Goal: Information Seeking & Learning: Learn about a topic

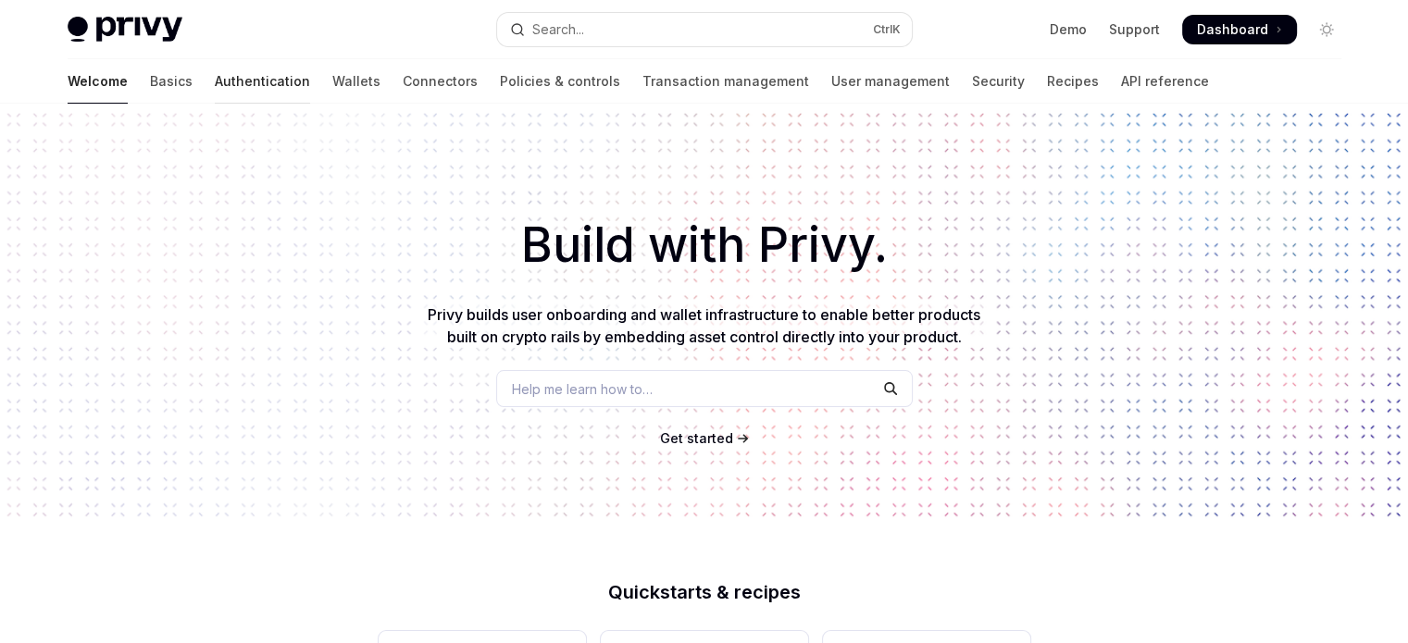
click at [215, 72] on link "Authentication" at bounding box center [262, 81] width 95 height 44
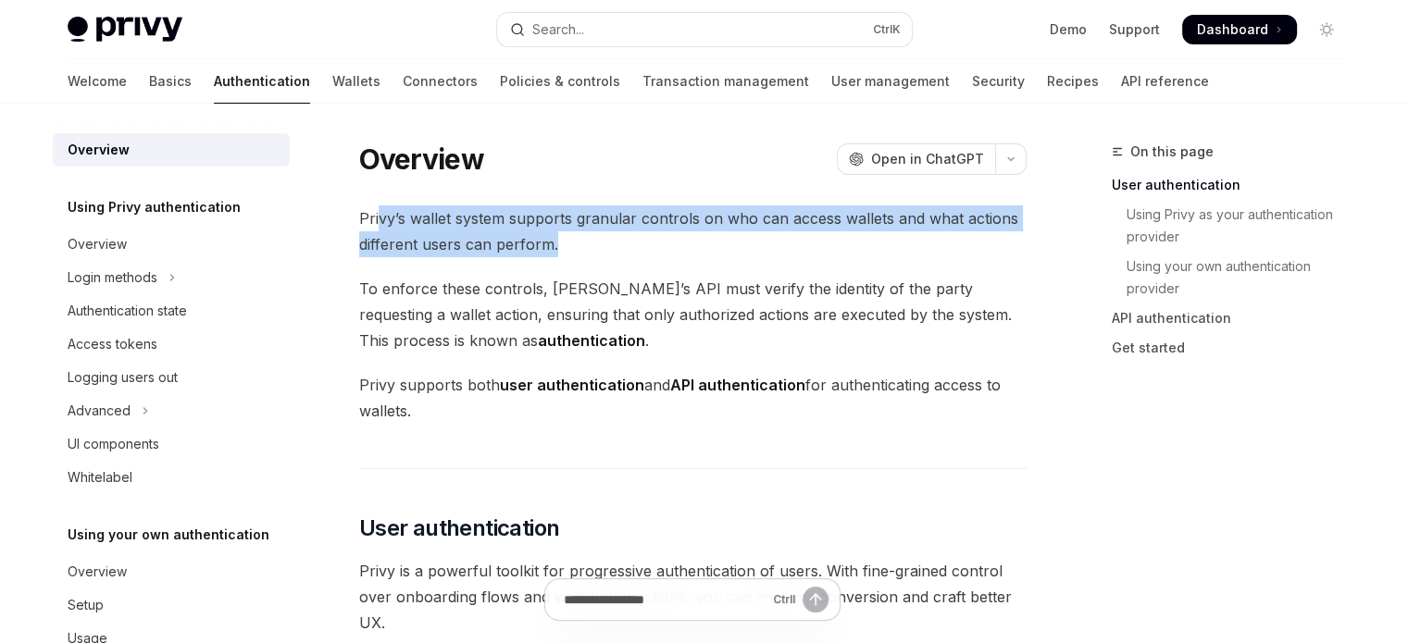
drag, startPoint x: 379, startPoint y: 219, endPoint x: 998, endPoint y: 242, distance: 619.7
click at [998, 242] on span "Privy’s wallet system supports granular controls on who can access wallets and …" at bounding box center [692, 232] width 667 height 52
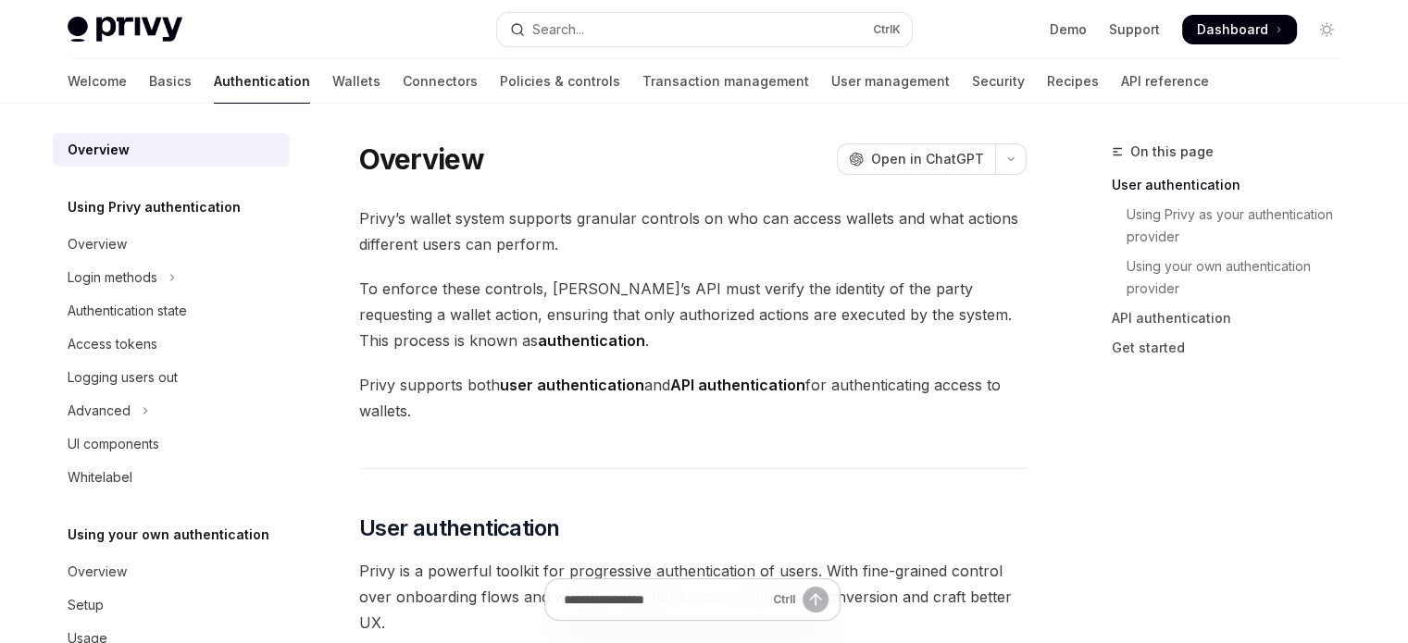
drag, startPoint x: 495, startPoint y: 316, endPoint x: 588, endPoint y: 318, distance: 92.6
click at [588, 318] on span "To enforce these controls, Privy’s API must verify the identity of the party re…" at bounding box center [692, 315] width 667 height 78
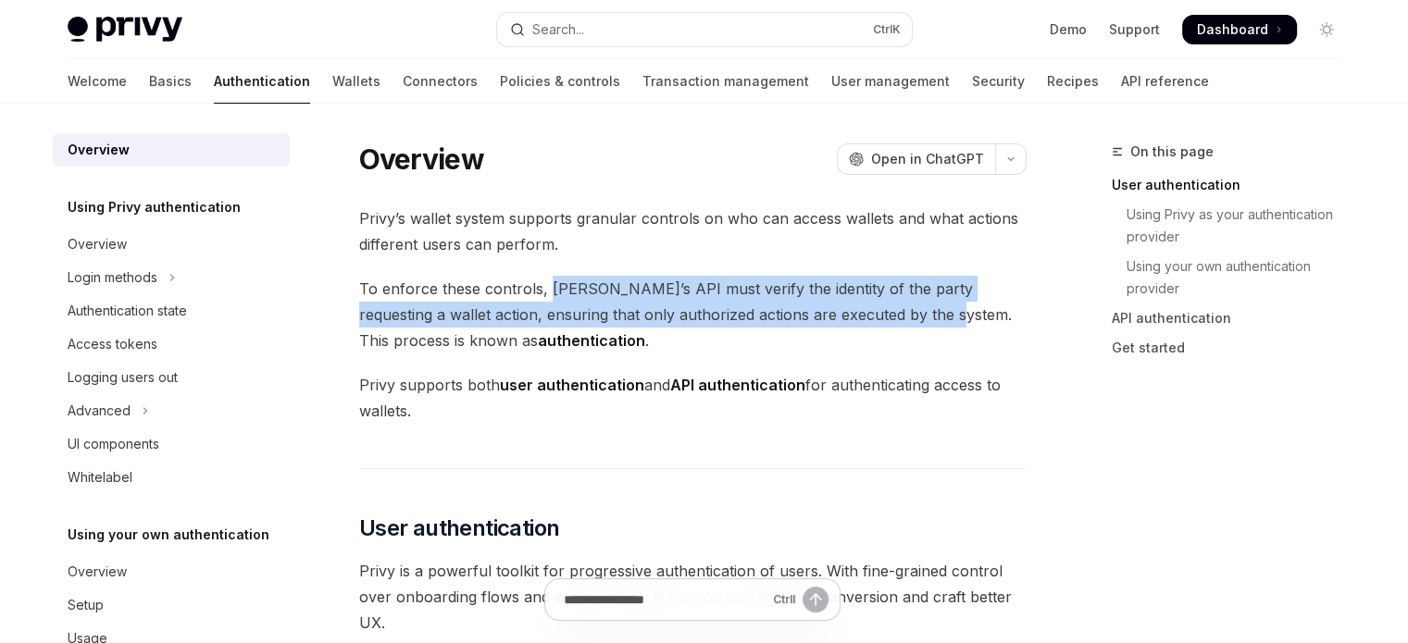
drag, startPoint x: 544, startPoint y: 299, endPoint x: 888, endPoint y: 307, distance: 343.6
click at [888, 307] on span "To enforce these controls, Privy’s API must verify the identity of the party re…" at bounding box center [692, 315] width 667 height 78
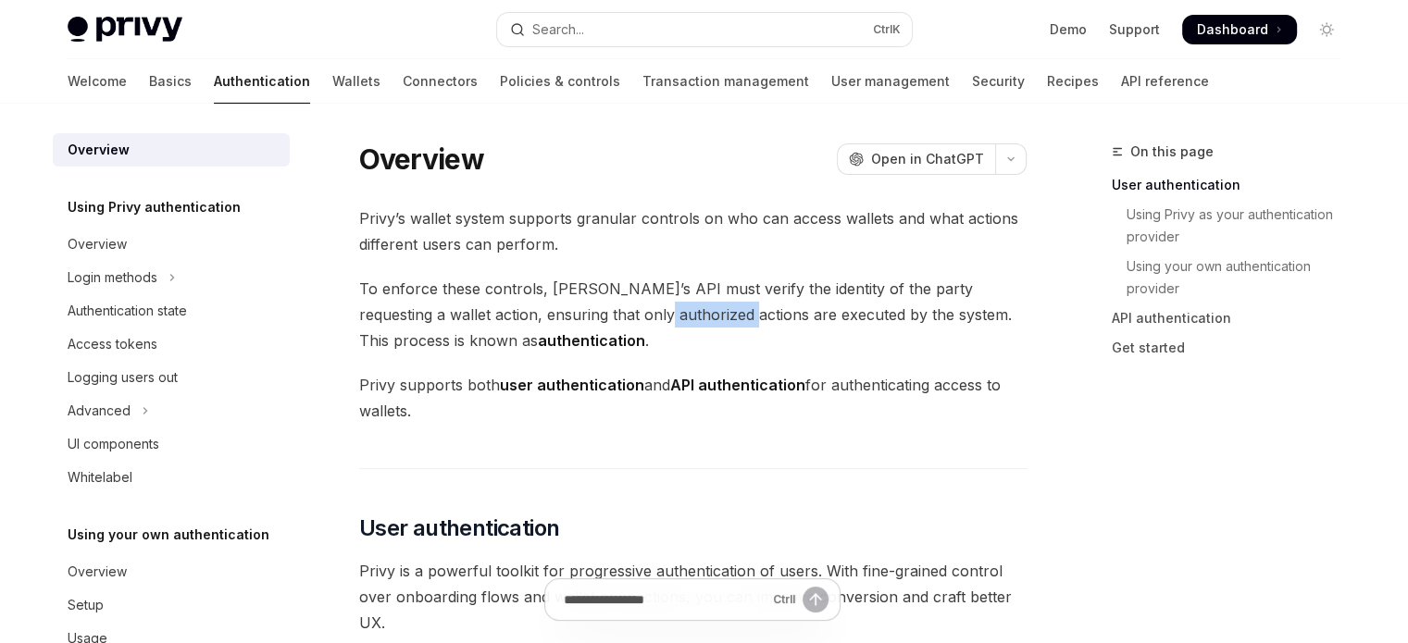
drag, startPoint x: 615, startPoint y: 318, endPoint x: 674, endPoint y: 317, distance: 59.3
click at [674, 317] on span "To enforce these controls, Privy’s API must verify the identity of the party re…" at bounding box center [692, 315] width 667 height 78
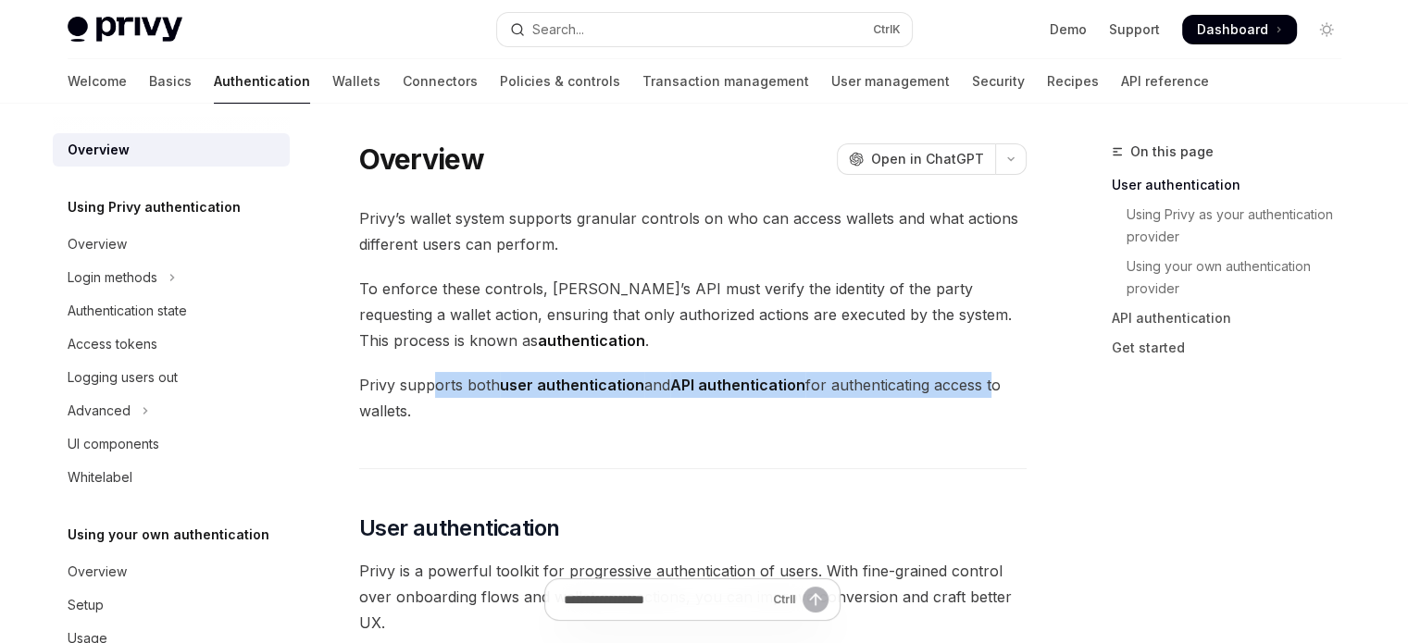
drag, startPoint x: 430, startPoint y: 377, endPoint x: 989, endPoint y: 380, distance: 559.2
click at [989, 380] on span "Privy supports both user authentication and API authentication for authenticati…" at bounding box center [692, 398] width 667 height 52
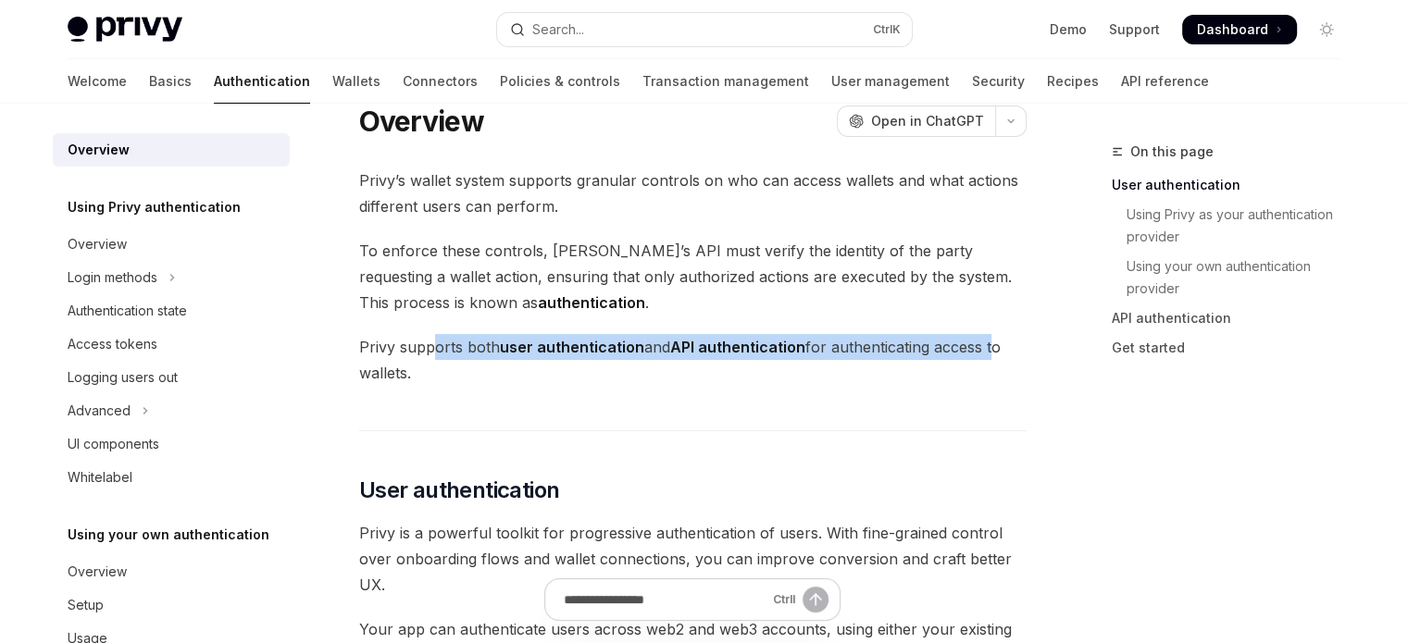
scroll to position [278, 0]
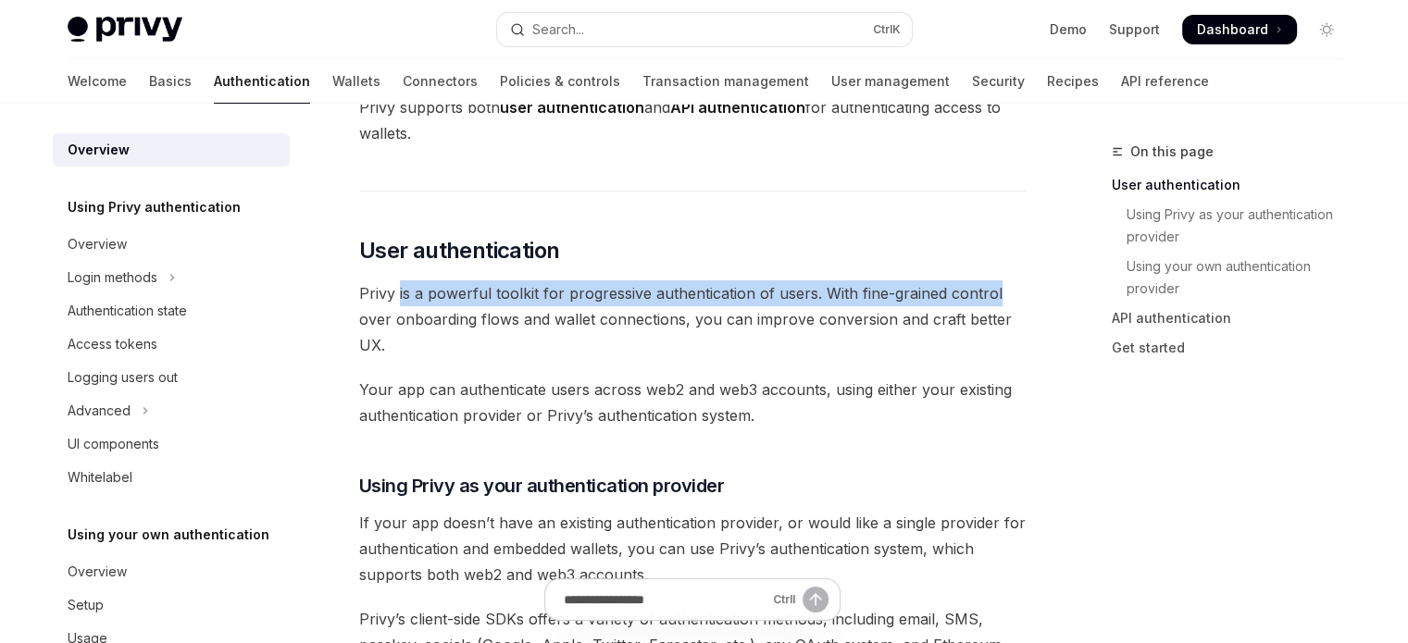
drag, startPoint x: 403, startPoint y: 279, endPoint x: 1009, endPoint y: 288, distance: 606.4
click at [1009, 288] on span "Privy is a powerful toolkit for progressive authentication of users. With fine-…" at bounding box center [692, 320] width 667 height 78
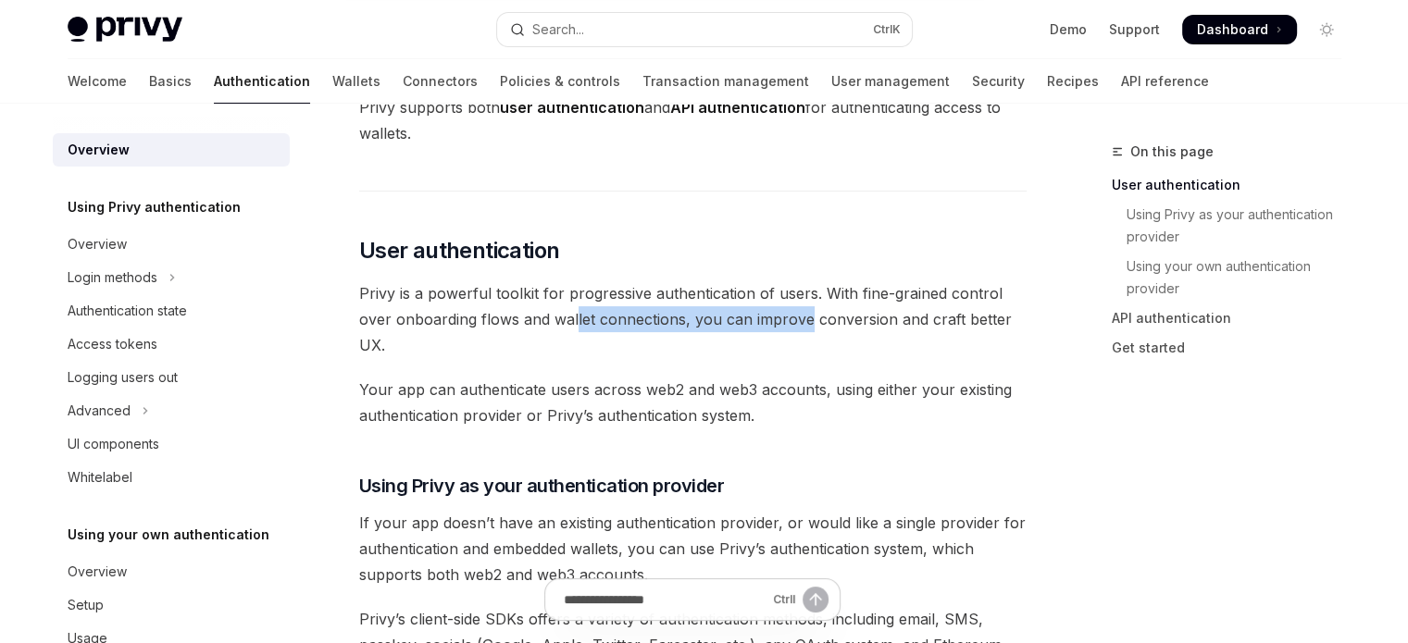
drag, startPoint x: 572, startPoint y: 318, endPoint x: 805, endPoint y: 318, distance: 233.3
click at [805, 318] on span "Privy is a powerful toolkit for progressive authentication of users. With fine-…" at bounding box center [692, 320] width 667 height 78
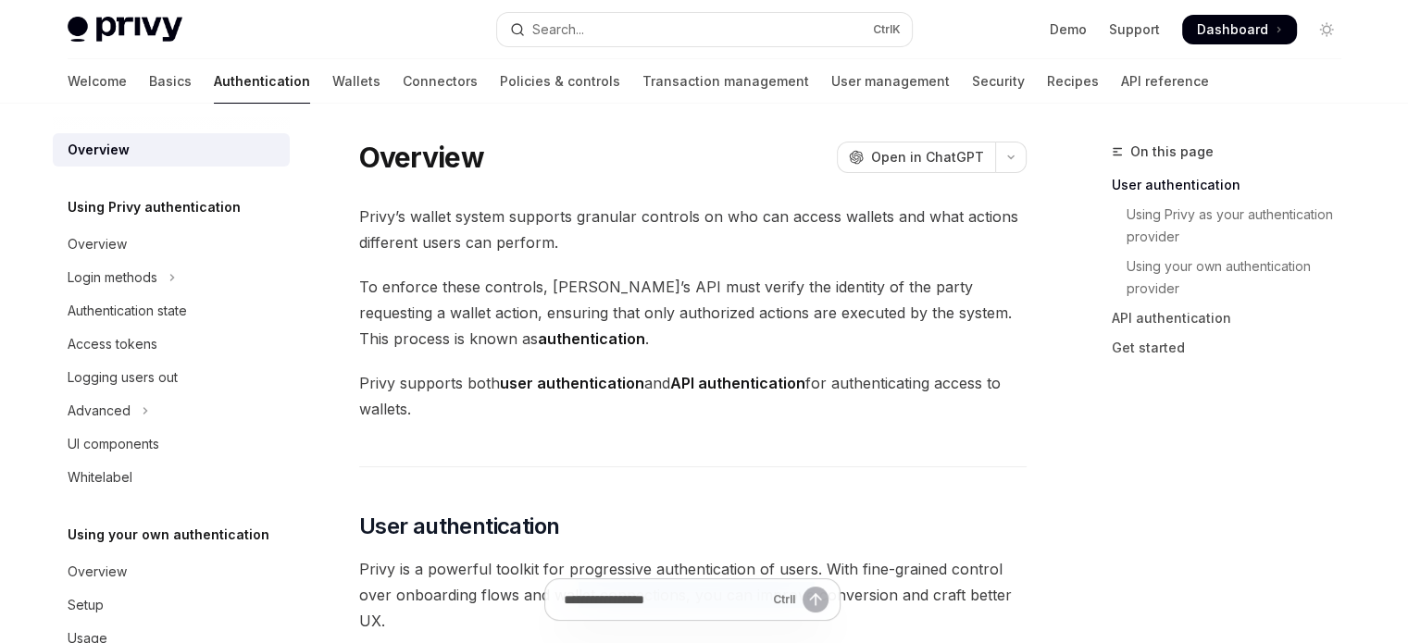
scroll to position [0, 0]
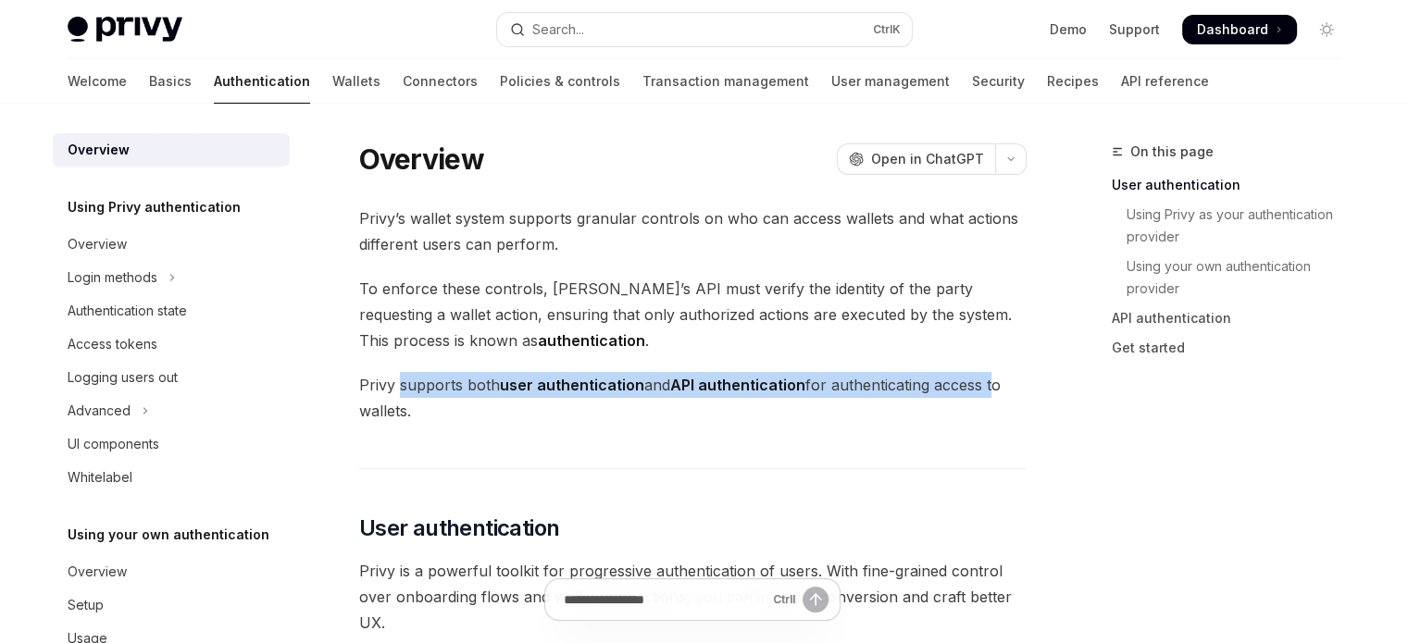
drag, startPoint x: 399, startPoint y: 376, endPoint x: 991, endPoint y: 387, distance: 592.6
click at [991, 387] on span "Privy supports both user authentication and API authentication for authenticati…" at bounding box center [692, 398] width 667 height 52
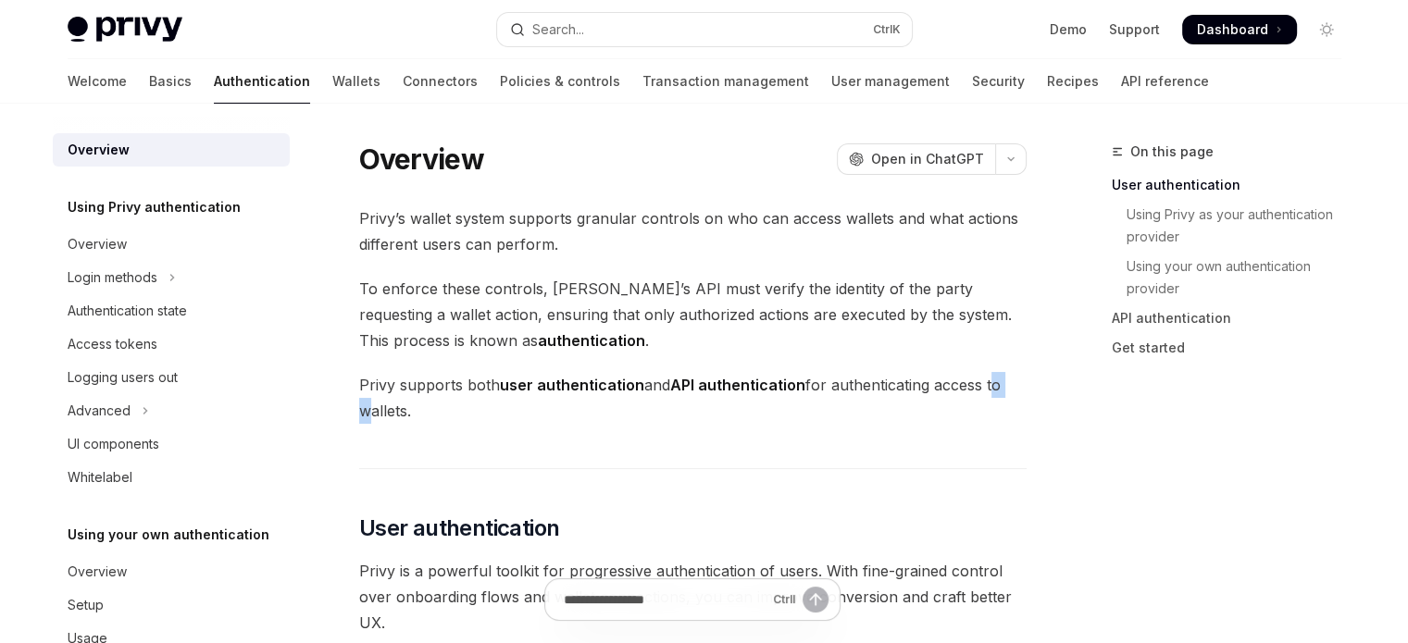
click at [991, 387] on span "Privy supports both user authentication and API authentication for authenticati…" at bounding box center [692, 398] width 667 height 52
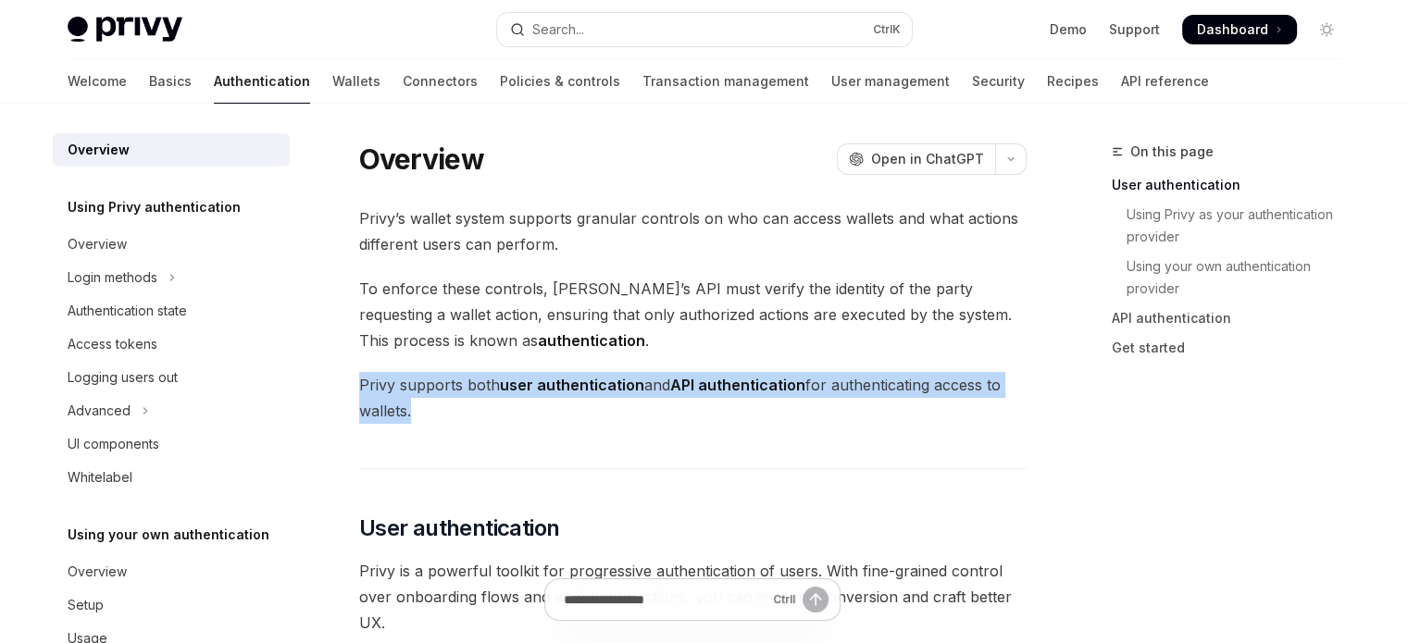
click at [991, 387] on span "Privy supports both user authentication and API authentication for authenticati…" at bounding box center [692, 398] width 667 height 52
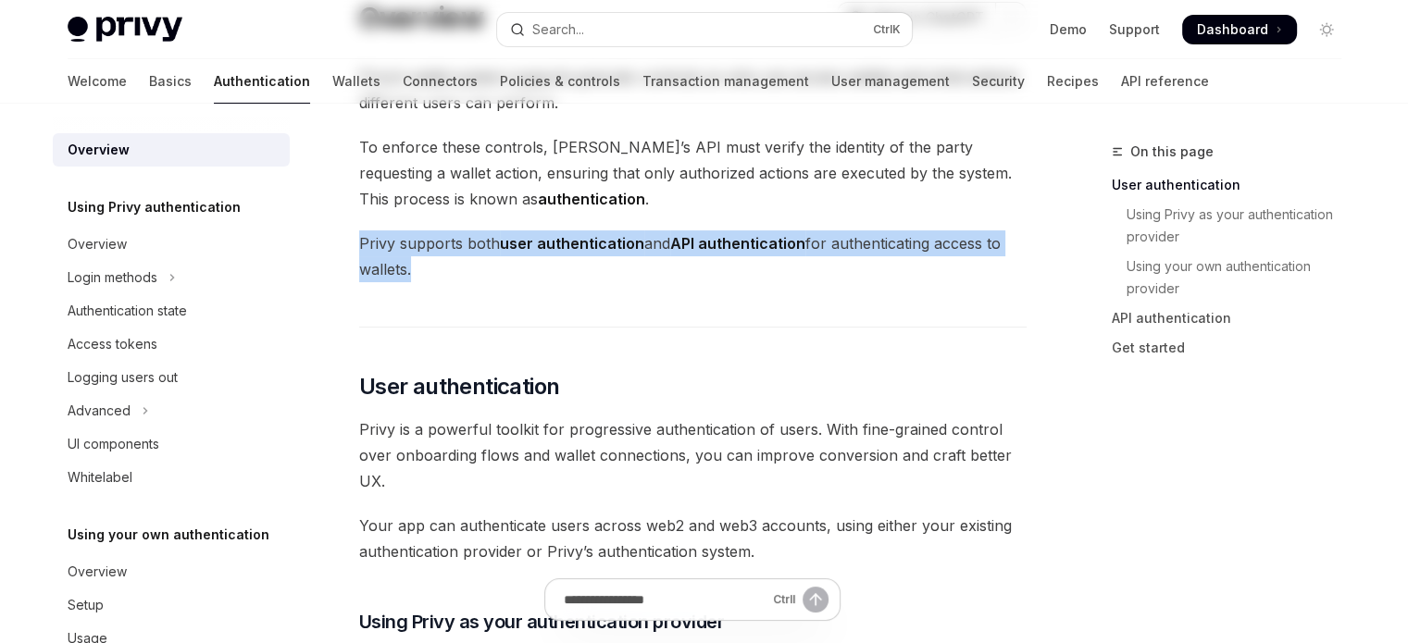
scroll to position [185, 0]
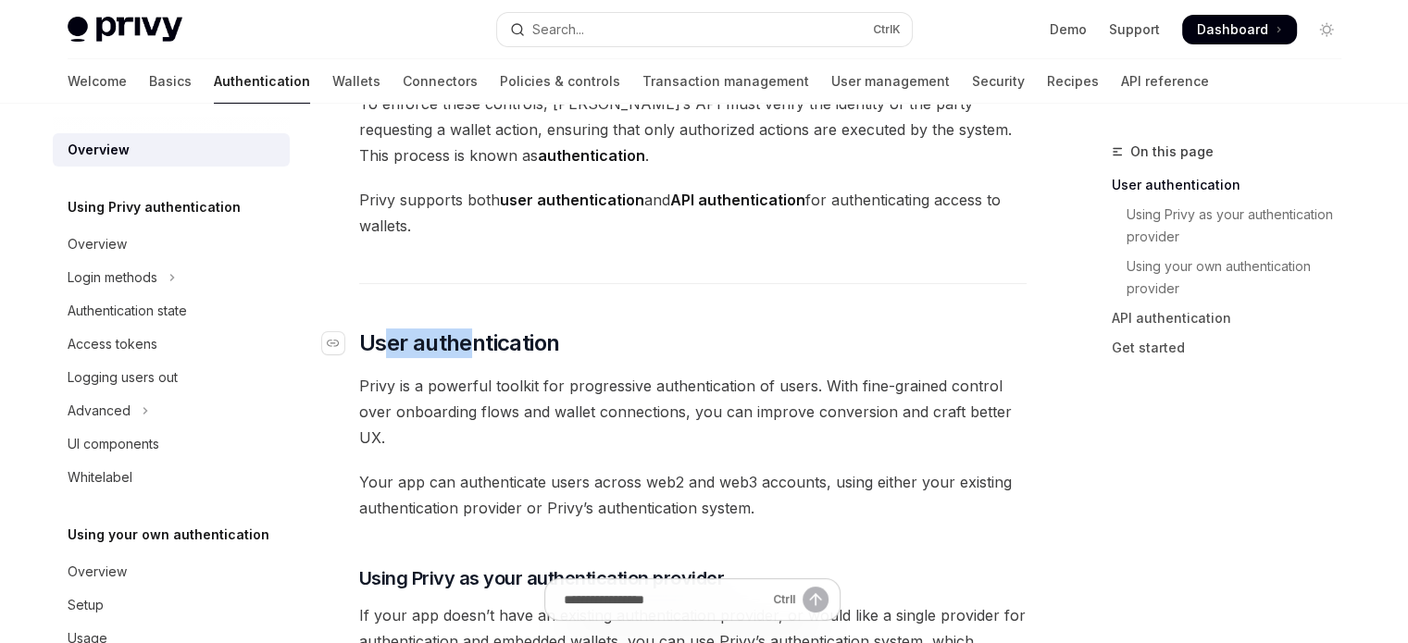
drag, startPoint x: 384, startPoint y: 337, endPoint x: 470, endPoint y: 330, distance: 86.3
click at [470, 330] on span "User authentication" at bounding box center [459, 344] width 201 height 30
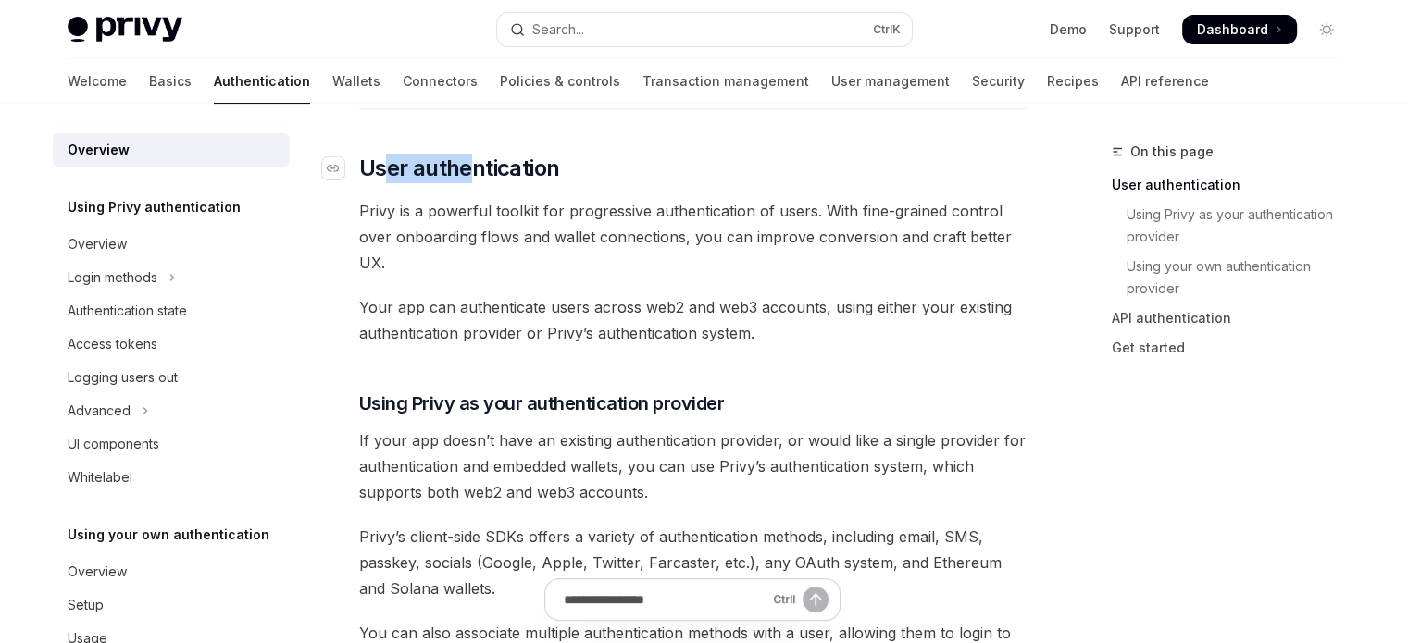
scroll to position [373, 0]
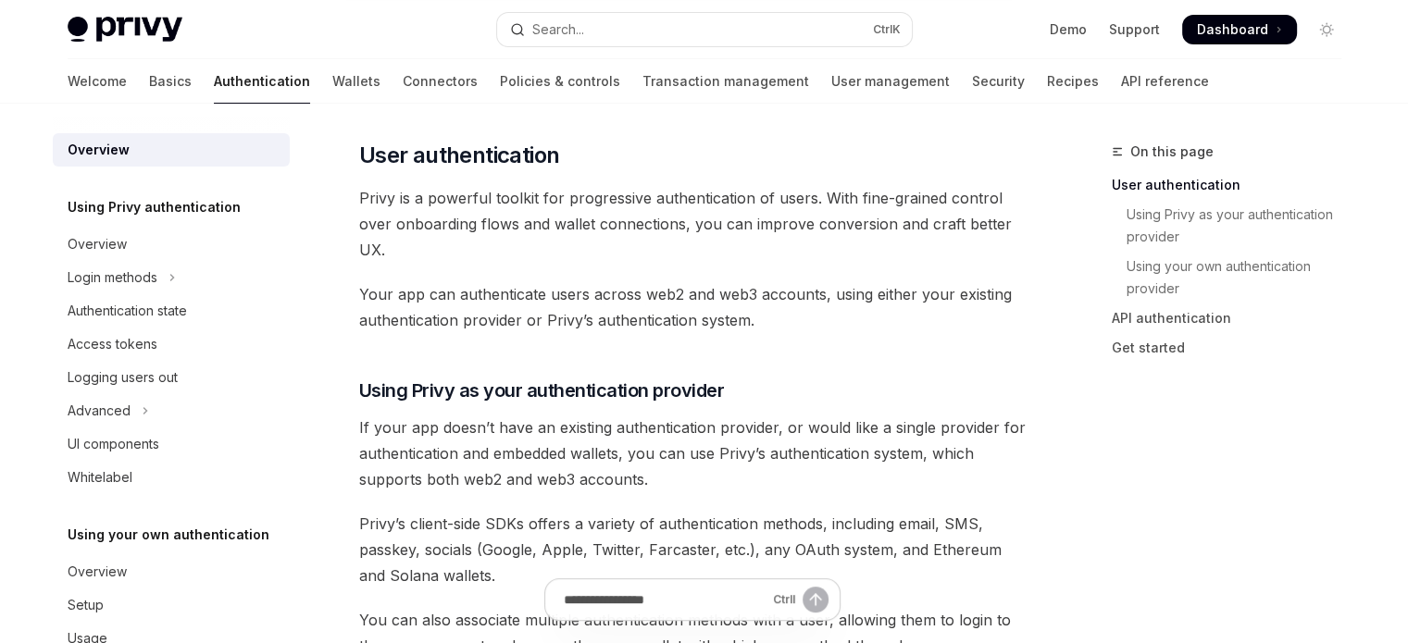
click at [434, 234] on span "Privy is a powerful toolkit for progressive authentication of users. With fine-…" at bounding box center [692, 224] width 667 height 78
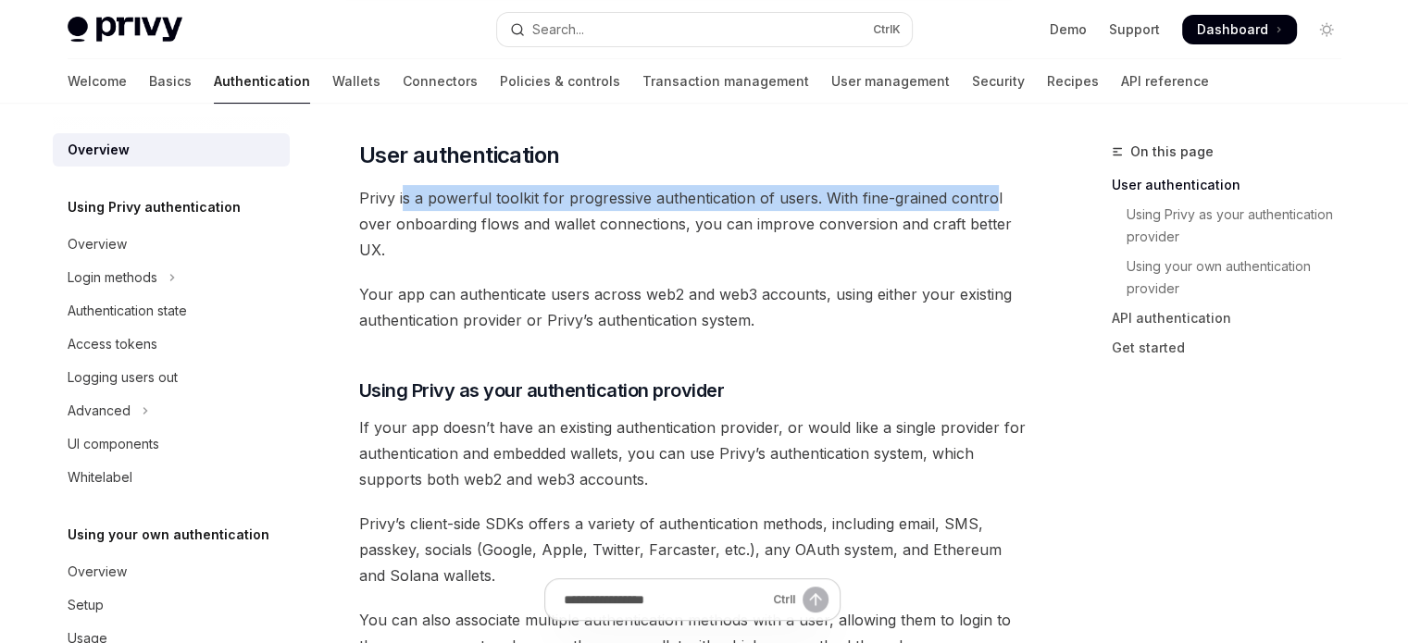
drag, startPoint x: 400, startPoint y: 190, endPoint x: 991, endPoint y: 179, distance: 591.7
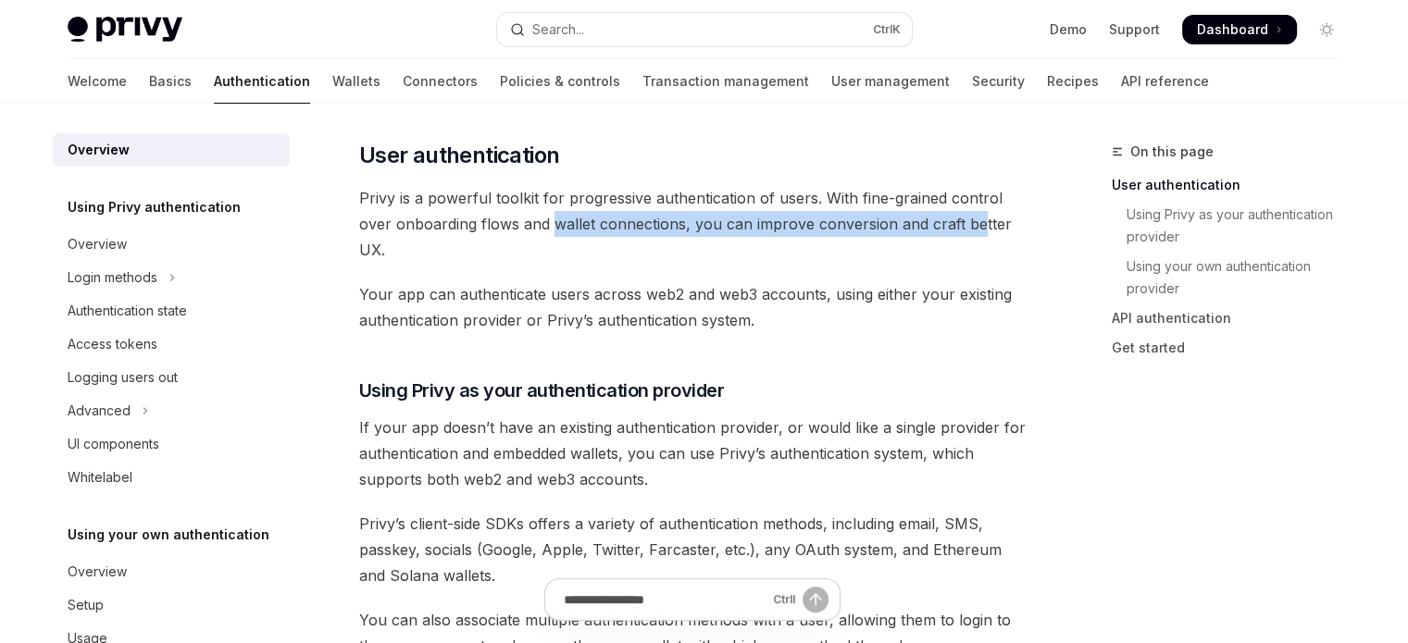
drag, startPoint x: 553, startPoint y: 233, endPoint x: 915, endPoint y: 236, distance: 362.0
click at [972, 222] on span "Privy is a powerful toolkit for progressive authentication of users. With fine-…" at bounding box center [692, 224] width 667 height 78
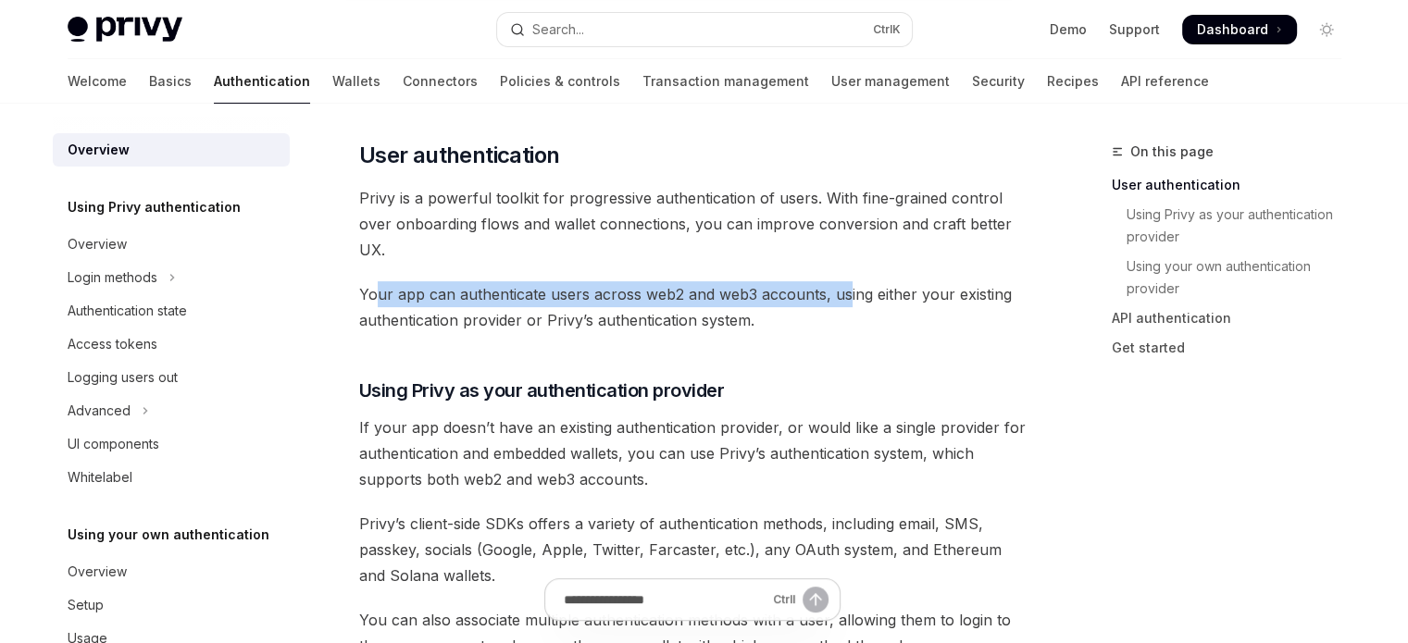
drag, startPoint x: 374, startPoint y: 284, endPoint x: 844, endPoint y: 289, distance: 470.3
click at [844, 289] on span "Your app can authenticate users across web2 and web3 accounts, using either you…" at bounding box center [692, 307] width 667 height 52
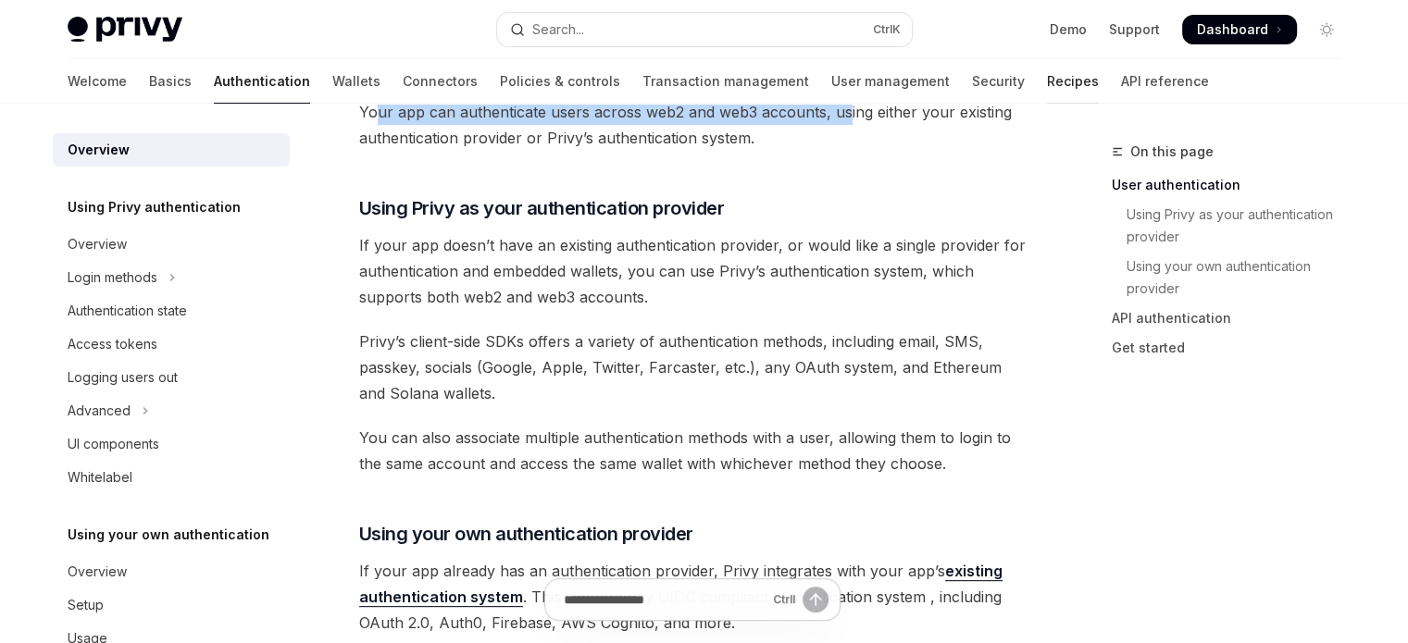
scroll to position [558, 0]
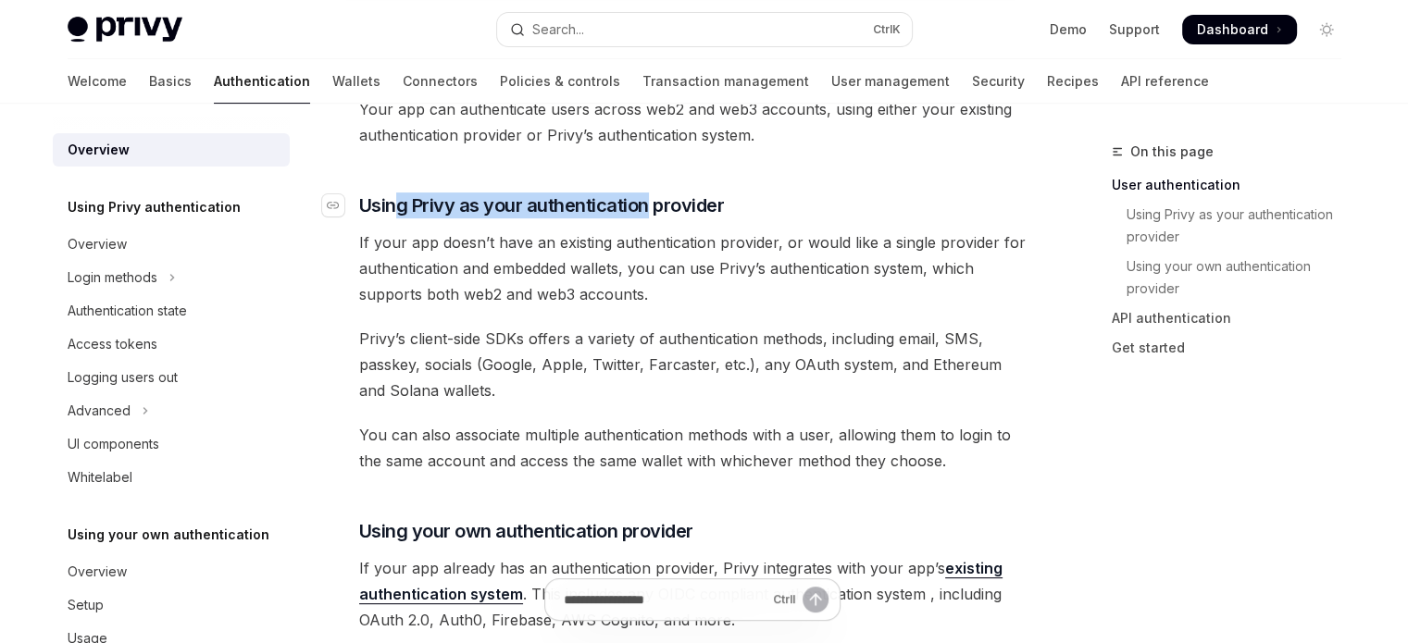
drag, startPoint x: 408, startPoint y: 196, endPoint x: 650, endPoint y: 192, distance: 241.7
click at [650, 193] on span "Using Privy as your authentication provider" at bounding box center [542, 206] width 366 height 26
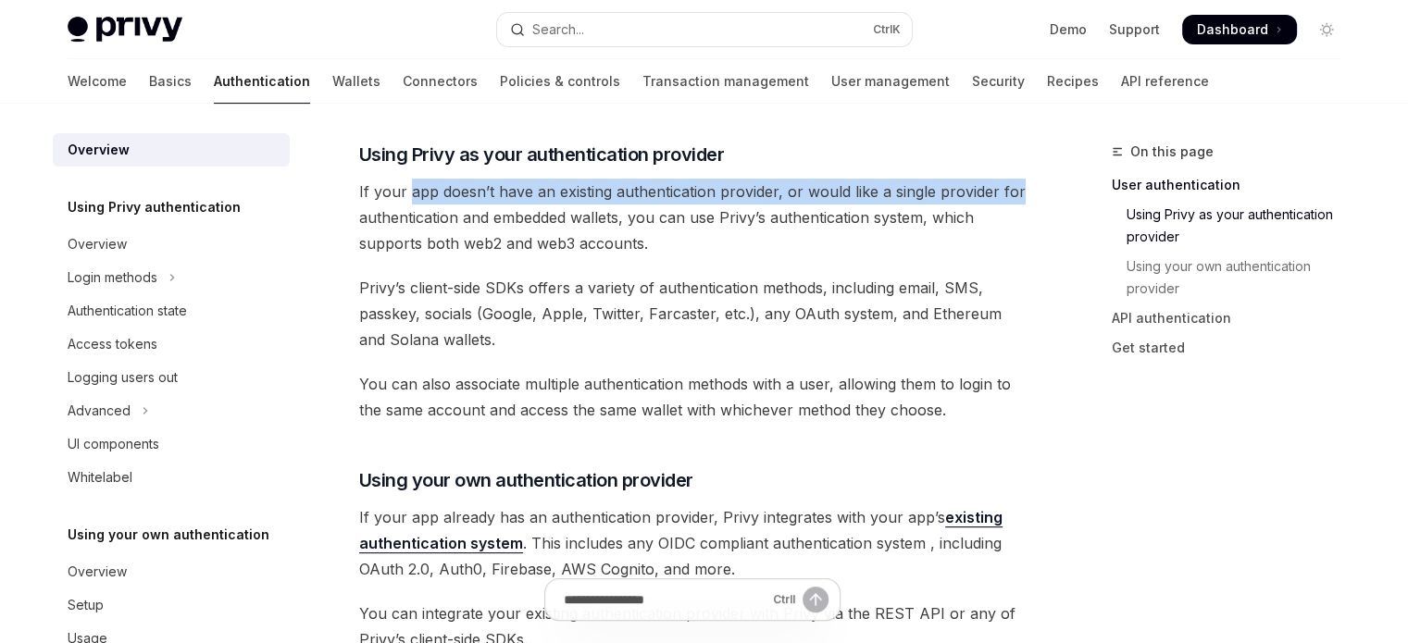
drag, startPoint x: 405, startPoint y: 184, endPoint x: 1022, endPoint y: 203, distance: 616.8
click at [1022, 203] on span "If your app doesn’t have an existing authentication provider, or would like a s…" at bounding box center [692, 218] width 667 height 78
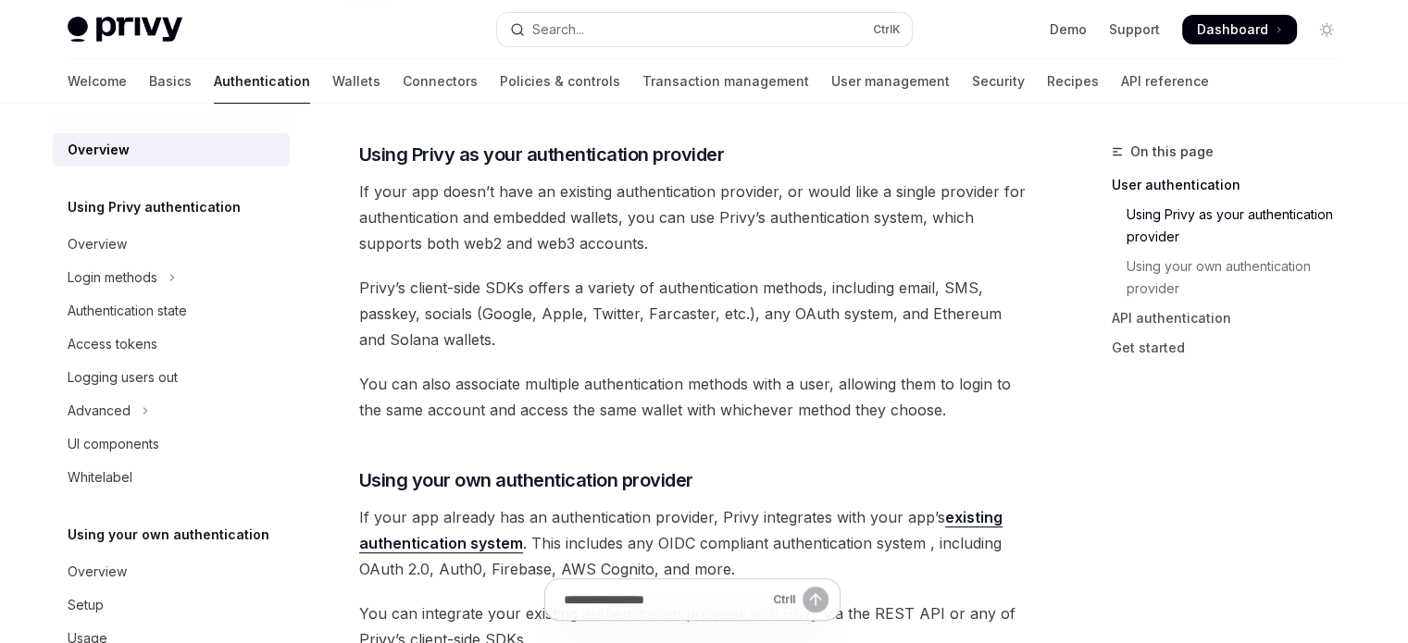
click at [854, 222] on span "If your app doesn’t have an existing authentication provider, or would like a s…" at bounding box center [692, 218] width 667 height 78
drag, startPoint x: 457, startPoint y: 238, endPoint x: 631, endPoint y: 250, distance: 174.5
click at [668, 241] on span "If your app doesn’t have an existing authentication provider, or would like a s…" at bounding box center [692, 218] width 667 height 78
click at [524, 256] on div "Privy’s wallet system supports granular controls on who can access wallets and …" at bounding box center [692, 517] width 667 height 1843
drag, startPoint x: 392, startPoint y: 285, endPoint x: 671, endPoint y: 284, distance: 279.6
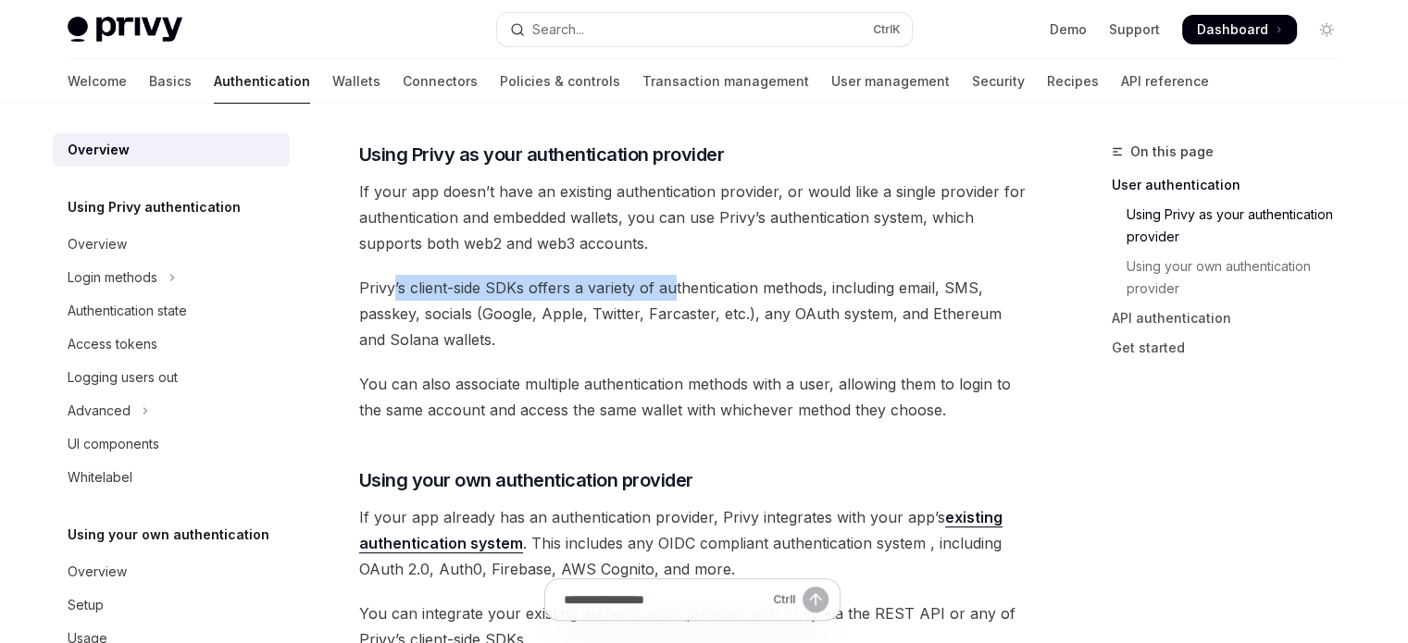
click at [671, 284] on span "Privy’s client-side SDKs offers a variety of authentication methods, including …" at bounding box center [692, 314] width 667 height 78
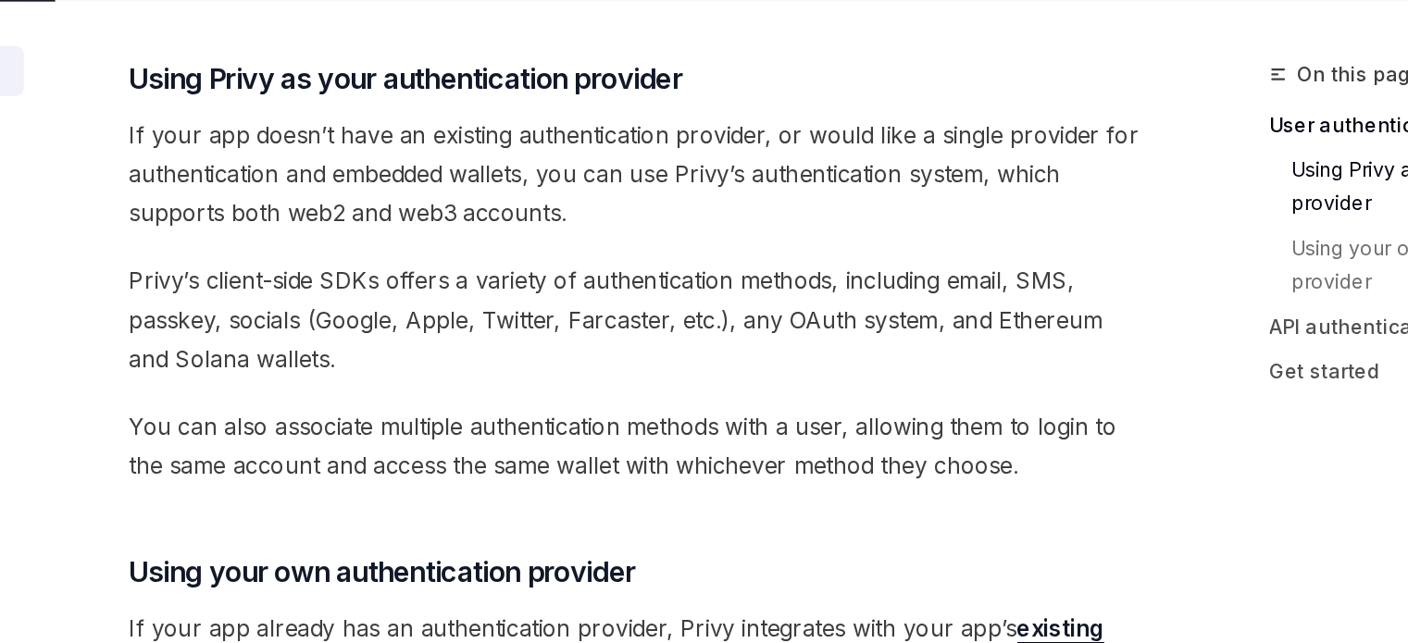
click at [684, 271] on div "Privy’s wallet system supports granular controls on who can access wallets and …" at bounding box center [692, 517] width 667 height 1843
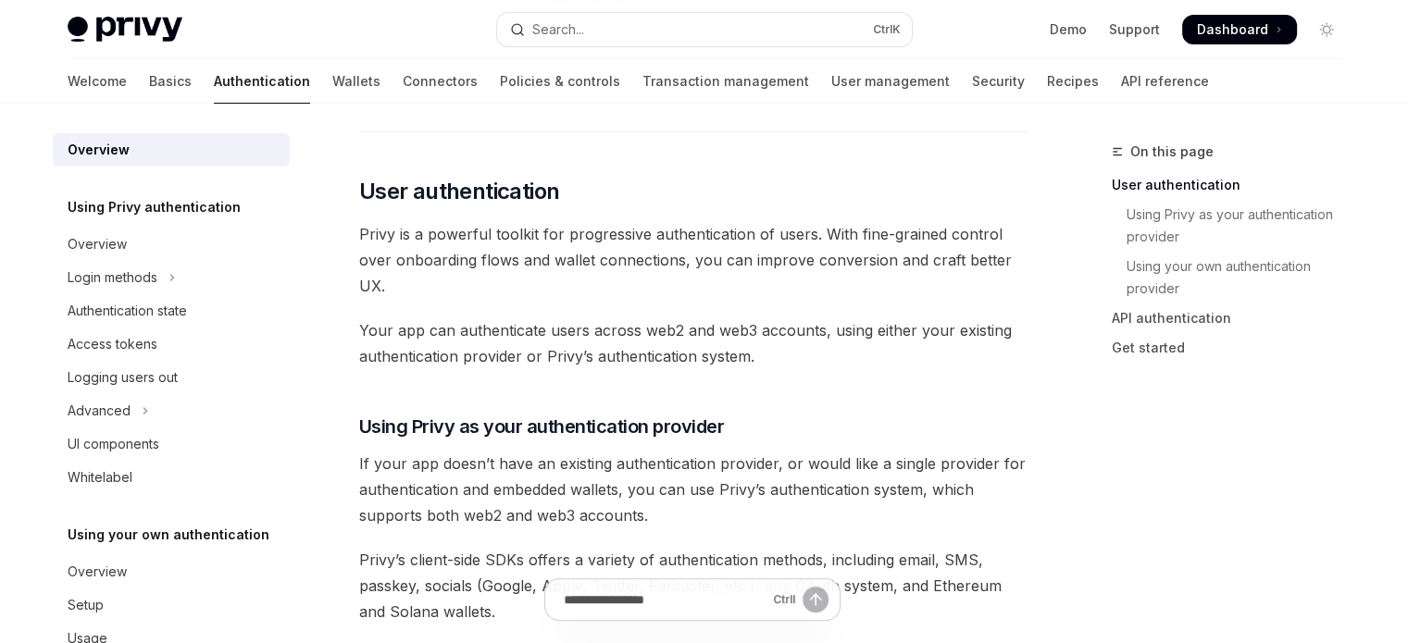
scroll to position [0, 0]
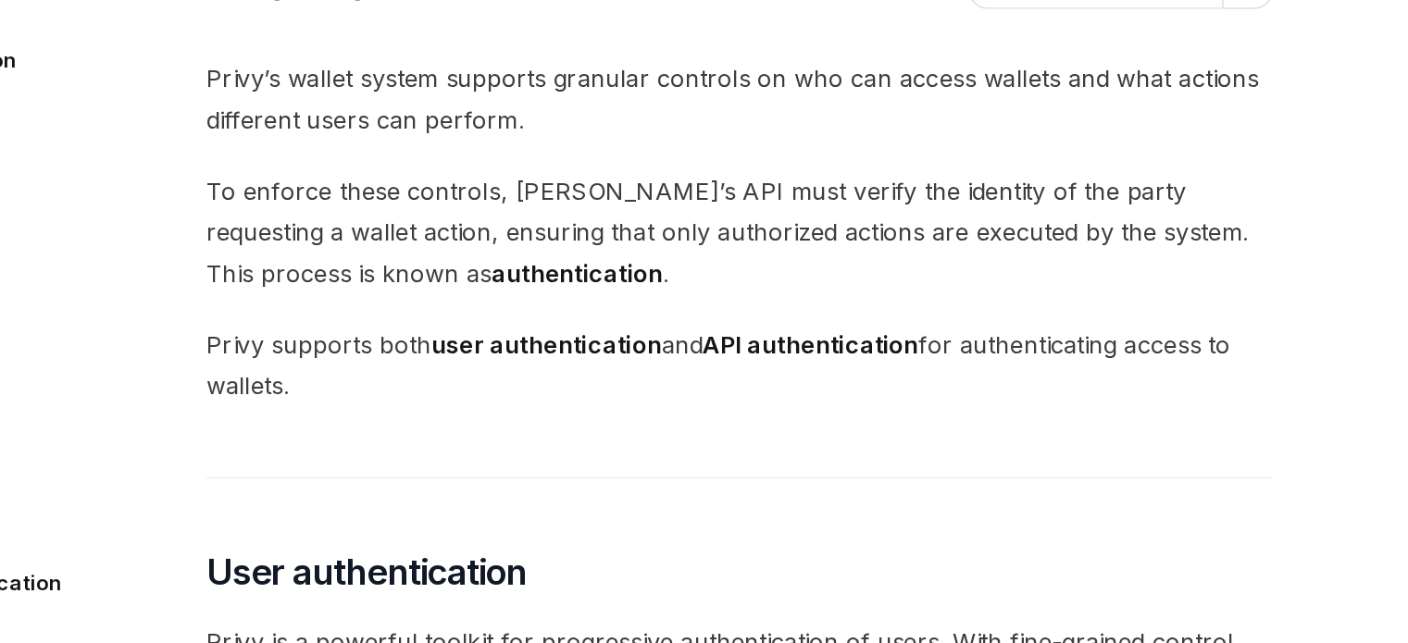
click at [371, 416] on span "Privy supports both user authentication and API authentication for authenticati…" at bounding box center [692, 398] width 667 height 52
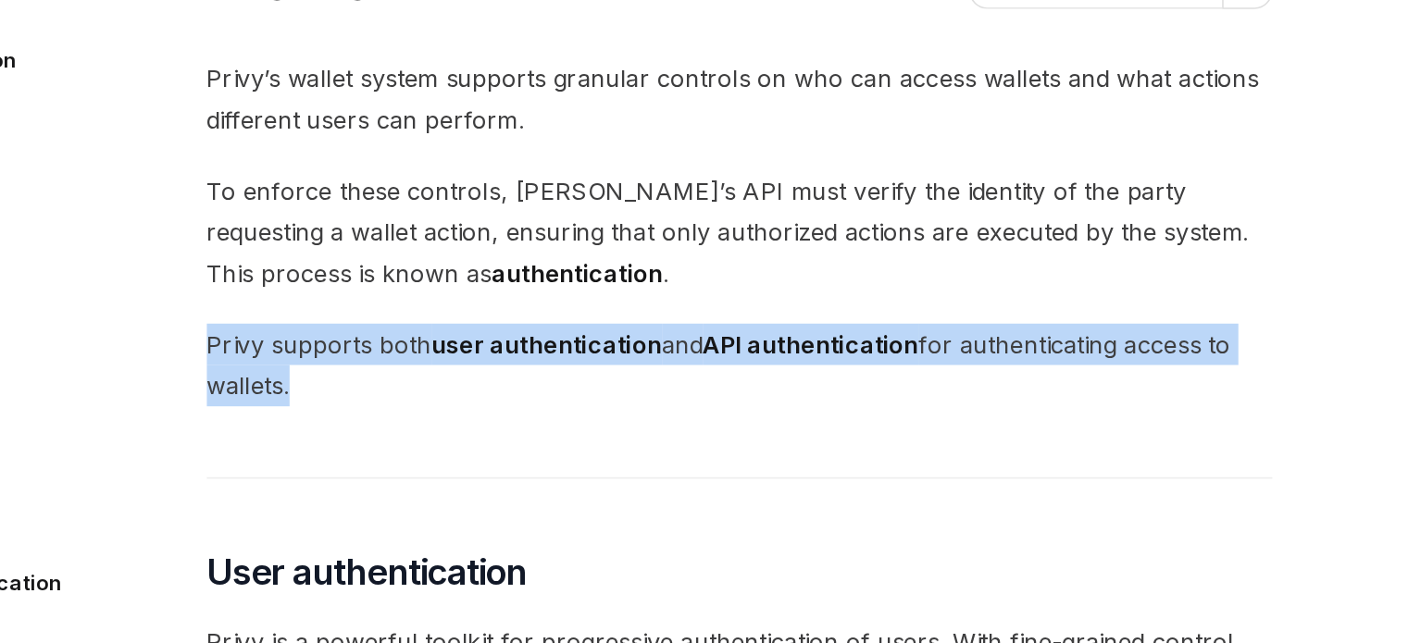
click at [371, 416] on span "Privy supports both user authentication and API authentication for authenticati…" at bounding box center [692, 398] width 667 height 52
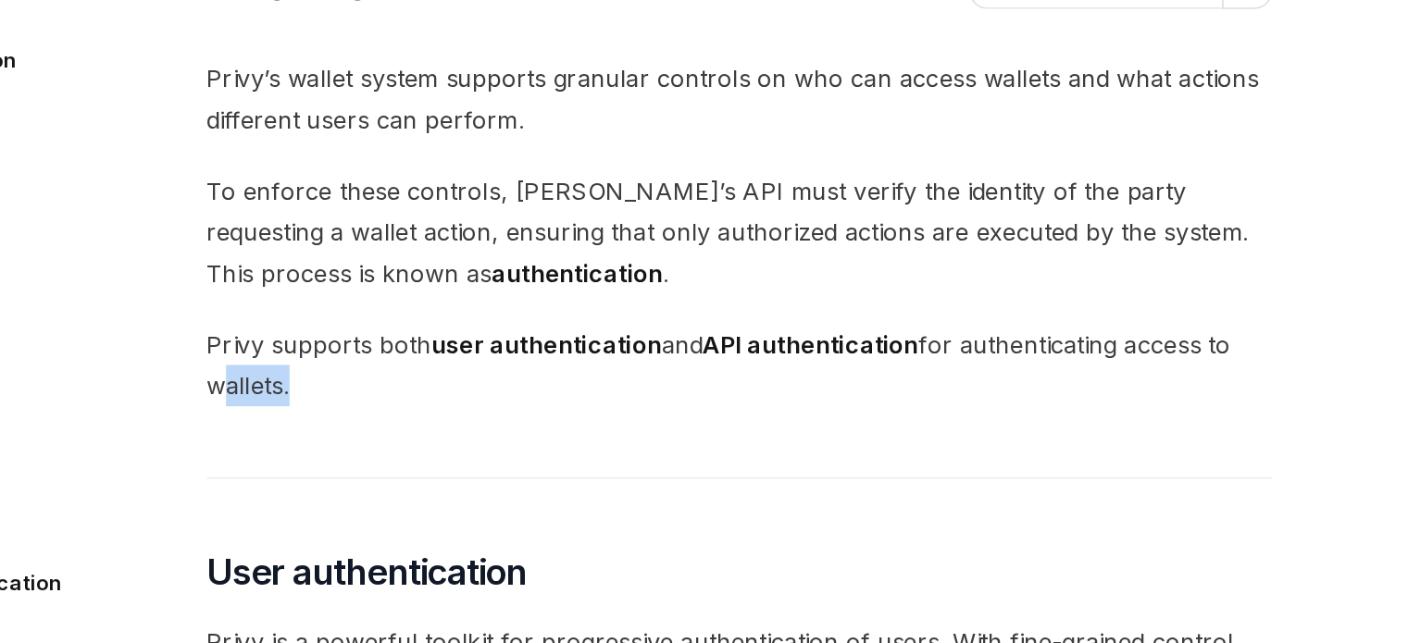
click at [371, 416] on span "Privy supports both user authentication and API authentication for authenticati…" at bounding box center [692, 398] width 667 height 52
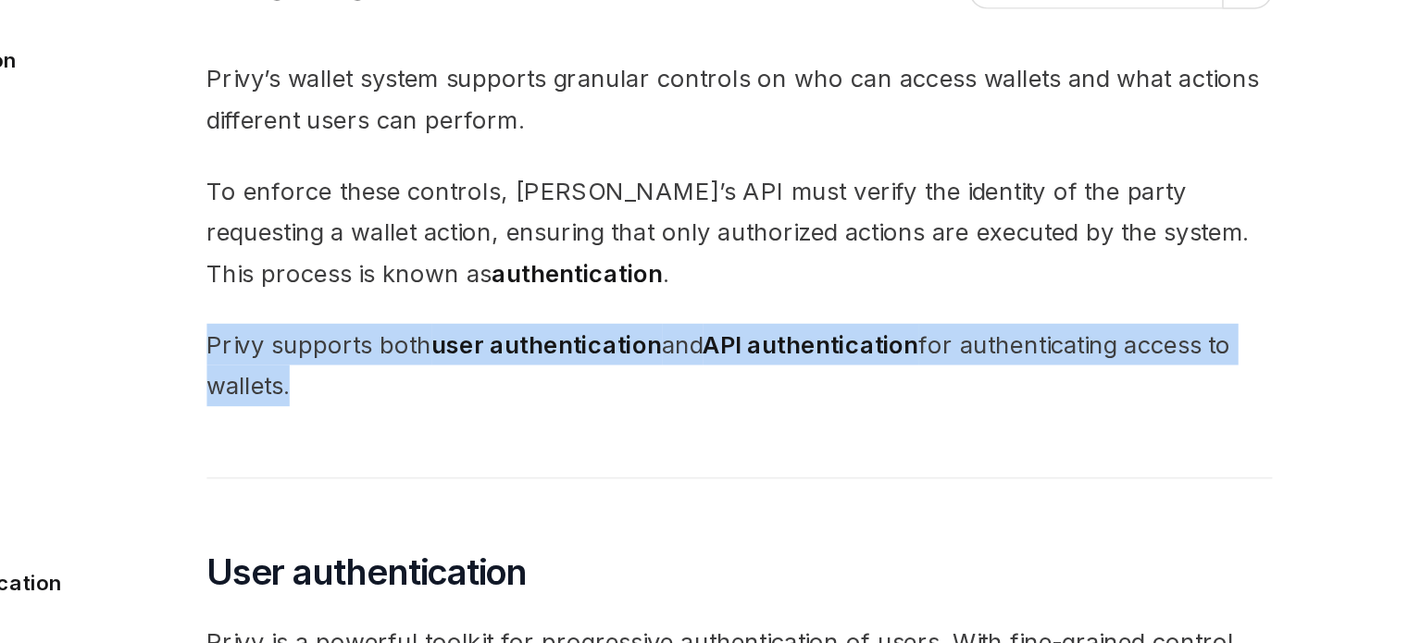
click at [371, 416] on span "Privy supports both user authentication and API authentication for authenticati…" at bounding box center [692, 398] width 667 height 52
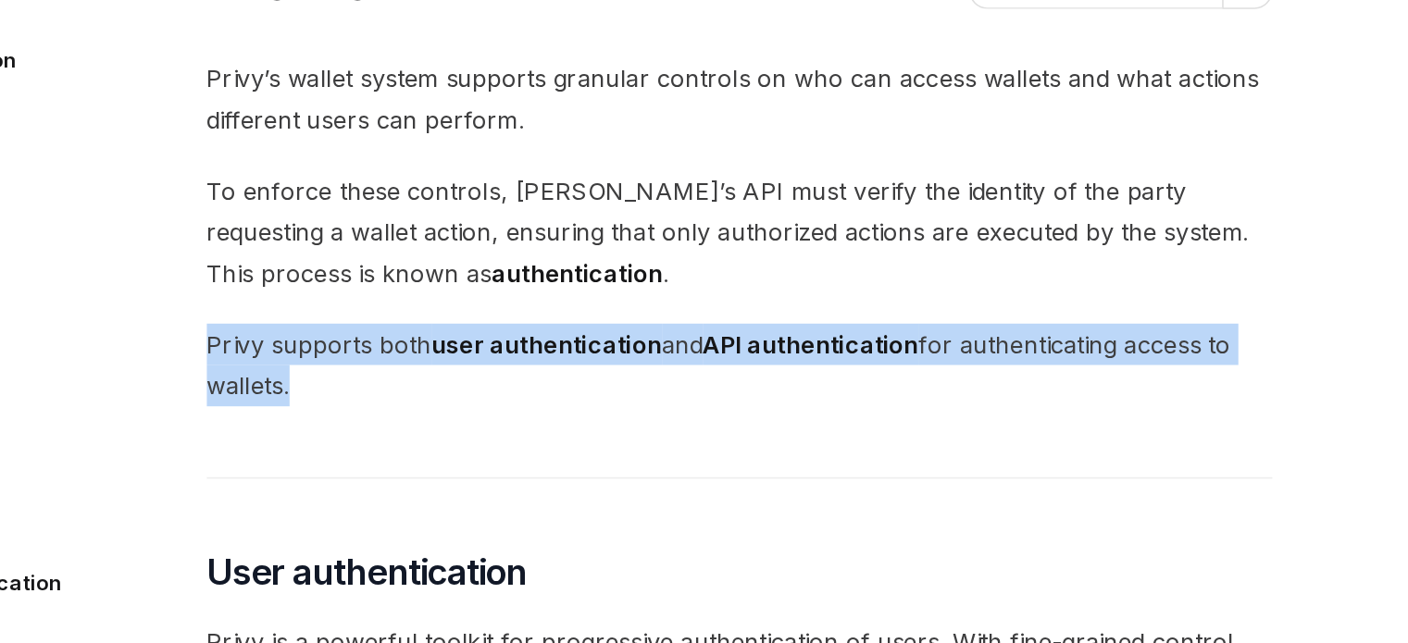
click at [371, 416] on span "Privy supports both user authentication and API authentication for authenticati…" at bounding box center [692, 398] width 667 height 52
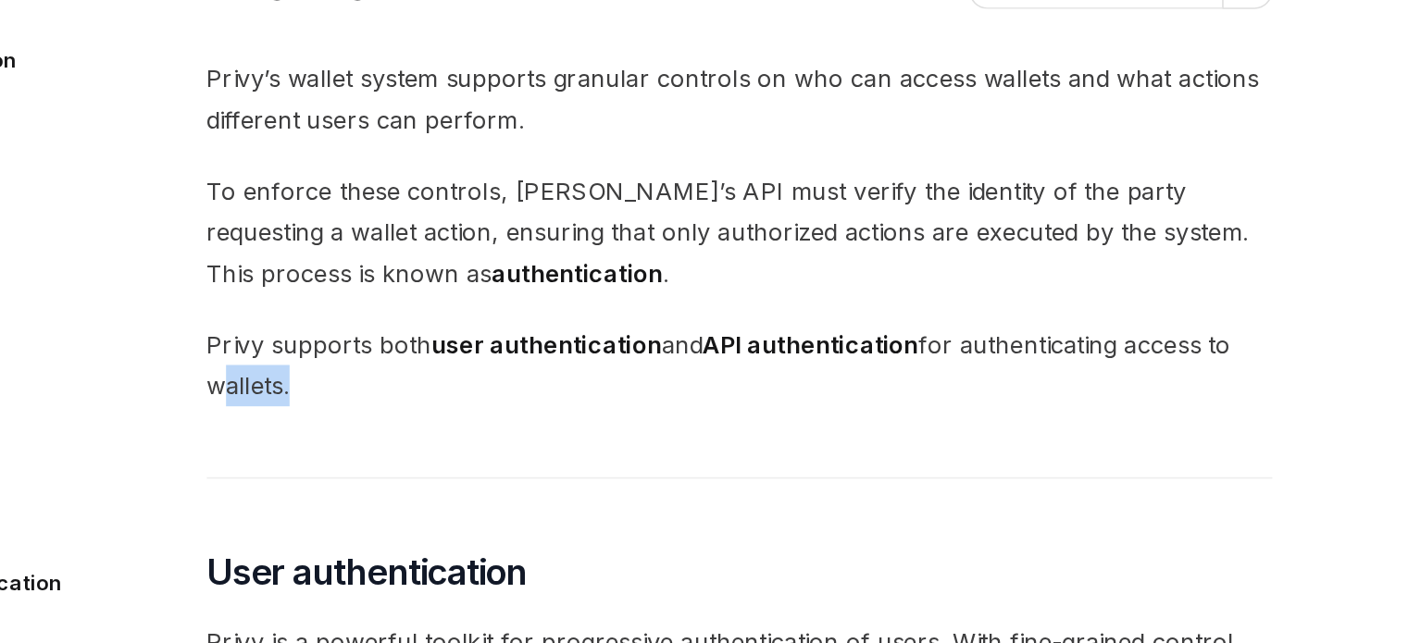
click at [371, 416] on span "Privy supports both user authentication and API authentication for authenticati…" at bounding box center [692, 398] width 667 height 52
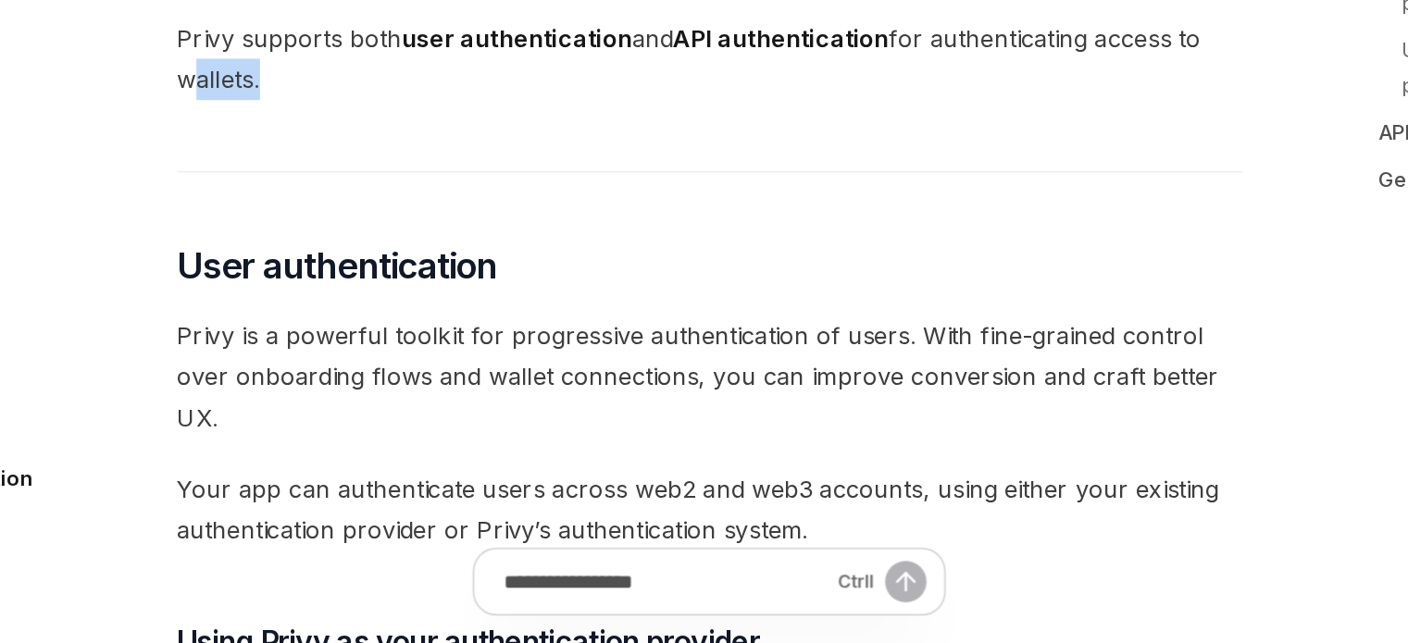
scroll to position [126, 0]
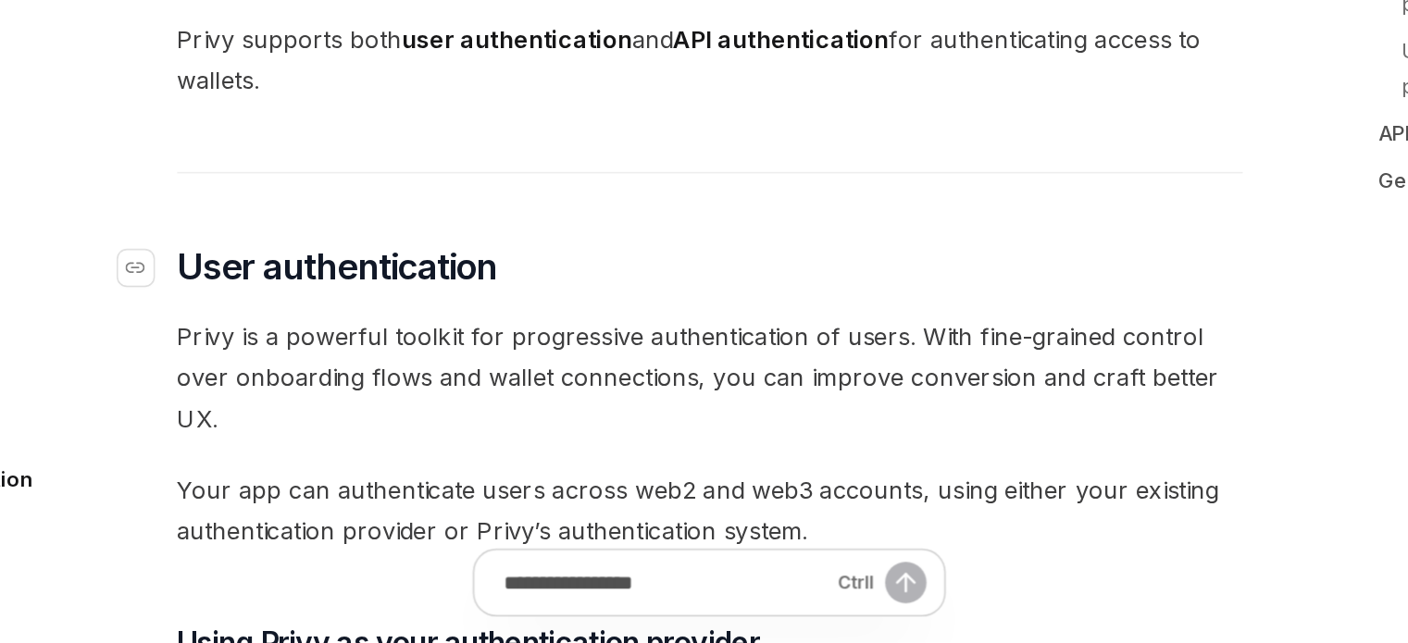
click at [388, 392] on span "User authentication" at bounding box center [459, 403] width 201 height 30
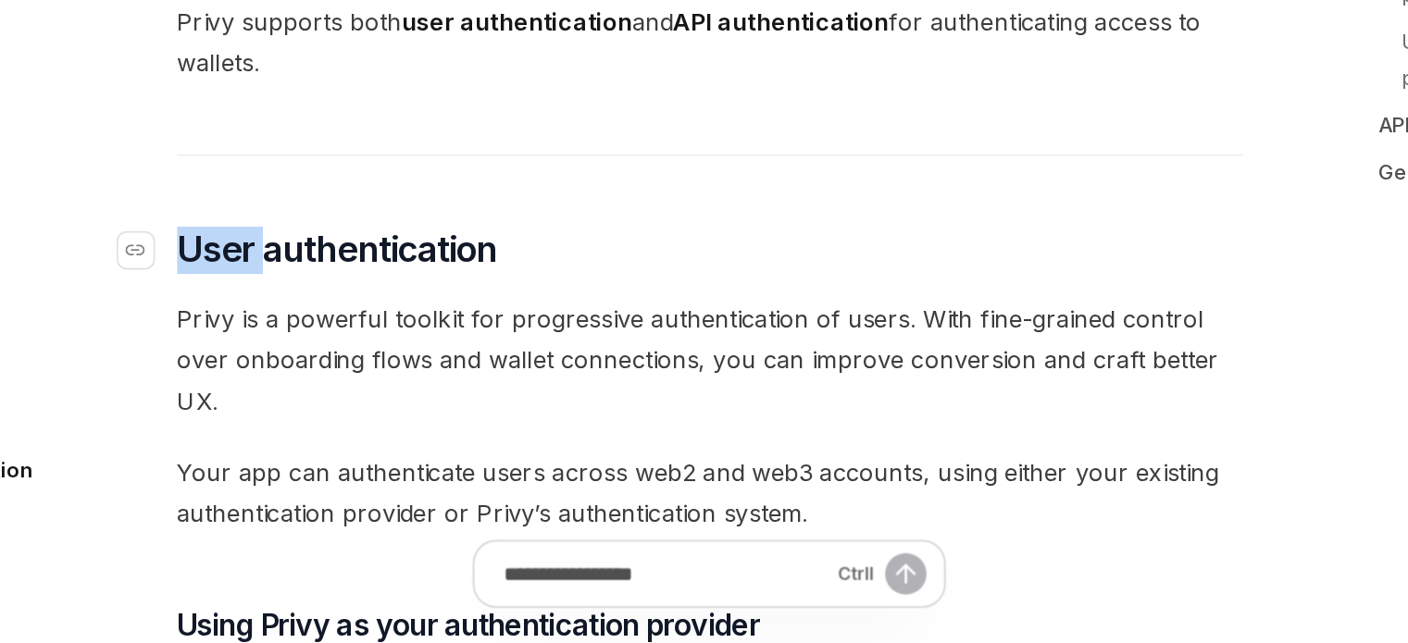
click at [388, 396] on span "User authentication" at bounding box center [459, 397] width 201 height 30
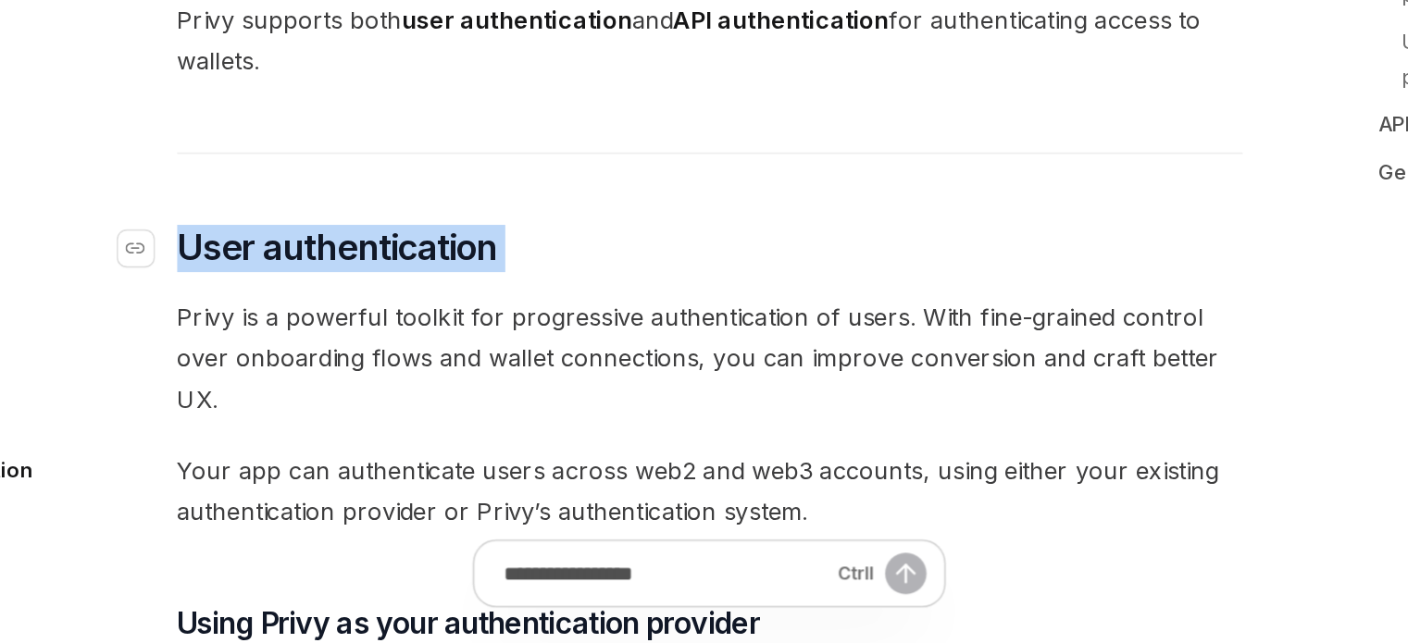
click at [388, 396] on span "User authentication" at bounding box center [459, 396] width 201 height 30
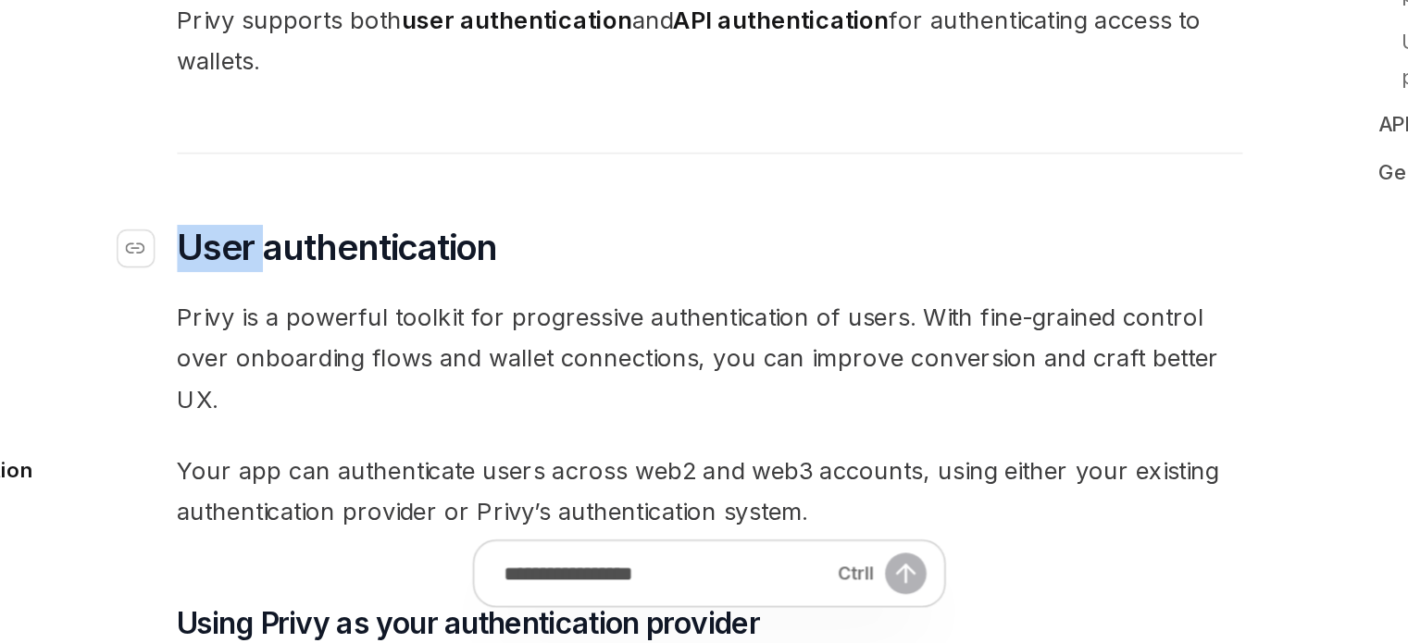
click at [388, 396] on span "User authentication" at bounding box center [459, 396] width 201 height 30
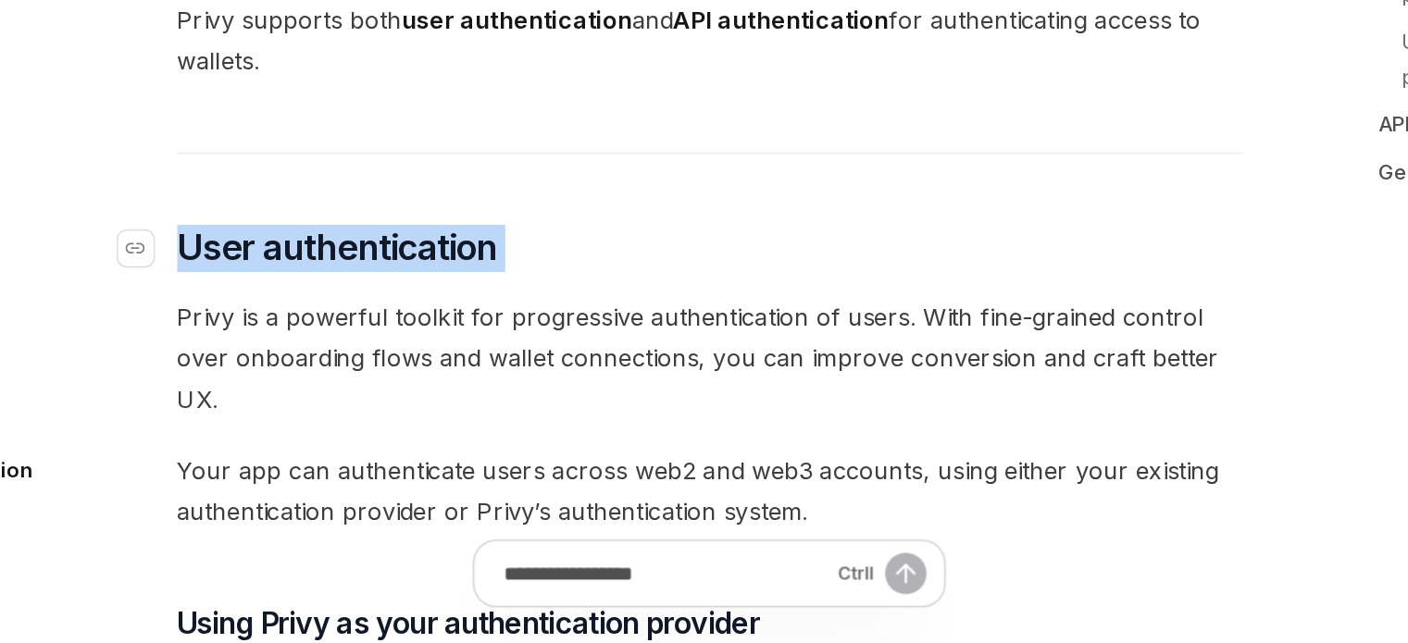
click at [388, 396] on span "User authentication" at bounding box center [459, 396] width 201 height 30
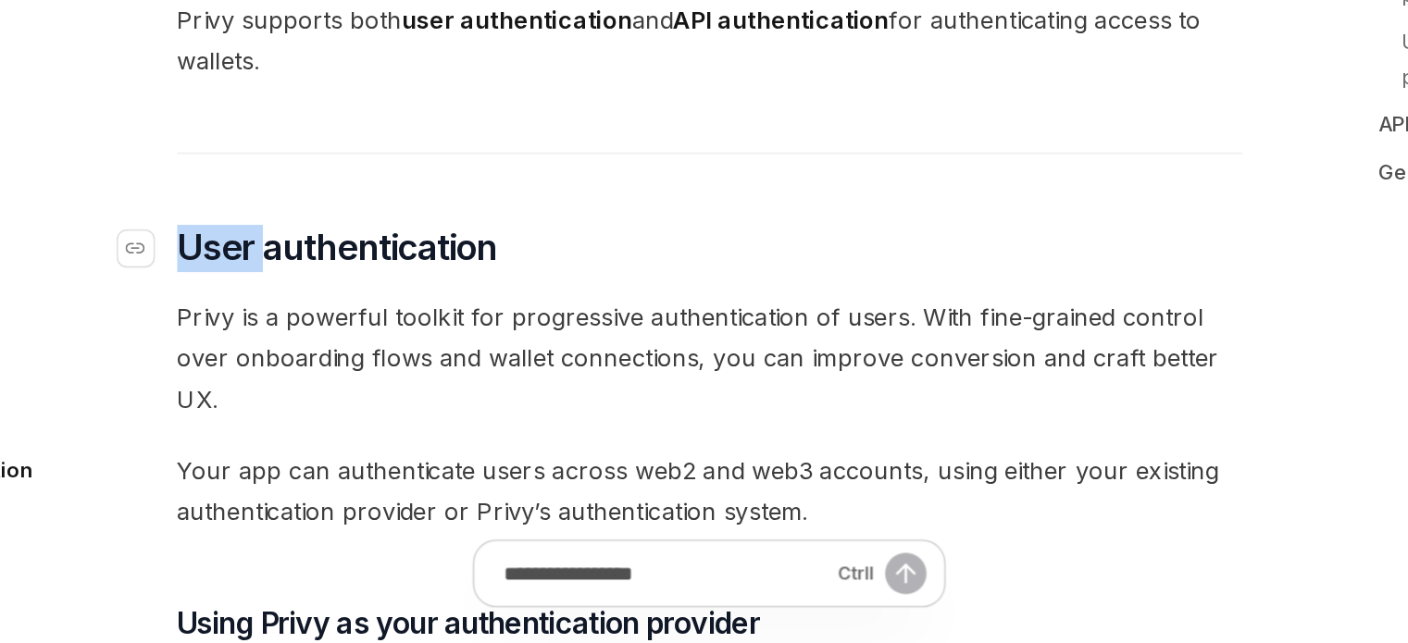
click at [388, 396] on span "User authentication" at bounding box center [459, 396] width 201 height 30
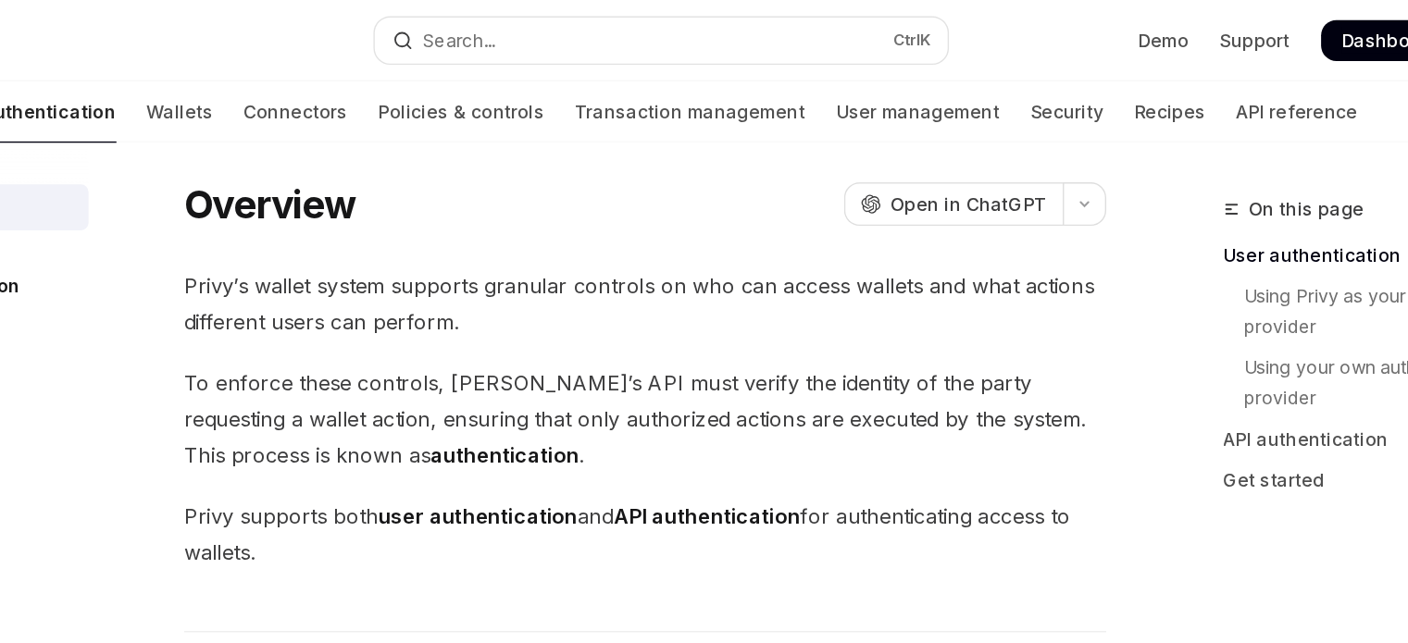
scroll to position [0, 0]
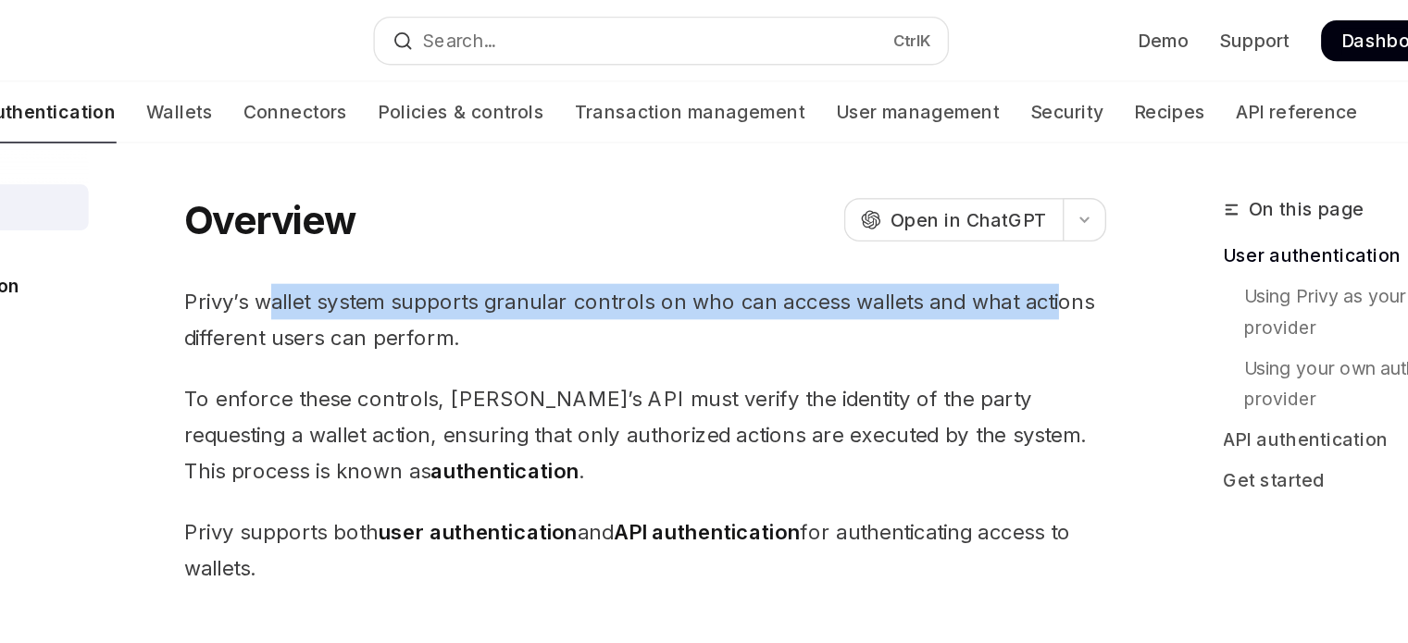
drag, startPoint x: 430, startPoint y: 222, endPoint x: 987, endPoint y: 219, distance: 557.3
click at [987, 219] on span "Privy’s wallet system supports granular controls on who can access wallets and …" at bounding box center [692, 232] width 667 height 52
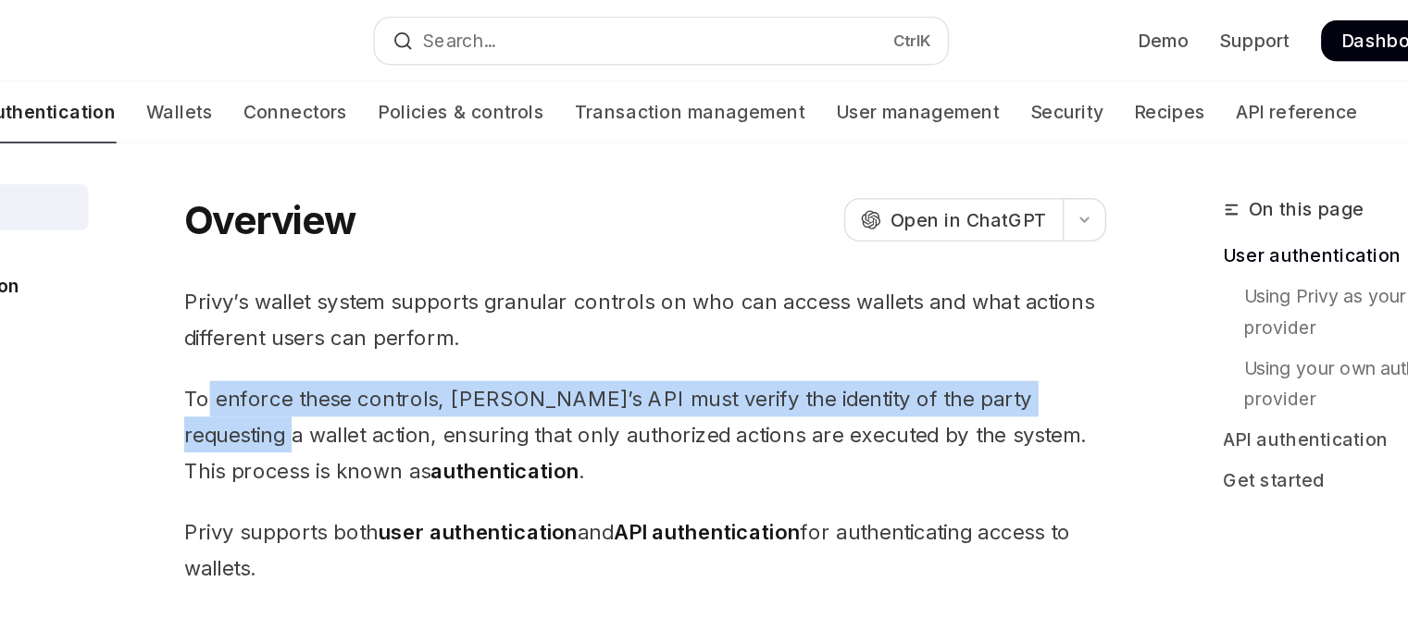
drag, startPoint x: 380, startPoint y: 301, endPoint x: 1025, endPoint y: 293, distance: 644.4
click at [1025, 293] on span "To enforce these controls, Privy’s API must verify the identity of the party re…" at bounding box center [692, 315] width 667 height 78
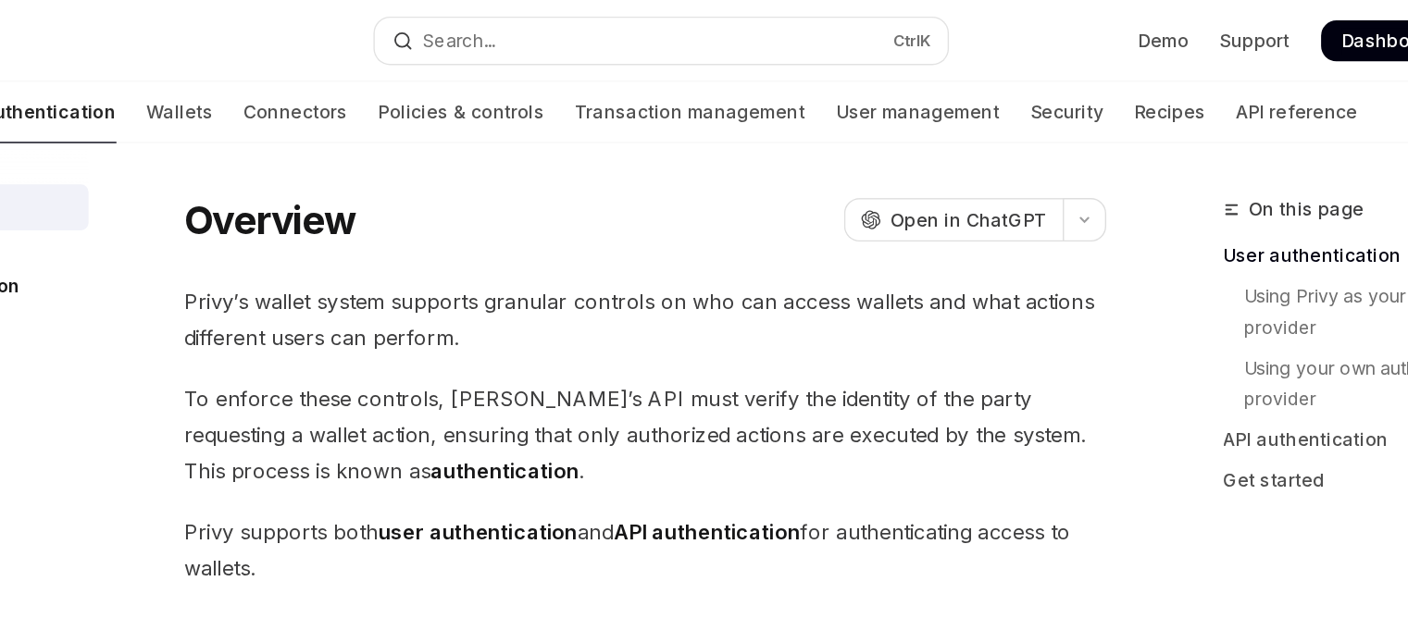
click at [632, 330] on span "To enforce these controls, Privy’s API must verify the identity of the party re…" at bounding box center [692, 315] width 667 height 78
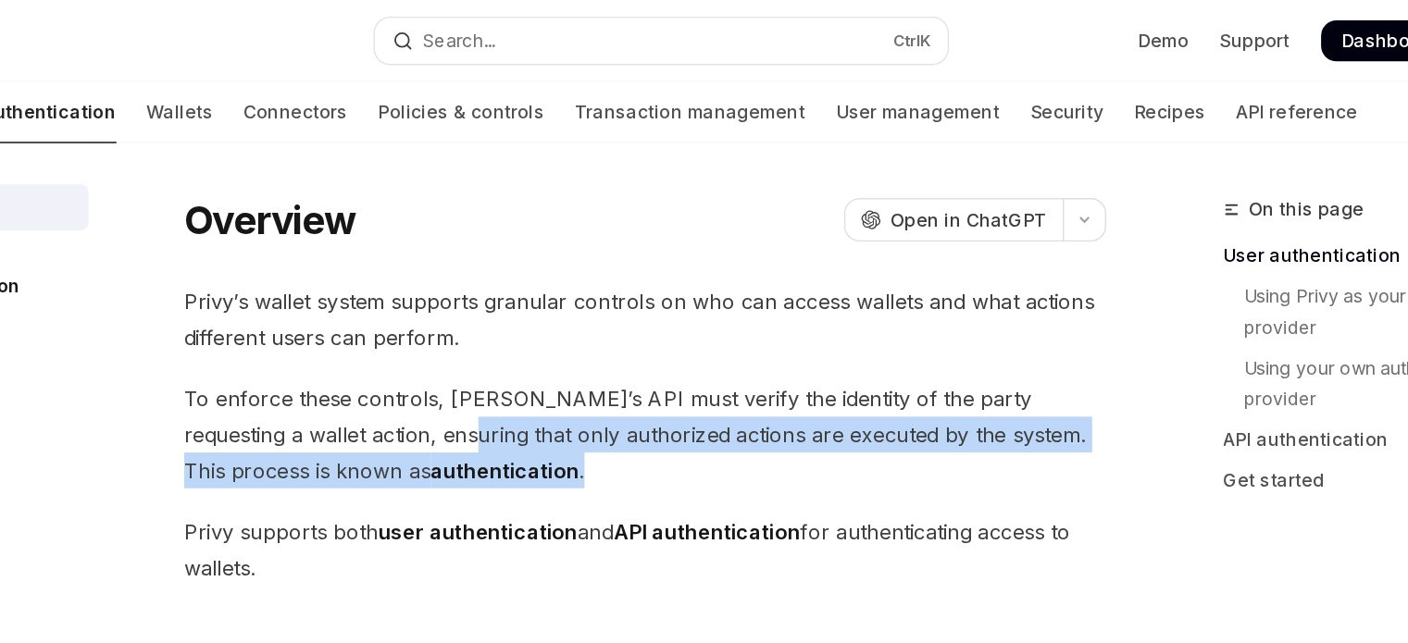
drag, startPoint x: 485, startPoint y: 324, endPoint x: 1019, endPoint y: 328, distance: 534.2
click at [1019, 328] on span "To enforce these controls, Privy’s API must verify the identity of the party re…" at bounding box center [692, 315] width 667 height 78
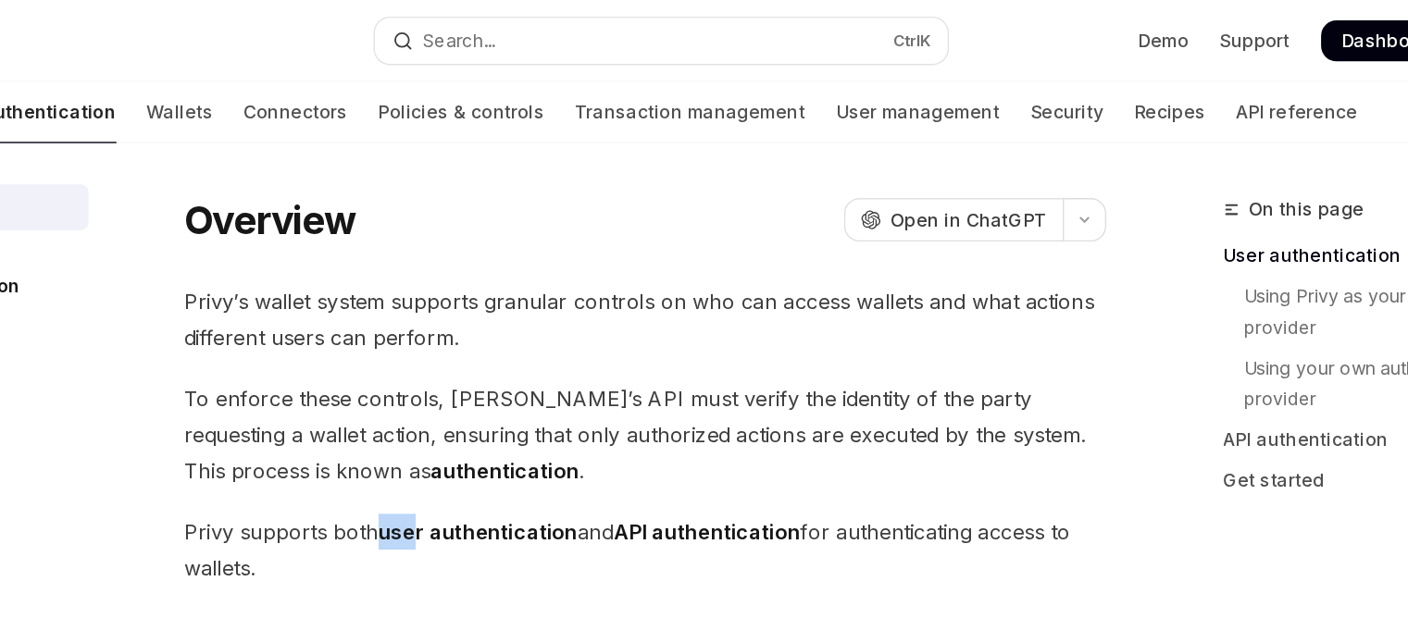
drag, startPoint x: 492, startPoint y: 369, endPoint x: 522, endPoint y: 368, distance: 30.6
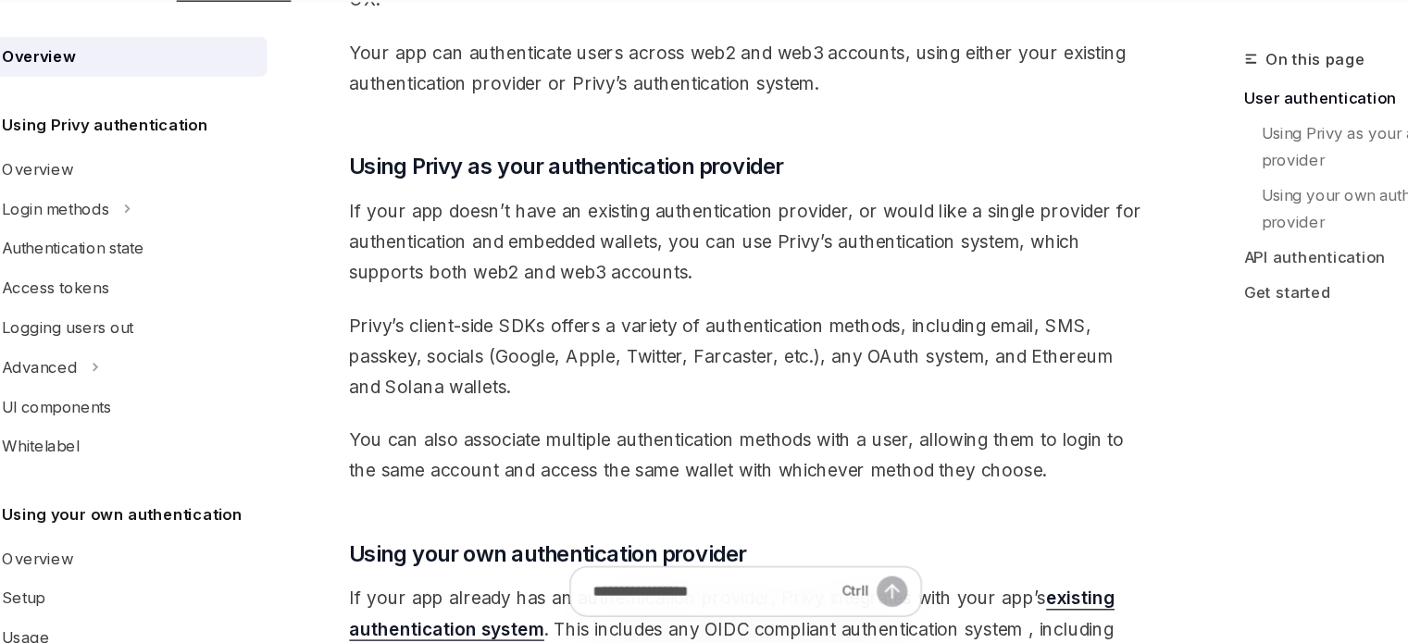
scroll to position [523, 0]
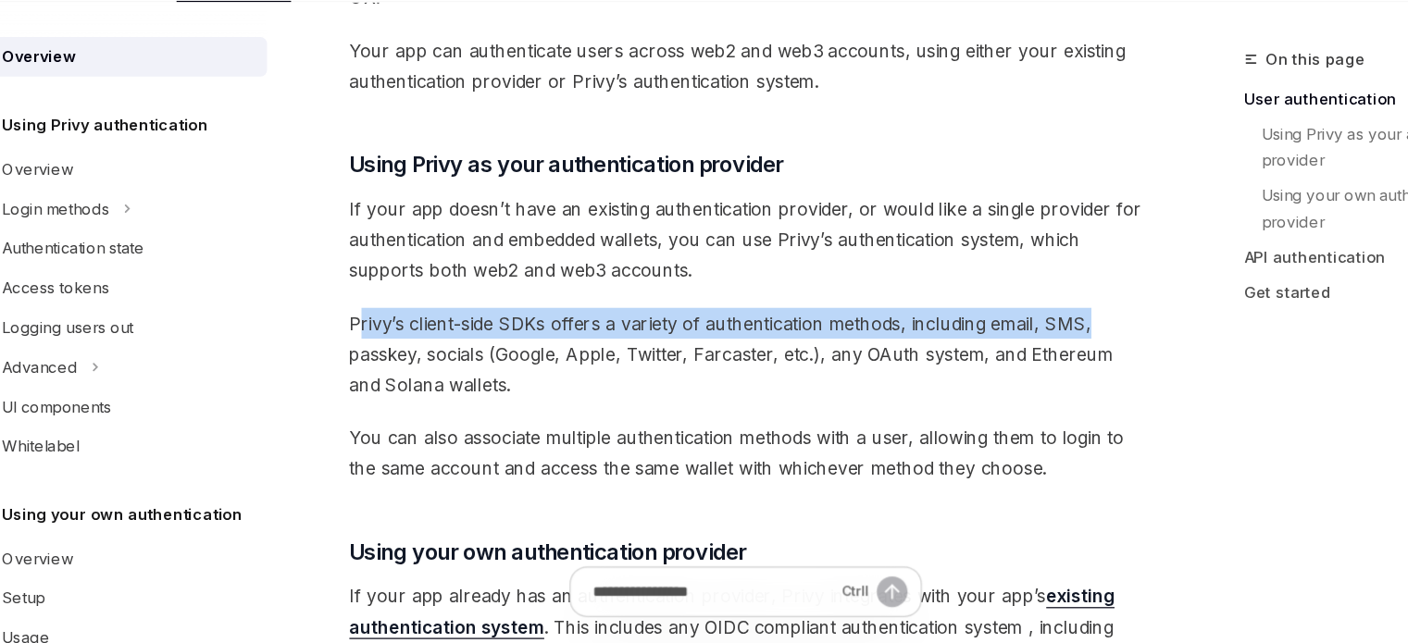
drag, startPoint x: 367, startPoint y: 378, endPoint x: 1055, endPoint y: 384, distance: 688.8
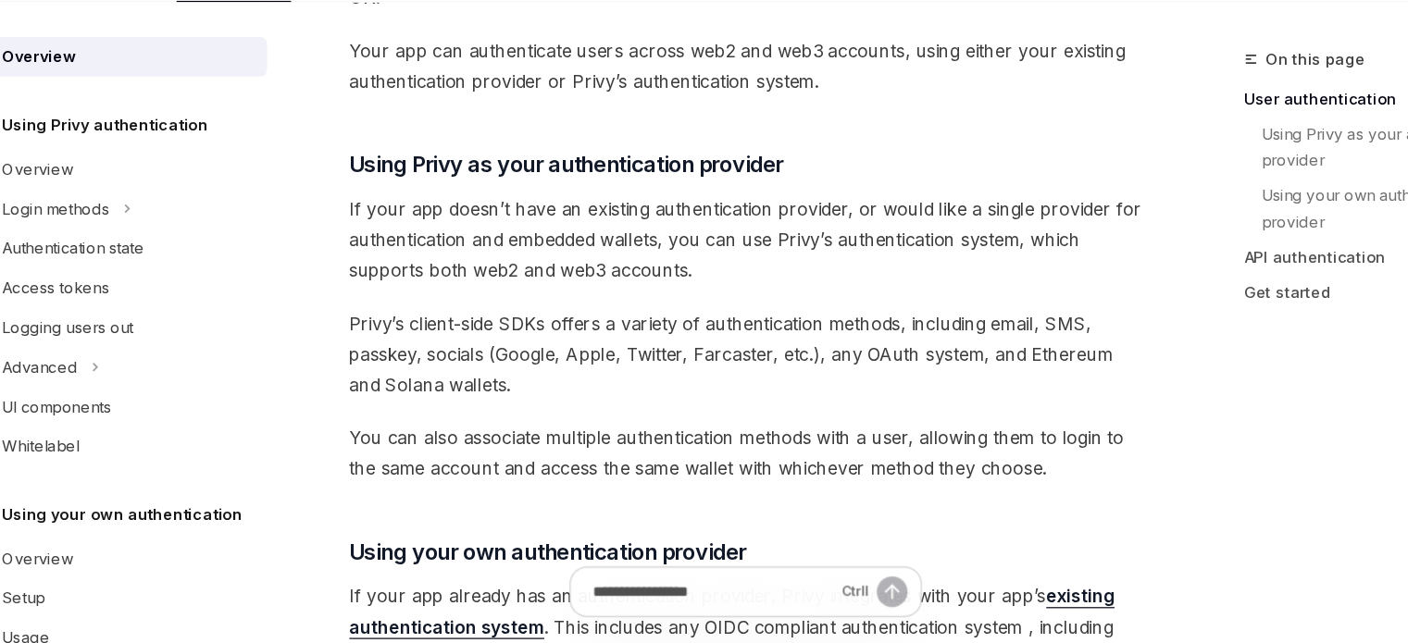
drag, startPoint x: 665, startPoint y: 423, endPoint x: 725, endPoint y: 431, distance: 60.7
click at [731, 423] on span "Privy’s client-side SDKs offers a variety of authentication methods, including …" at bounding box center [692, 400] width 667 height 78
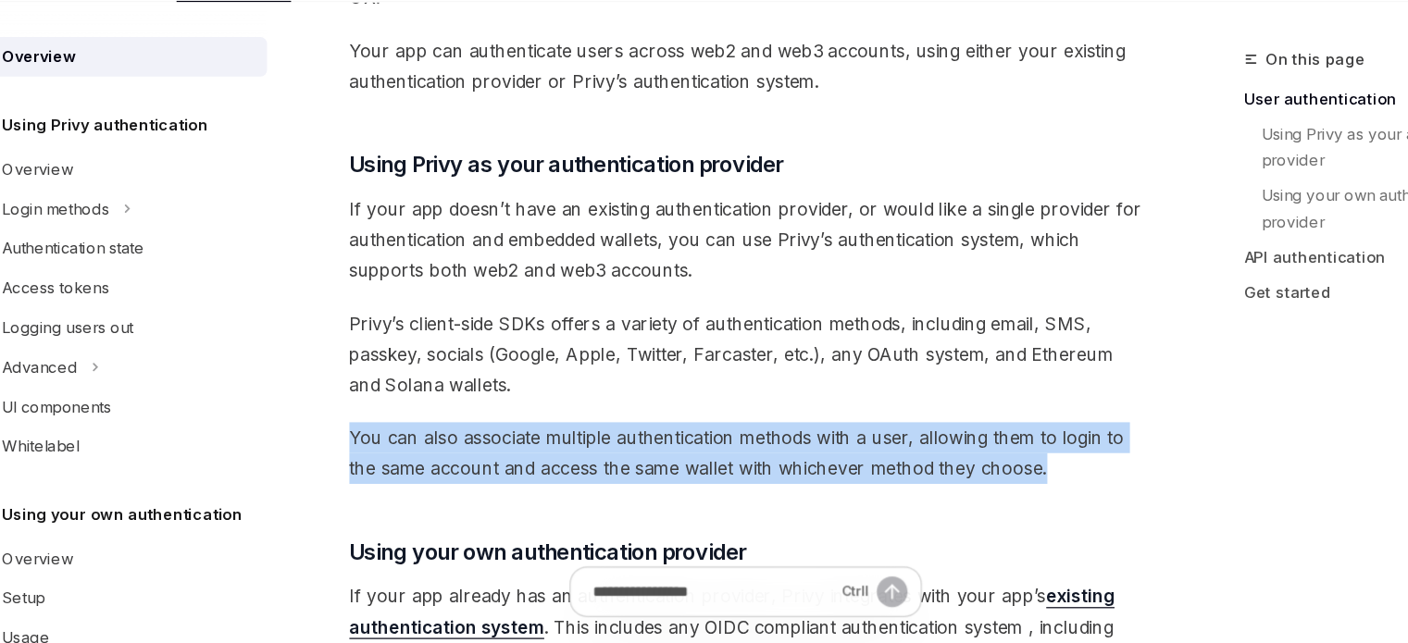
drag, startPoint x: 358, startPoint y: 473, endPoint x: 1048, endPoint y: 488, distance: 689.9
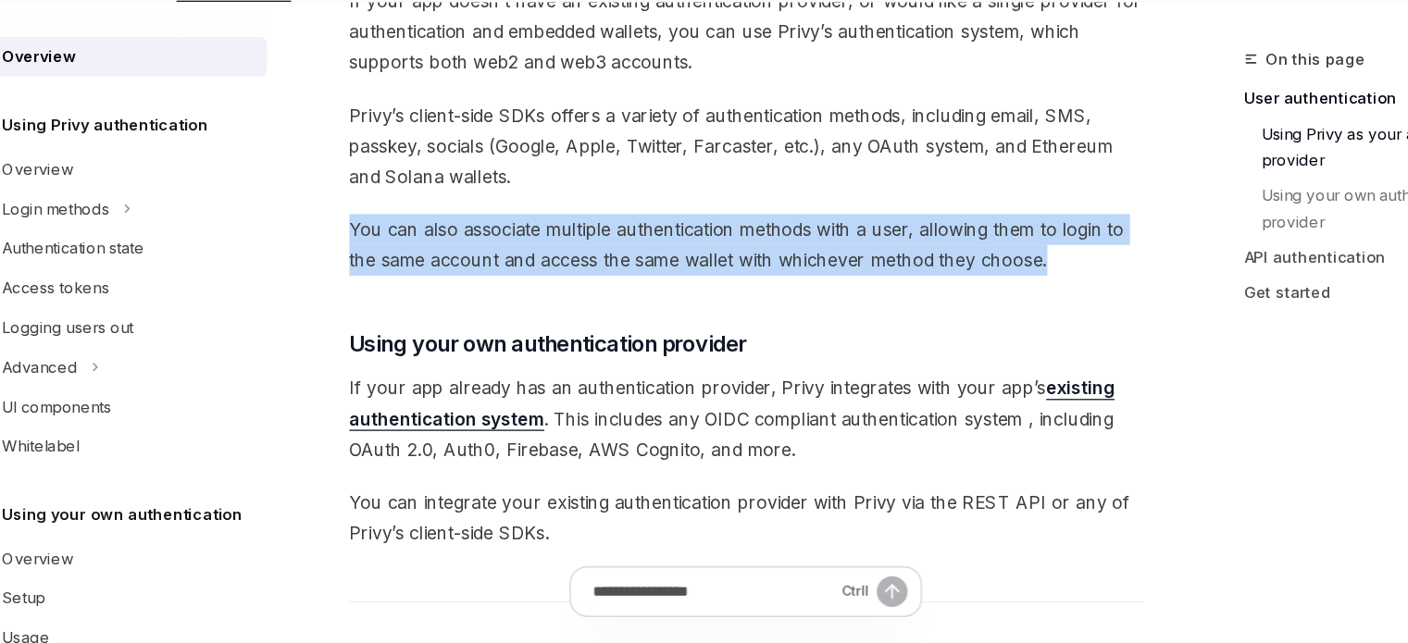
scroll to position [756, 0]
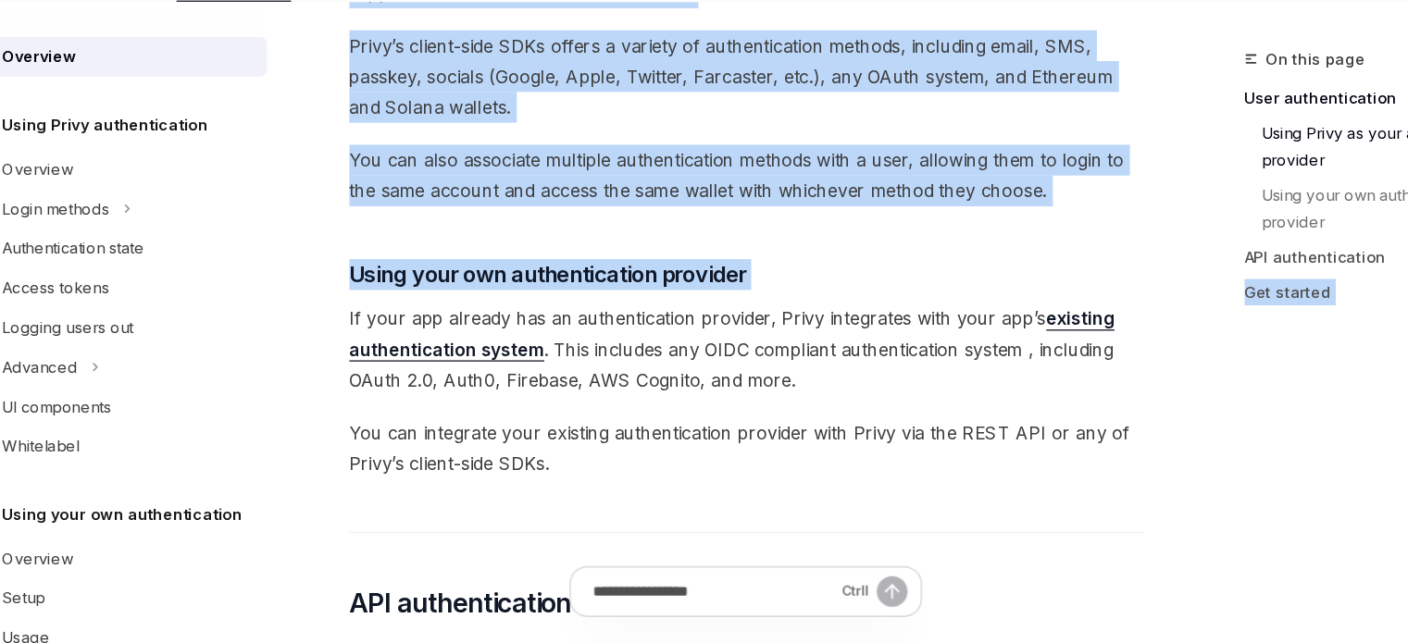
drag, startPoint x: 343, startPoint y: 361, endPoint x: 1097, endPoint y: 447, distance: 759.4
click at [1097, 447] on div "On this page User authentication Using Privy as your authentication provider Us…" at bounding box center [704, 469] width 1303 height 2244
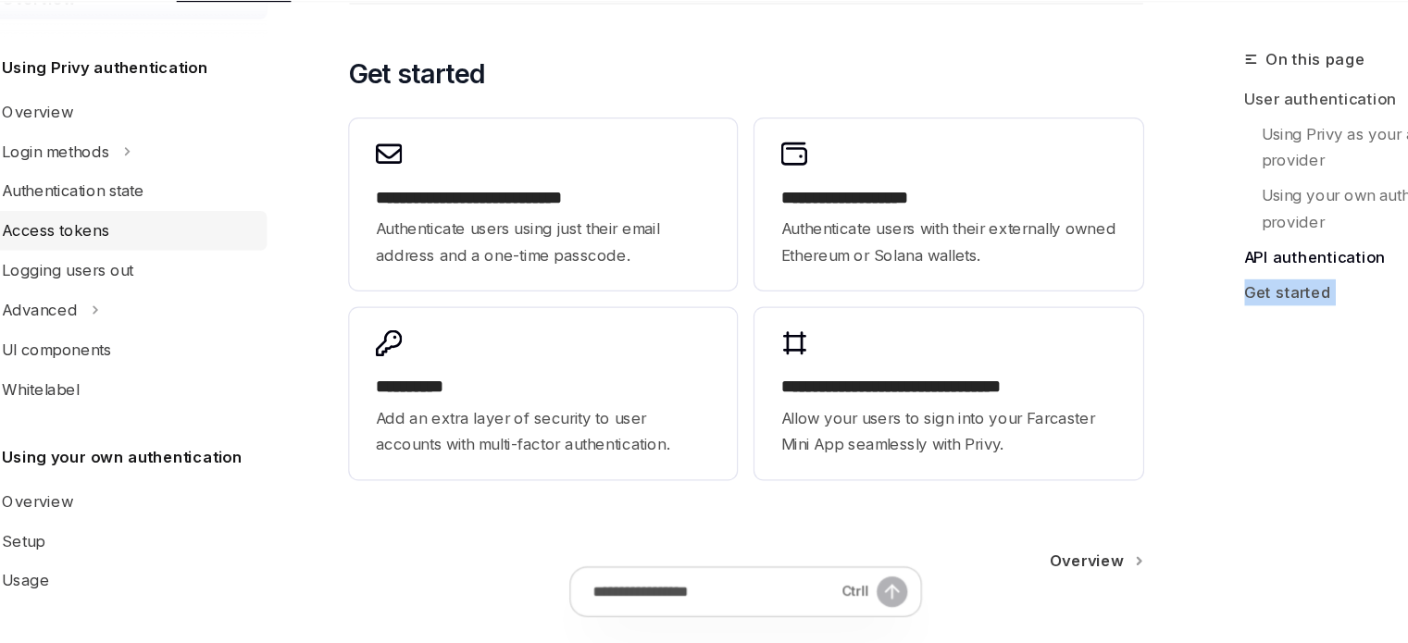
scroll to position [1536, 0]
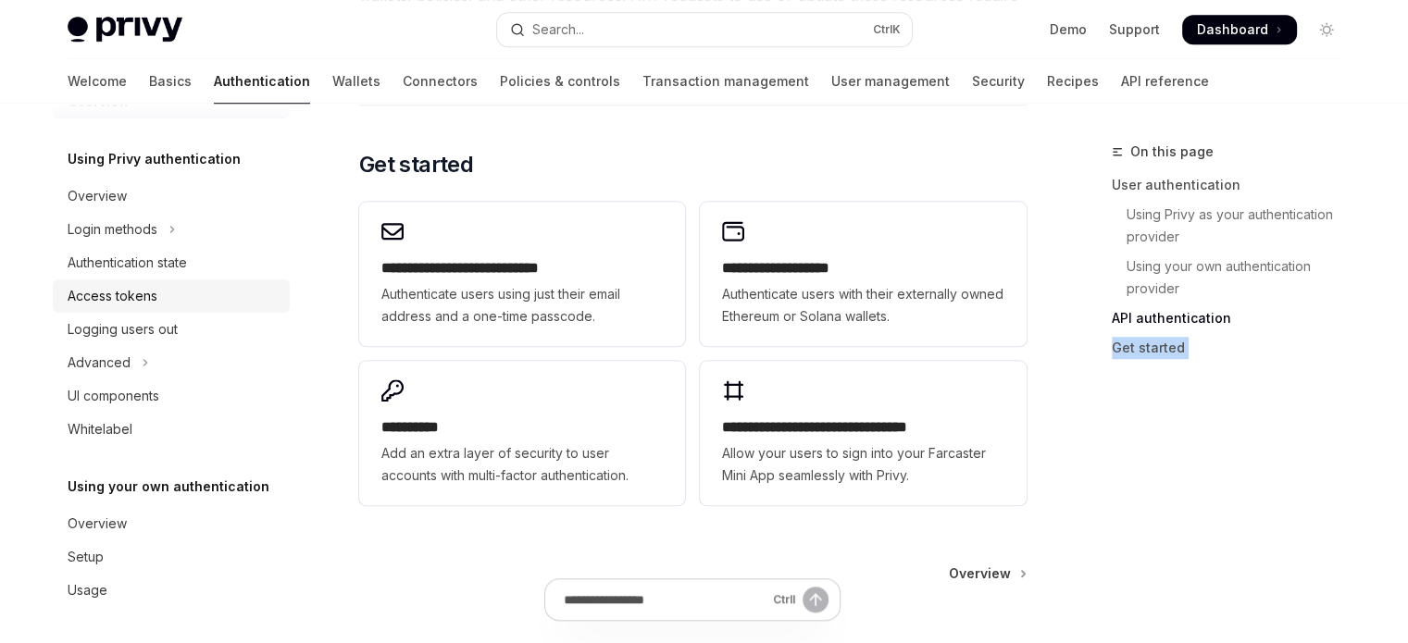
click at [218, 288] on div "Access tokens" at bounding box center [173, 296] width 211 height 22
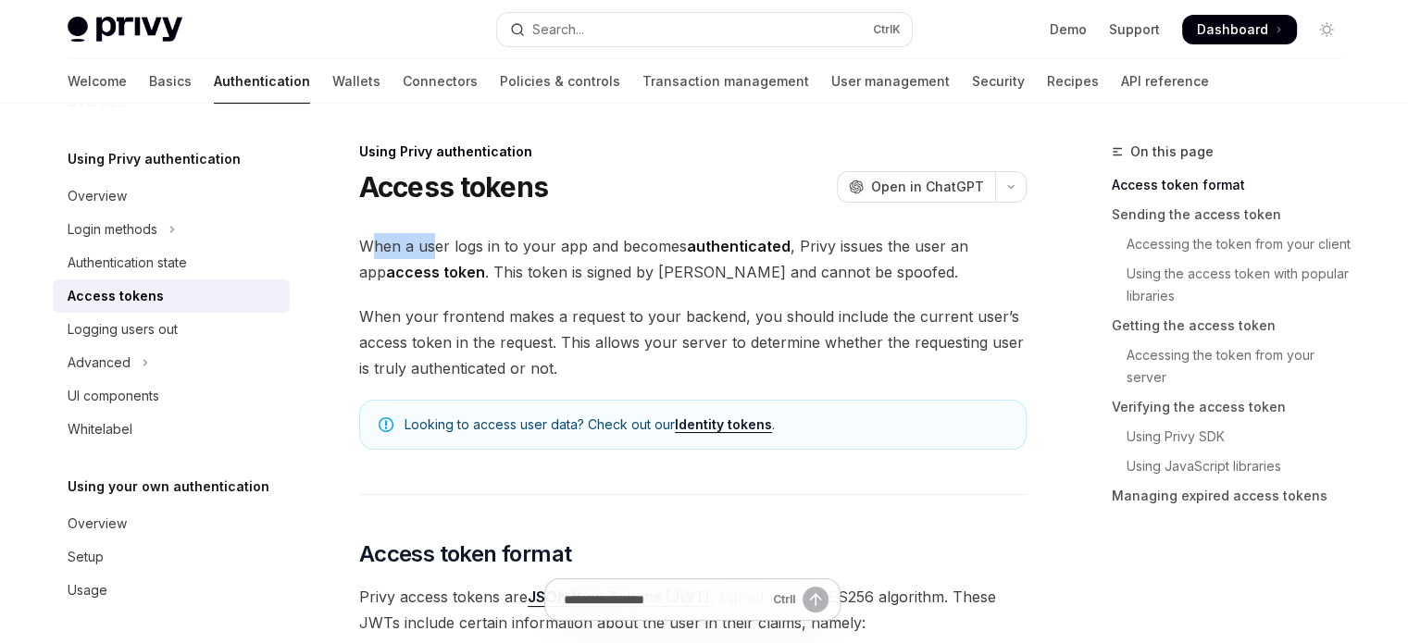
drag, startPoint x: 367, startPoint y: 246, endPoint x: 434, endPoint y: 238, distance: 68.1
click at [433, 238] on span "When a user logs in to your app and becomes authenticated , Privy issues the us…" at bounding box center [692, 259] width 667 height 52
click at [542, 240] on span "When a user logs in to your app and becomes authenticated , Privy issues the us…" at bounding box center [692, 259] width 667 height 52
drag, startPoint x: 456, startPoint y: 242, endPoint x: 682, endPoint y: 247, distance: 226.0
click at [682, 247] on span "When a user logs in to your app and becomes authenticated , Privy issues the us…" at bounding box center [692, 259] width 667 height 52
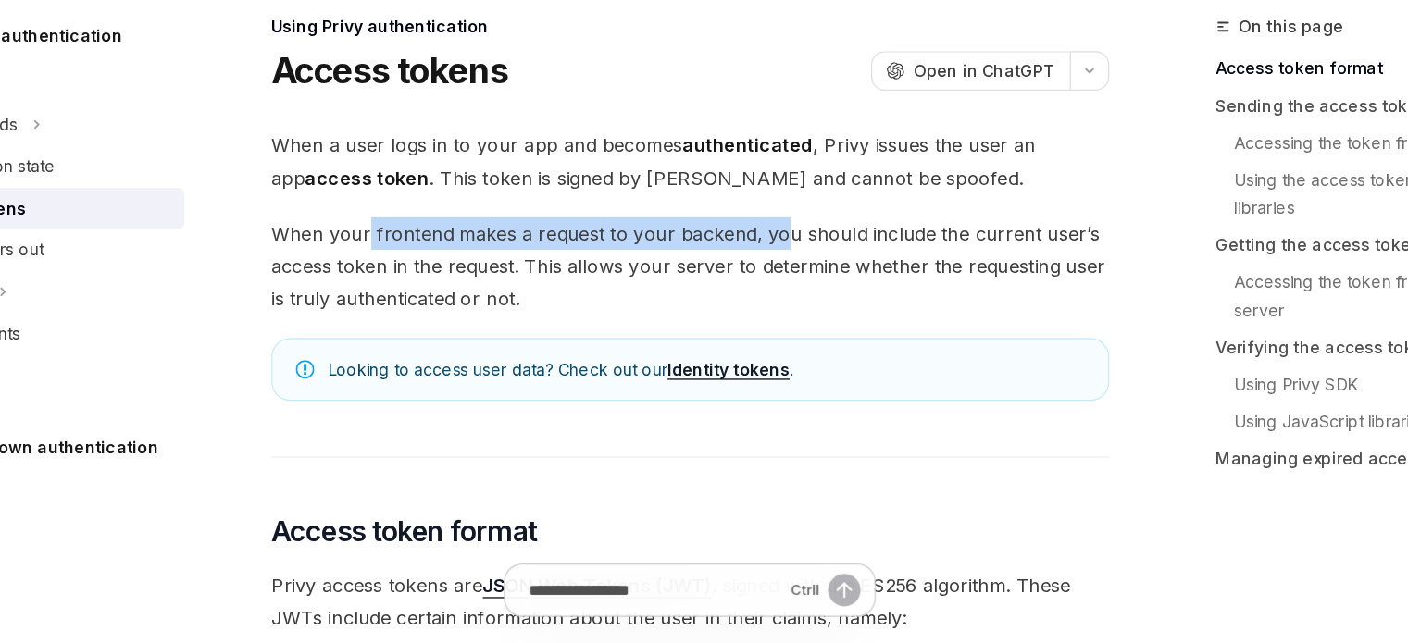
drag, startPoint x: 436, startPoint y: 317, endPoint x: 763, endPoint y: 289, distance: 328.0
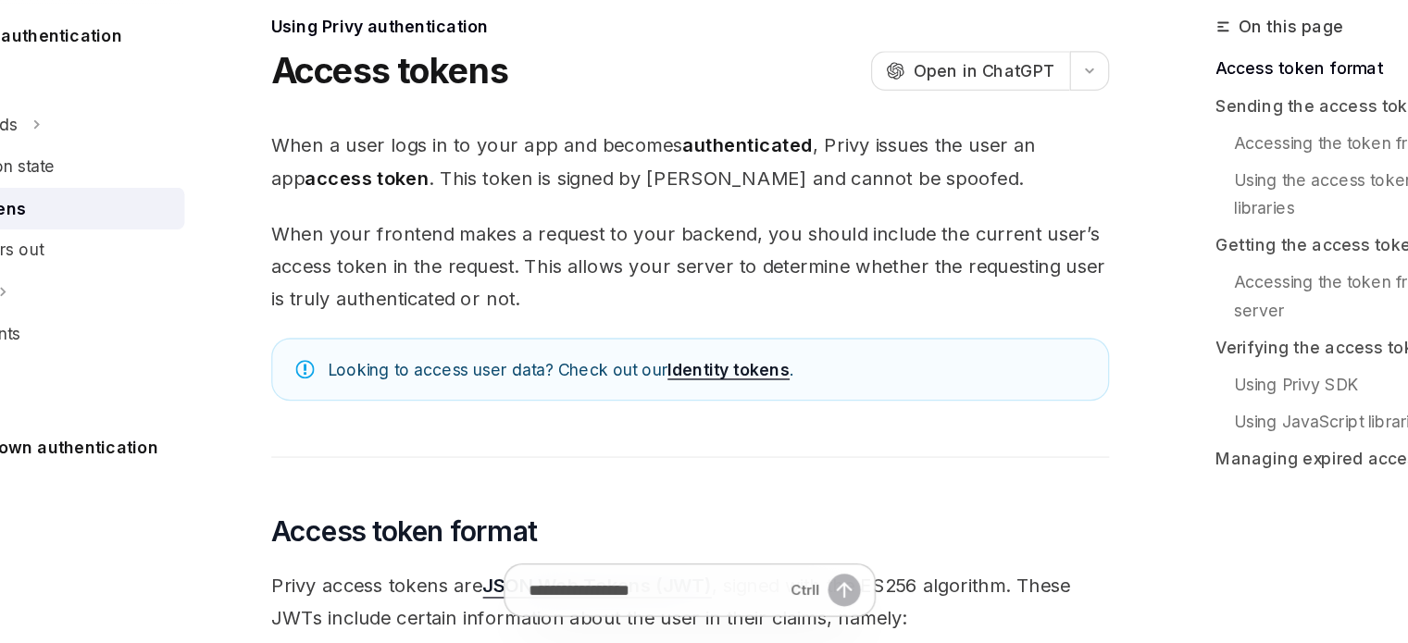
drag, startPoint x: 690, startPoint y: 341, endPoint x: 771, endPoint y: 332, distance: 81.9
click at [771, 332] on span "When your frontend makes a request to your backend, you should include the curr…" at bounding box center [692, 343] width 667 height 78
click at [698, 412] on div "Looking to access user data? Check out our Identity tokens ." at bounding box center [692, 425] width 667 height 50
click at [702, 422] on link "Identity tokens" at bounding box center [723, 425] width 97 height 17
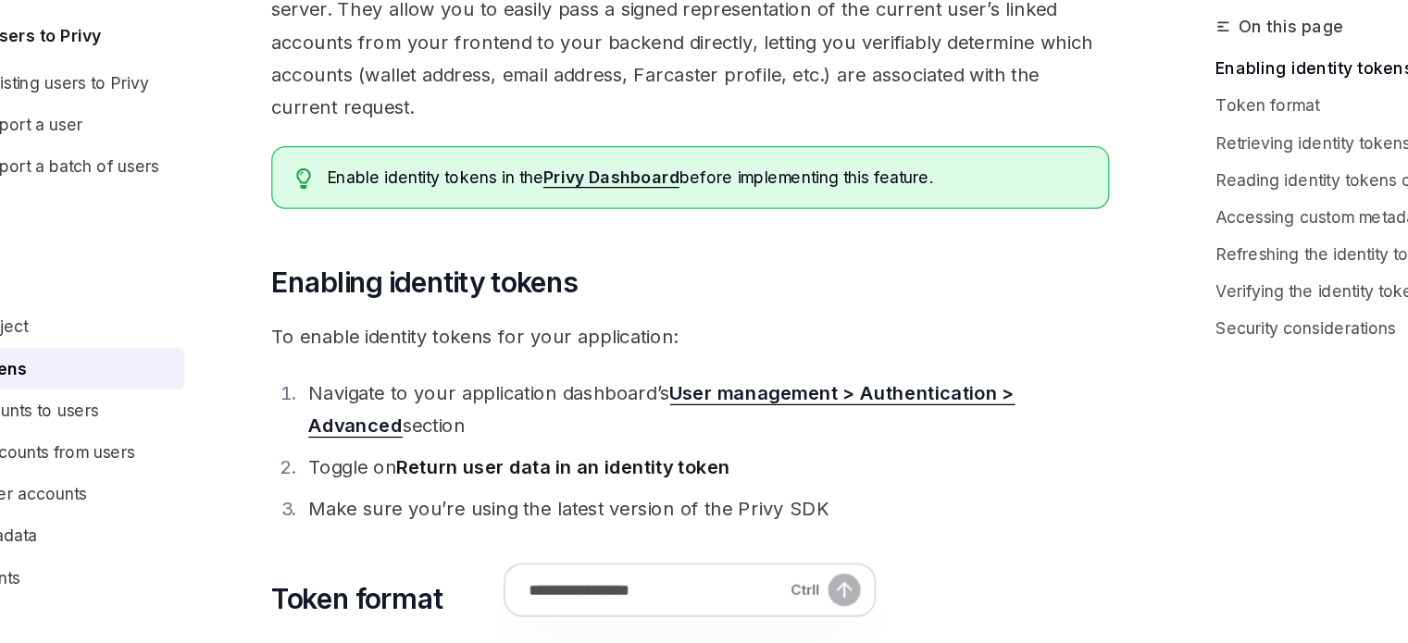
scroll to position [268, 0]
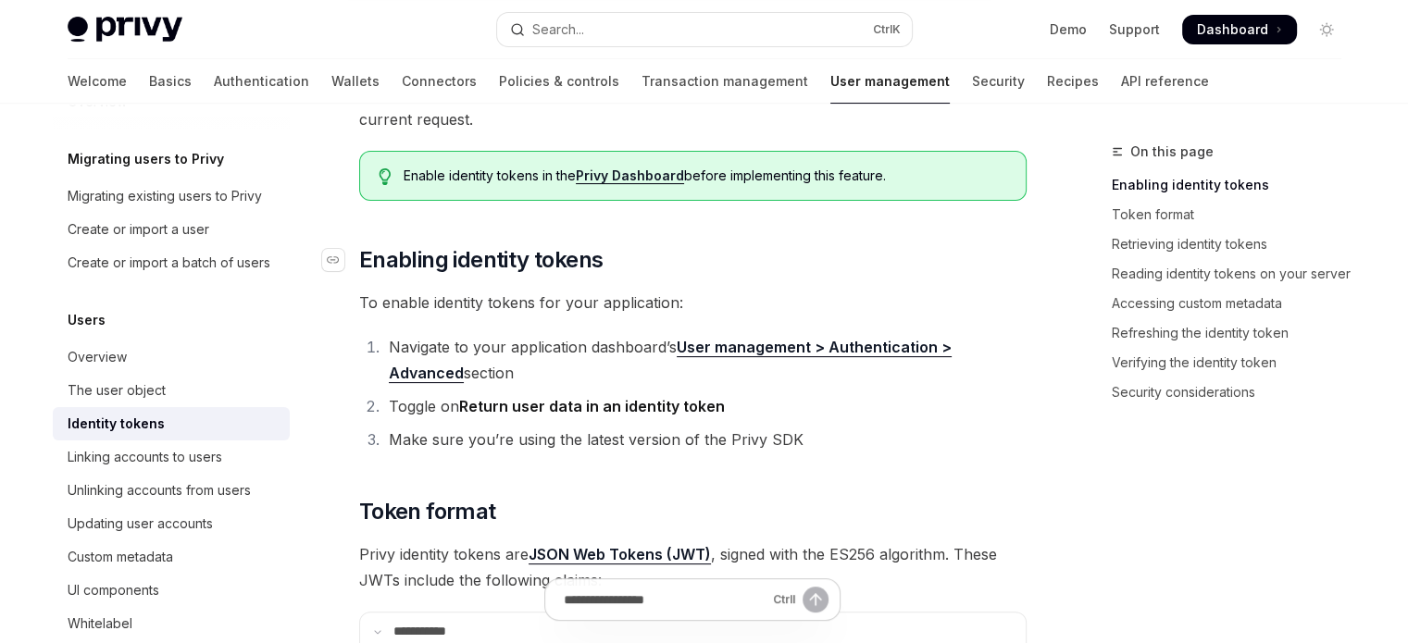
drag, startPoint x: 703, startPoint y: 348, endPoint x: 705, endPoint y: 273, distance: 75.0
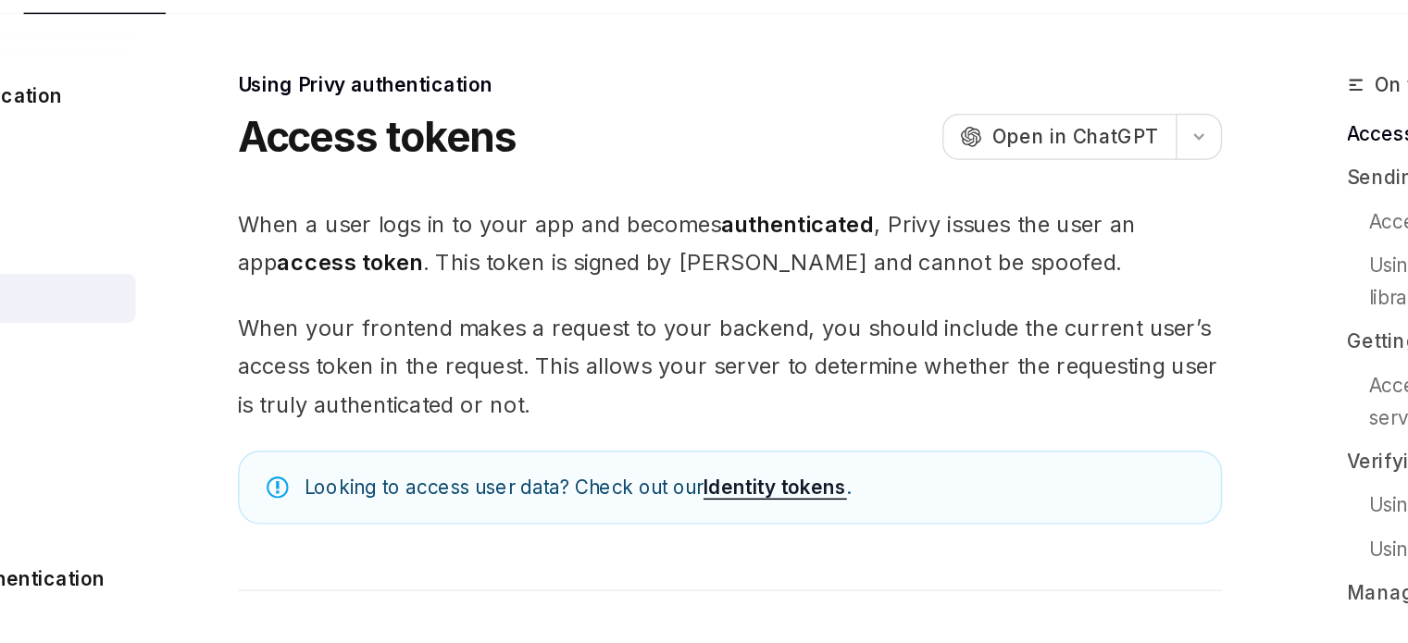
drag, startPoint x: 556, startPoint y: 308, endPoint x: 790, endPoint y: 303, distance: 233.4
click at [790, 304] on span "When your frontend makes a request to your backend, you should include the curr…" at bounding box center [692, 343] width 667 height 78
drag, startPoint x: 721, startPoint y: 327, endPoint x: 830, endPoint y: 329, distance: 109.3
click at [830, 328] on span "When your frontend makes a request to your backend, you should include the curr…" at bounding box center [692, 343] width 667 height 78
drag, startPoint x: 777, startPoint y: 347, endPoint x: 876, endPoint y: 343, distance: 99.2
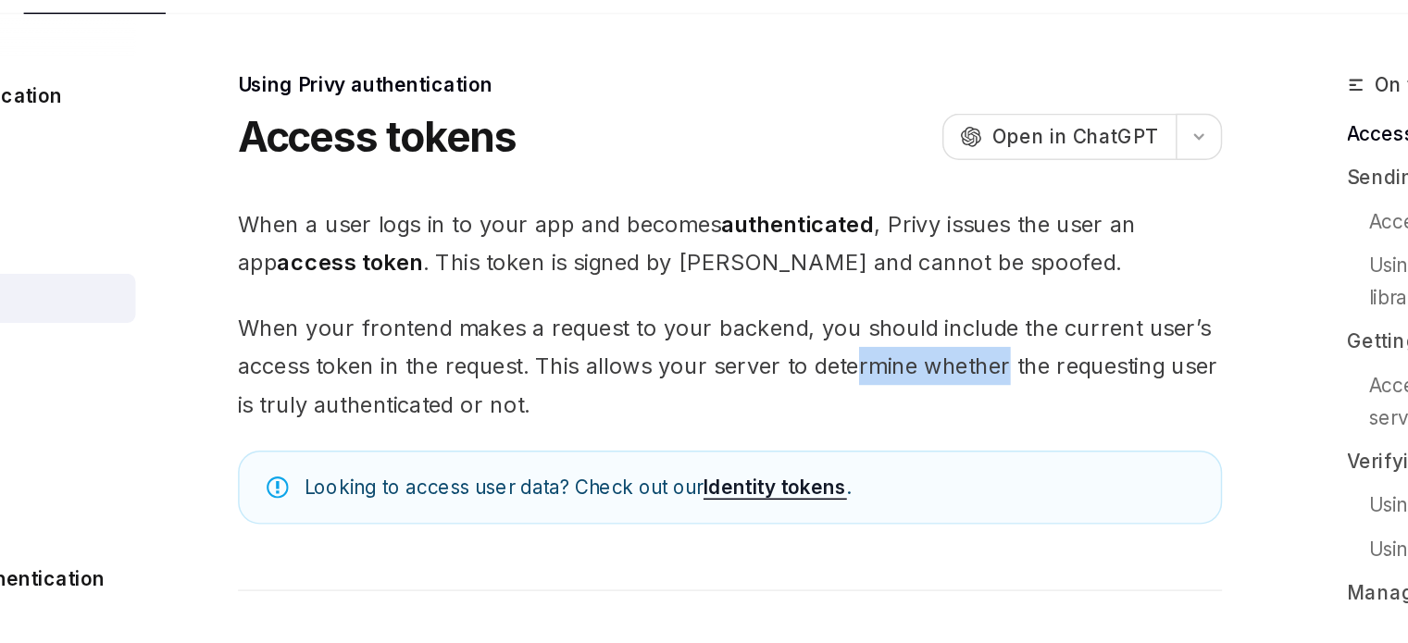
click at [876, 343] on span "When your frontend makes a request to your backend, you should include the curr…" at bounding box center [692, 343] width 667 height 78
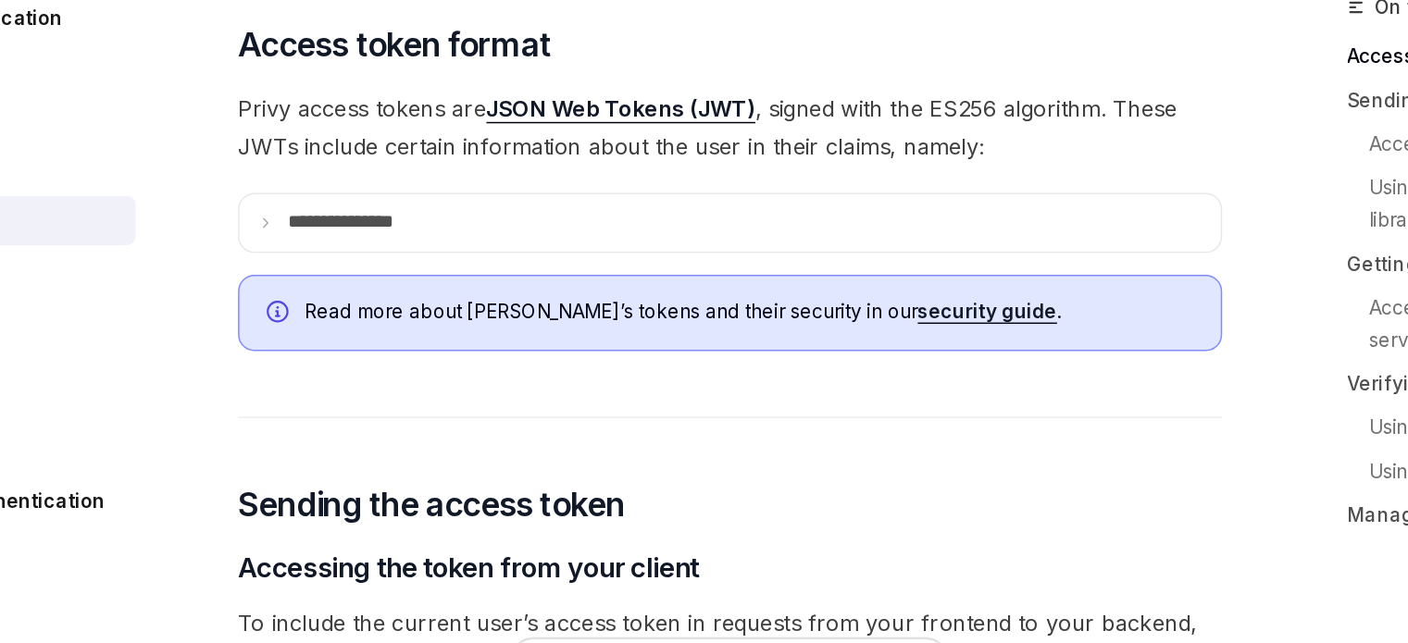
scroll to position [377, 0]
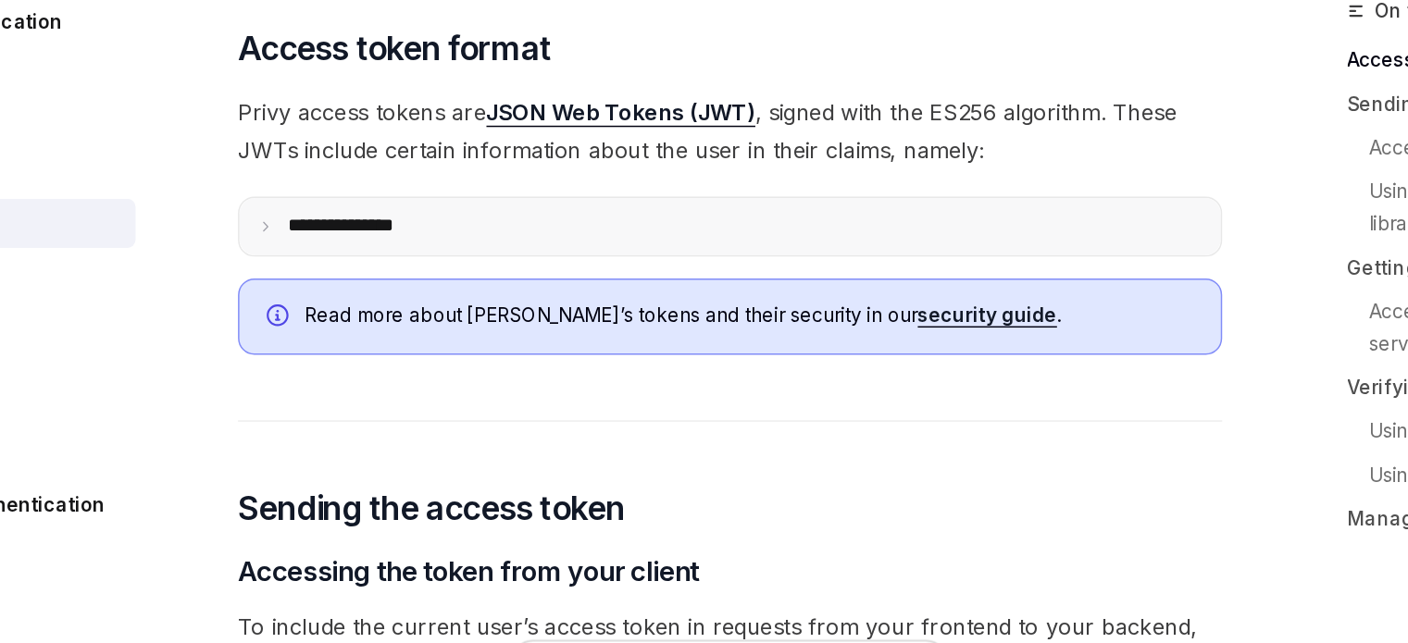
click at [547, 294] on summary "**********" at bounding box center [693, 298] width 666 height 39
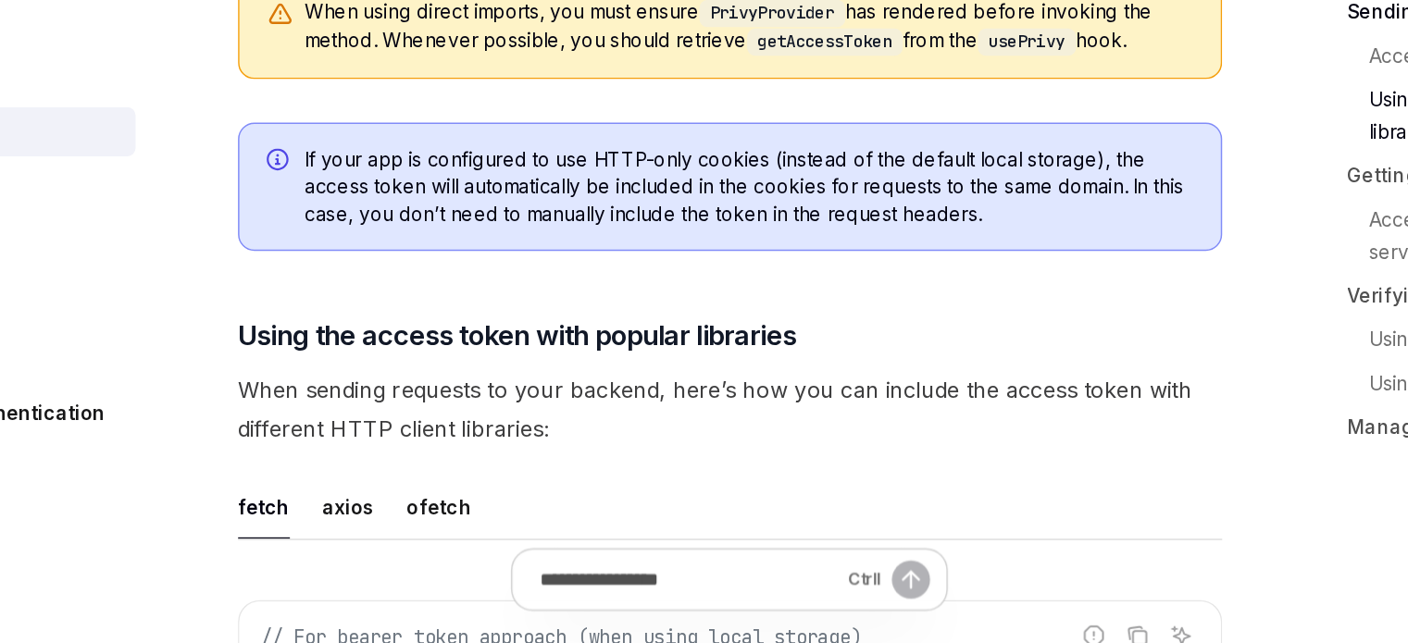
scroll to position [1931, 0]
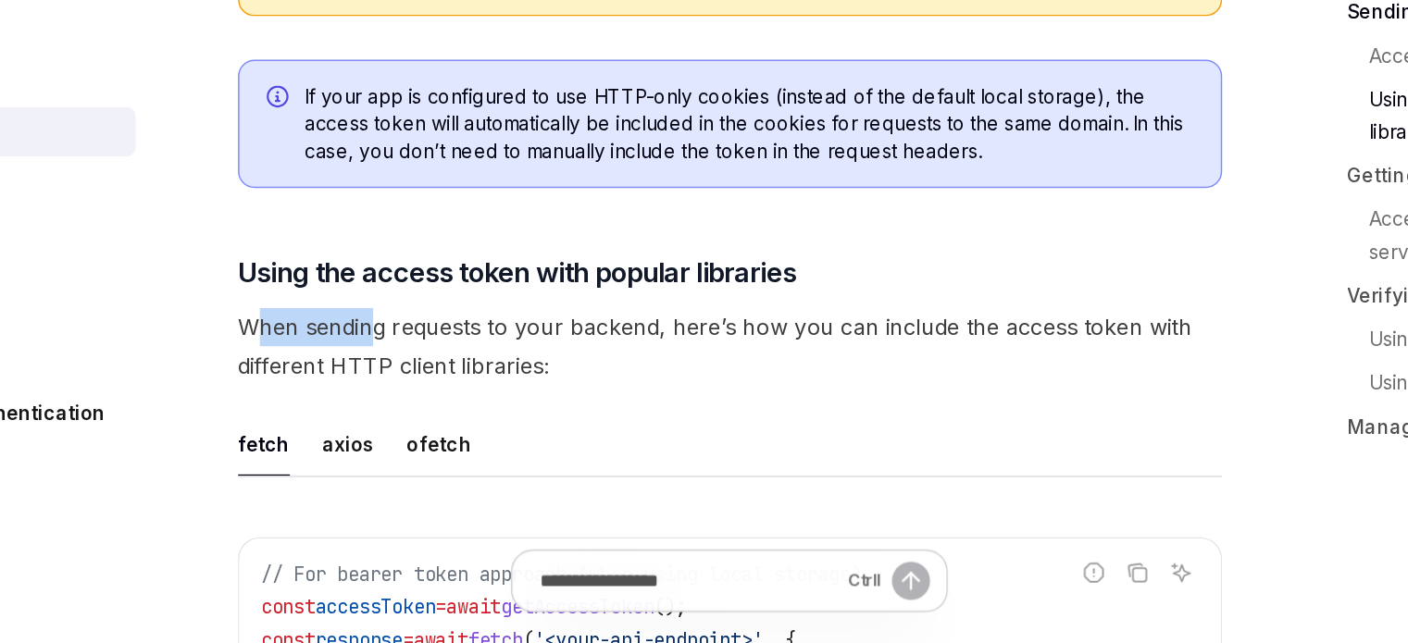
drag, startPoint x: 373, startPoint y: 420, endPoint x: 451, endPoint y: 430, distance: 78.3
click at [451, 430] on span "When sending requests to your backend, here’s how you can include the access to…" at bounding box center [692, 442] width 667 height 52
click at [617, 440] on span "When sending requests to your backend, here’s how you can include the access to…" at bounding box center [692, 442] width 667 height 52
drag, startPoint x: 405, startPoint y: 469, endPoint x: 589, endPoint y: 469, distance: 184.2
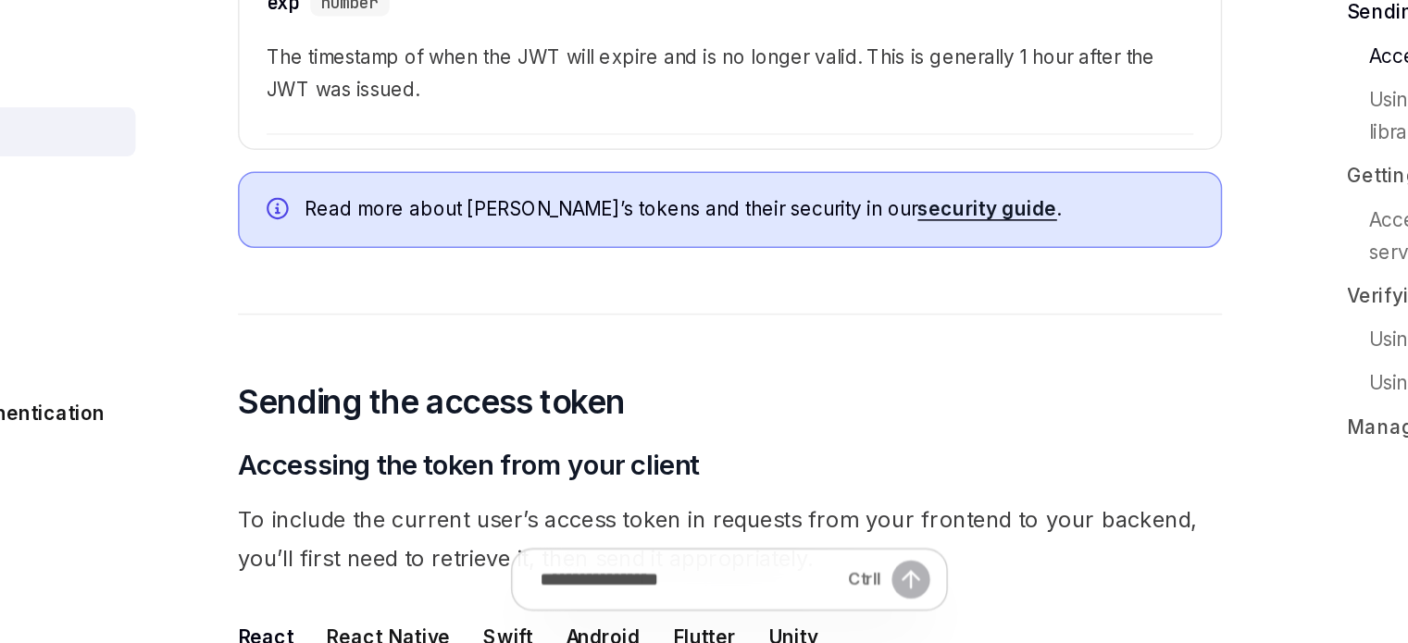
scroll to position [1129, 0]
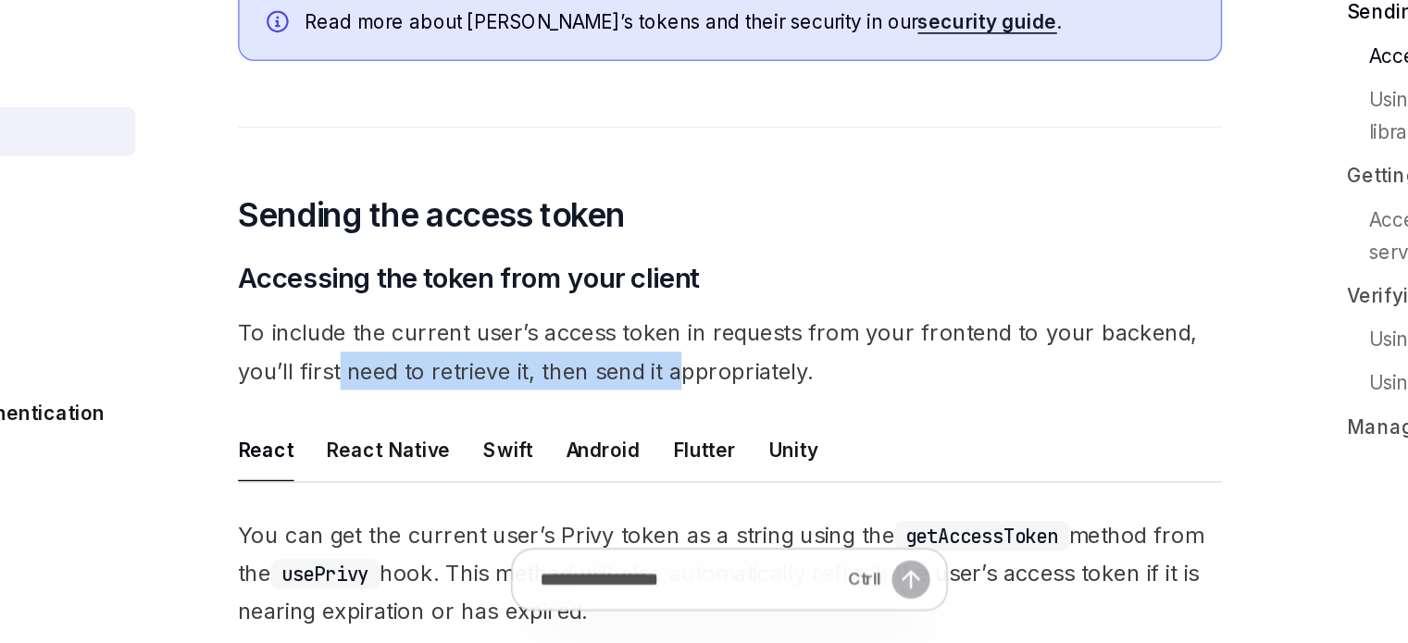
drag, startPoint x: 427, startPoint y: 467, endPoint x: 656, endPoint y: 454, distance: 230.0
click at [656, 454] on span "To include the current user’s access token in requests from your frontend to yo…" at bounding box center [692, 445] width 667 height 52
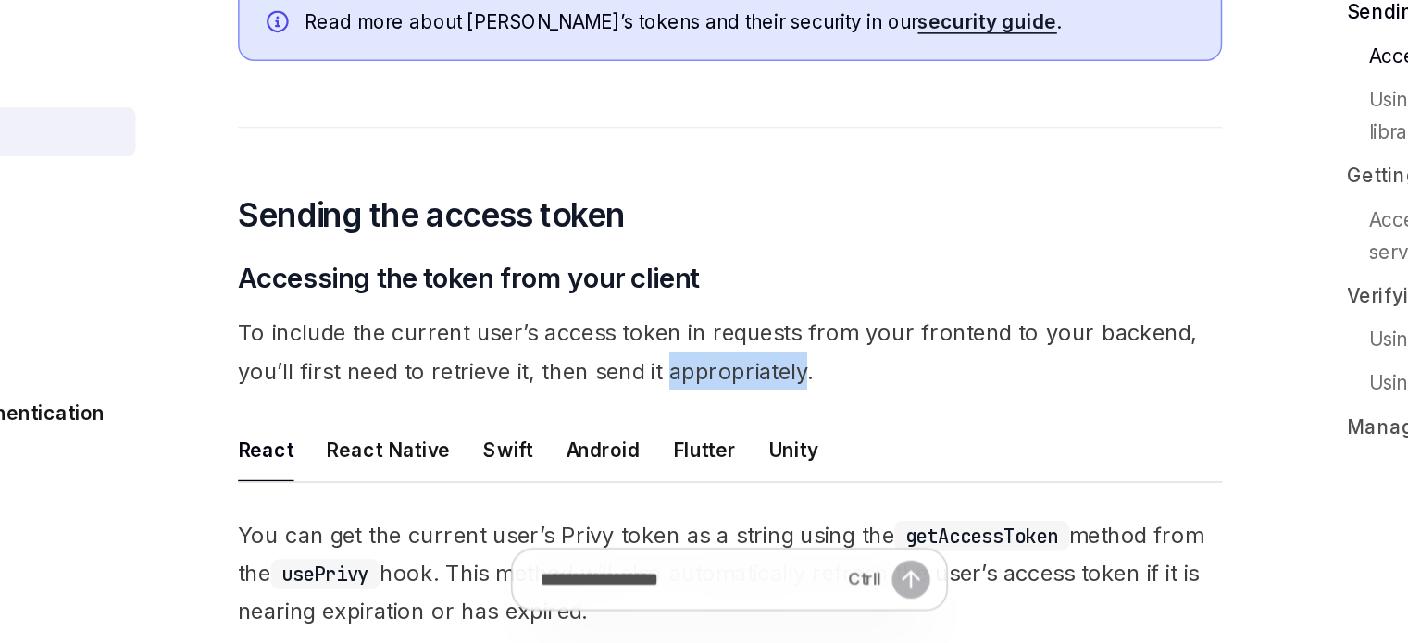
click at [656, 454] on span "To include the current user’s access token in requests from your frontend to yo…" at bounding box center [692, 445] width 667 height 52
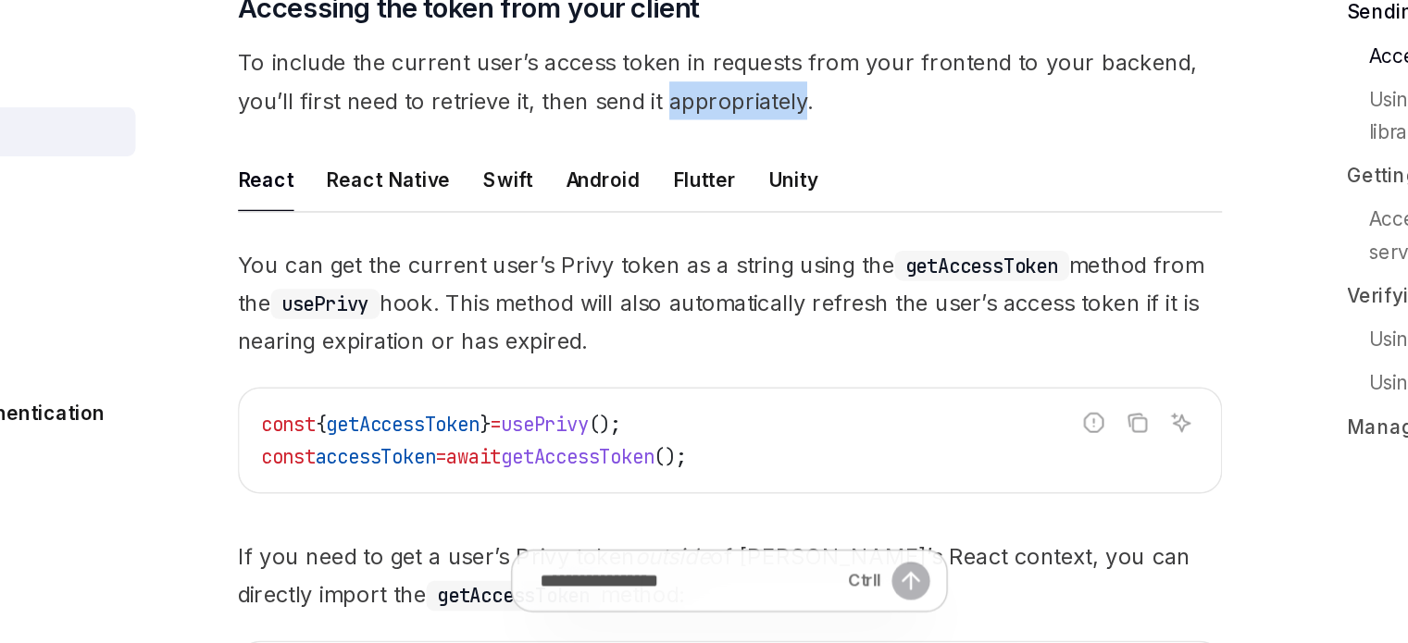
scroll to position [1317, 0]
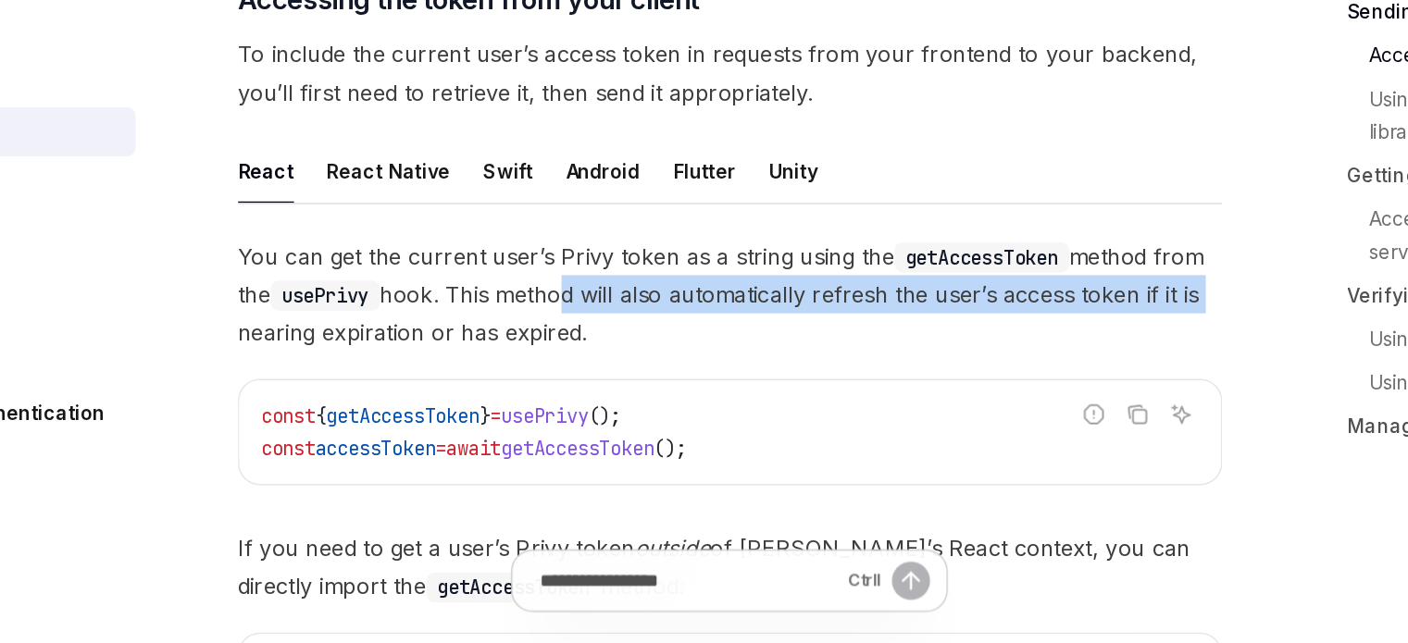
drag, startPoint x: 592, startPoint y: 414, endPoint x: 1023, endPoint y: 397, distance: 430.8
click at [1023, 397] on span "You can get the current user’s Privy token as a string using the getAccessToken…" at bounding box center [692, 407] width 667 height 78
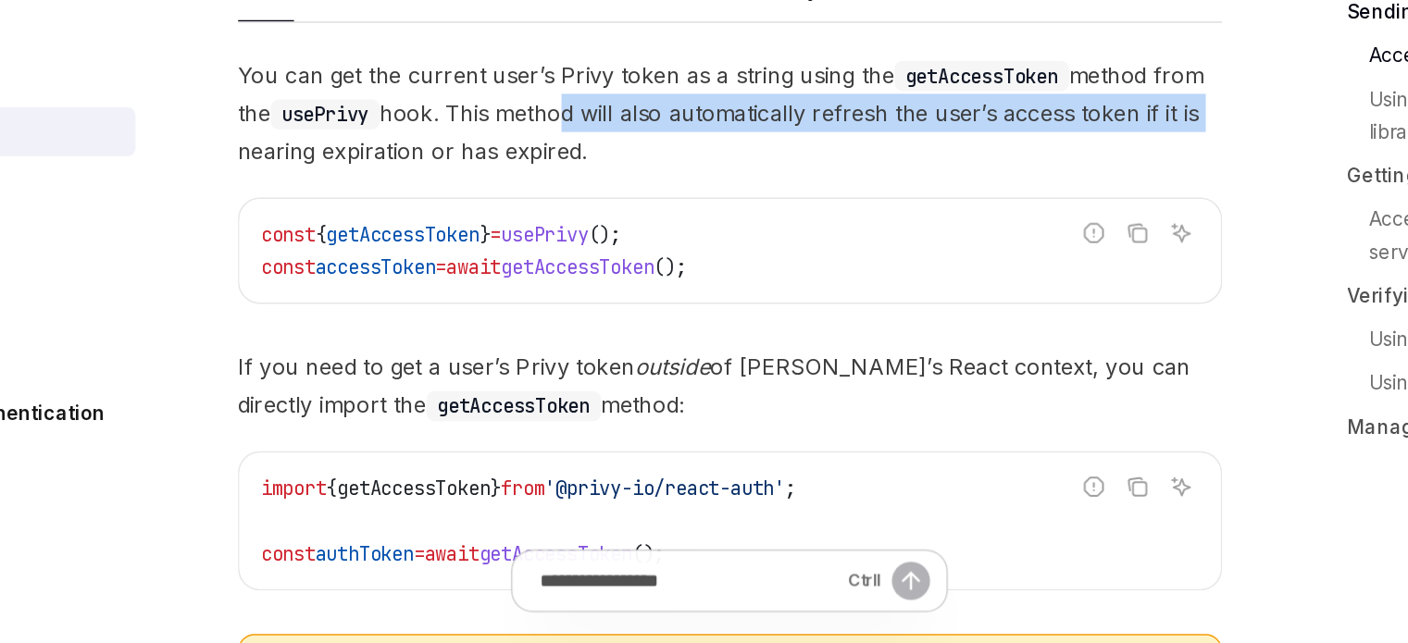
scroll to position [1443, 0]
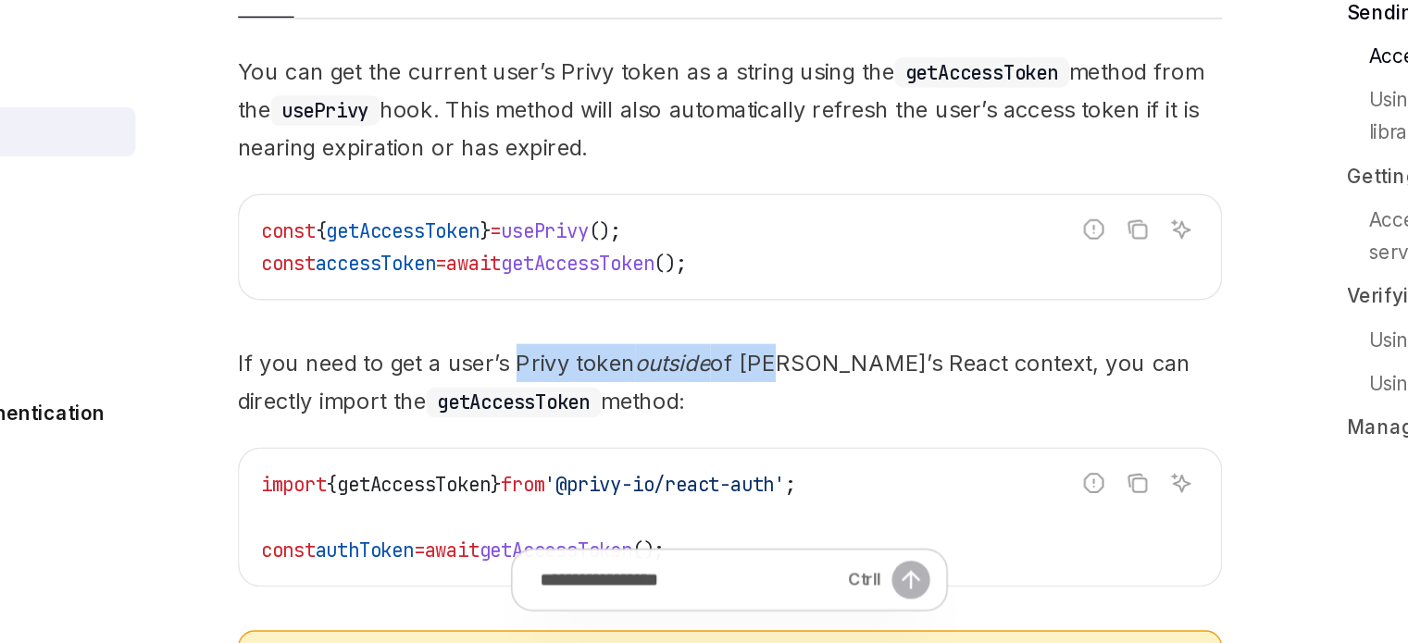
drag, startPoint x: 544, startPoint y: 442, endPoint x: 715, endPoint y: 433, distance: 170.5
click at [714, 433] on div "You can get the current user’s Privy token as a string using the getAccessToken…" at bounding box center [692, 481] width 667 height 478
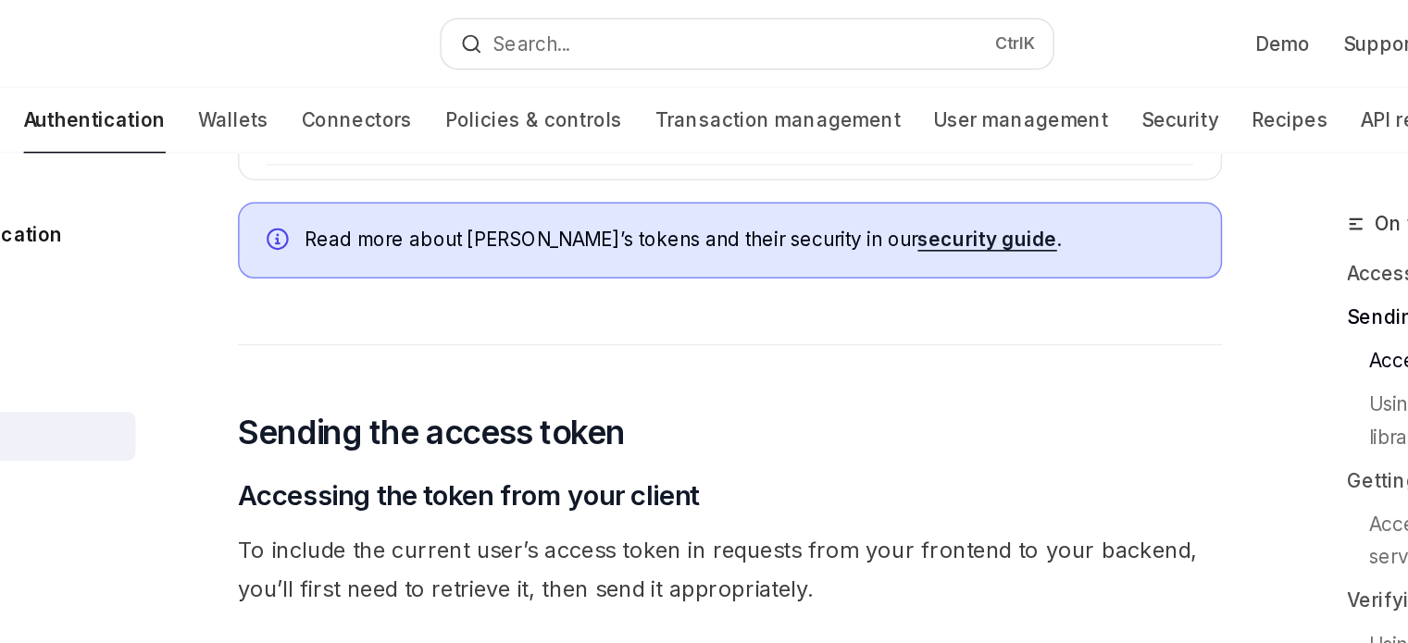
scroll to position [1129, 0]
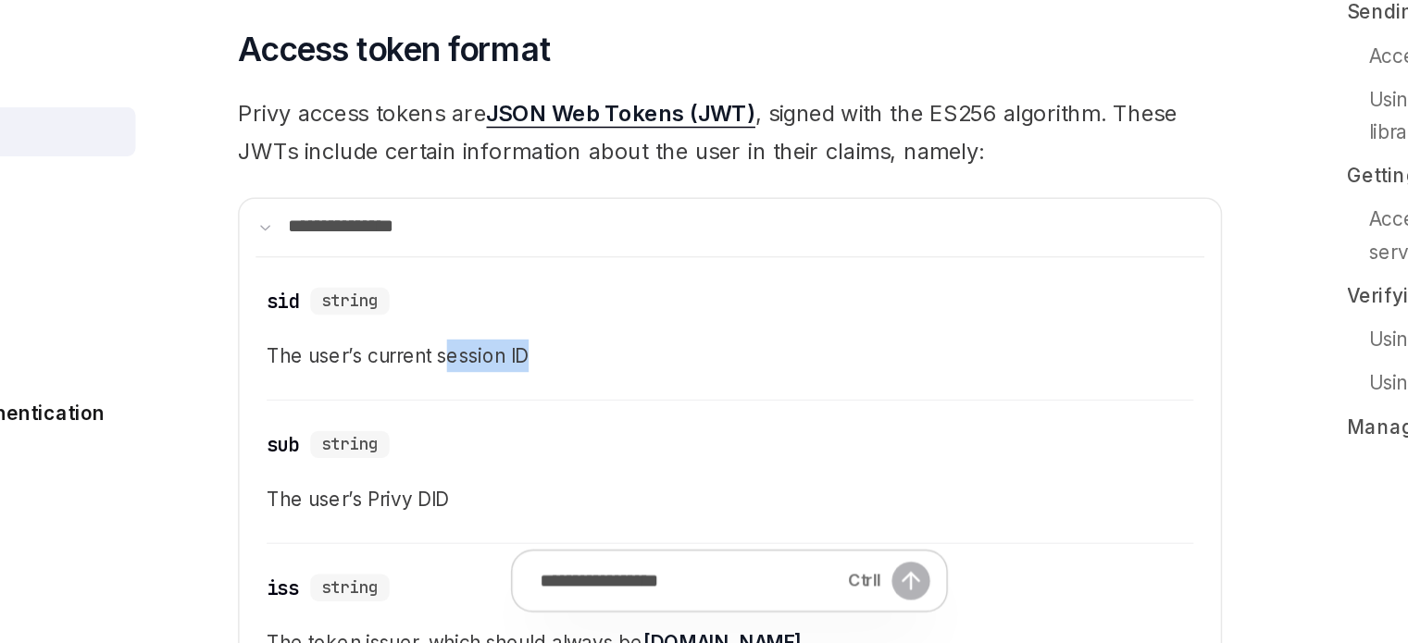
drag, startPoint x: 501, startPoint y: 430, endPoint x: 605, endPoint y: 439, distance: 104.0
click at [605, 439] on div "​ sid string The user’s current session ID" at bounding box center [693, 435] width 629 height 88
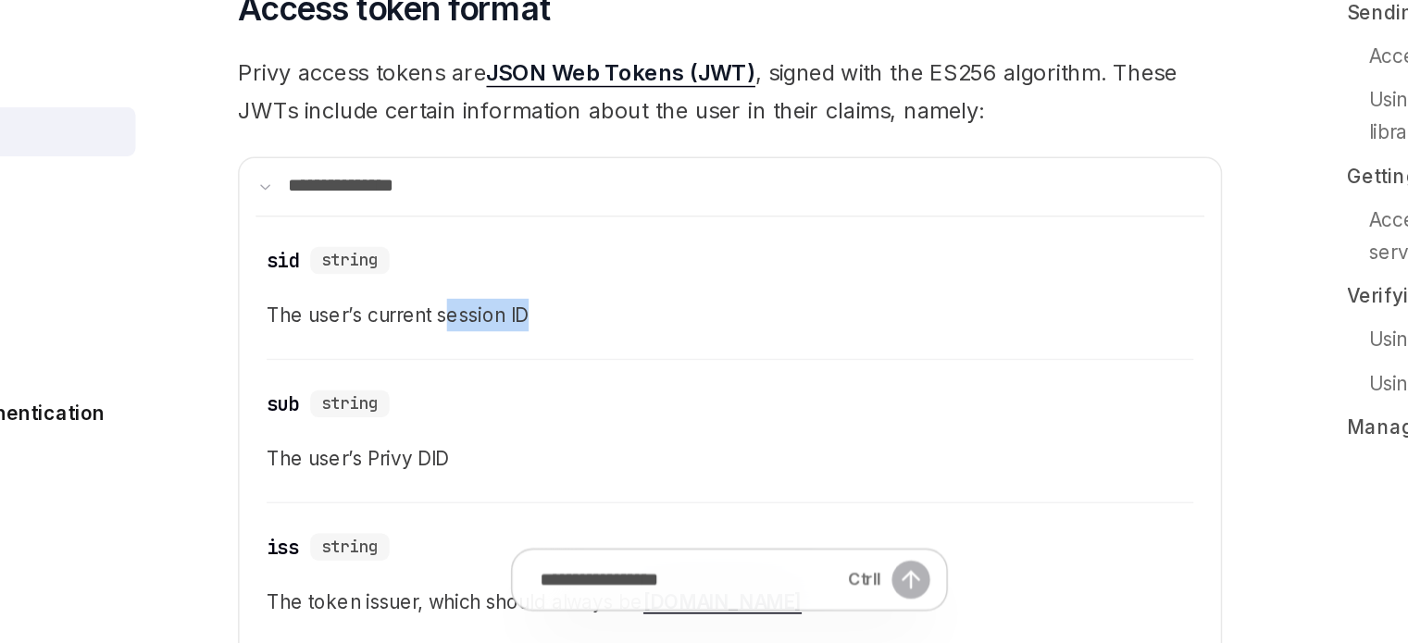
scroll to position [377, 0]
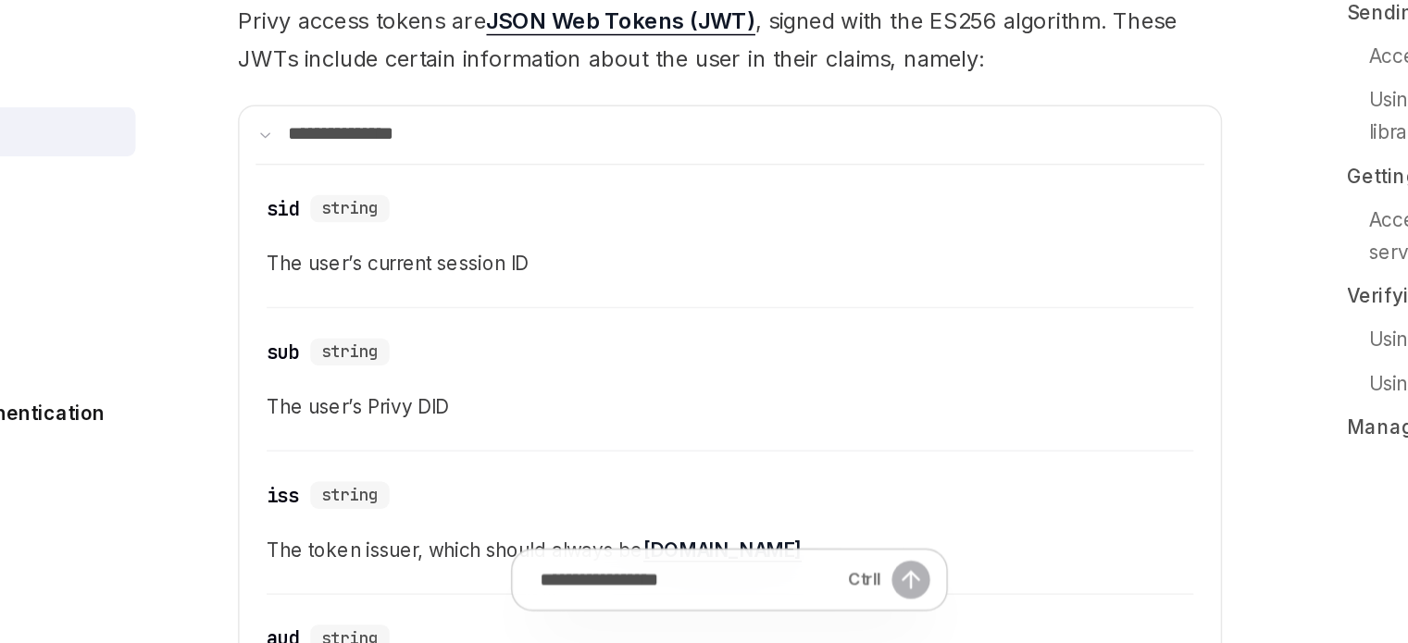
drag, startPoint x: 438, startPoint y: 474, endPoint x: 544, endPoint y: 465, distance: 106.9
click at [544, 465] on div "​ sub string The user’s Privy DID" at bounding box center [693, 469] width 629 height 88
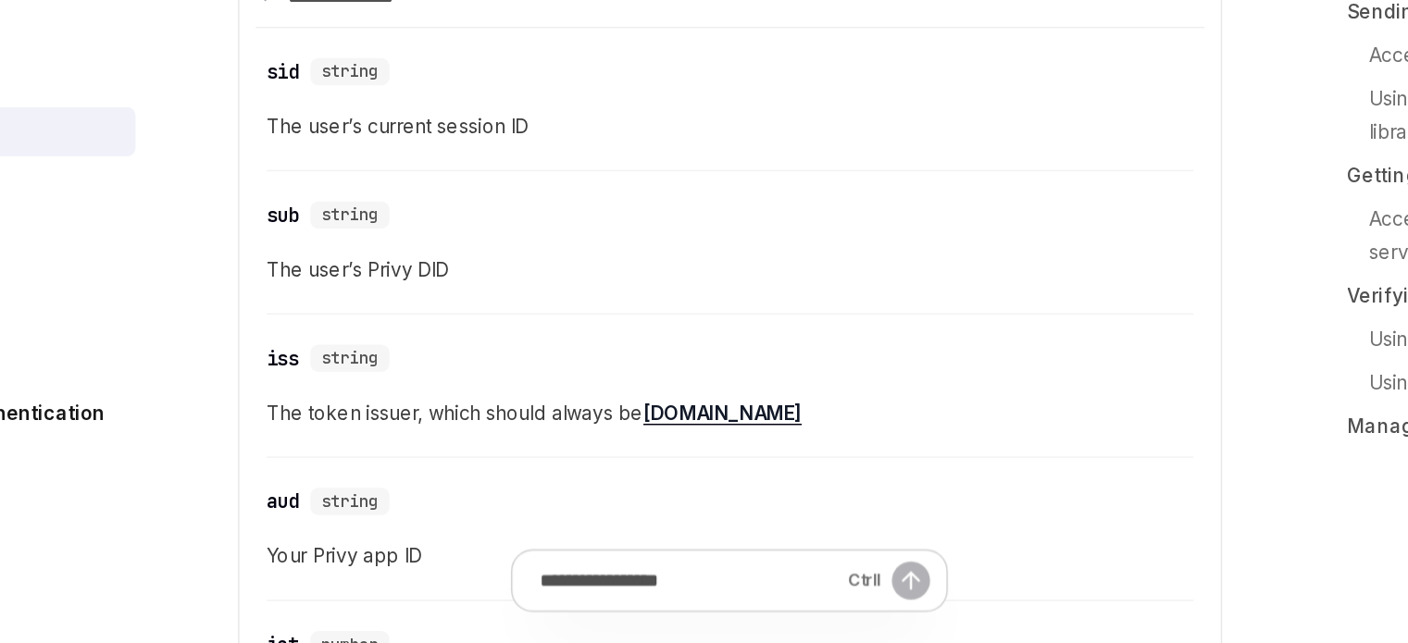
scroll to position [502, 0]
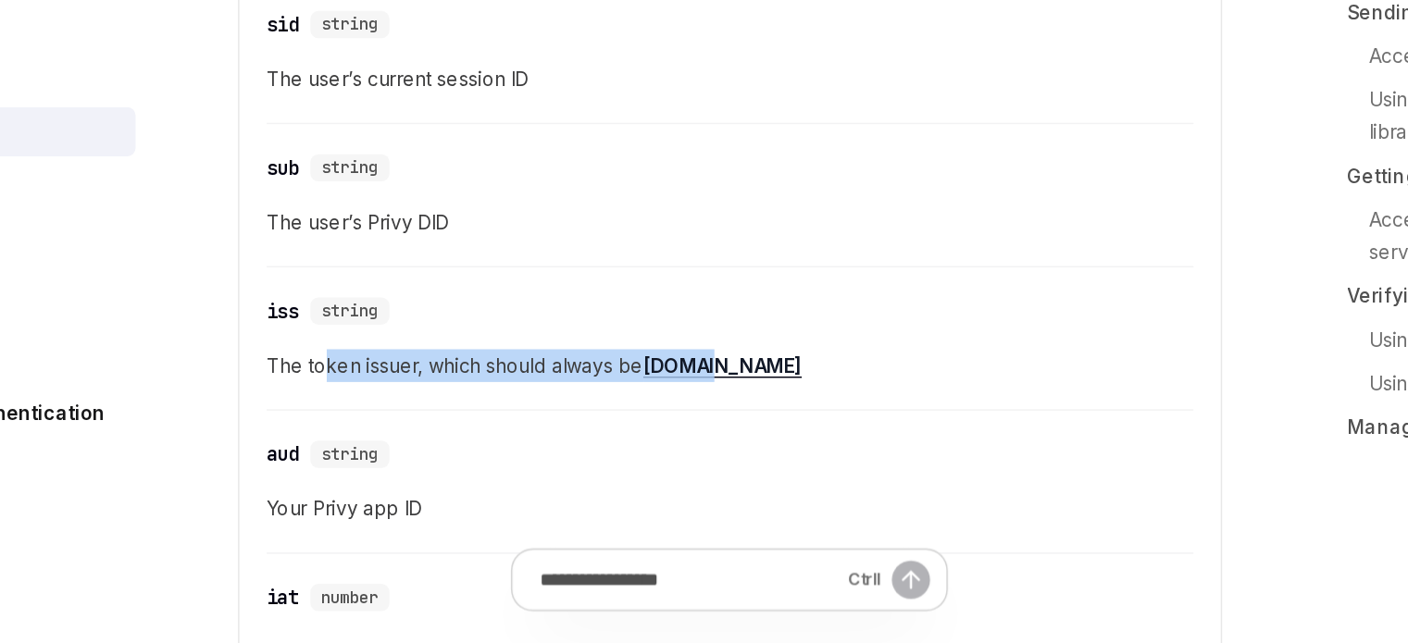
drag, startPoint x: 415, startPoint y: 450, endPoint x: 671, endPoint y: 445, distance: 256.5
click at [671, 445] on span "The token issuer, which should always be privy.io" at bounding box center [693, 454] width 629 height 22
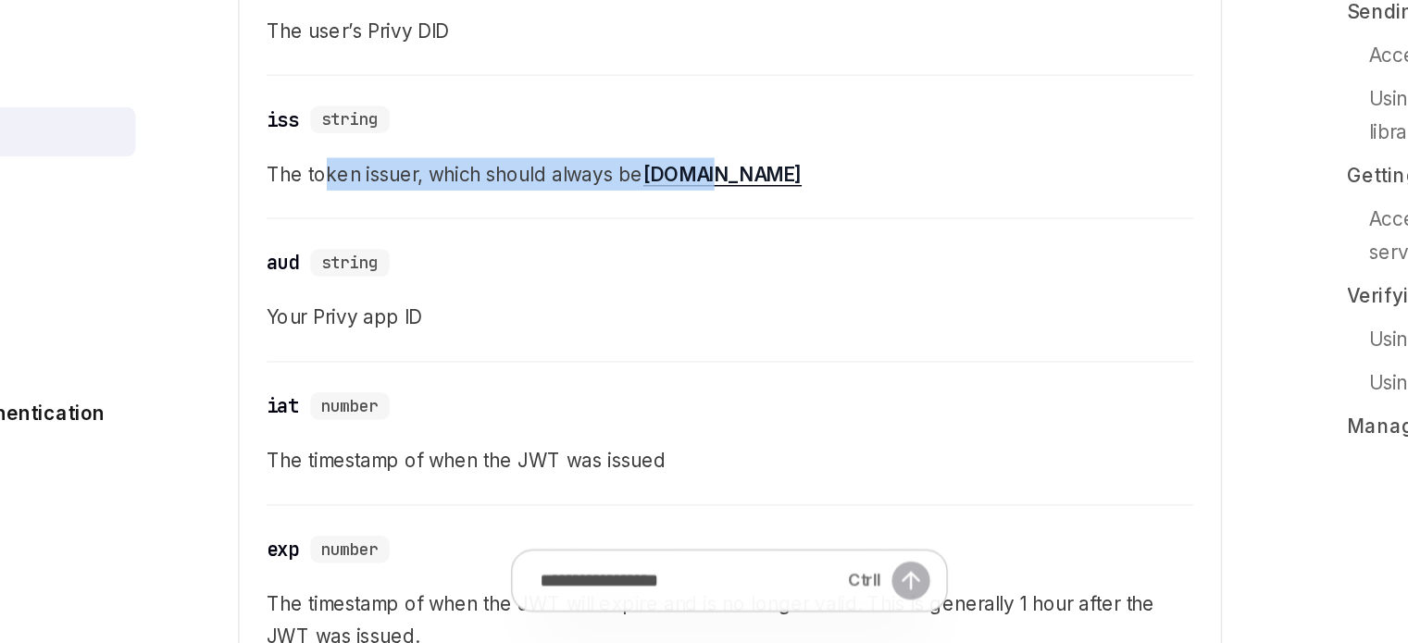
scroll to position [691, 0]
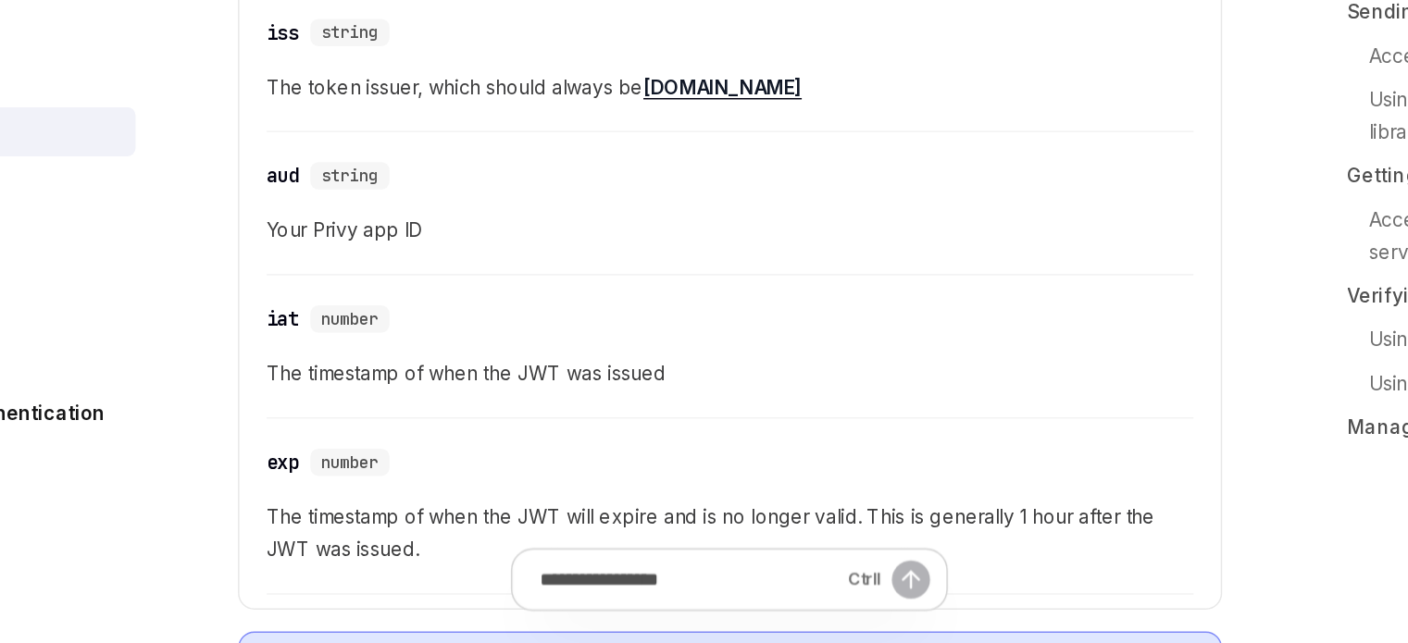
drag, startPoint x: 459, startPoint y: 427, endPoint x: 528, endPoint y: 448, distance: 71.7
click at [550, 429] on div "​ iat number" at bounding box center [684, 423] width 610 height 22
drag, startPoint x: 502, startPoint y: 464, endPoint x: 568, endPoint y: 458, distance: 66.9
click at [563, 458] on span "The timestamp of when the JWT was issued" at bounding box center [693, 460] width 629 height 22
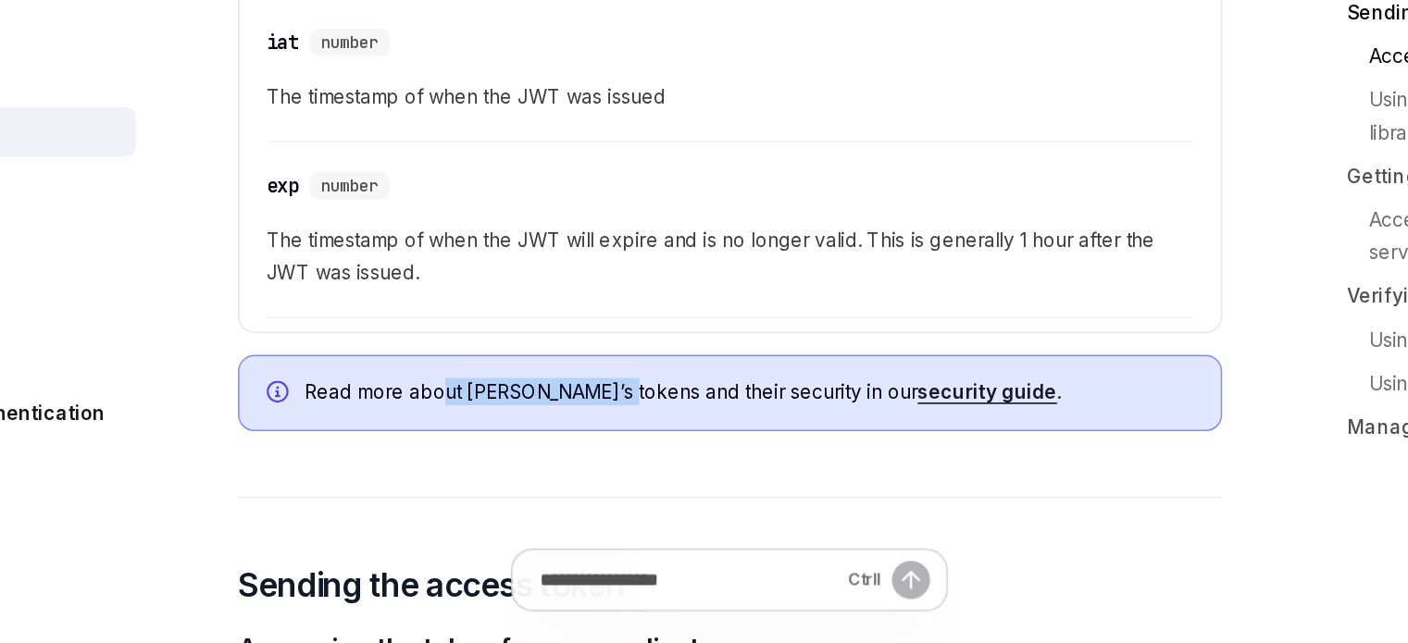
drag, startPoint x: 495, startPoint y: 455, endPoint x: 627, endPoint y: 454, distance: 131.5
click at [610, 453] on div "Read more about Privy’s tokens and their security in our security guide ." at bounding box center [692, 473] width 667 height 52
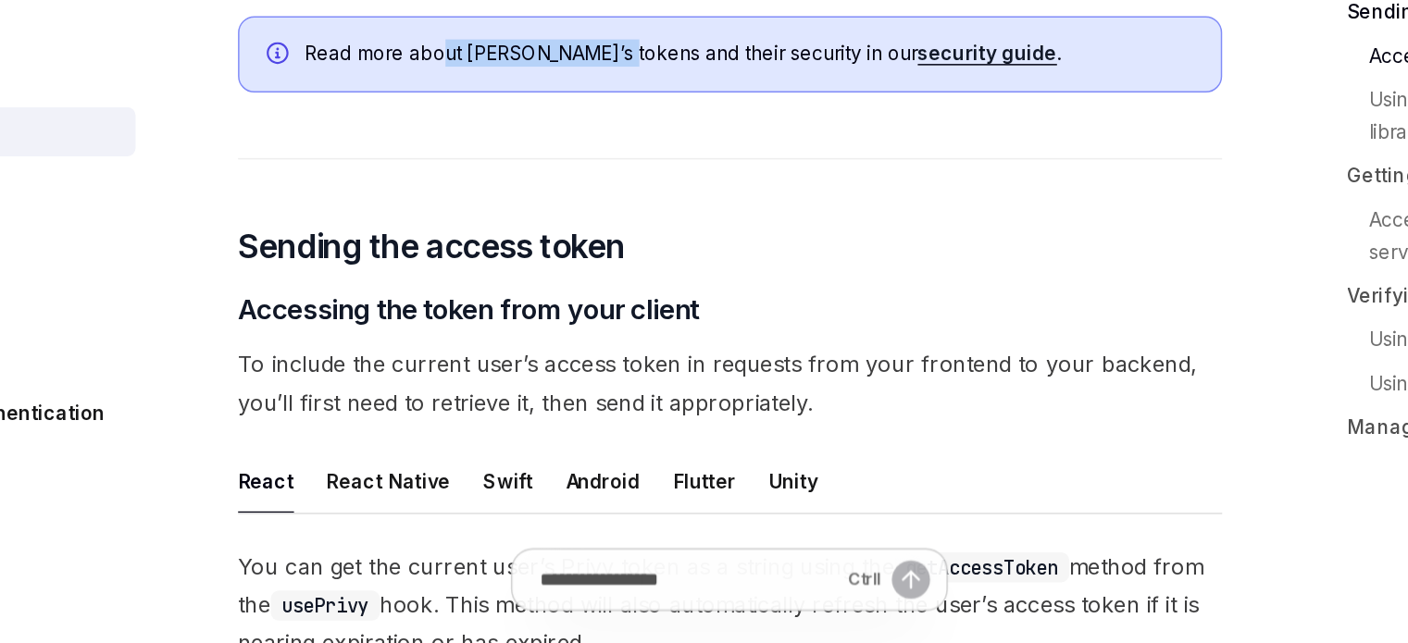
scroll to position [1129, 0]
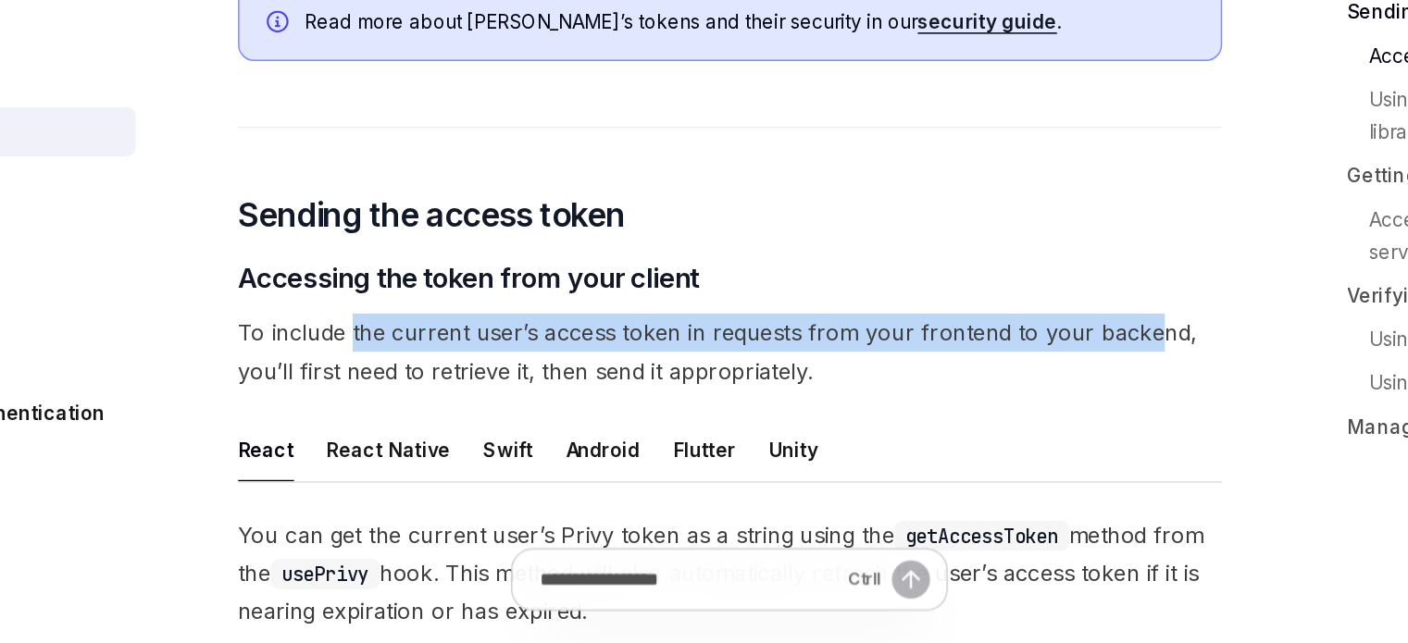
drag, startPoint x: 450, startPoint y: 427, endPoint x: 970, endPoint y: 430, distance: 520.3
click at [975, 429] on span "To include the current user’s access token in requests from your frontend to yo…" at bounding box center [692, 445] width 667 height 52
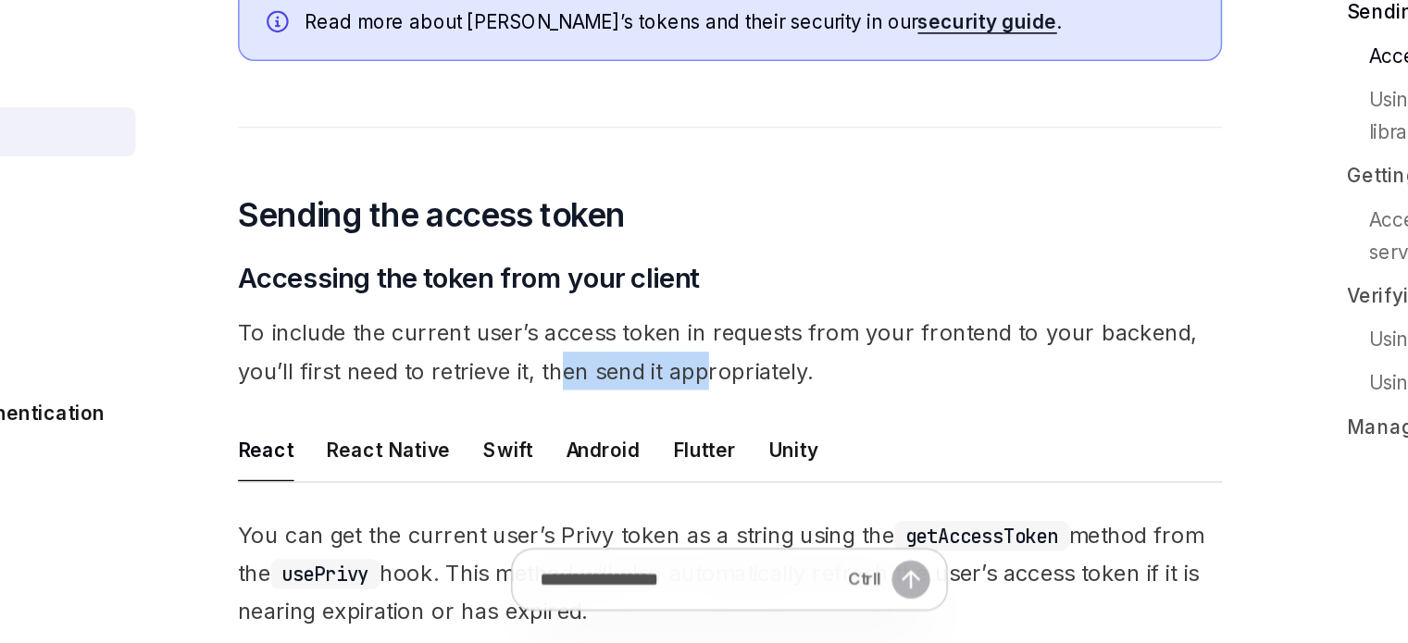
drag, startPoint x: 586, startPoint y: 450, endPoint x: 673, endPoint y: 450, distance: 87.0
click at [673, 450] on span "To include the current user’s access token in requests from your frontend to yo…" at bounding box center [692, 445] width 667 height 52
click at [533, 455] on span "To include the current user’s access token in requests from your frontend to yo…" at bounding box center [692, 445] width 667 height 52
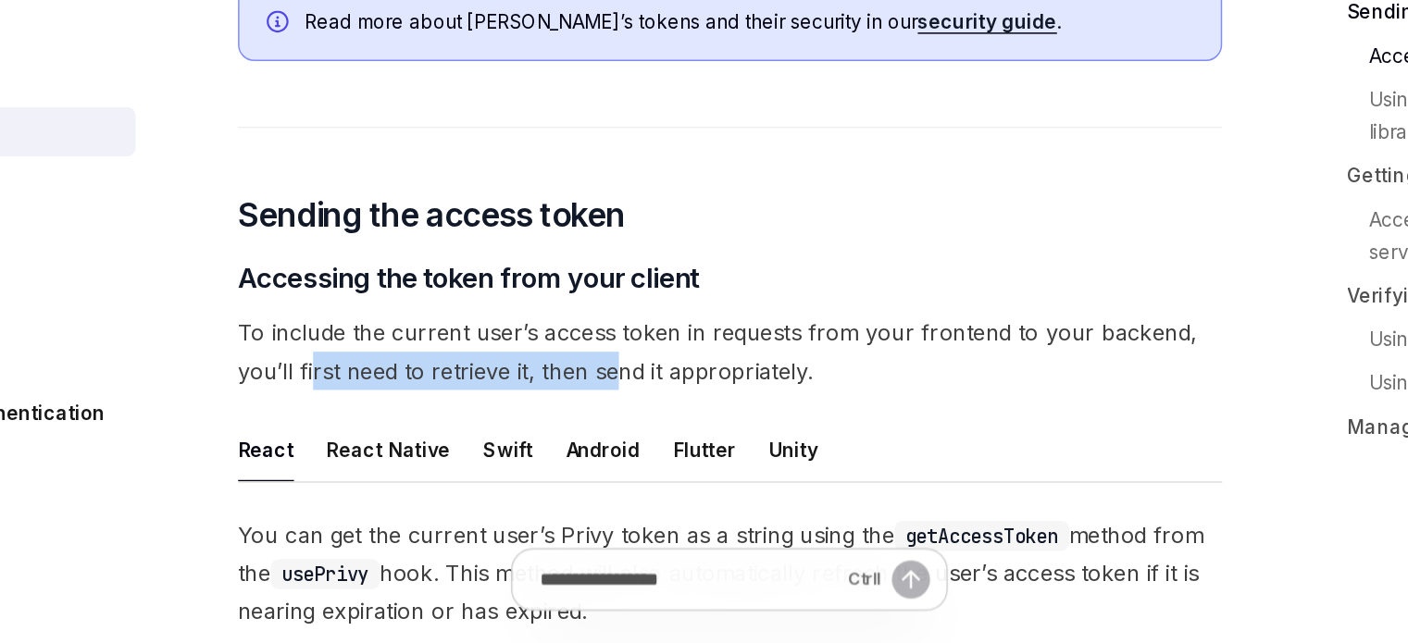
drag, startPoint x: 411, startPoint y: 459, endPoint x: 630, endPoint y: 453, distance: 218.6
click at [630, 453] on span "To include the current user’s access token in requests from your frontend to yo…" at bounding box center [692, 445] width 667 height 52
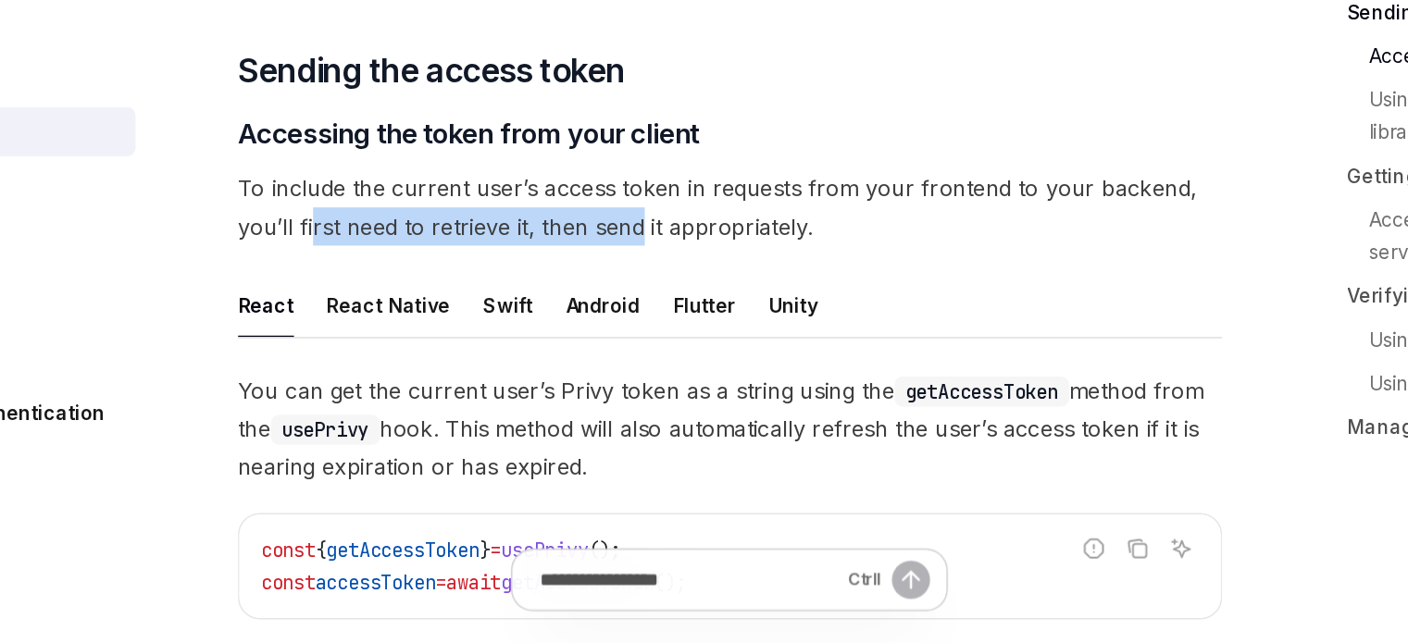
scroll to position [1255, 0]
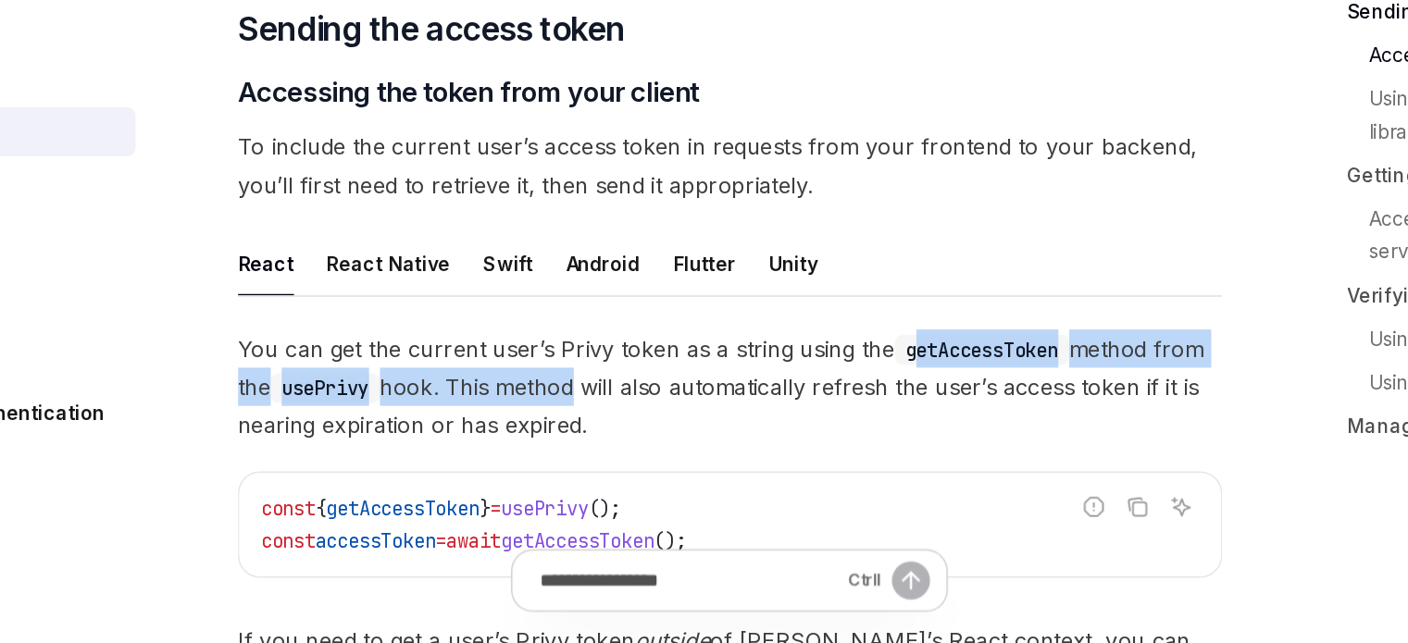
drag, startPoint x: 668, startPoint y: 454, endPoint x: 817, endPoint y: 449, distance: 149.1
click at [817, 449] on span "You can get the current user’s Privy token as a string using the getAccessToken…" at bounding box center [692, 469] width 667 height 78
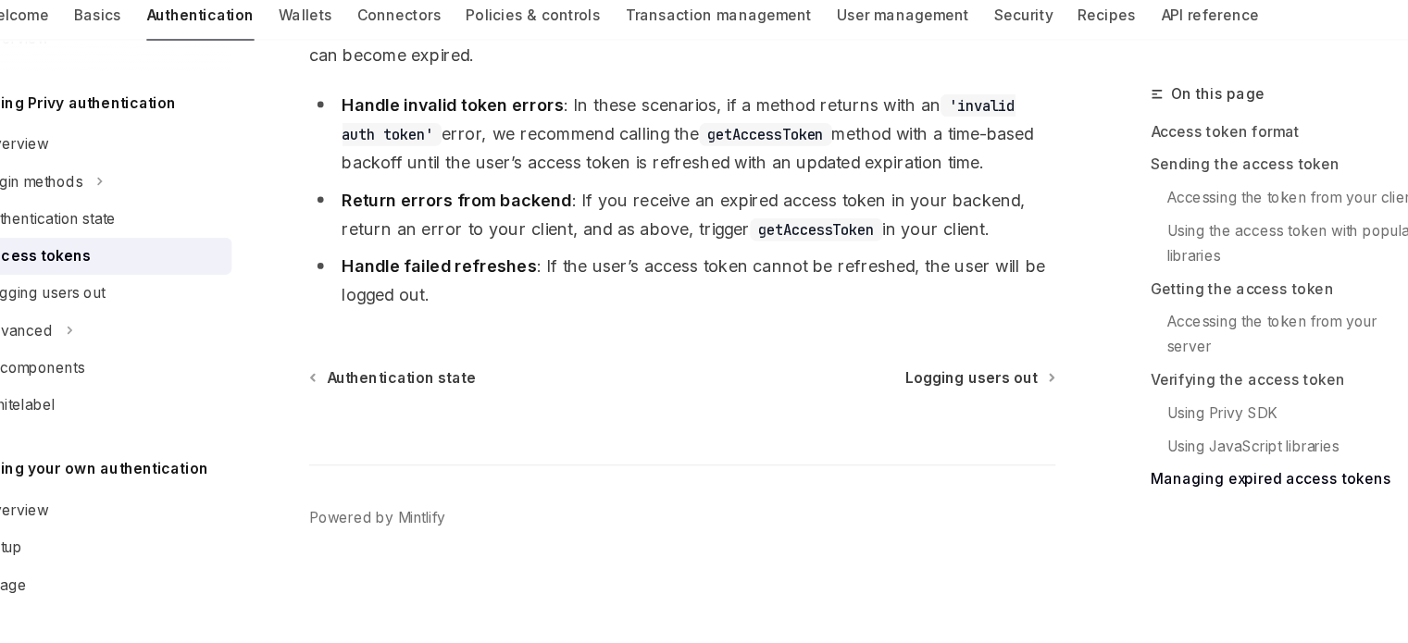
scroll to position [5826, 0]
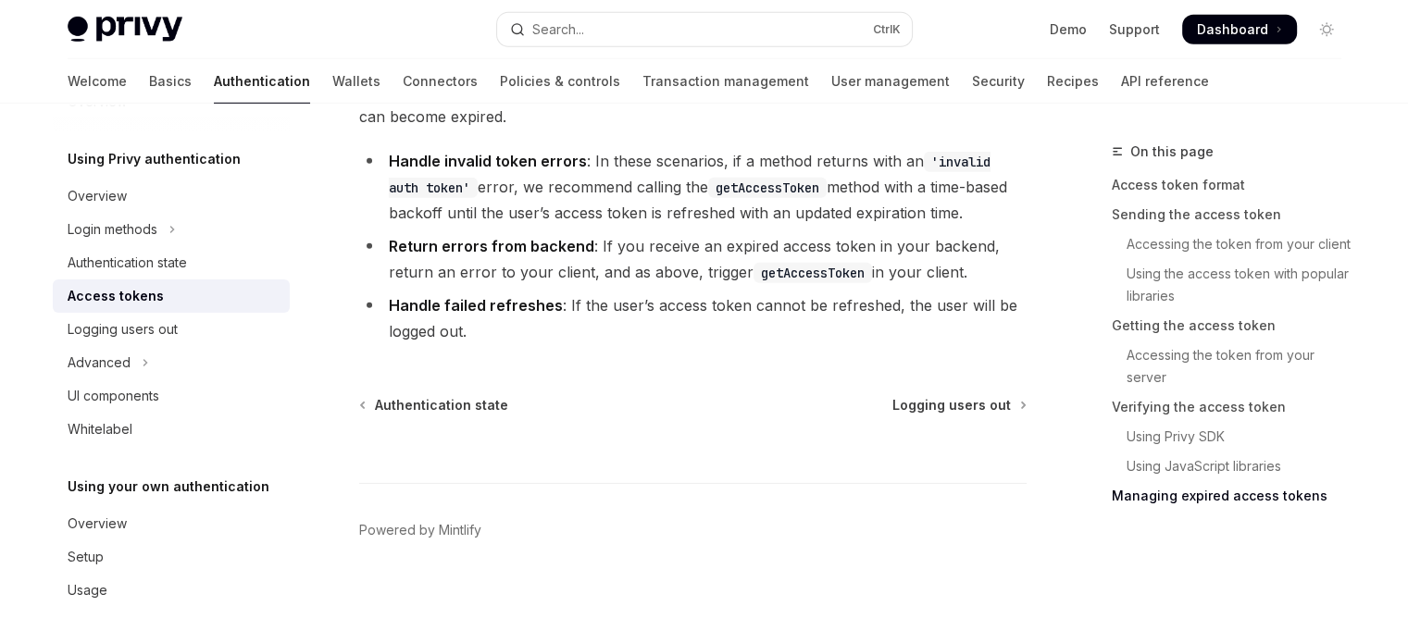
click at [160, 308] on link "Access tokens" at bounding box center [171, 296] width 237 height 33
click at [170, 322] on div "Logging users out" at bounding box center [123, 329] width 110 height 22
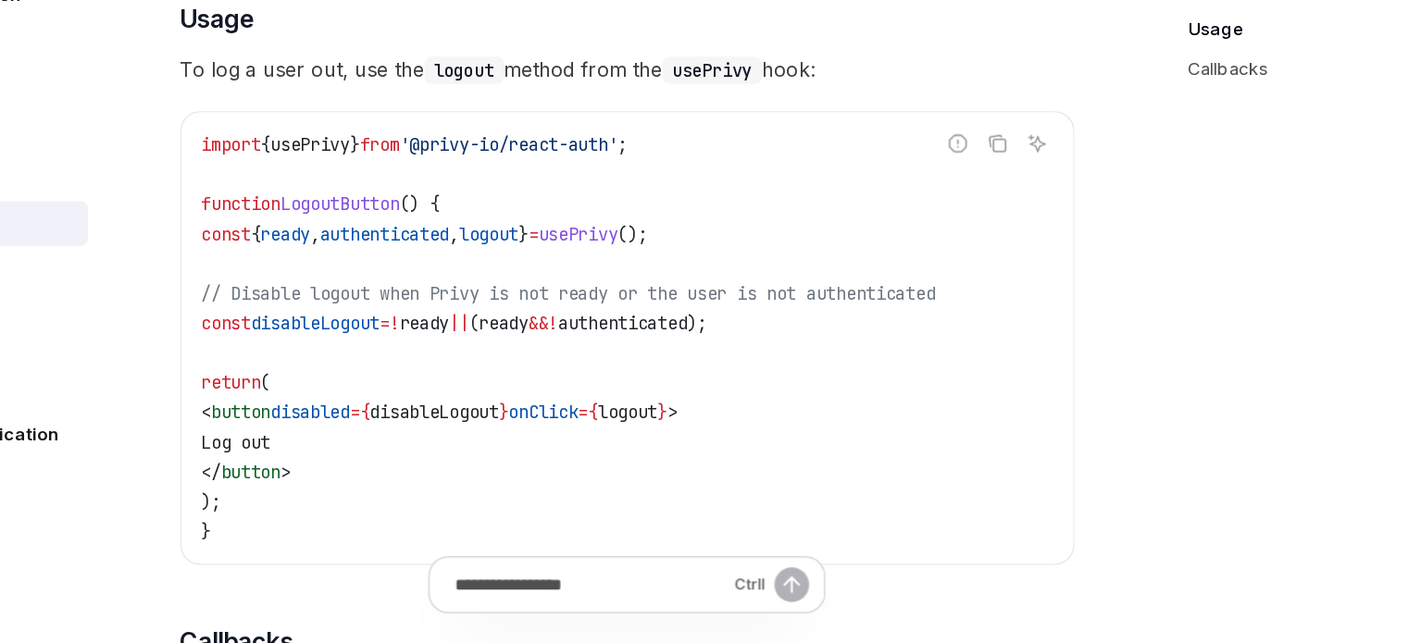
scroll to position [322, 0]
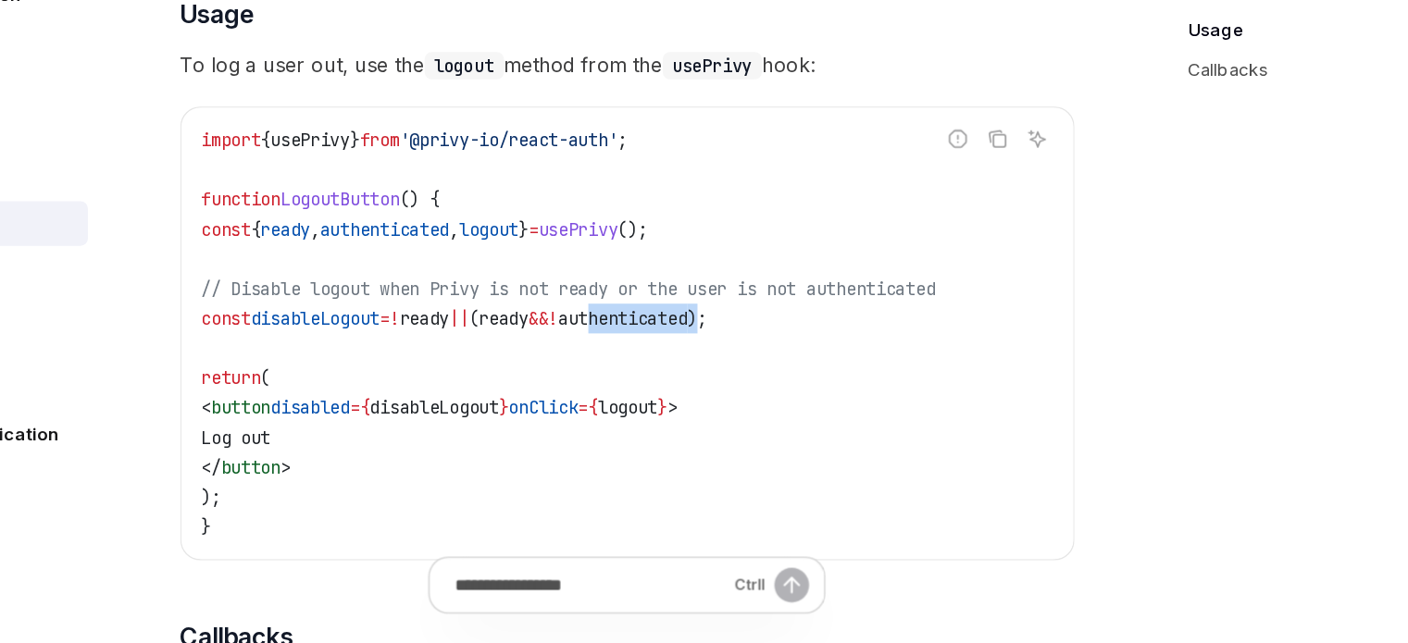
drag, startPoint x: 744, startPoint y: 401, endPoint x: 832, endPoint y: 401, distance: 87.9
click at [753, 401] on span "const disableLogout = ! ready || ( ready && ! authenticated );" at bounding box center [564, 401] width 378 height 17
click at [551, 393] on span "const disableLogout = ! ready || ( ready && ! authenticated );" at bounding box center [564, 401] width 378 height 17
click at [508, 393] on span "disableLogout" at bounding box center [460, 401] width 96 height 17
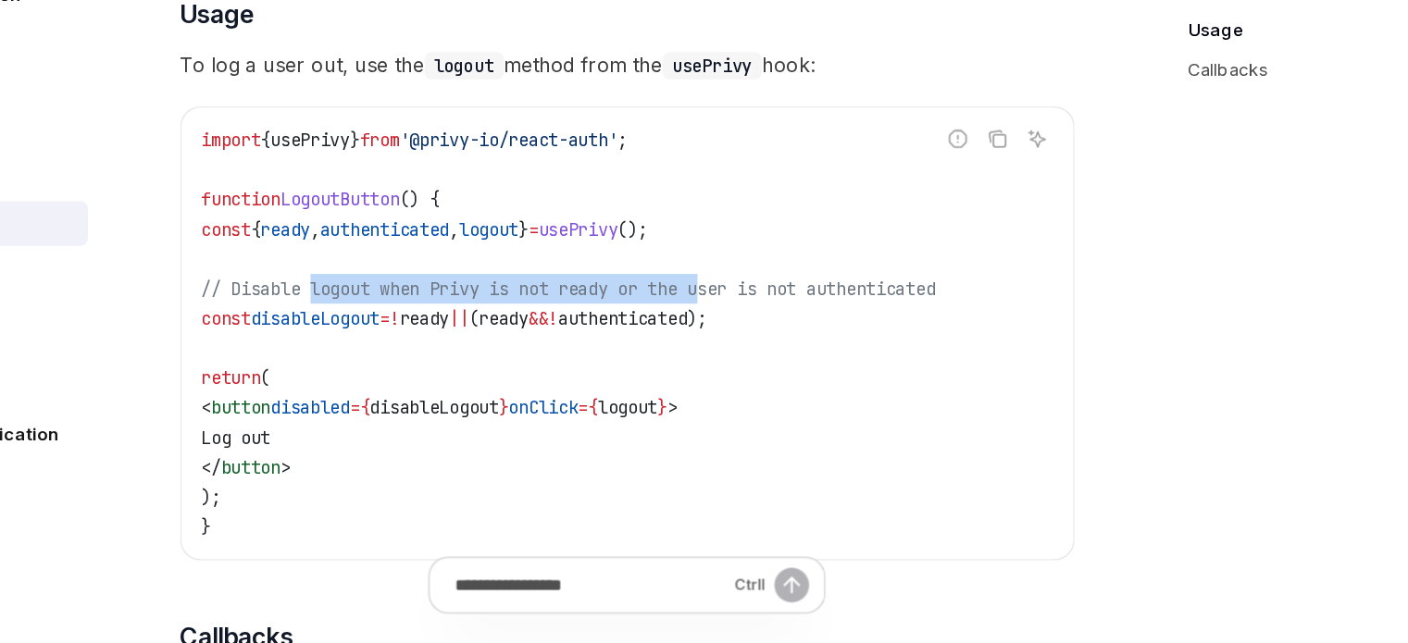
drag, startPoint x: 464, startPoint y: 371, endPoint x: 840, endPoint y: 355, distance: 376.2
click at [769, 372] on span "// Disable logout when Privy is not ready or the user is not authenticated" at bounding box center [649, 378] width 548 height 17
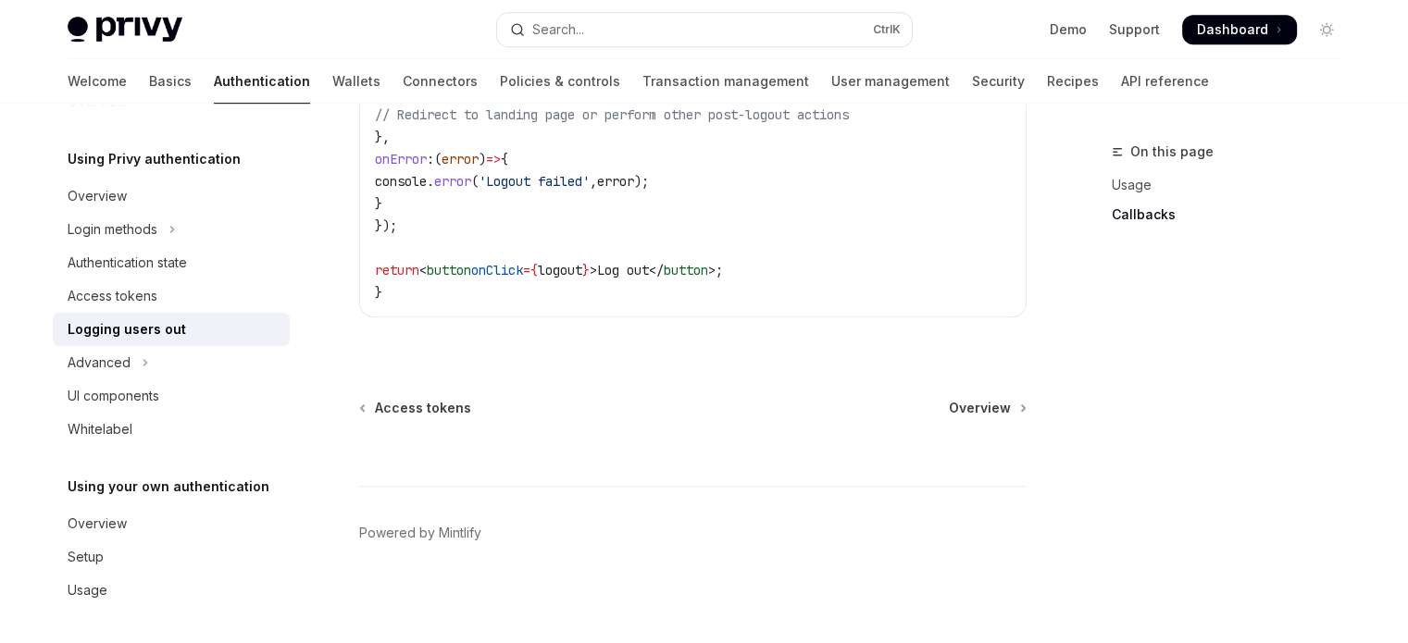
scroll to position [1074, 0]
click at [118, 410] on link "UI components" at bounding box center [171, 396] width 237 height 33
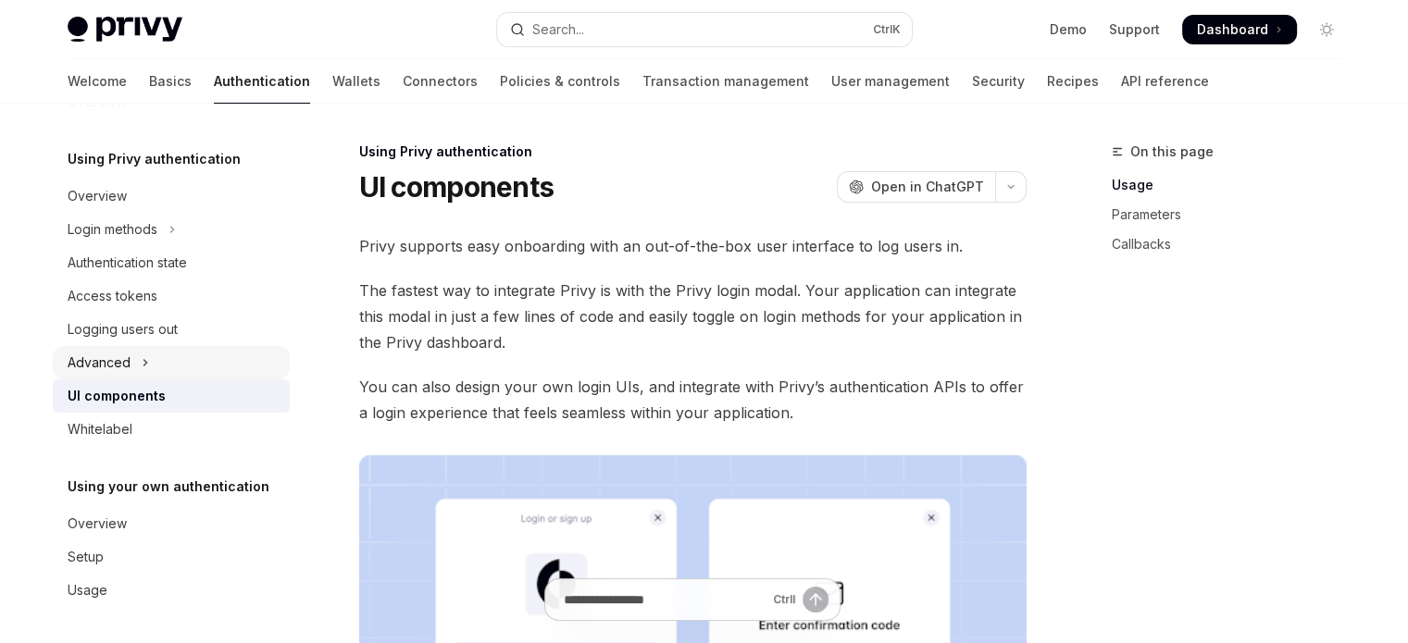
click at [121, 361] on div "Advanced" at bounding box center [99, 363] width 63 height 22
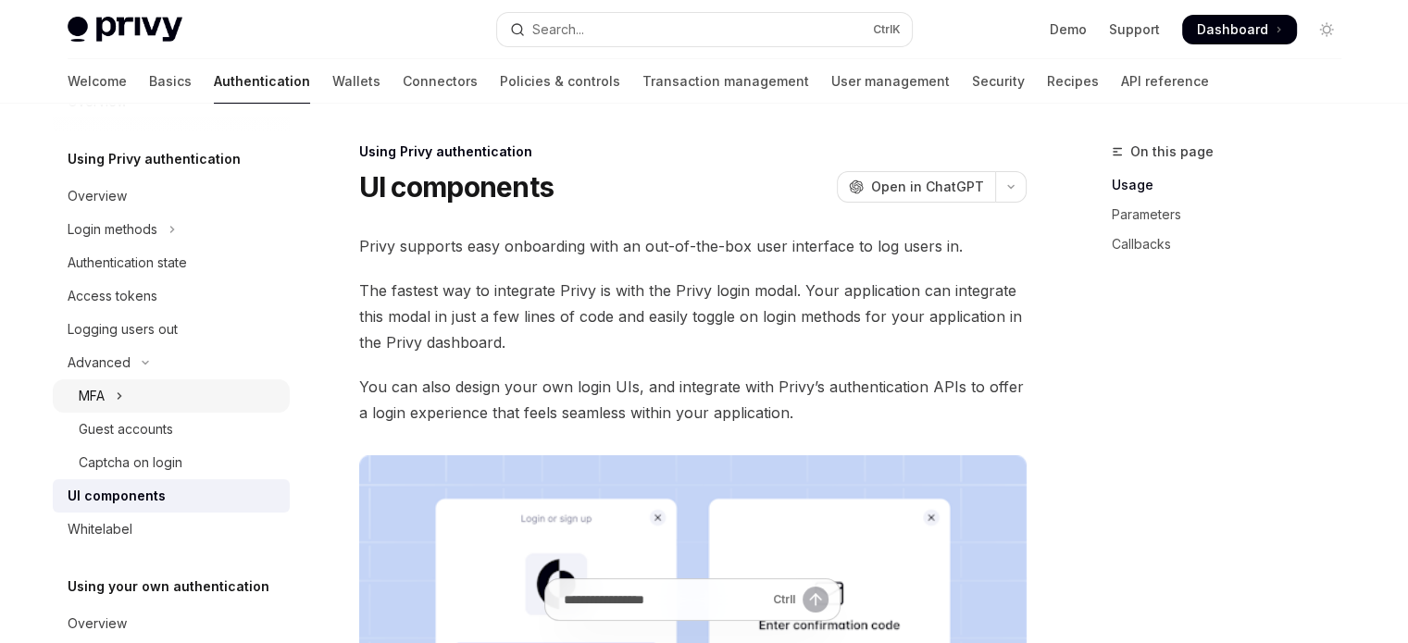
click at [137, 391] on button "MFA" at bounding box center [171, 396] width 237 height 33
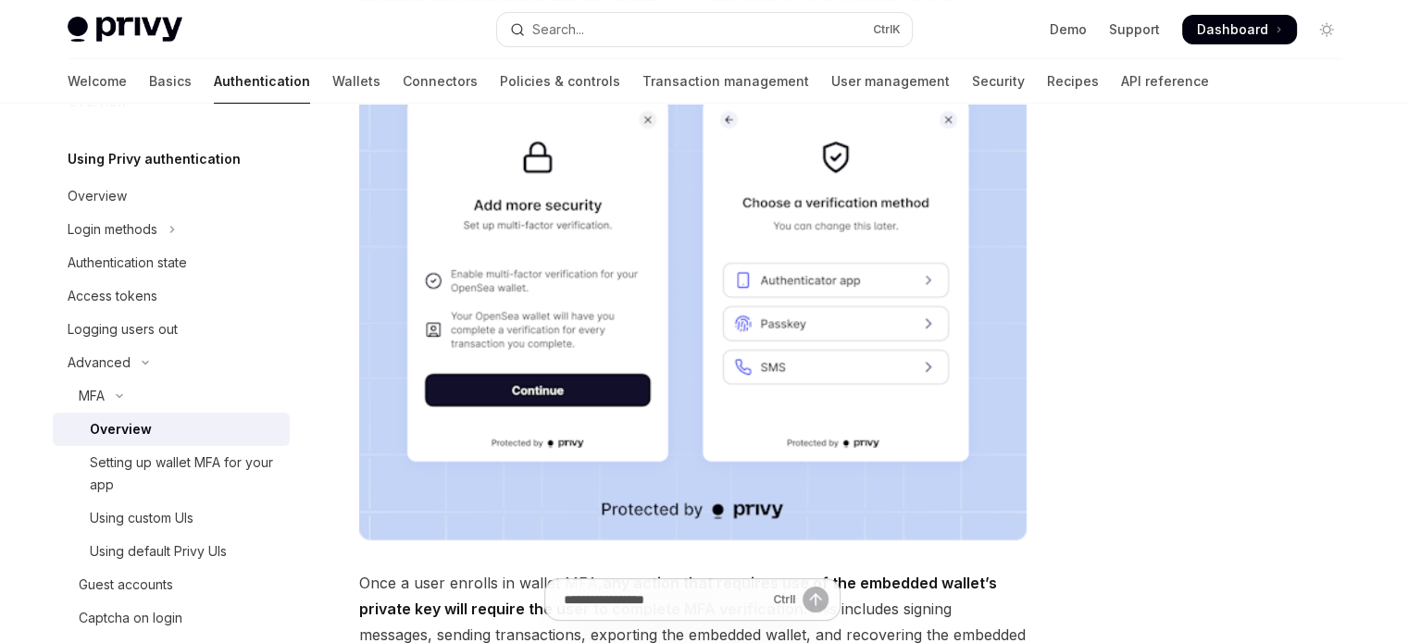
scroll to position [278, 0]
click at [222, 440] on link "Overview" at bounding box center [171, 429] width 237 height 33
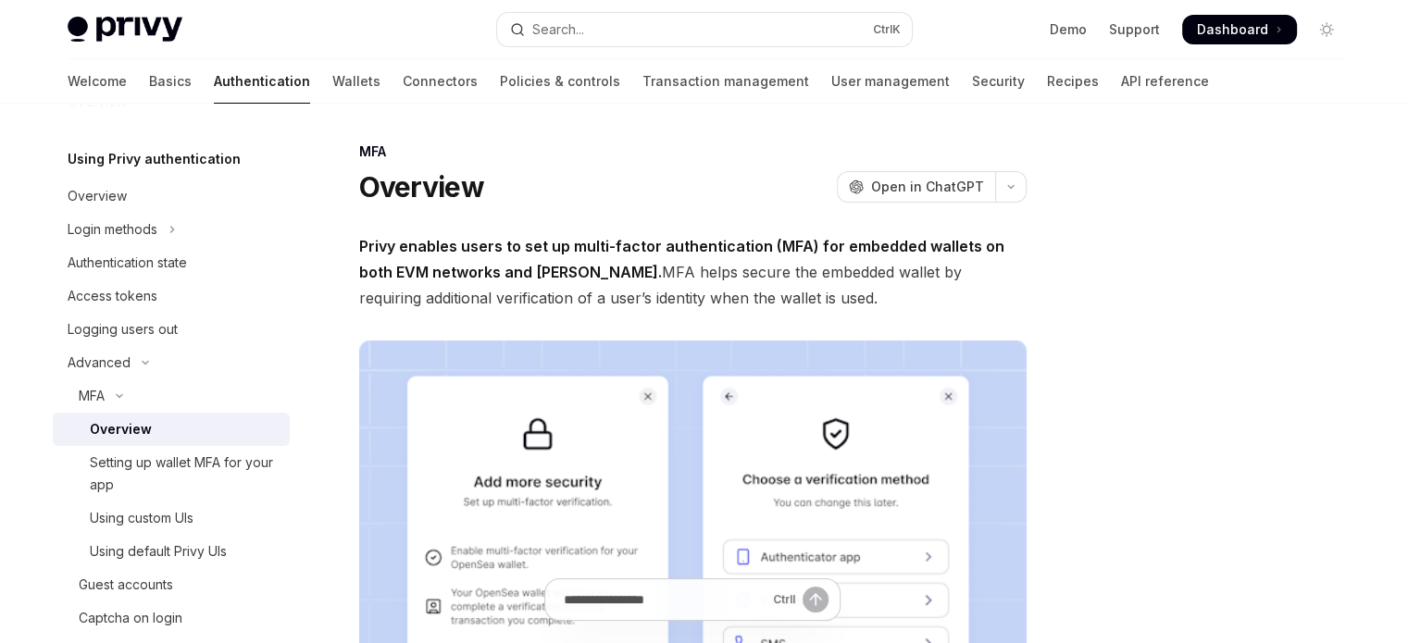
click at [215, 413] on link "Overview" at bounding box center [171, 429] width 237 height 33
click at [213, 384] on button "MFA" at bounding box center [171, 396] width 237 height 33
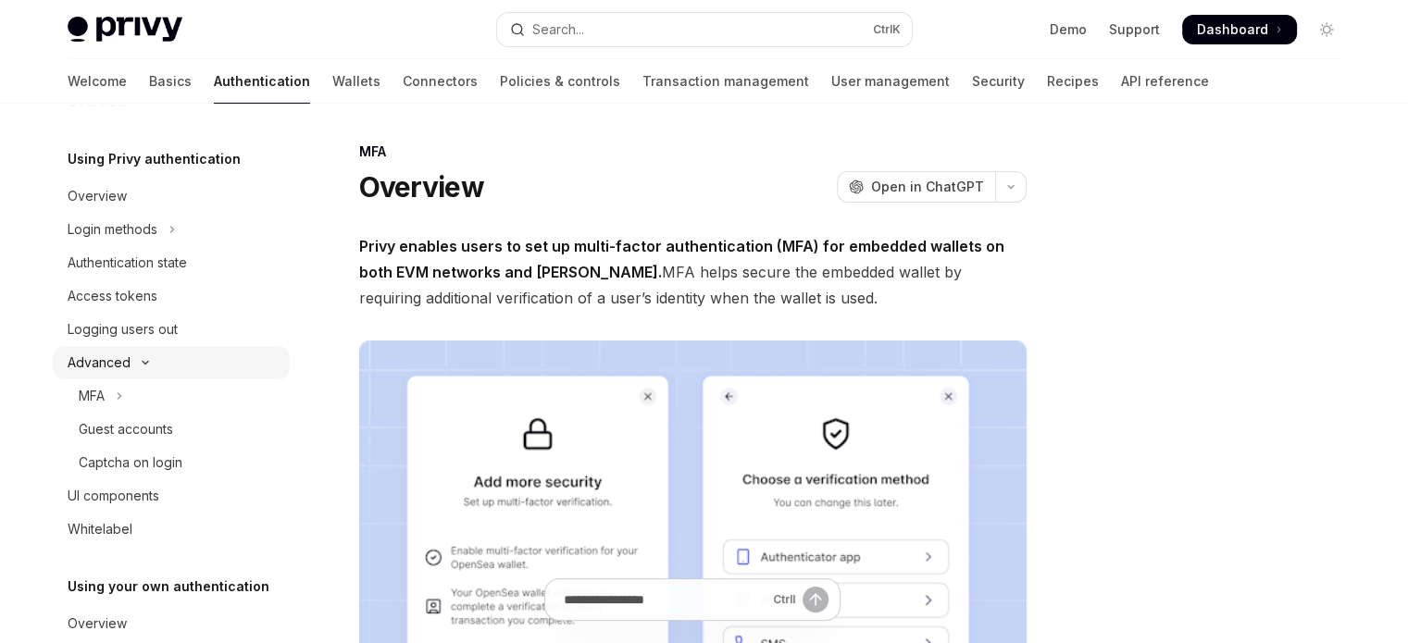
click at [217, 368] on button "Advanced" at bounding box center [171, 362] width 237 height 33
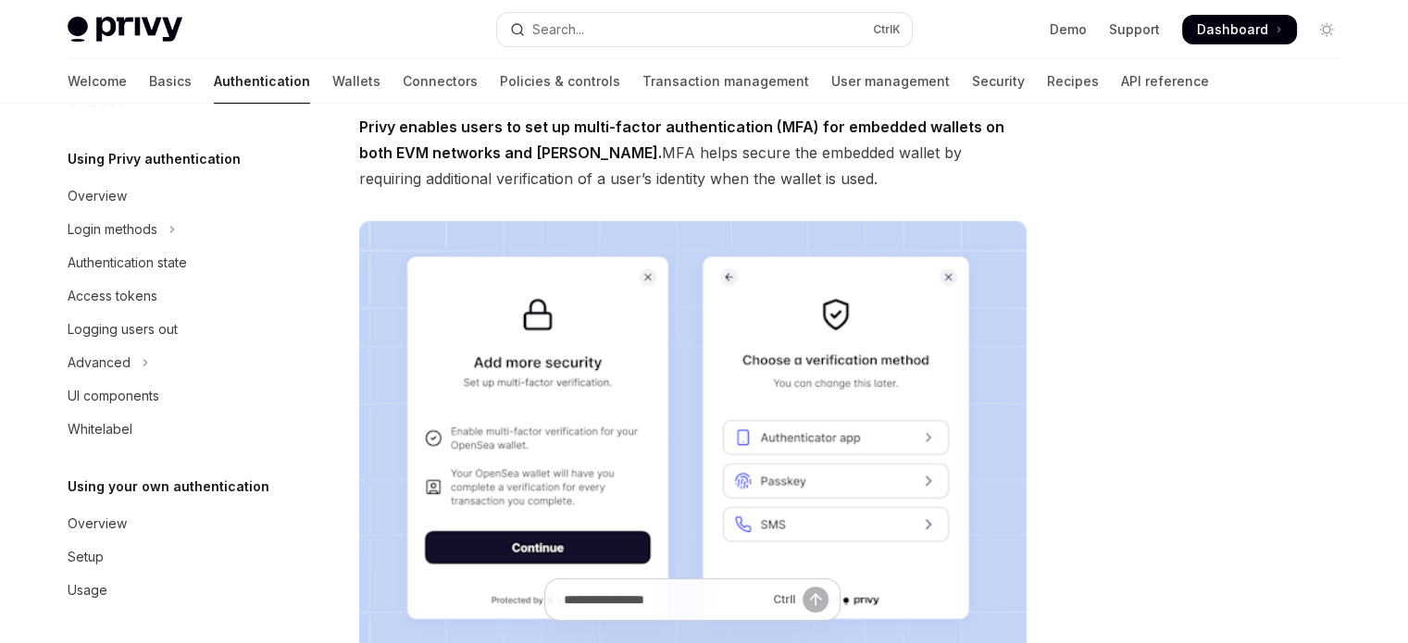
scroll to position [185, 0]
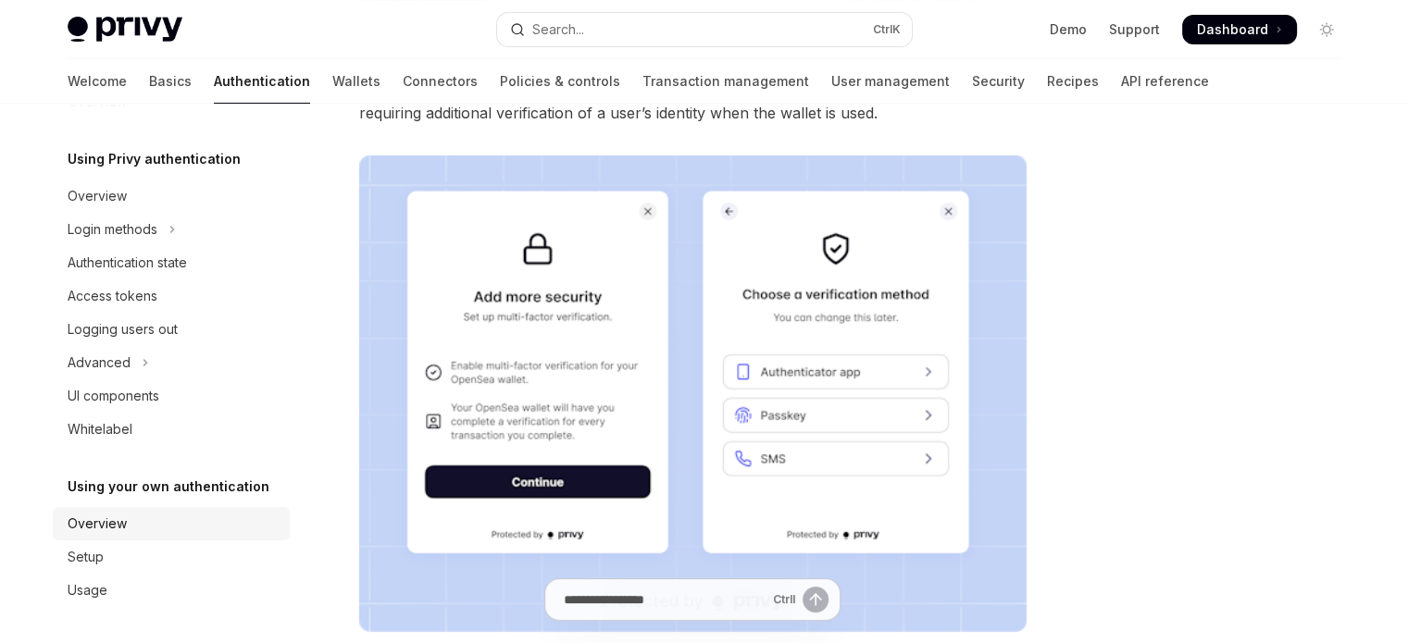
click at [152, 536] on link "Overview" at bounding box center [171, 523] width 237 height 33
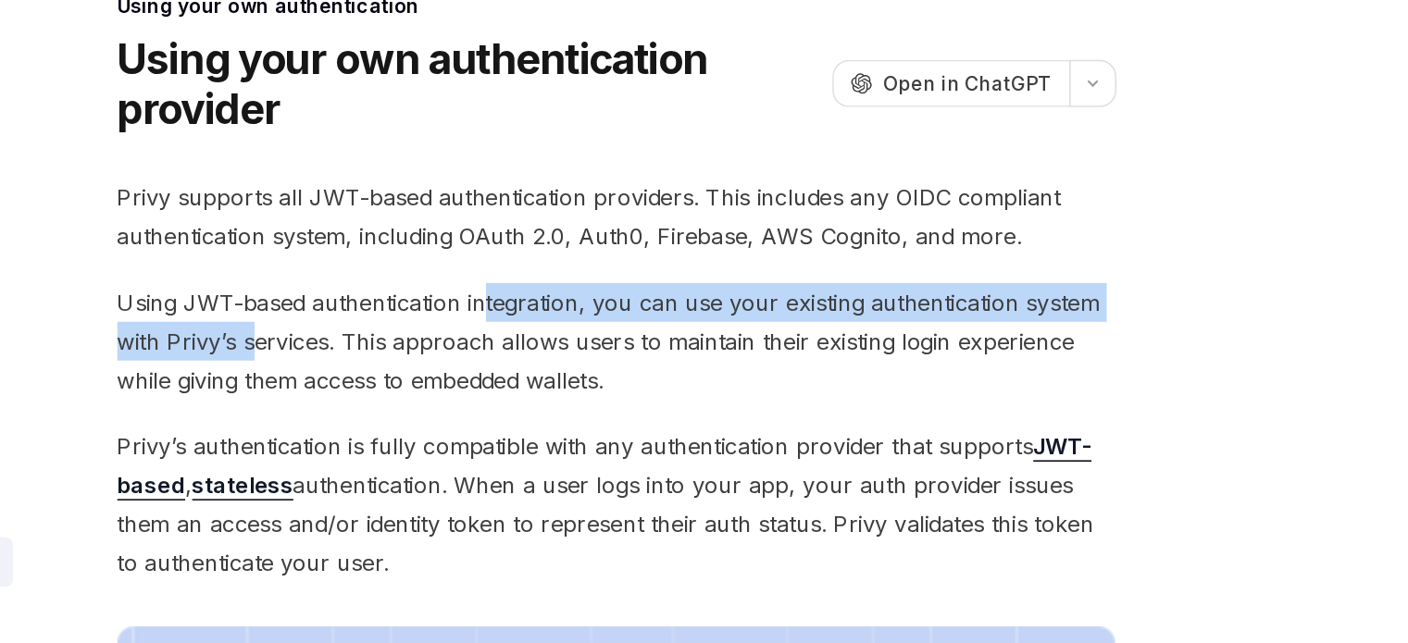
drag, startPoint x: 452, startPoint y: 370, endPoint x: 604, endPoint y: 347, distance: 153.6
click at [604, 347] on span "Using JWT-based authentication integration, you can use your existing authentic…" at bounding box center [692, 376] width 667 height 78
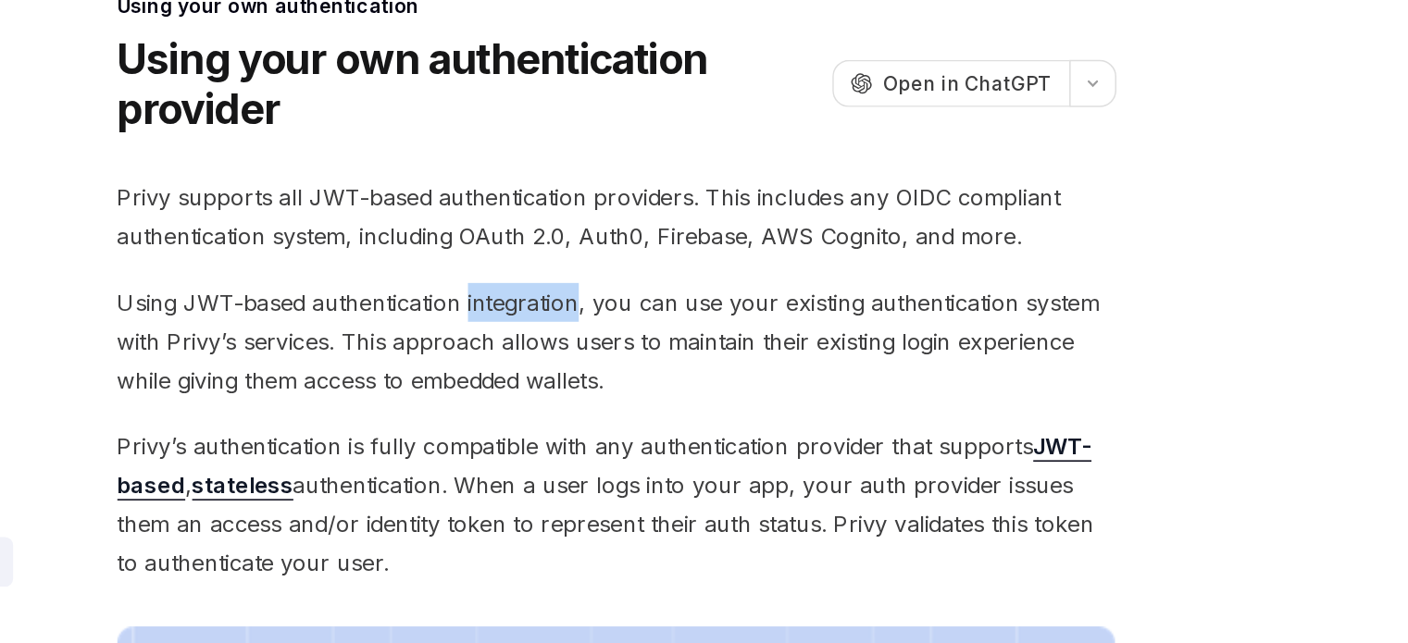
click at [604, 347] on span "Using JWT-based authentication integration, you can use your existing authentic…" at bounding box center [692, 376] width 667 height 78
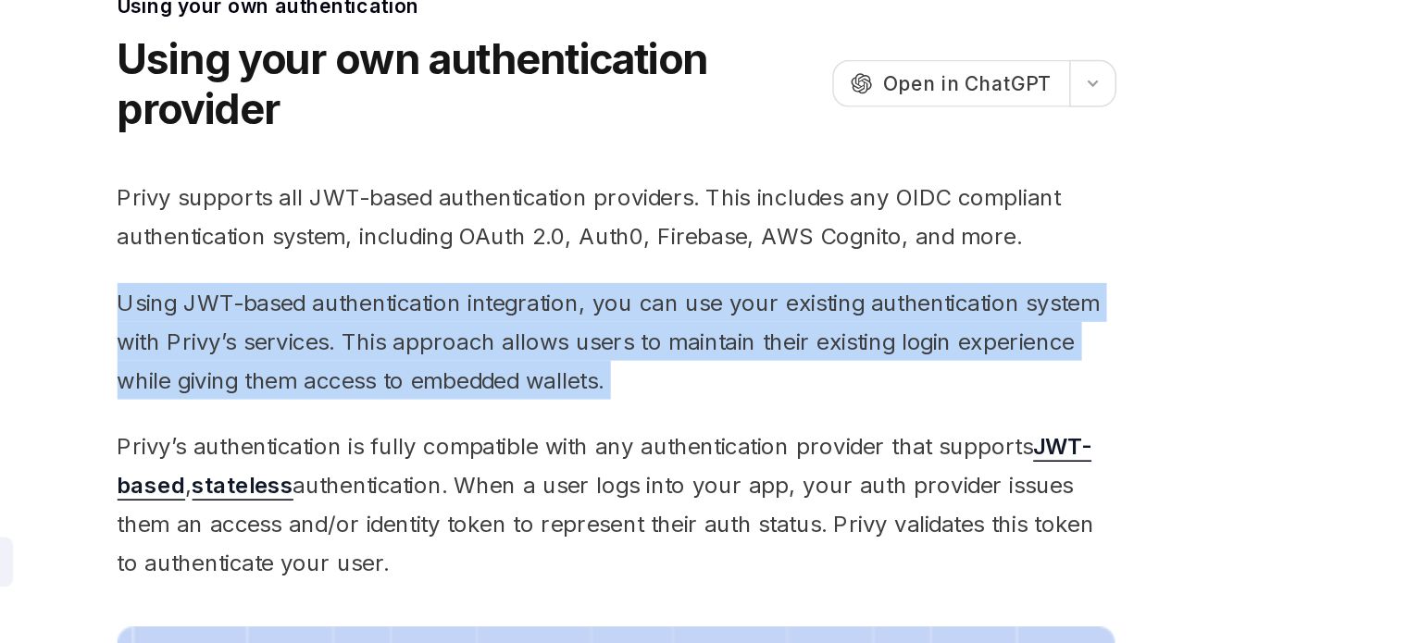
click at [604, 347] on span "Using JWT-based authentication integration, you can use your existing authentic…" at bounding box center [692, 376] width 667 height 78
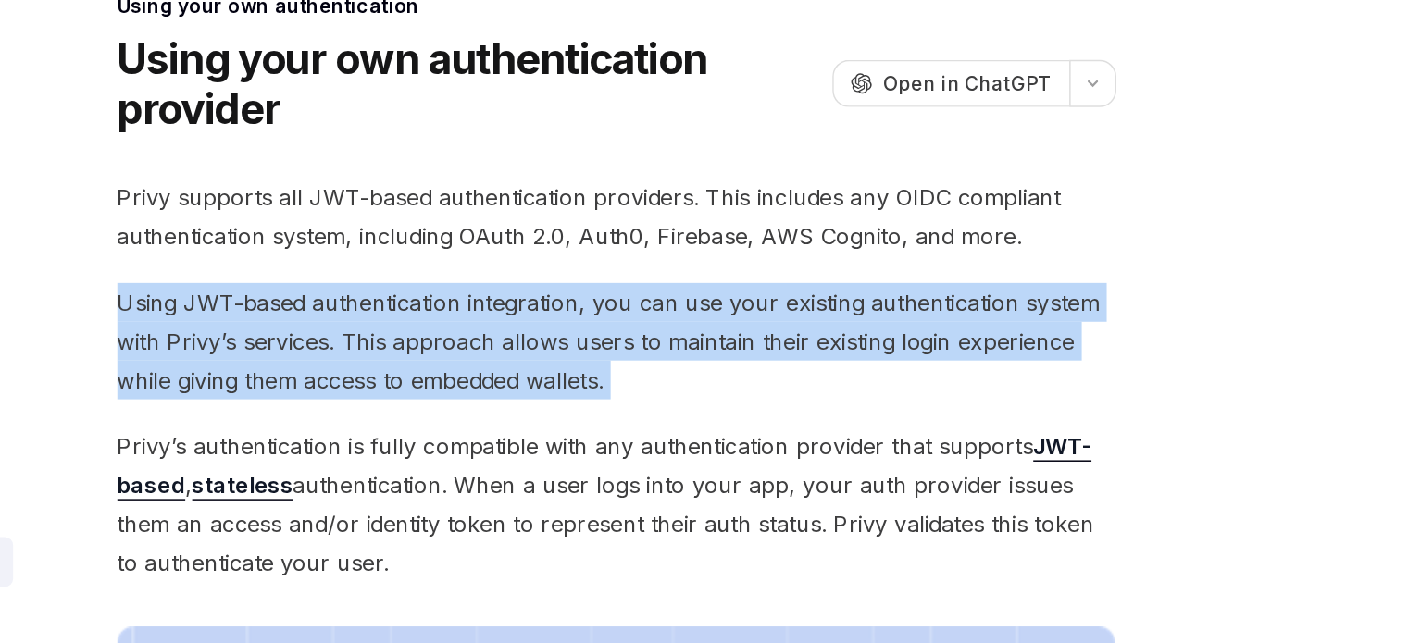
click at [604, 347] on span "Using JWT-based authentication integration, you can use your existing authentic…" at bounding box center [692, 376] width 667 height 78
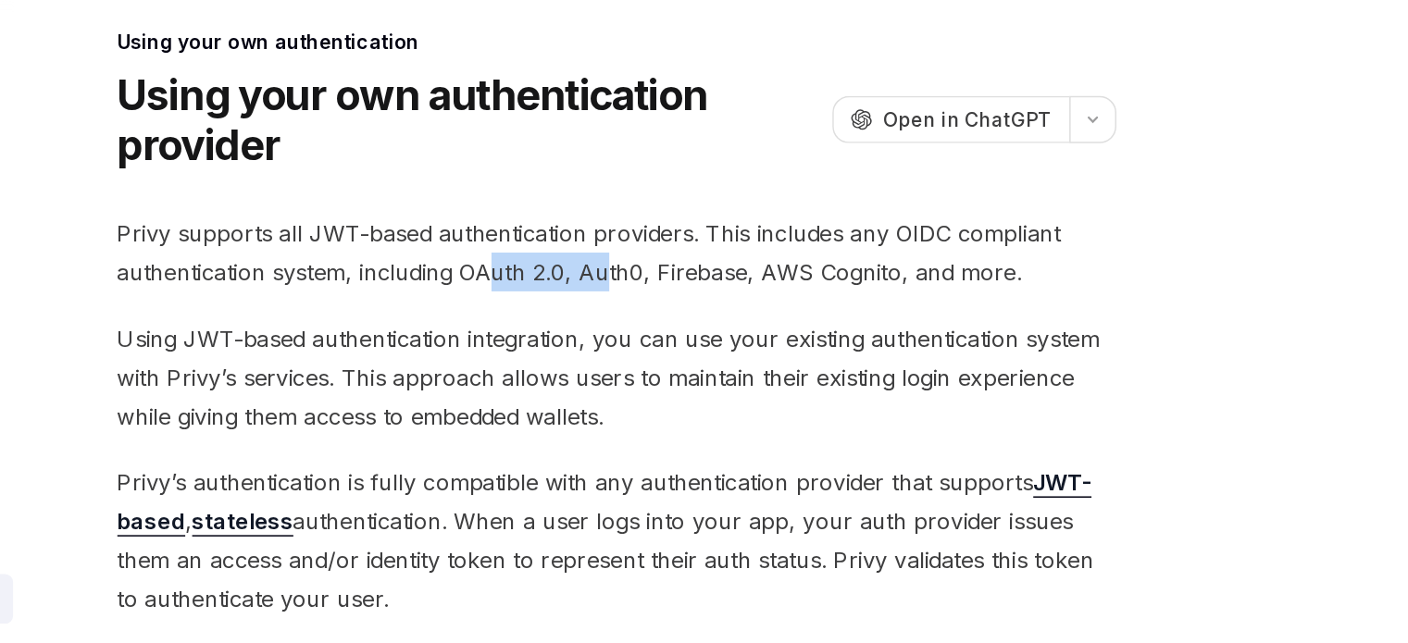
drag, startPoint x: 610, startPoint y: 309, endPoint x: 685, endPoint y: 302, distance: 75.4
click at [685, 302] on span "Privy supports all JWT-based authentication providers. This includes any OIDC c…" at bounding box center [692, 293] width 667 height 52
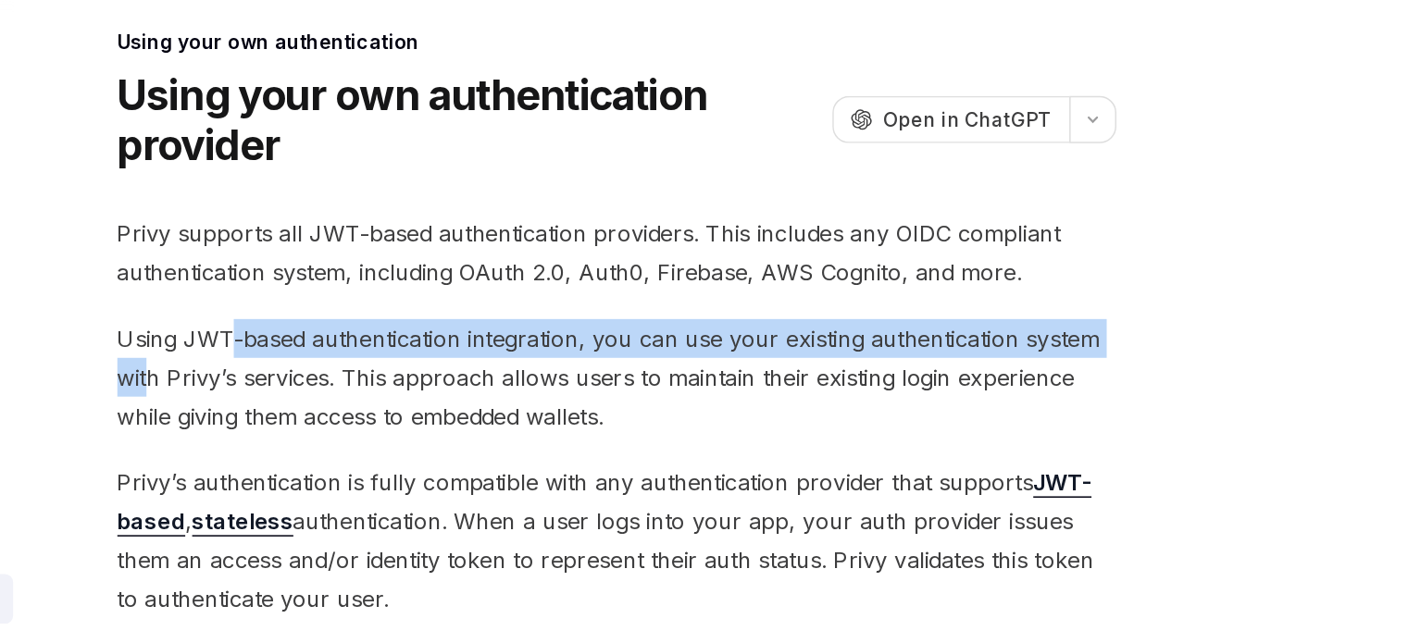
drag, startPoint x: 381, startPoint y: 364, endPoint x: 431, endPoint y: 355, distance: 50.8
click at [431, 355] on span "Using JWT-based authentication integration, you can use your existing authentic…" at bounding box center [692, 376] width 667 height 78
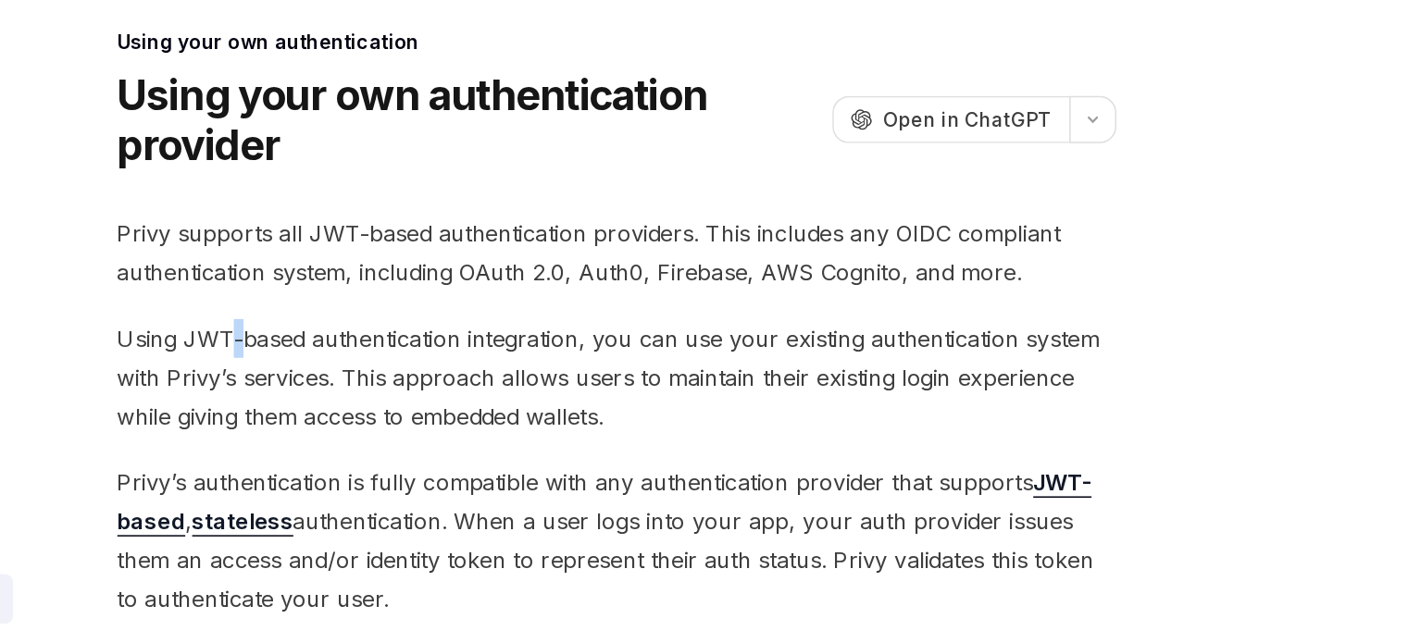
click at [431, 355] on span "Using JWT-based authentication integration, you can use your existing authentic…" at bounding box center [692, 376] width 667 height 78
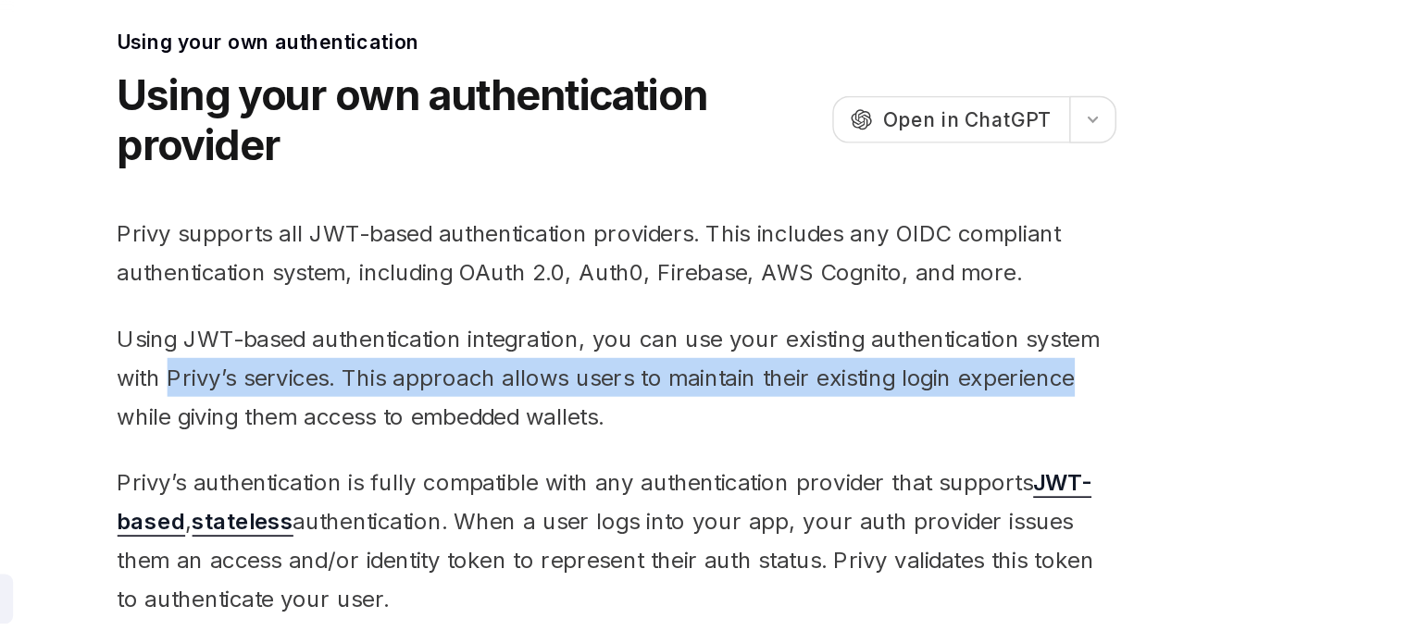
drag, startPoint x: 396, startPoint y: 371, endPoint x: 1041, endPoint y: 385, distance: 644.5
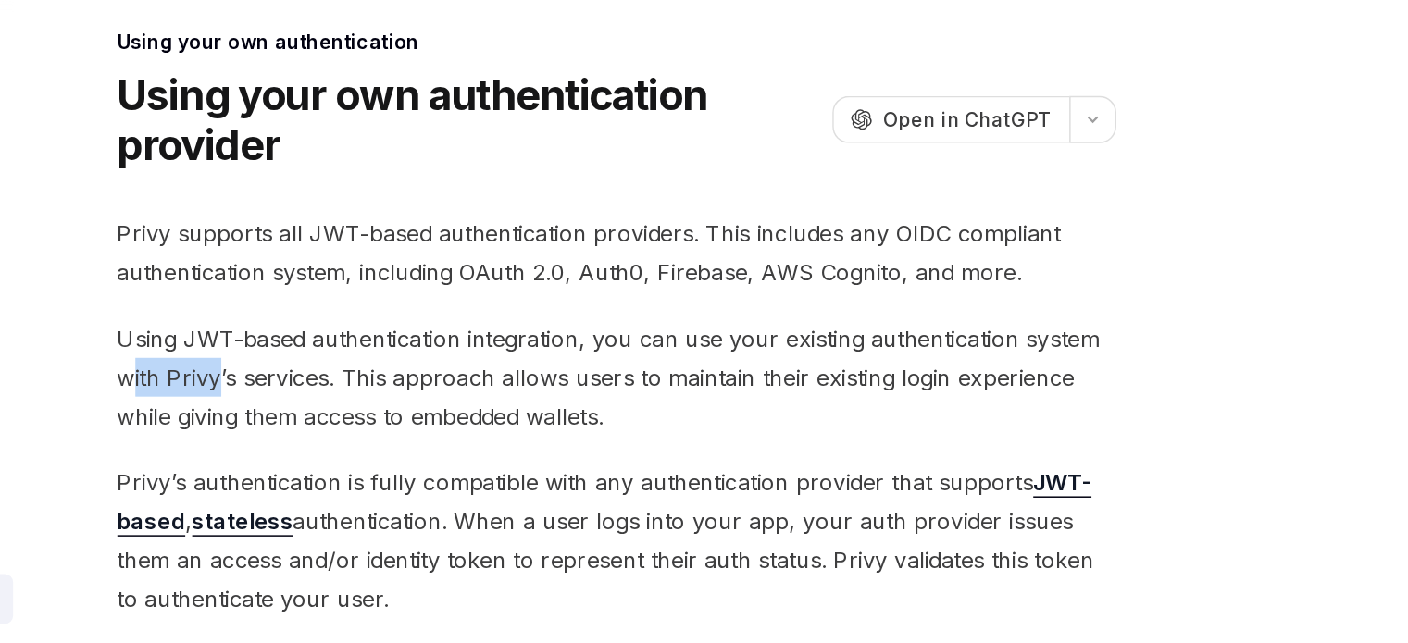
drag, startPoint x: 369, startPoint y: 384, endPoint x: 426, endPoint y: 387, distance: 56.5
click at [426, 387] on span "Using JWT-based authentication integration, you can use your existing authentic…" at bounding box center [692, 376] width 667 height 78
drag, startPoint x: 392, startPoint y: 433, endPoint x: 466, endPoint y: 438, distance: 74.2
click at [466, 438] on span "Privy’s authentication is fully compatible with any authentication provider tha…" at bounding box center [692, 485] width 667 height 104
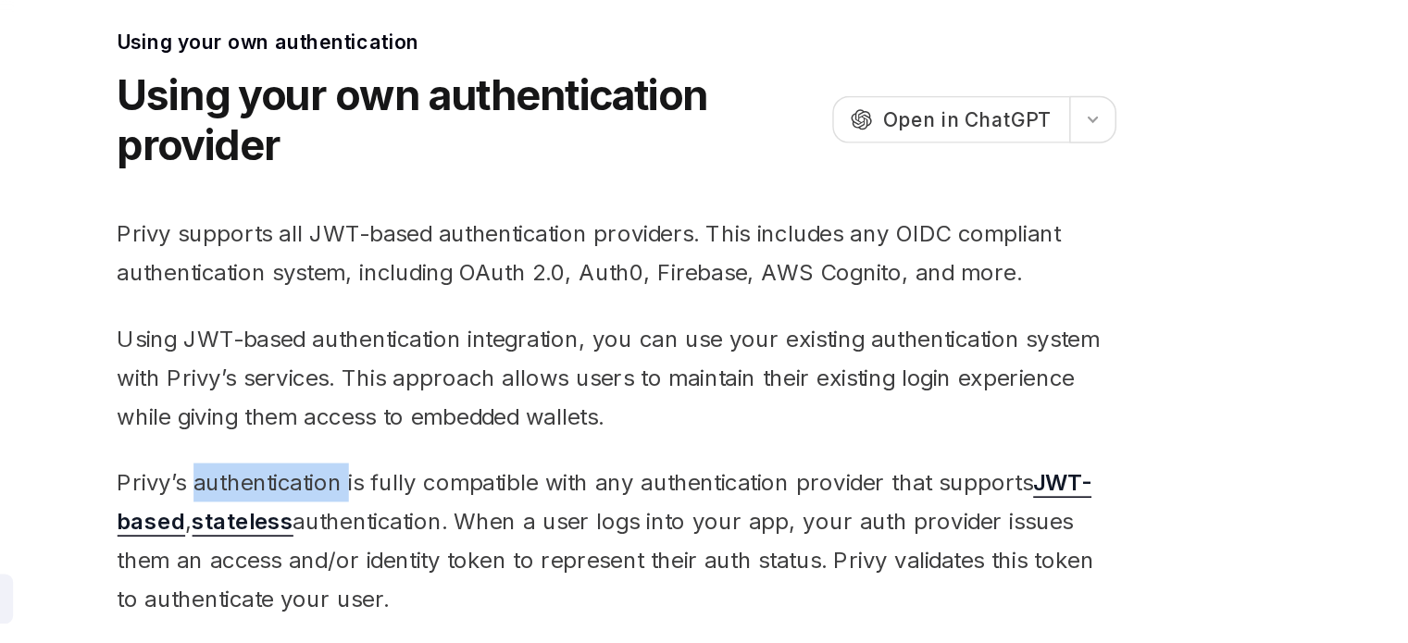
click at [466, 438] on span "Privy’s authentication is fully compatible with any authentication provider tha…" at bounding box center [692, 485] width 667 height 104
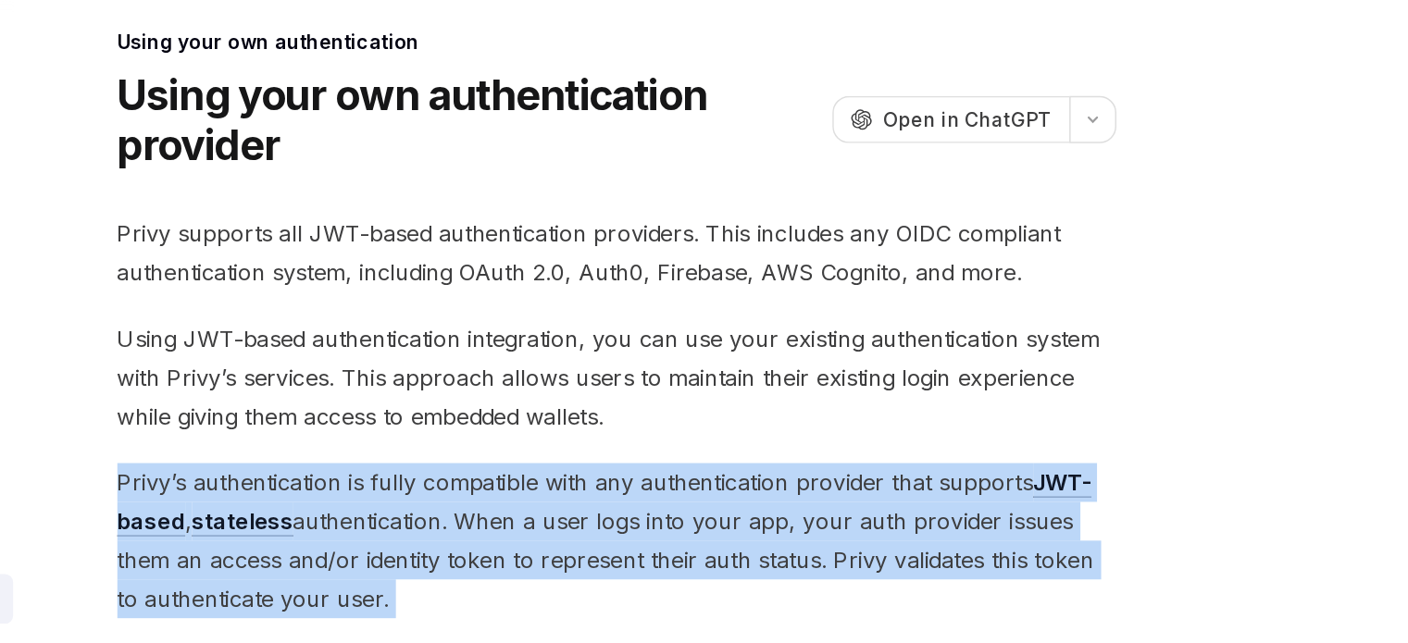
click at [466, 438] on span "Privy’s authentication is fully compatible with any authentication provider tha…" at bounding box center [692, 485] width 667 height 104
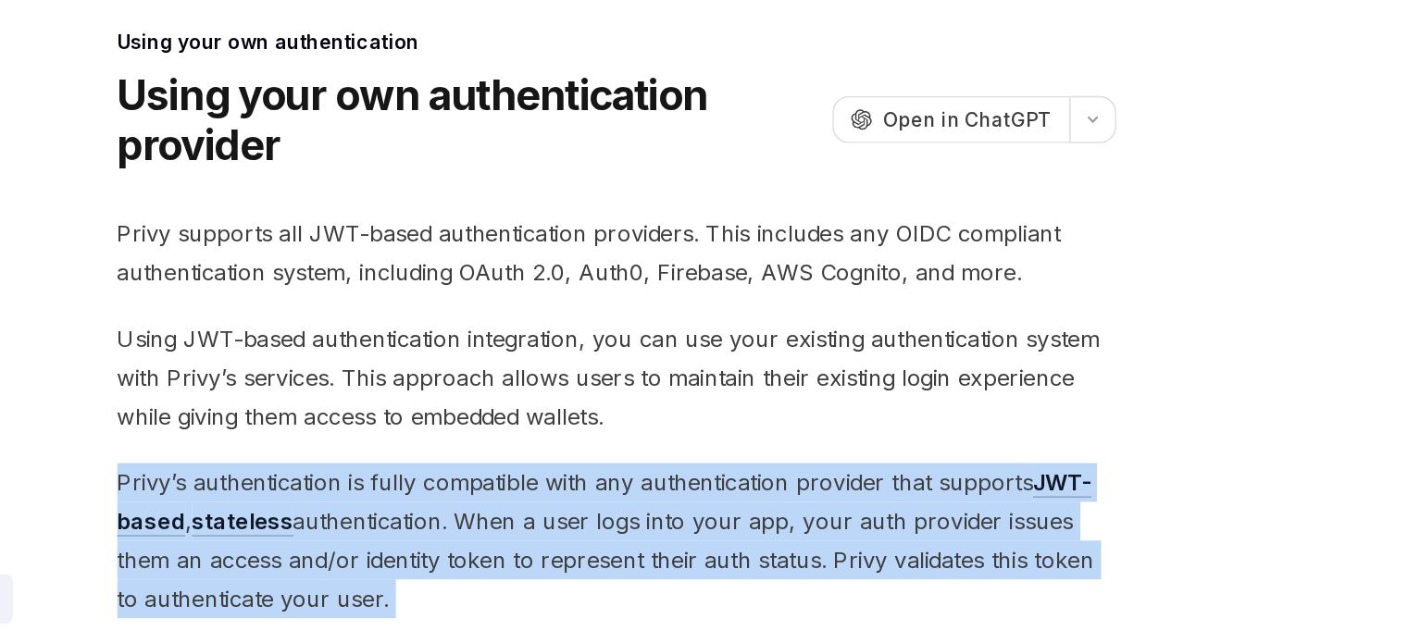
click at [466, 438] on span "Privy’s authentication is fully compatible with any authentication provider tha…" at bounding box center [692, 485] width 667 height 104
click at [431, 441] on span "Privy’s authentication is fully compatible with any authentication provider tha…" at bounding box center [692, 485] width 667 height 104
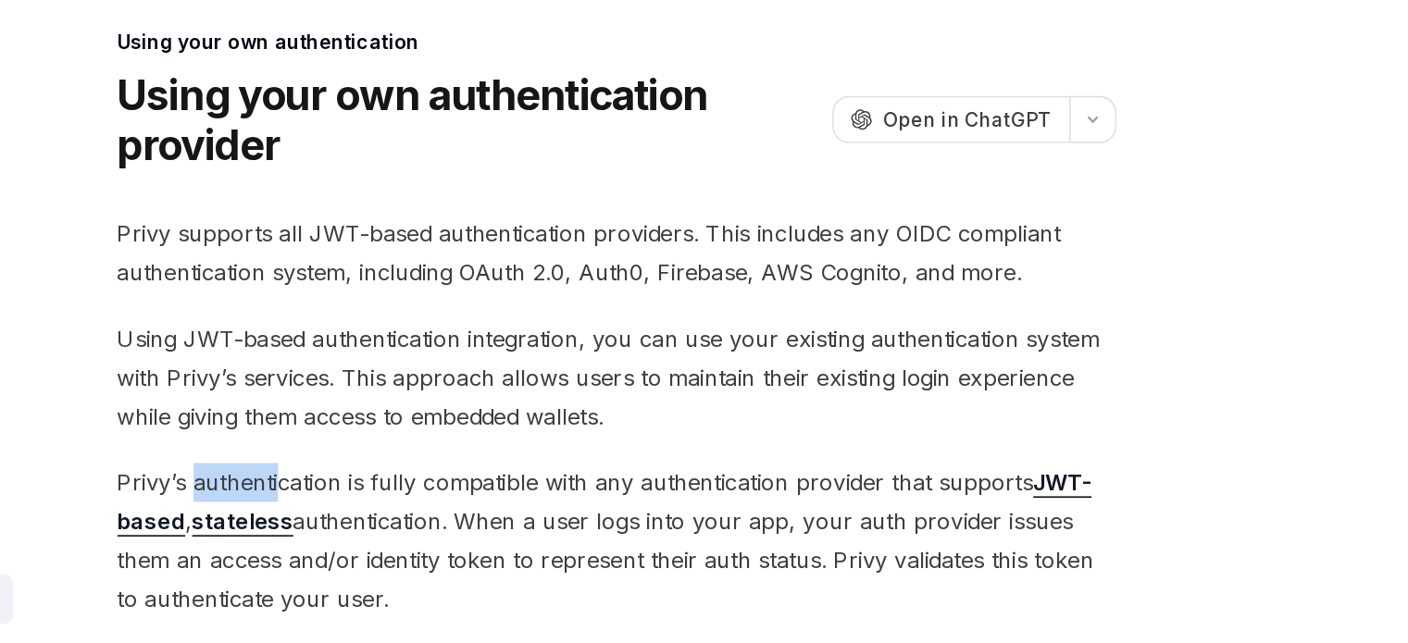
drag, startPoint x: 410, startPoint y: 443, endPoint x: 468, endPoint y: 443, distance: 57.4
click at [466, 443] on span "Privy’s authentication is fully compatible with any authentication provider tha…" at bounding box center [692, 485] width 667 height 104
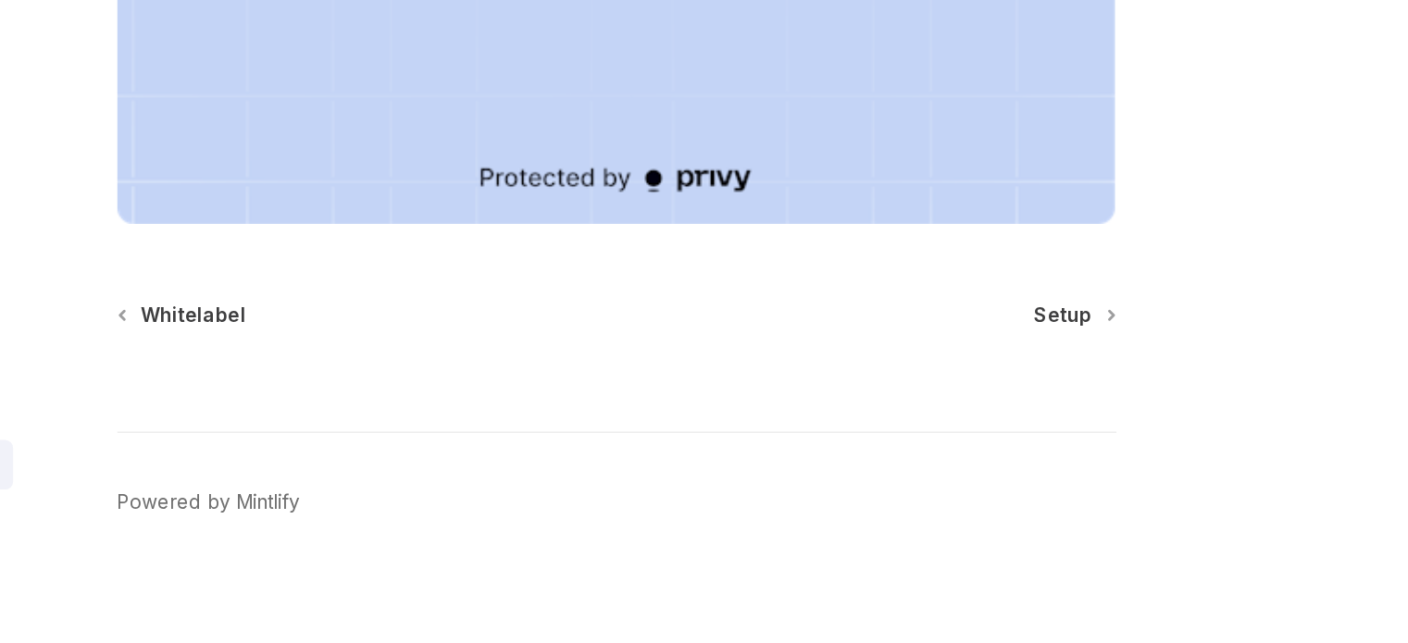
scroll to position [698, 0]
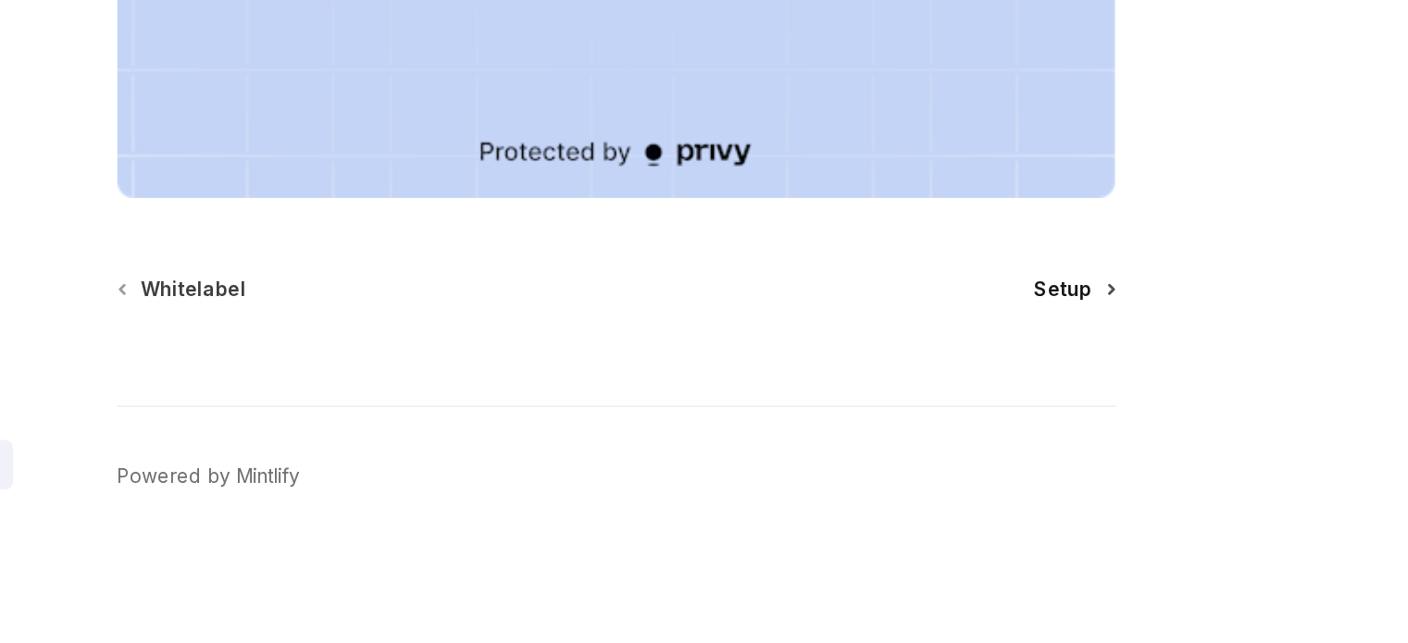
click at [1015, 402] on link "Setup" at bounding box center [998, 406] width 53 height 19
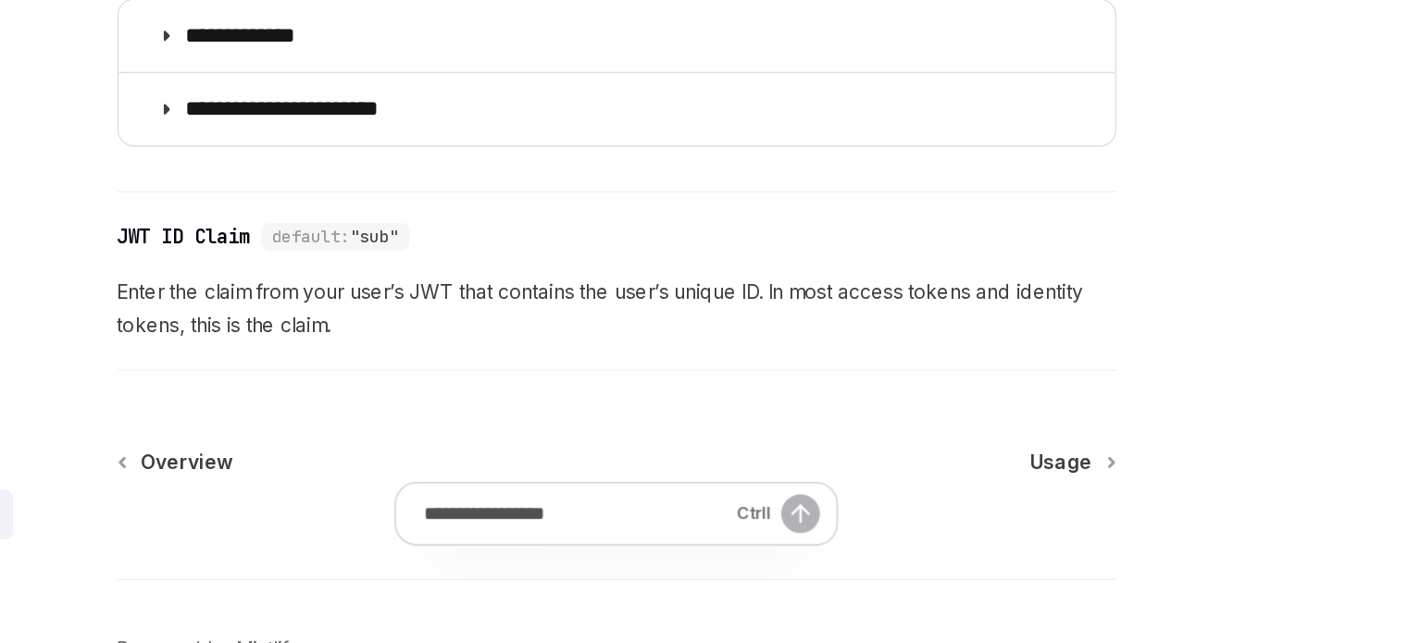
scroll to position [1111, 0]
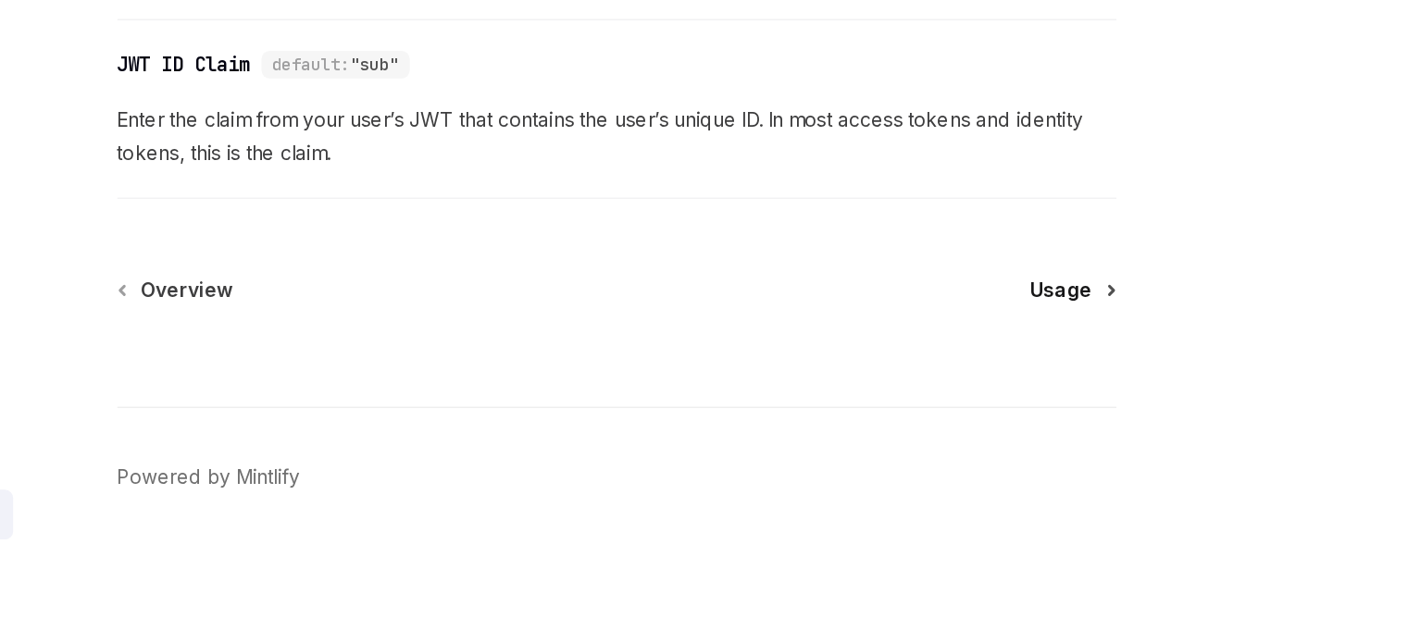
click at [984, 402] on span "Usage" at bounding box center [990, 407] width 42 height 19
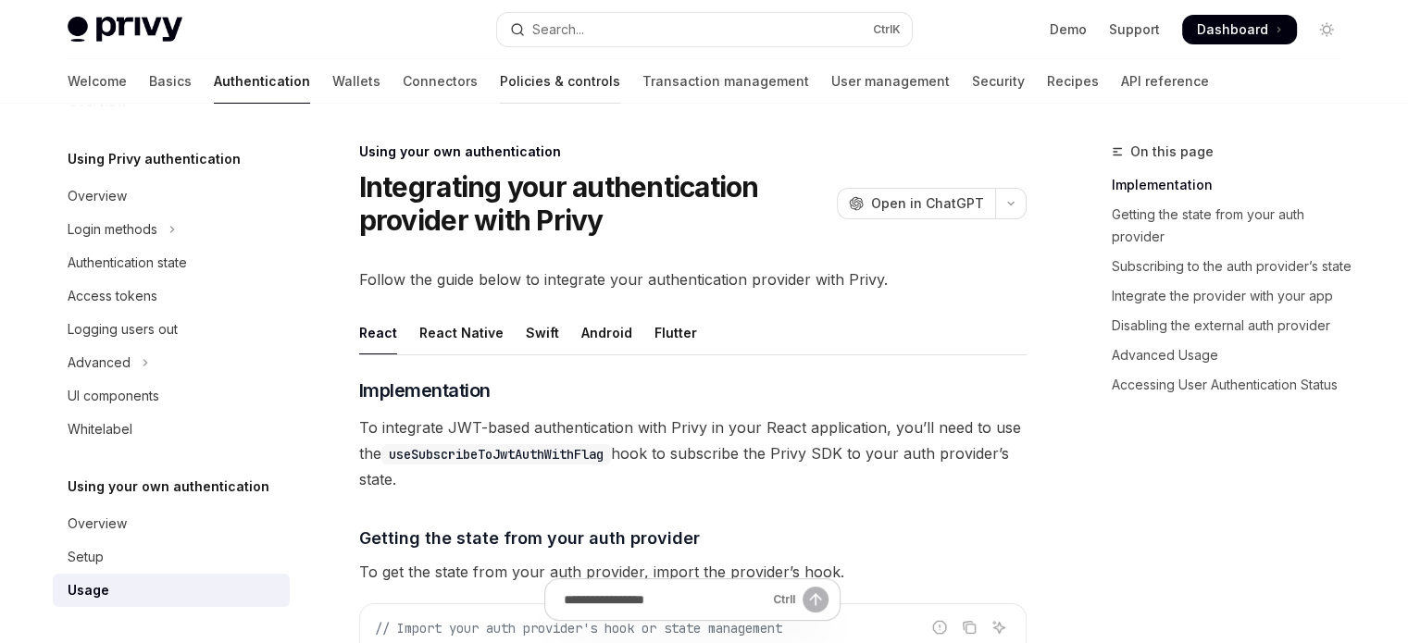
click at [500, 77] on link "Policies & controls" at bounding box center [560, 81] width 120 height 44
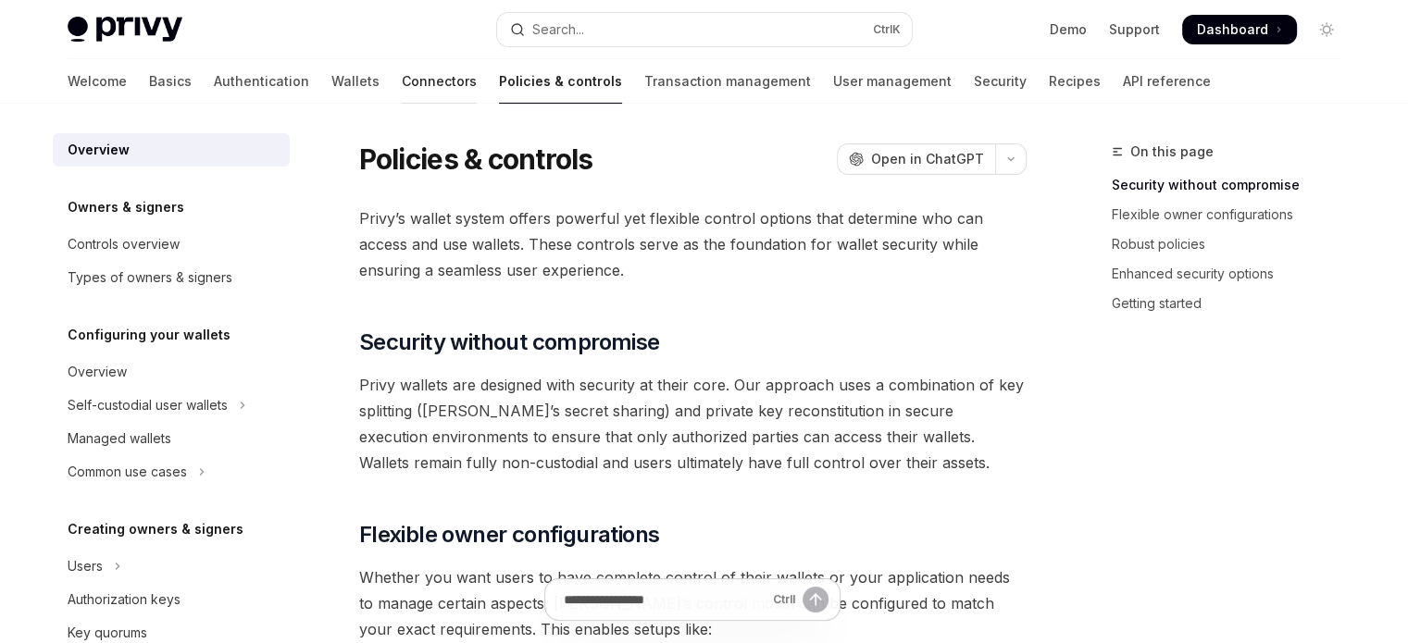
click at [402, 88] on link "Connectors" at bounding box center [439, 81] width 75 height 44
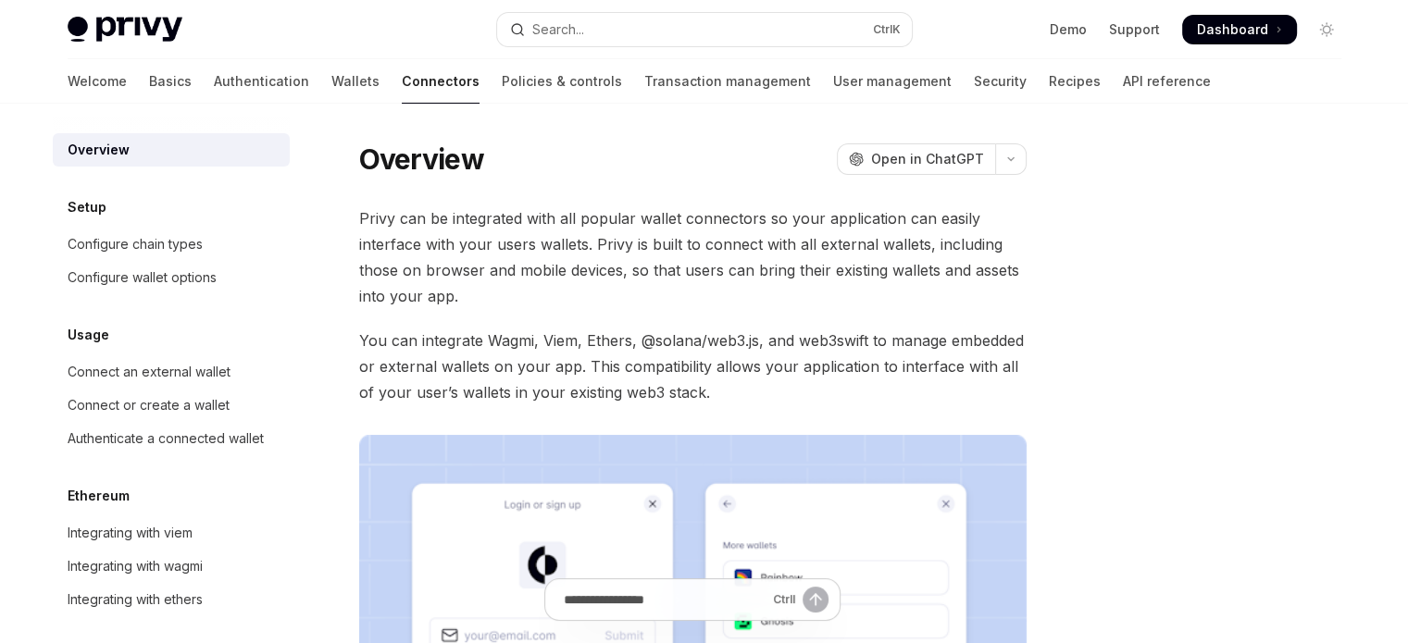
scroll to position [567, 0]
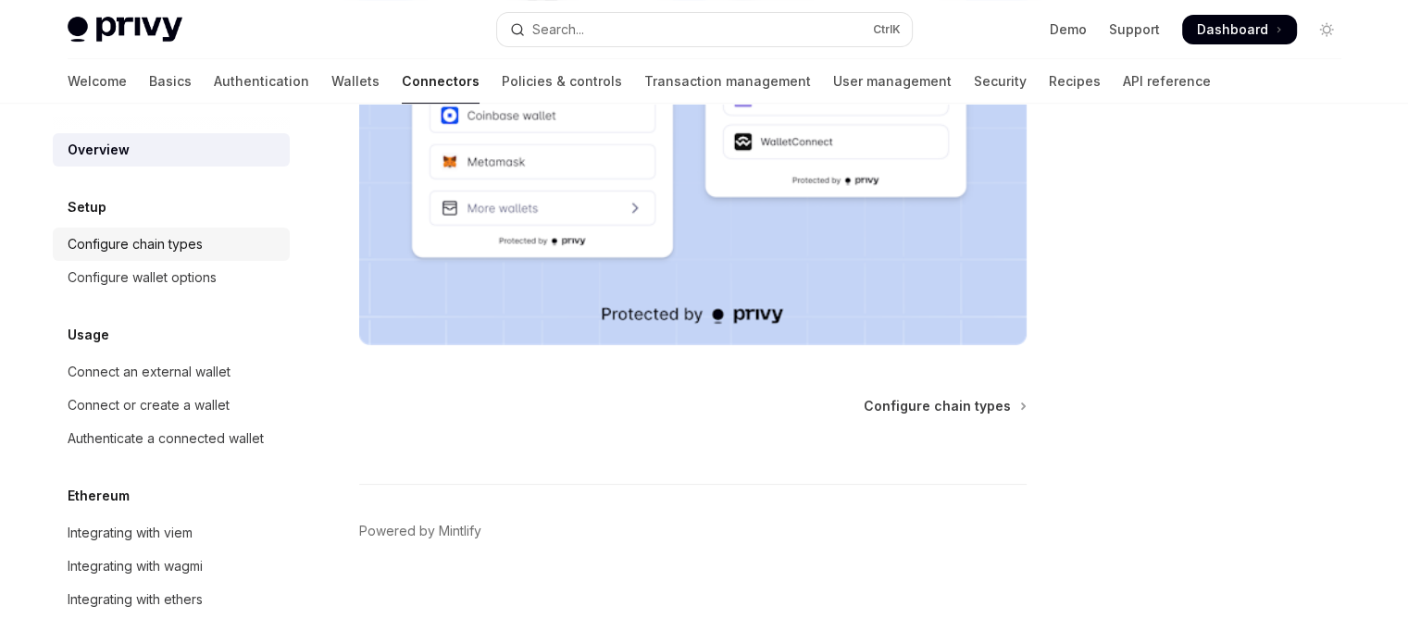
click at [128, 257] on link "Configure chain types" at bounding box center [171, 244] width 237 height 33
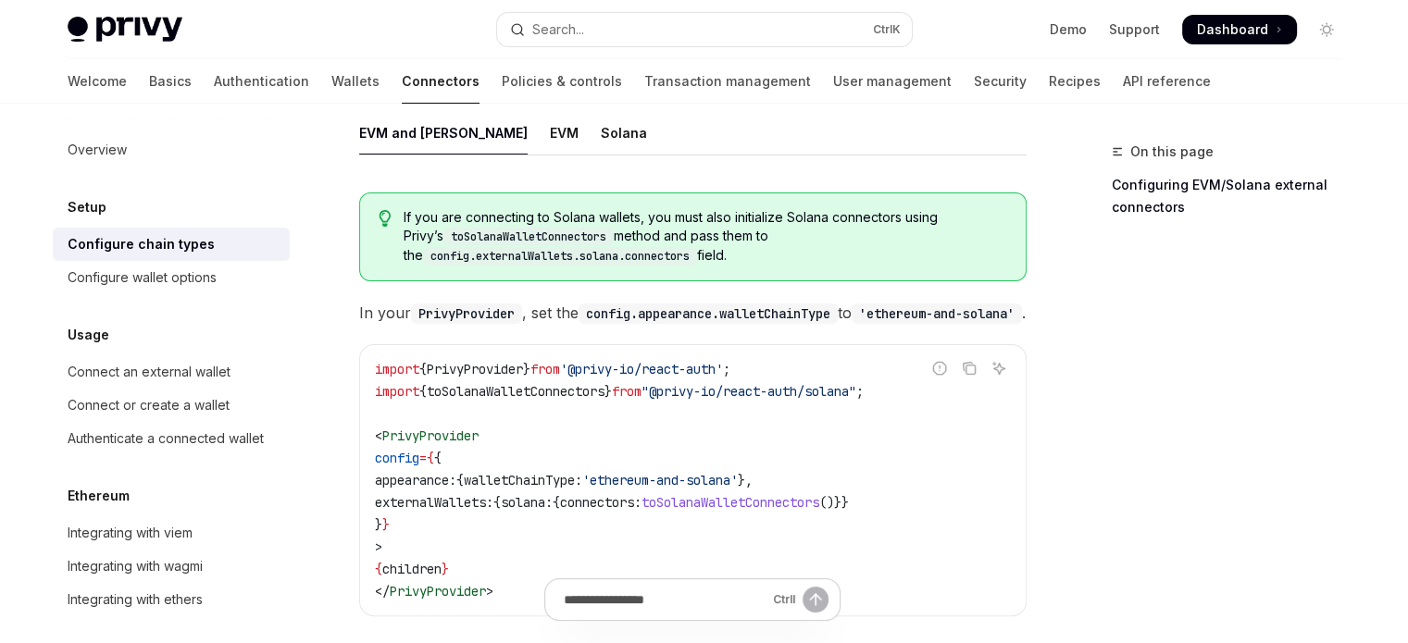
scroll to position [298, 0]
click at [180, 374] on div "Connect an external wallet" at bounding box center [149, 372] width 163 height 22
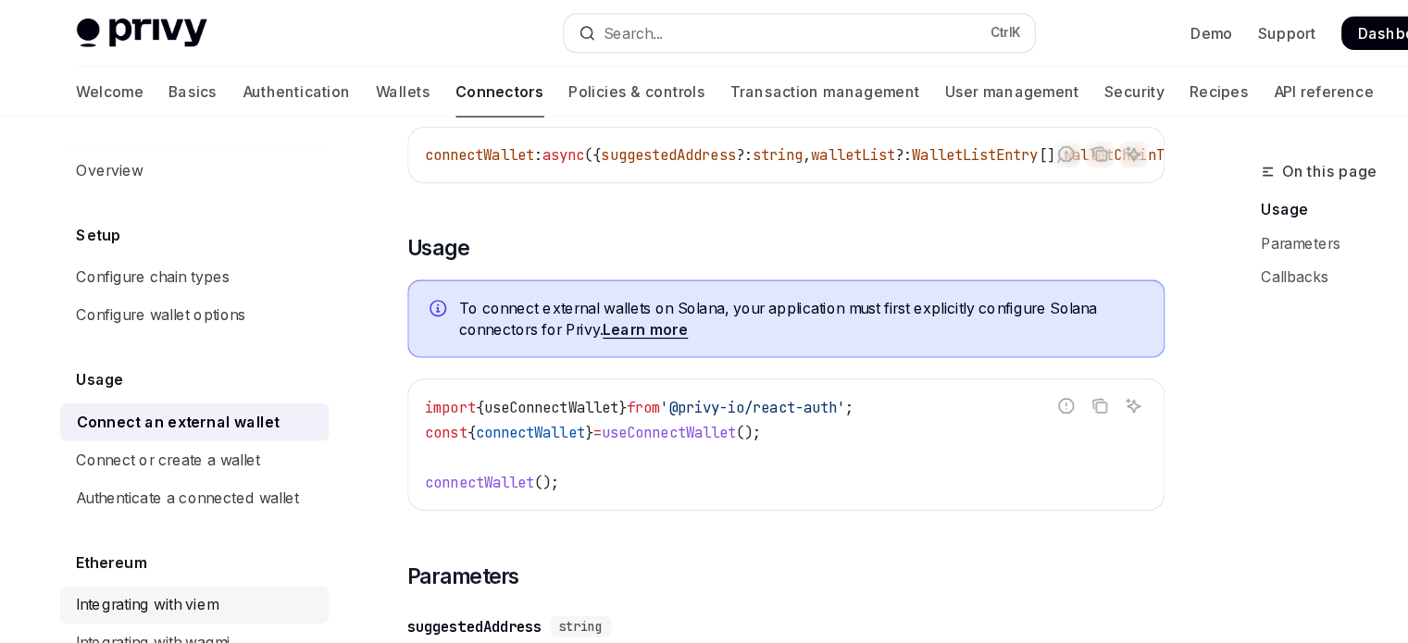
scroll to position [159, 0]
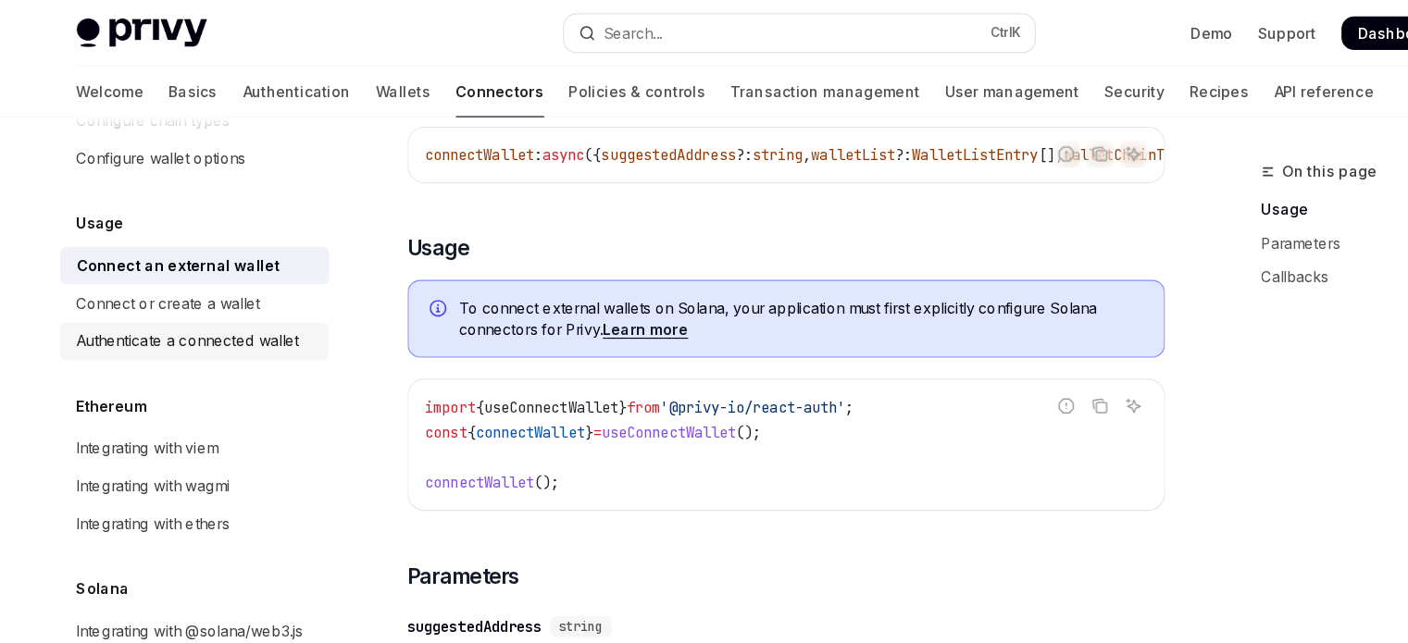
click at [121, 290] on div "Authenticate a connected wallet" at bounding box center [166, 301] width 196 height 22
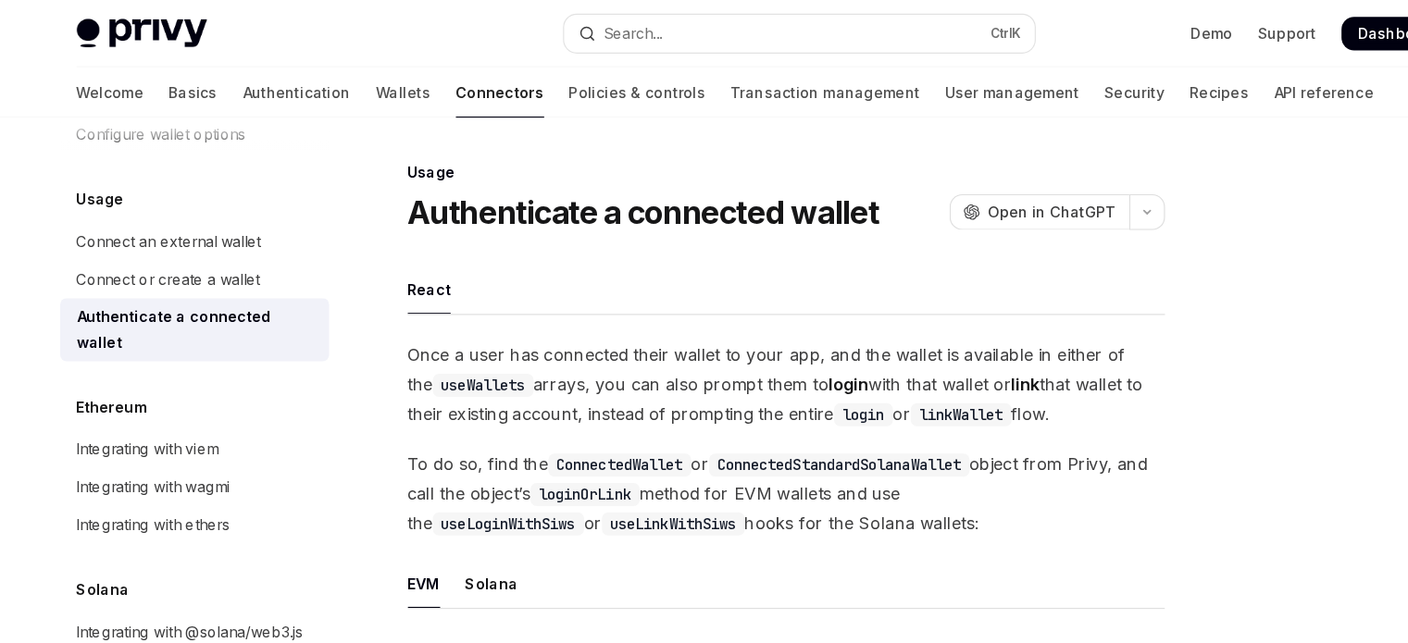
click at [127, 193] on div "Usage Connect an external wallet Connect or create a wallet Authenticate a conn…" at bounding box center [171, 242] width 237 height 154
click at [127, 205] on div "Connect an external wallet" at bounding box center [149, 213] width 163 height 22
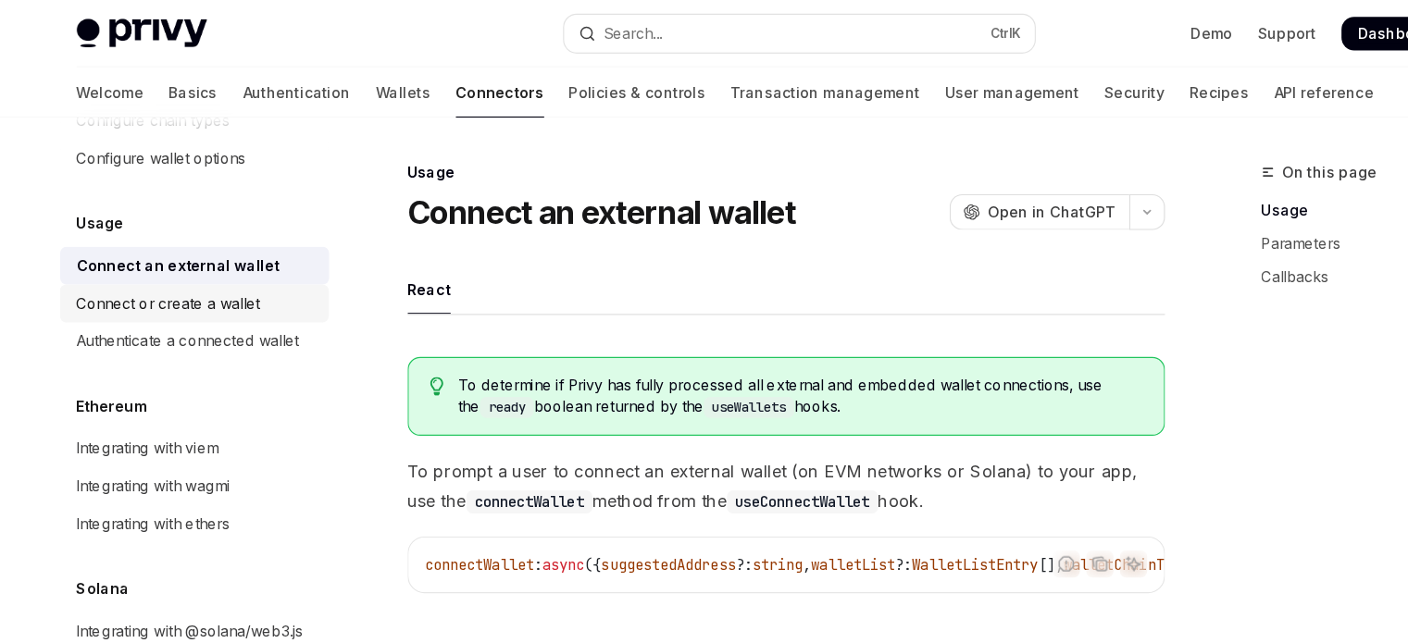
click at [133, 256] on div "Connect or create a wallet" at bounding box center [149, 267] width 162 height 22
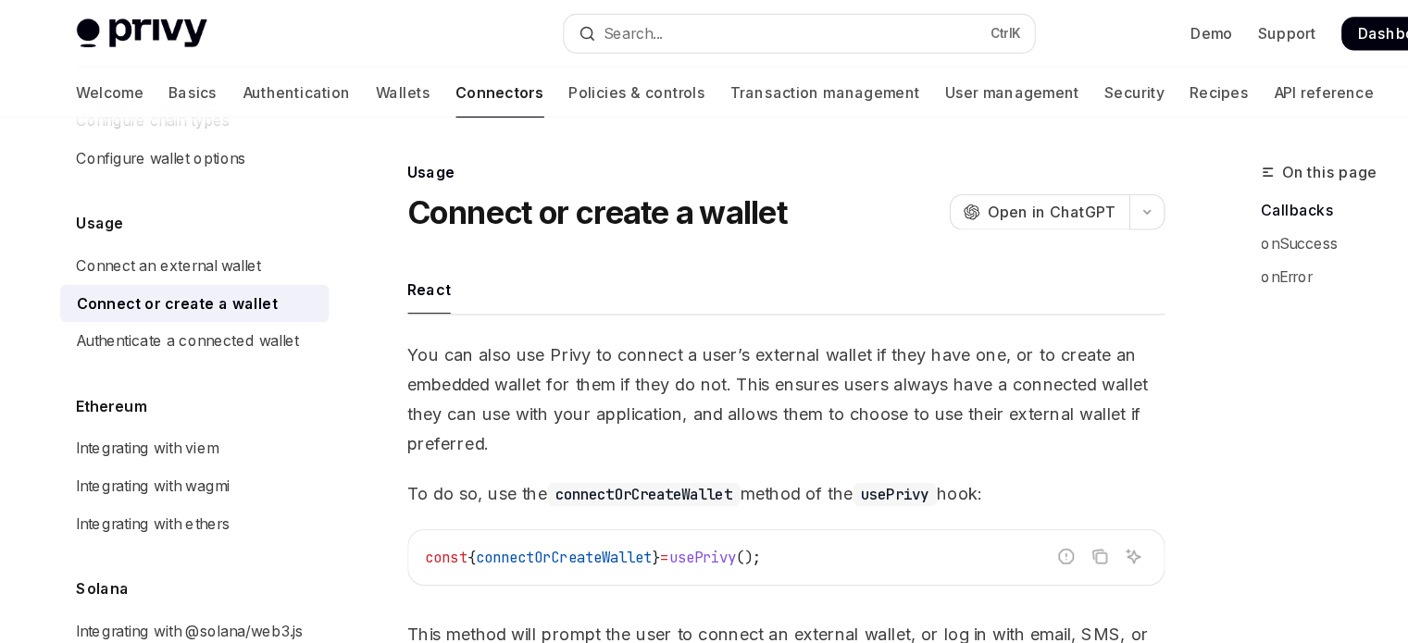
click at [134, 256] on div "Connect or create a wallet" at bounding box center [156, 267] width 177 height 22
click at [134, 290] on div "Authenticate a connected wallet" at bounding box center [166, 301] width 196 height 22
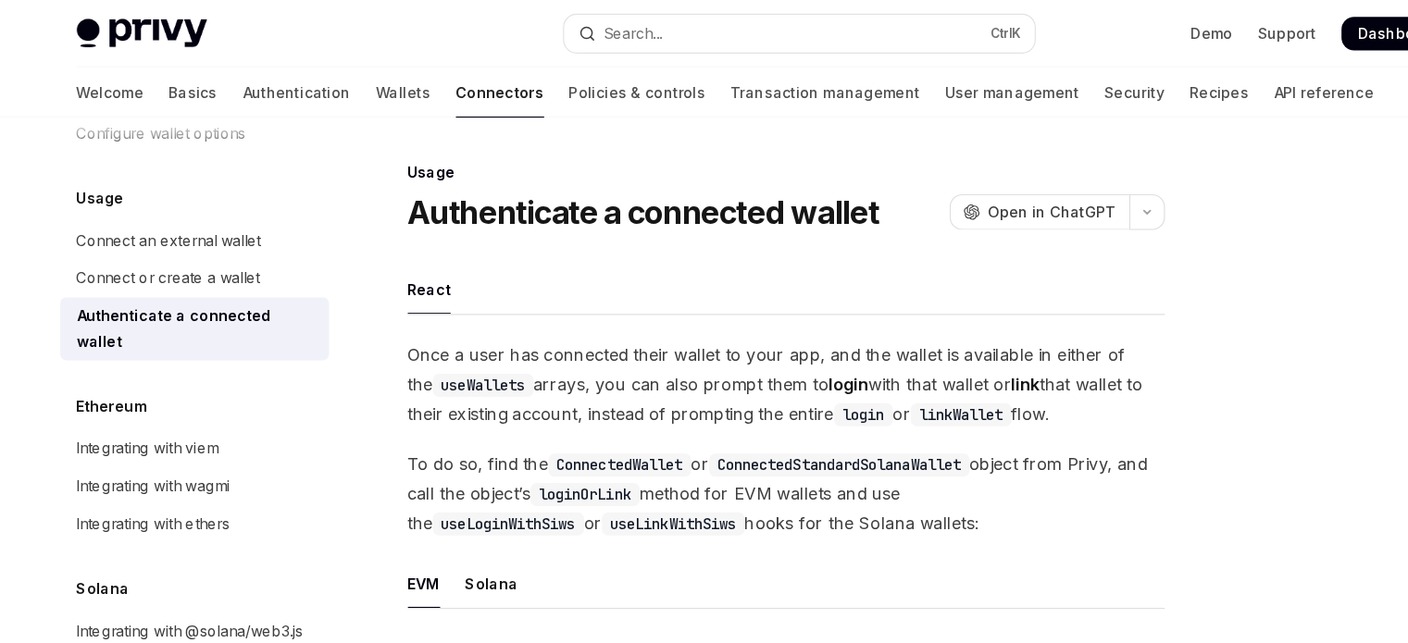
scroll to position [181, 0]
click at [228, 234] on div "Connect or create a wallet" at bounding box center [149, 245] width 162 height 22
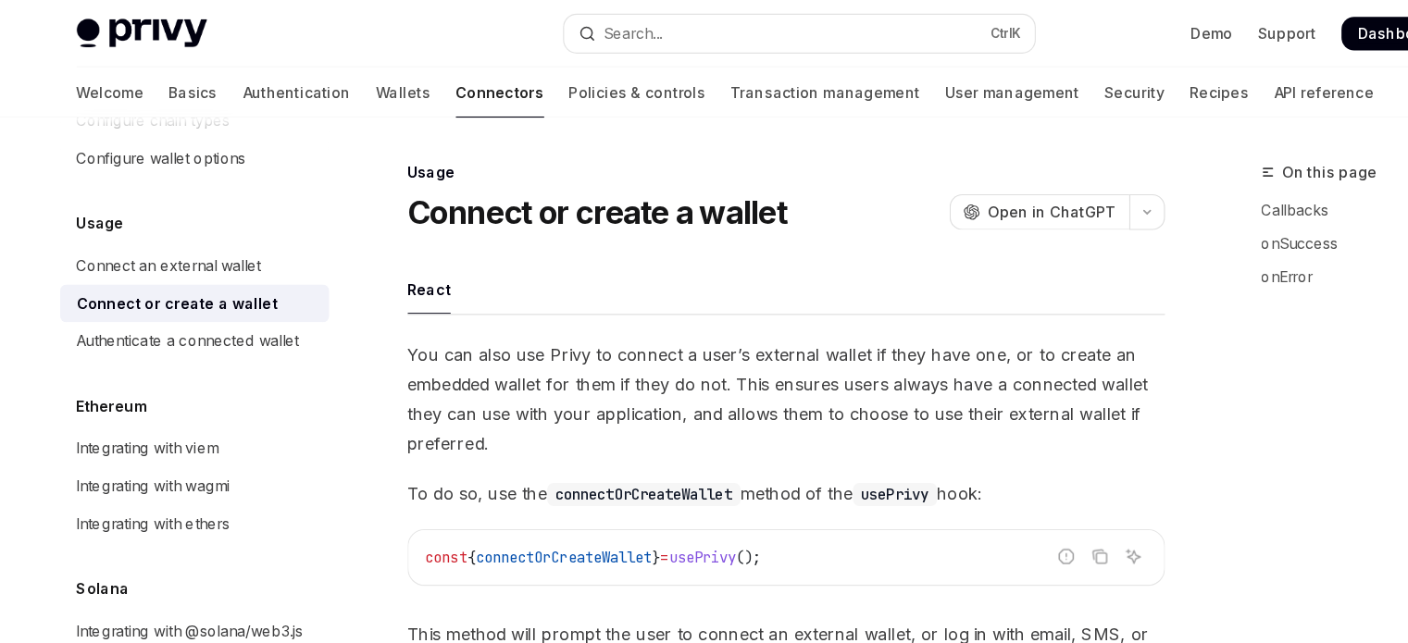
scroll to position [159, 0]
click at [228, 223] on link "Connect an external wallet" at bounding box center [171, 234] width 237 height 33
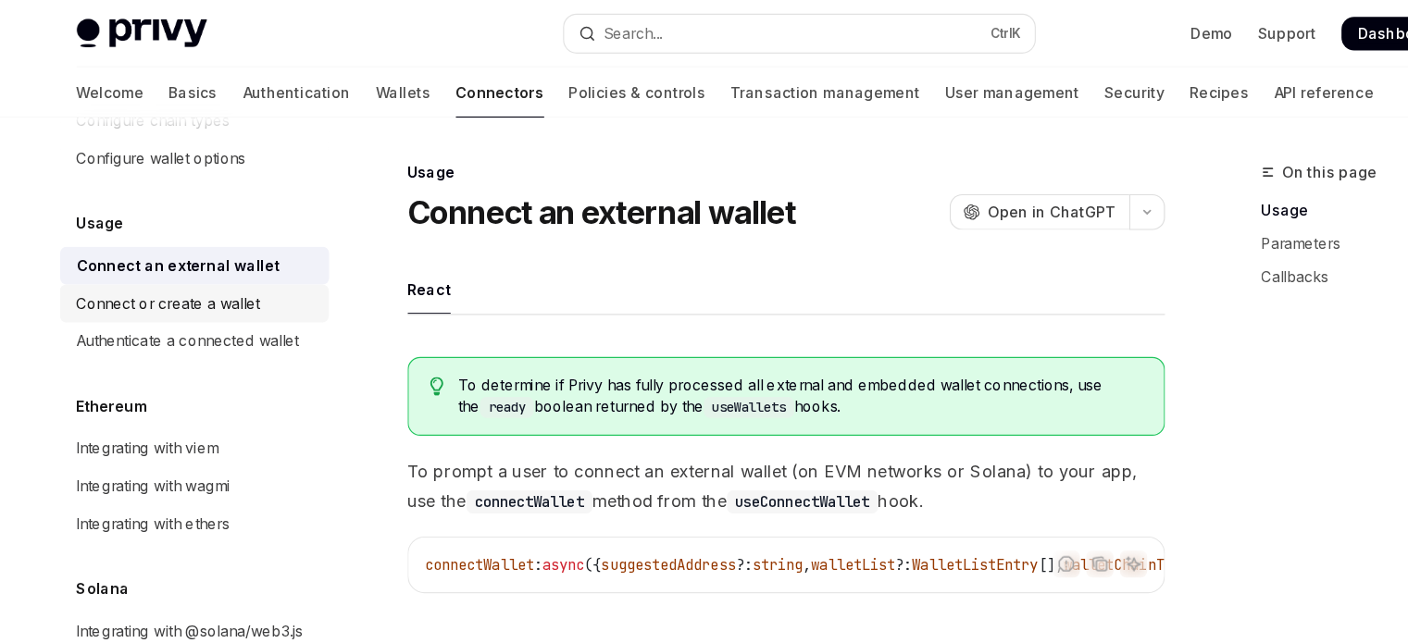
click at [218, 260] on link "Connect or create a wallet" at bounding box center [171, 267] width 237 height 33
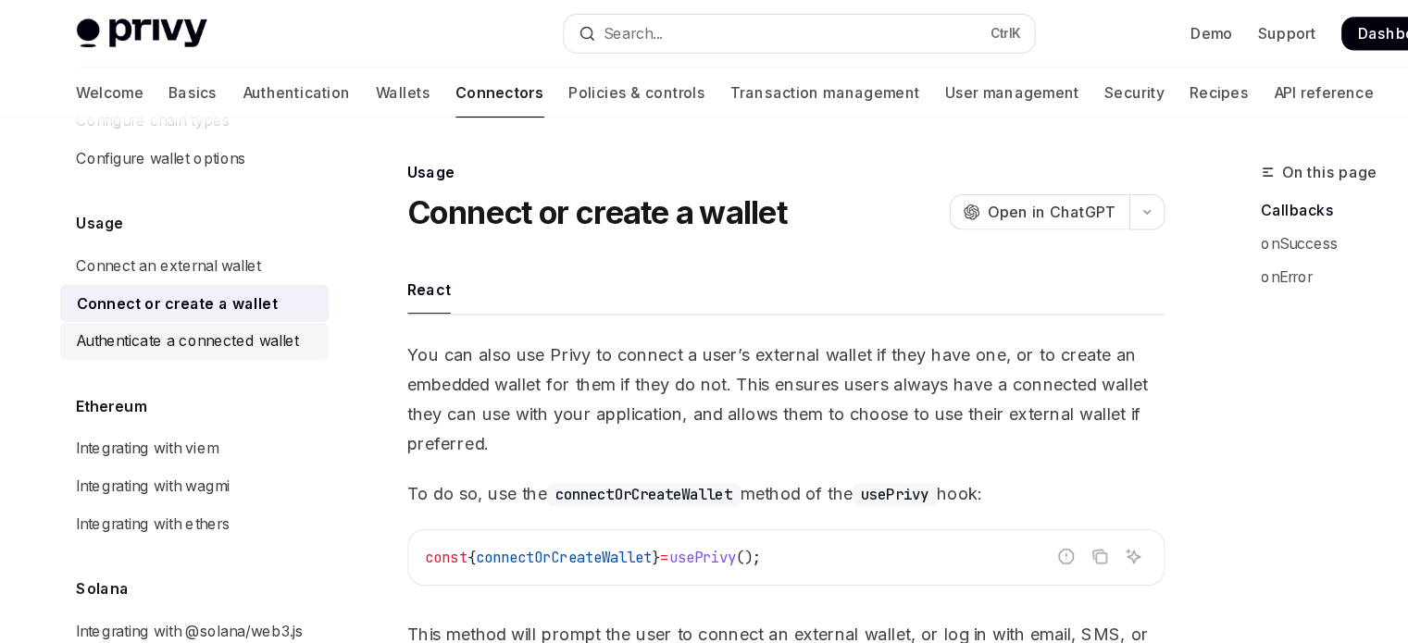
click at [209, 290] on div "Authenticate a connected wallet" at bounding box center [166, 301] width 196 height 22
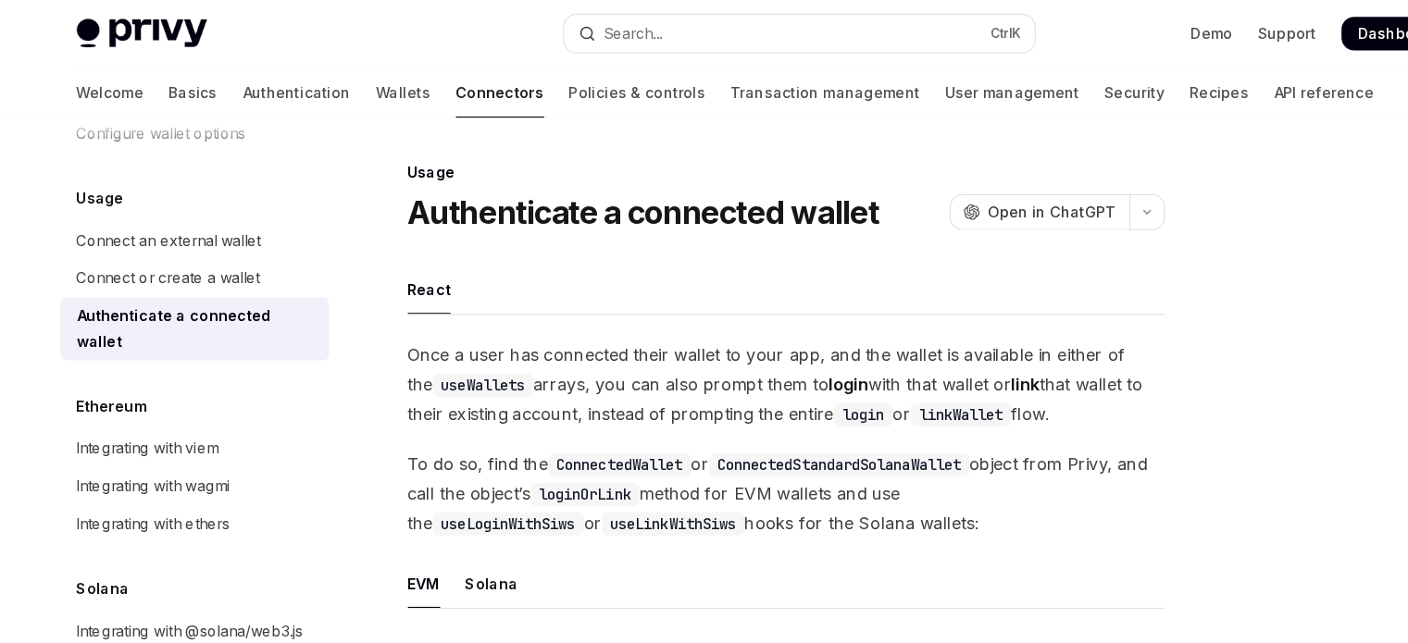
scroll to position [181, 0]
click at [502, 85] on link "Policies & controls" at bounding box center [562, 81] width 120 height 44
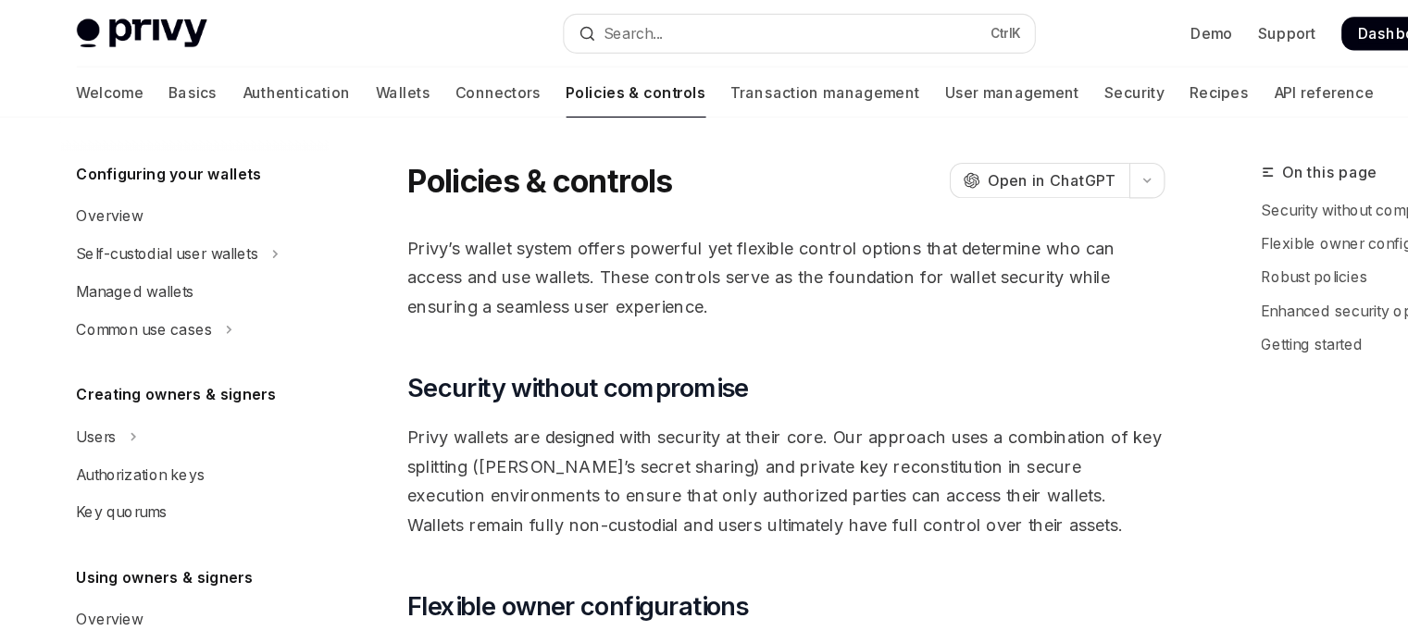
type textarea "*"
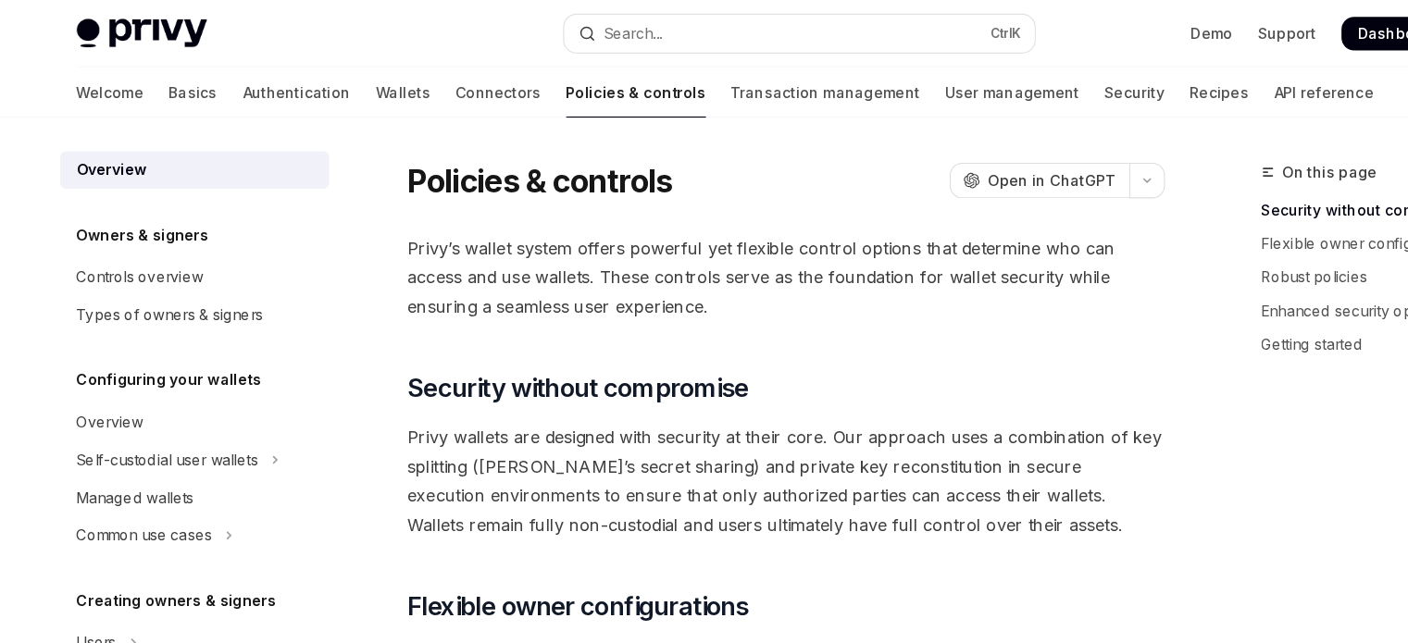
drag, startPoint x: 415, startPoint y: 219, endPoint x: 806, endPoint y: 218, distance: 391.6
click at [806, 218] on span "Privy’s wallet system offers powerful yet flexible control options that determi…" at bounding box center [692, 245] width 667 height 78
drag, startPoint x: 539, startPoint y: 243, endPoint x: 623, endPoint y: 238, distance: 84.4
click at [623, 238] on span "Privy’s wallet system offers powerful yet flexible control options that determi…" at bounding box center [692, 245] width 667 height 78
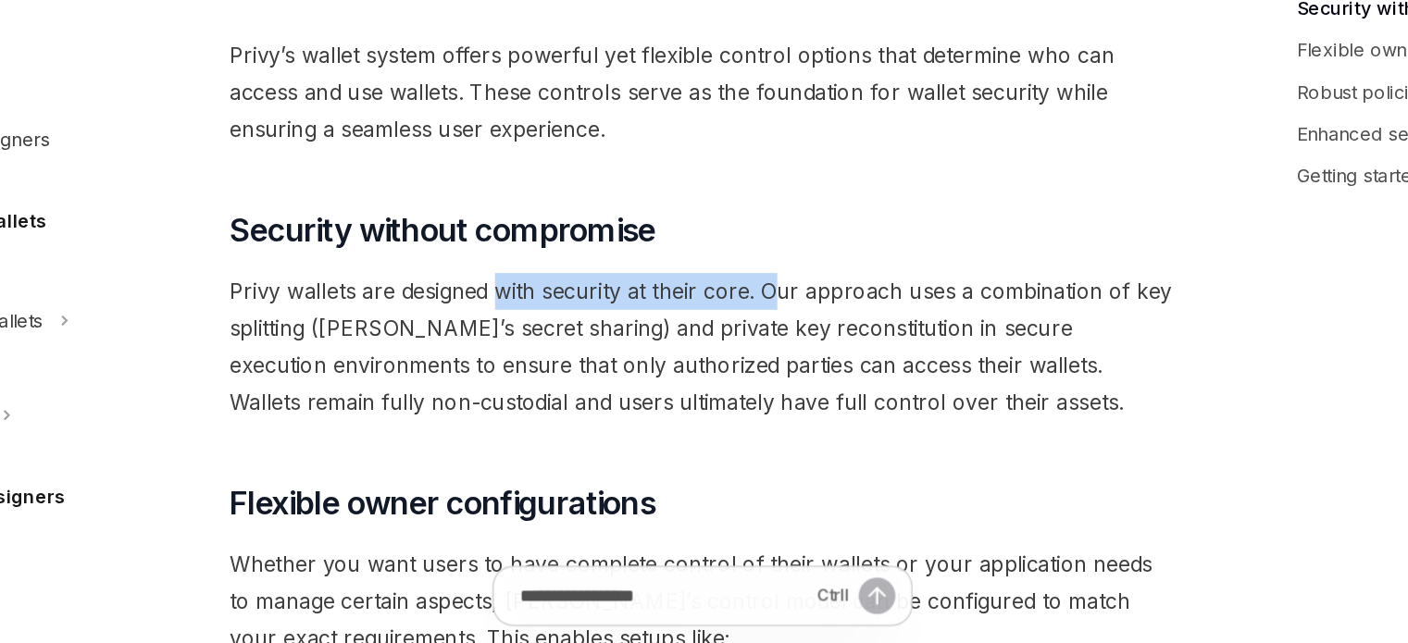
drag, startPoint x: 547, startPoint y: 392, endPoint x: 749, endPoint y: 381, distance: 202.1
click at [749, 381] on span "Privy wallets are designed with security at their core. Our approach uses a com…" at bounding box center [692, 424] width 667 height 104
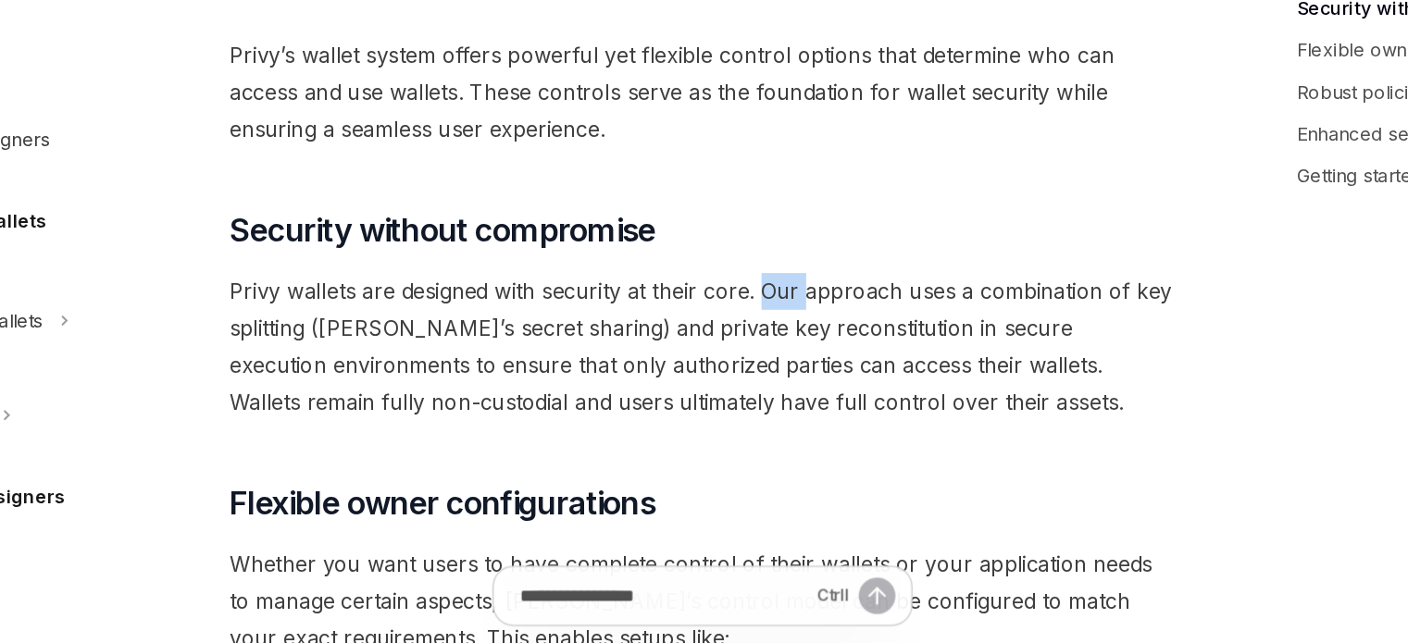
click at [749, 381] on span "Privy wallets are designed with security at their core. Our approach uses a com…" at bounding box center [692, 424] width 667 height 104
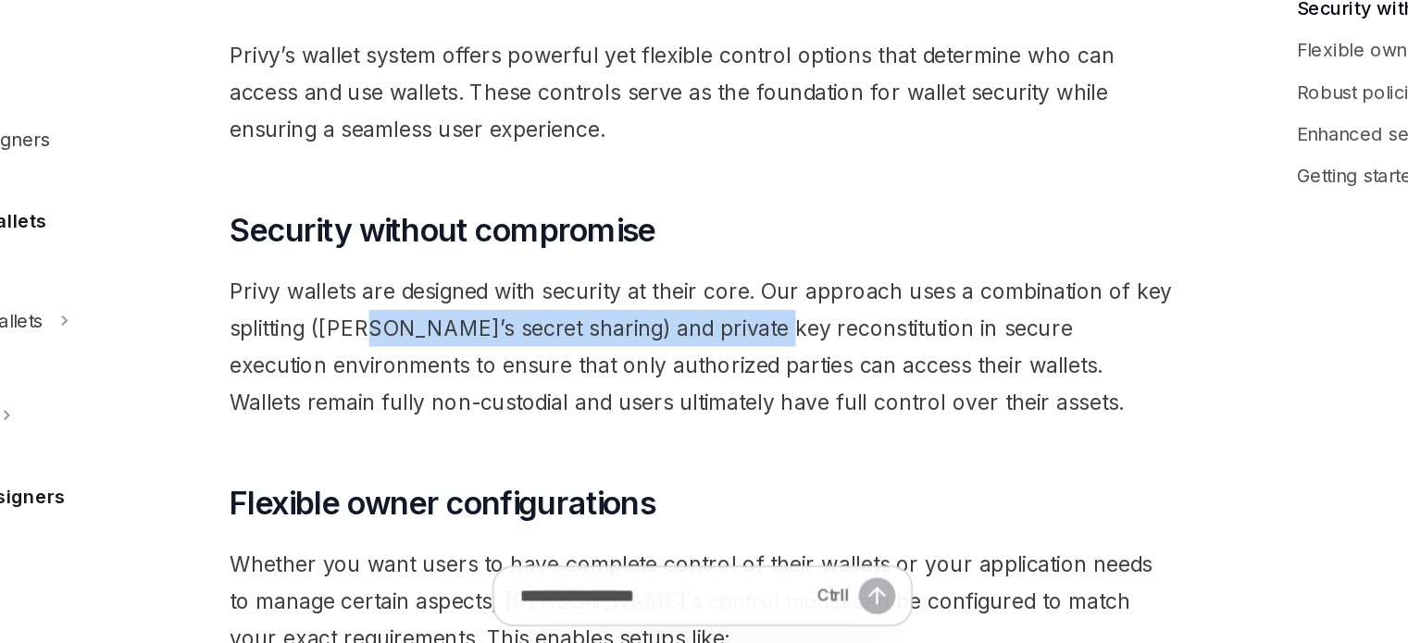
drag, startPoint x: 459, startPoint y: 405, endPoint x: 732, endPoint y: 401, distance: 273.1
click at [732, 401] on span "Privy wallets are designed with security at their core. Our approach uses a com…" at bounding box center [692, 424] width 667 height 104
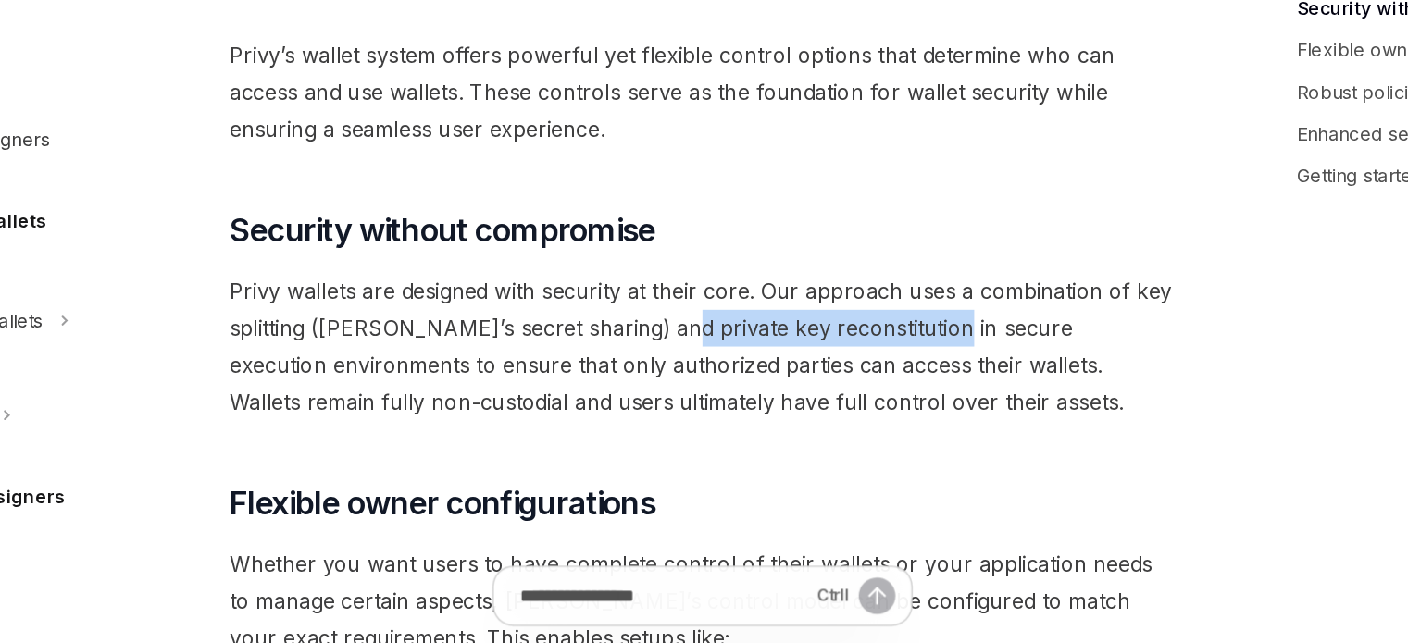
drag, startPoint x: 659, startPoint y: 408, endPoint x: 848, endPoint y: 407, distance: 188.9
click at [848, 407] on span "Privy wallets are designed with security at their core. Our approach uses a com…" at bounding box center [692, 424] width 667 height 104
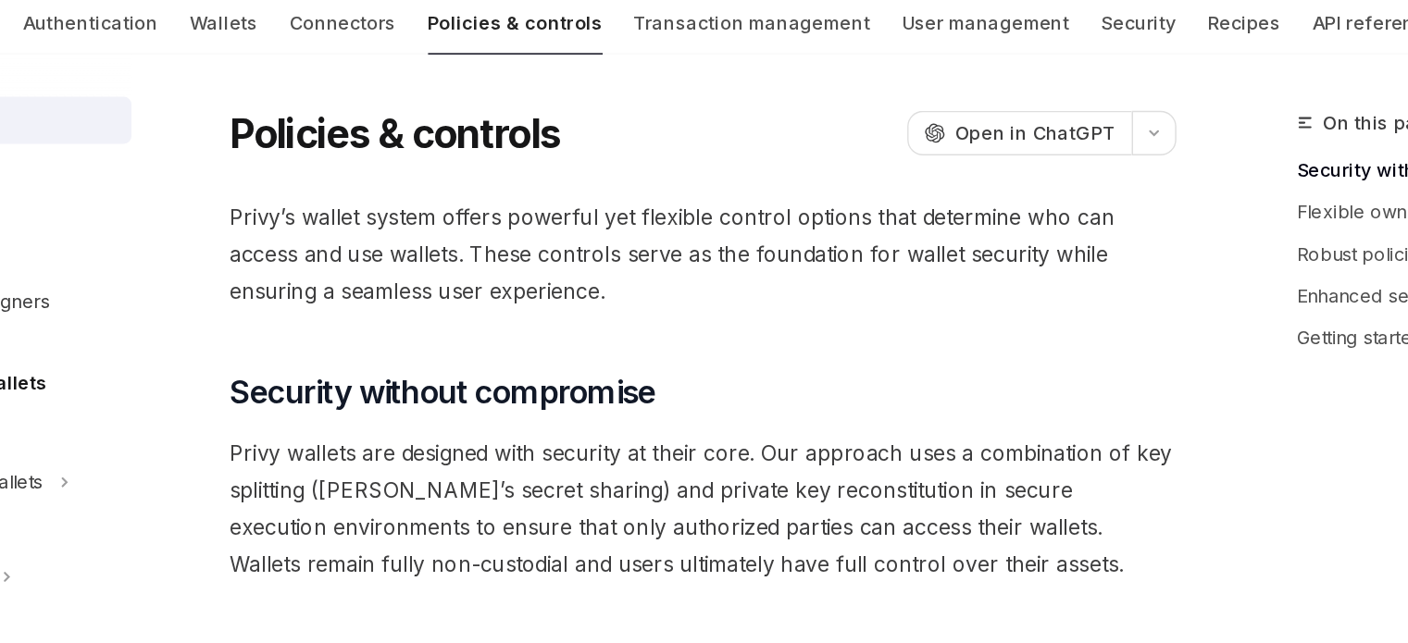
click at [420, 211] on span "Privy’s wallet system offers powerful yet flexible control options that determi…" at bounding box center [692, 245] width 667 height 78
drag, startPoint x: 371, startPoint y: 219, endPoint x: 436, endPoint y: 217, distance: 64.9
click at [436, 217] on span "Privy’s wallet system offers powerful yet flexible control options that determi…" at bounding box center [692, 245] width 667 height 78
click at [435, 219] on span "Privy’s wallet system offers powerful yet flexible control options that determi…" at bounding box center [692, 245] width 667 height 78
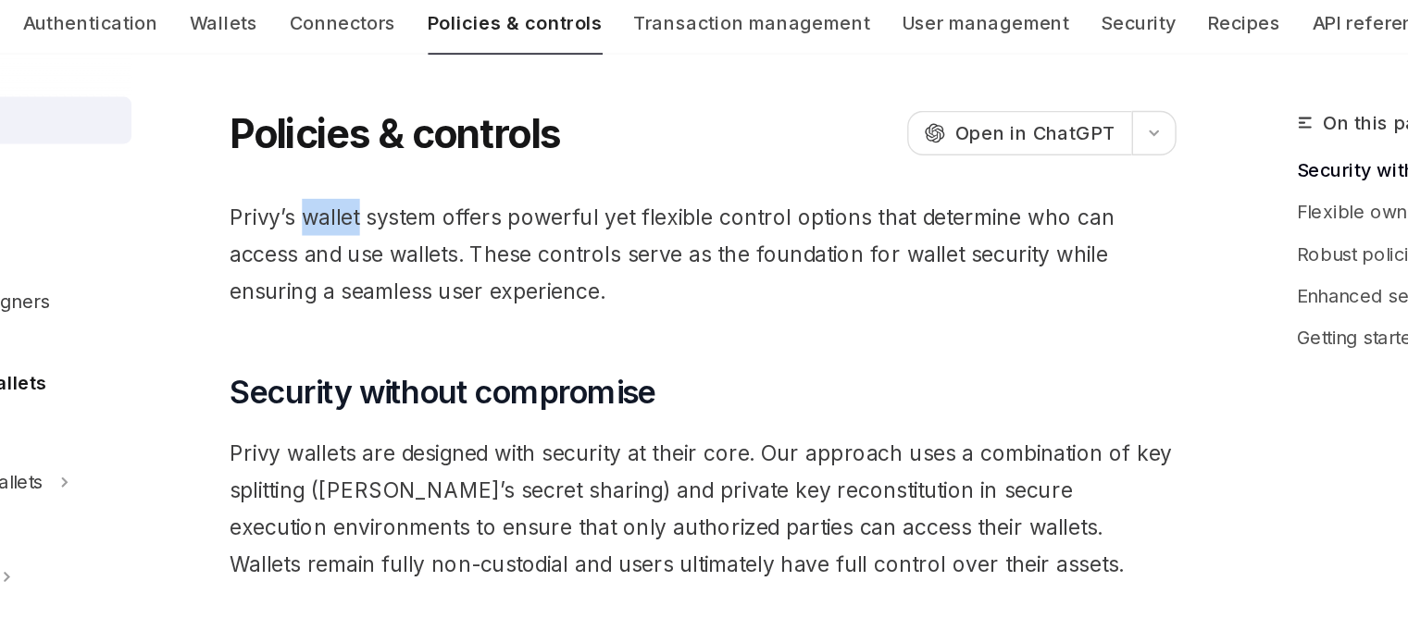
click at [434, 219] on span "Privy’s wallet system offers powerful yet flexible control options that determi…" at bounding box center [692, 245] width 667 height 78
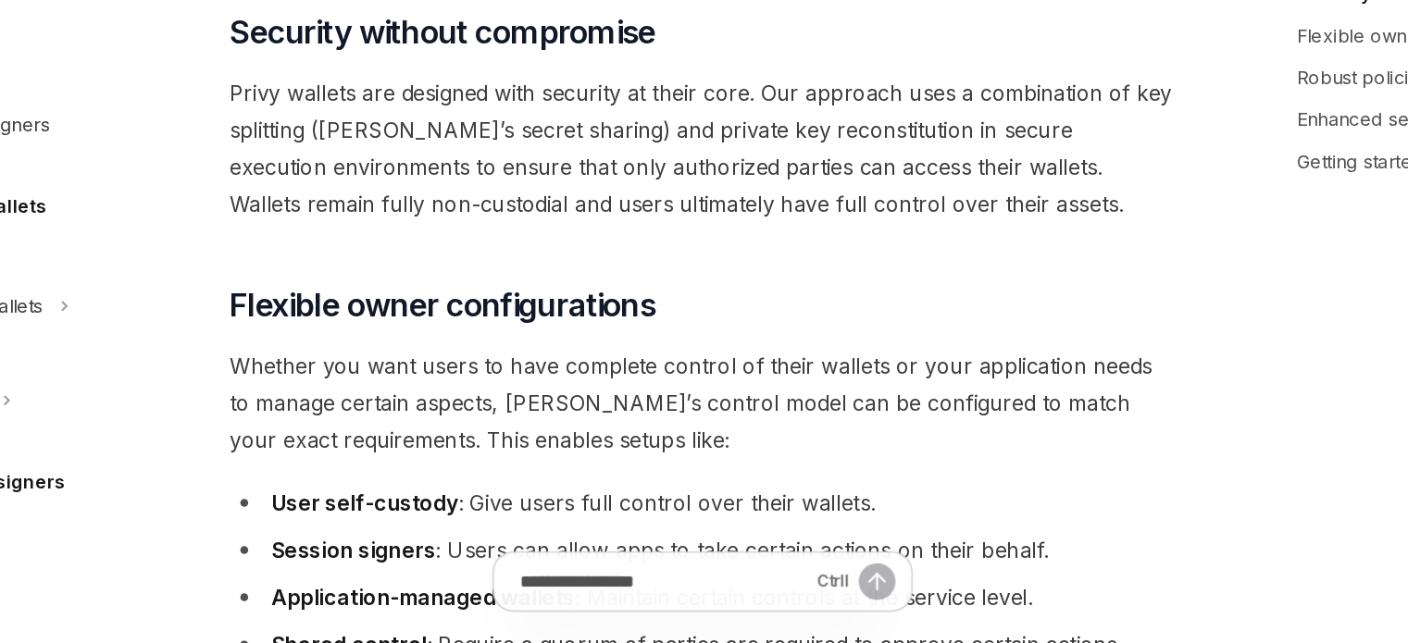
scroll to position [130, 0]
drag, startPoint x: 396, startPoint y: 319, endPoint x: 628, endPoint y: 320, distance: 231.4
click at [628, 320] on span "Privy wallets are designed with security at their core. Our approach uses a com…" at bounding box center [692, 295] width 667 height 104
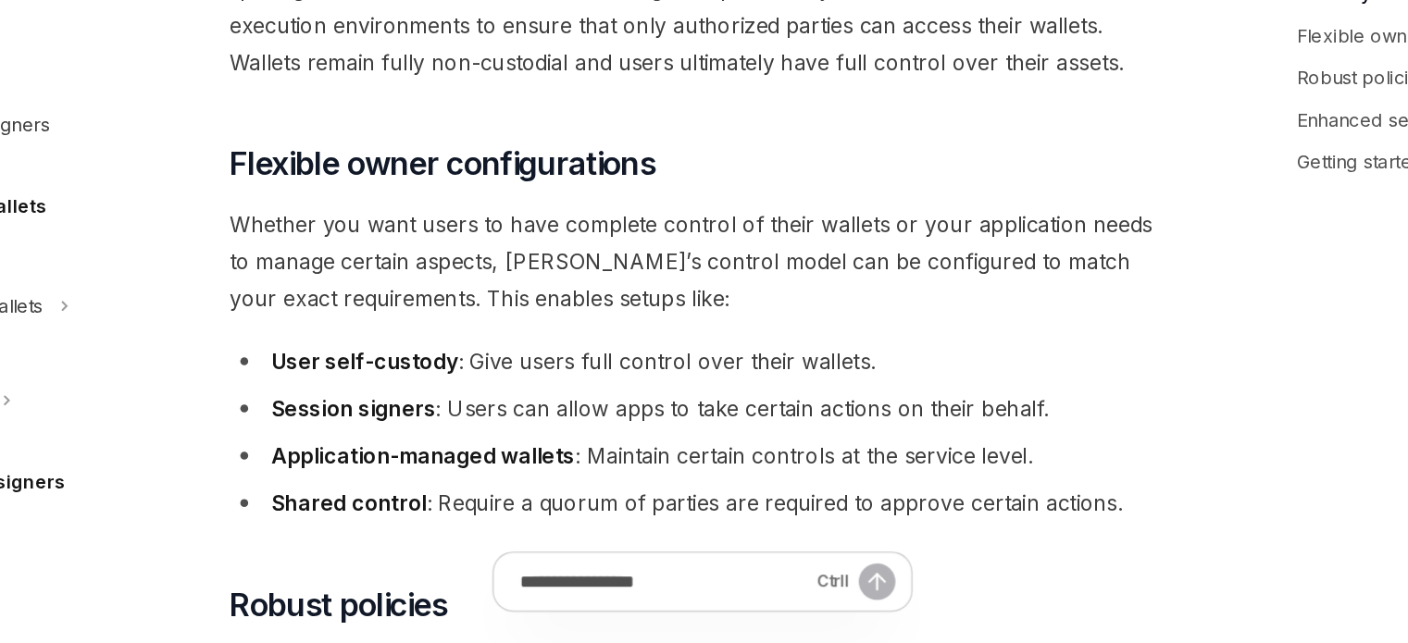
scroll to position [261, 0]
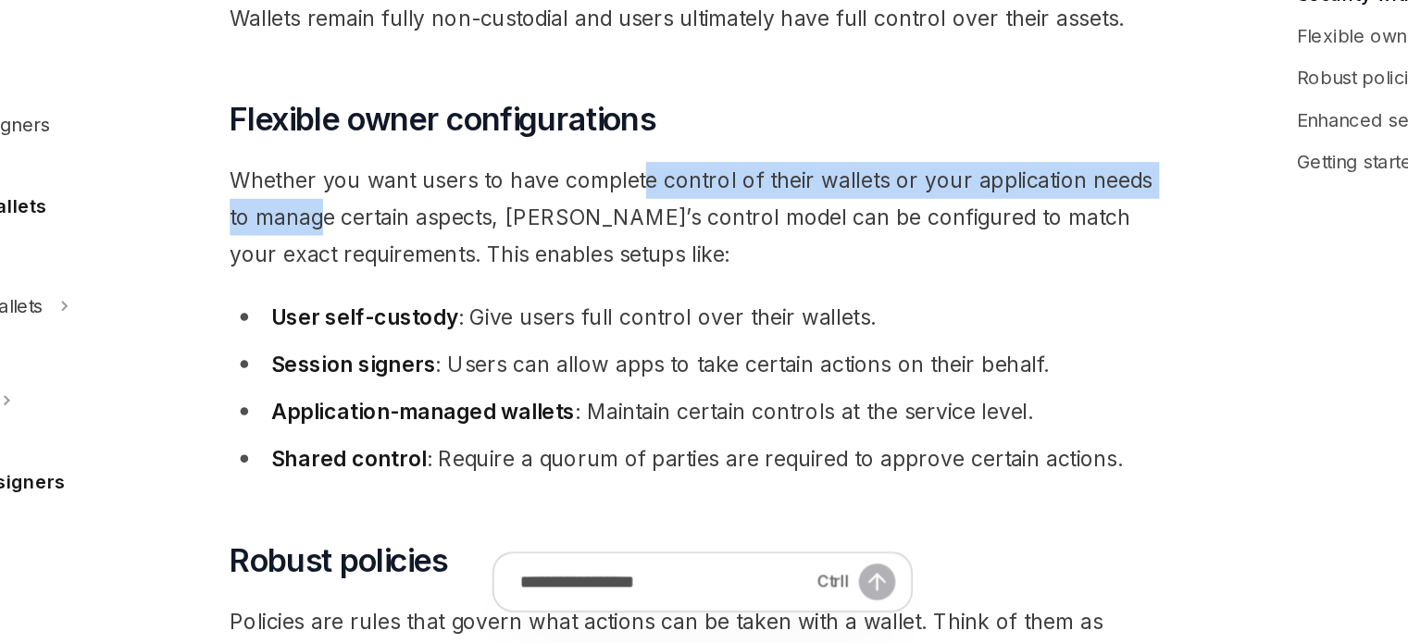
drag, startPoint x: 409, startPoint y: 330, endPoint x: 652, endPoint y: 314, distance: 243.1
click at [647, 314] on span "Whether you want users to have complete control of their wallets or your applic…" at bounding box center [692, 343] width 667 height 78
click at [652, 314] on span "Whether you want users to have complete control of their wallets or your applic…" at bounding box center [692, 343] width 667 height 78
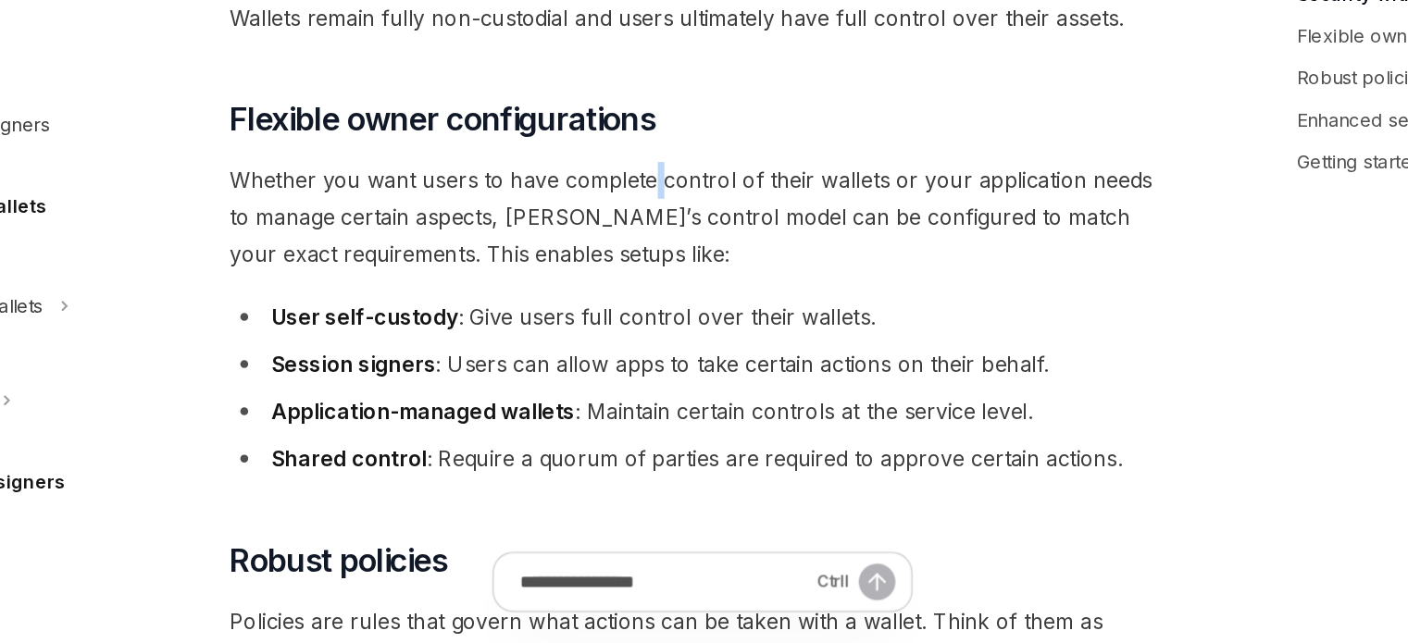
click at [652, 314] on span "Whether you want users to have complete control of their wallets or your applic…" at bounding box center [692, 343] width 667 height 78
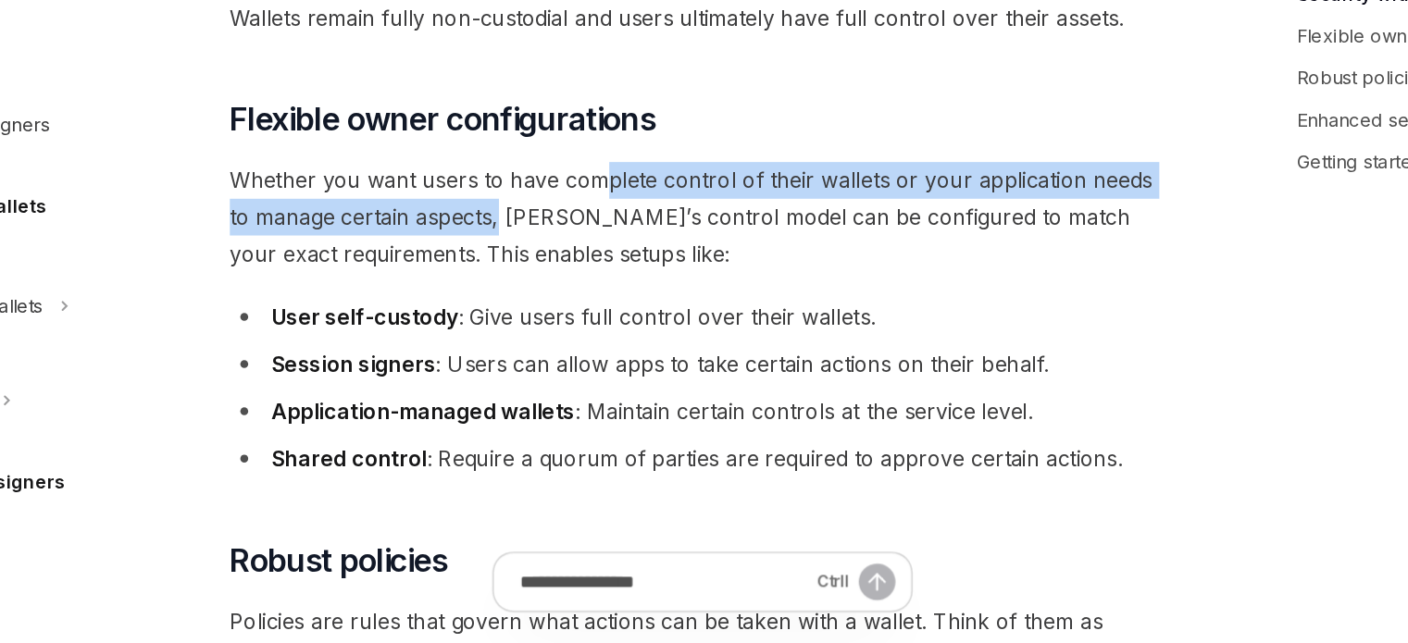
drag, startPoint x: 531, startPoint y: 335, endPoint x: 617, endPoint y: 322, distance: 87.1
click at [617, 322] on span "Whether you want users to have complete control of their wallets or your applic…" at bounding box center [692, 343] width 667 height 78
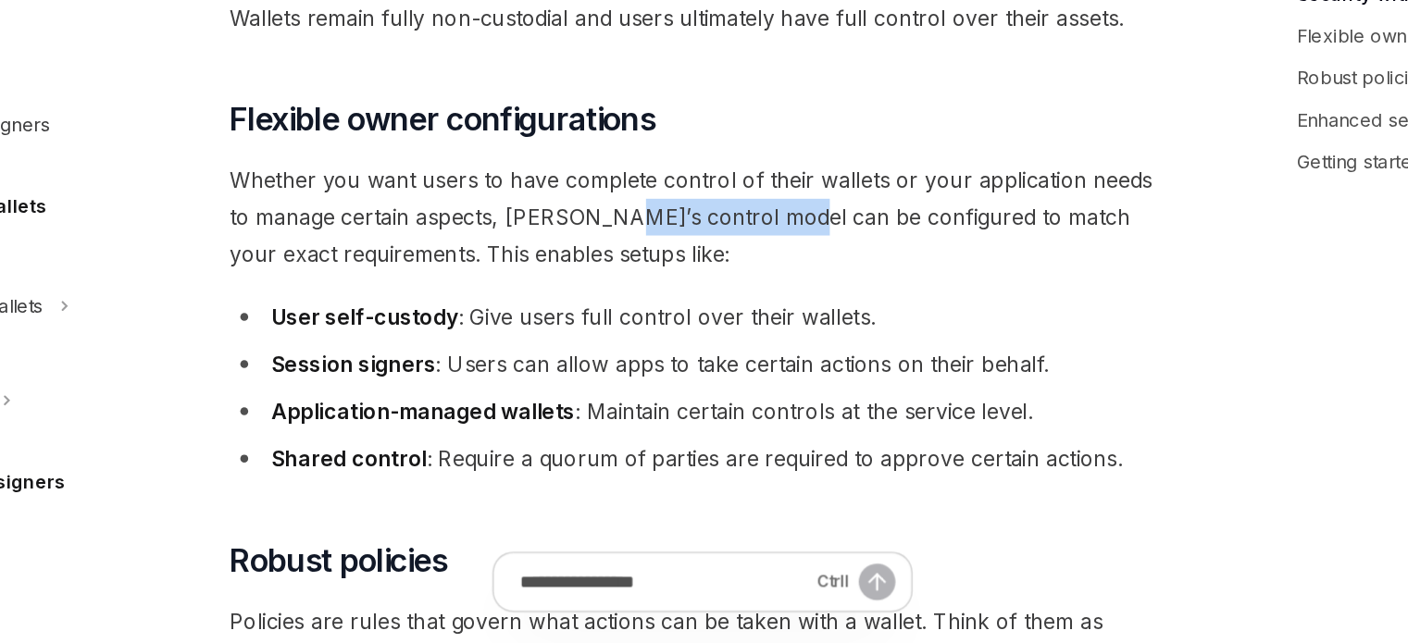
drag, startPoint x: 598, startPoint y: 355, endPoint x: 743, endPoint y: 351, distance: 145.4
click at [737, 350] on span "Whether you want users to have complete control of their wallets or your applic…" at bounding box center [692, 343] width 667 height 78
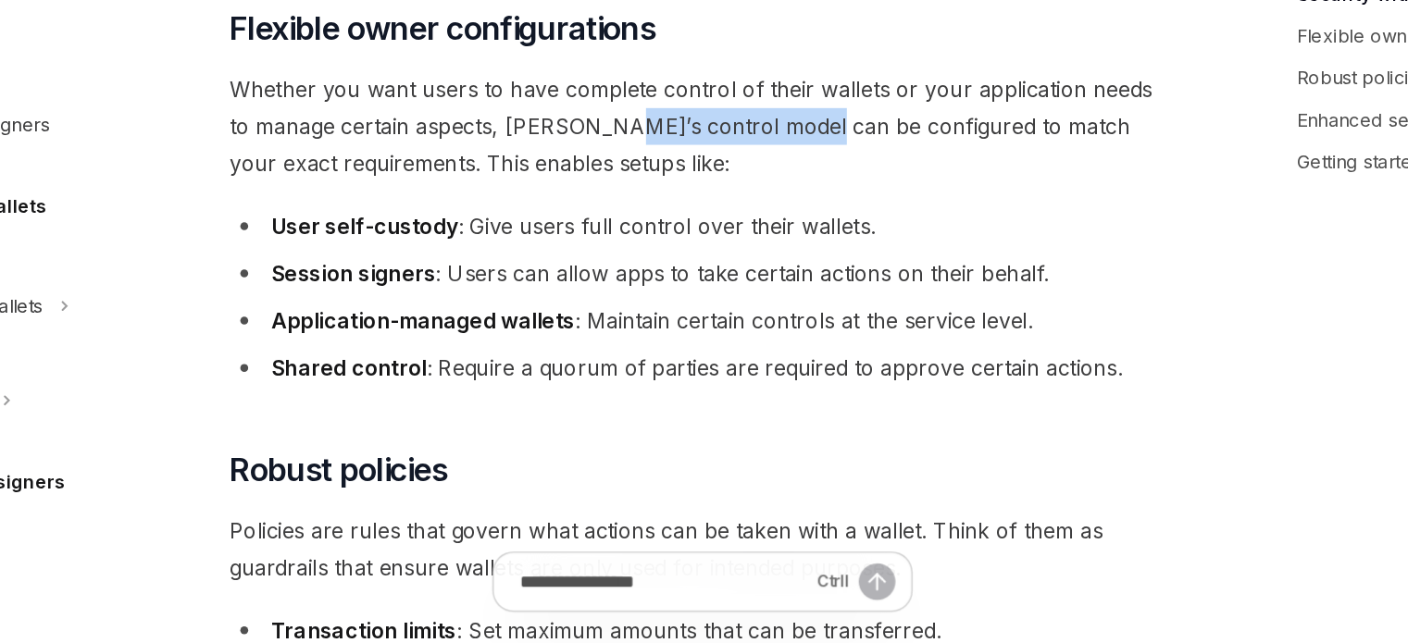
scroll to position [326, 0]
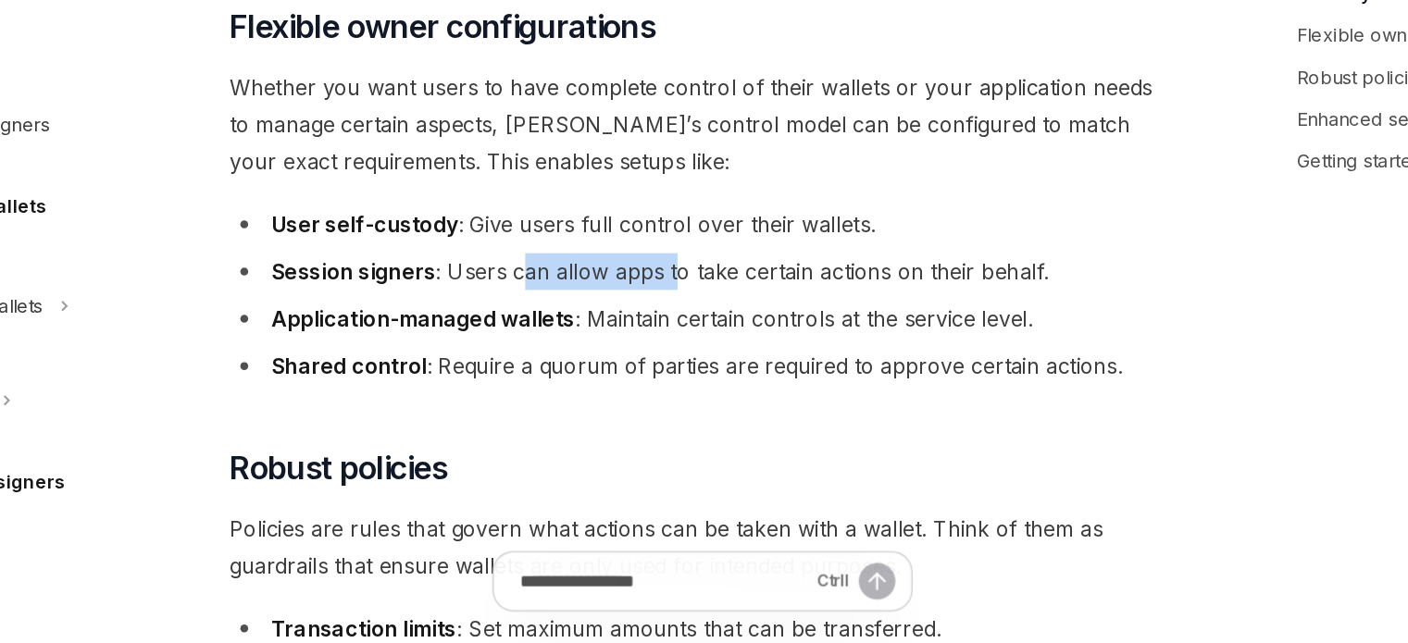
drag, startPoint x: 567, startPoint y: 364, endPoint x: 671, endPoint y: 361, distance: 104.6
click at [671, 361] on ul "User self-custody : Give users full control over their wallets. Session signers…" at bounding box center [692, 398] width 667 height 126
click at [668, 364] on ul "User self-custody : Give users full control over their wallets. Session signers…" at bounding box center [692, 398] width 667 height 126
drag, startPoint x: 559, startPoint y: 387, endPoint x: 735, endPoint y: 380, distance: 176.1
click at [735, 380] on li "Session signers : Users can allow apps to take certain actions on their behalf." at bounding box center [692, 381] width 667 height 26
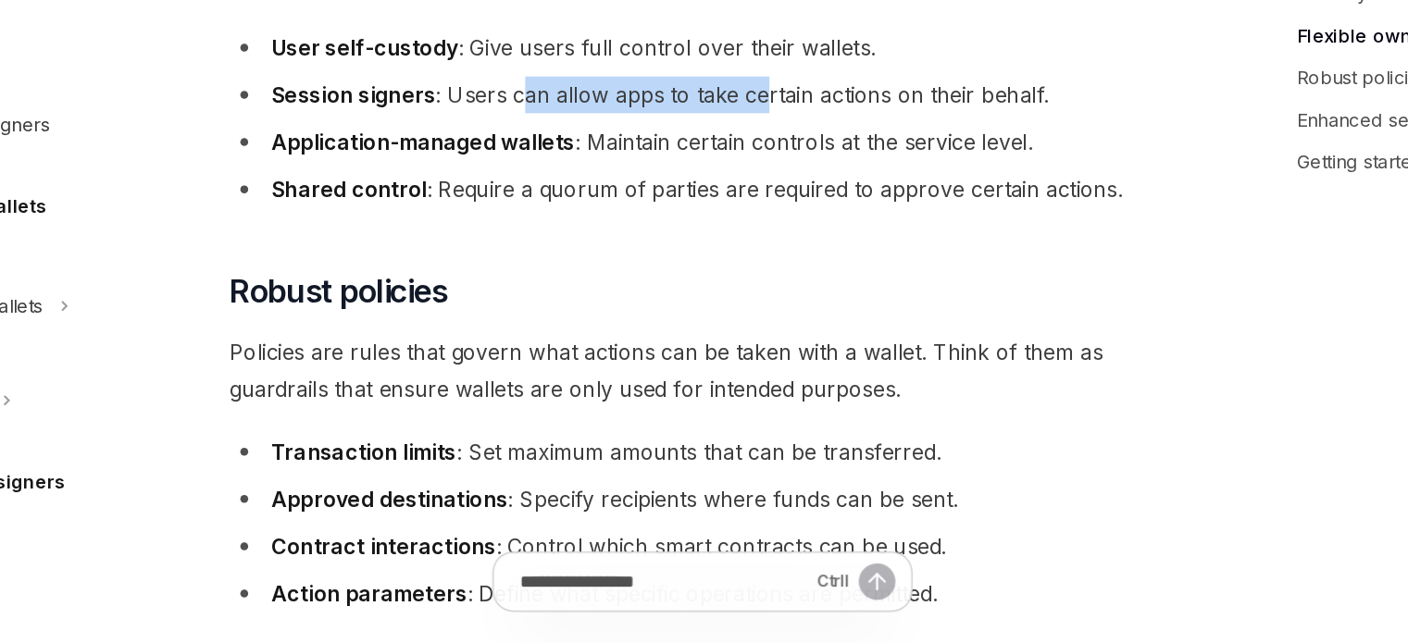
scroll to position [522, 0]
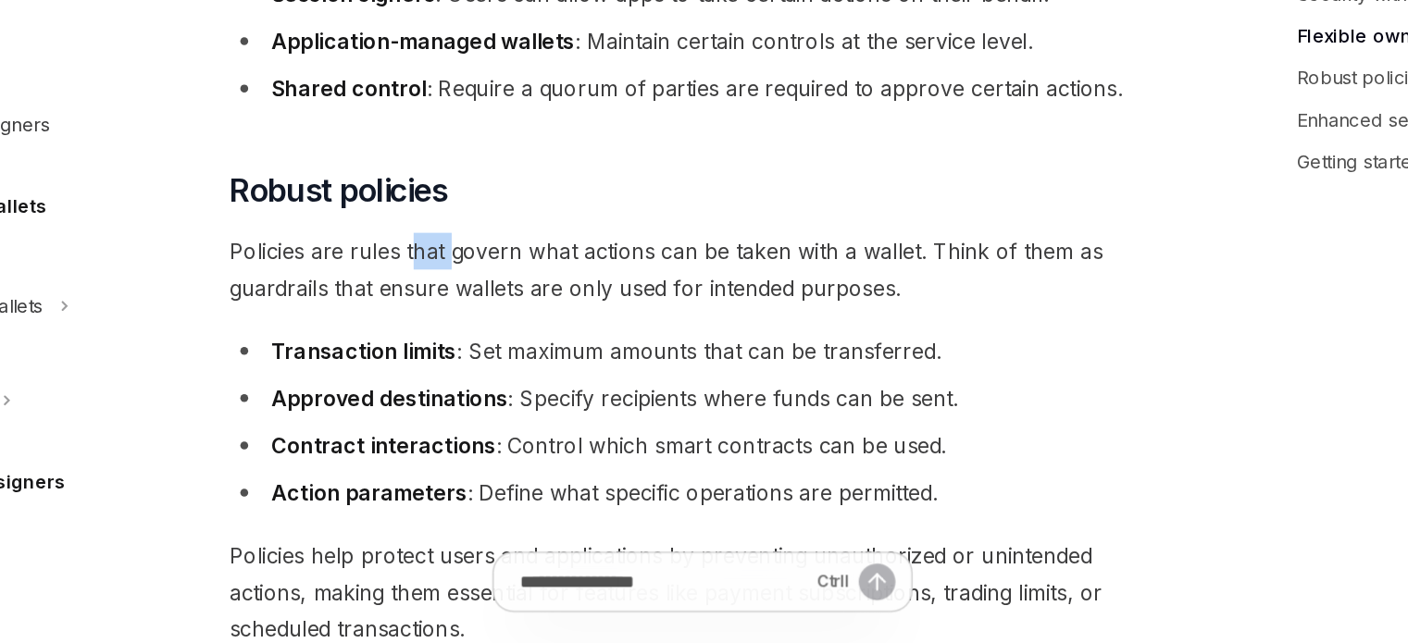
drag, startPoint x: 485, startPoint y: 374, endPoint x: 511, endPoint y: 370, distance: 26.2
click at [511, 370] on span "Policies are rules that govern what actions can be taken with a wallet. Think o…" at bounding box center [692, 380] width 667 height 52
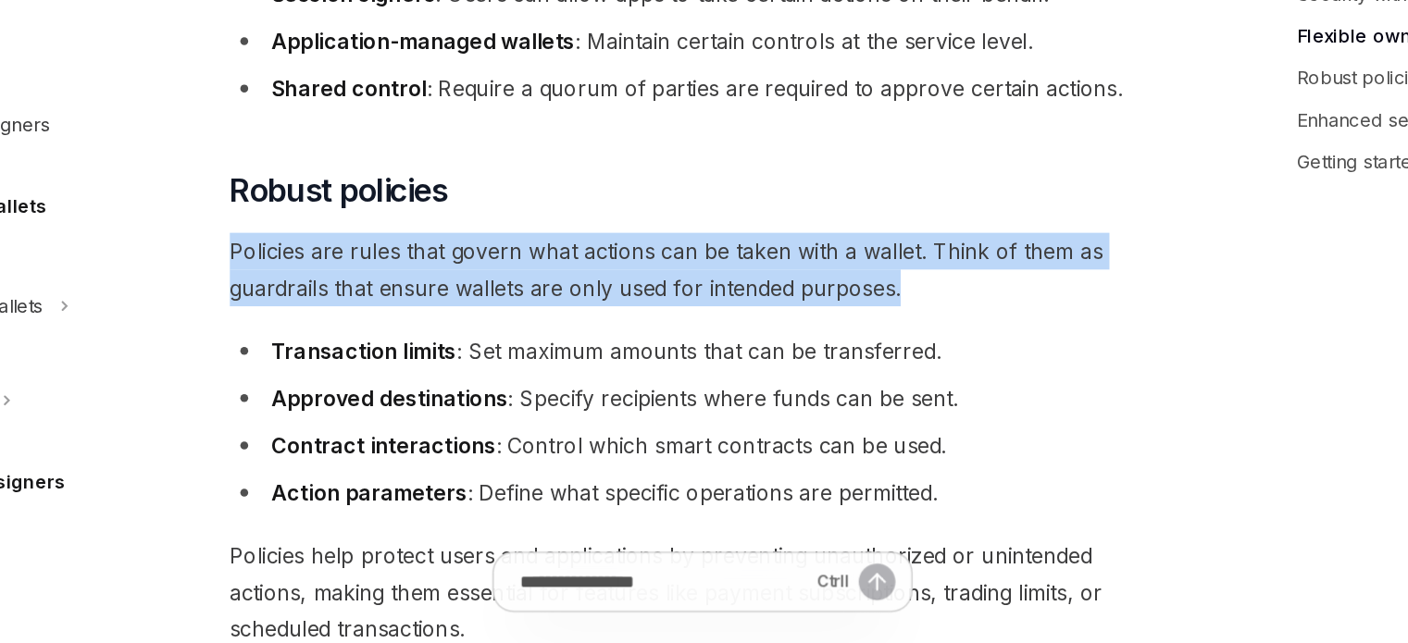
click at [511, 370] on span "Policies are rules that govern what actions can be taken with a wallet. Think o…" at bounding box center [692, 380] width 667 height 52
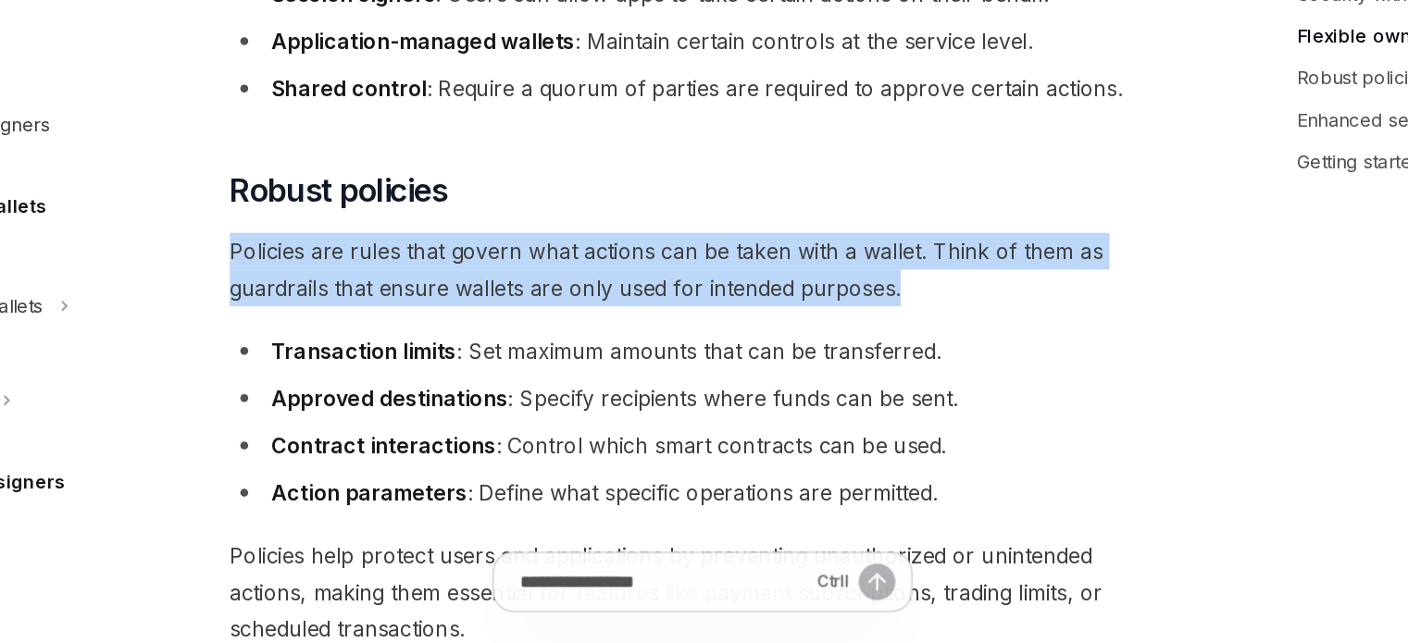
click at [511, 370] on span "Policies are rules that govern what actions can be taken with a wallet. Think o…" at bounding box center [692, 380] width 667 height 52
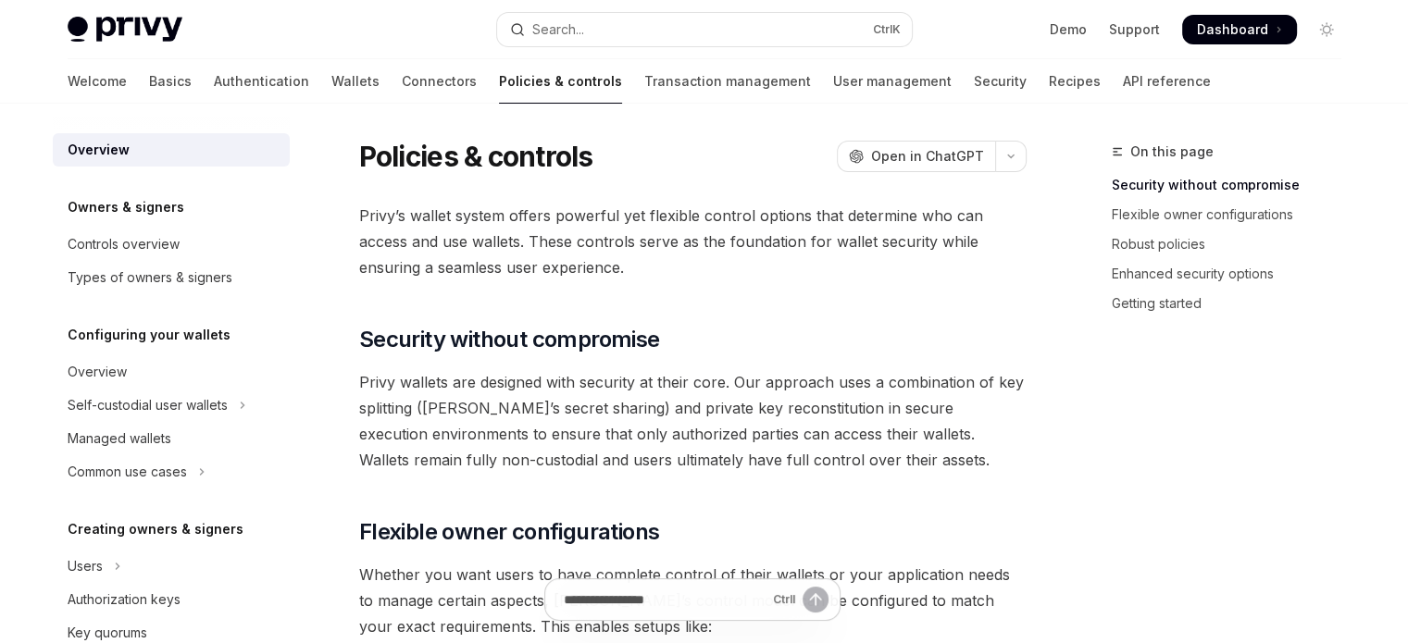
scroll to position [0, 0]
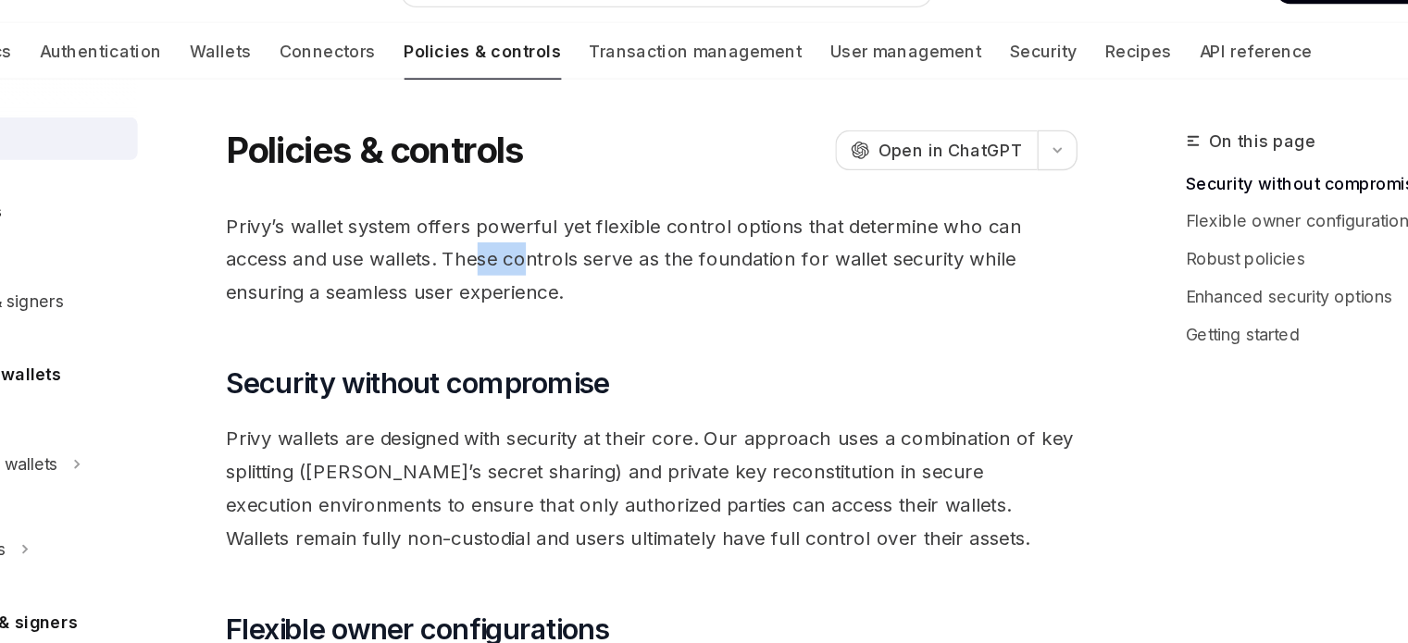
drag, startPoint x: 555, startPoint y: 246, endPoint x: 595, endPoint y: 247, distance: 40.7
click at [595, 247] on span "Privy’s wallet system offers powerful yet flexible control options that determi…" at bounding box center [692, 245] width 667 height 78
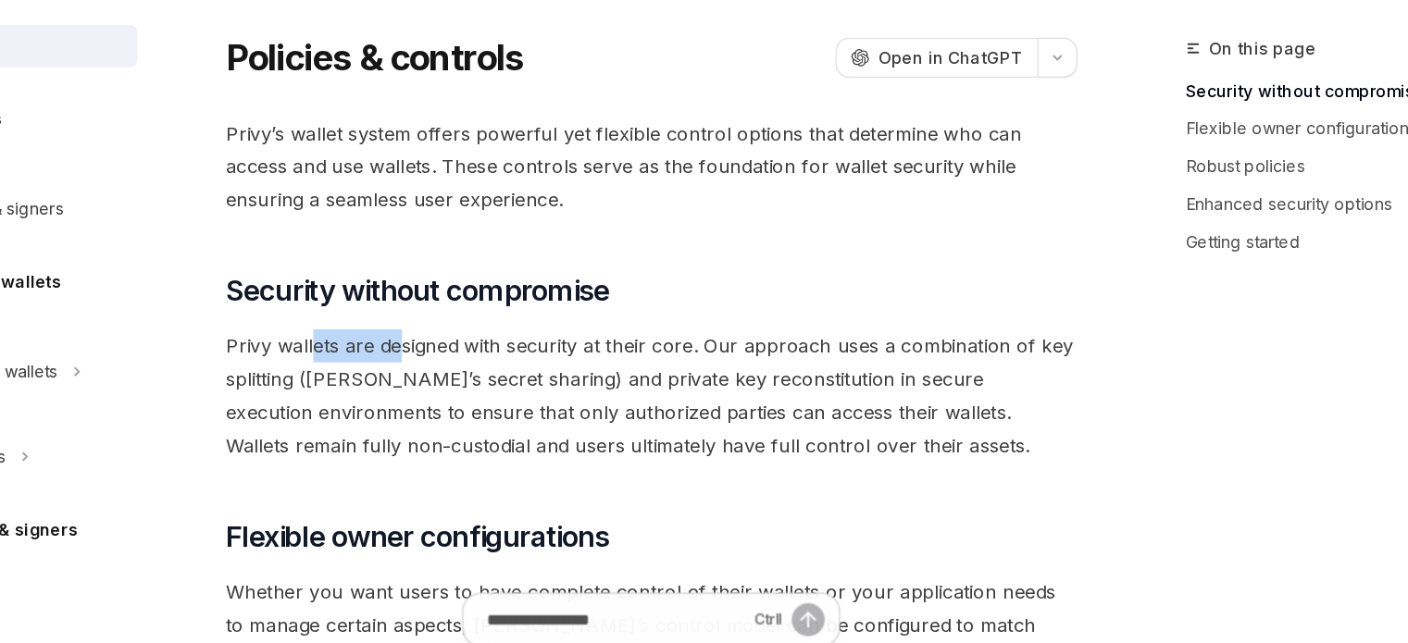
drag, startPoint x: 428, startPoint y: 389, endPoint x: 498, endPoint y: 384, distance: 70.5
click at [498, 384] on span "Privy wallets are designed with security at their core. Our approach uses a com…" at bounding box center [692, 424] width 667 height 104
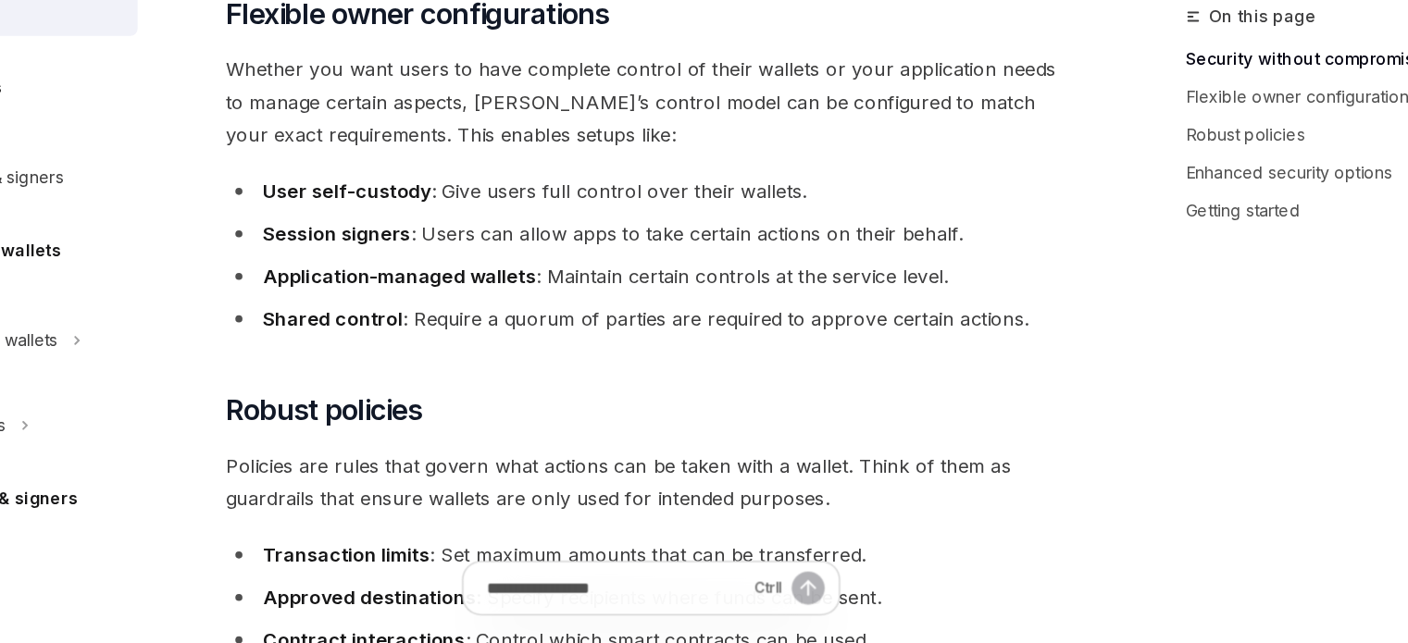
scroll to position [410, 0]
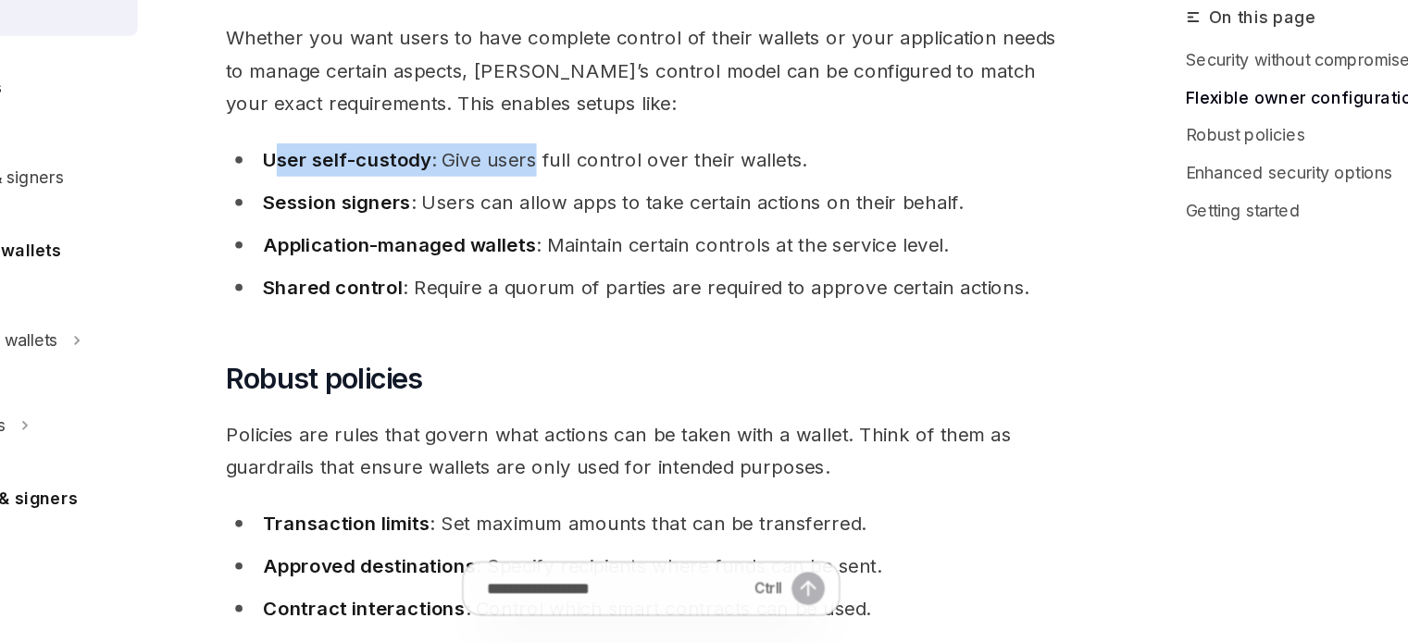
drag, startPoint x: 401, startPoint y: 252, endPoint x: 598, endPoint y: 258, distance: 197.3
click at [598, 258] on li "User self-custody : Give users full control over their wallets." at bounding box center [692, 264] width 667 height 26
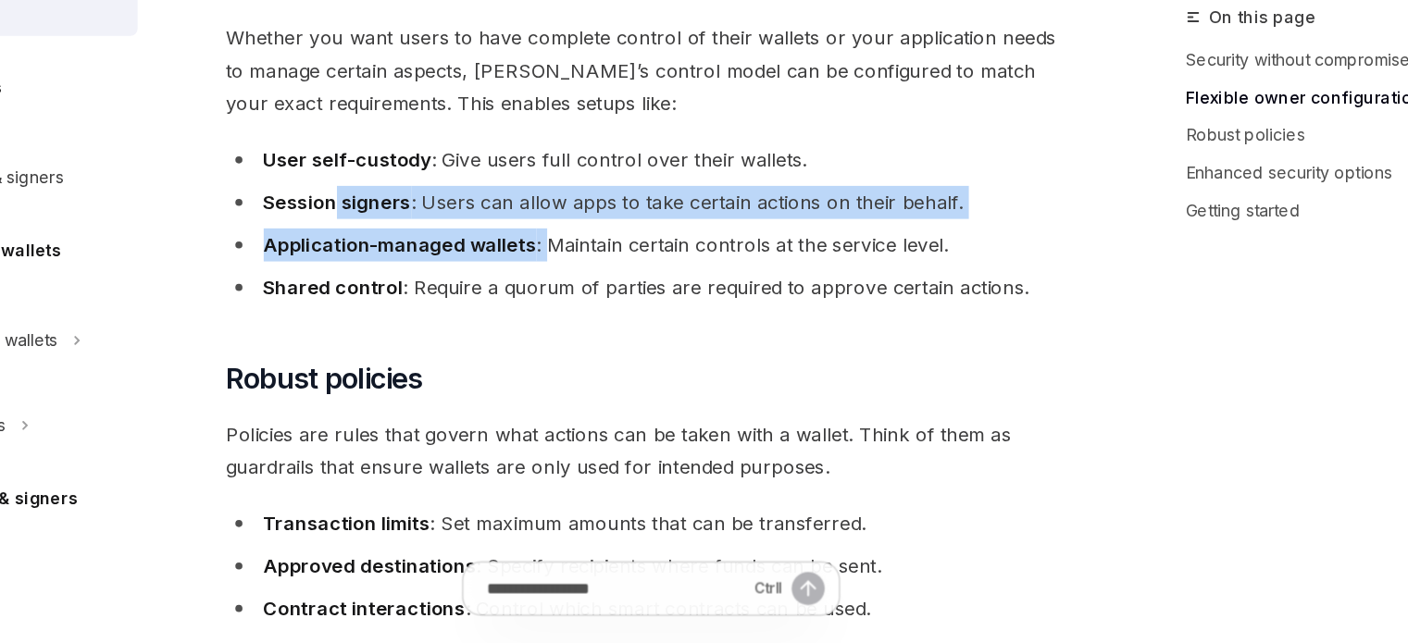
drag, startPoint x: 446, startPoint y: 308, endPoint x: 605, endPoint y: 320, distance: 158.8
click at [605, 320] on ul "User self-custody : Give users full control over their wallets. Session signers…" at bounding box center [692, 314] width 667 height 126
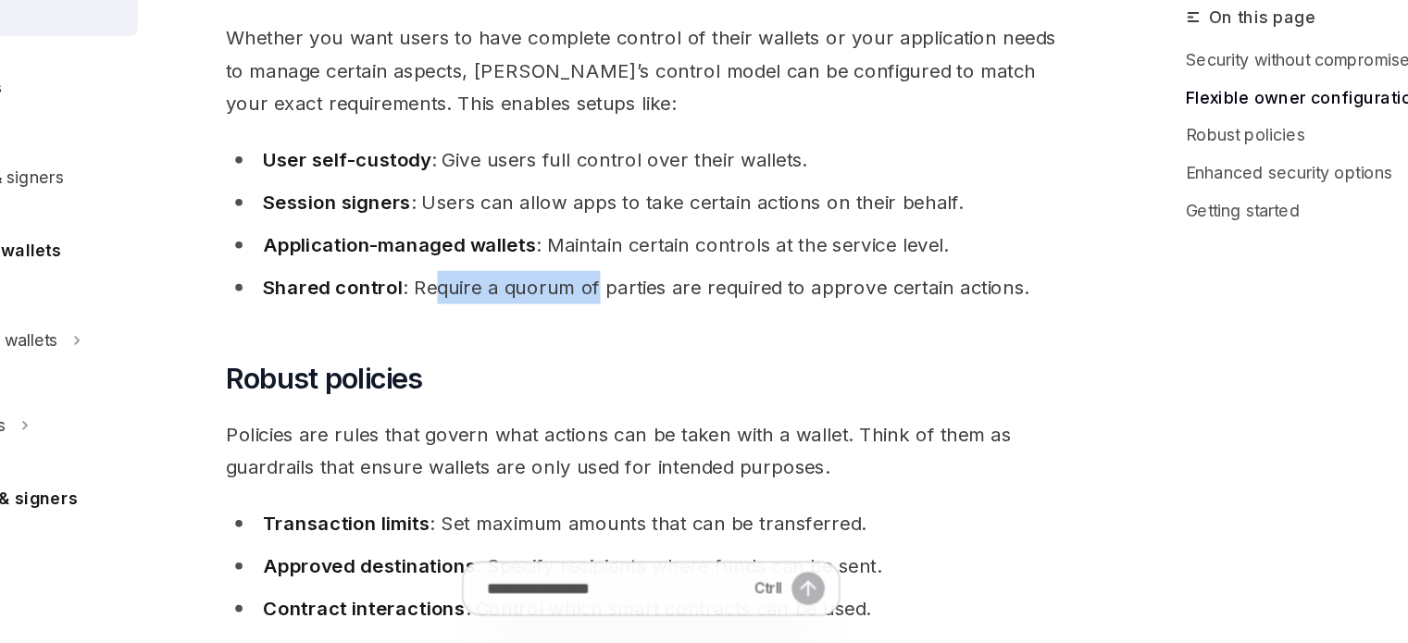
drag, startPoint x: 586, startPoint y: 344, endPoint x: 645, endPoint y: 345, distance: 59.3
click at [645, 345] on ul "User self-custody : Give users full control over their wallets. Session signers…" at bounding box center [692, 314] width 667 height 126
click at [589, 334] on strong "Application-managed wallets" at bounding box center [496, 330] width 214 height 19
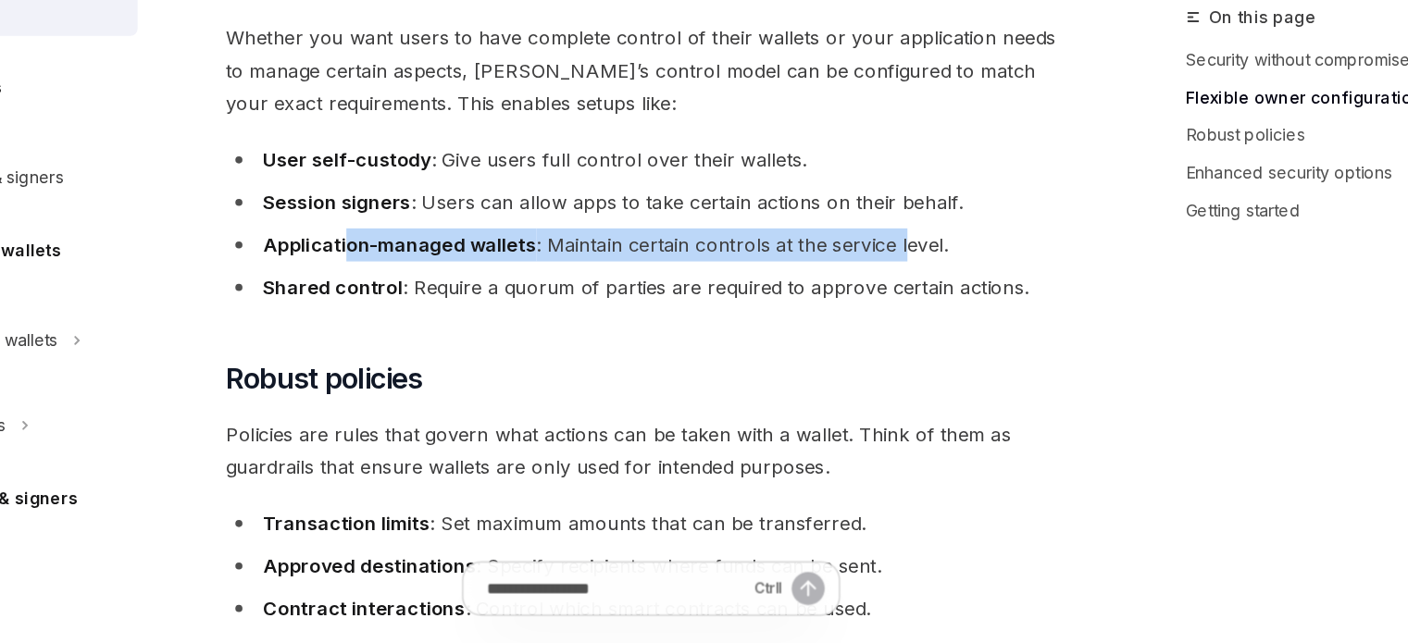
drag, startPoint x: 453, startPoint y: 338, endPoint x: 886, endPoint y: 327, distance: 433.4
click at [885, 327] on li "Application-managed wallets : Maintain certain controls at the service level." at bounding box center [692, 331] width 667 height 26
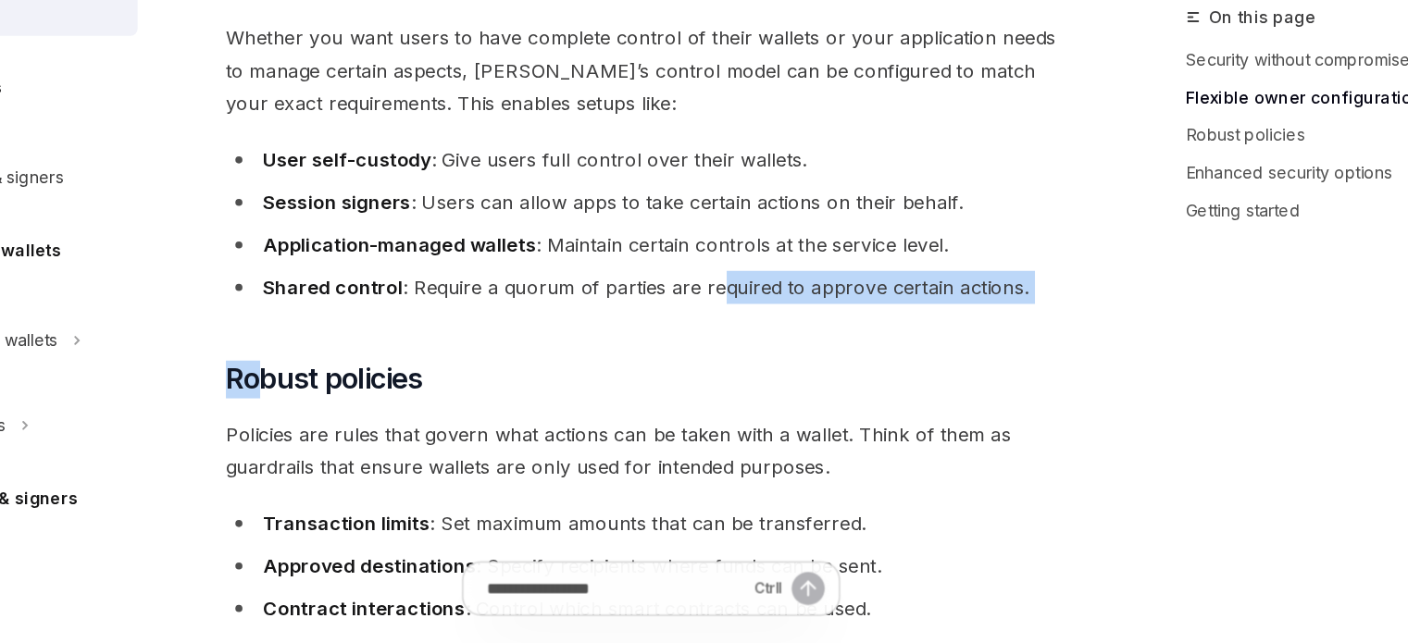
drag, startPoint x: 389, startPoint y: 379, endPoint x: 745, endPoint y: 374, distance: 356.5
click at [745, 374] on li "Shared control : Require a quorum of parties are required to approve certain ac…" at bounding box center [692, 364] width 667 height 26
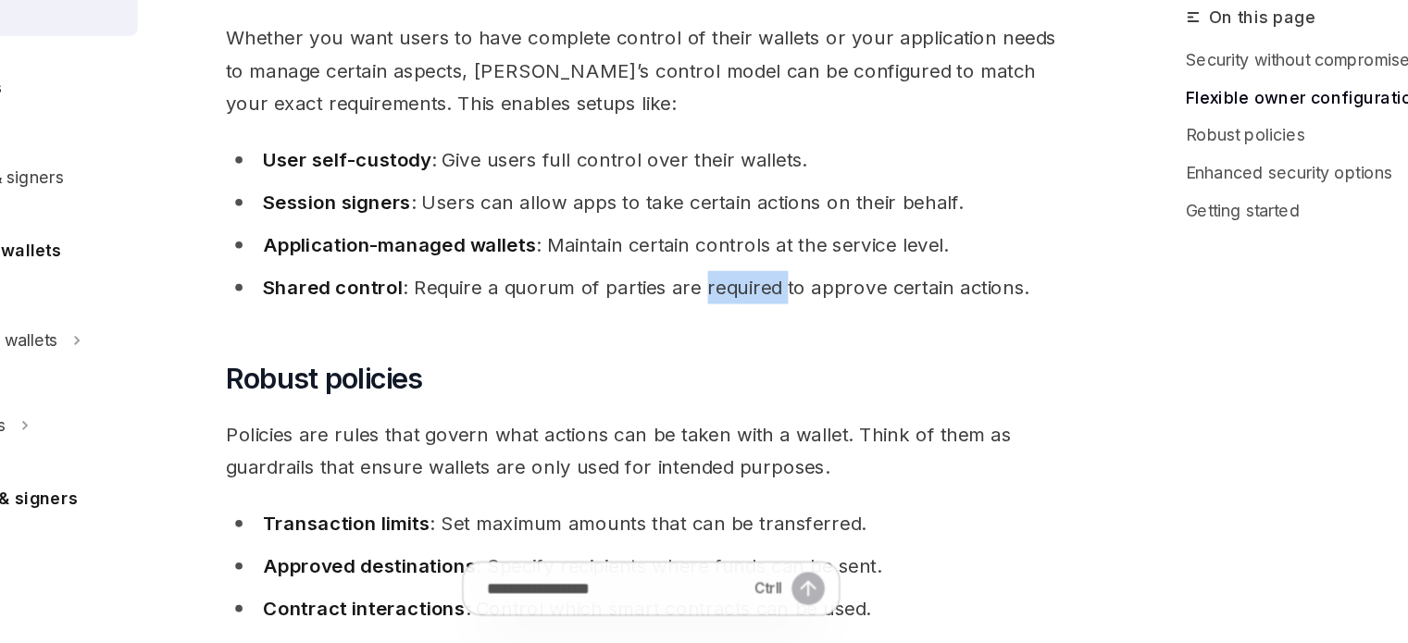
click at [745, 374] on li "Shared control : Require a quorum of parties are required to approve certain ac…" at bounding box center [692, 364] width 667 height 26
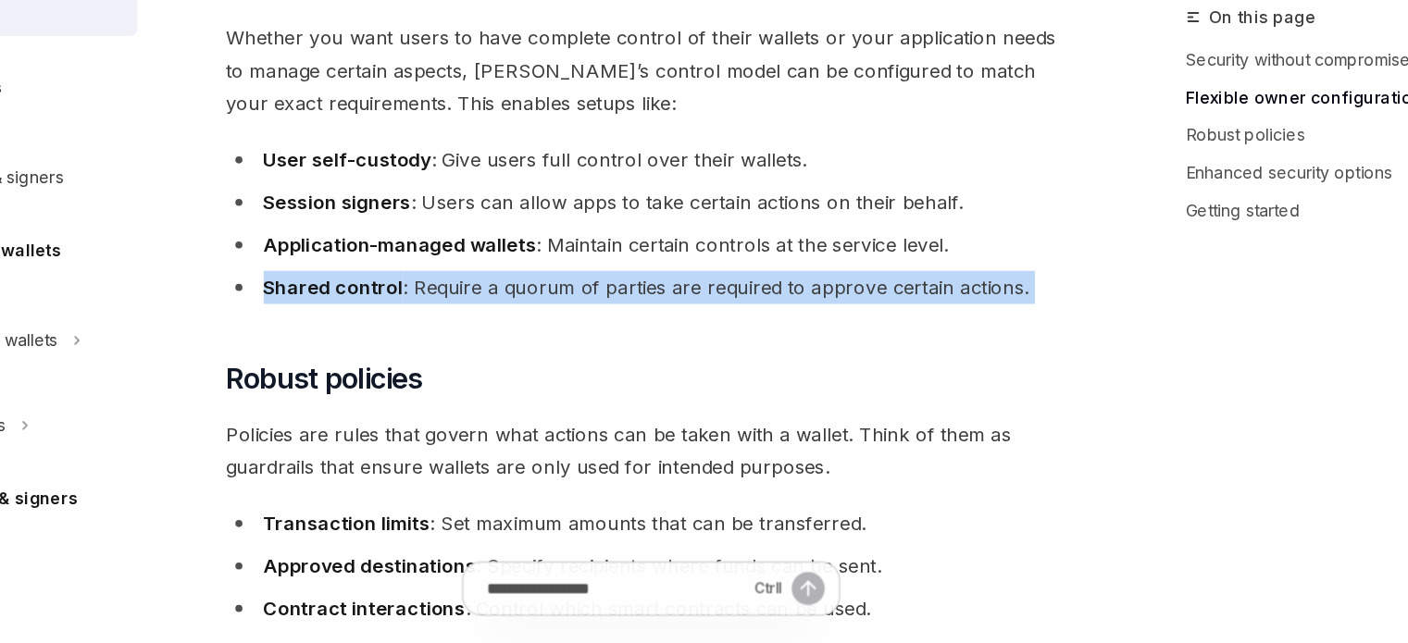
click at [745, 374] on li "Shared control : Require a quorum of parties are required to approve certain ac…" at bounding box center [692, 364] width 667 height 26
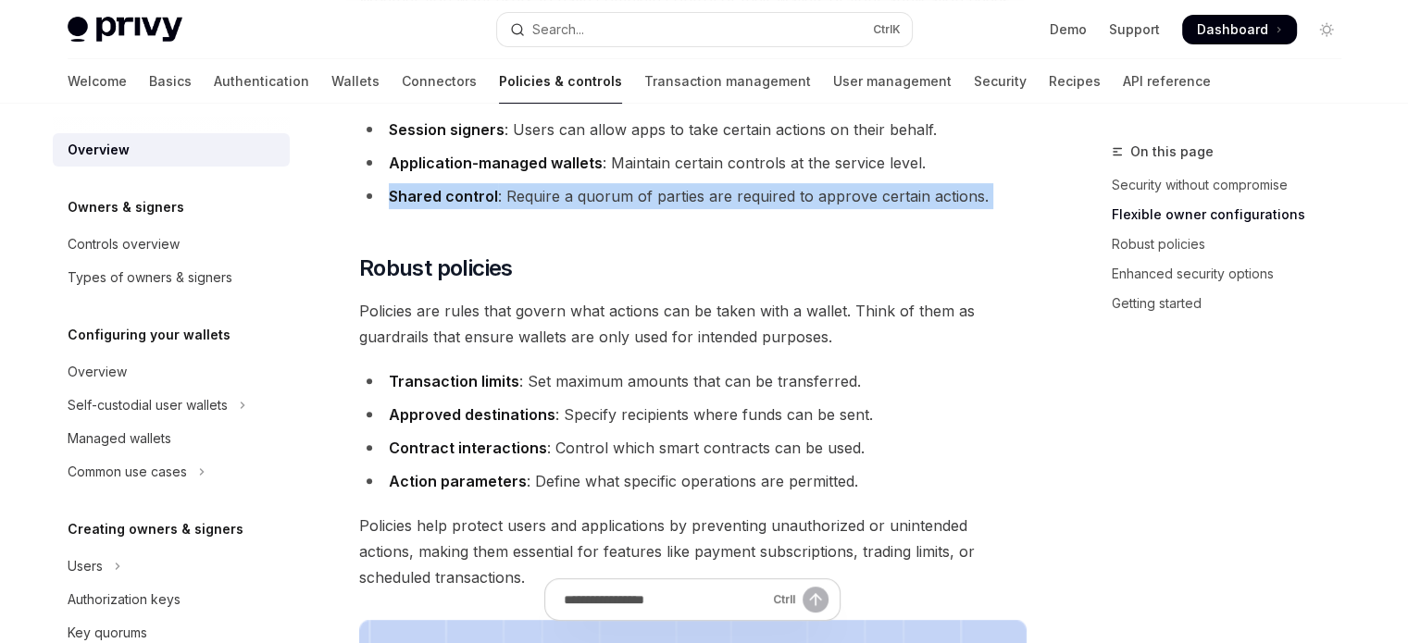
scroll to position [581, 0]
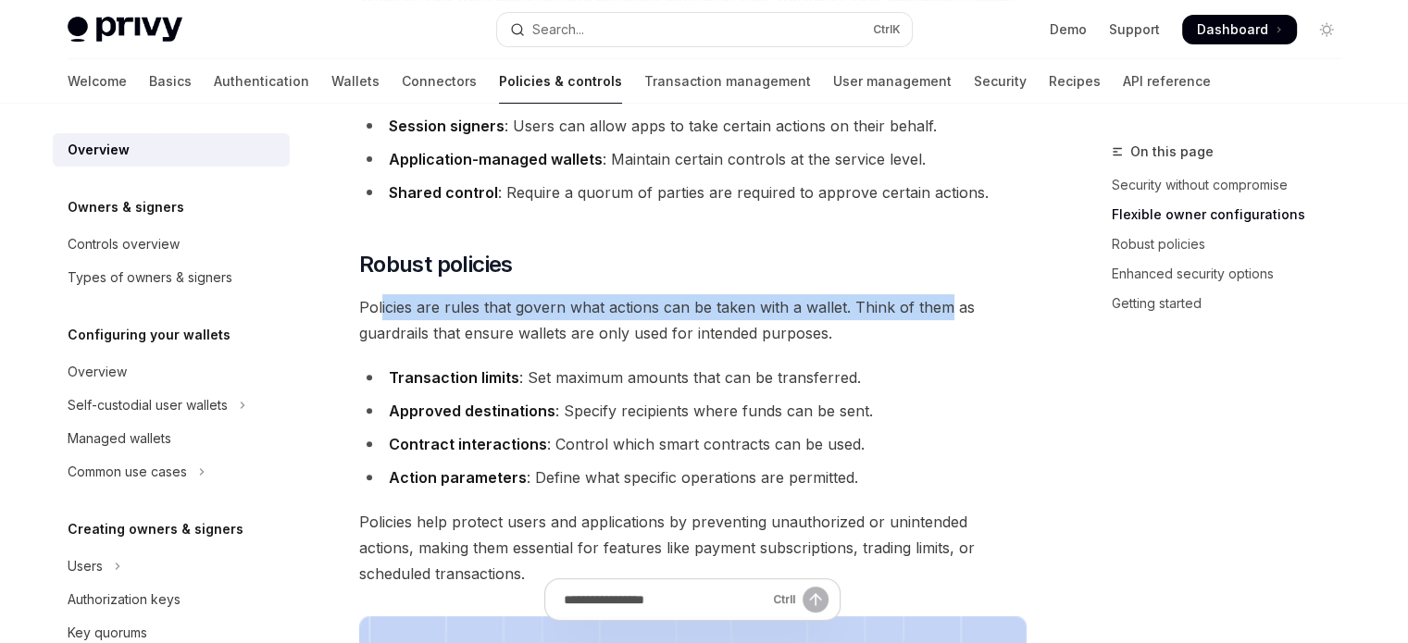
drag, startPoint x: 379, startPoint y: 306, endPoint x: 942, endPoint y: 309, distance: 563.8
click at [942, 309] on span "Policies are rules that govern what actions can be taken with a wallet. Think o…" at bounding box center [692, 320] width 667 height 52
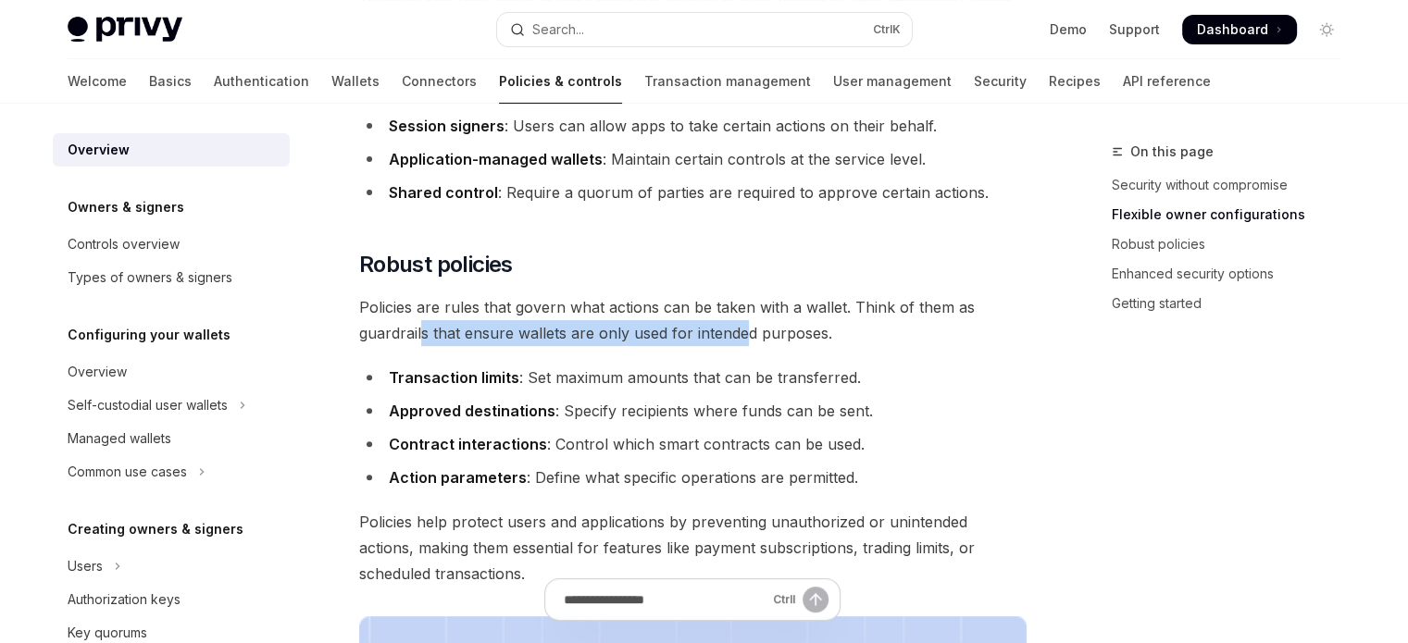
drag, startPoint x: 418, startPoint y: 329, endPoint x: 741, endPoint y: 334, distance: 322.2
click at [741, 334] on span "Policies are rules that govern what actions can be taken with a wallet. Think o…" at bounding box center [692, 320] width 667 height 52
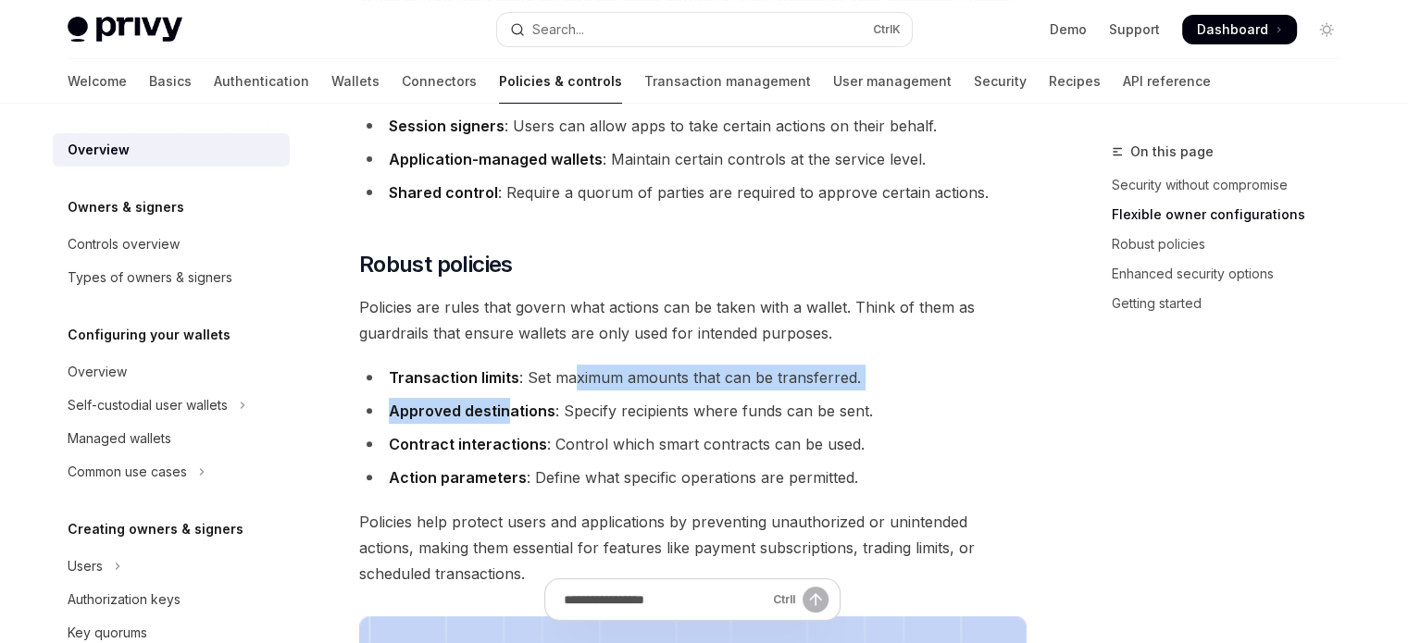
drag, startPoint x: 508, startPoint y: 392, endPoint x: 573, endPoint y: 378, distance: 66.3
click at [573, 378] on ul "Transaction limits : Set maximum amounts that can be transferred. Approved dest…" at bounding box center [692, 428] width 667 height 126
click at [573, 378] on li "Transaction limits : Set maximum amounts that can be transferred." at bounding box center [692, 378] width 667 height 26
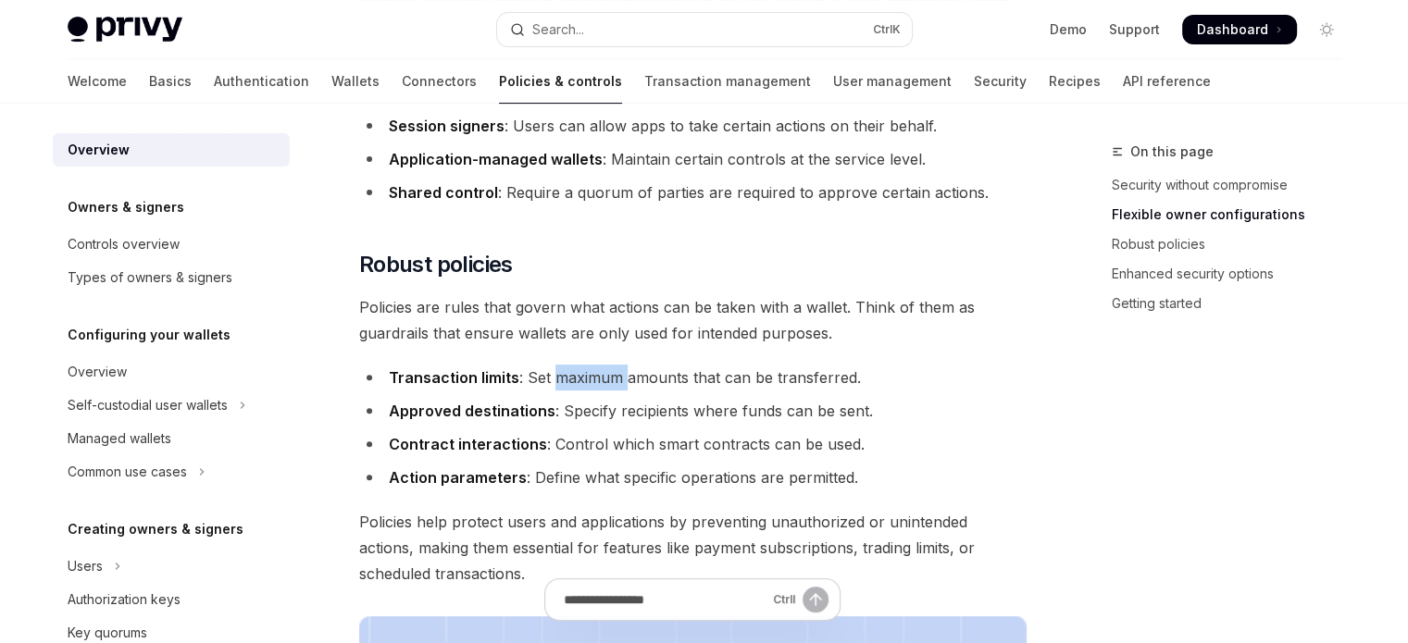
click at [573, 378] on li "Transaction limits : Set maximum amounts that can be transferred." at bounding box center [692, 378] width 667 height 26
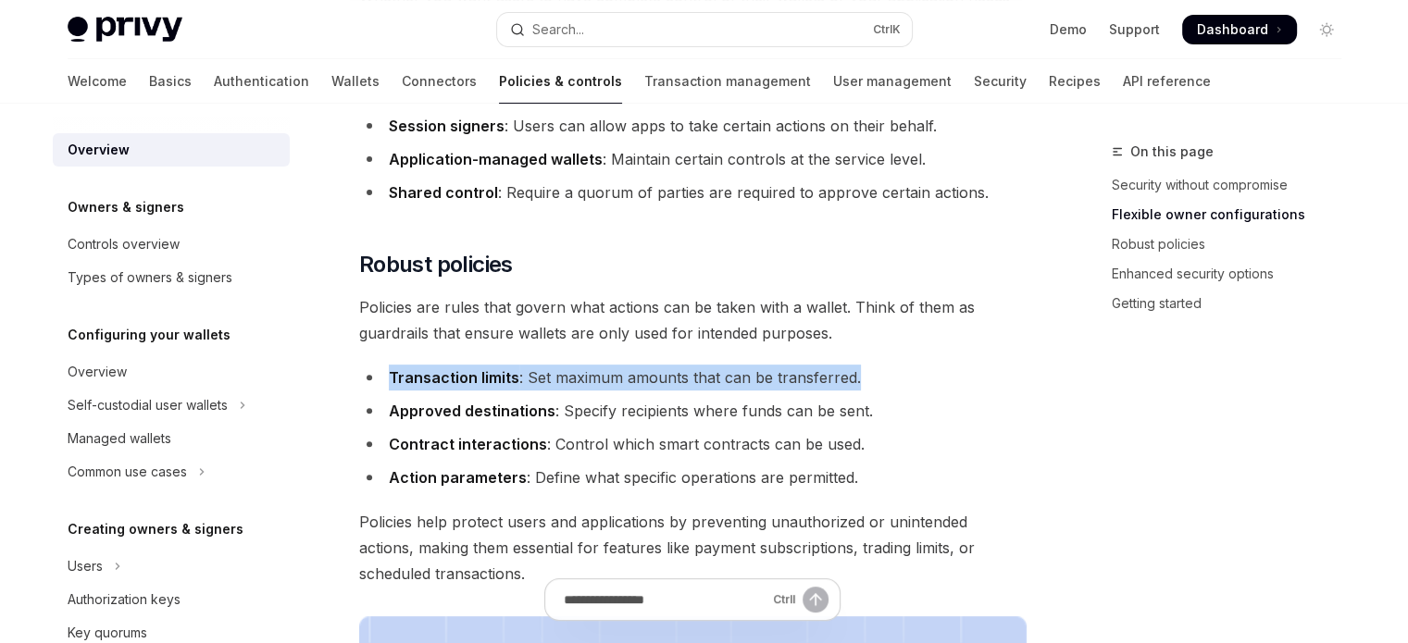
click at [573, 378] on li "Transaction limits : Set maximum amounts that can be transferred." at bounding box center [692, 378] width 667 height 26
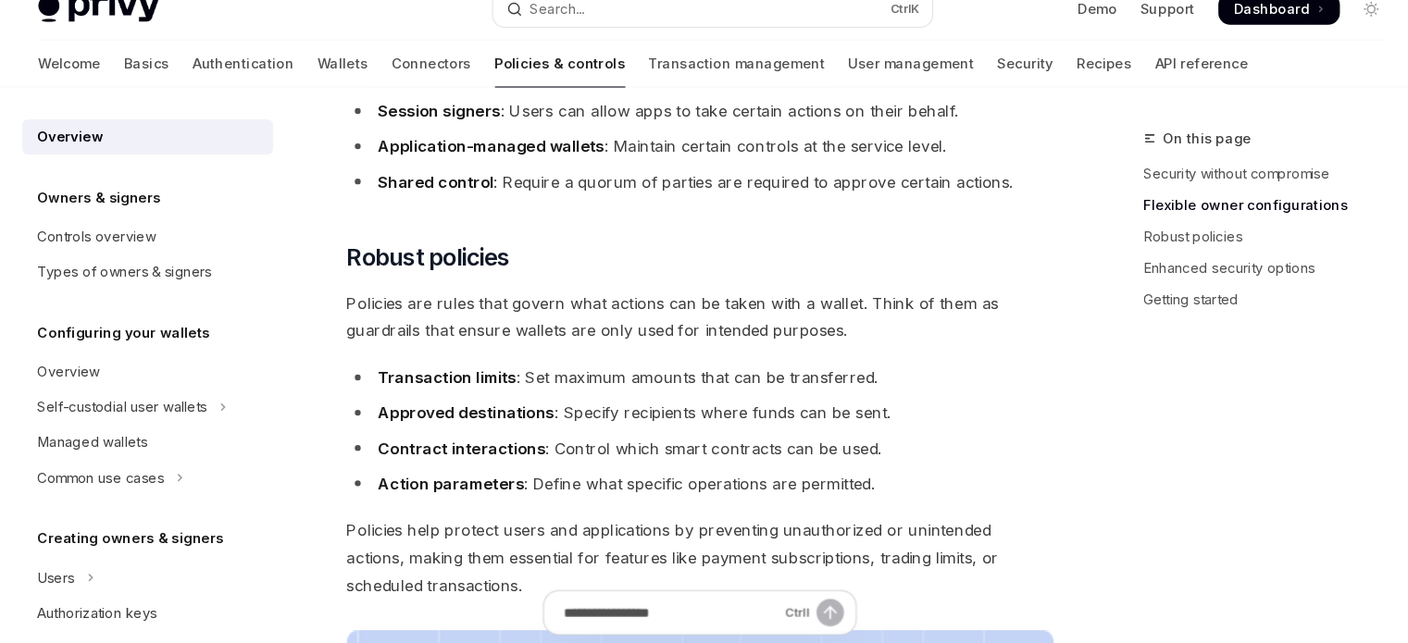
click at [549, 395] on ul "Transaction limits : Set maximum amounts that can be transferred. Approved dest…" at bounding box center [692, 428] width 667 height 126
drag, startPoint x: 406, startPoint y: 430, endPoint x: 725, endPoint y: 418, distance: 318.7
click at [725, 418] on ul "Transaction limits : Set maximum amounts that can be transferred. Approved dest…" at bounding box center [692, 428] width 667 height 126
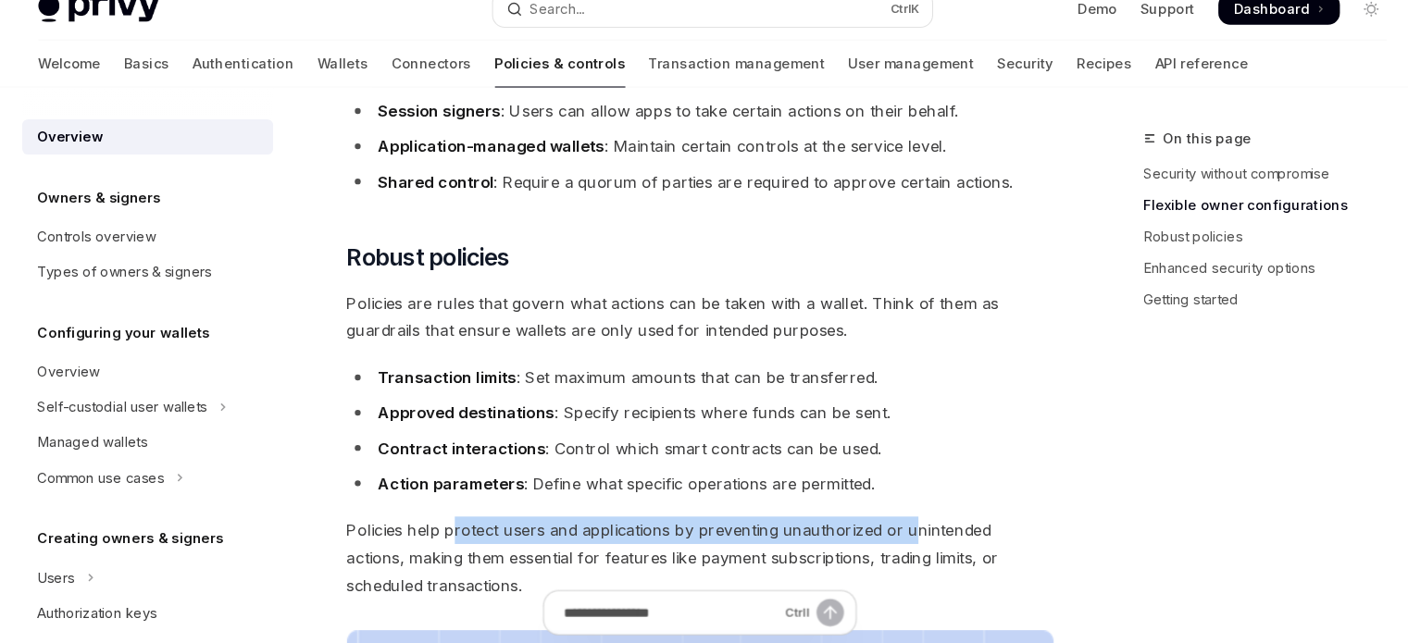
drag, startPoint x: 463, startPoint y: 505, endPoint x: 894, endPoint y: 508, distance: 431.4
click at [893, 508] on div "Privy’s wallet system offers powerful yet flexible control options that determi…" at bounding box center [692, 558] width 667 height 1869
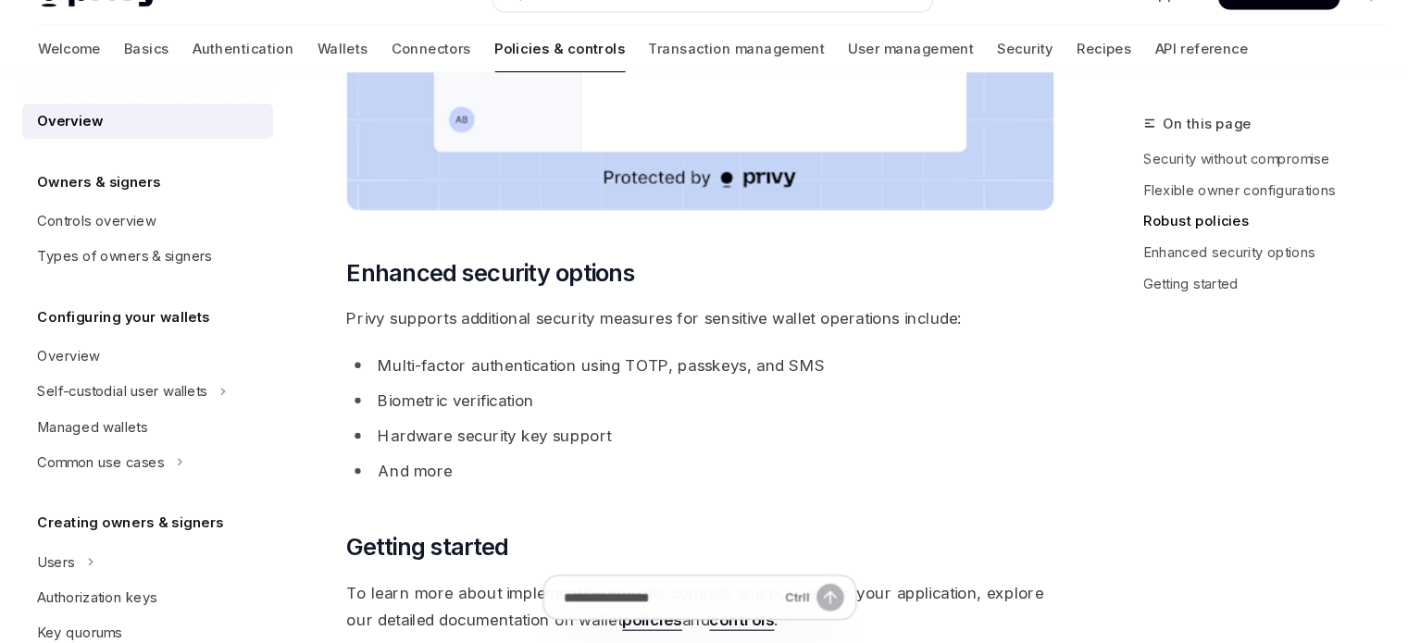
scroll to position [1441, 0]
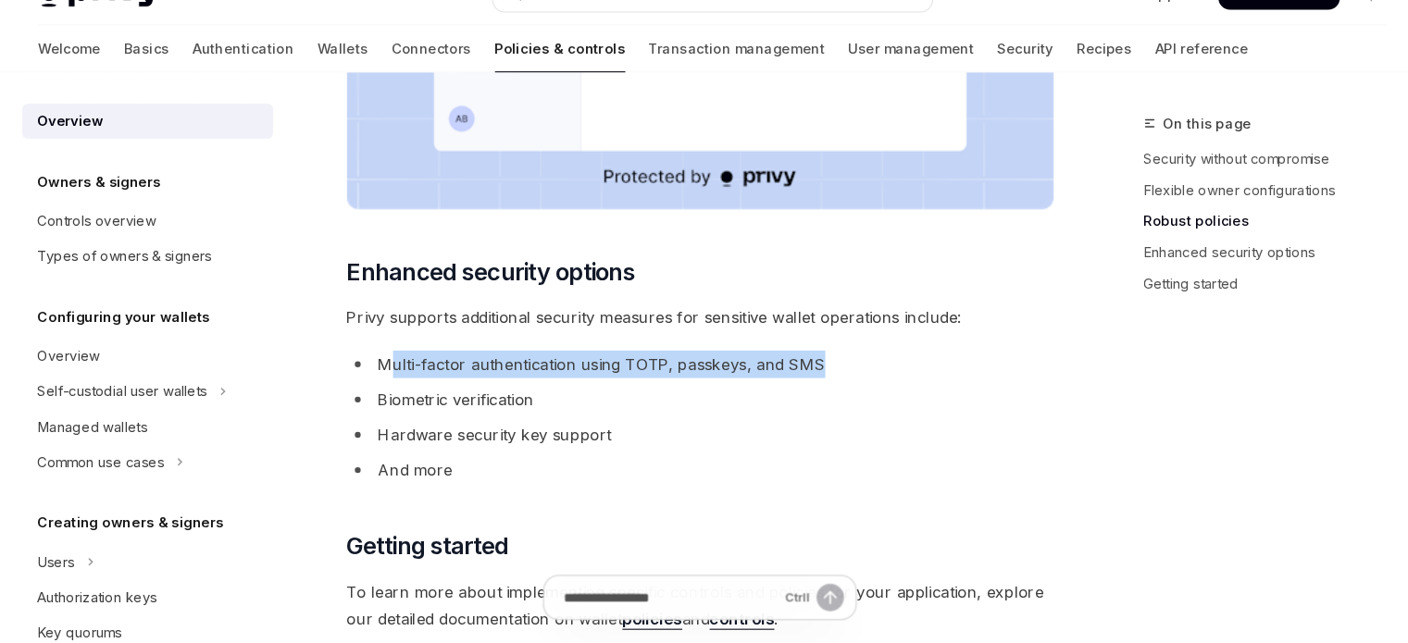
drag, startPoint x: 401, startPoint y: 384, endPoint x: 811, endPoint y: 391, distance: 410.2
click at [811, 391] on li "Multi-factor authentication using TOTP, passkeys, and SMS" at bounding box center [692, 380] width 667 height 26
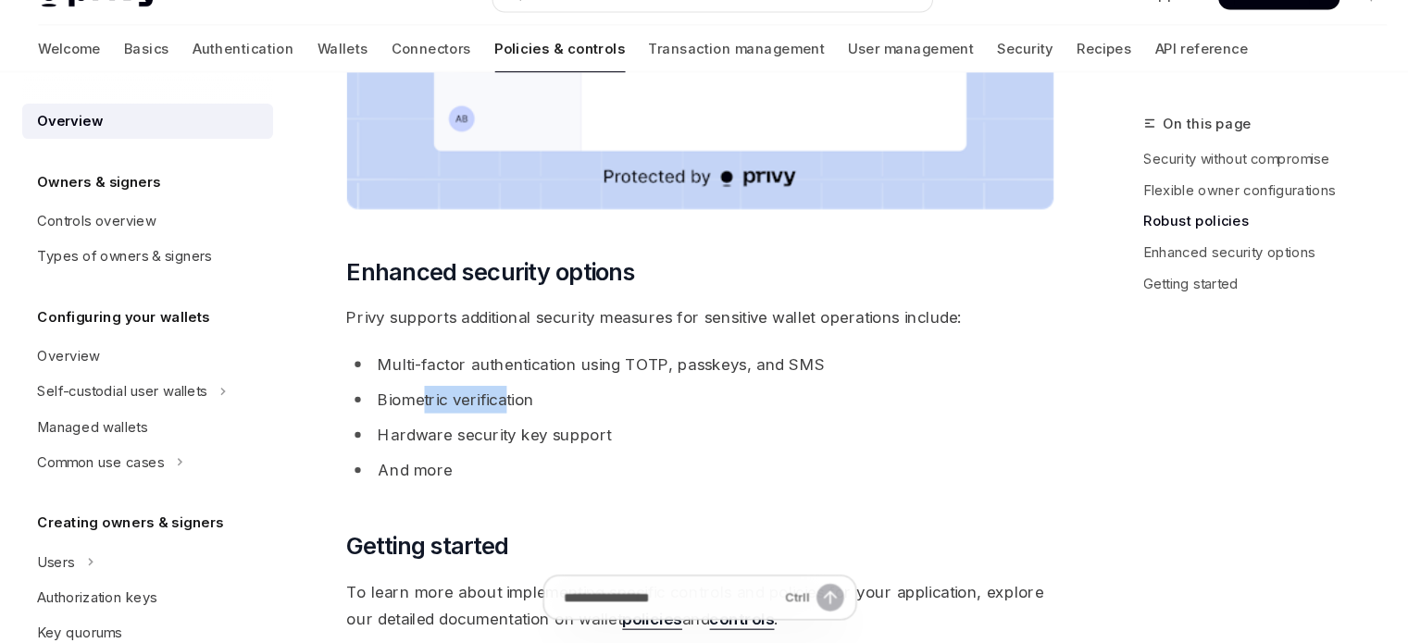
drag, startPoint x: 438, startPoint y: 417, endPoint x: 505, endPoint y: 423, distance: 67.0
click at [510, 419] on li "Biometric verification" at bounding box center [692, 413] width 667 height 26
drag, startPoint x: 457, startPoint y: 443, endPoint x: 459, endPoint y: 457, distance: 14.9
click at [518, 443] on li "Hardware security key support" at bounding box center [692, 446] width 667 height 26
drag, startPoint x: 412, startPoint y: 462, endPoint x: 519, endPoint y: 463, distance: 107.4
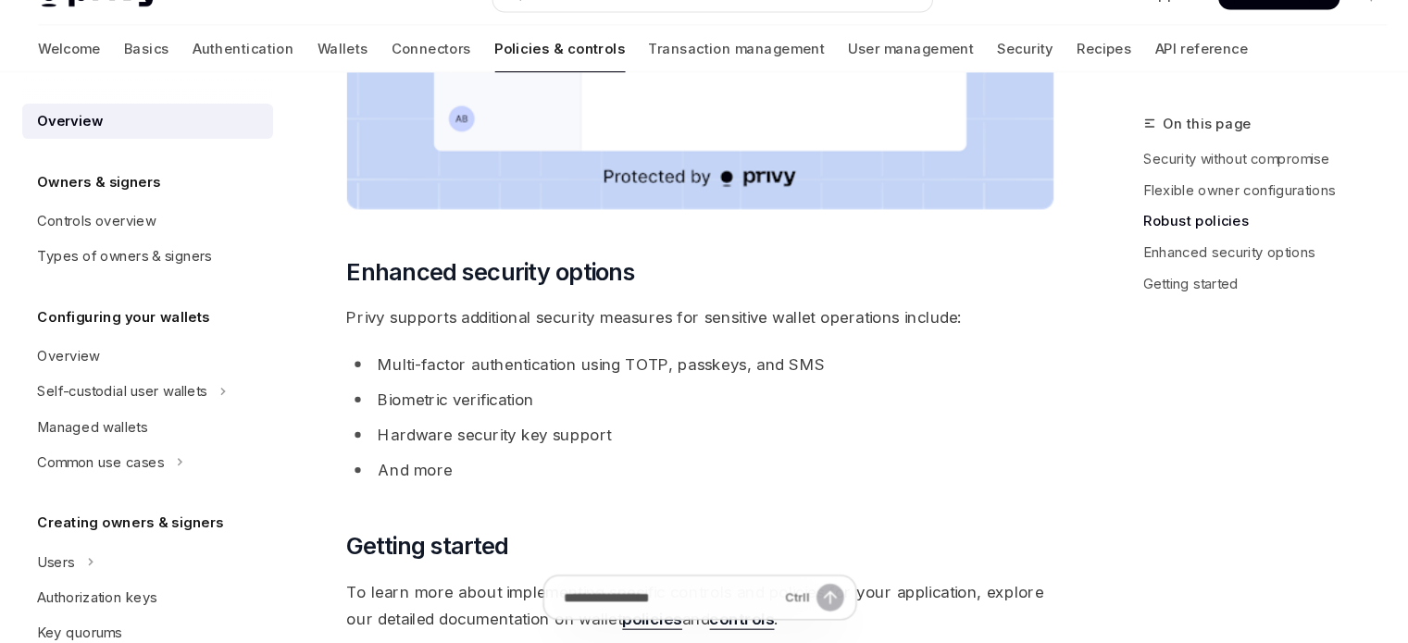
click at [517, 463] on ul "Multi-factor authentication using TOTP, passkeys, and SMS Biometric verificatio…" at bounding box center [692, 430] width 667 height 126
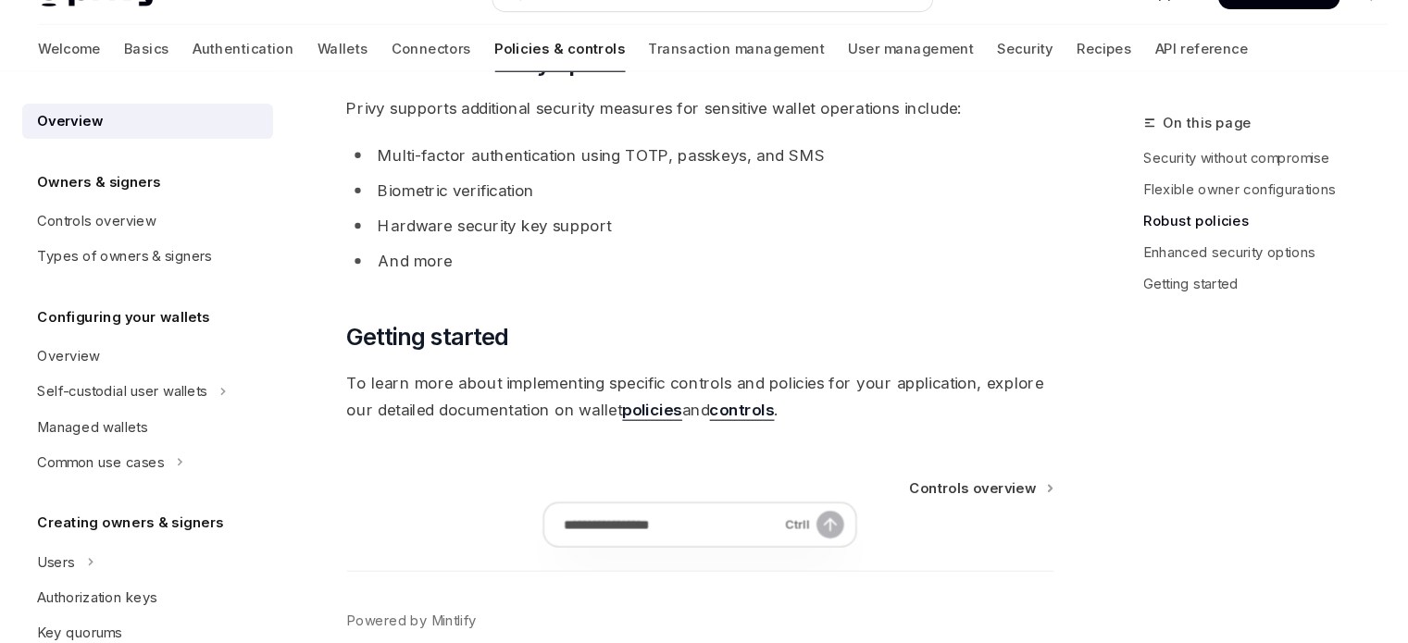
scroll to position [1703, 0]
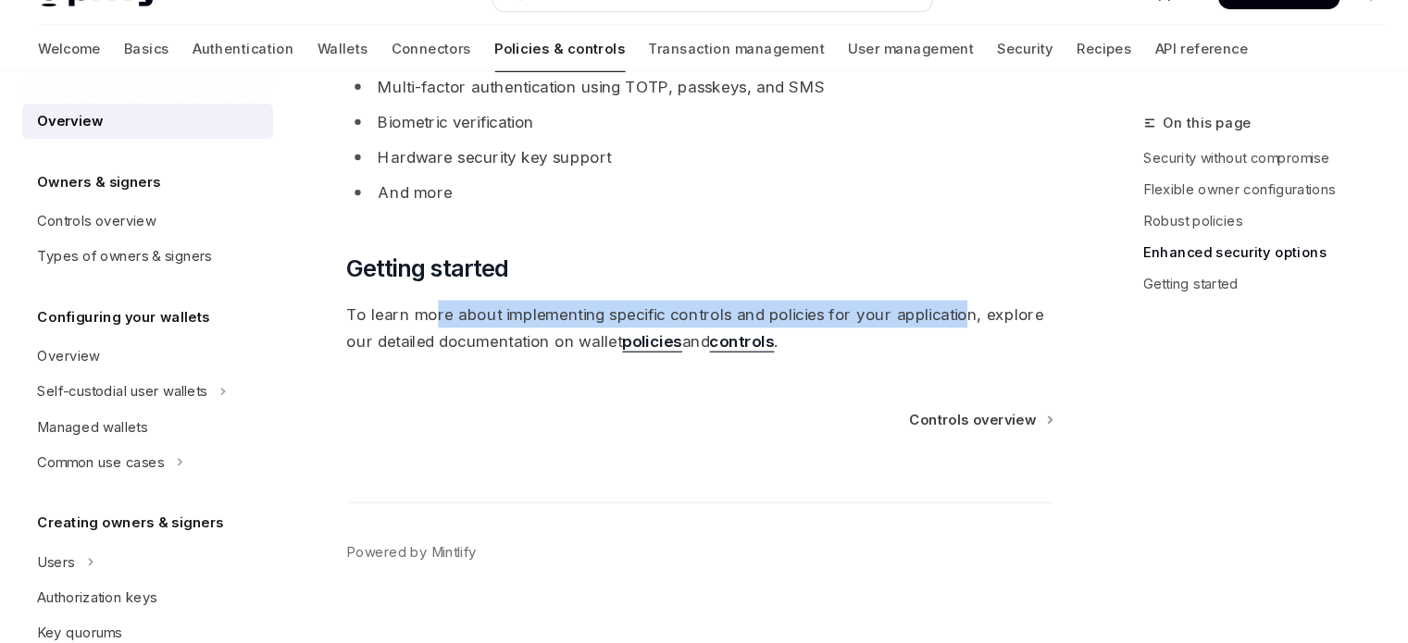
drag, startPoint x: 439, startPoint y: 319, endPoint x: 942, endPoint y: 324, distance: 503.6
click at [942, 324] on span "To learn more about implementing specific controls and policies for your applic…" at bounding box center [692, 345] width 667 height 52
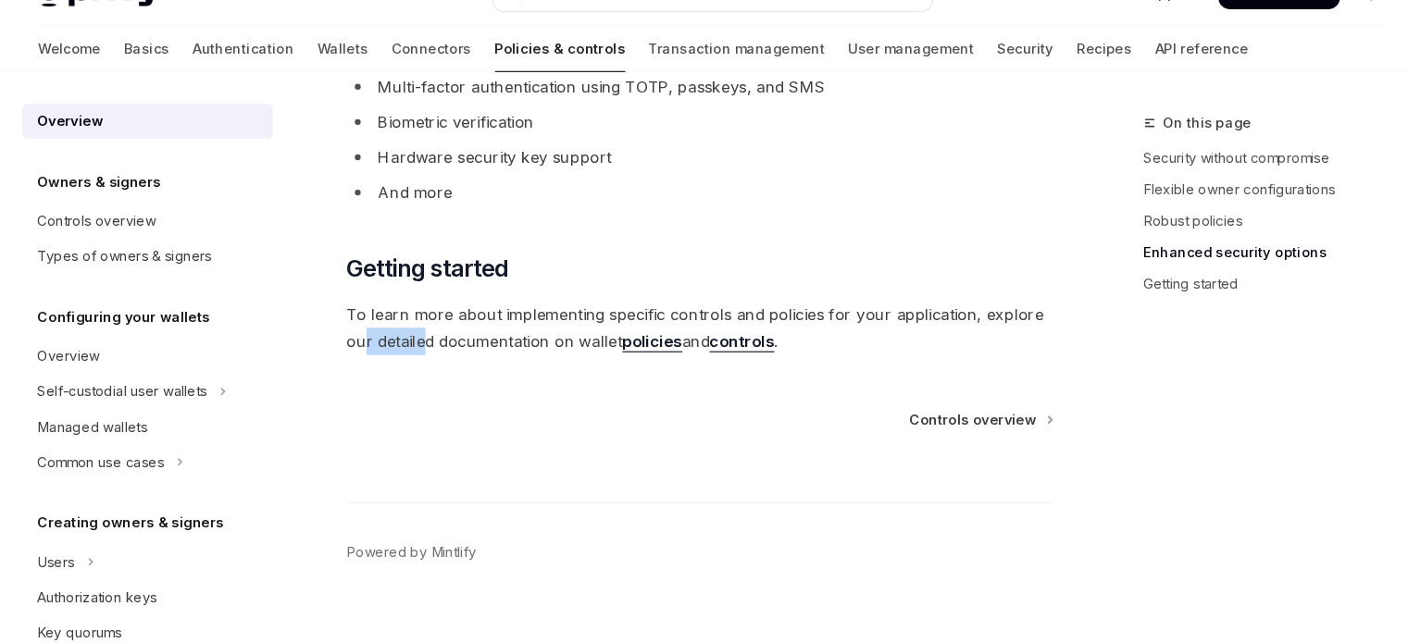
drag, startPoint x: 377, startPoint y: 351, endPoint x: 435, endPoint y: 350, distance: 58.3
click at [435, 350] on span "To learn more about implementing specific controls and policies for your applic…" at bounding box center [692, 345] width 667 height 52
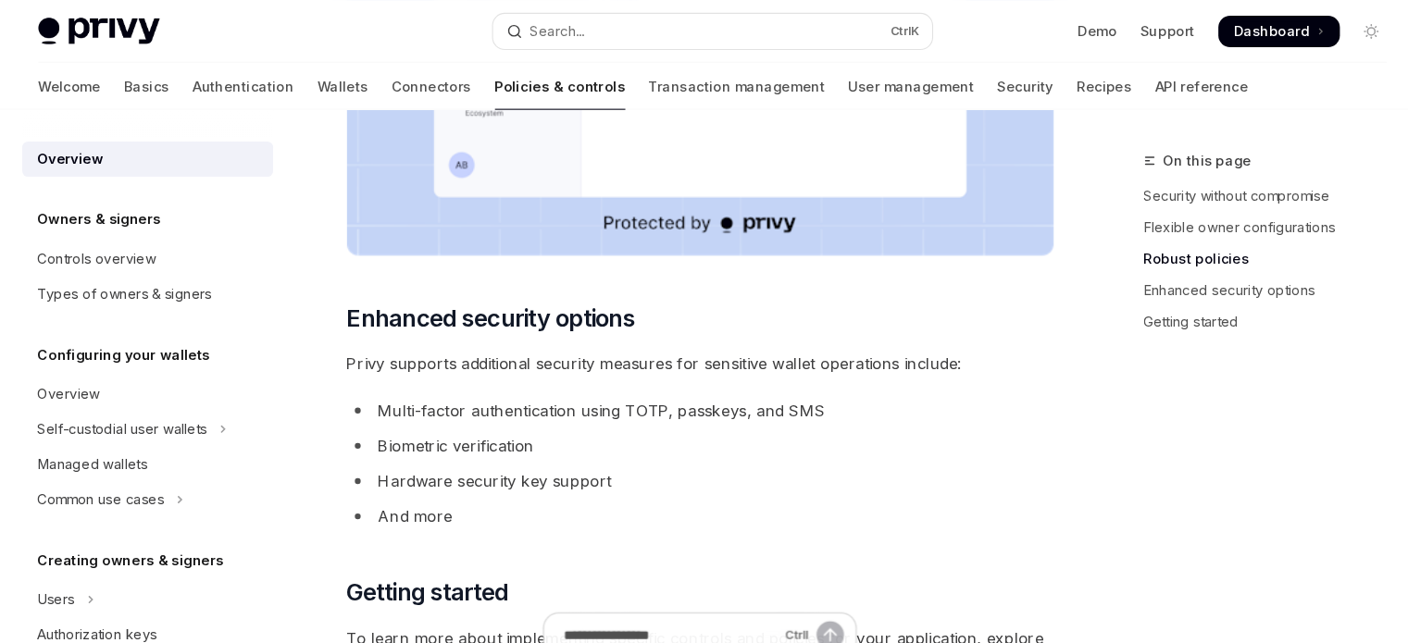
scroll to position [1390, 0]
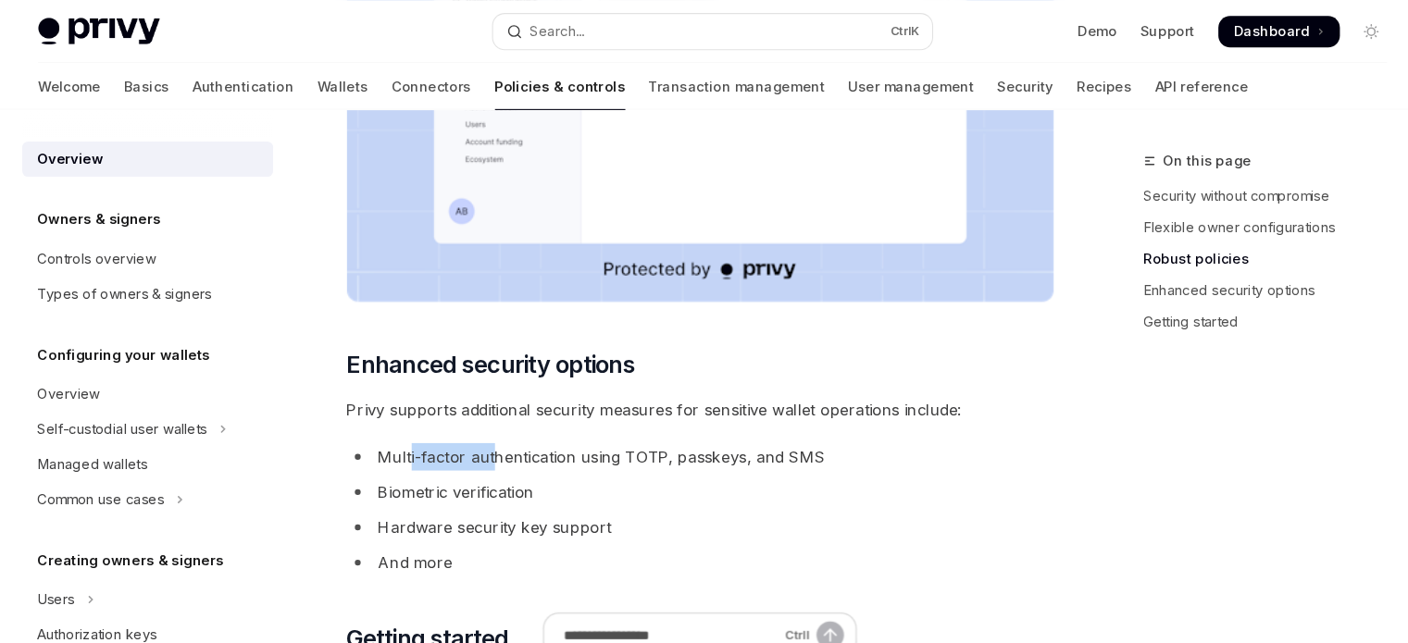
drag, startPoint x: 419, startPoint y: 425, endPoint x: 496, endPoint y: 422, distance: 76.9
click at [496, 422] on li "Multi-factor authentication using TOTP, passkeys, and SMS" at bounding box center [692, 431] width 667 height 26
click at [464, 446] on ul "Multi-factor authentication using TOTP, passkeys, and SMS Biometric verificatio…" at bounding box center [692, 481] width 667 height 126
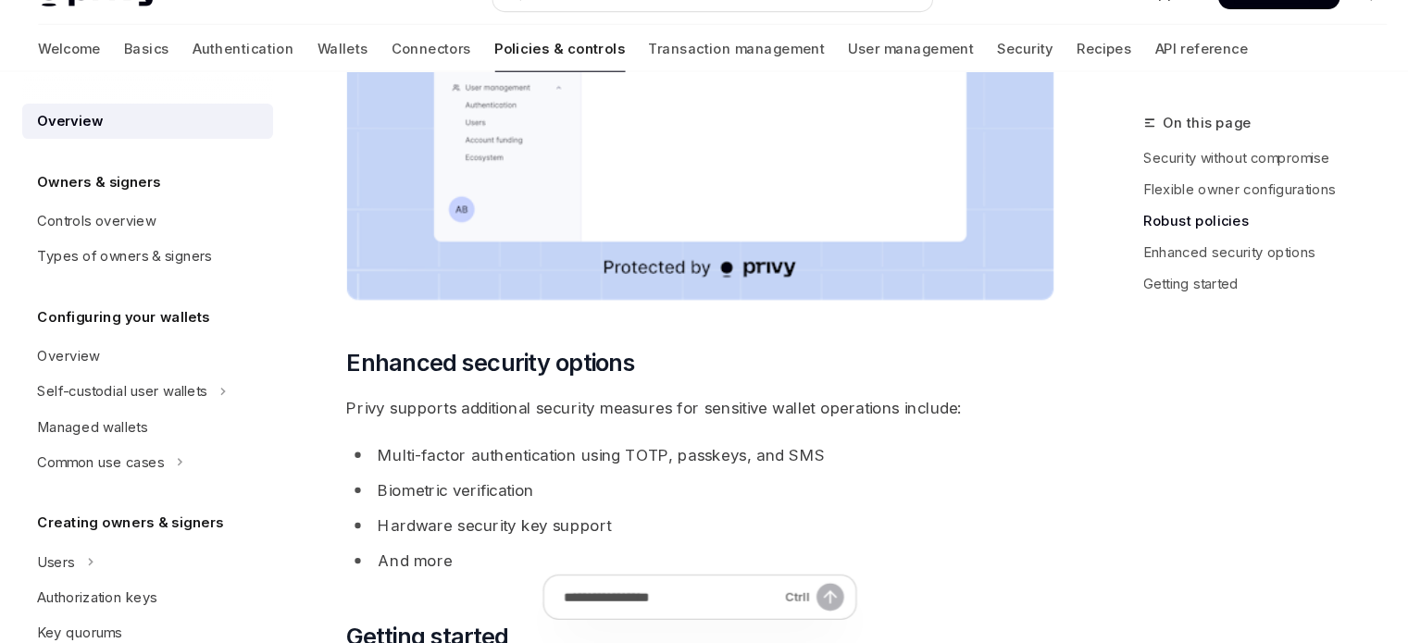
scroll to position [1363, 0]
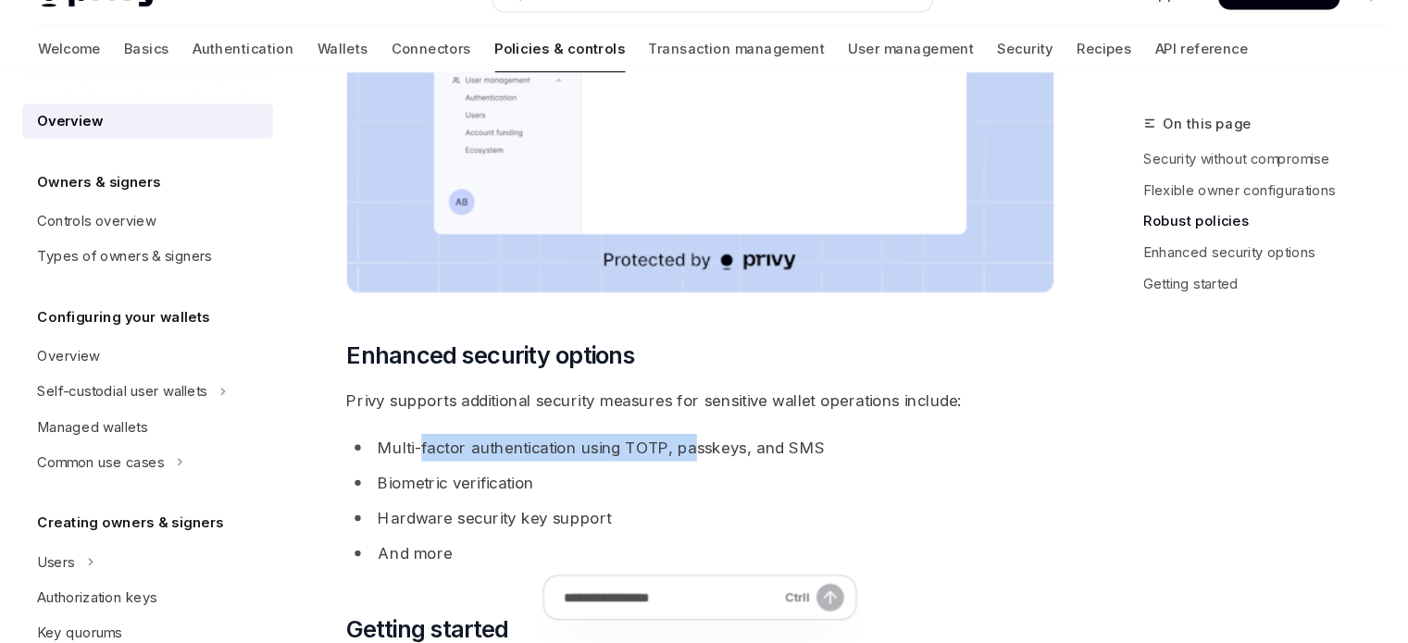
drag, startPoint x: 429, startPoint y: 432, endPoint x: 687, endPoint y: 446, distance: 258.7
click at [687, 446] on li "Multi-factor authentication using TOTP, passkeys, and SMS" at bounding box center [692, 458] width 667 height 26
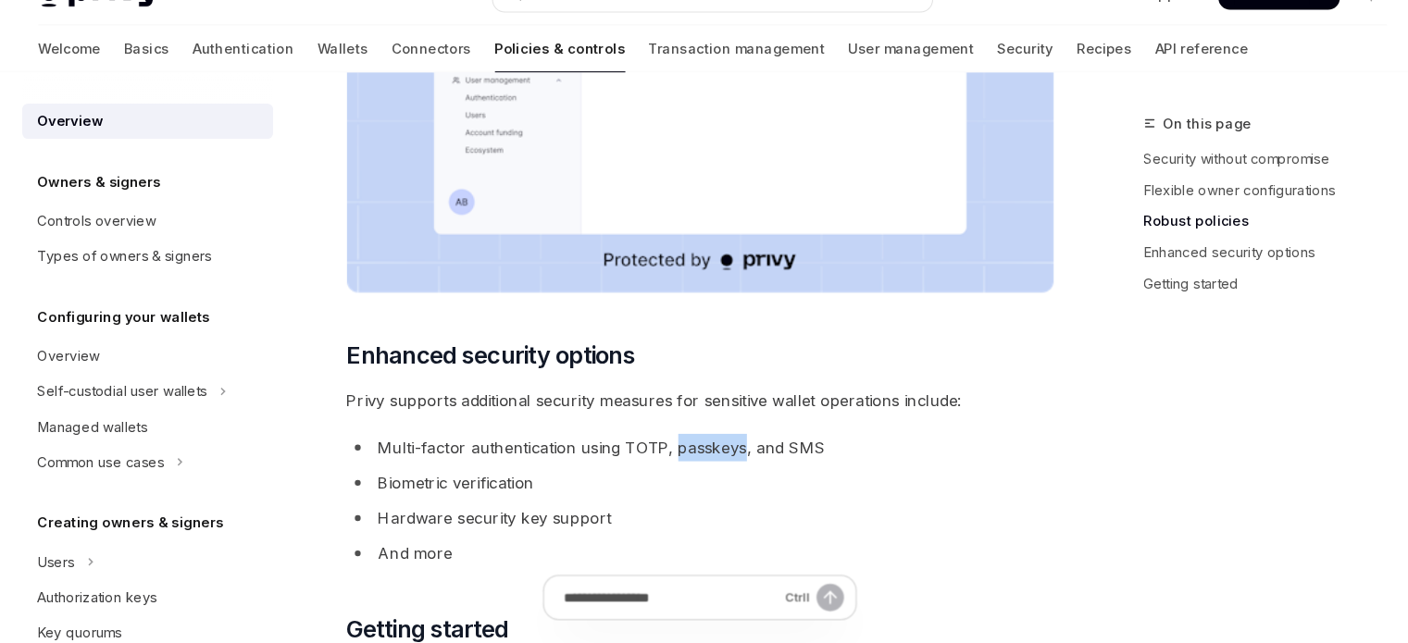
click at [687, 446] on li "Multi-factor authentication using TOTP, passkeys, and SMS" at bounding box center [692, 458] width 667 height 26
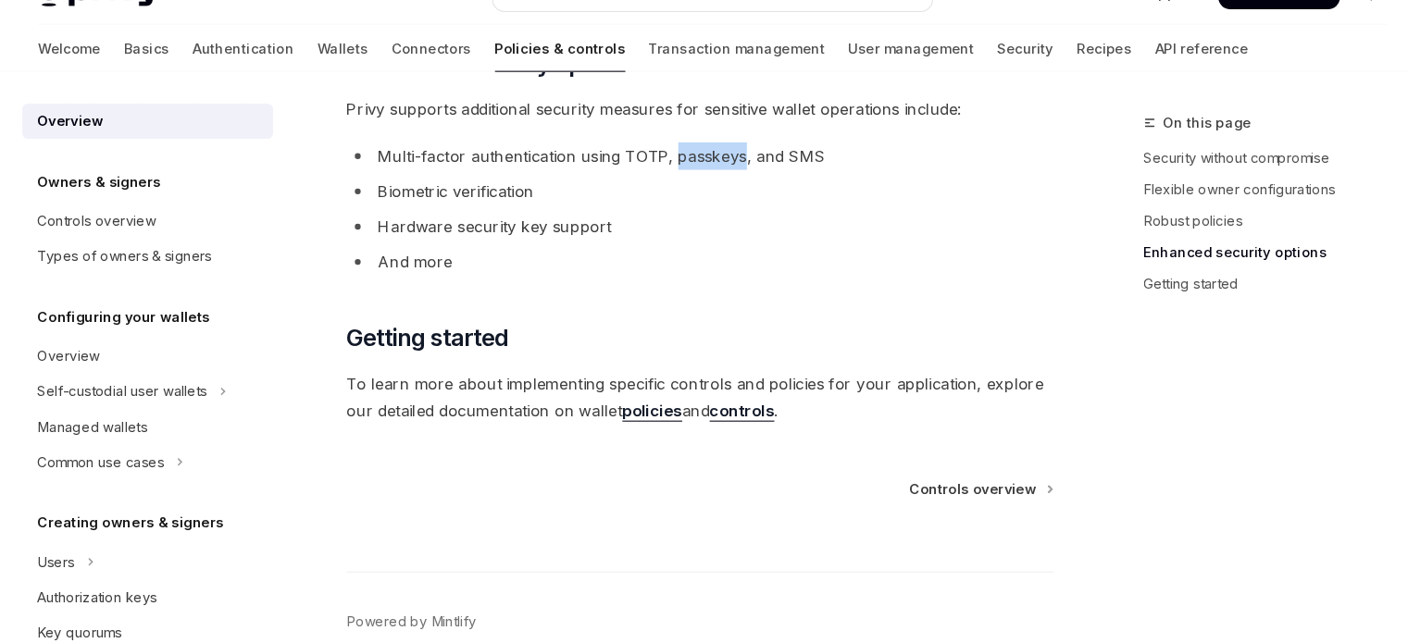
scroll to position [1713, 0]
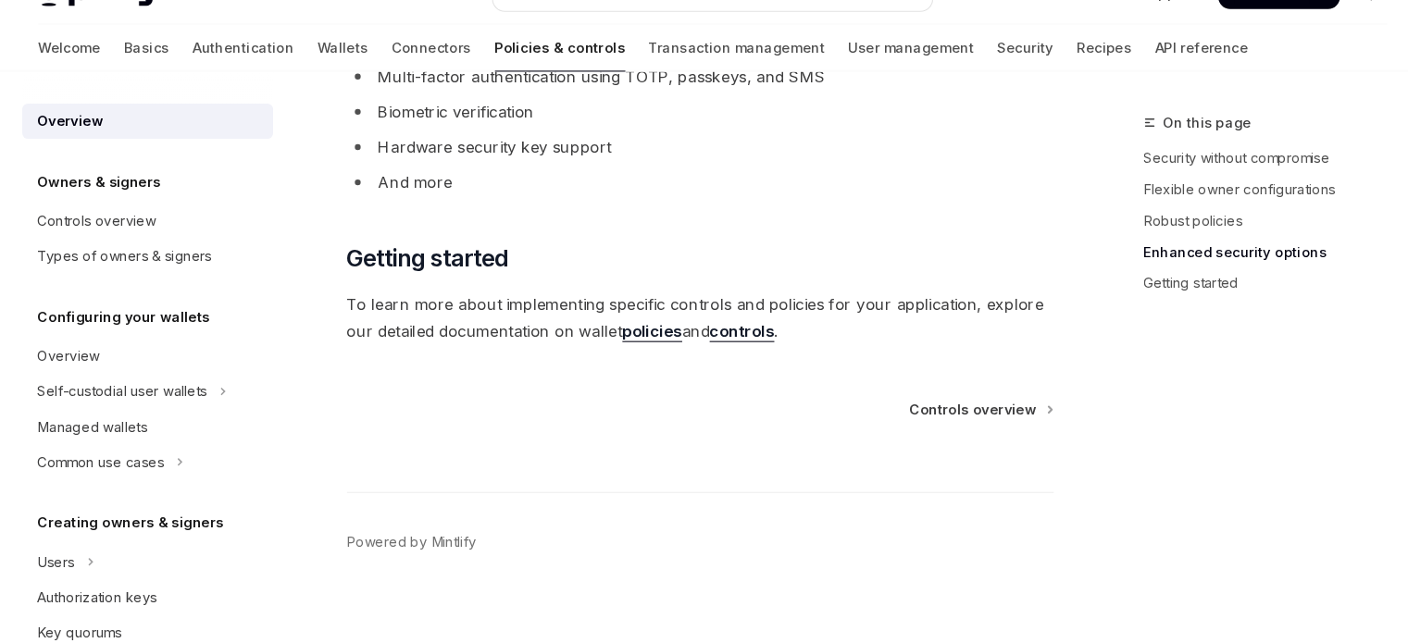
drag, startPoint x: 450, startPoint y: 380, endPoint x: 547, endPoint y: 377, distance: 97.2
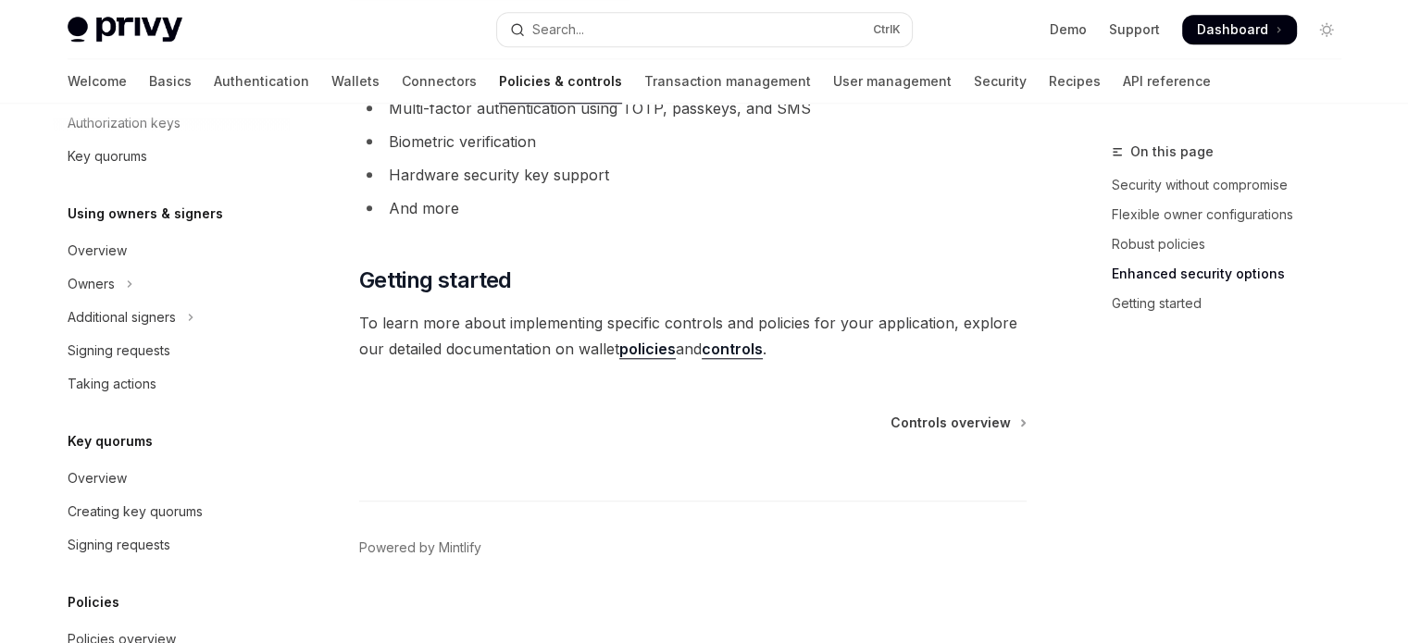
scroll to position [503, 0]
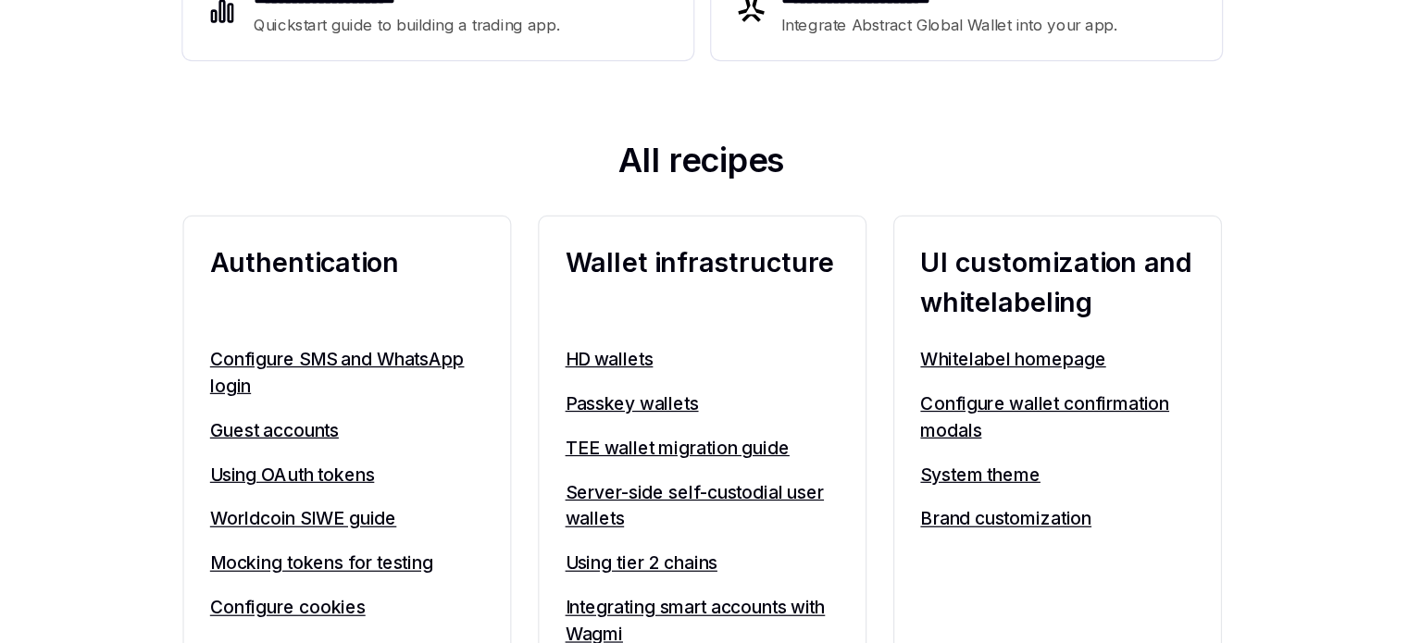
scroll to position [592, 0]
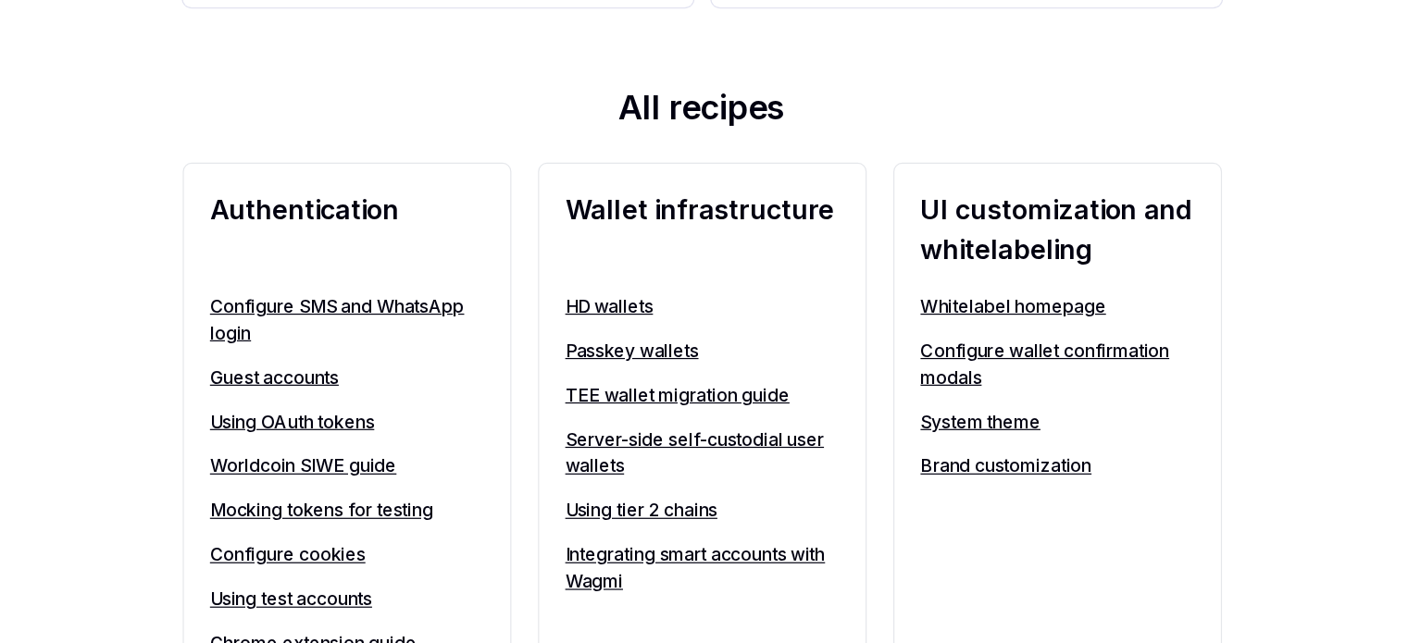
click at [377, 452] on link "Using OAuth tokens" at bounding box center [408, 458] width 228 height 22
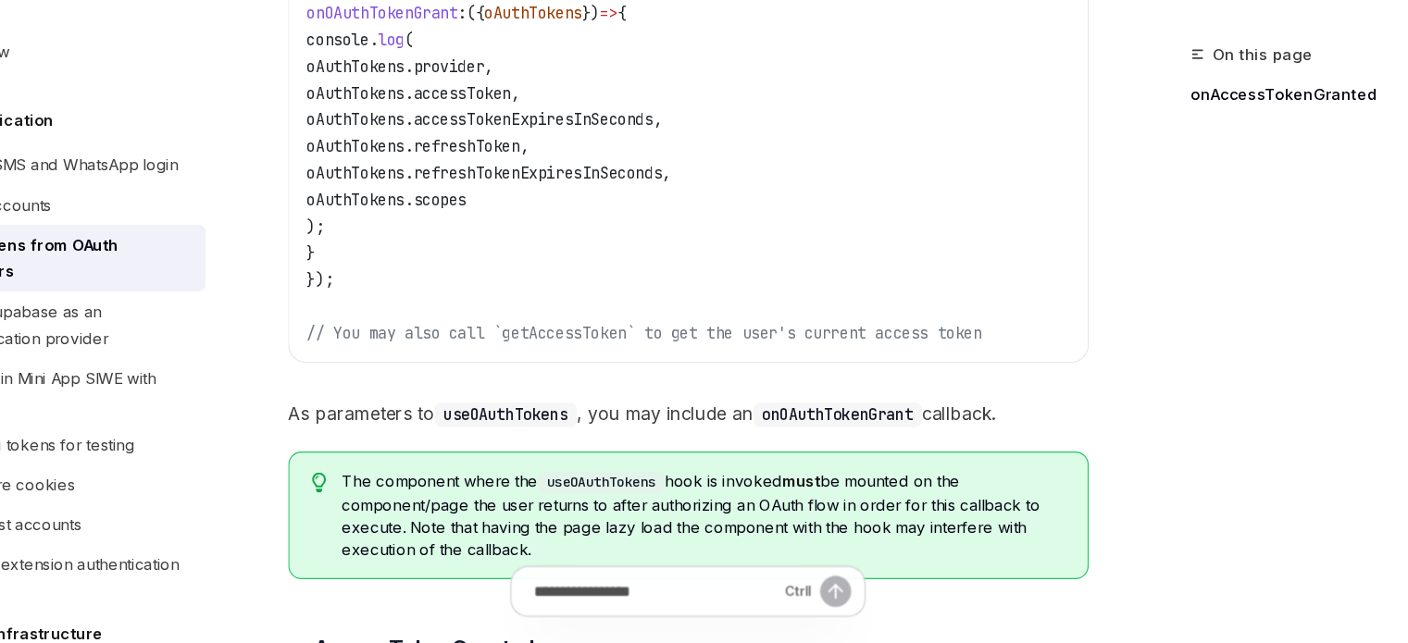
scroll to position [385, 0]
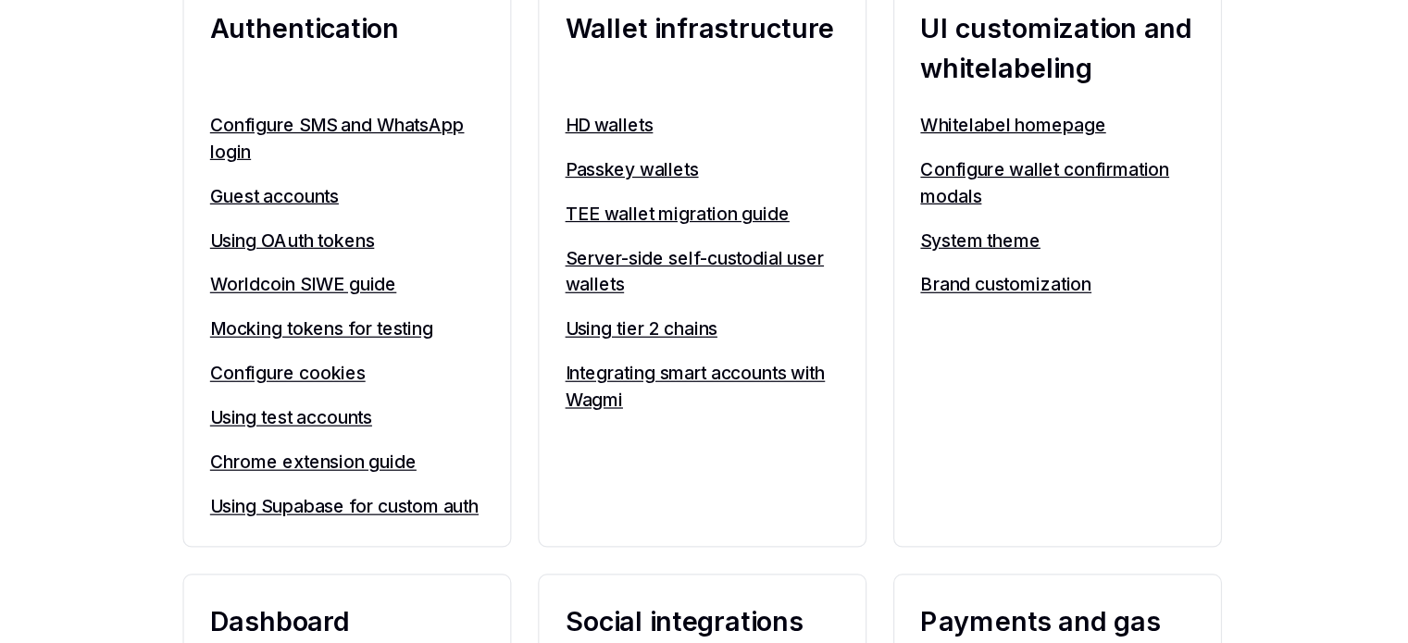
scroll to position [746, 0]
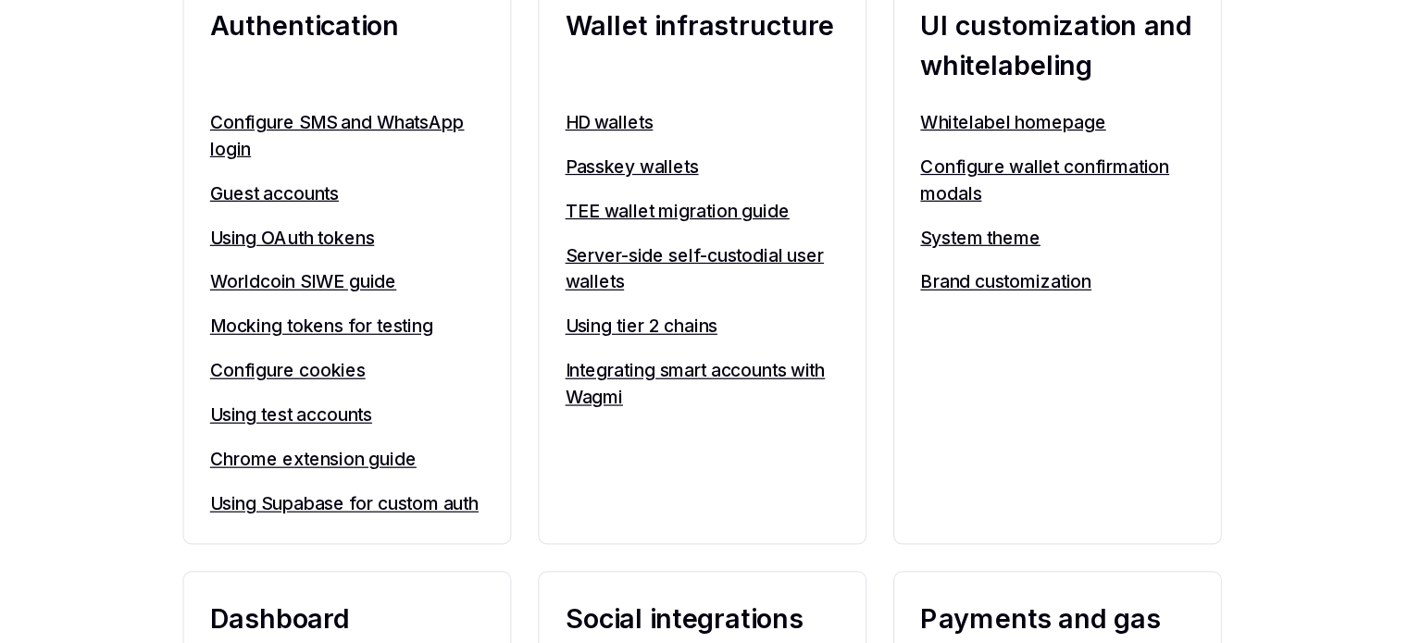
click at [604, 323] on link "Server-side self-custodial user wallets" at bounding box center [705, 330] width 228 height 44
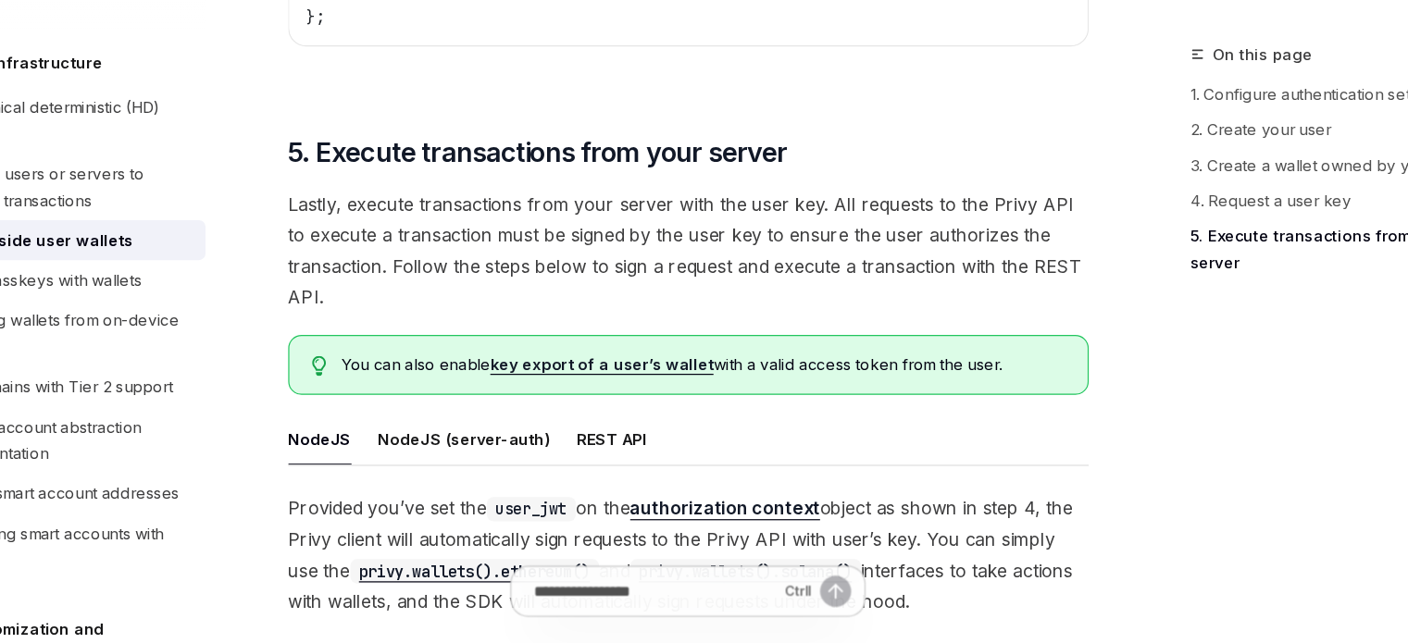
scroll to position [3508, 0]
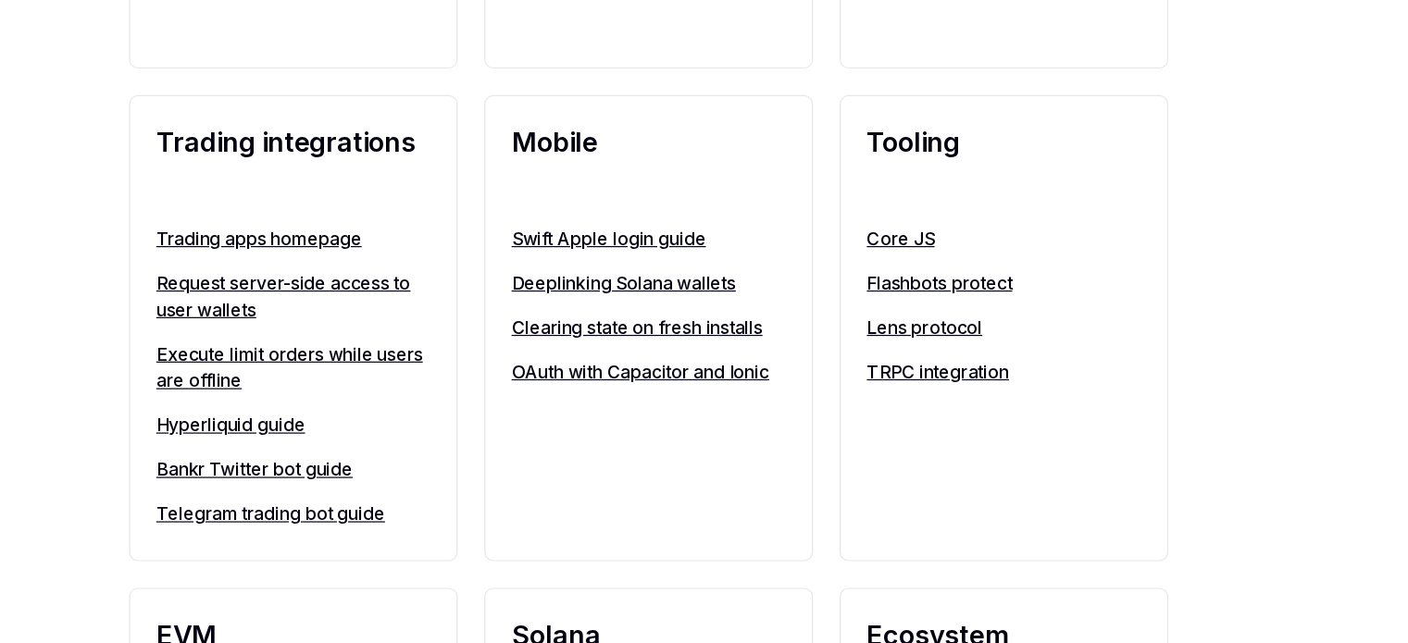
scroll to position [1591, 0]
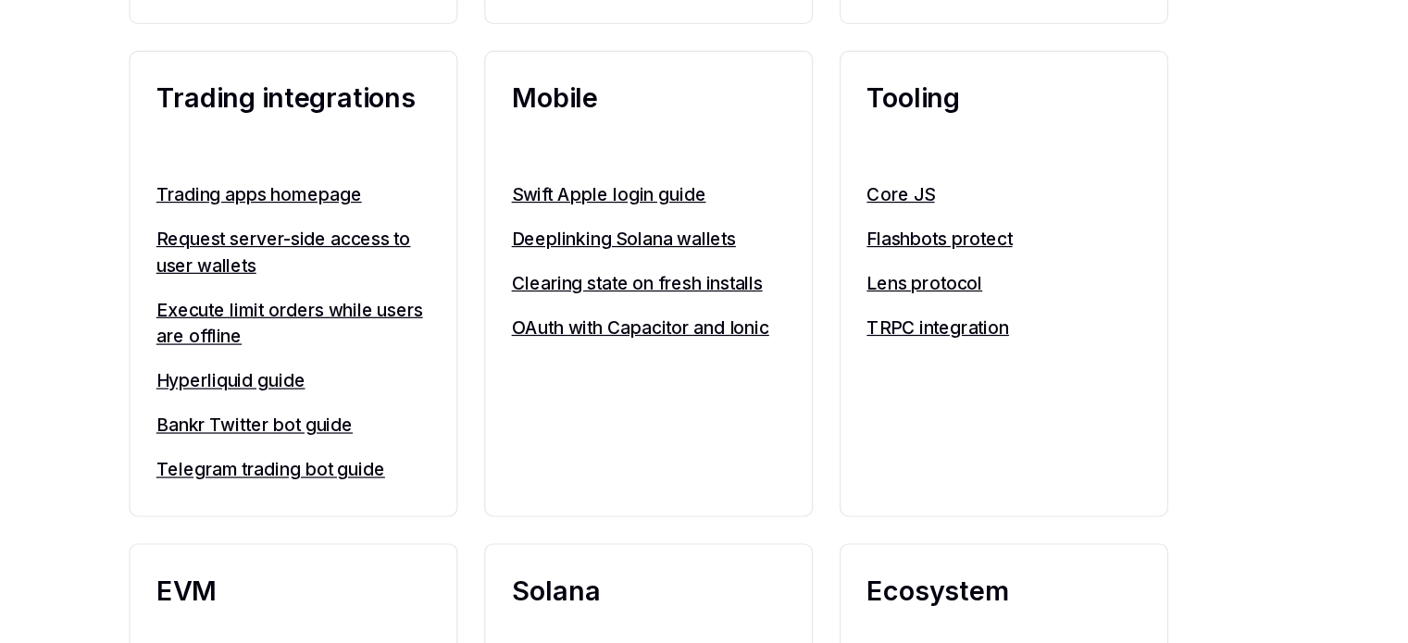
click at [367, 339] on link "Request server-side access to user wallets" at bounding box center [408, 316] width 228 height 44
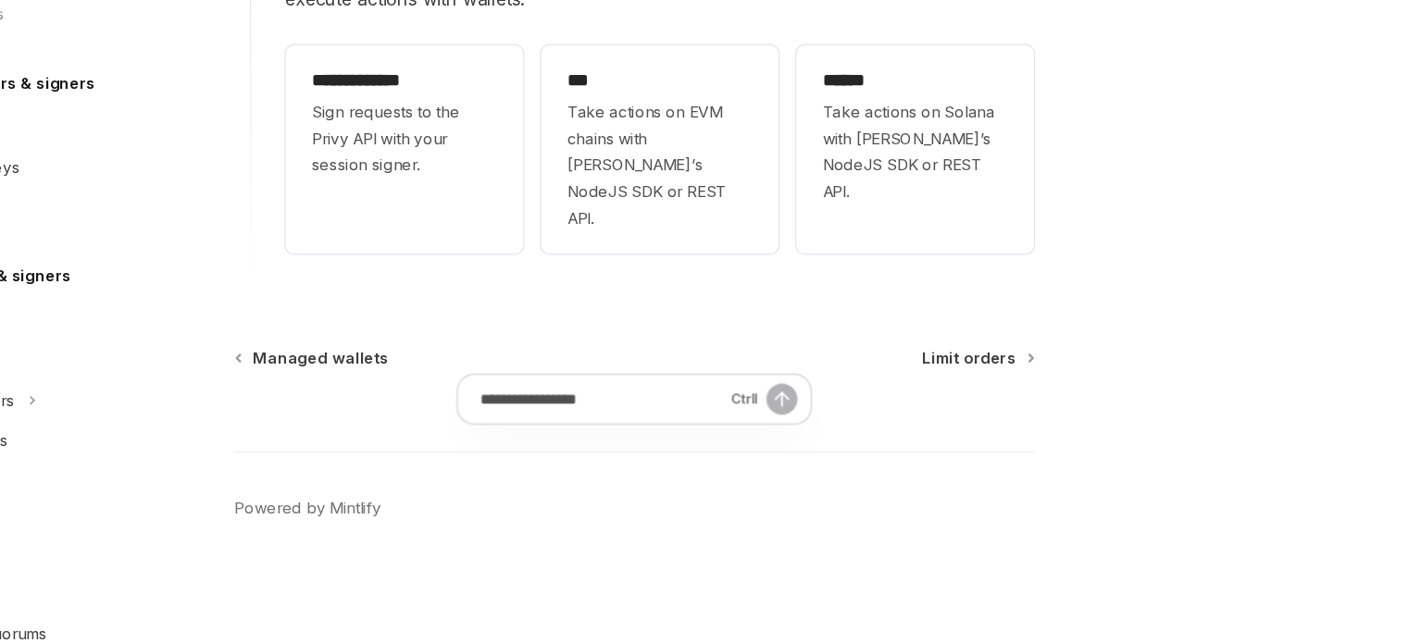
scroll to position [131, 0]
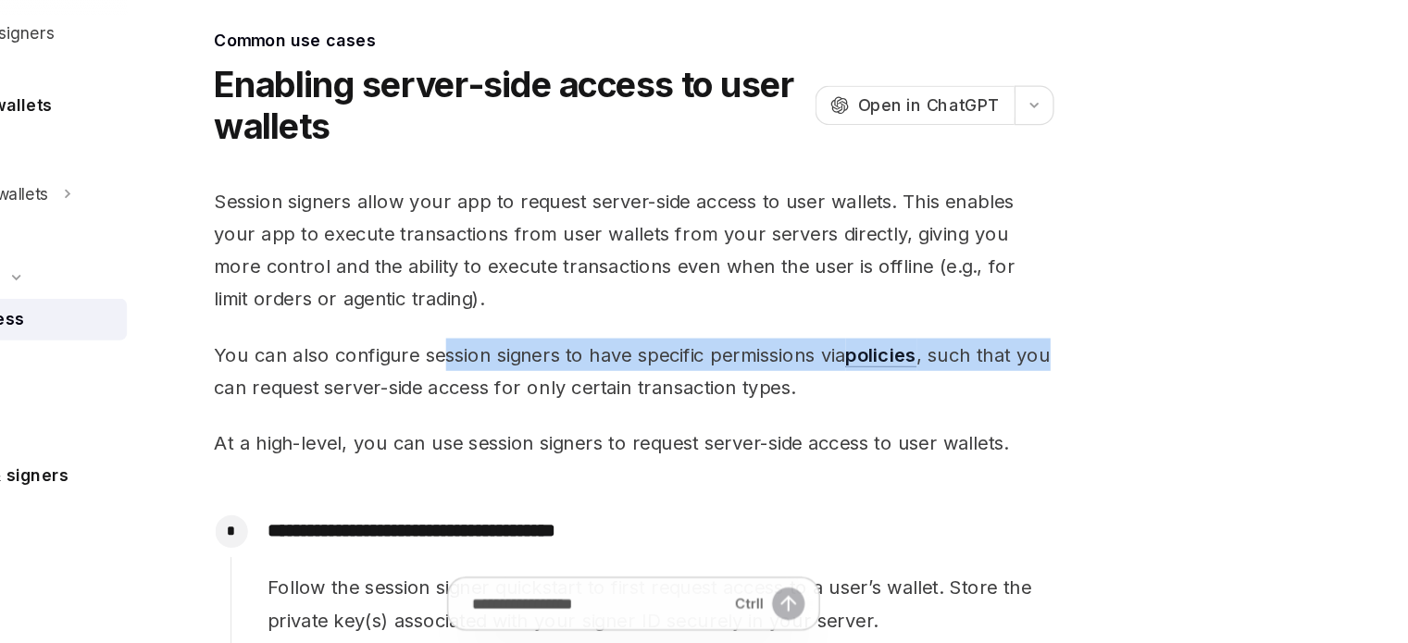
drag, startPoint x: 540, startPoint y: 408, endPoint x: 1024, endPoint y: 414, distance: 484.2
click at [1024, 414] on span "You can also configure session signers to have specific permissions via policie…" at bounding box center [692, 415] width 667 height 52
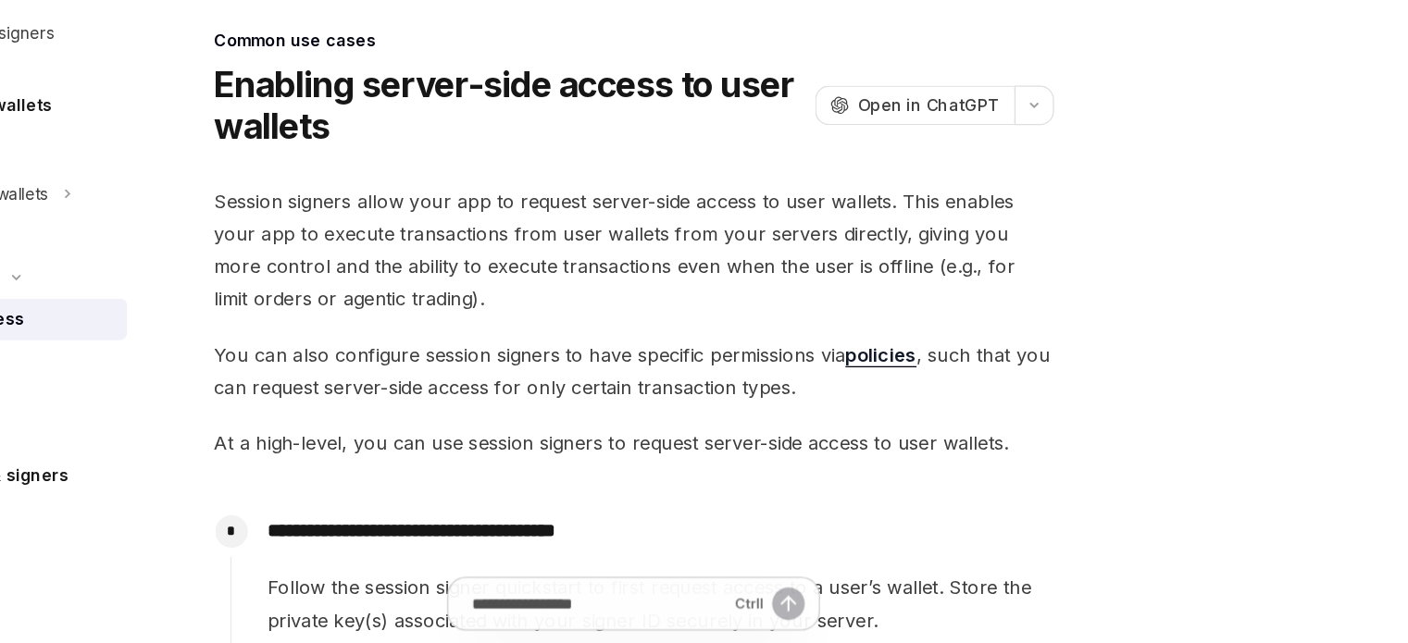
click at [549, 432] on span "You can also configure session signers to have specific permissions via policie…" at bounding box center [692, 415] width 667 height 52
drag, startPoint x: 541, startPoint y: 429, endPoint x: 629, endPoint y: 428, distance: 88.0
click at [629, 428] on span "You can also configure session signers to have specific permissions via policie…" at bounding box center [692, 415] width 667 height 52
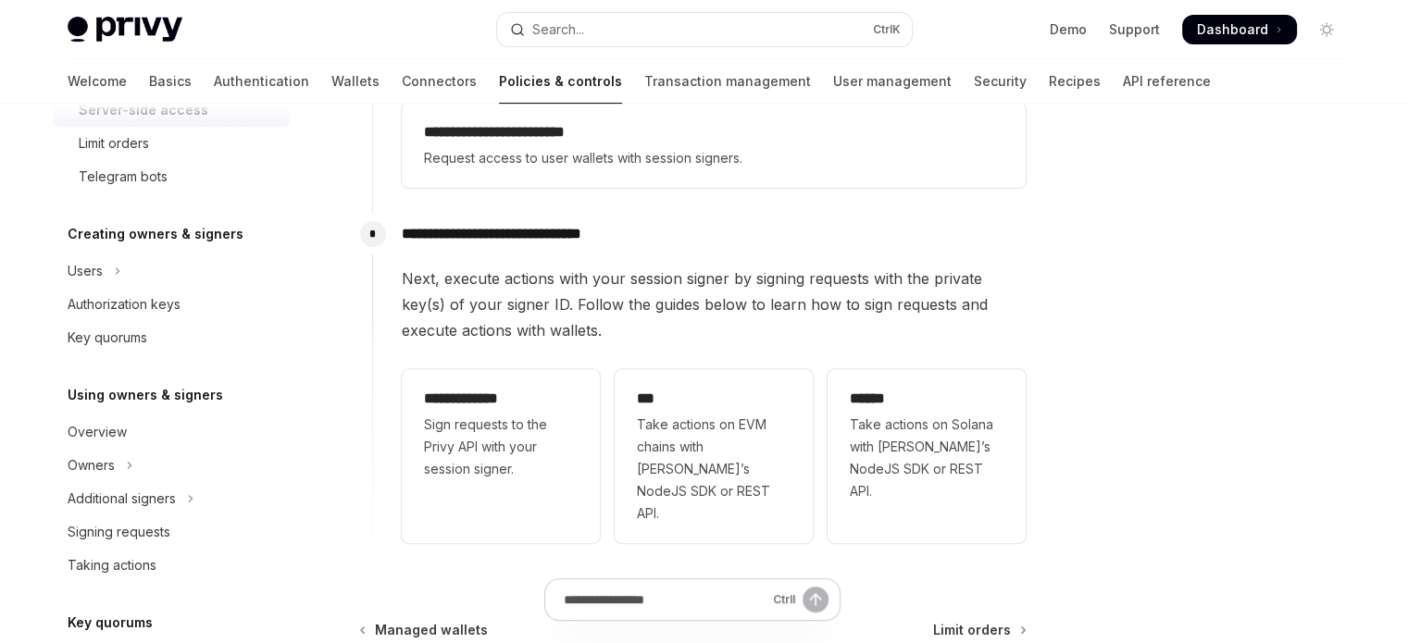
scroll to position [398, 0]
click at [97, 518] on div "Signing requests" at bounding box center [119, 529] width 103 height 22
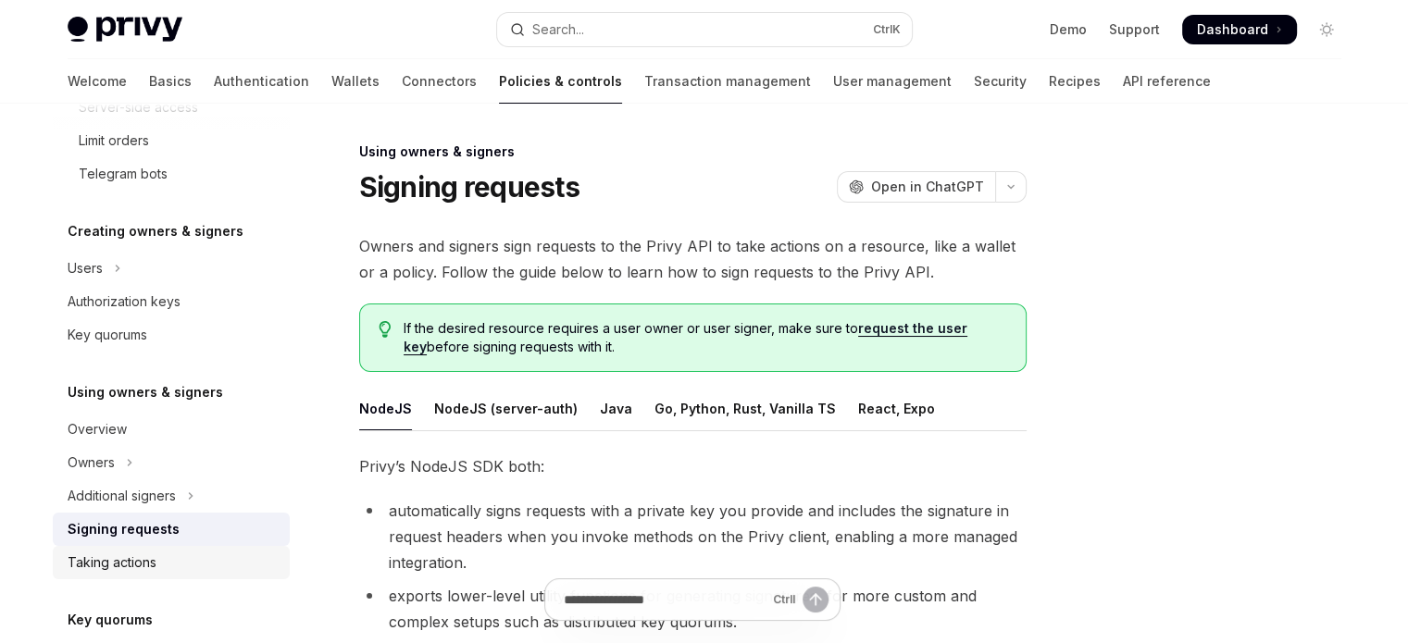
click at [98, 554] on div "Taking actions" at bounding box center [112, 563] width 89 height 22
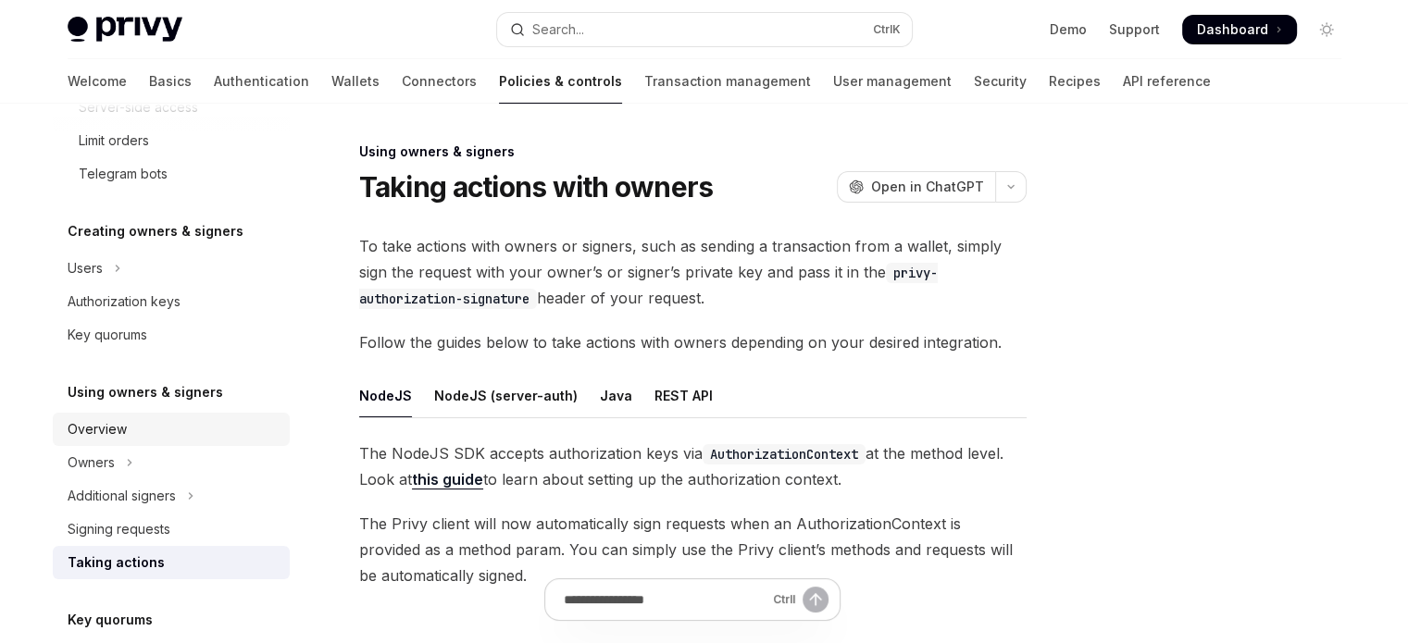
click at [156, 413] on link "Overview" at bounding box center [171, 429] width 237 height 33
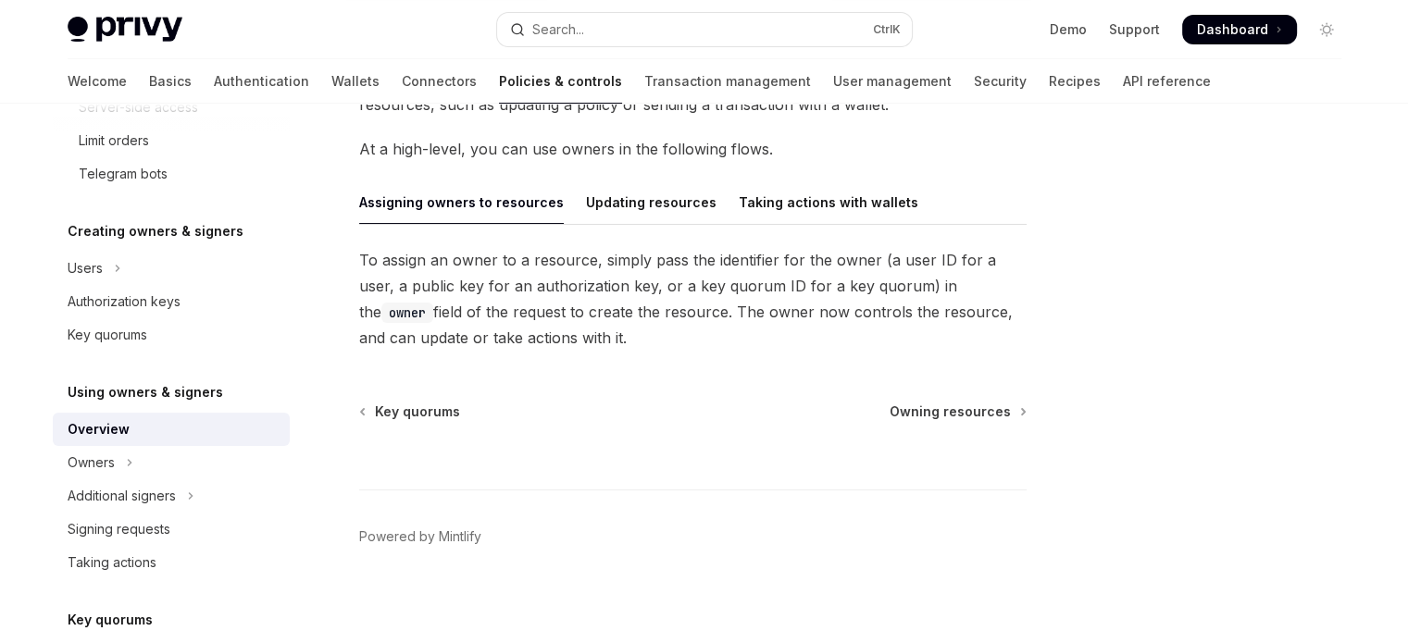
scroll to position [173, 0]
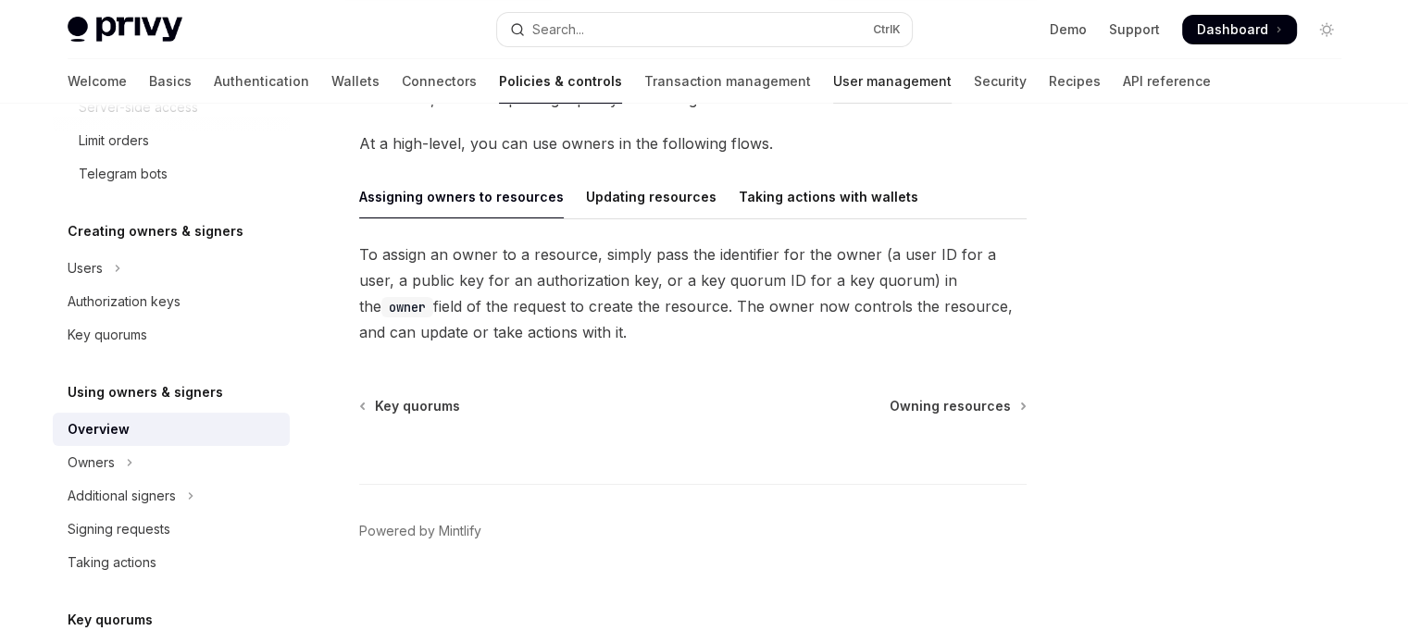
click at [833, 88] on link "User management" at bounding box center [892, 81] width 118 height 44
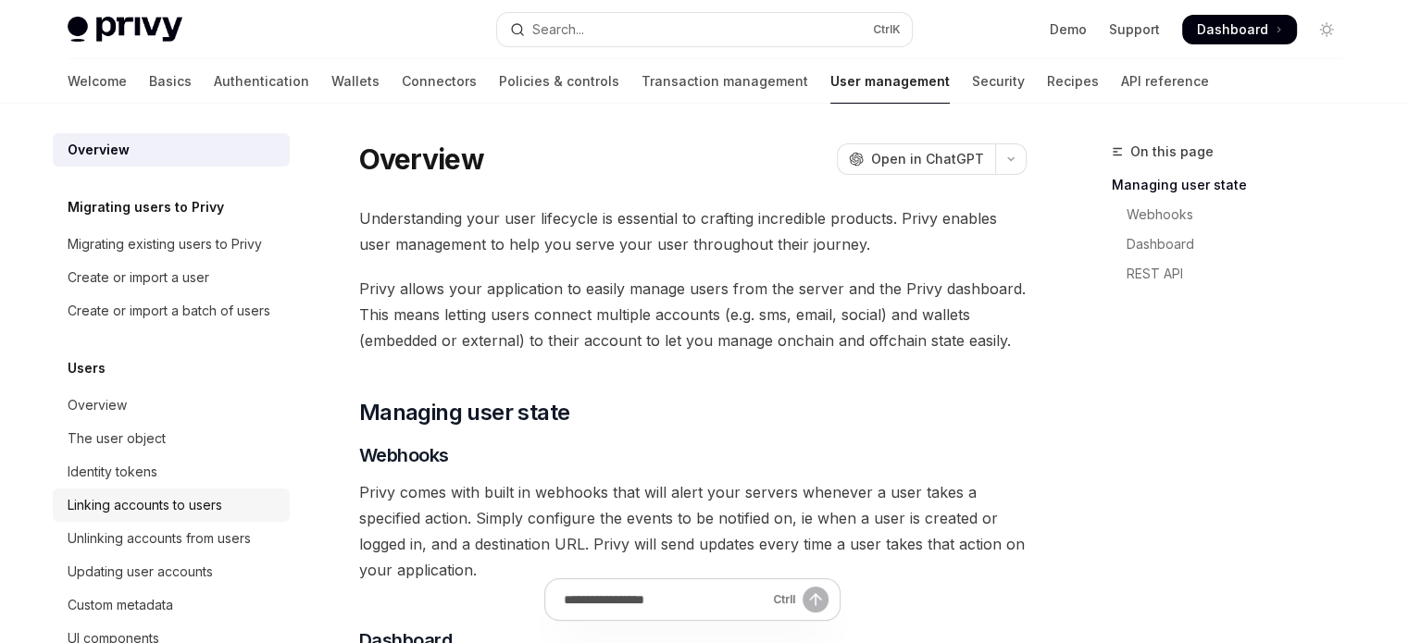
click at [143, 512] on link "Linking accounts to users" at bounding box center [171, 505] width 237 height 33
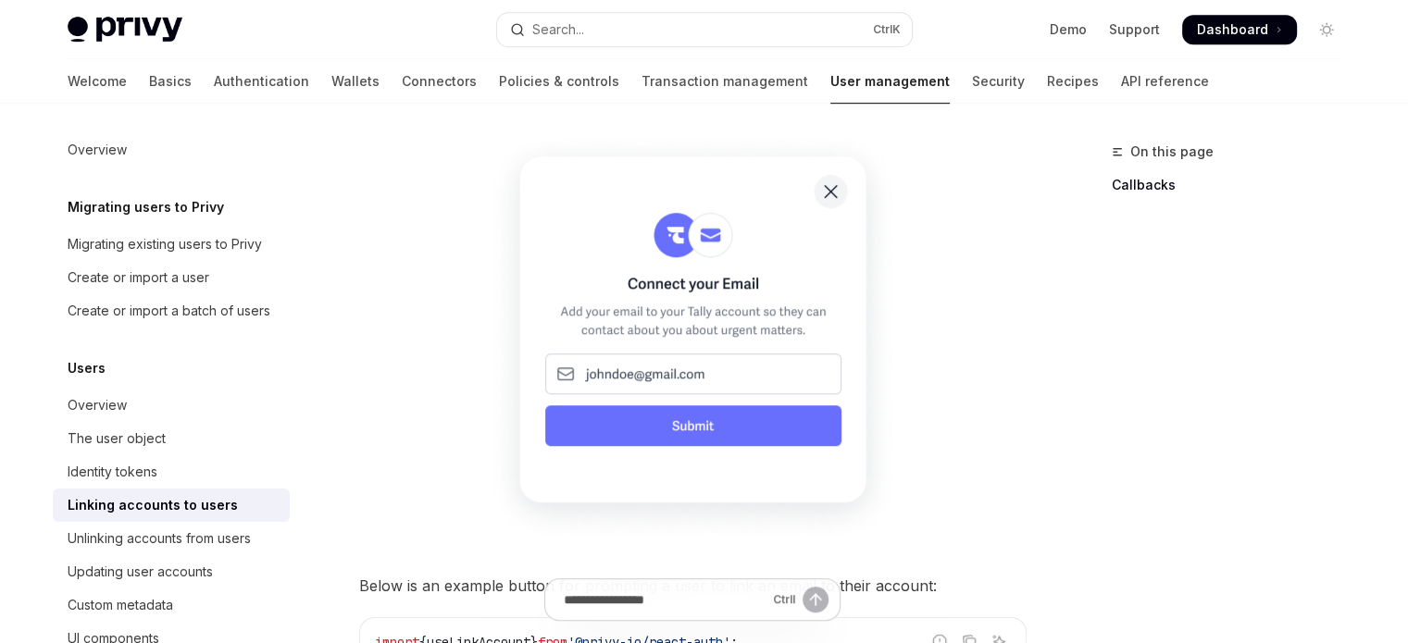
scroll to position [1666, 0]
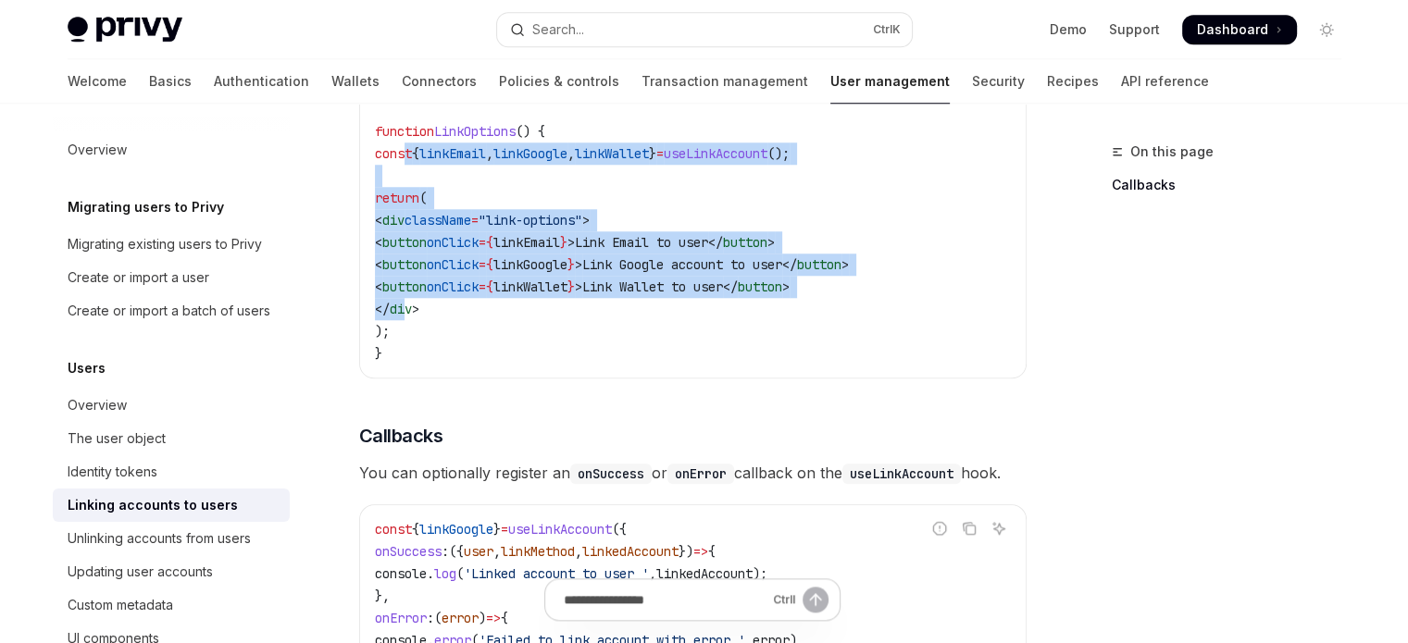
drag, startPoint x: 415, startPoint y: 158, endPoint x: 470, endPoint y: 313, distance: 164.3
click at [470, 311] on code "import { useLinkAccount } from '@privy-io/react-auth' ; function LinkOptions ()…" at bounding box center [693, 220] width 636 height 289
click at [412, 313] on span "div" at bounding box center [401, 309] width 22 height 17
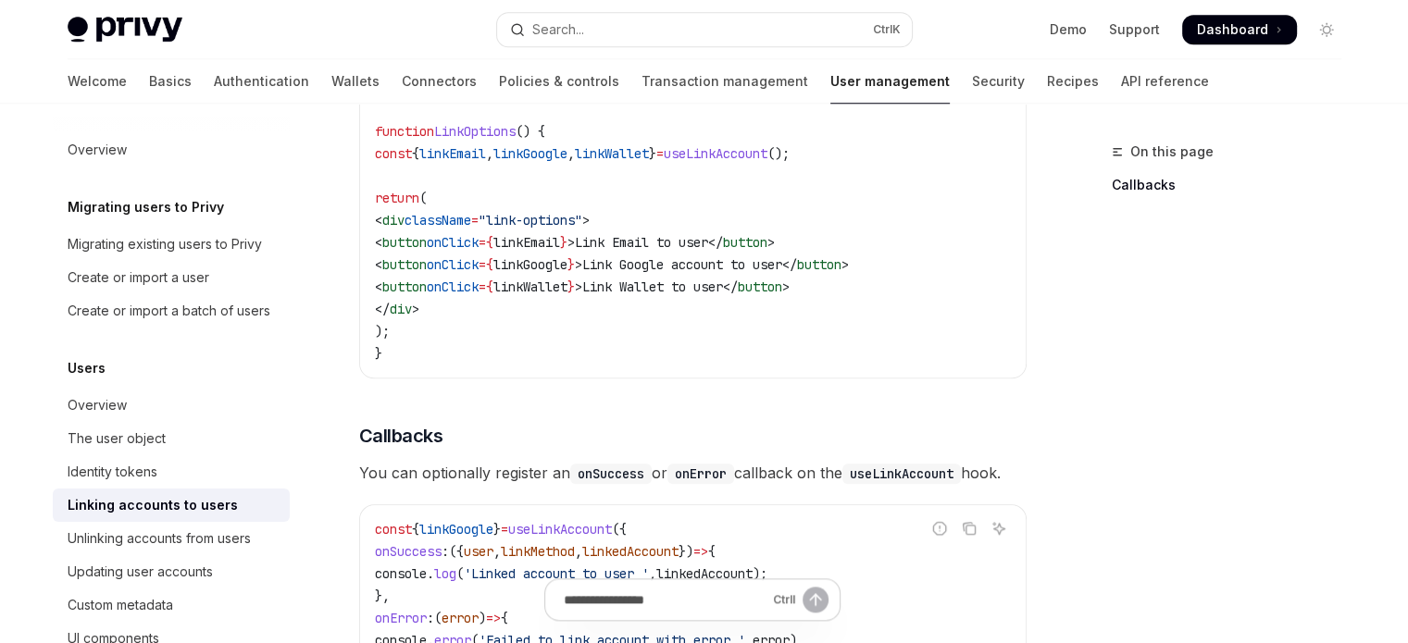
click at [466, 336] on code "import { useLinkAccount } from '@privy-io/react-auth' ; function LinkOptions ()…" at bounding box center [693, 220] width 636 height 289
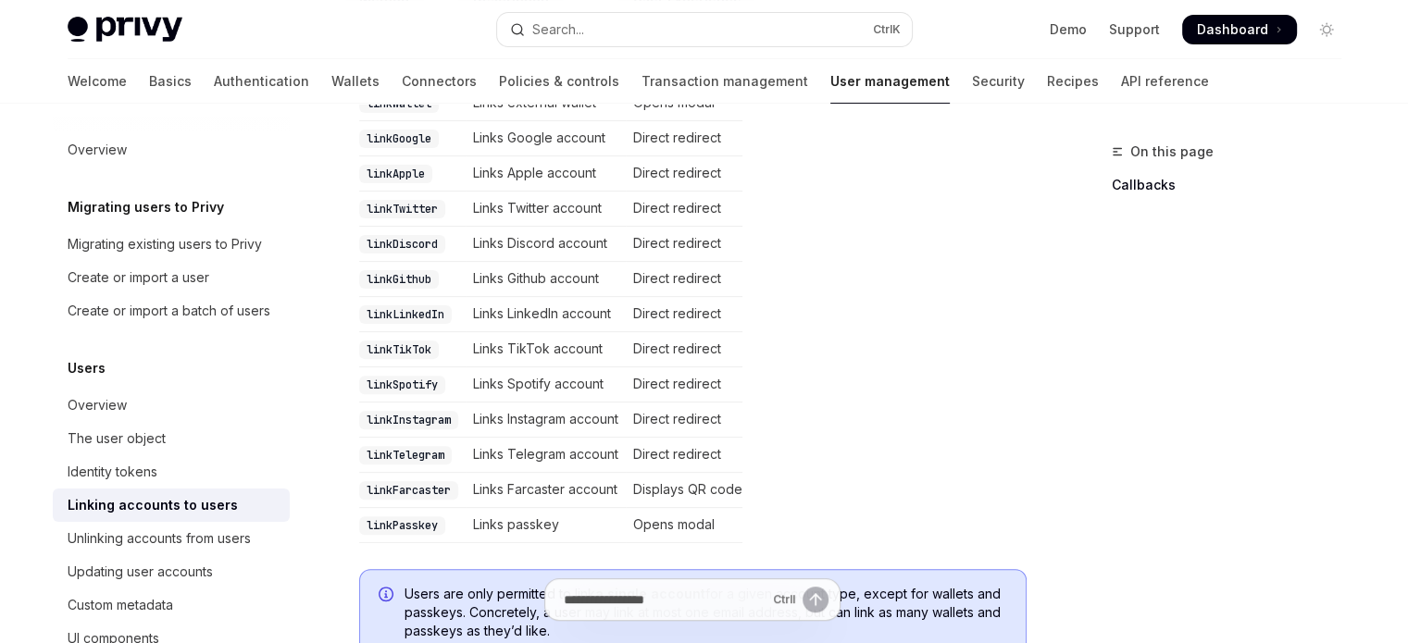
scroll to position [0, 0]
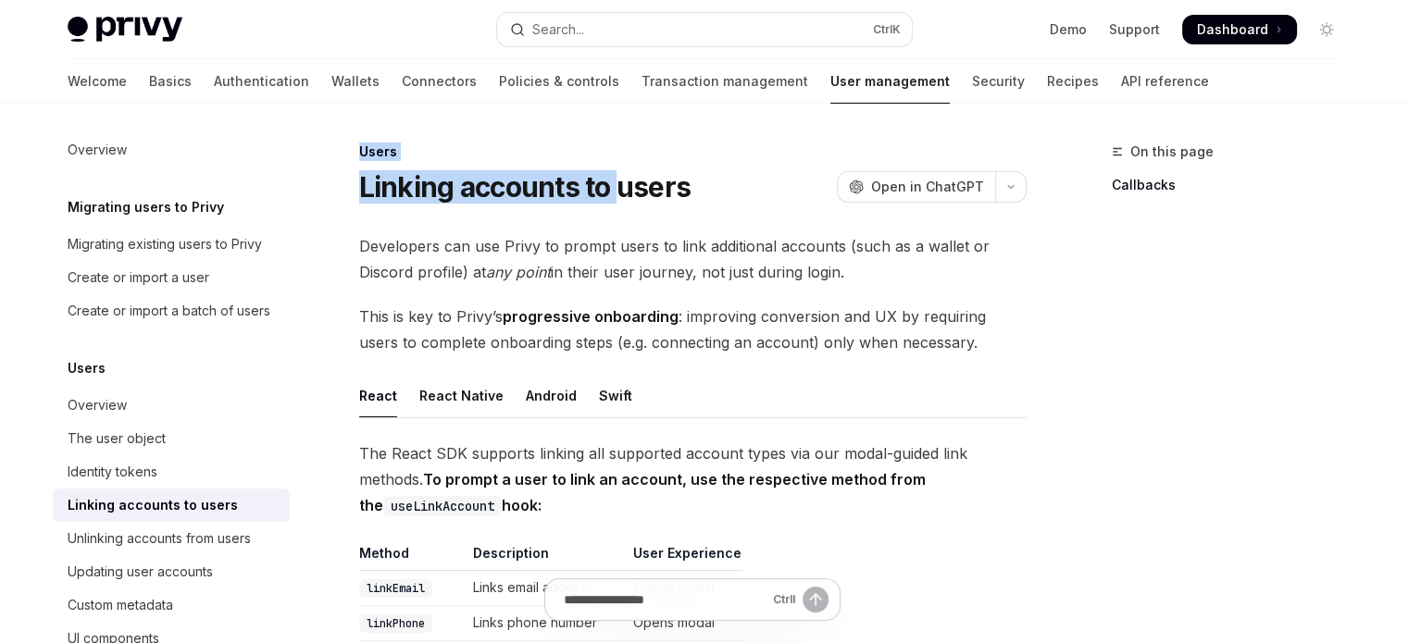
drag, startPoint x: 357, startPoint y: 157, endPoint x: 626, endPoint y: 204, distance: 272.4
click at [623, 202] on div "Users Linking accounts to users OpenAI Open in ChatGPT" at bounding box center [692, 173] width 667 height 61
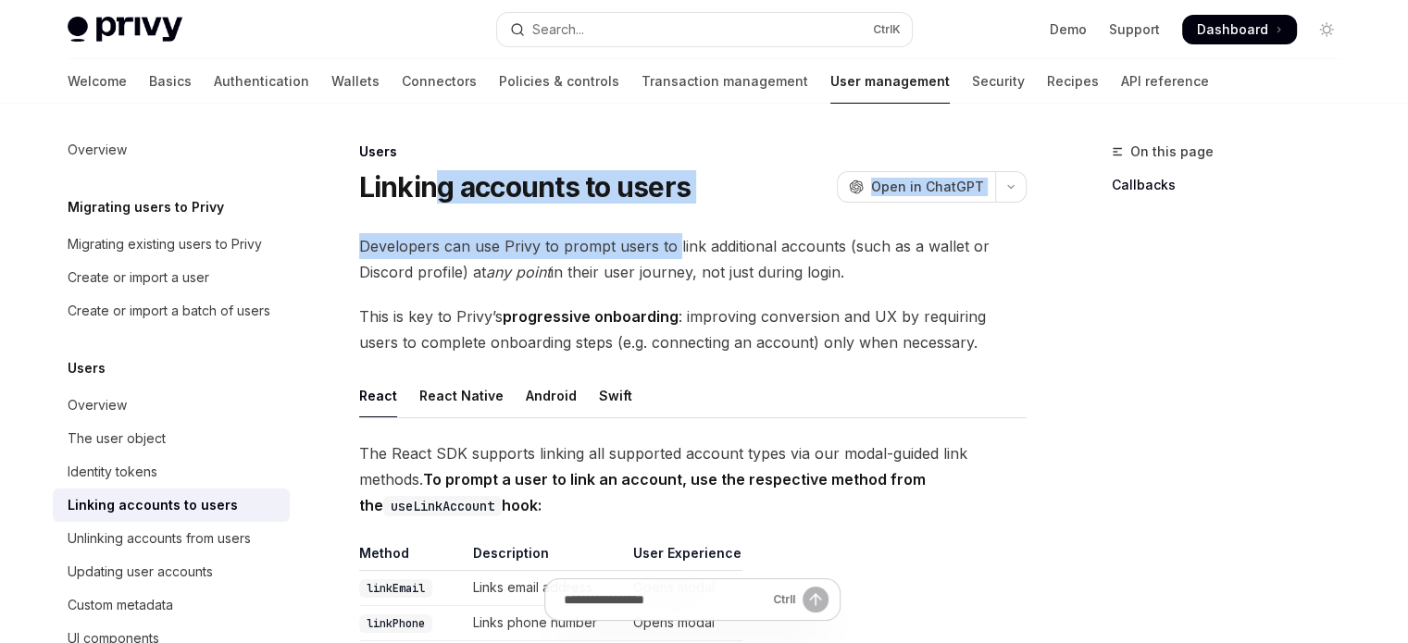
drag, startPoint x: 622, startPoint y: 206, endPoint x: 435, endPoint y: 191, distance: 187.7
click at [433, 191] on h1 "Linking accounts to users" at bounding box center [524, 186] width 331 height 33
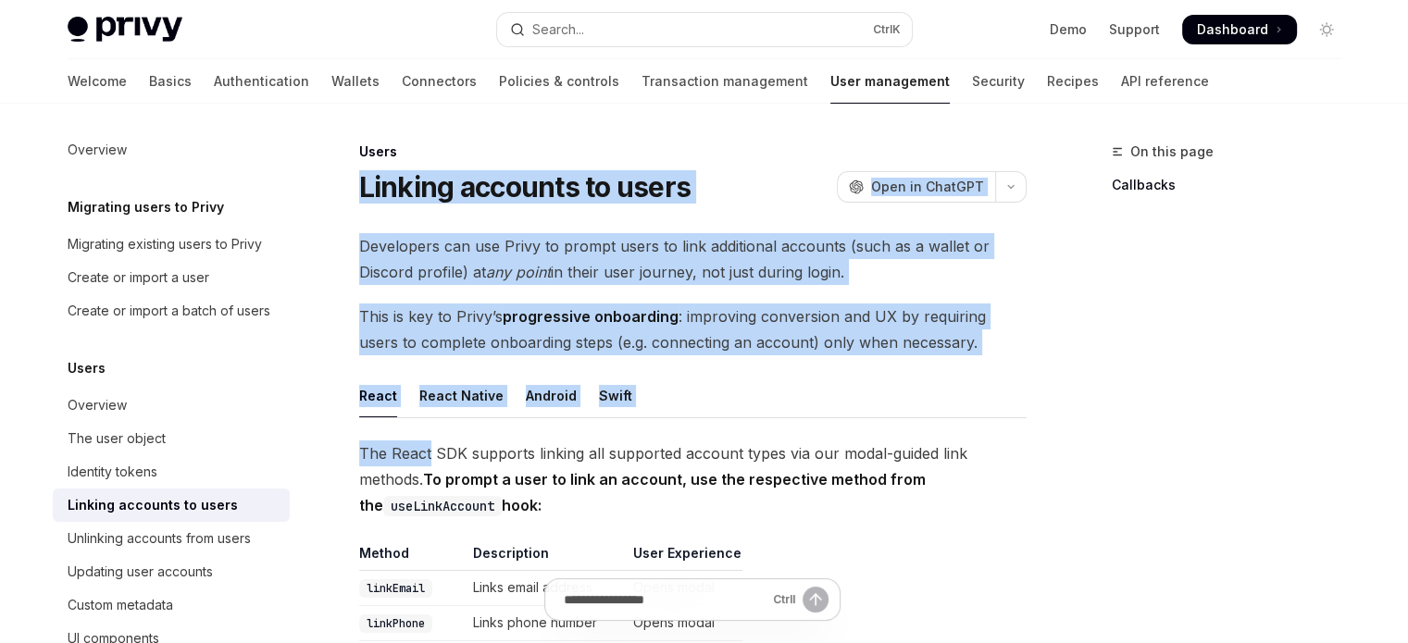
drag, startPoint x: 364, startPoint y: 175, endPoint x: 429, endPoint y: 439, distance: 271.7
click at [436, 194] on h1 "Linking accounts to users" at bounding box center [524, 186] width 331 height 33
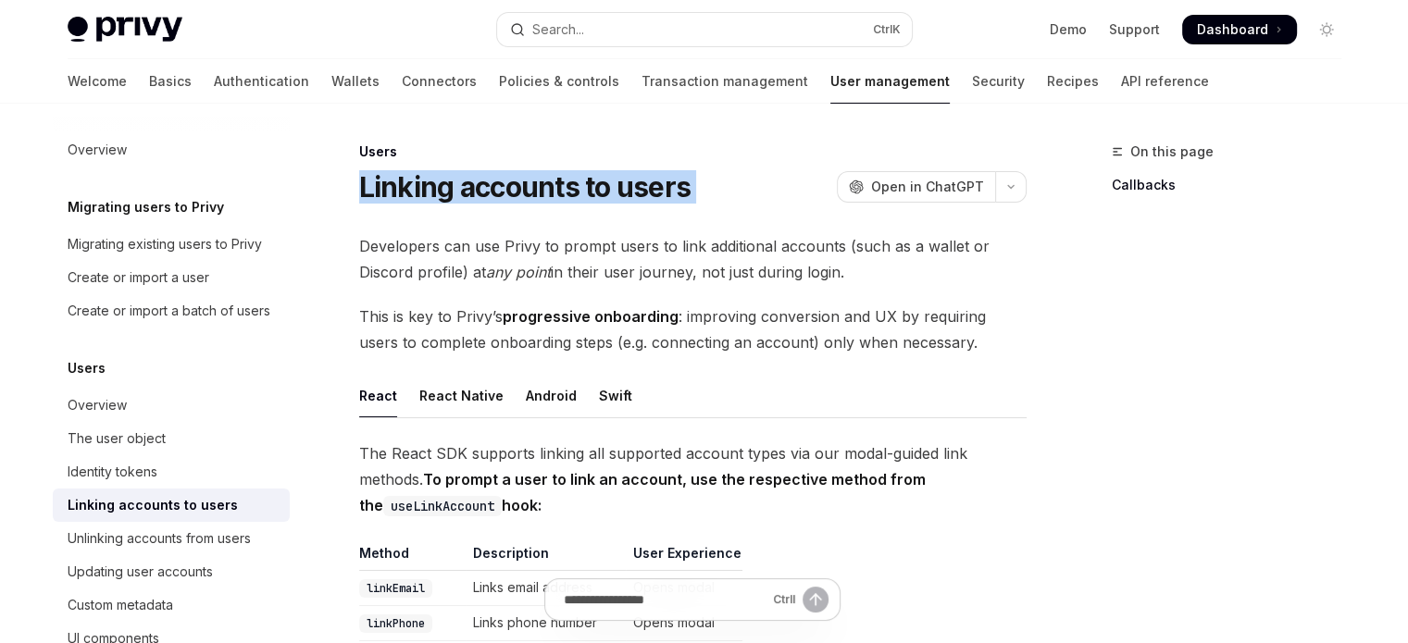
click at [436, 194] on h1 "Linking accounts to users" at bounding box center [524, 186] width 331 height 33
click at [403, 193] on h1 "Linking accounts to users" at bounding box center [524, 186] width 331 height 33
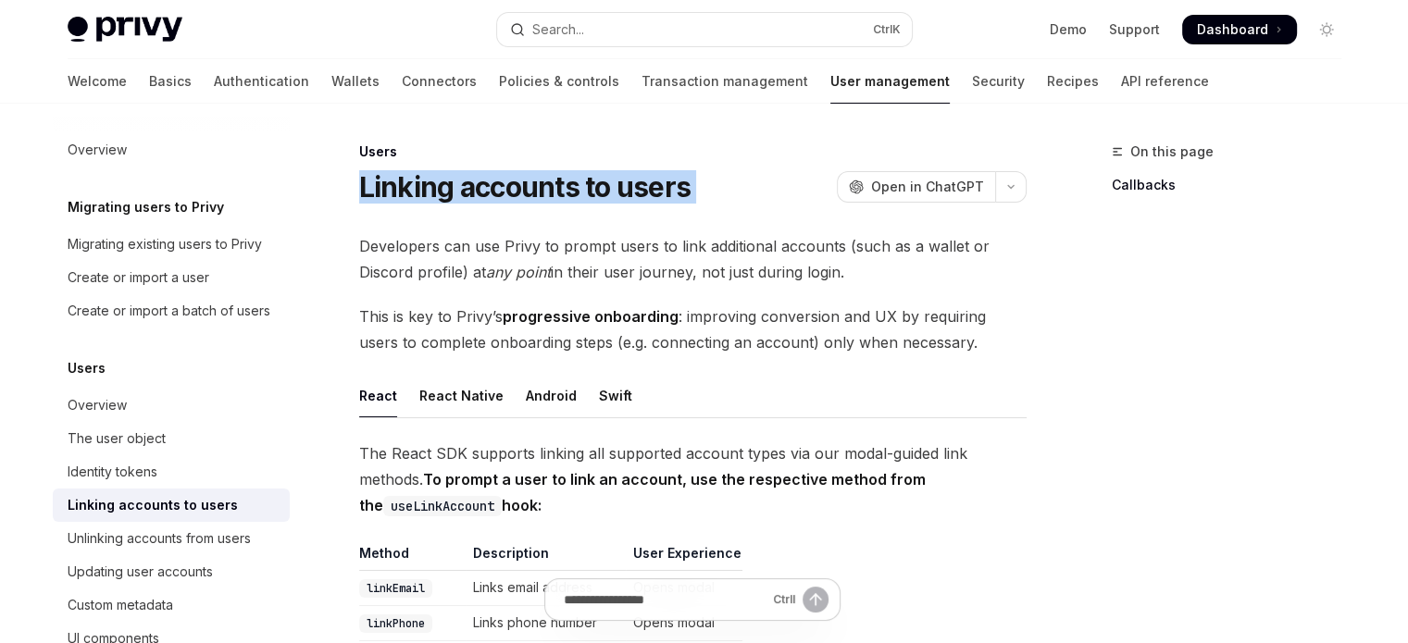
click at [403, 193] on h1 "Linking accounts to users" at bounding box center [524, 186] width 331 height 33
click at [233, 549] on div "Unlinking accounts from users" at bounding box center [159, 539] width 183 height 22
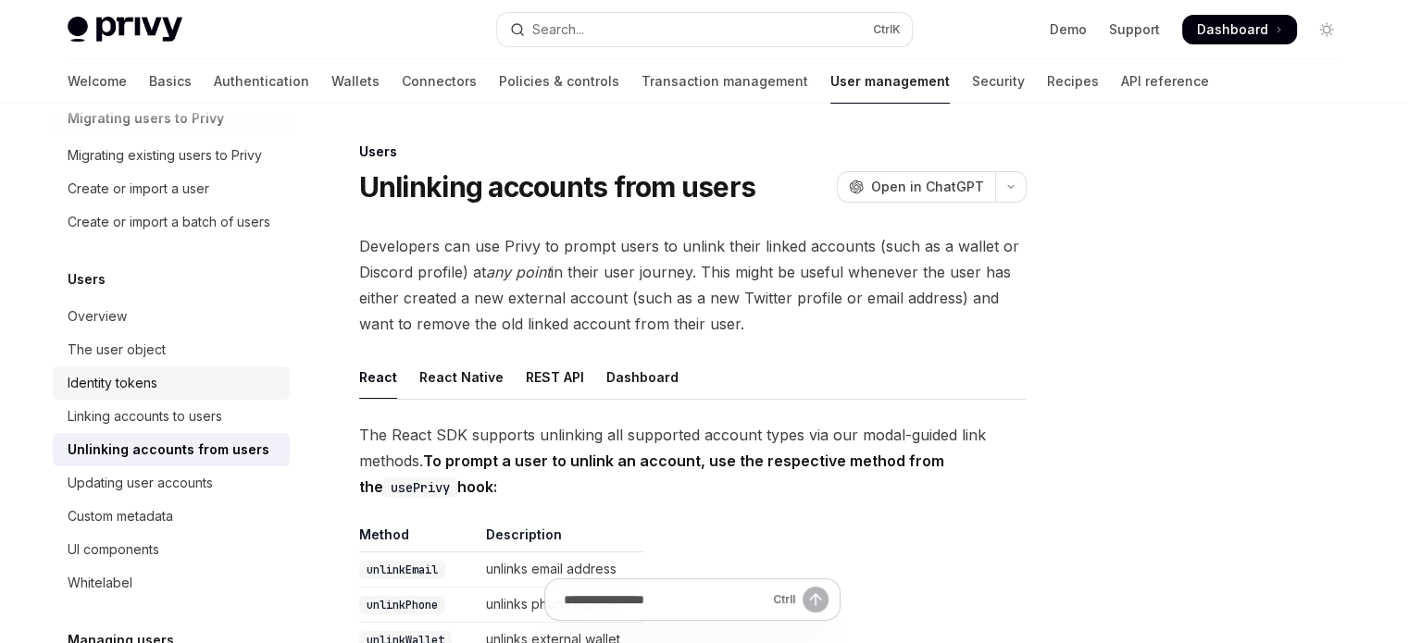
scroll to position [93, 0]
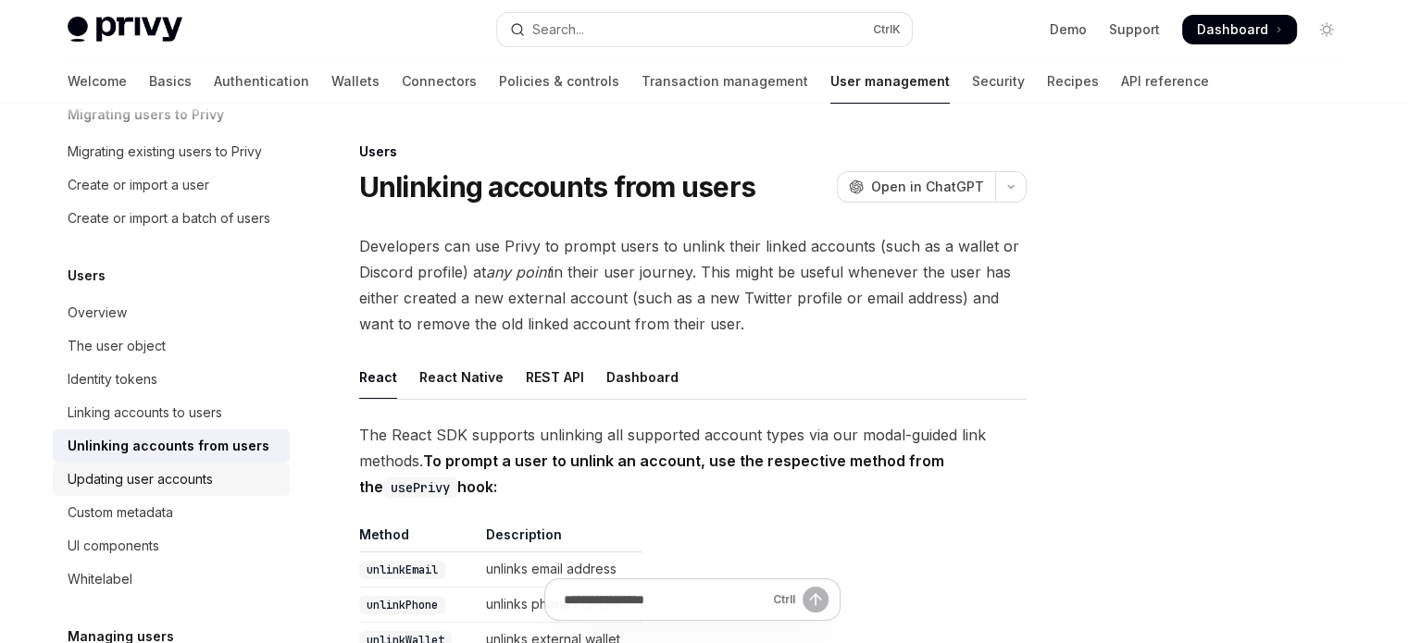
click at [227, 490] on div "Updating user accounts" at bounding box center [173, 479] width 211 height 22
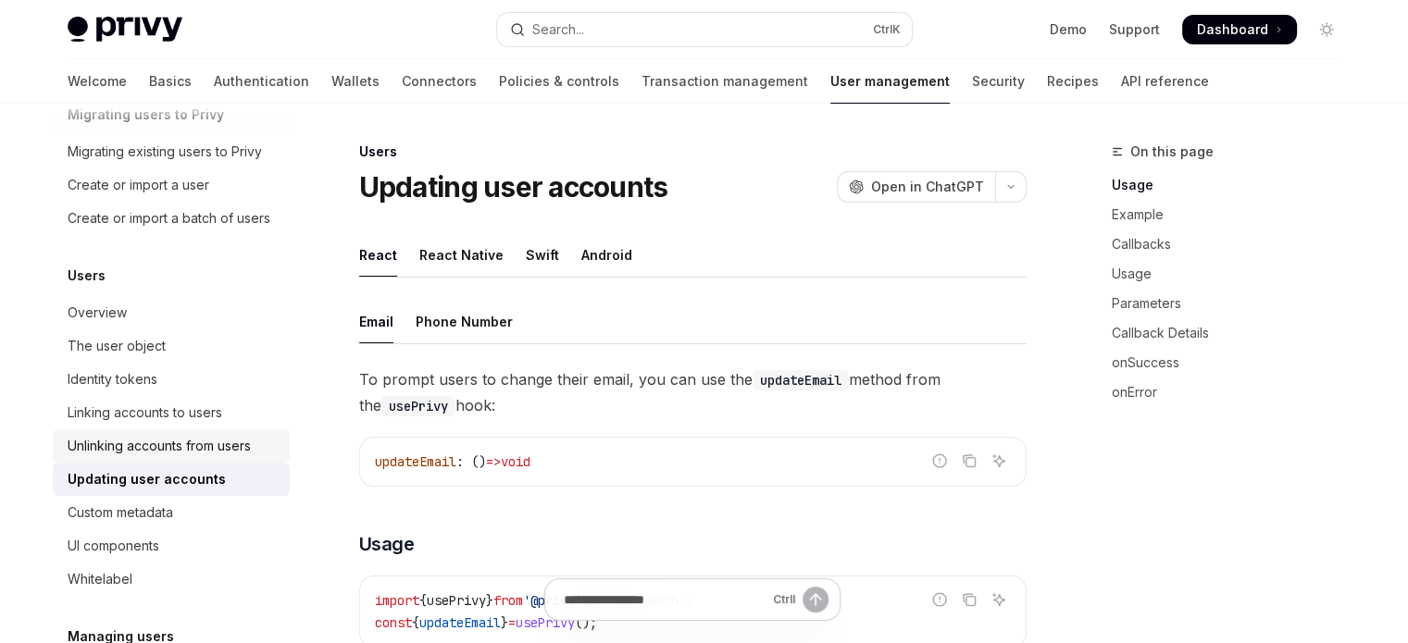
click at [228, 457] on div "Unlinking accounts from users" at bounding box center [159, 446] width 183 height 22
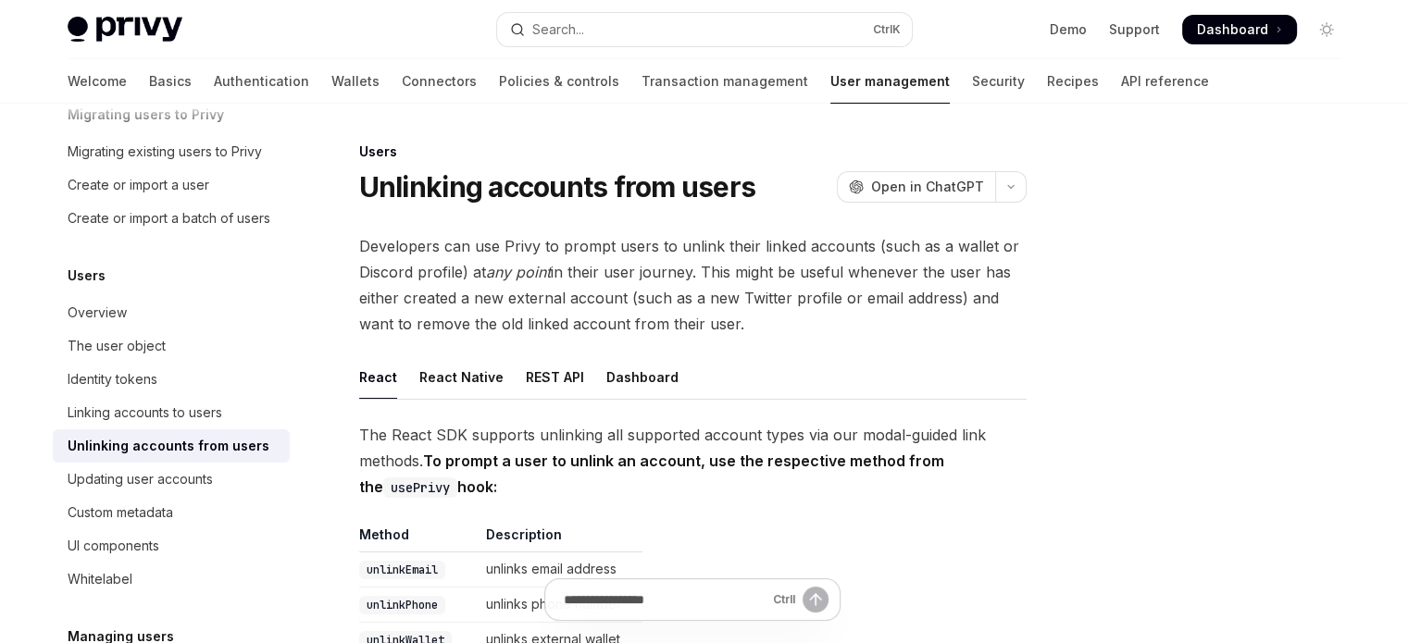
click at [232, 451] on link "Unlinking accounts from users" at bounding box center [171, 446] width 237 height 33
click at [233, 424] on div "Linking accounts to users" at bounding box center [173, 413] width 211 height 22
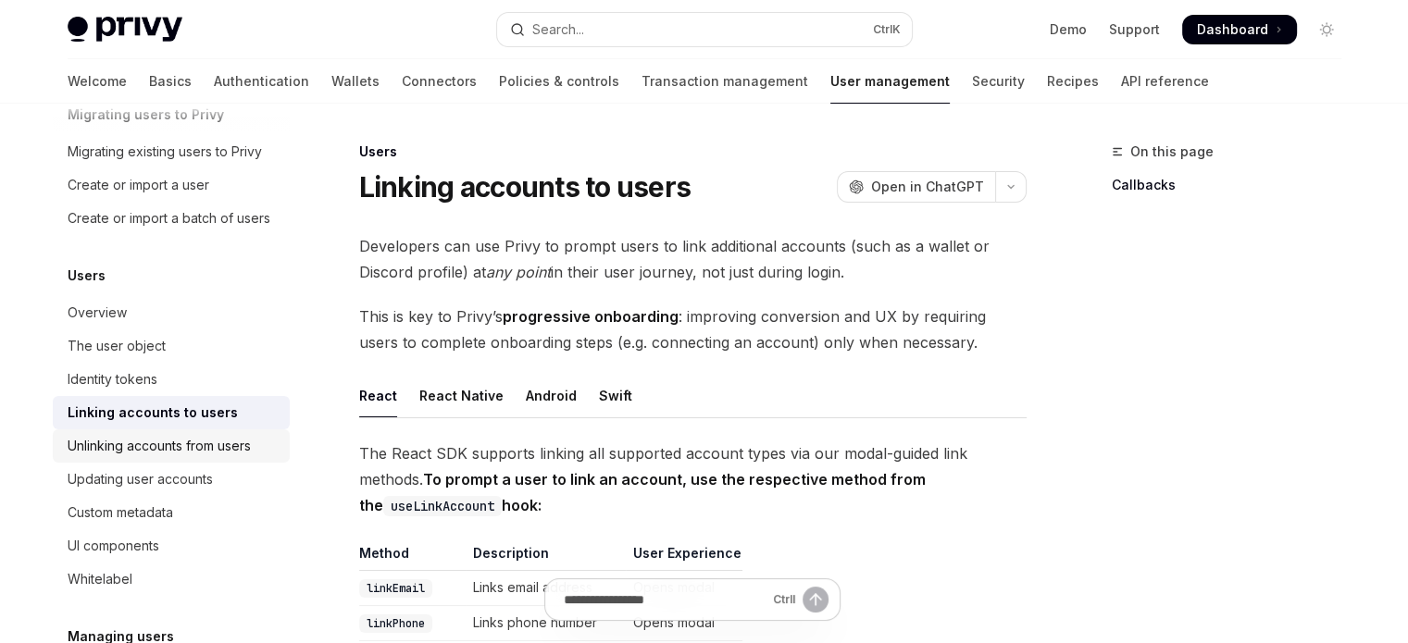
click at [219, 463] on link "Unlinking accounts from users" at bounding box center [171, 446] width 237 height 33
click at [218, 491] on div "Updating user accounts" at bounding box center [173, 479] width 211 height 22
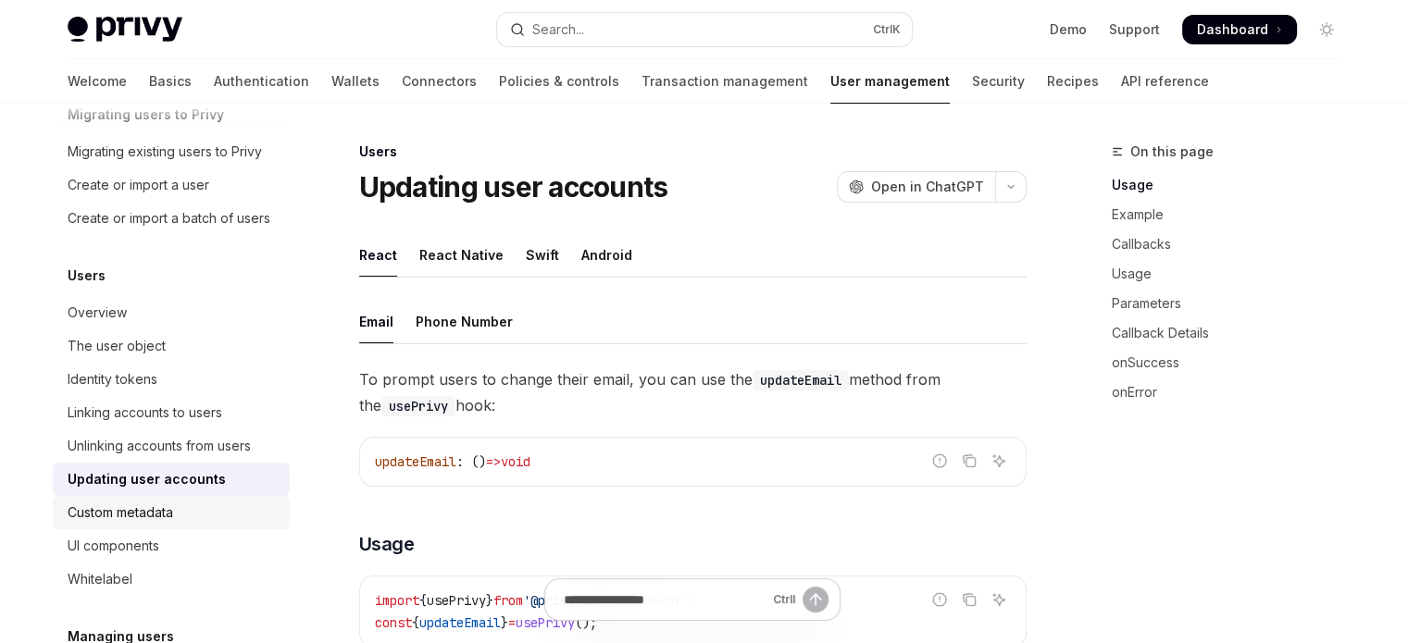
click at [210, 524] on div "Custom metadata" at bounding box center [173, 513] width 211 height 22
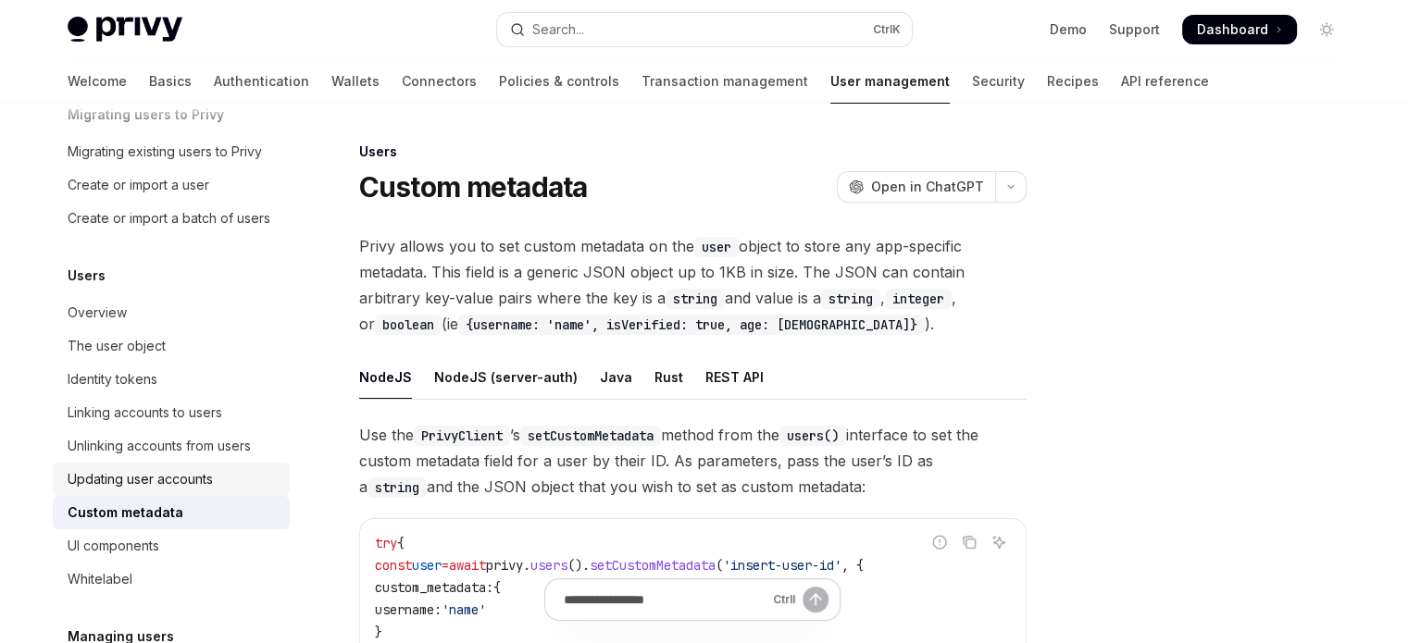
click at [213, 491] on div "Updating user accounts" at bounding box center [173, 479] width 211 height 22
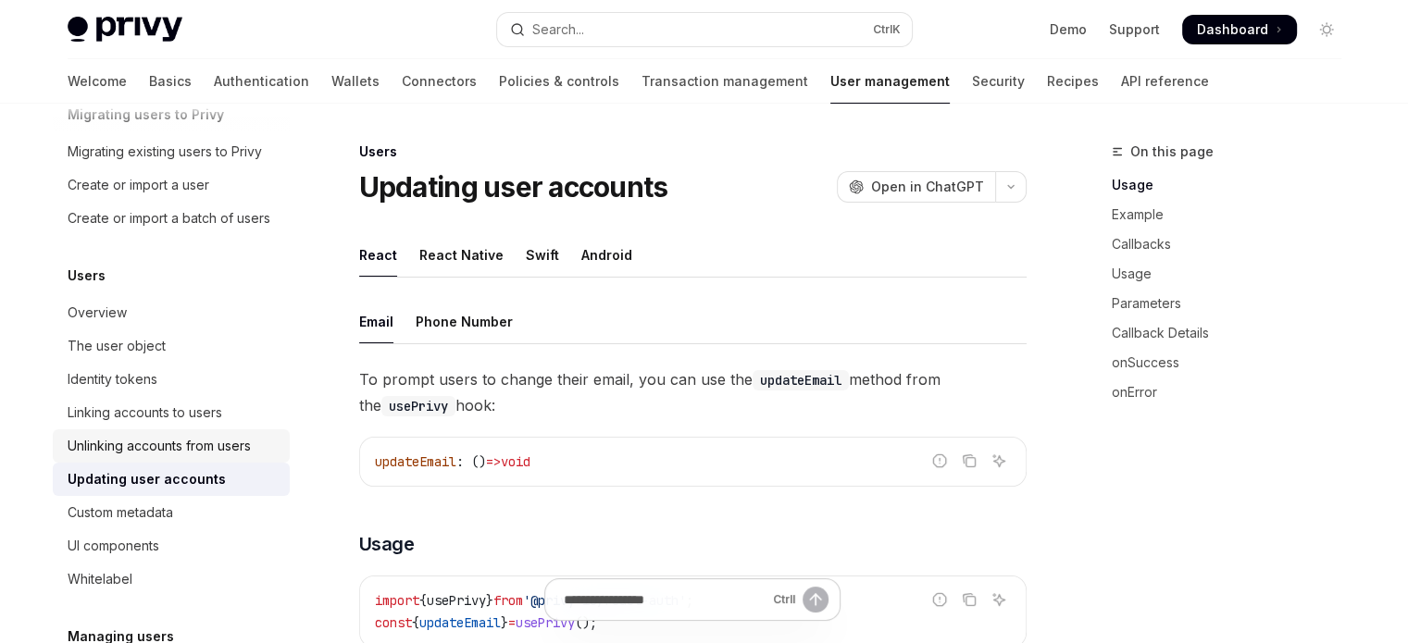
click at [215, 457] on div "Unlinking accounts from users" at bounding box center [159, 446] width 183 height 22
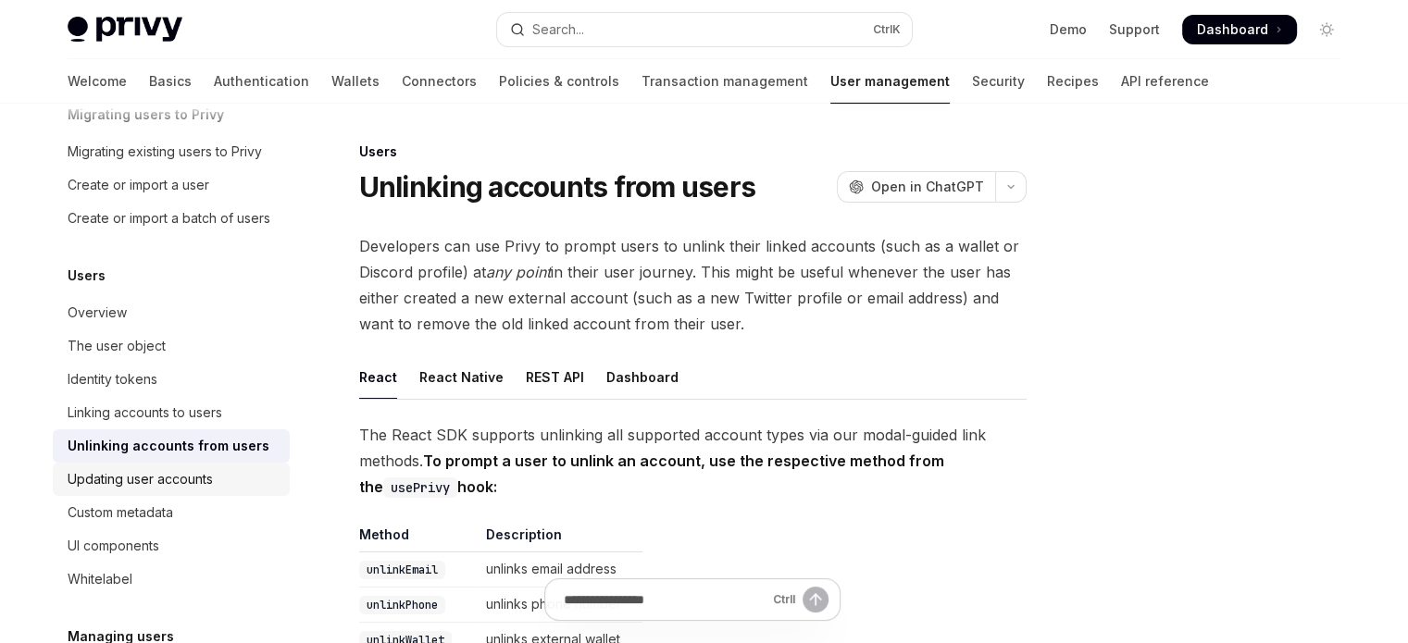
click at [215, 490] on div "Updating user accounts" at bounding box center [173, 479] width 211 height 22
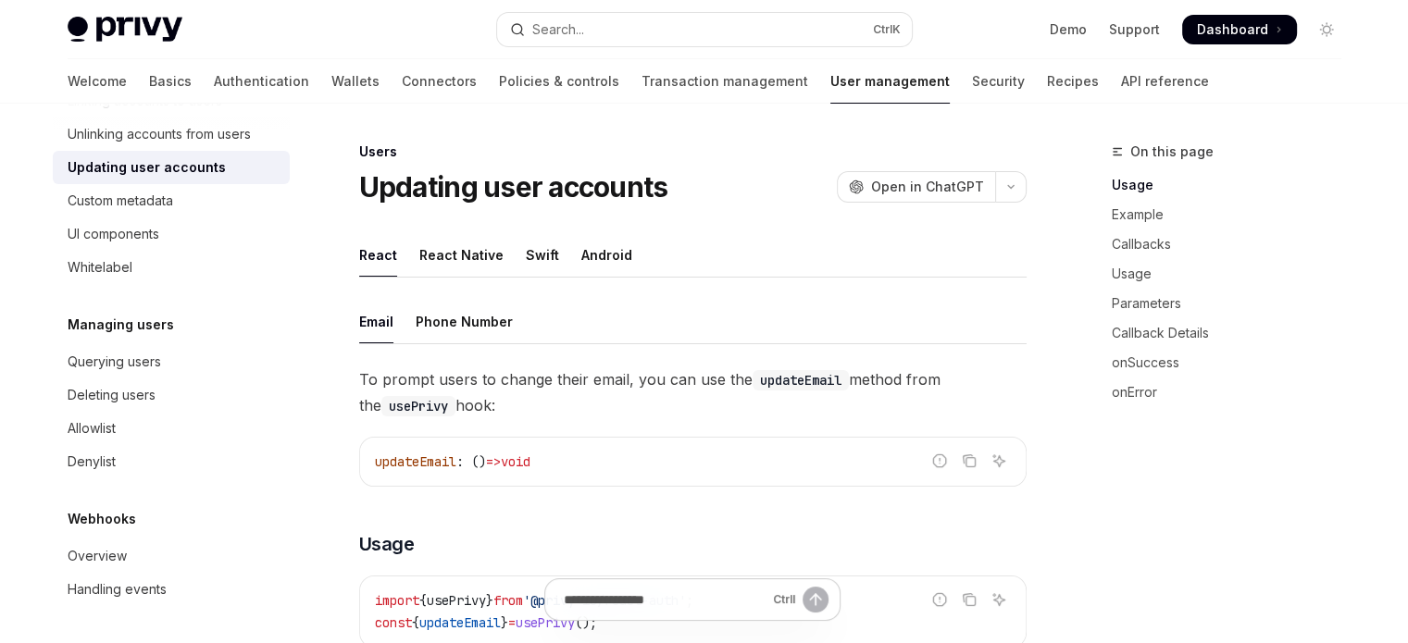
scroll to position [426, 0]
click at [233, 369] on div "Querying users" at bounding box center [173, 362] width 211 height 22
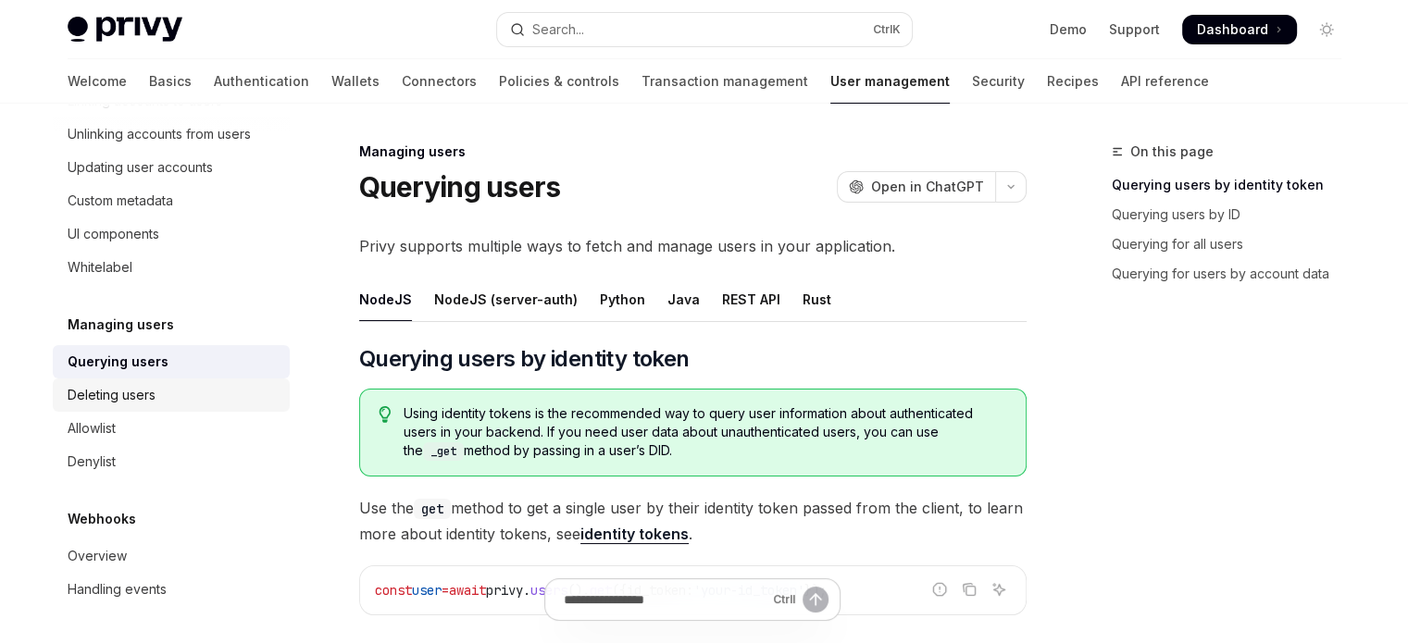
click at [221, 392] on div "Deleting users" at bounding box center [173, 395] width 211 height 22
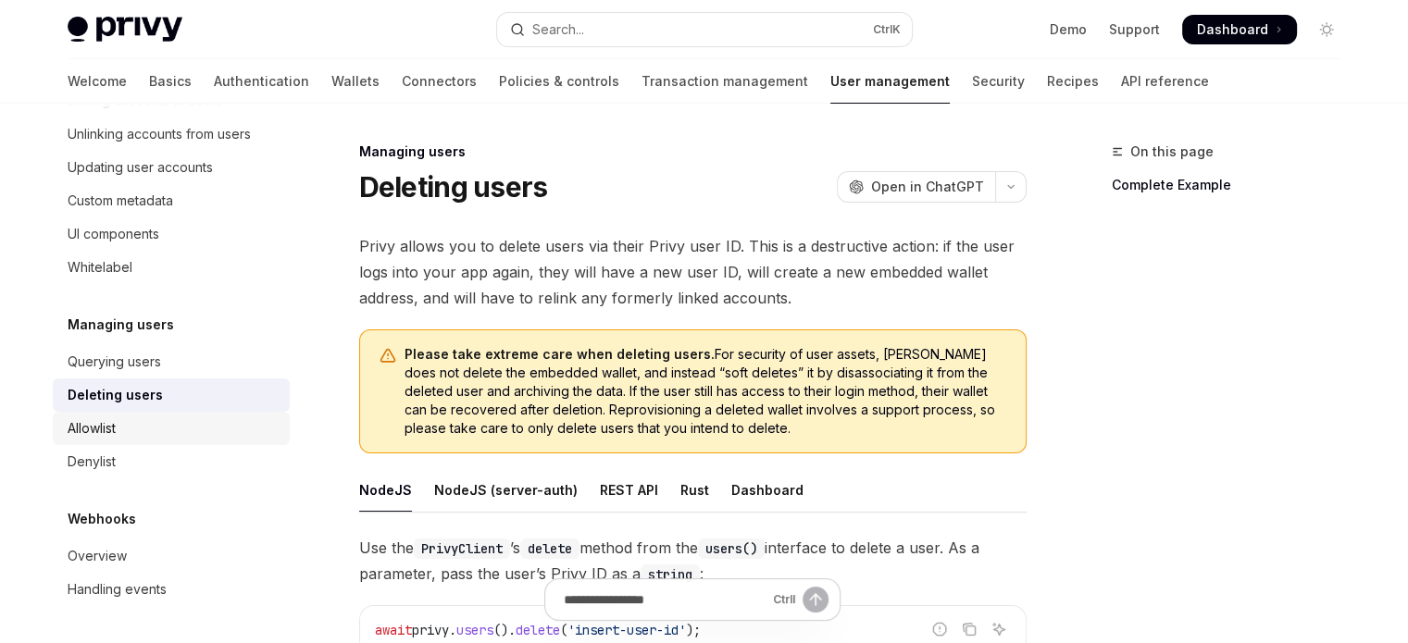
click at [200, 418] on div "Allowlist" at bounding box center [173, 429] width 211 height 22
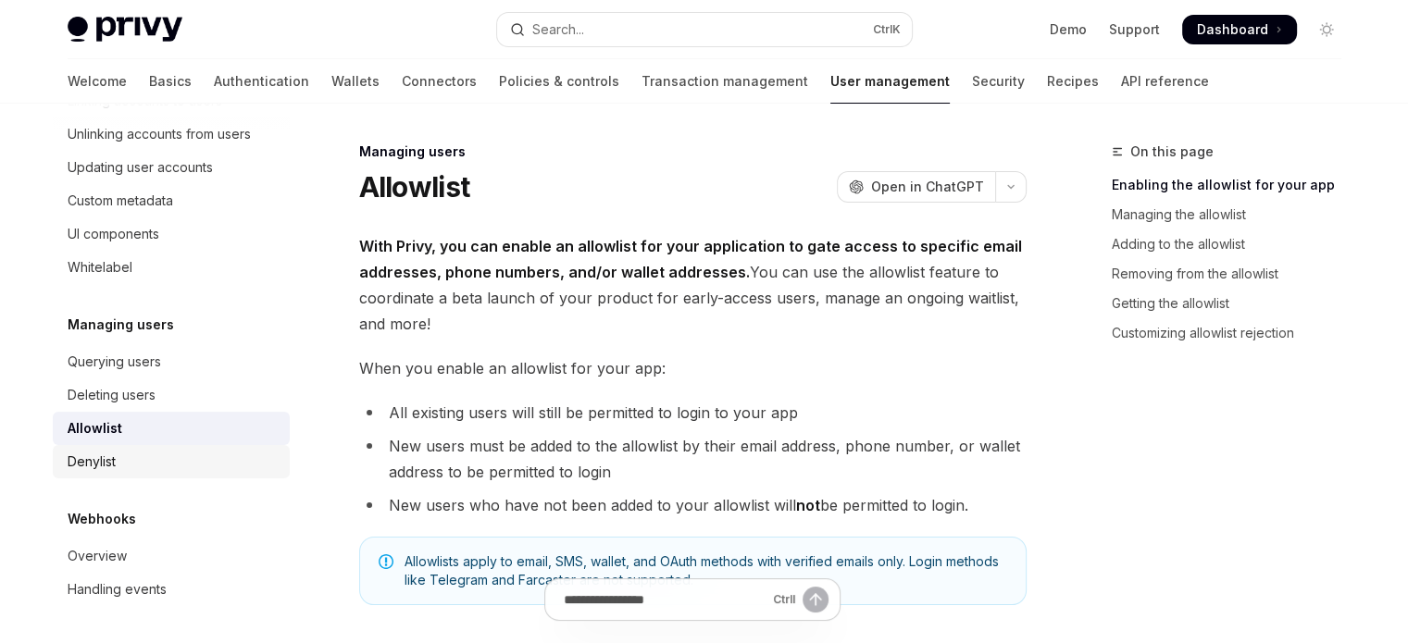
click at [181, 455] on div "Denylist" at bounding box center [173, 462] width 211 height 22
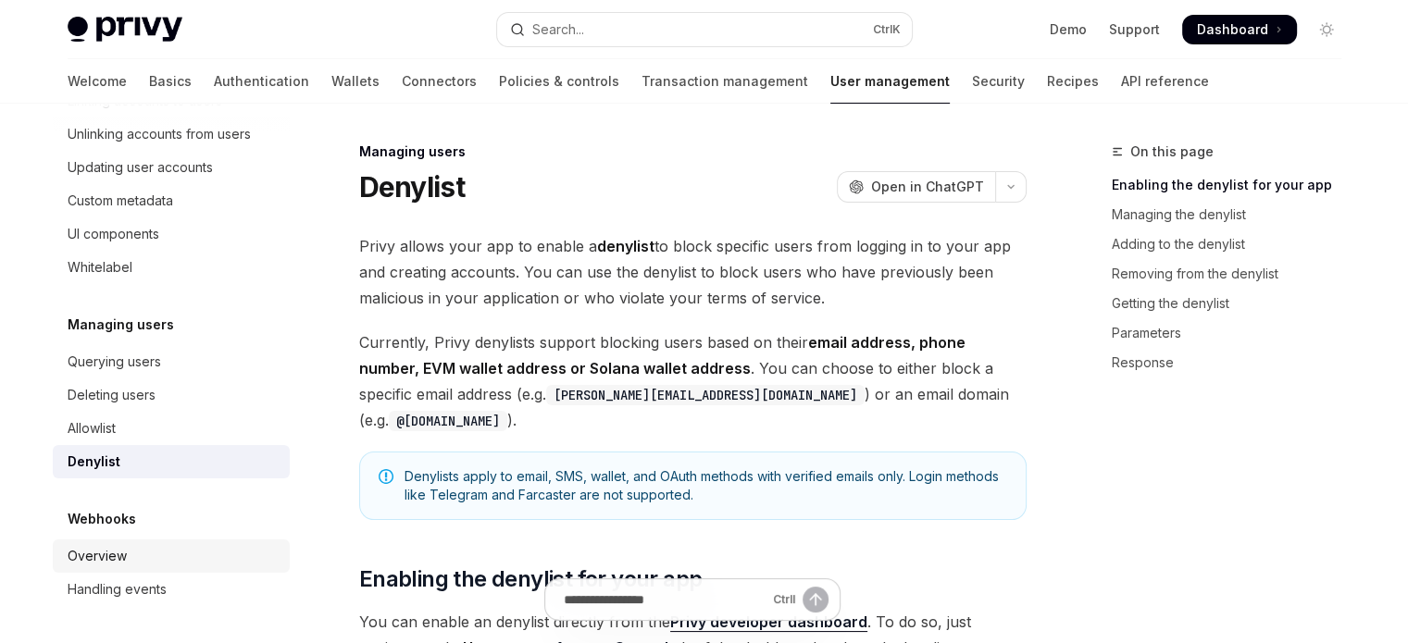
click at [178, 562] on div "Overview" at bounding box center [173, 556] width 211 height 22
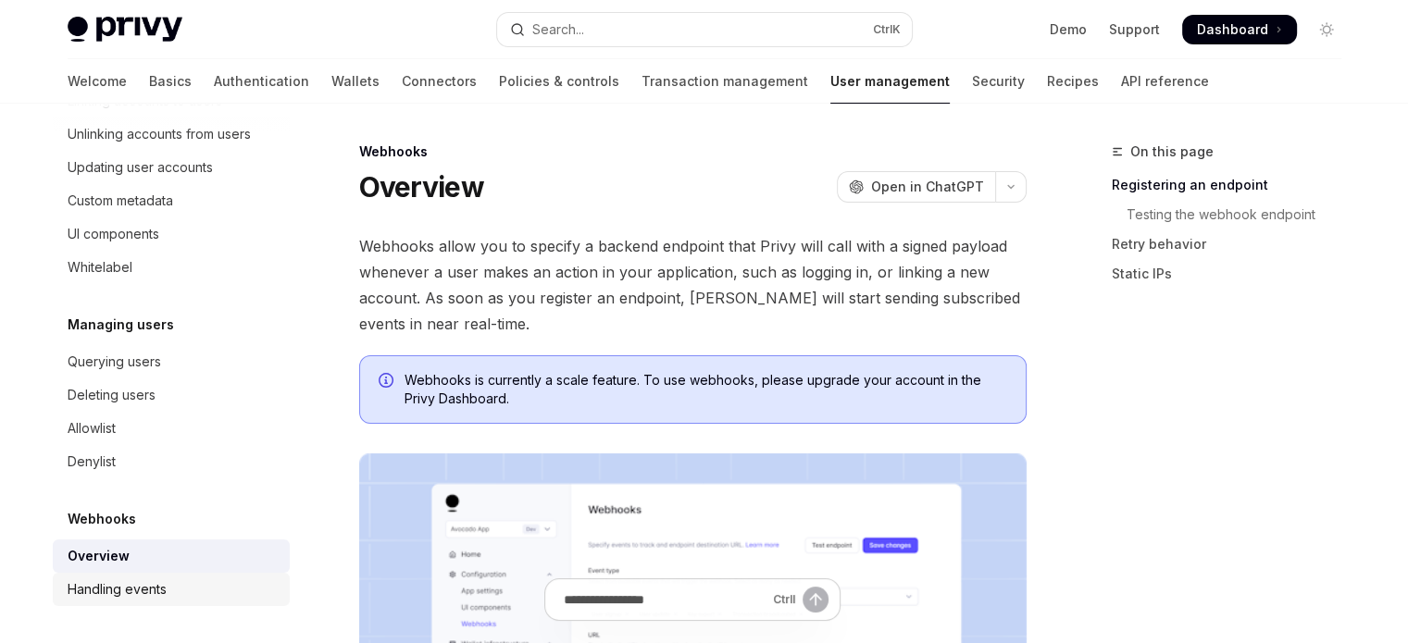
click at [179, 595] on div "Handling events" at bounding box center [173, 590] width 211 height 22
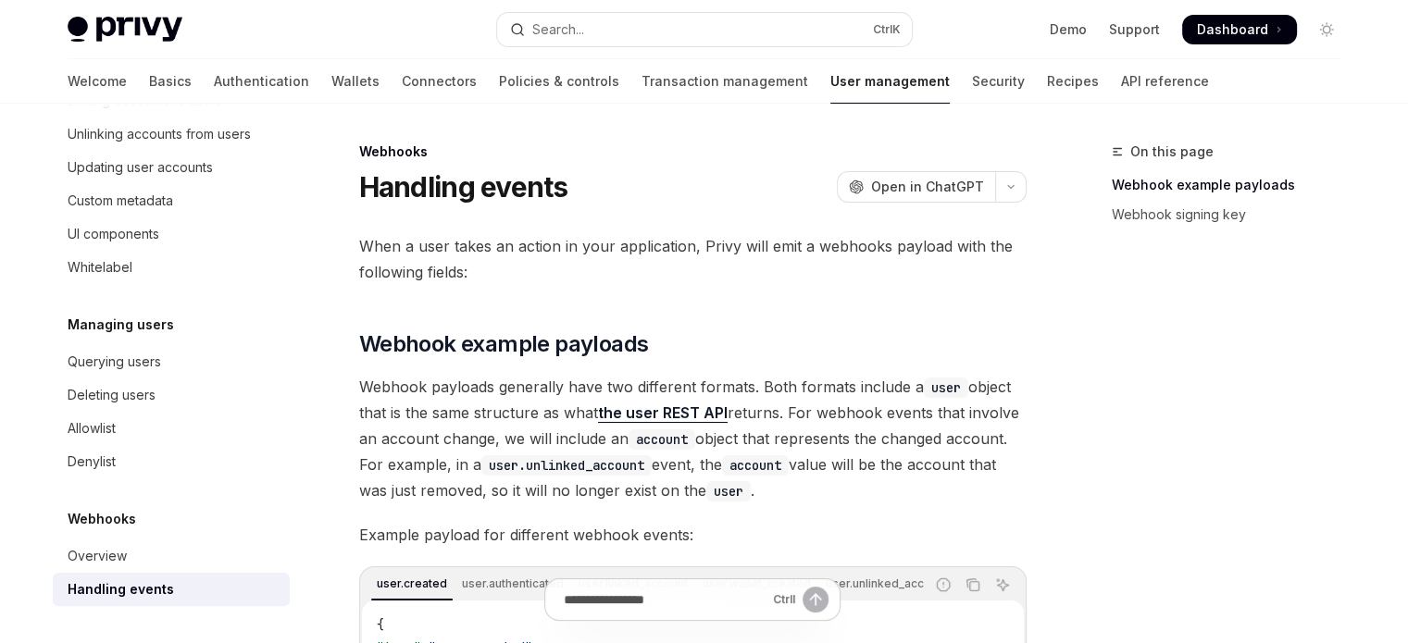
click at [178, 575] on link "Handling events" at bounding box center [171, 589] width 237 height 33
click at [176, 548] on div "Overview" at bounding box center [173, 556] width 211 height 22
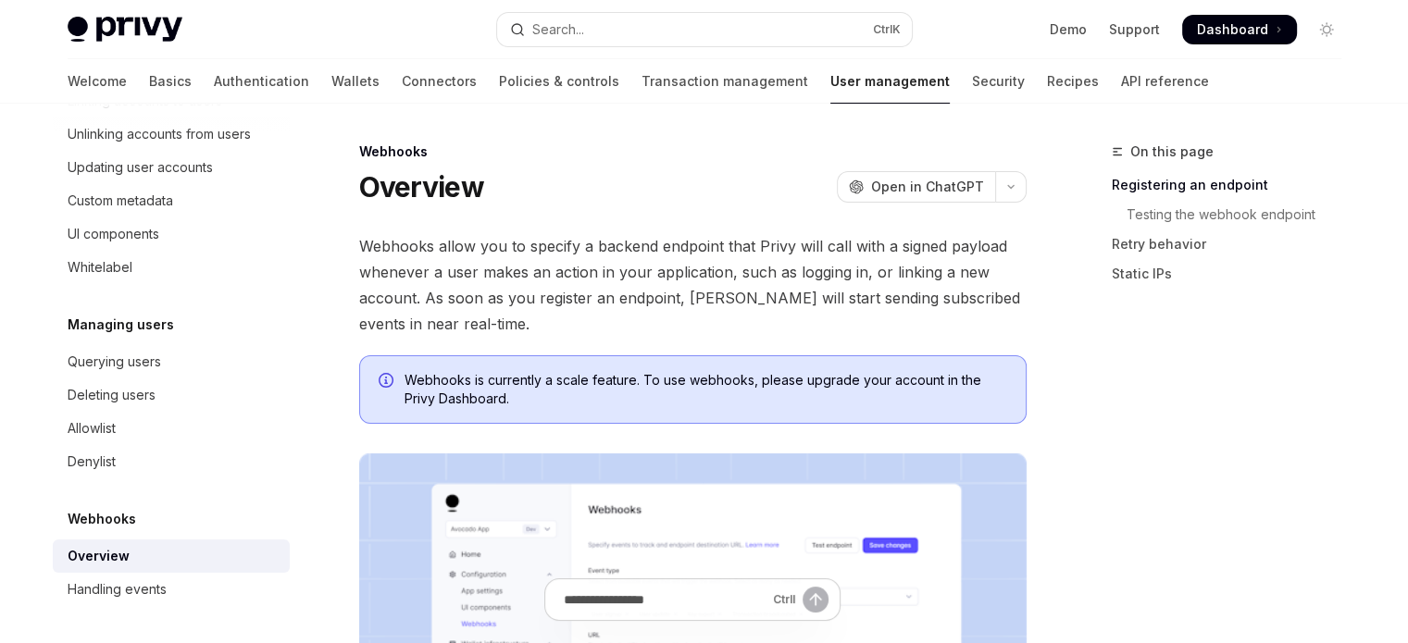
click at [169, 533] on div "Webhooks Overview Handling events" at bounding box center [171, 557] width 237 height 98
click at [167, 495] on div "Overview Migrating users to Privy Migrating existing users to Privy Create or i…" at bounding box center [171, 168] width 237 height 878
click at [168, 468] on div "Denylist" at bounding box center [173, 462] width 211 height 22
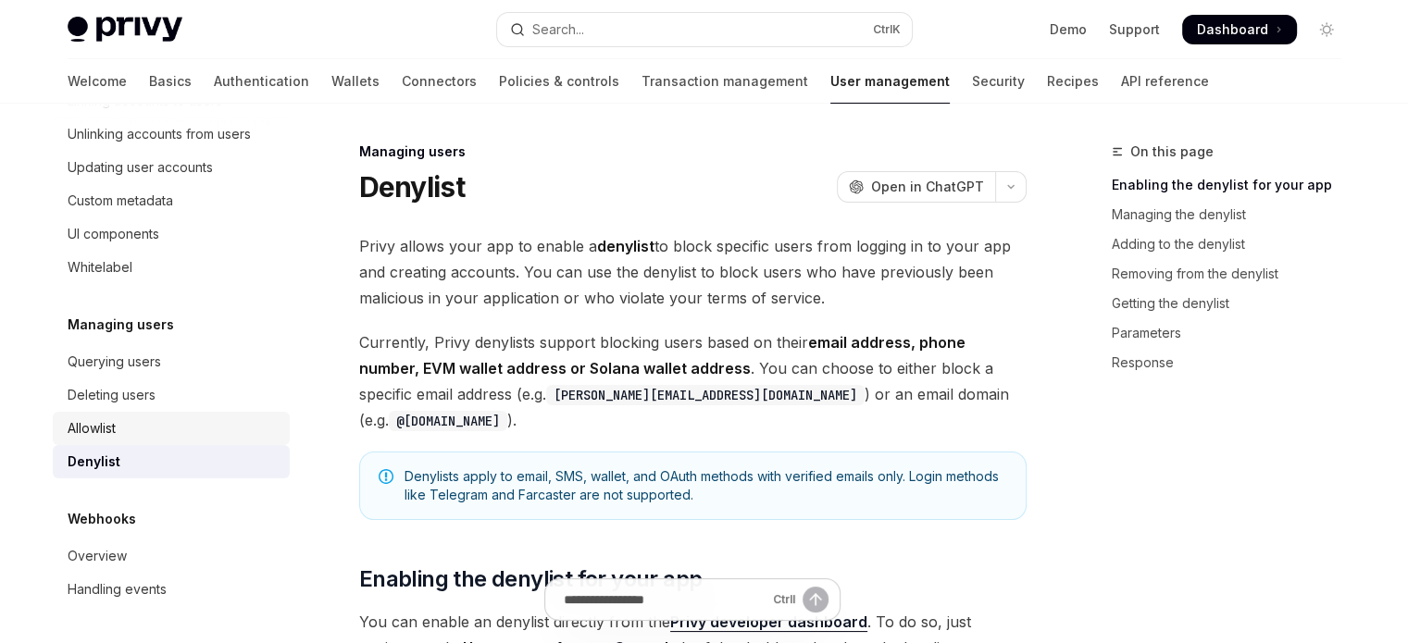
click at [180, 434] on div "Allowlist" at bounding box center [173, 429] width 211 height 22
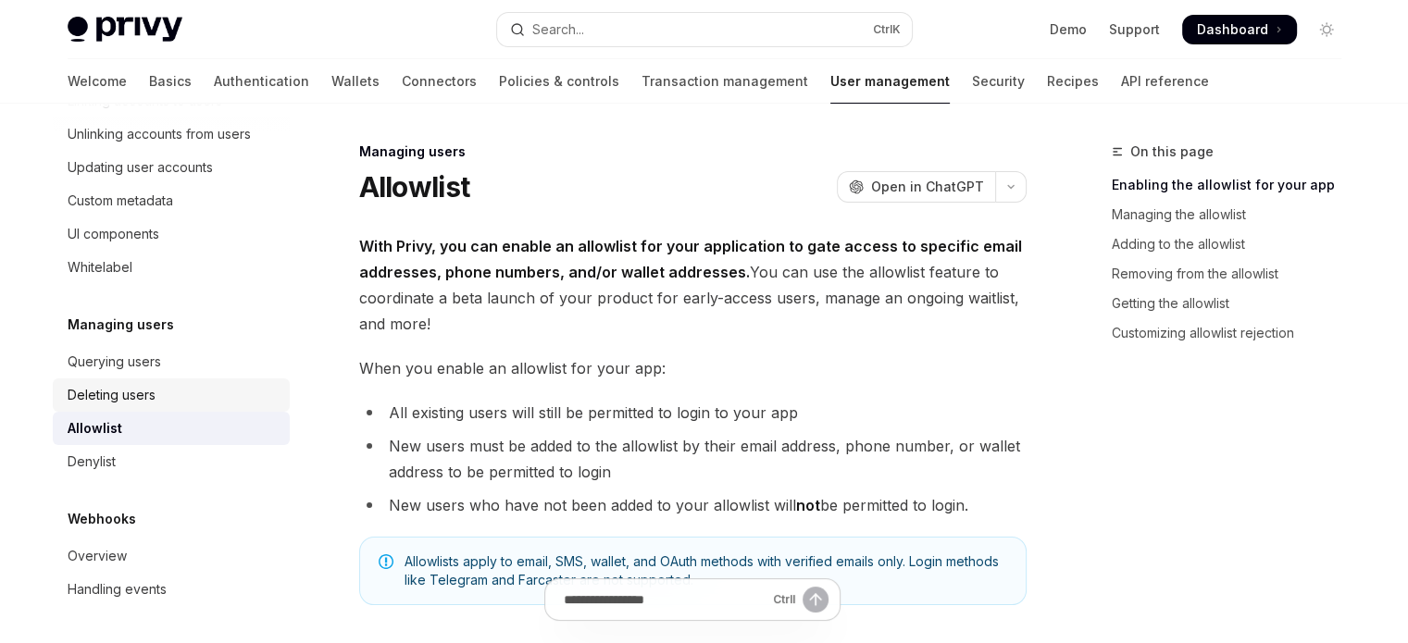
click at [193, 407] on link "Deleting users" at bounding box center [171, 395] width 237 height 33
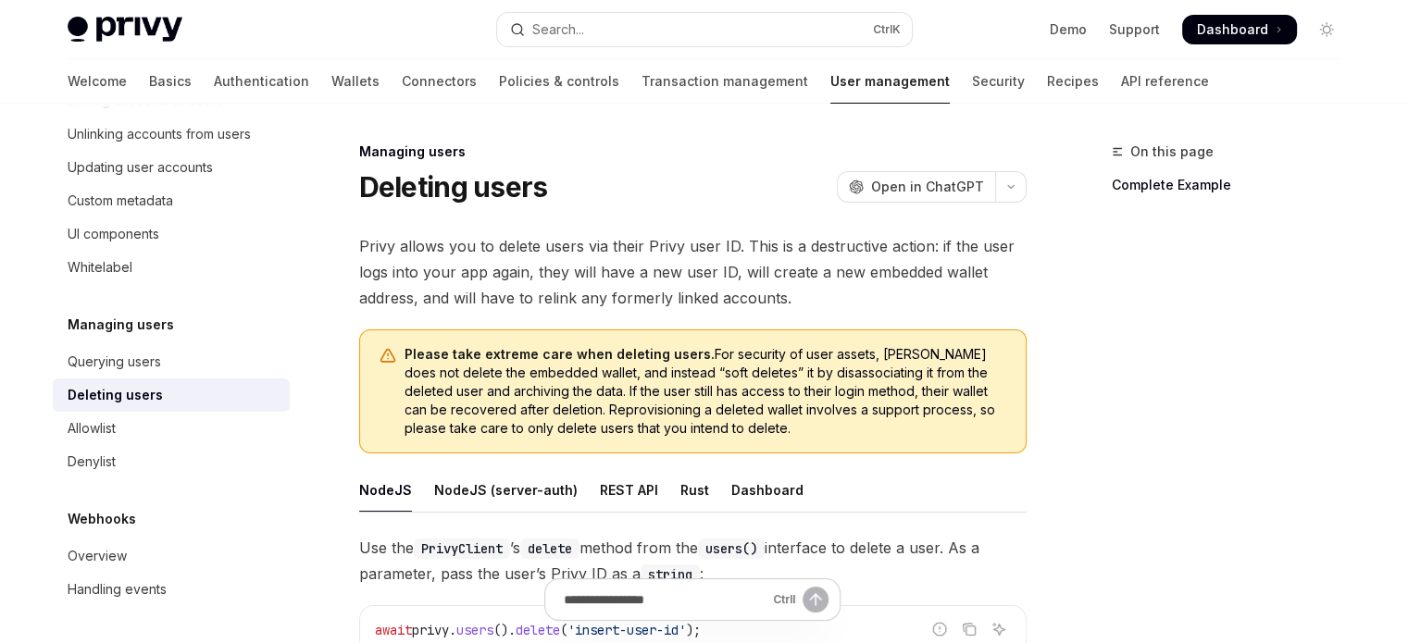
click at [207, 381] on link "Deleting users" at bounding box center [171, 395] width 237 height 33
click at [211, 369] on div "Querying users" at bounding box center [173, 362] width 211 height 22
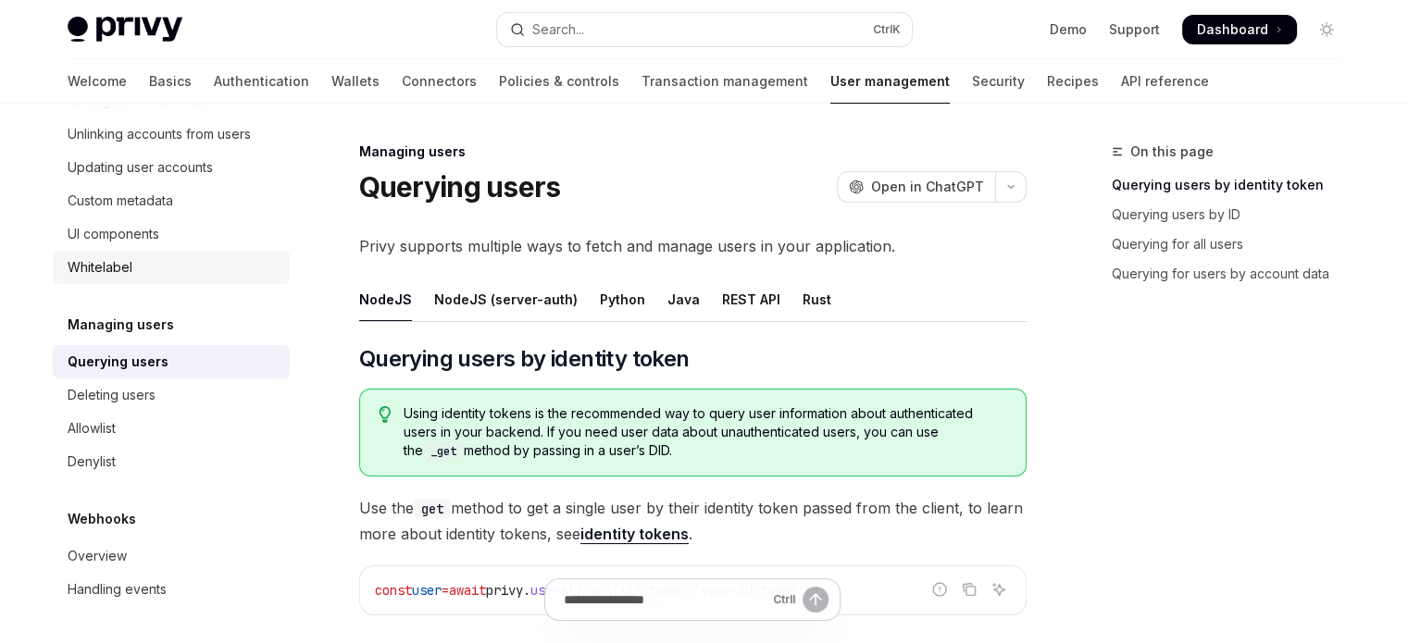
click at [210, 269] on div "Whitelabel" at bounding box center [173, 267] width 211 height 22
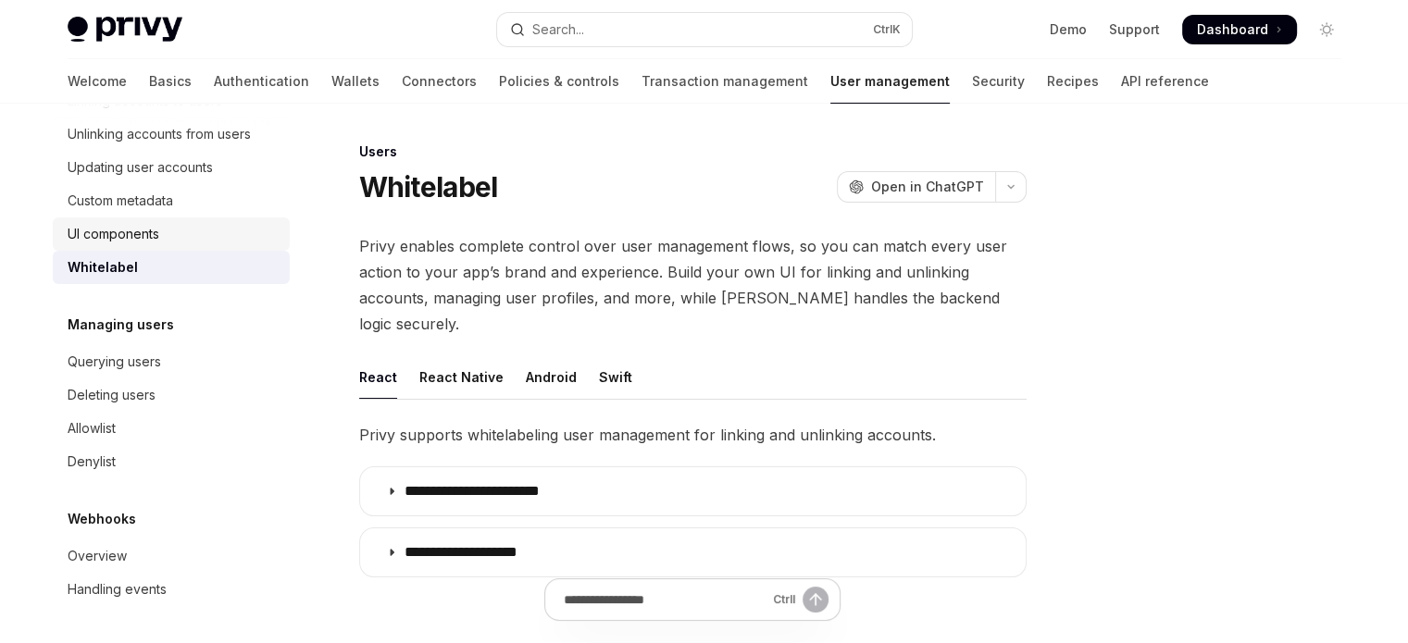
click at [215, 239] on div "UI components" at bounding box center [173, 234] width 211 height 22
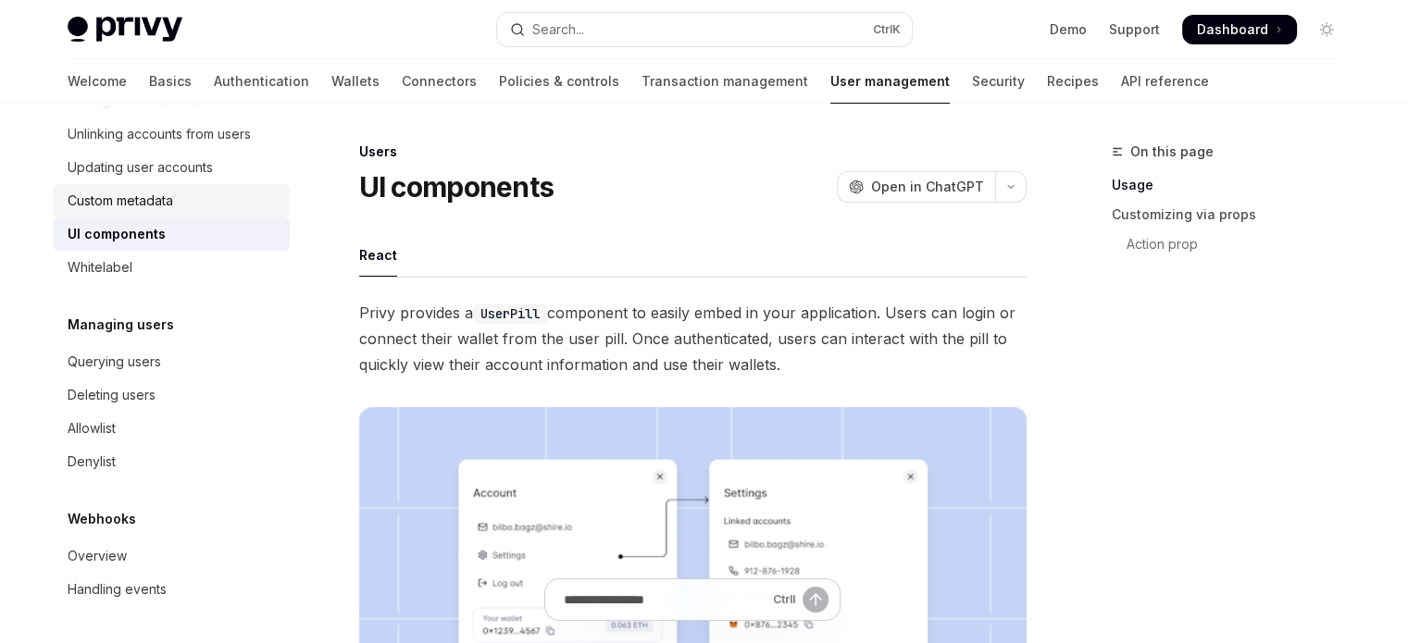
click at [223, 212] on link "Custom metadata" at bounding box center [171, 200] width 237 height 33
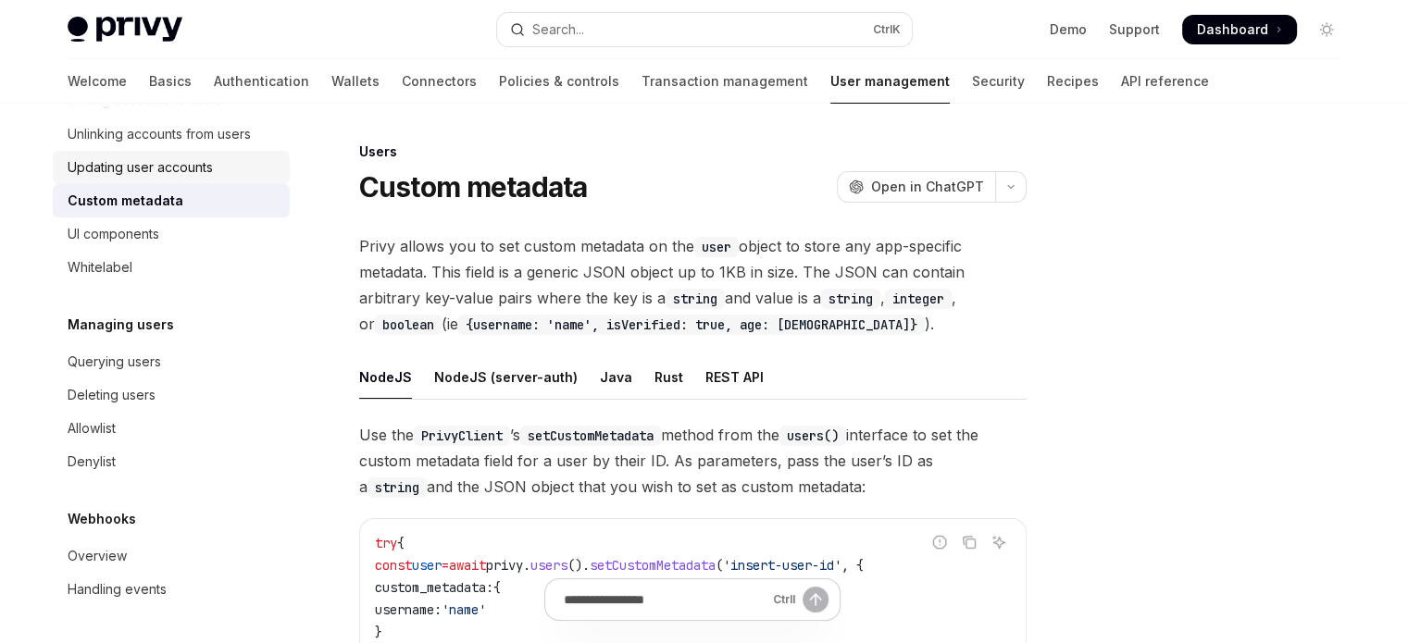
click at [231, 182] on link "Updating user accounts" at bounding box center [171, 167] width 237 height 33
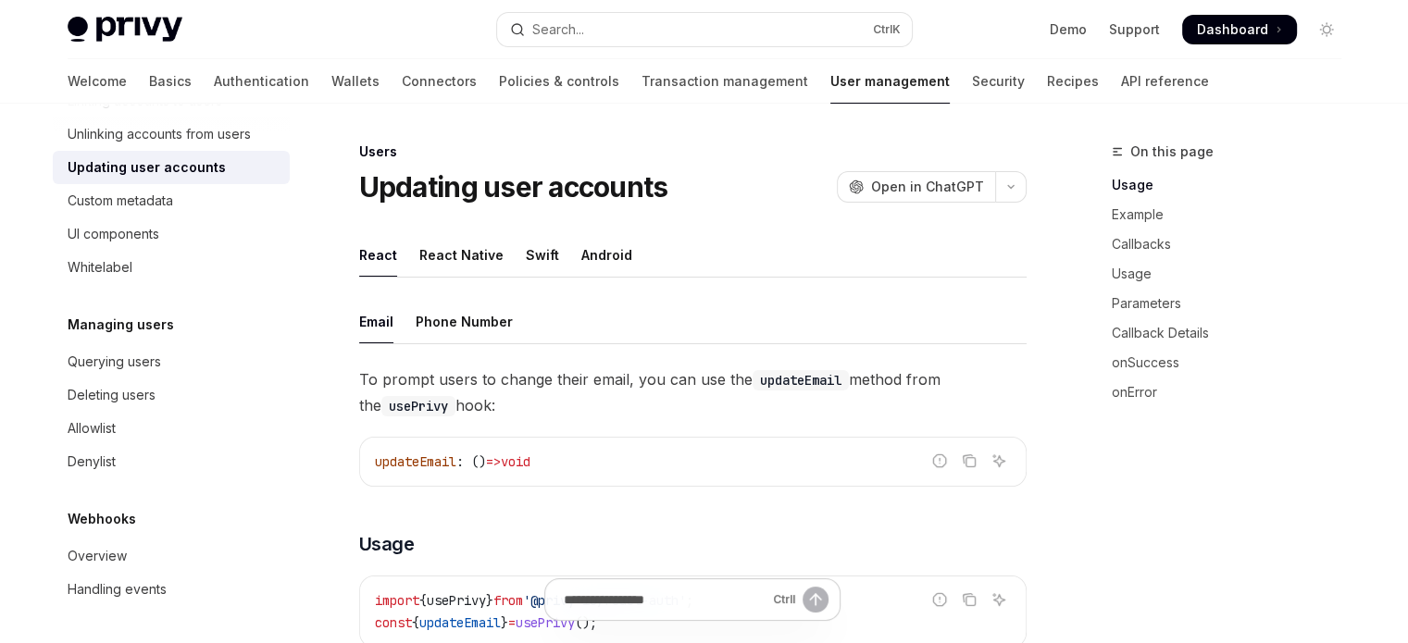
click at [240, 162] on div "Updating user accounts" at bounding box center [173, 167] width 211 height 22
click at [244, 147] on link "Unlinking accounts from users" at bounding box center [171, 134] width 237 height 33
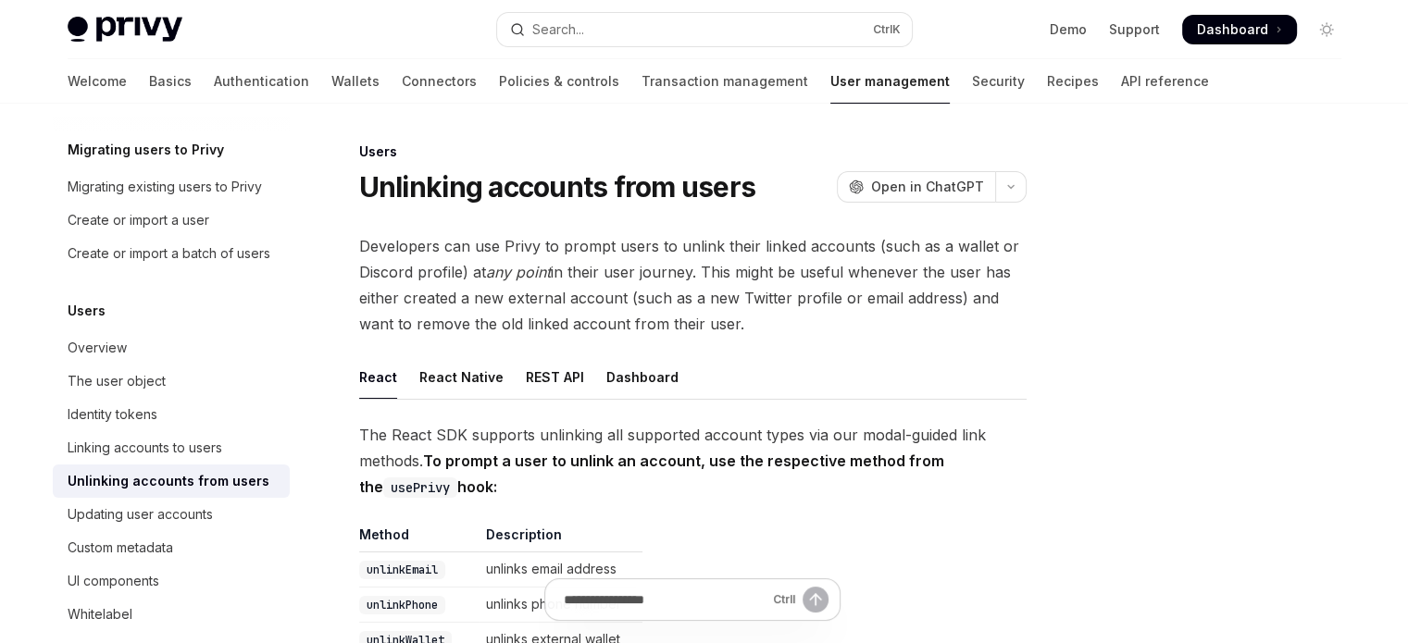
scroll to position [56, 0]
click at [194, 169] on div "Migrating users to Privy Migrating existing users to Privy Create or import a u…" at bounding box center [171, 206] width 237 height 131
click at [189, 194] on div "Migrating existing users to Privy" at bounding box center [165, 189] width 194 height 22
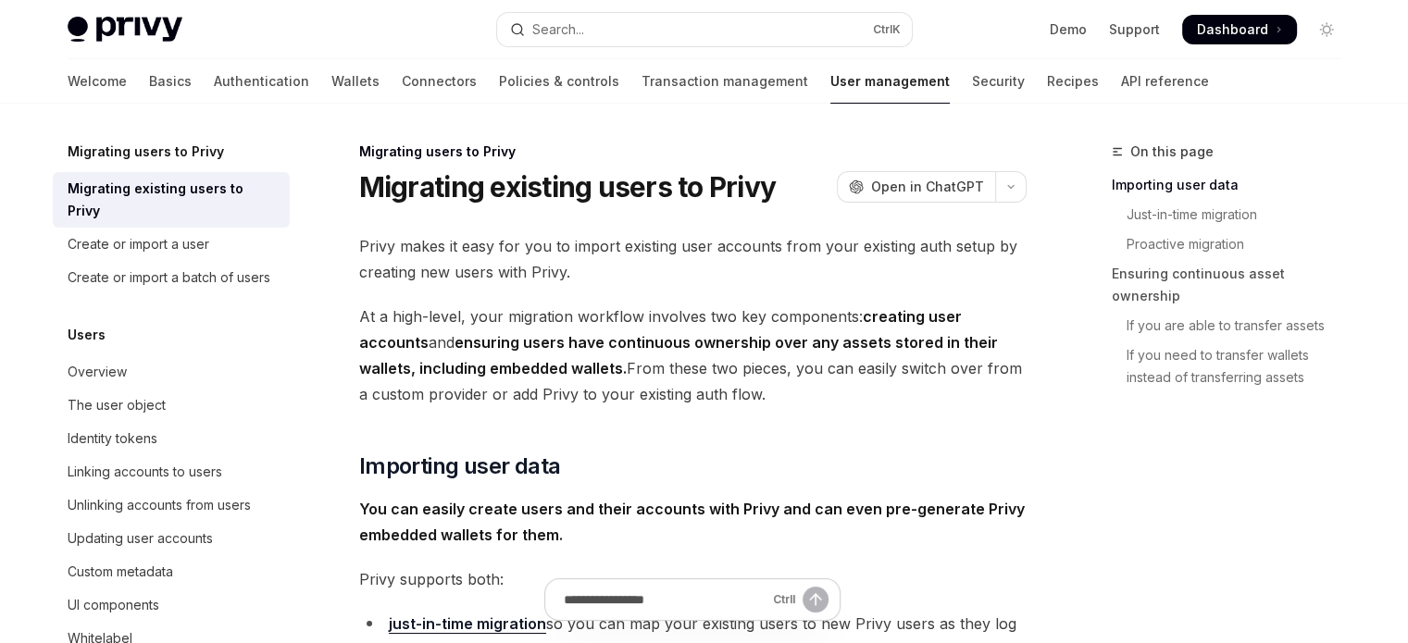
click at [172, 216] on div "Migrating existing users to Privy" at bounding box center [173, 200] width 211 height 44
click at [166, 250] on div "Create or import a user" at bounding box center [139, 244] width 142 height 22
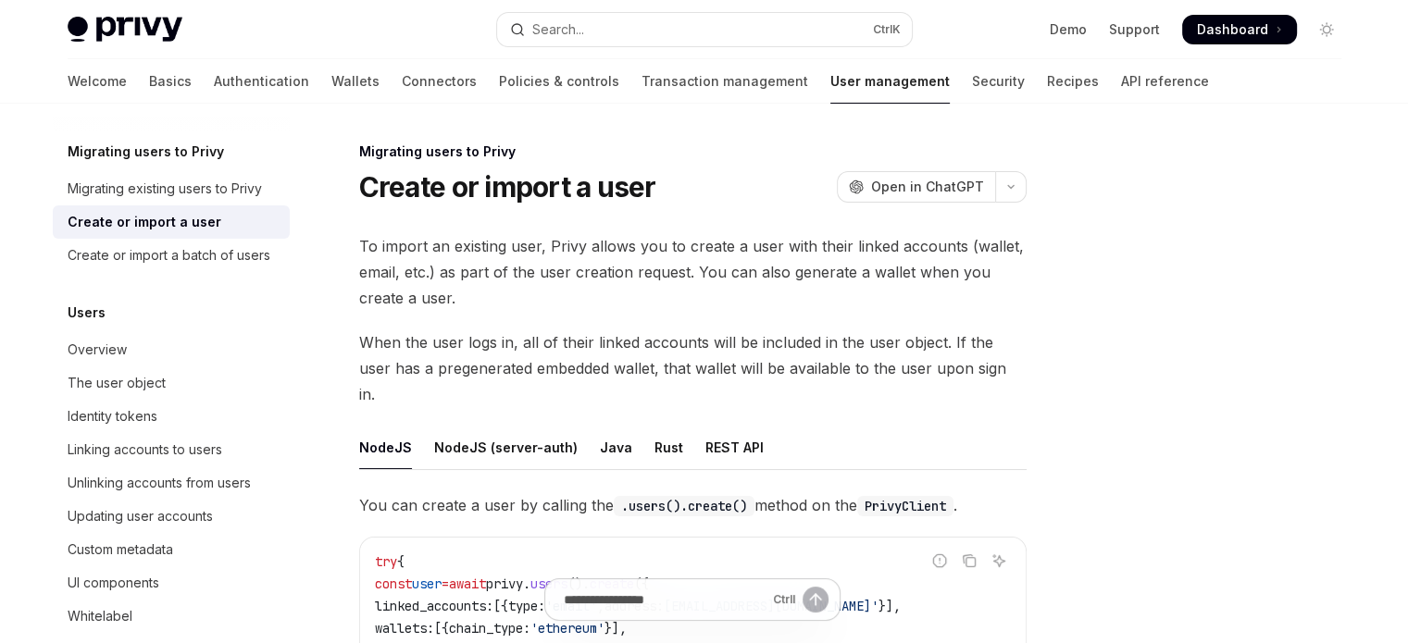
click at [151, 306] on div "Overview Migrating users to Privy Migrating existing users to Privy Create or i…" at bounding box center [171, 517] width 237 height 878
click at [140, 361] on div "Overview" at bounding box center [173, 350] width 211 height 22
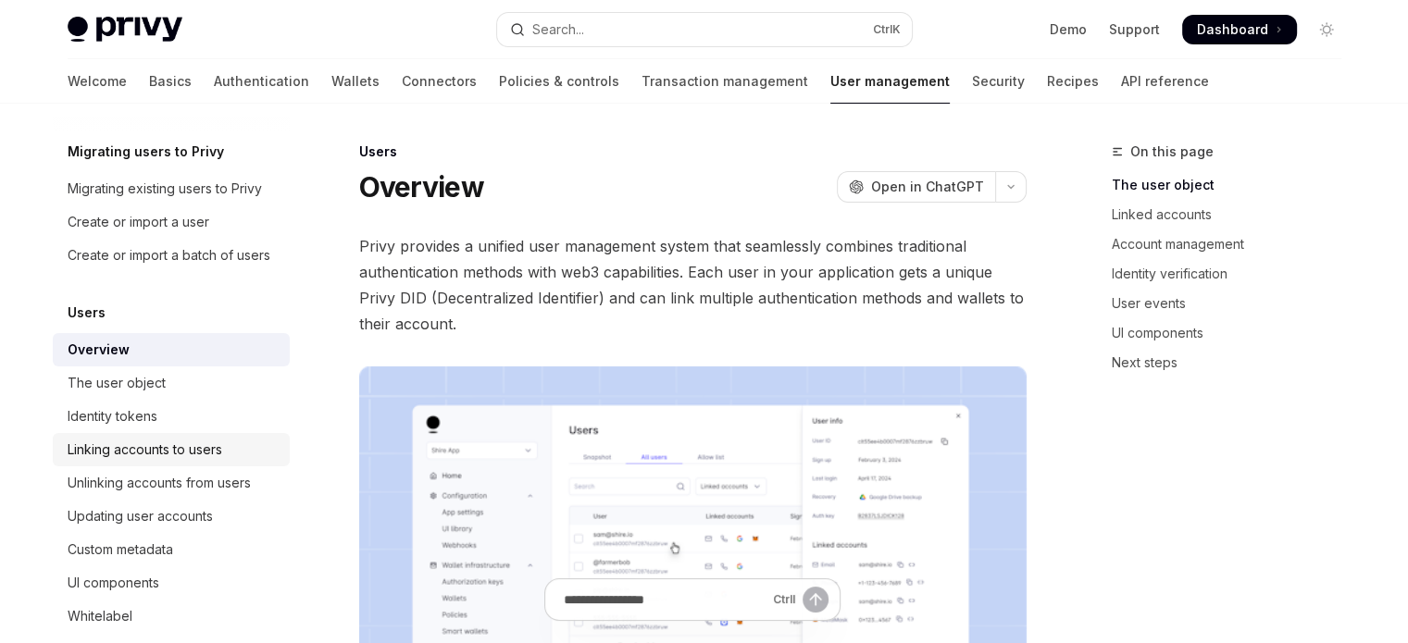
click at [137, 428] on div "Identity tokens" at bounding box center [113, 416] width 90 height 22
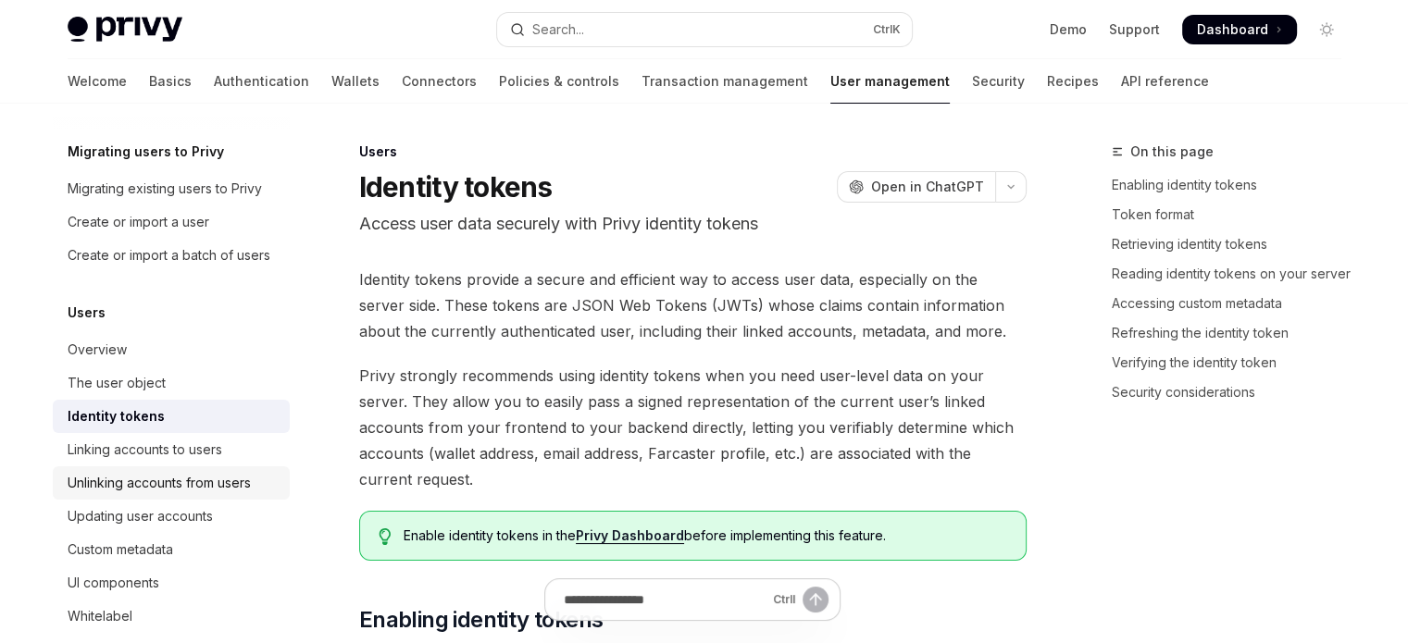
click at [137, 489] on link "Unlinking accounts from users" at bounding box center [171, 483] width 237 height 33
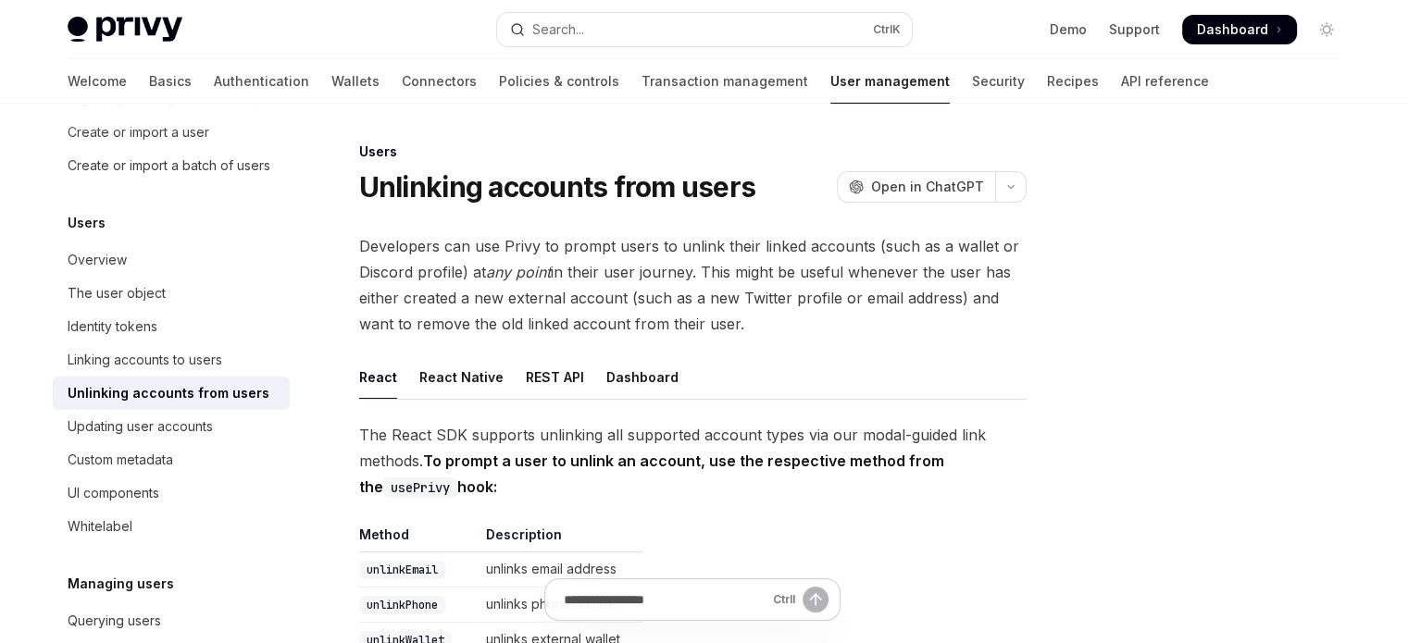
scroll to position [148, 0]
click at [140, 502] on div "UI components" at bounding box center [114, 491] width 92 height 22
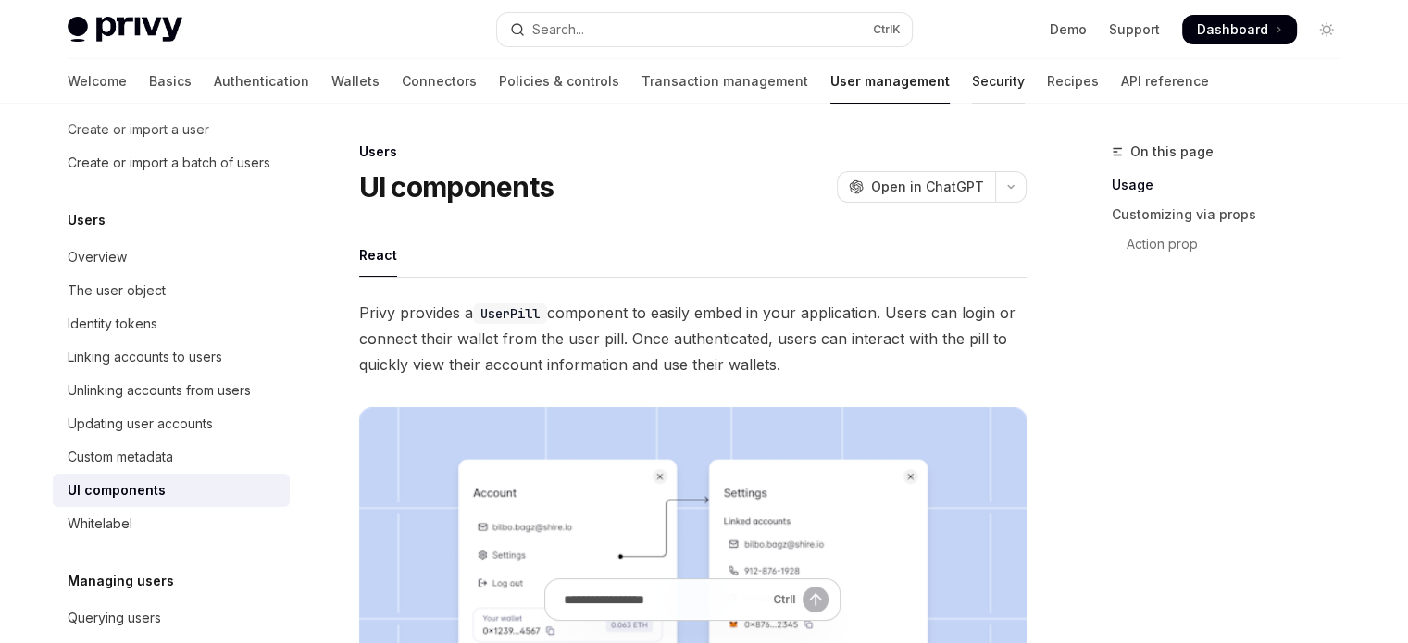
click at [972, 95] on link "Security" at bounding box center [998, 81] width 53 height 44
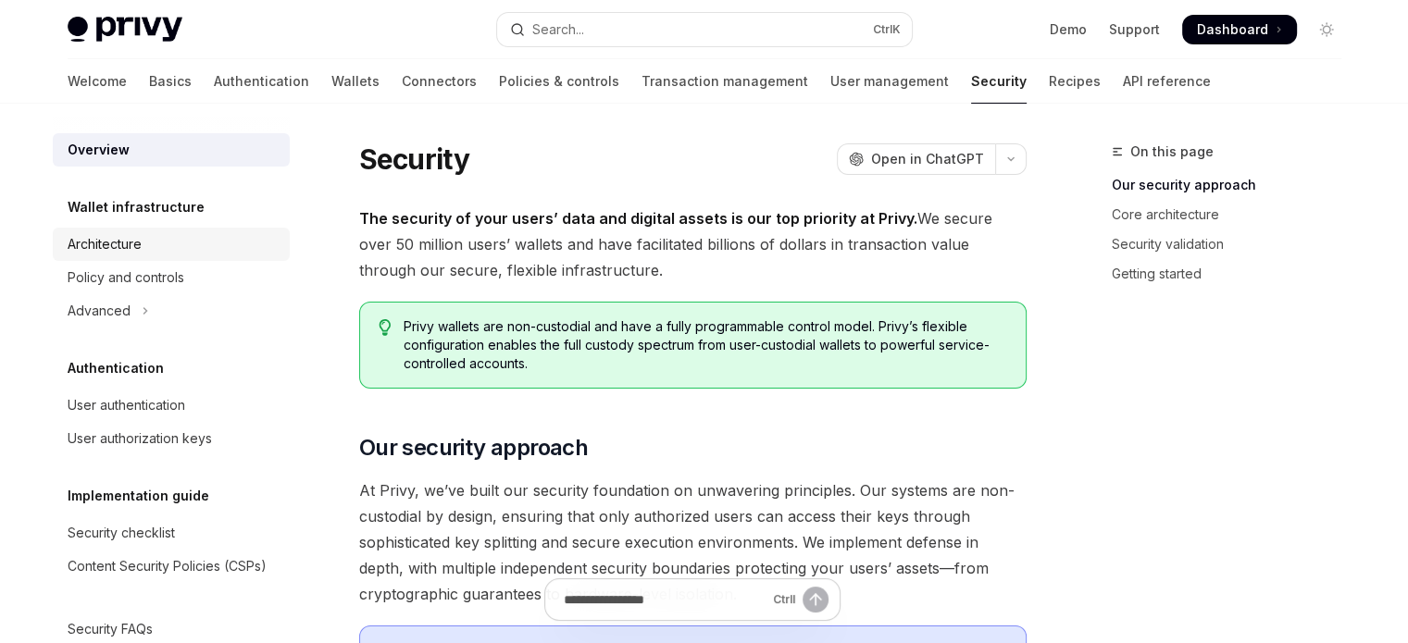
click at [193, 253] on div "Architecture" at bounding box center [173, 244] width 211 height 22
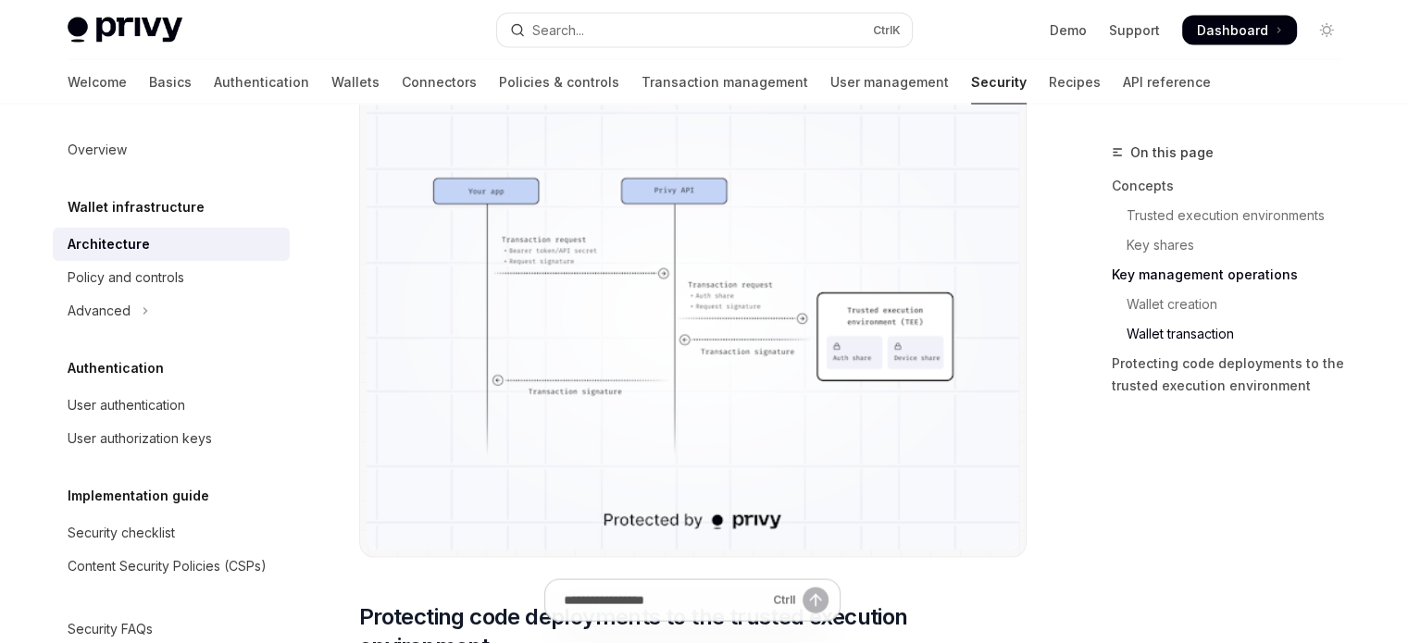
scroll to position [3518, 0]
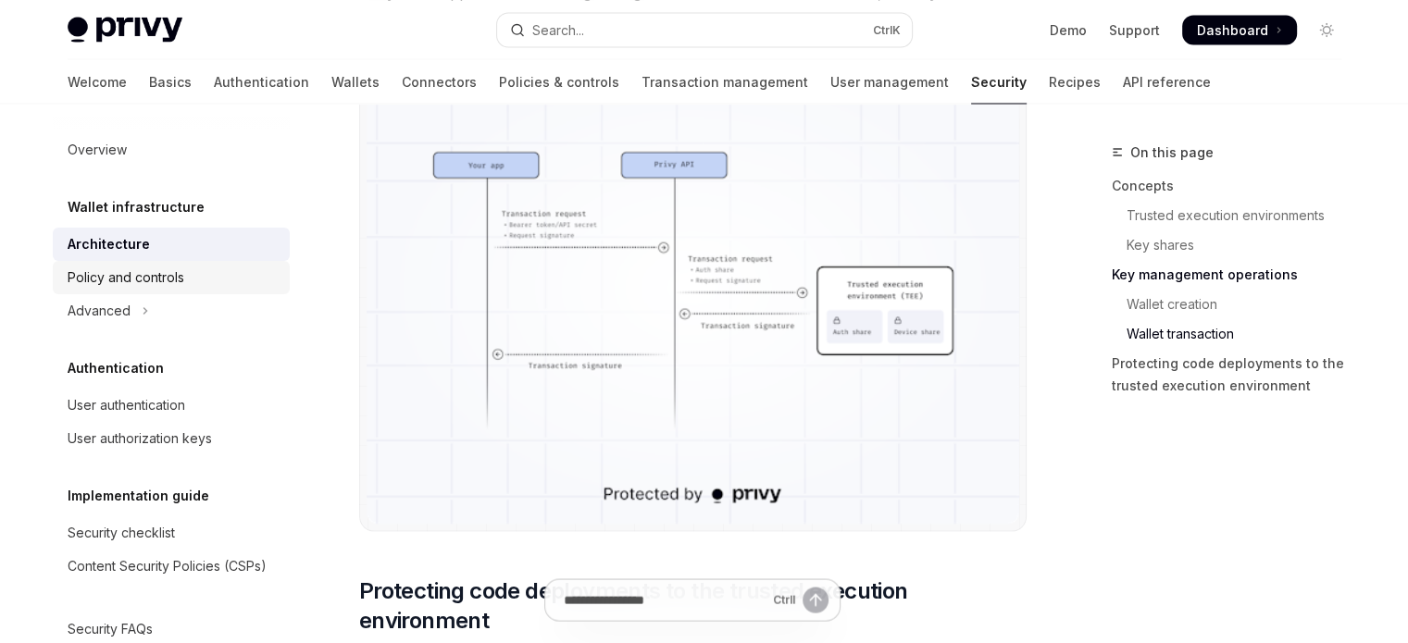
click at [156, 287] on div "Policy and controls" at bounding box center [126, 278] width 117 height 22
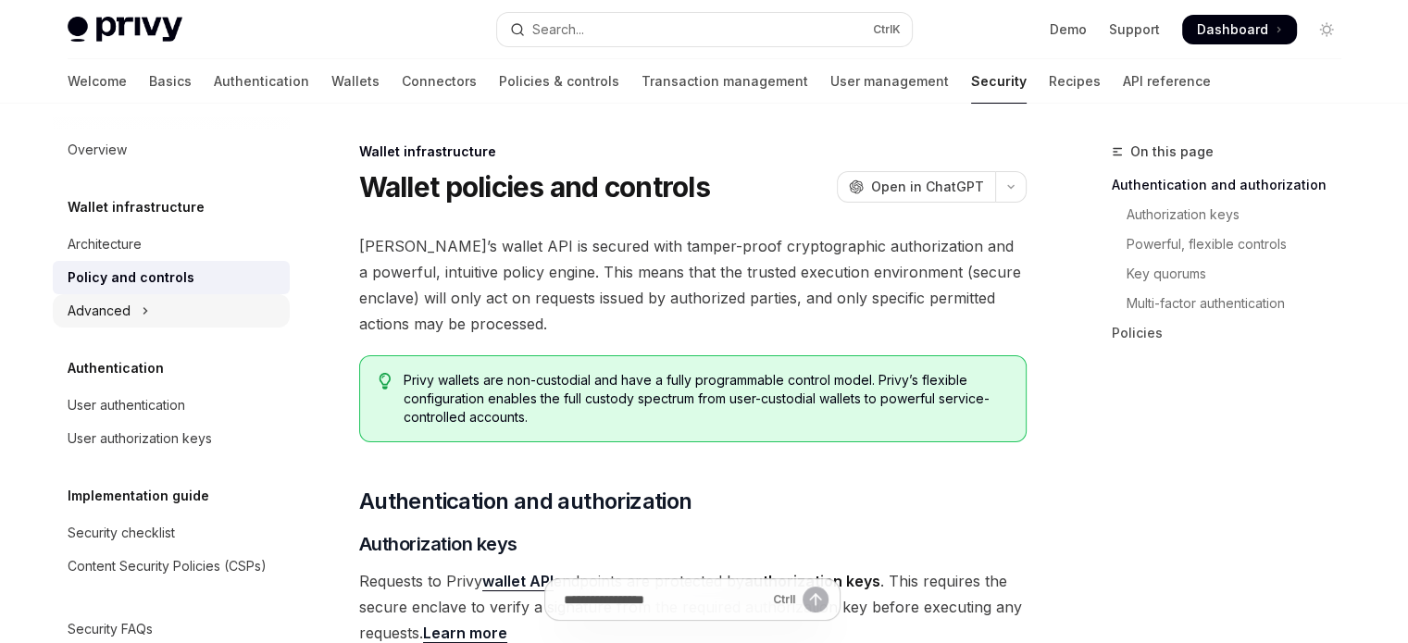
click at [152, 306] on button "Advanced" at bounding box center [171, 310] width 237 height 33
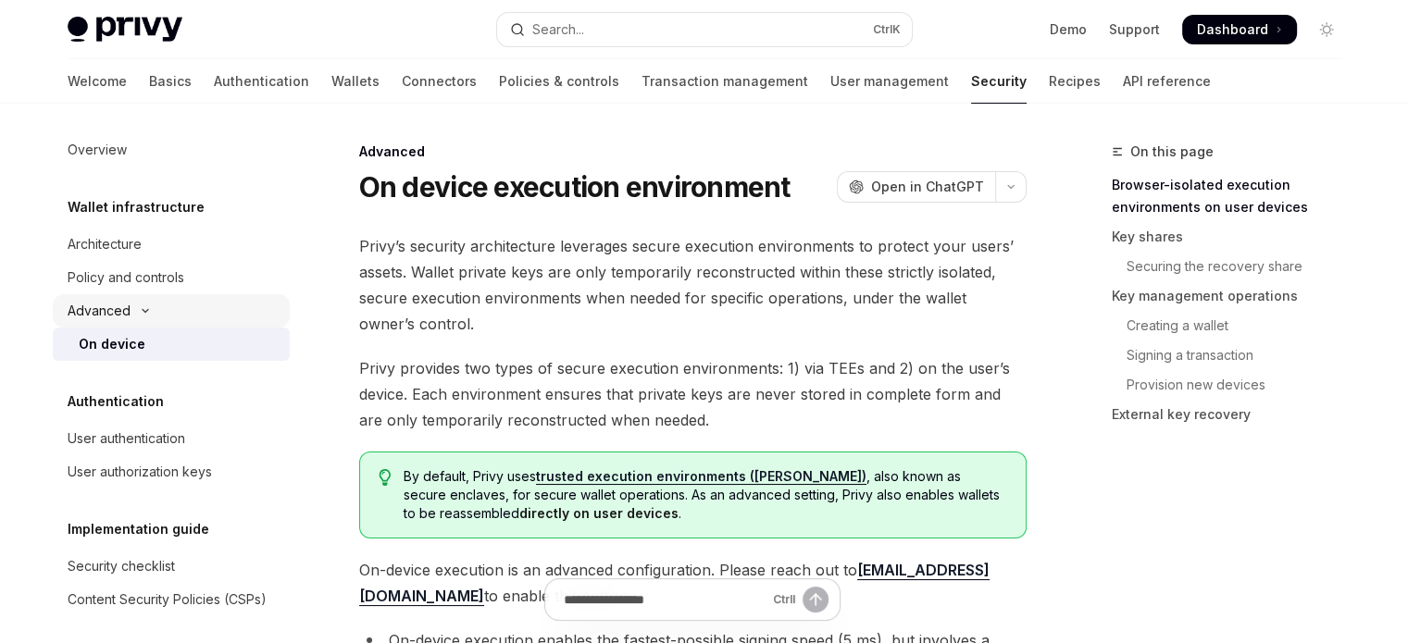
click at [152, 306] on button "Advanced" at bounding box center [171, 310] width 237 height 33
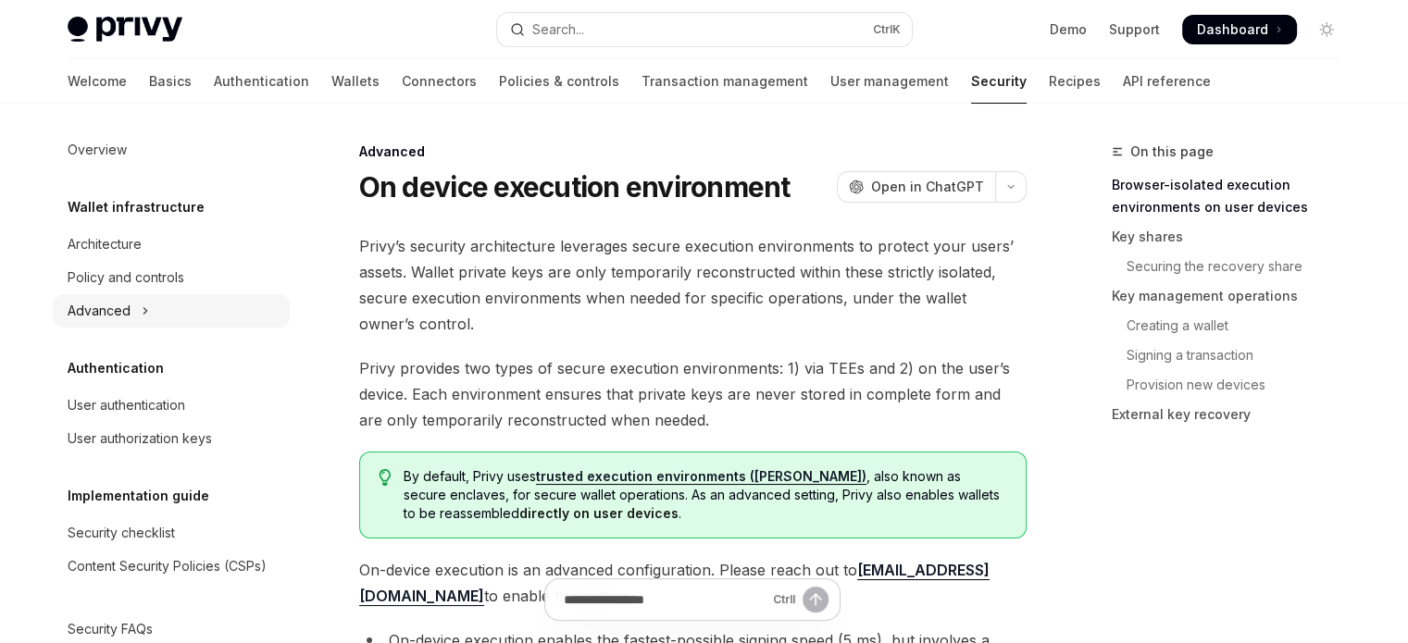
click at [152, 306] on button "Advanced" at bounding box center [171, 310] width 237 height 33
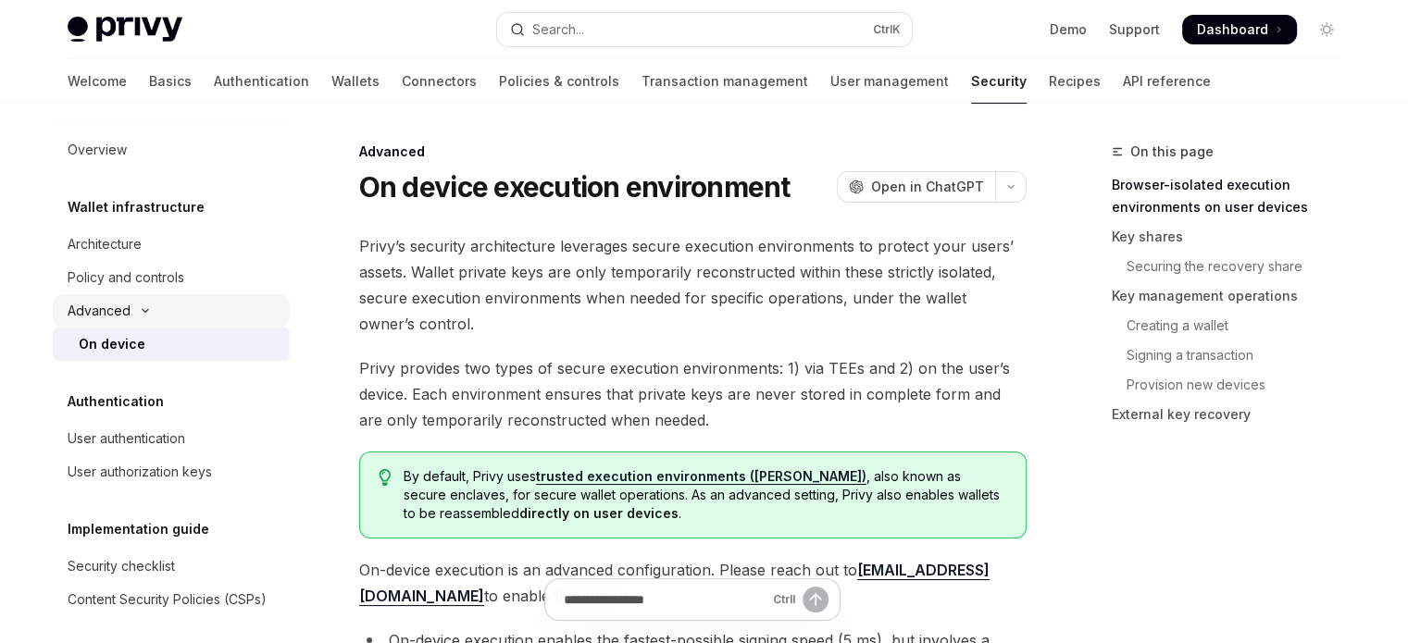
click at [152, 306] on button "Advanced" at bounding box center [171, 310] width 237 height 33
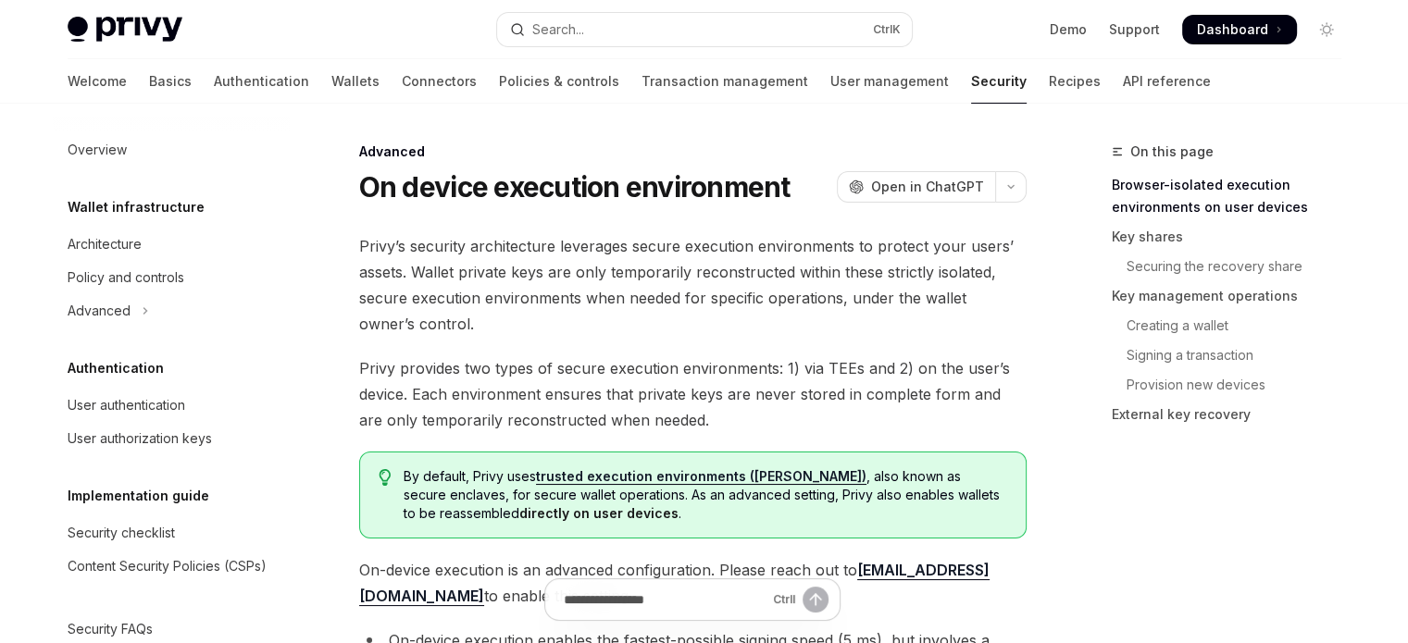
click at [153, 358] on h5 "Authentication" at bounding box center [116, 368] width 96 height 22
click at [153, 396] on div "User authentication" at bounding box center [127, 405] width 118 height 22
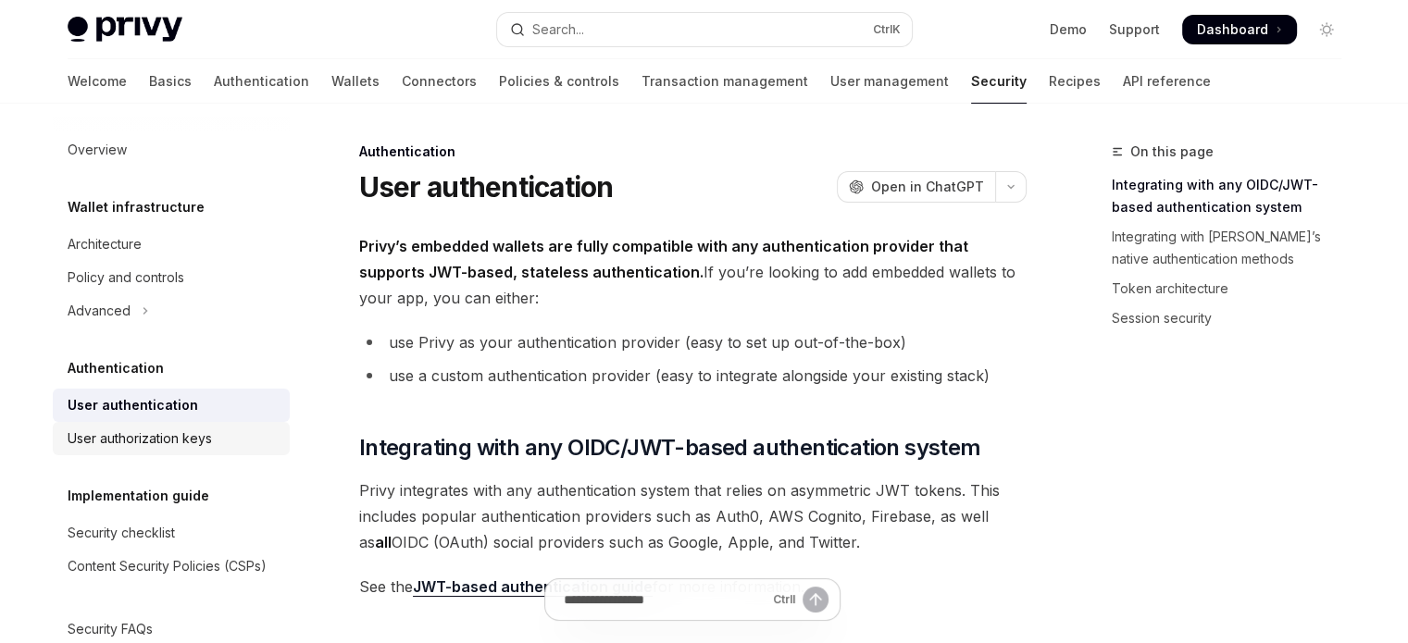
click at [163, 441] on div "User authorization keys" at bounding box center [140, 439] width 144 height 22
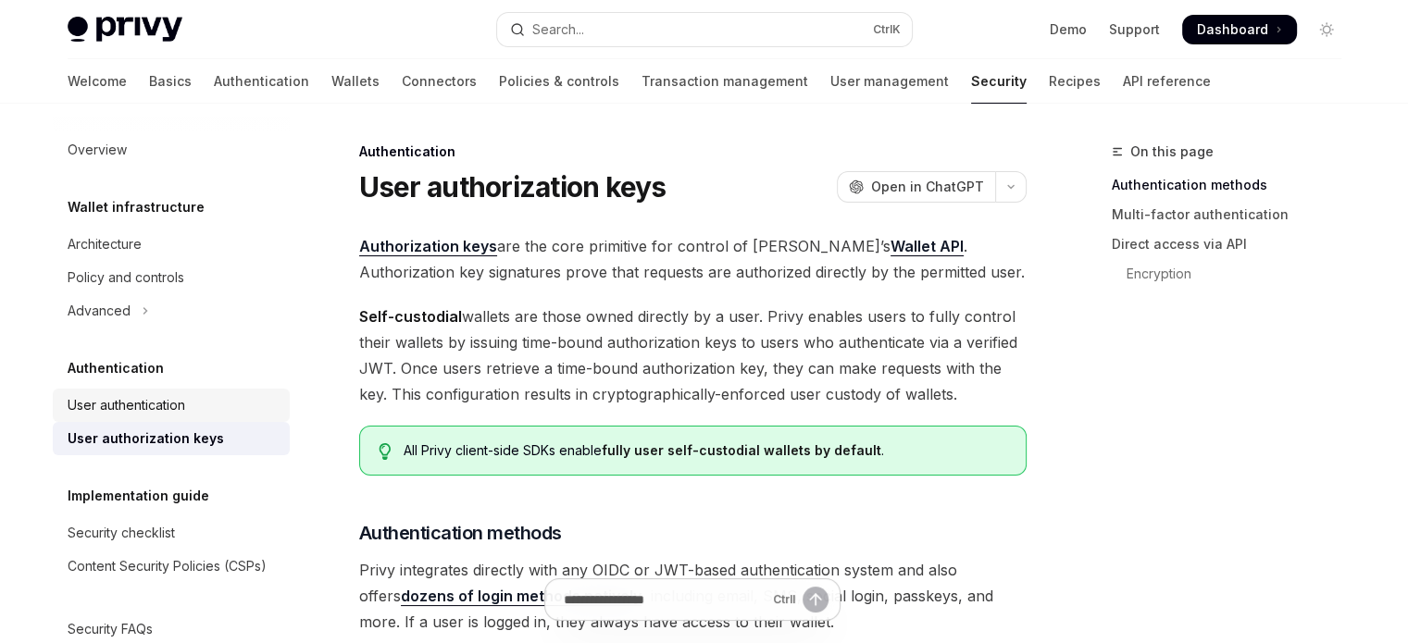
click at [170, 415] on div "User authentication" at bounding box center [127, 405] width 118 height 22
type textarea "*"
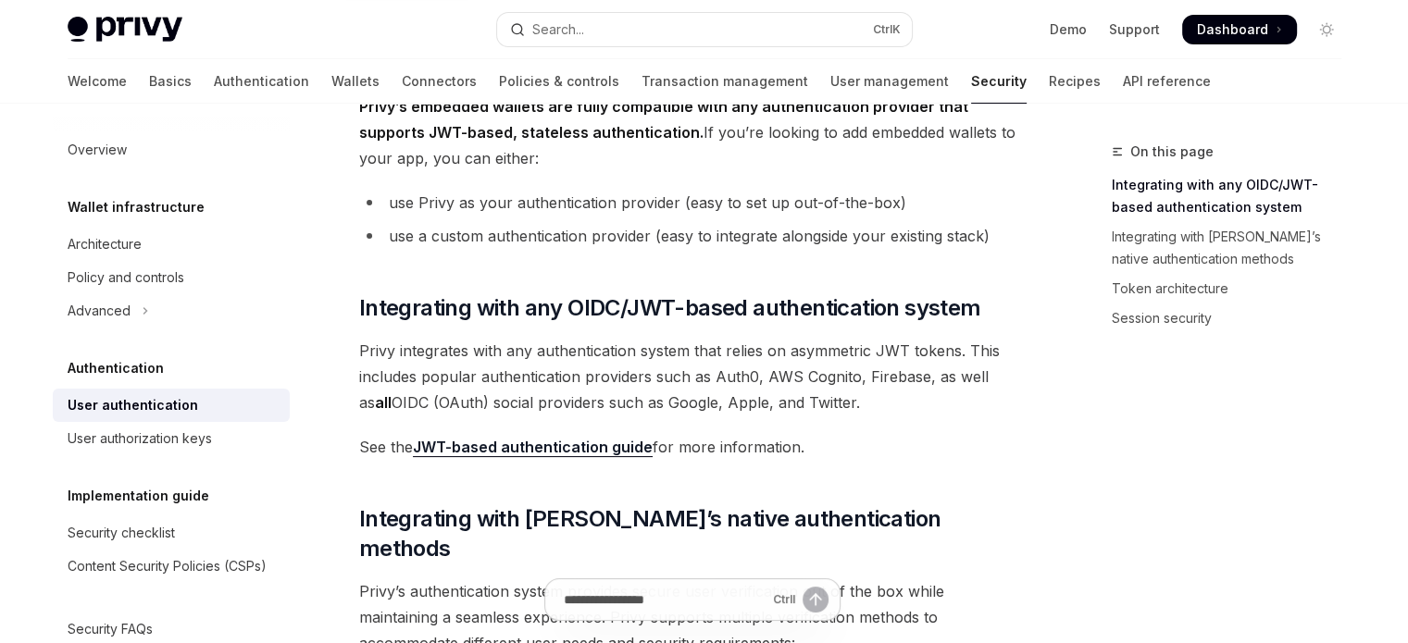
scroll to position [102, 0]
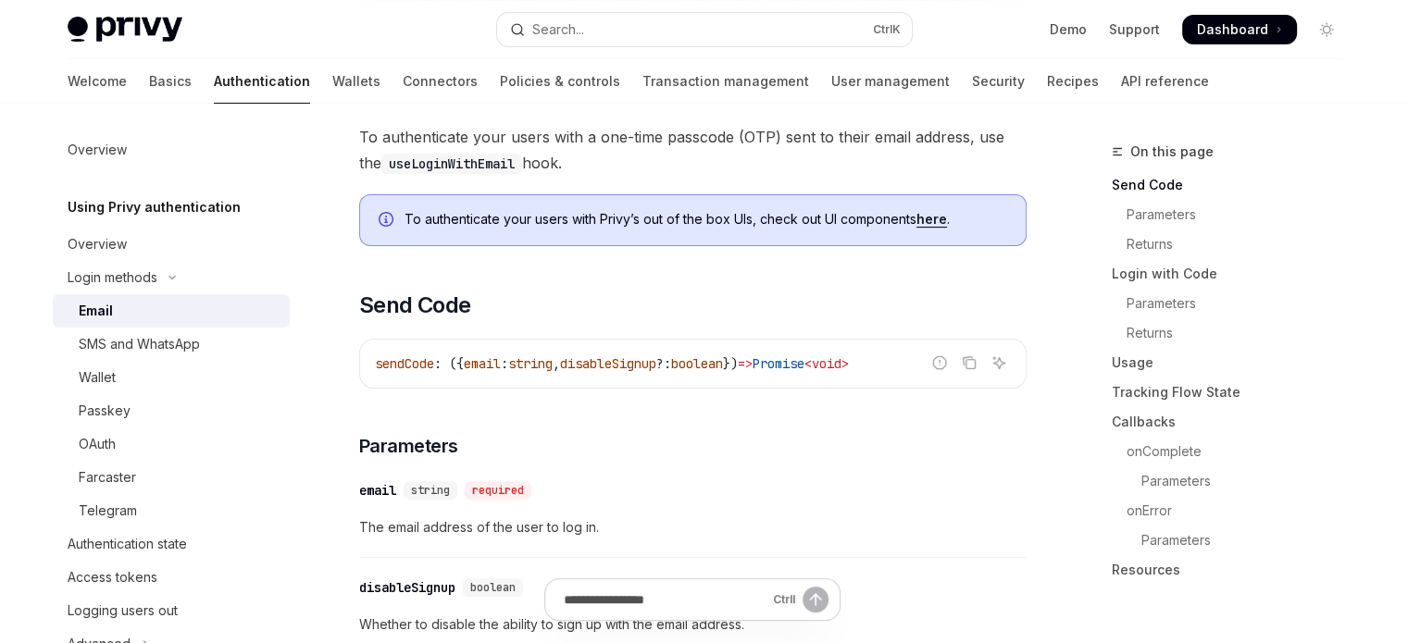
scroll to position [463, 0]
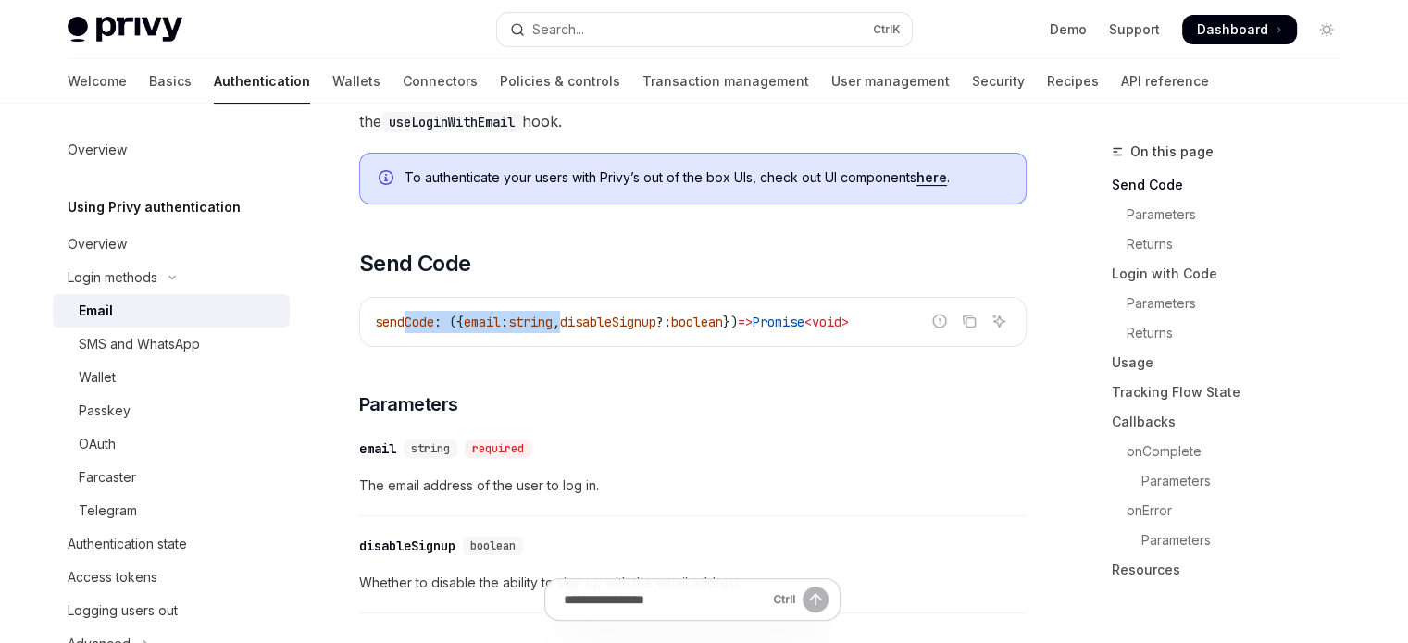
drag, startPoint x: 407, startPoint y: 319, endPoint x: 578, endPoint y: 311, distance: 170.5
click at [576, 314] on span "sendCode : ({ email : string , disableSignup ?: boolean }) => Promise < void >" at bounding box center [612, 322] width 474 height 17
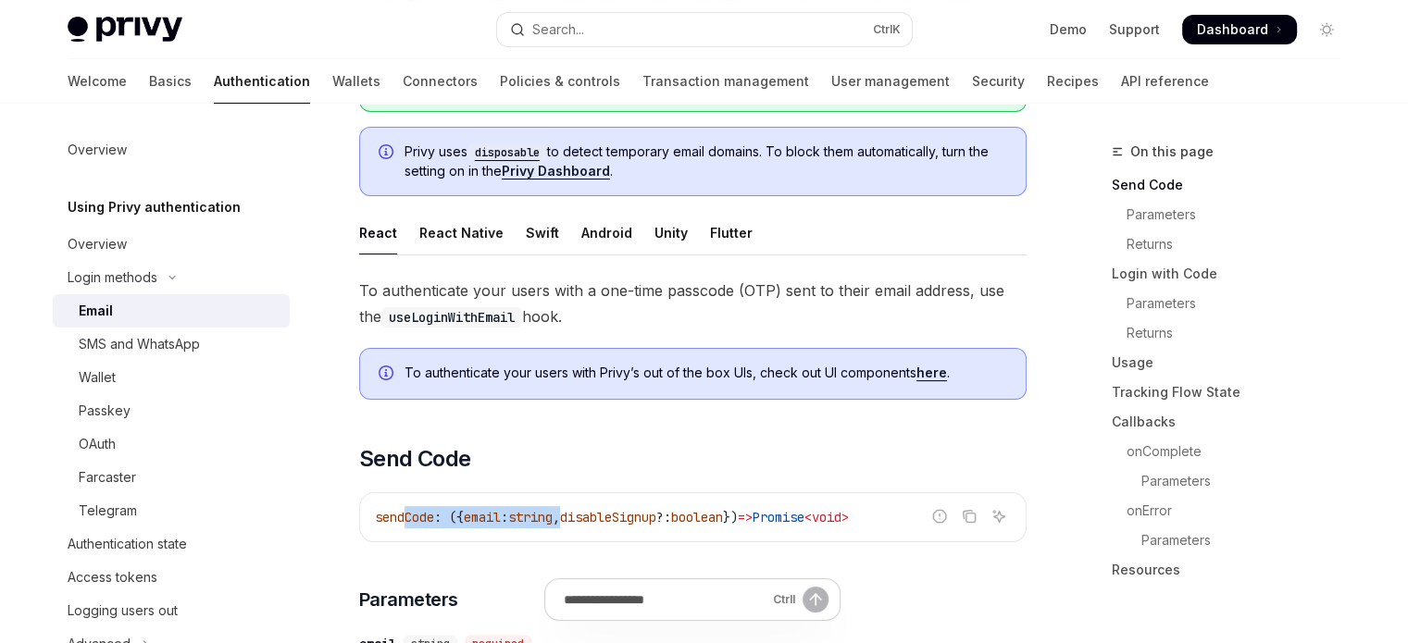
scroll to position [278, 0]
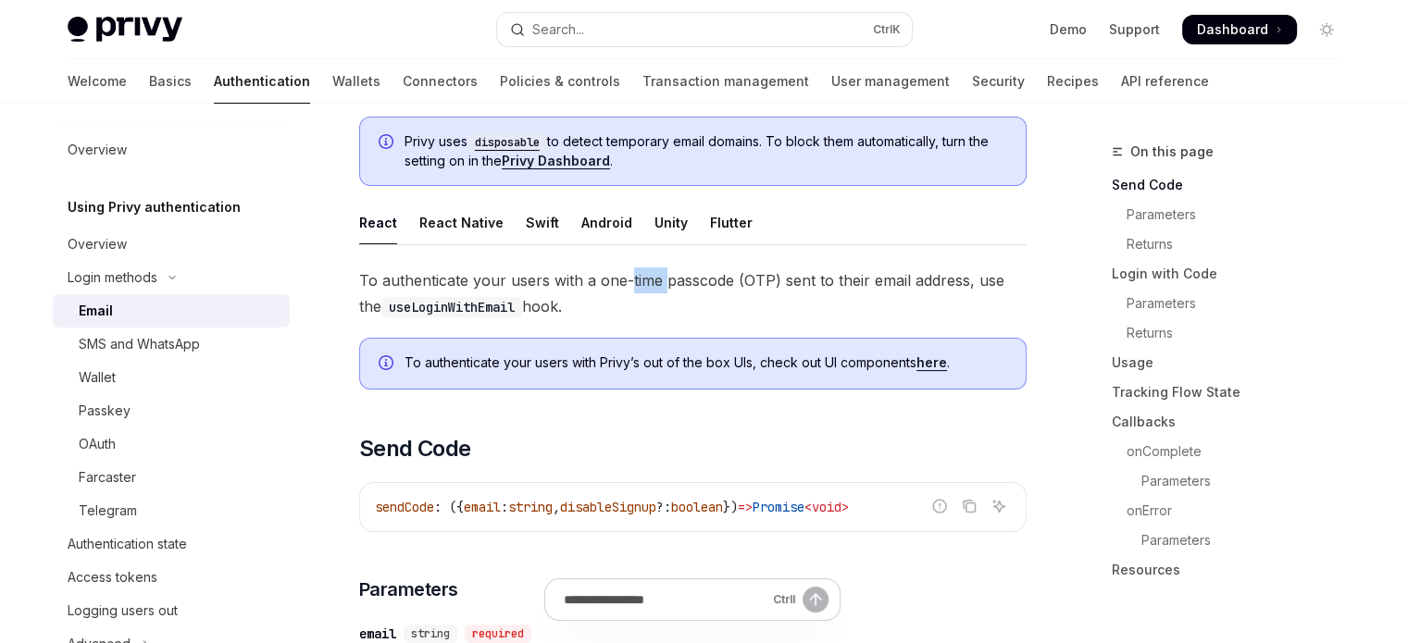
drag, startPoint x: 637, startPoint y: 249, endPoint x: 670, endPoint y: 248, distance: 33.3
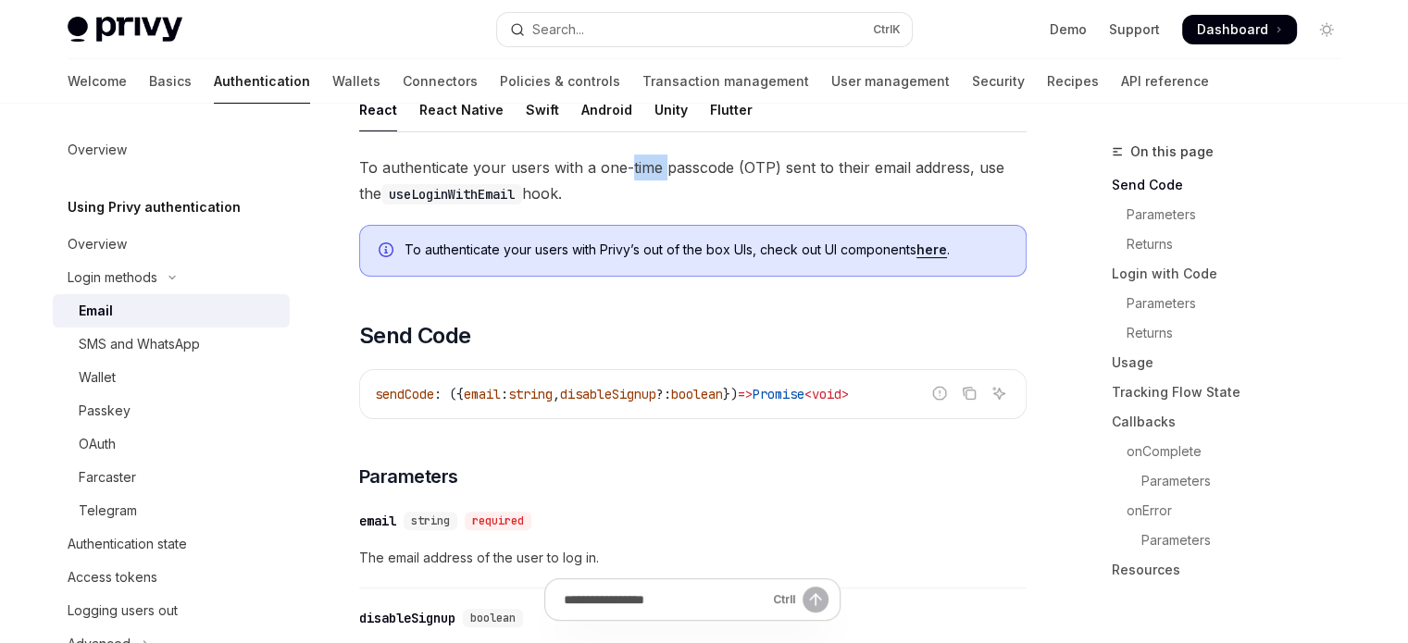
scroll to position [463, 0]
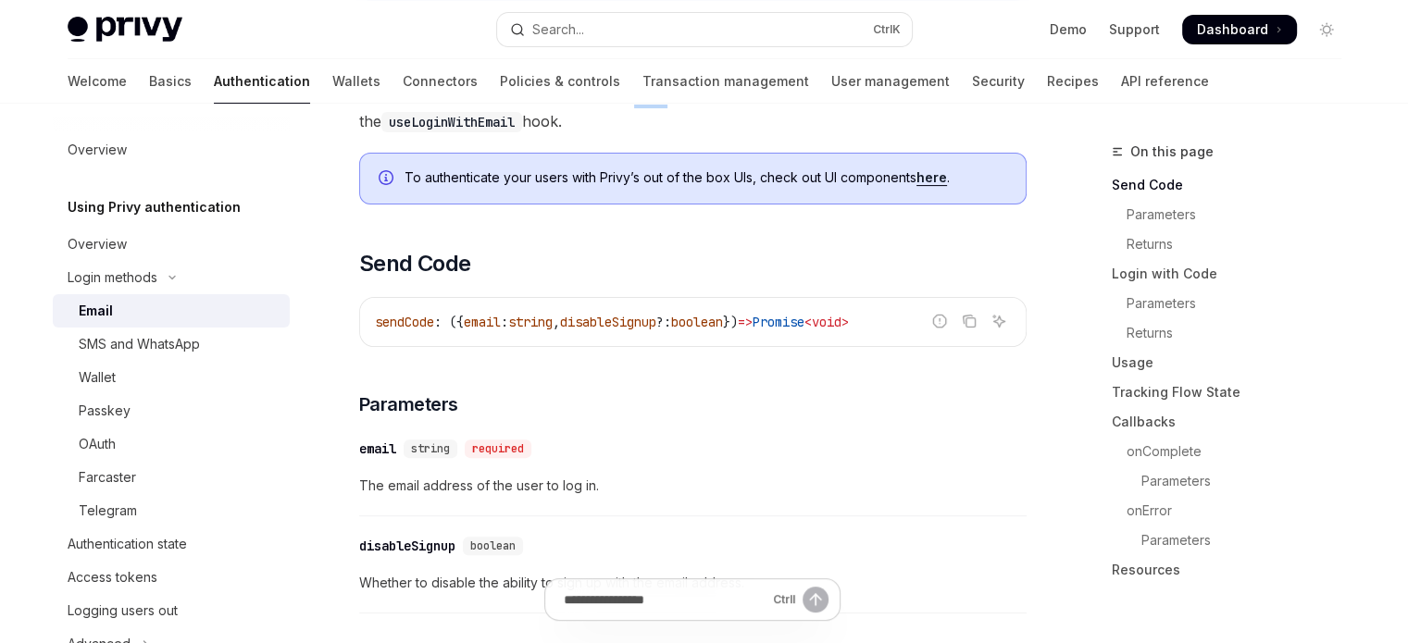
drag, startPoint x: 626, startPoint y: 306, endPoint x: 717, endPoint y: 306, distance: 90.7
click at [708, 306] on div "sendCode : ({ email : string , disableSignup ?: boolean }) => Promise < void >" at bounding box center [693, 322] width 666 height 48
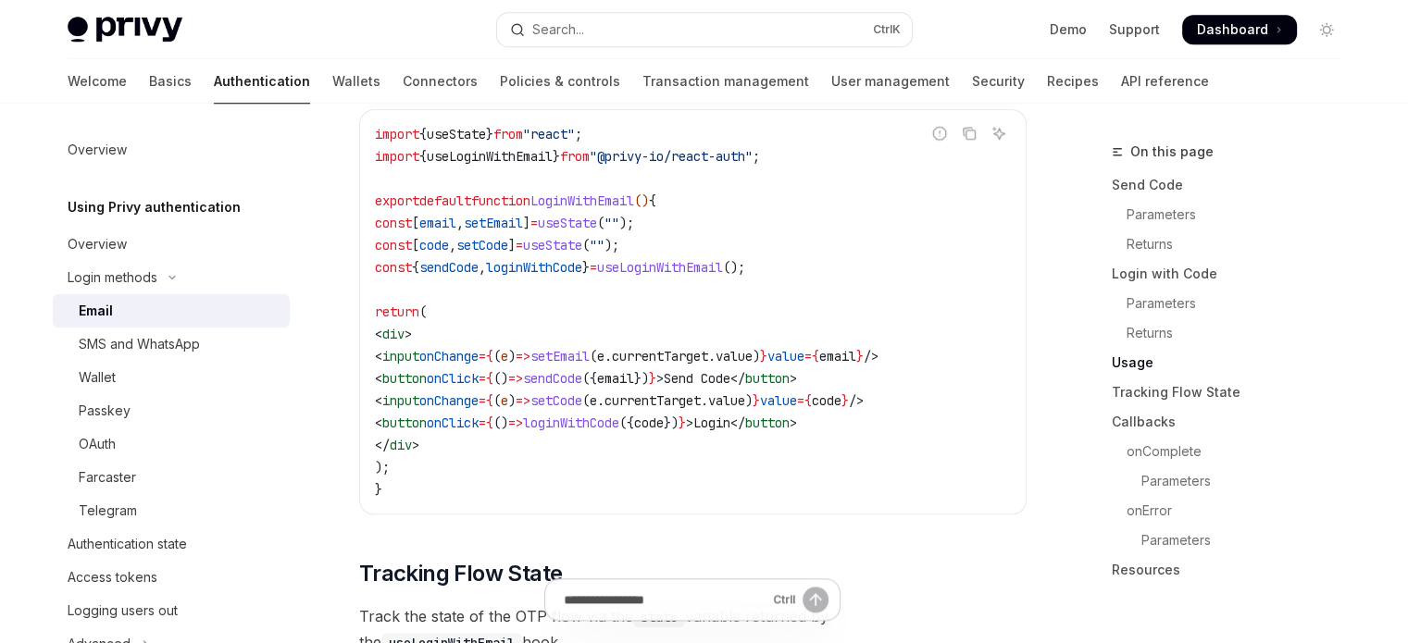
scroll to position [1759, 0]
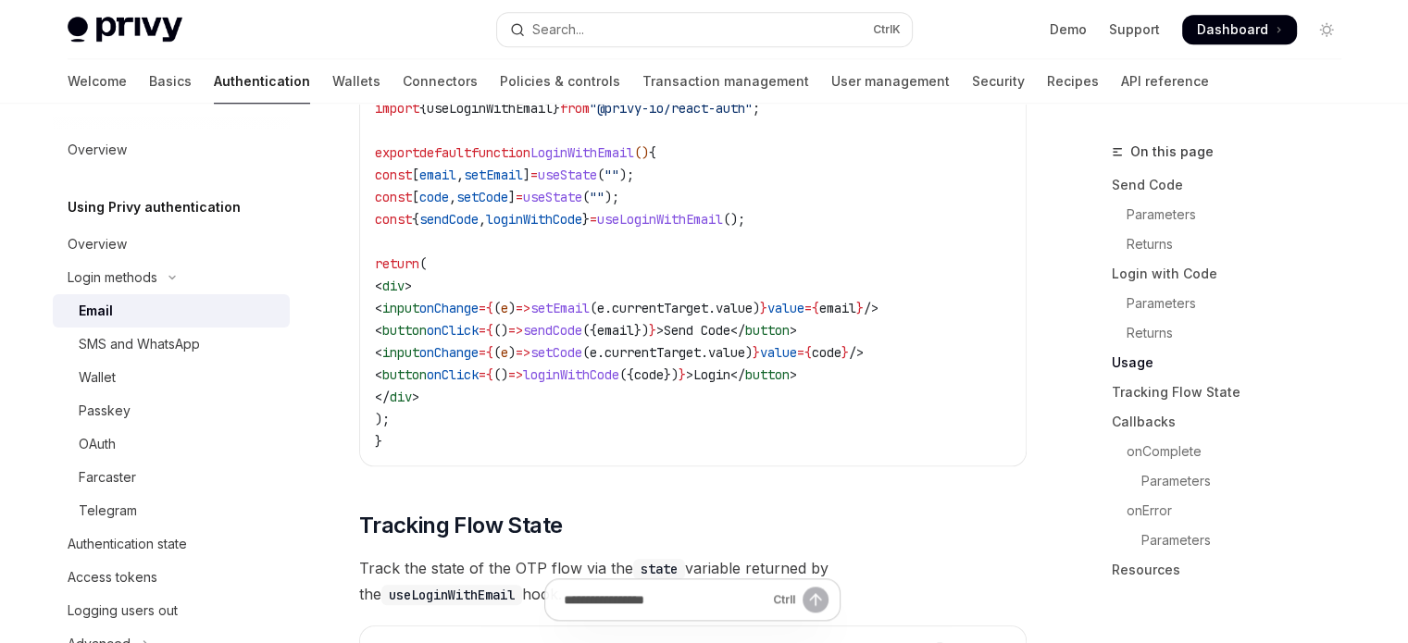
drag, startPoint x: 462, startPoint y: 297, endPoint x: 528, endPoint y: 293, distance: 65.8
click at [528, 293] on code "import { useState } from "react" ; import { useLoginWithEmail } from "@privy-io…" at bounding box center [693, 264] width 636 height 378
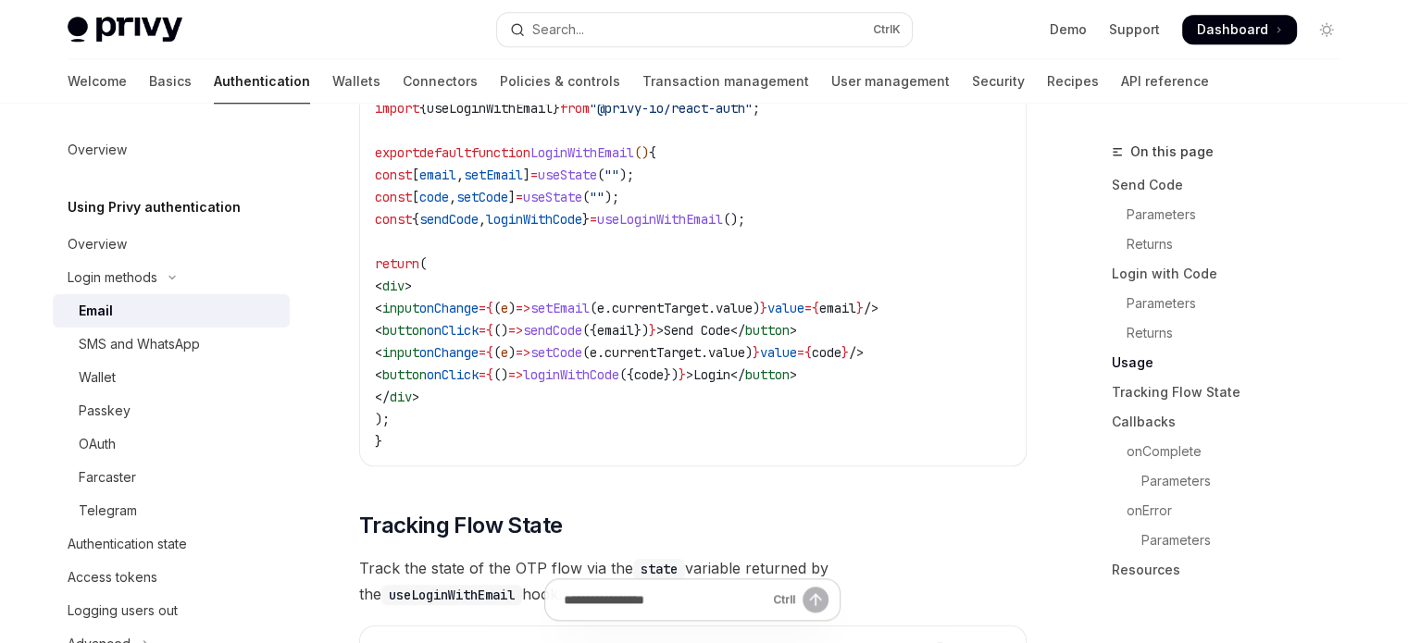
click at [528, 293] on code "import { useState } from "react" ; import { useLoginWithEmail } from "@privy-io…" at bounding box center [693, 264] width 636 height 378
click at [456, 178] on span "email" at bounding box center [437, 175] width 37 height 17
drag, startPoint x: 430, startPoint y: 176, endPoint x: 478, endPoint y: 175, distance: 48.1
click at [478, 175] on span "const [ email , setEmail ] = useState ( "" );" at bounding box center [504, 175] width 259 height 17
drag, startPoint x: 486, startPoint y: 290, endPoint x: 682, endPoint y: 307, distance: 197.0
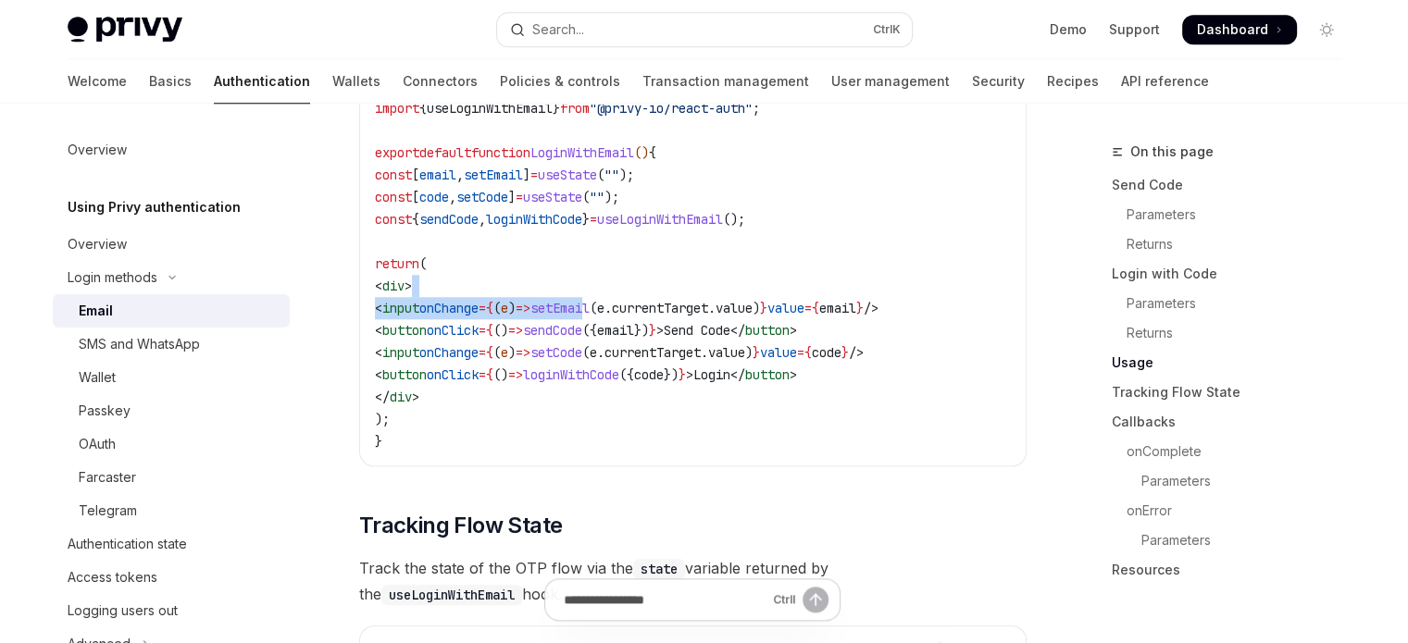
click at [682, 307] on code "import { useState } from "react" ; import { useLoginWithEmail } from "@privy-io…" at bounding box center [693, 264] width 636 height 378
click at [590, 307] on span "setEmail" at bounding box center [559, 308] width 59 height 17
drag, startPoint x: 607, startPoint y: 332, endPoint x: 648, endPoint y: 333, distance: 40.7
click at [641, 332] on span "< button onClick = { () => sendCode ({ email }) } > Send Code </ button >" at bounding box center [586, 330] width 422 height 17
drag, startPoint x: 428, startPoint y: 221, endPoint x: 538, endPoint y: 218, distance: 110.2
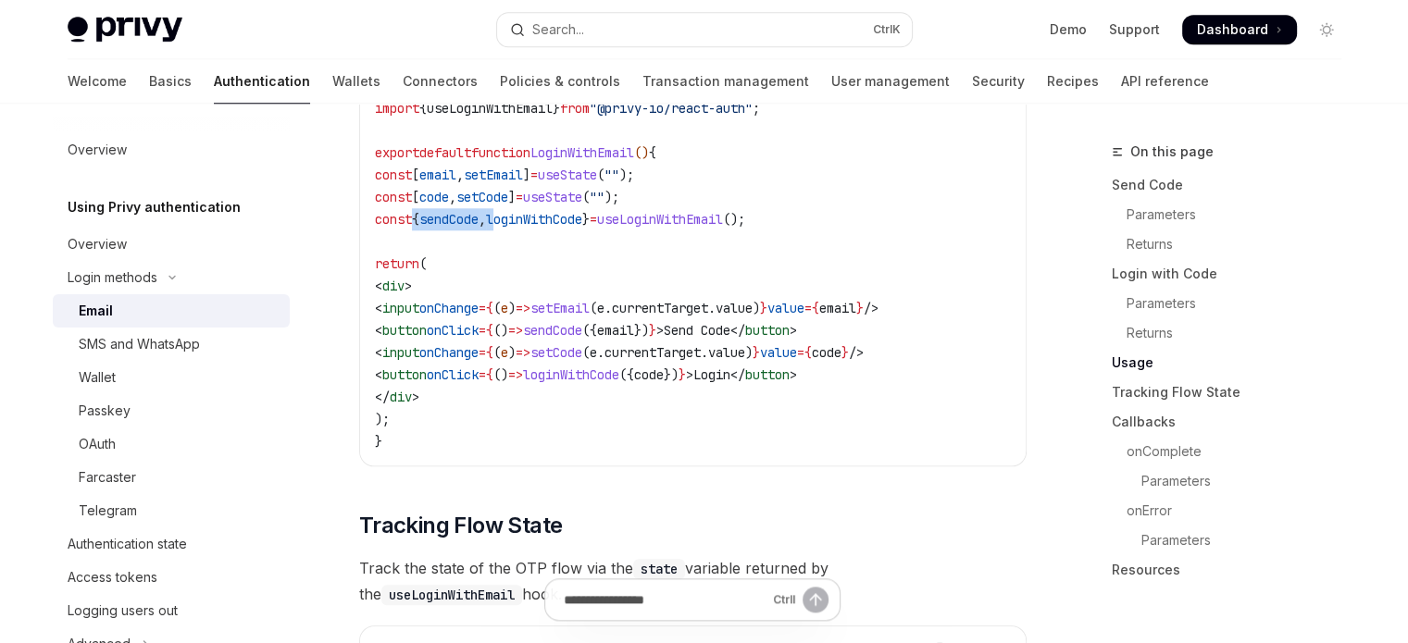
click at [538, 218] on span "const { sendCode , loginWithCode } = useLoginWithEmail ();" at bounding box center [560, 219] width 370 height 17
click at [582, 219] on span "loginWithCode" at bounding box center [534, 219] width 96 height 17
click at [685, 217] on span "useLoginWithEmail" at bounding box center [660, 219] width 126 height 17
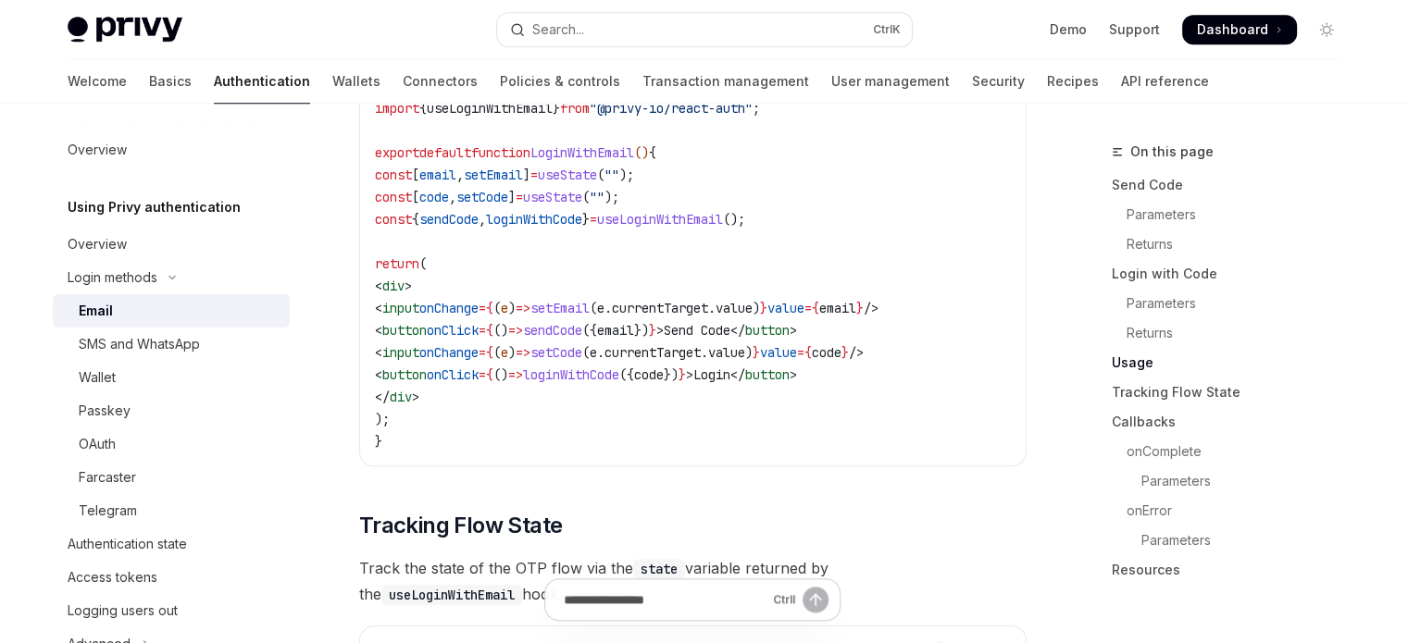
click at [479, 214] on span "sendCode" at bounding box center [448, 219] width 59 height 17
copy span "sendCode"
click at [552, 211] on span "loginWithCode" at bounding box center [534, 219] width 96 height 17
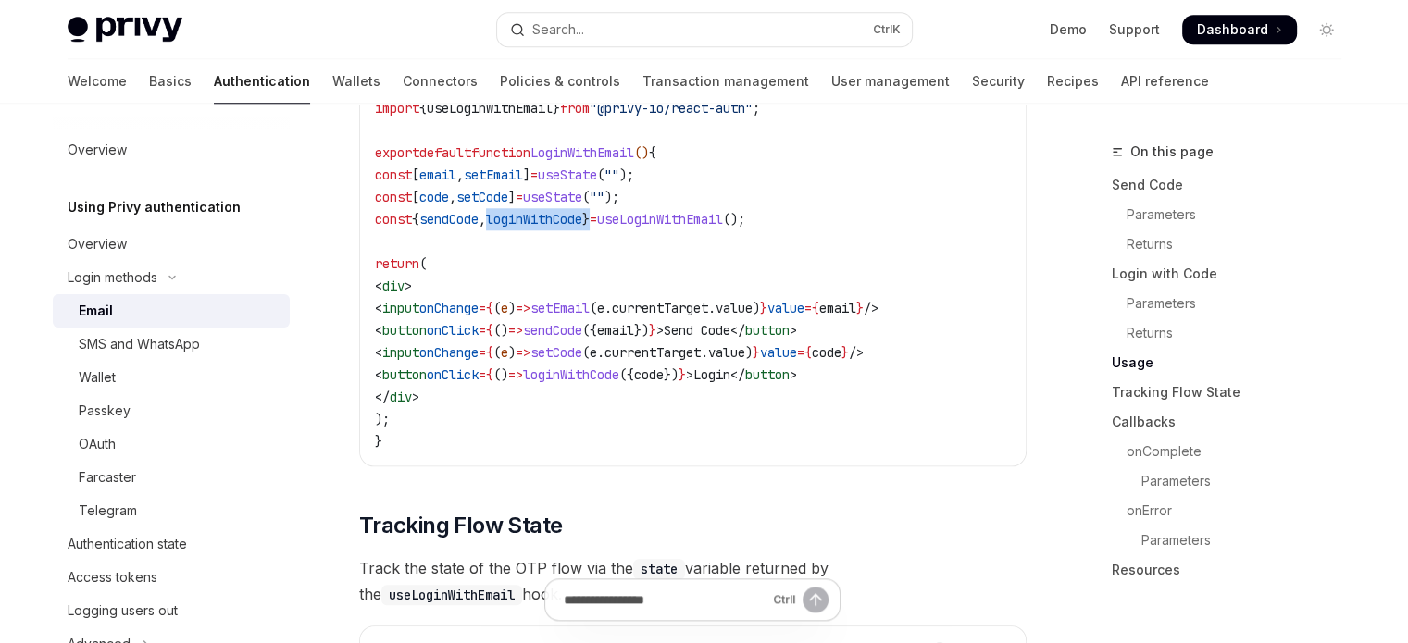
copy span "loginWithCode"
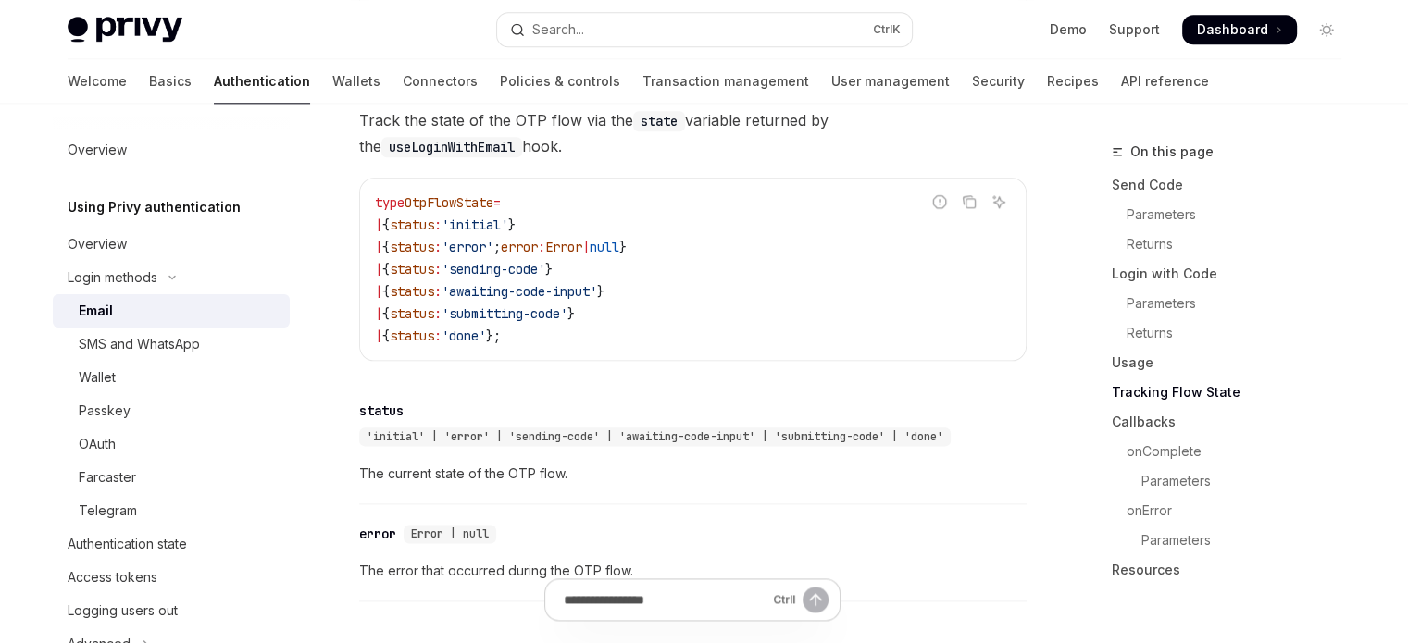
scroll to position [2222, 0]
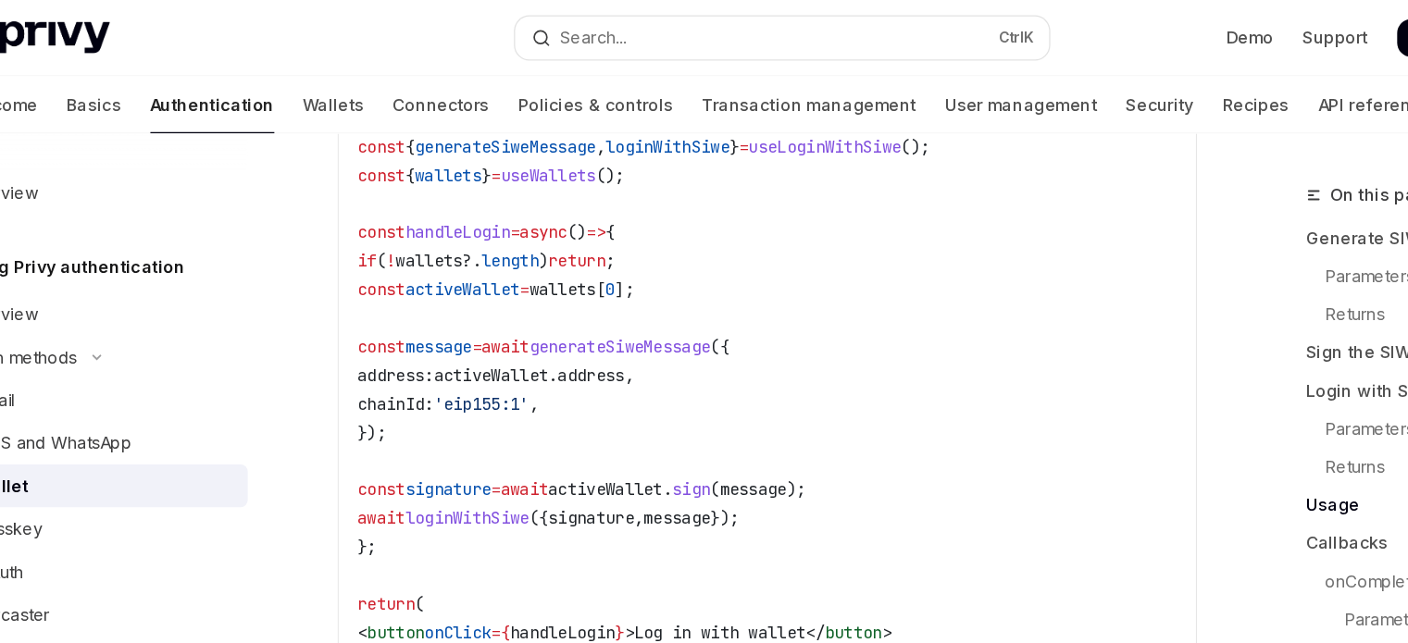
scroll to position [2282, 0]
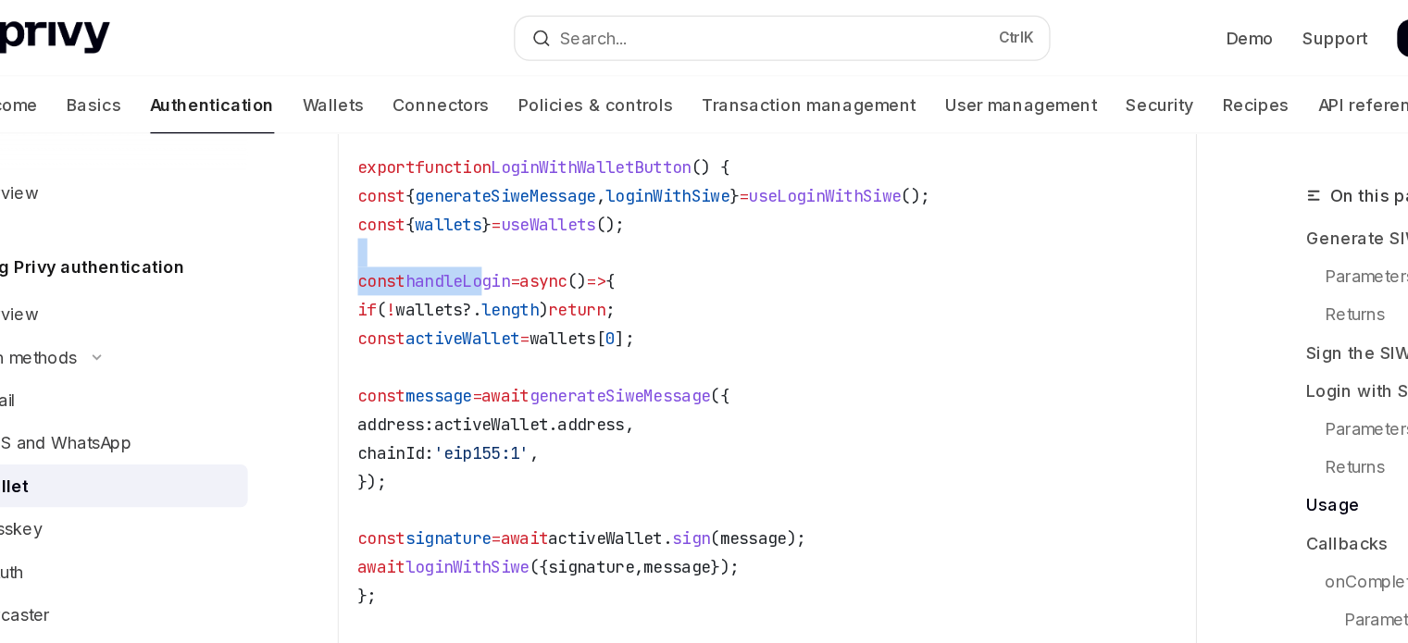
drag, startPoint x: 396, startPoint y: 210, endPoint x: 490, endPoint y: 218, distance: 93.9
click at [490, 218] on code "import { useLoginWithSiwe , useWallets } from '@privy-io/react-auth' ; export f…" at bounding box center [693, 329] width 636 height 511
drag, startPoint x: 442, startPoint y: 291, endPoint x: 473, endPoint y: 301, distance: 33.1
click at [473, 301] on code "import { useLoginWithSiwe , useWallets } from '@privy-io/react-auth' ; export f…" at bounding box center [693, 329] width 636 height 511
drag, startPoint x: 462, startPoint y: 331, endPoint x: 598, endPoint y: 361, distance: 139.3
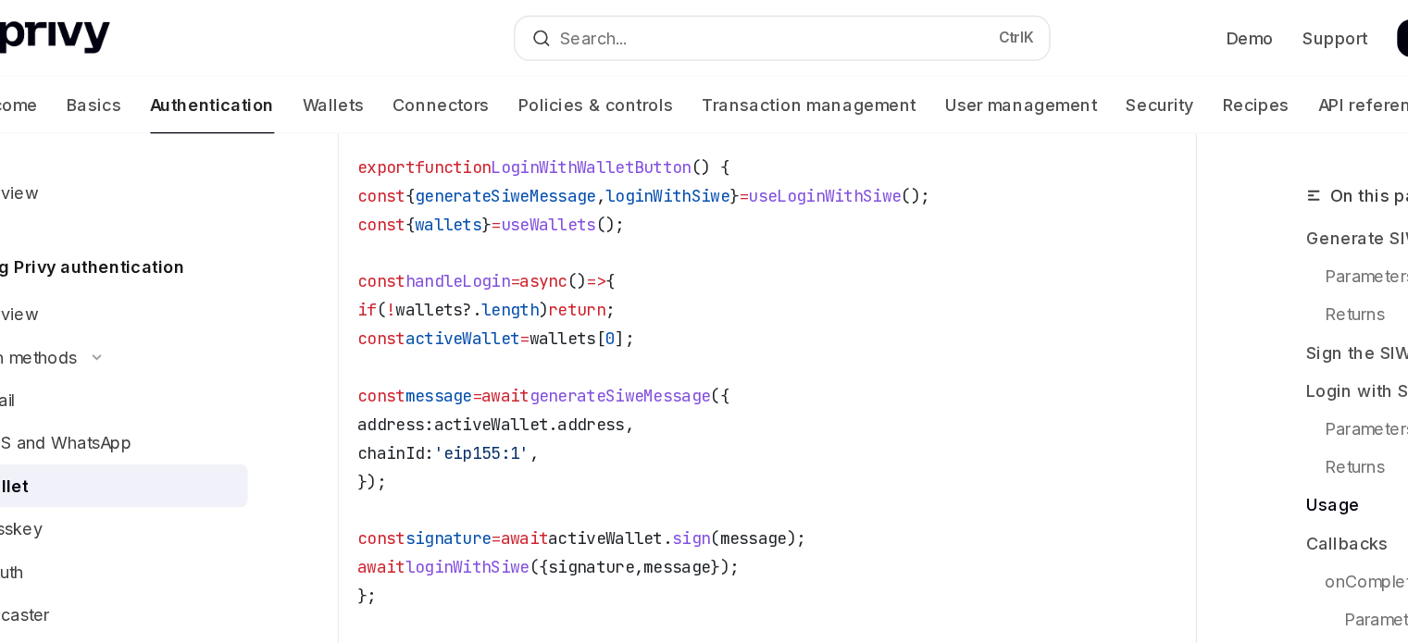
click at [598, 361] on code "import { useLoginWithSiwe , useWallets } from '@privy-io/react-auth' ; export f…" at bounding box center [693, 329] width 636 height 511
drag, startPoint x: 545, startPoint y: 395, endPoint x: 660, endPoint y: 404, distance: 115.1
click at [660, 404] on code "import { useLoginWithSiwe , useWallets } from '@privy-io/react-auth' ; export f…" at bounding box center [693, 329] width 636 height 511
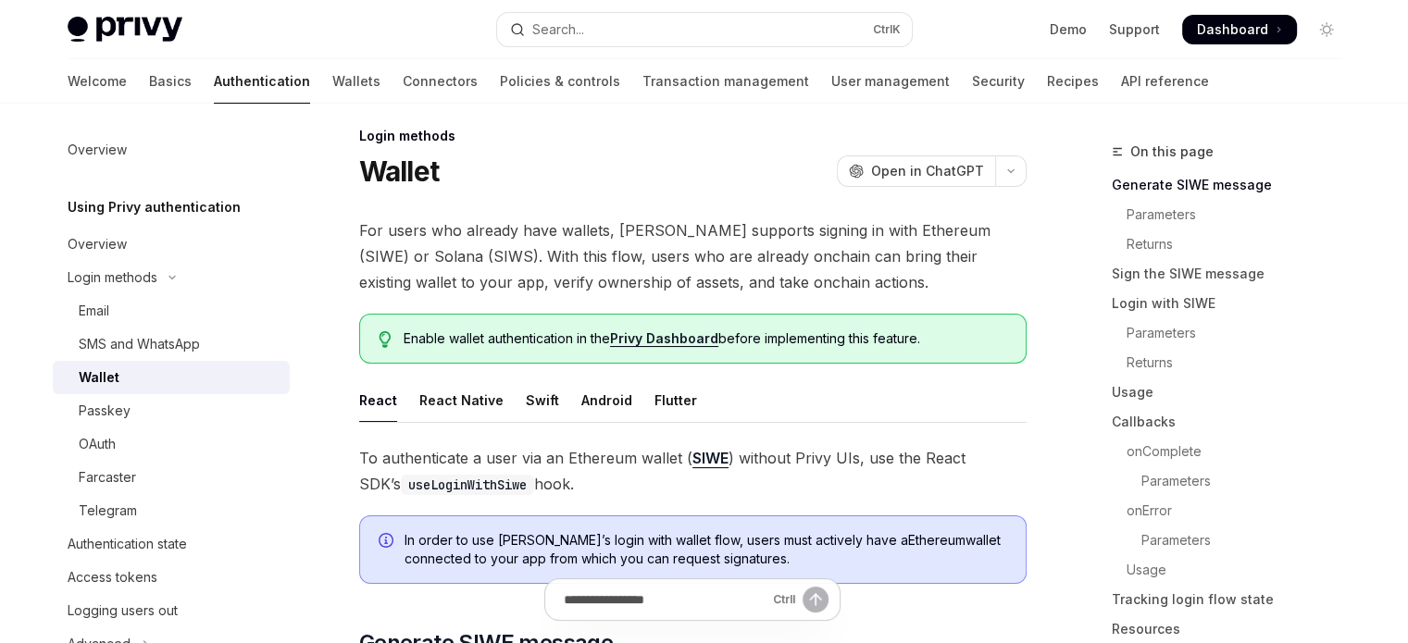
scroll to position [0, 0]
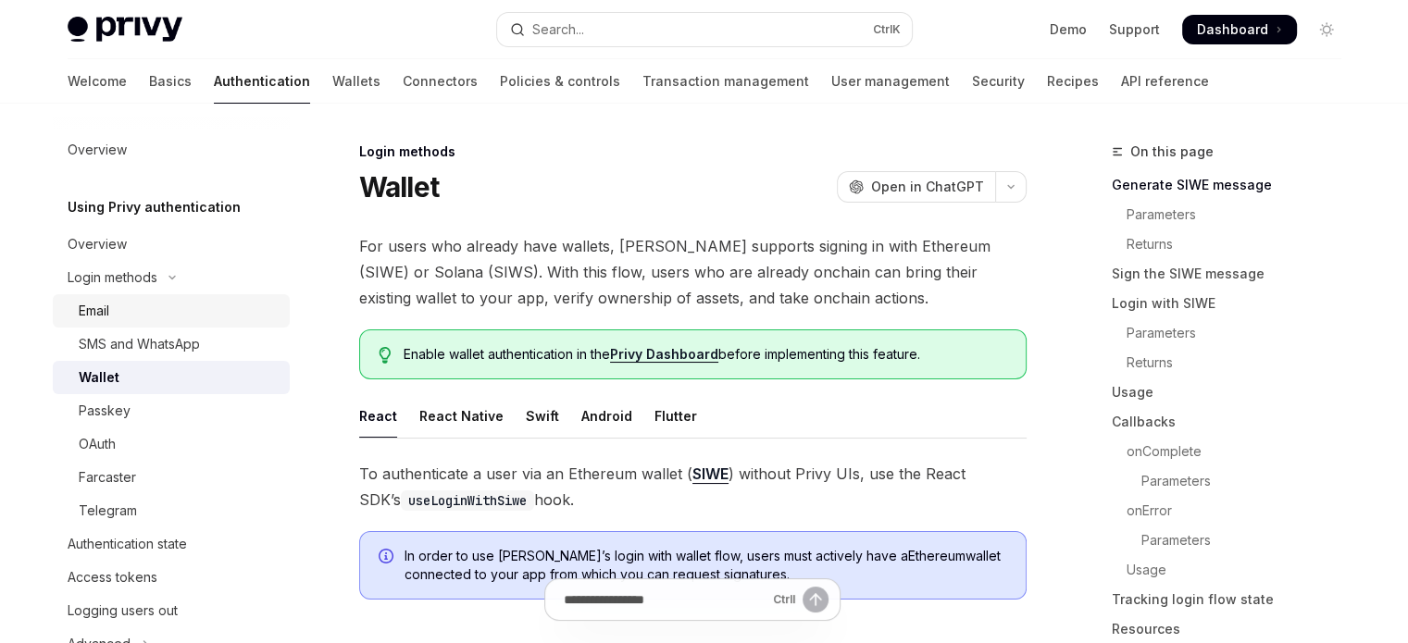
click at [138, 325] on link "Email" at bounding box center [171, 310] width 237 height 33
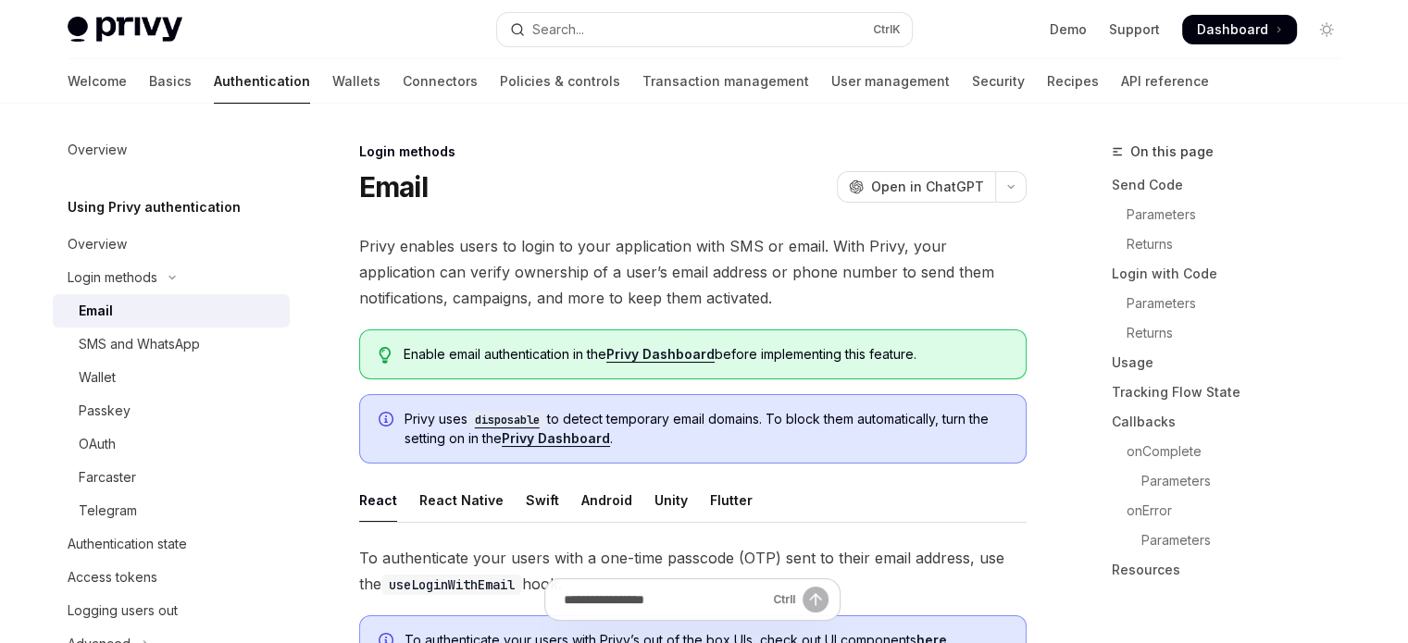
type textarea "*"
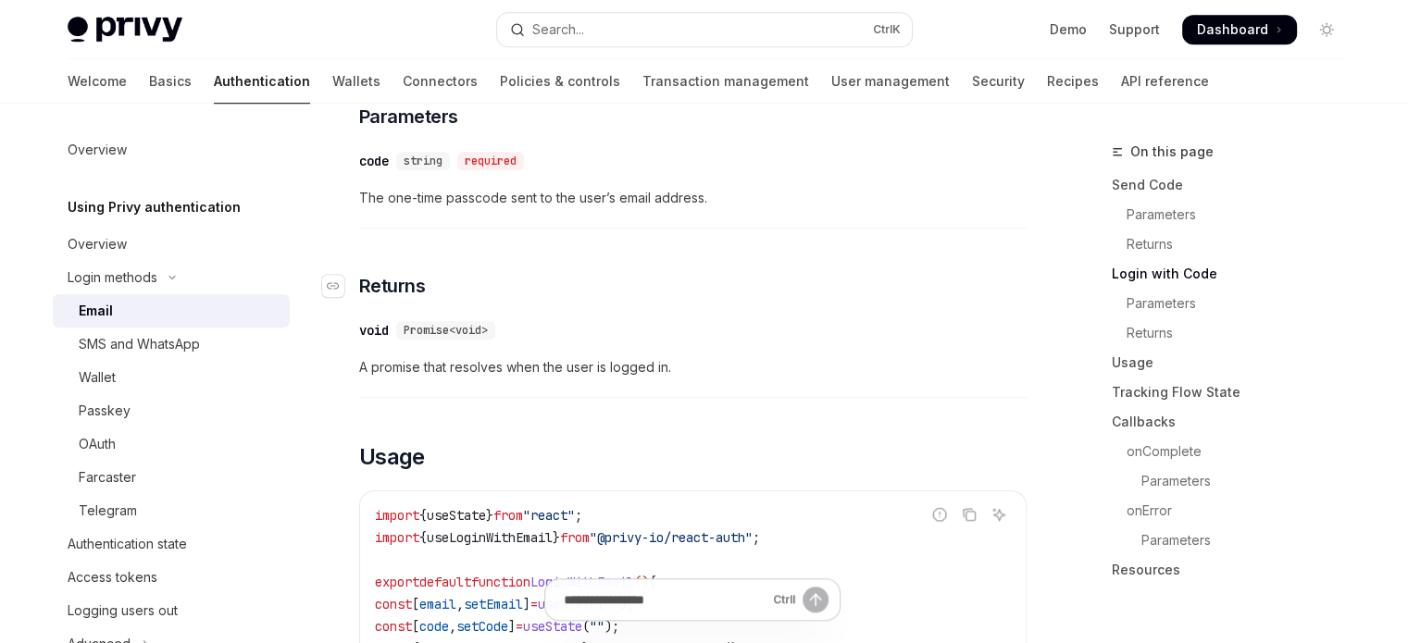
scroll to position [1574, 0]
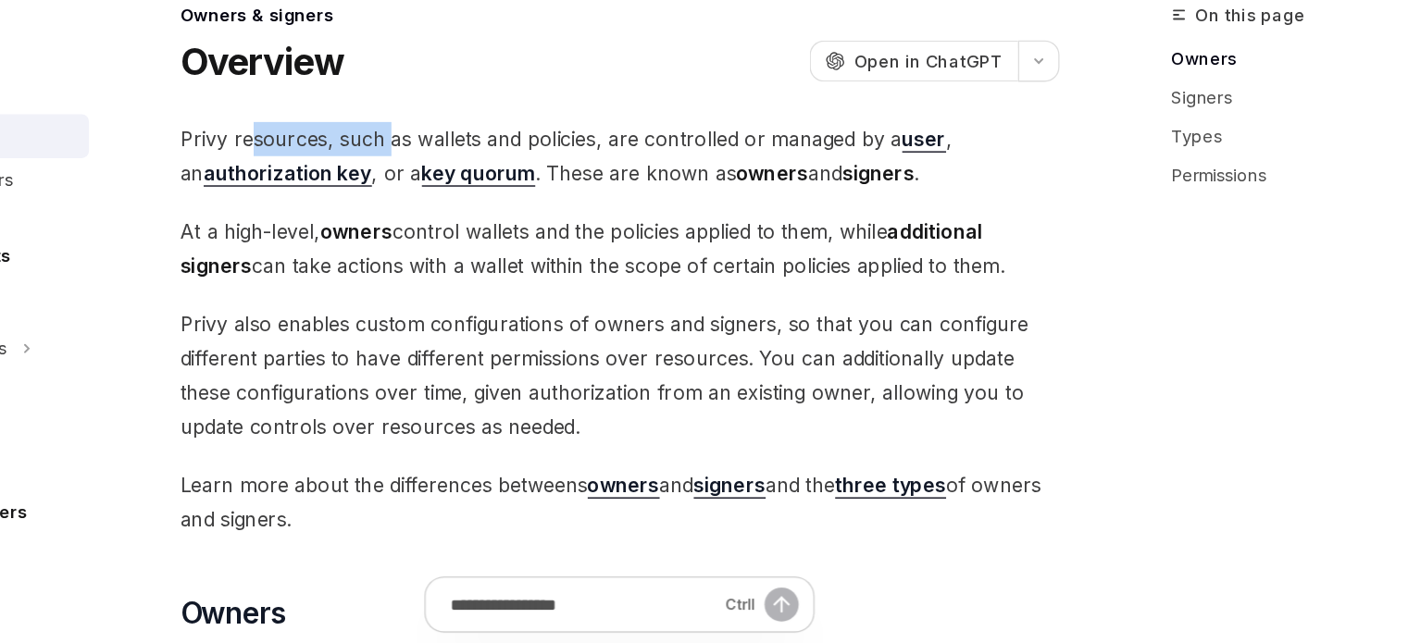
drag, startPoint x: 414, startPoint y: 244, endPoint x: 516, endPoint y: 245, distance: 101.8
click at [516, 245] on span "Privy resources, such as wallets and policies, are controlled or managed by a u…" at bounding box center [692, 259] width 667 height 52
click at [517, 246] on span "Privy resources, such as wallets and policies, are controlled or managed by a u…" at bounding box center [692, 259] width 667 height 52
drag, startPoint x: 660, startPoint y: 274, endPoint x: 705, endPoint y: 276, distance: 45.4
click at [705, 276] on span "Privy resources, such as wallets and policies, are controlled or managed by a u…" at bounding box center [692, 259] width 667 height 52
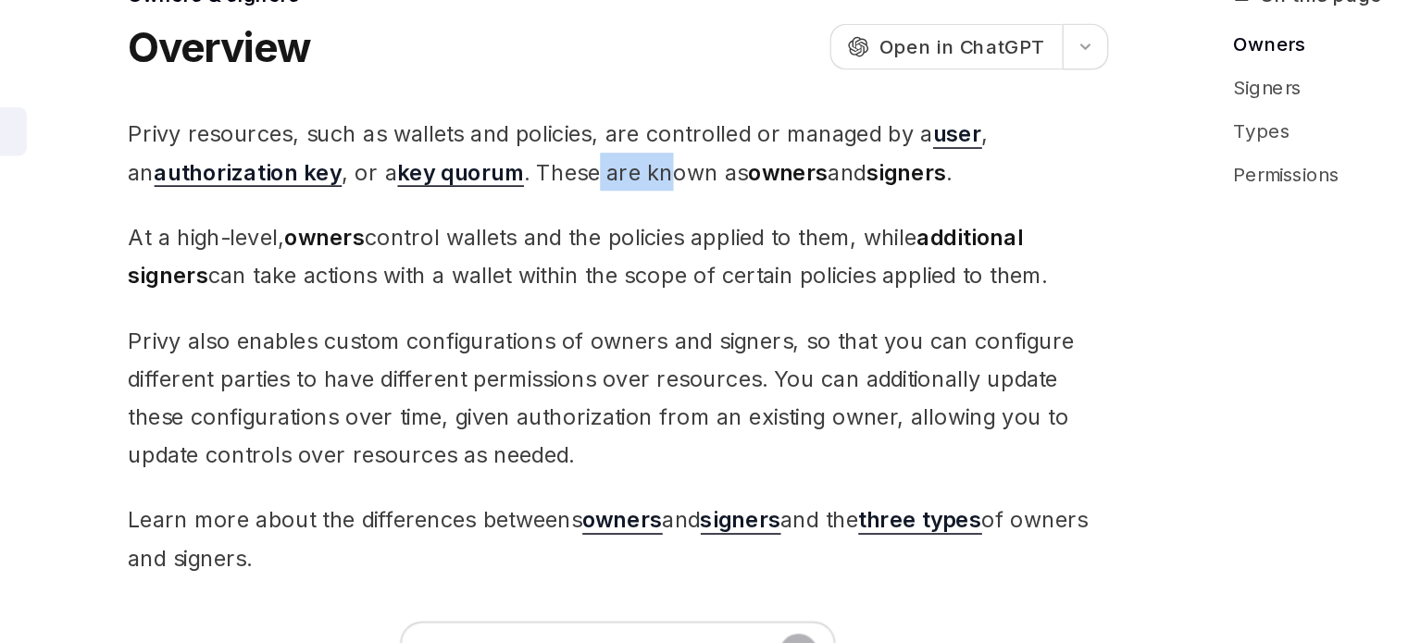
click at [705, 276] on span "Privy resources, such as wallets and policies, are controlled or managed by a u…" at bounding box center [692, 259] width 667 height 52
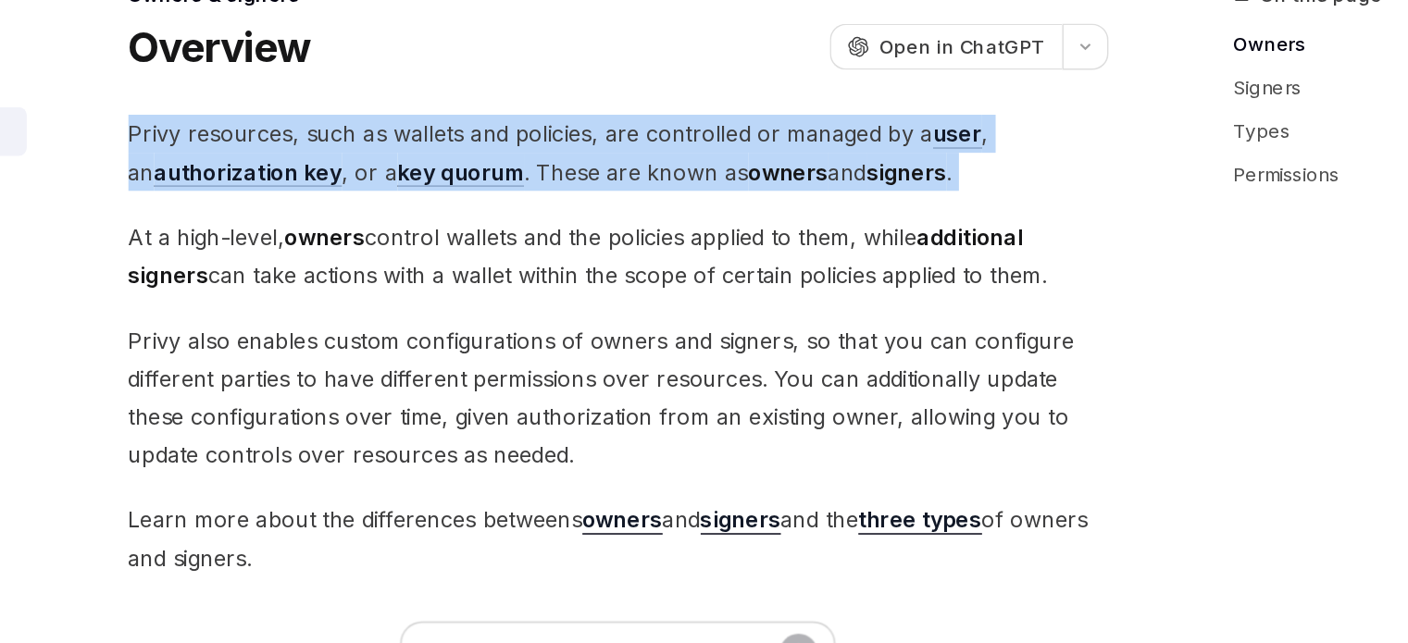
click at [705, 276] on span "Privy resources, such as wallets and policies, are controlled or managed by a u…" at bounding box center [692, 259] width 667 height 52
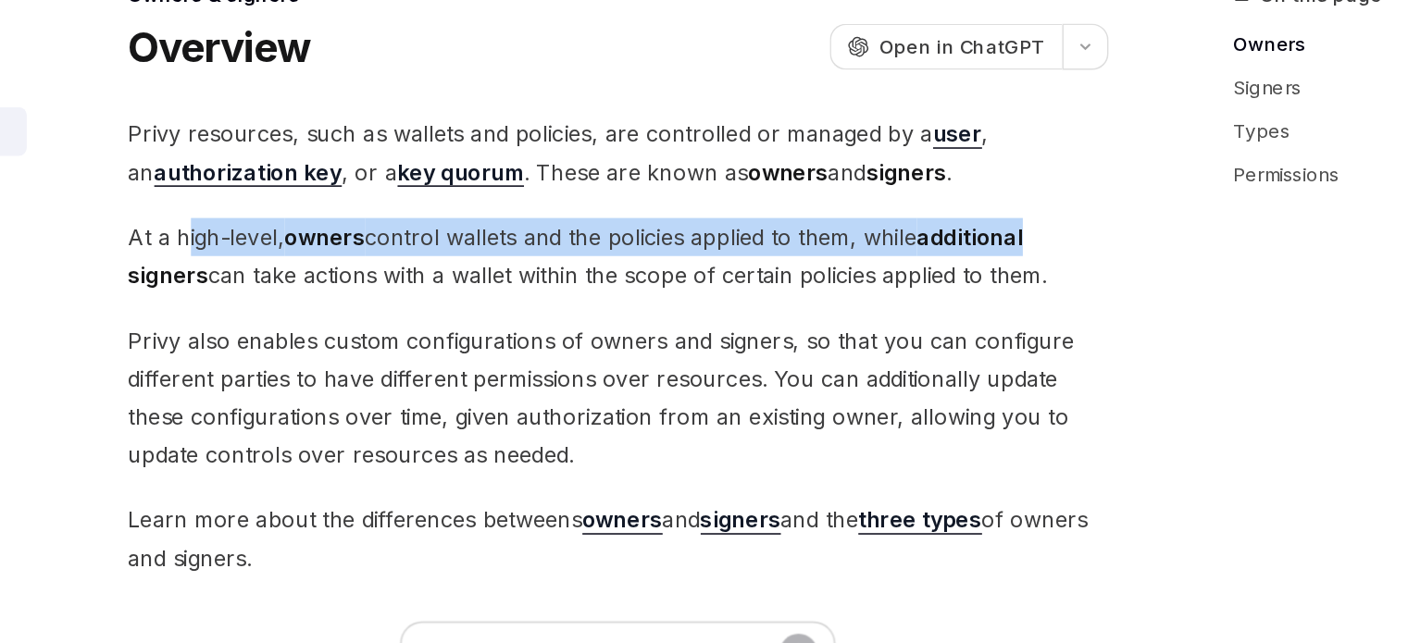
drag, startPoint x: 395, startPoint y: 313, endPoint x: 991, endPoint y: 321, distance: 596.3
click at [991, 321] on span "At a high-level, owners control wallets and the policies applied to them, while…" at bounding box center [692, 330] width 667 height 52
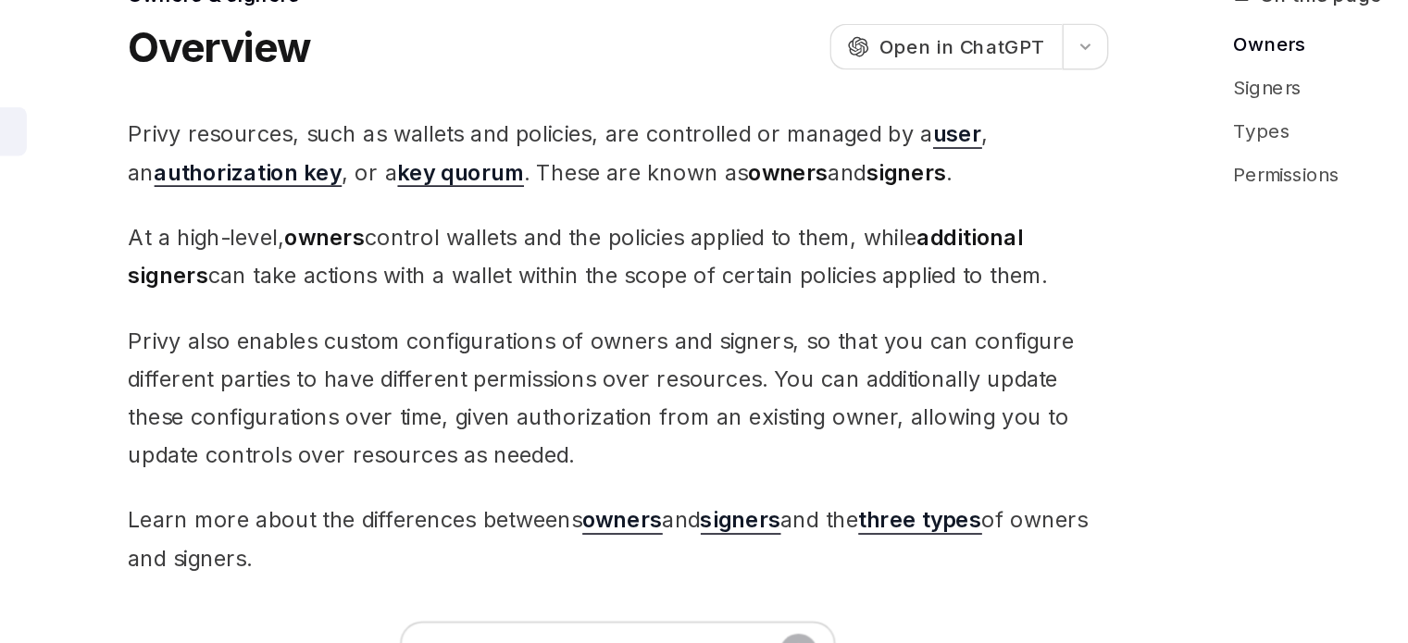
click at [436, 351] on span "At a high-level, owners control wallets and the policies applied to them, while…" at bounding box center [692, 330] width 667 height 52
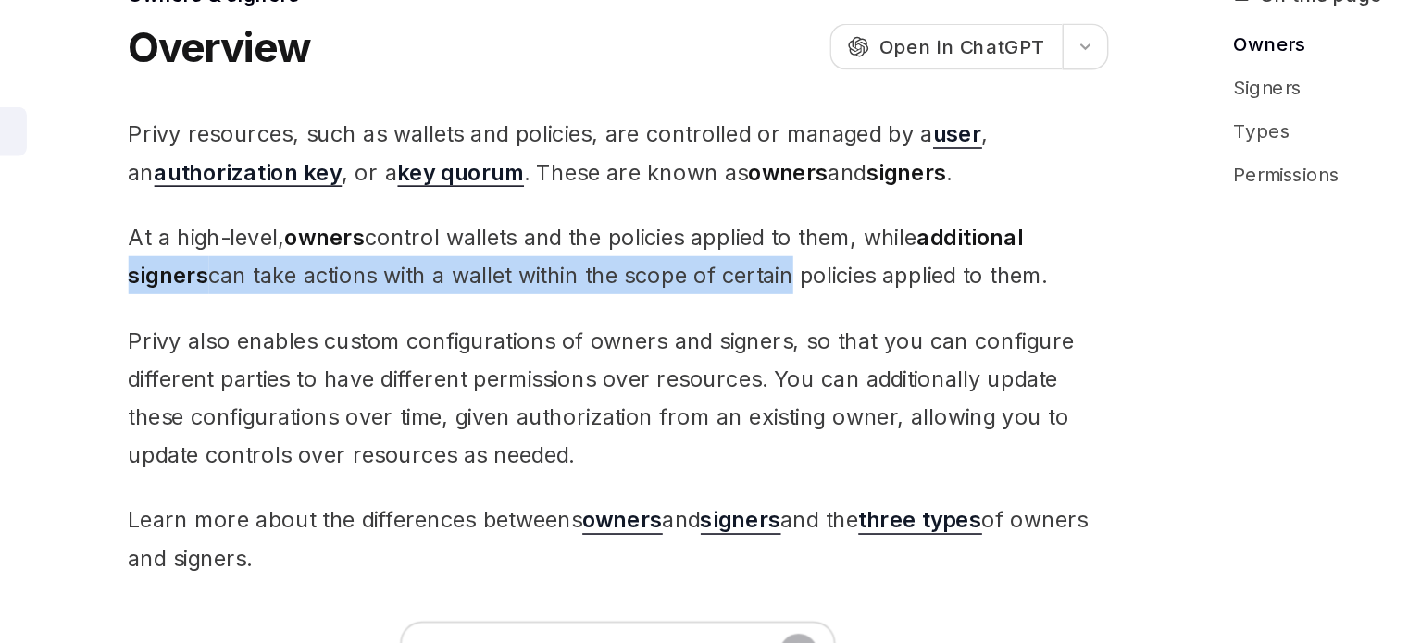
drag, startPoint x: 357, startPoint y: 343, endPoint x: 806, endPoint y: 331, distance: 449.2
click at [806, 331] on span "At a high-level, owners control wallets and the policies applied to them, while…" at bounding box center [692, 330] width 667 height 52
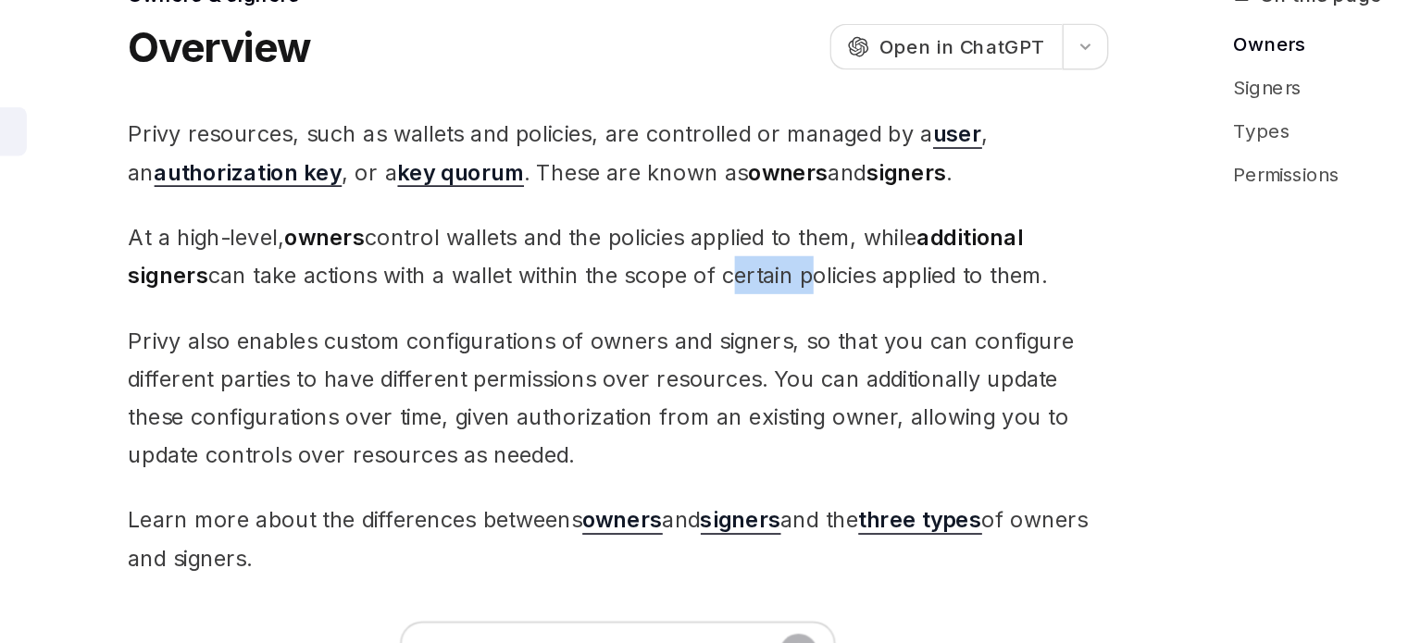
click at [806, 331] on span "At a high-level, owners control wallets and the policies applied to them, while…" at bounding box center [692, 330] width 667 height 52
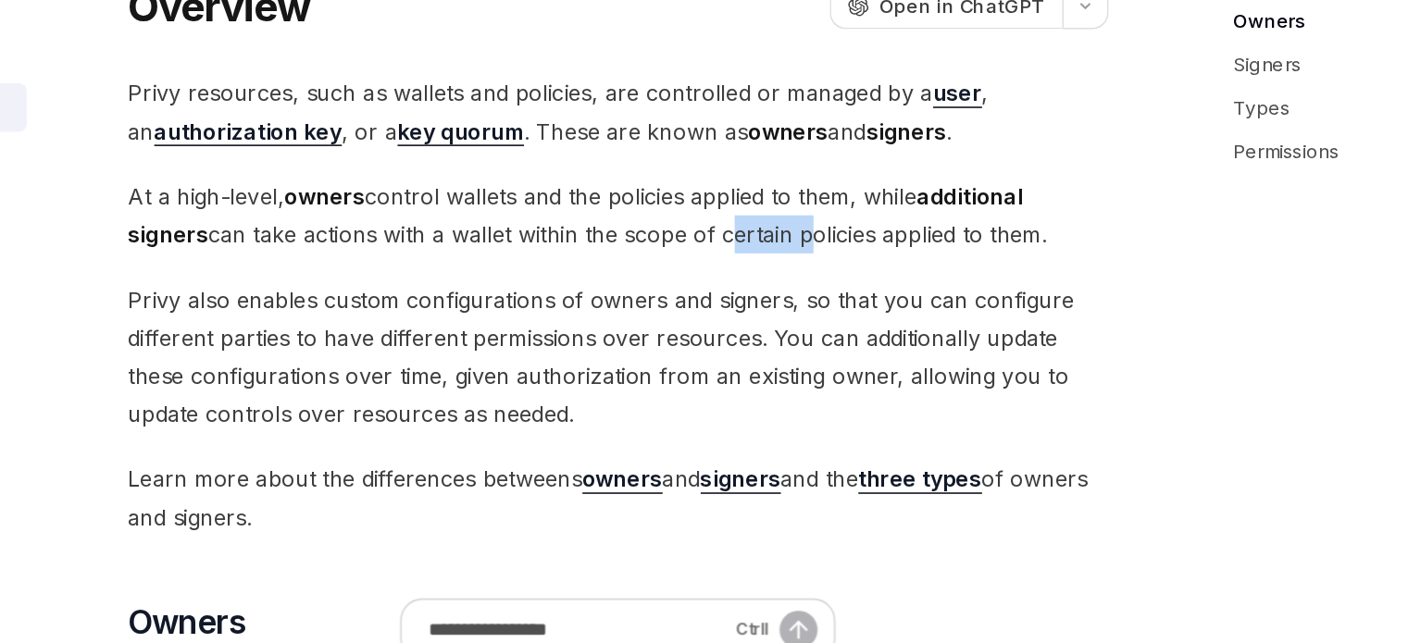
scroll to position [12, 0]
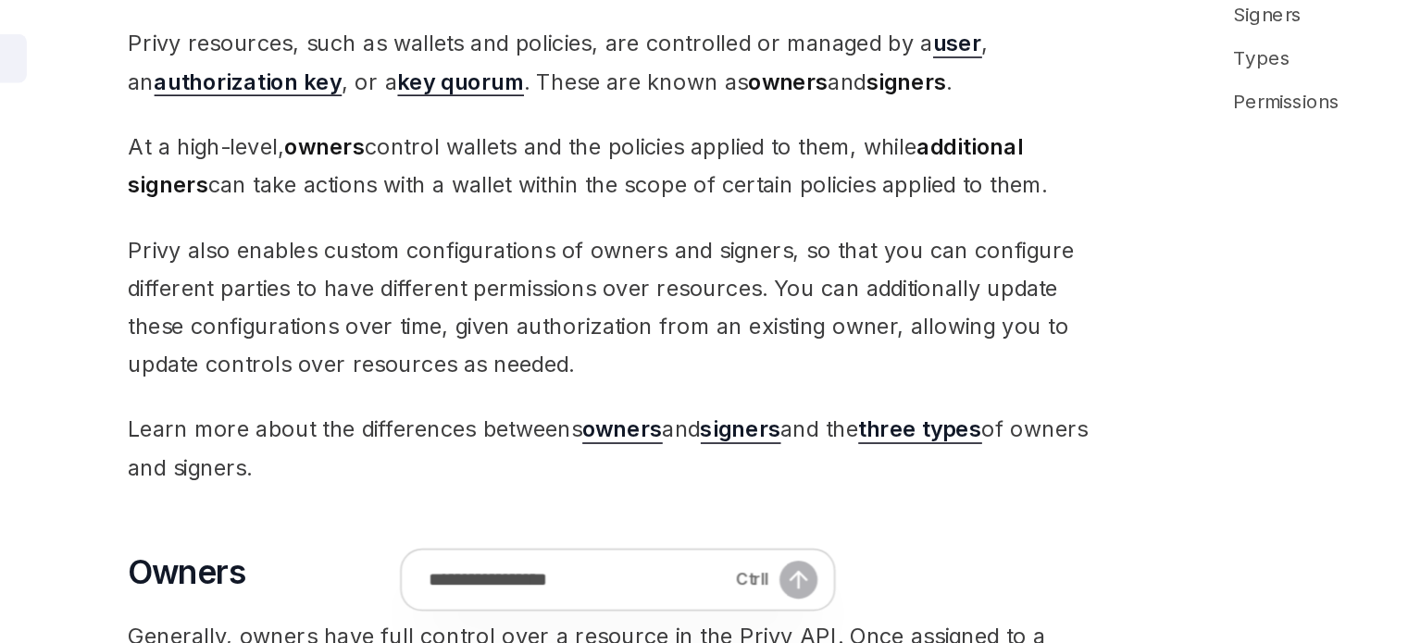
click at [745, 393] on span "Privy also enables custom configurations of owners and signers, so that you can…" at bounding box center [692, 414] width 667 height 104
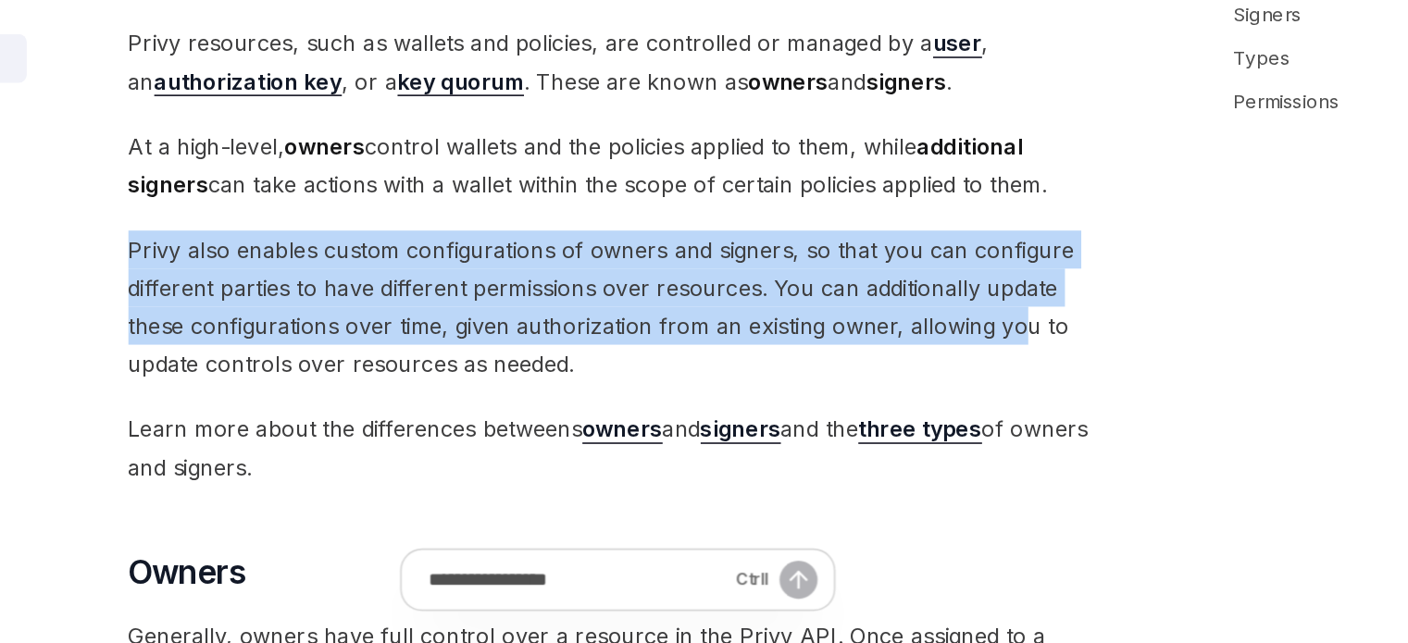
drag, startPoint x: 353, startPoint y: 370, endPoint x: 964, endPoint y: 435, distance: 614.4
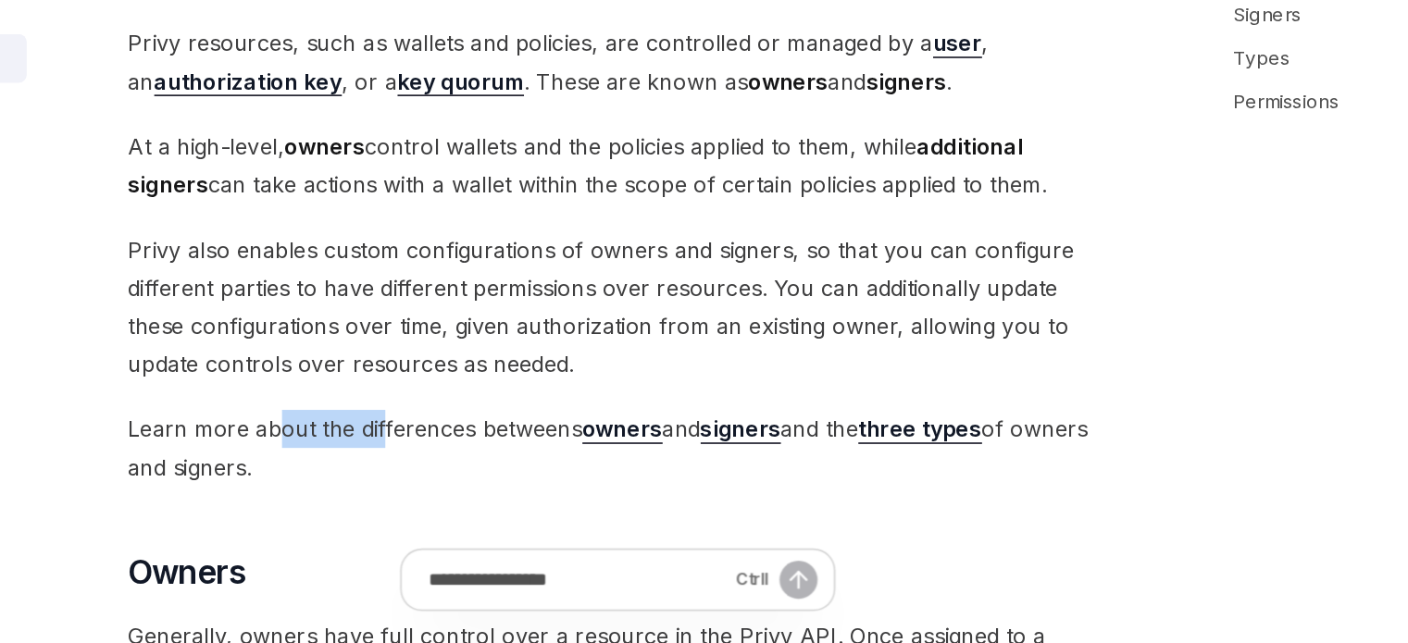
drag, startPoint x: 491, startPoint y: 501, endPoint x: 533, endPoint y: 494, distance: 43.1
click at [533, 494] on span "Learn more about the differences betweens owners and signers and the three type…" at bounding box center [692, 510] width 667 height 52
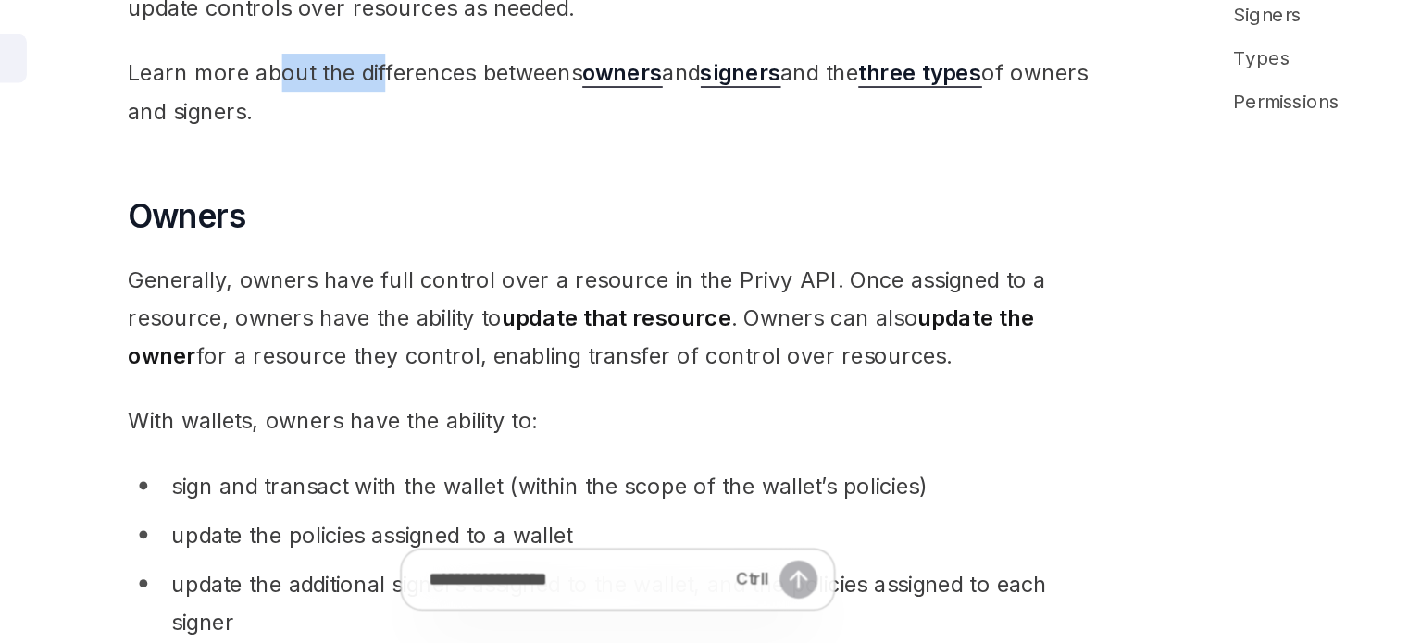
scroll to position [249, 0]
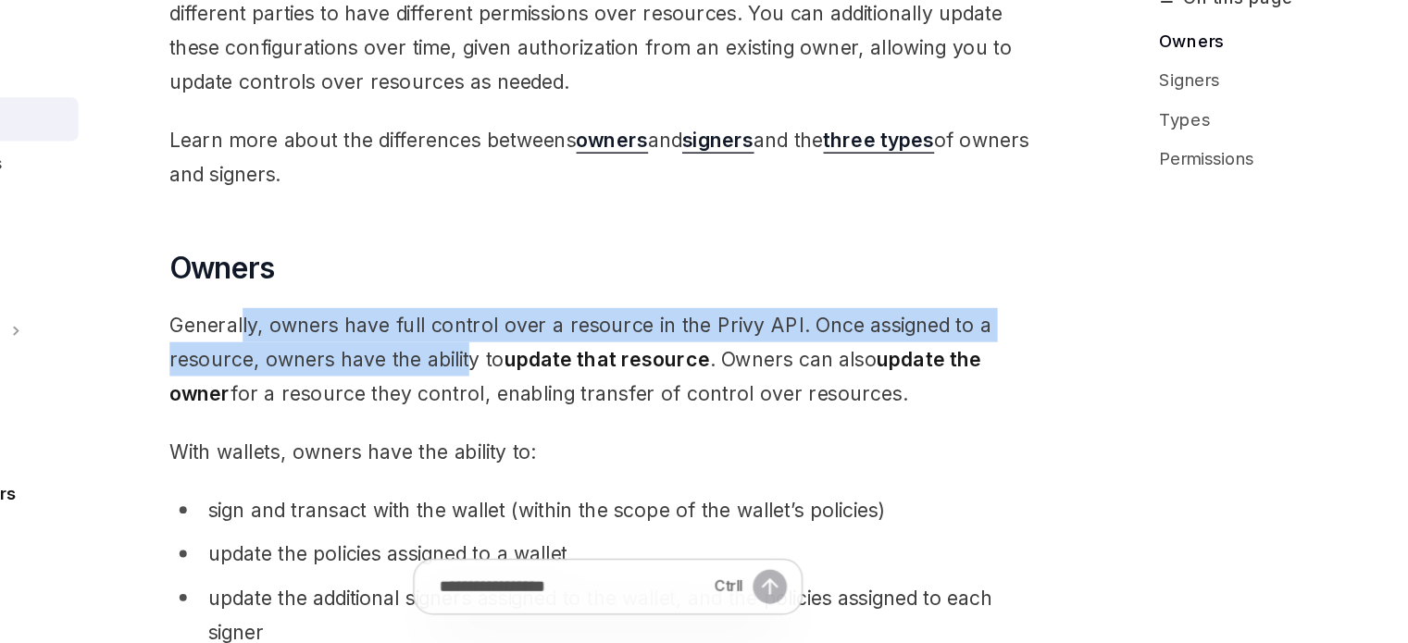
drag, startPoint x: 414, startPoint y: 405, endPoint x: 586, endPoint y: 422, distance: 173.1
click at [586, 422] on span "Generally, owners have full control over a resource in the Privy API. Once assi…" at bounding box center [692, 427] width 667 height 78
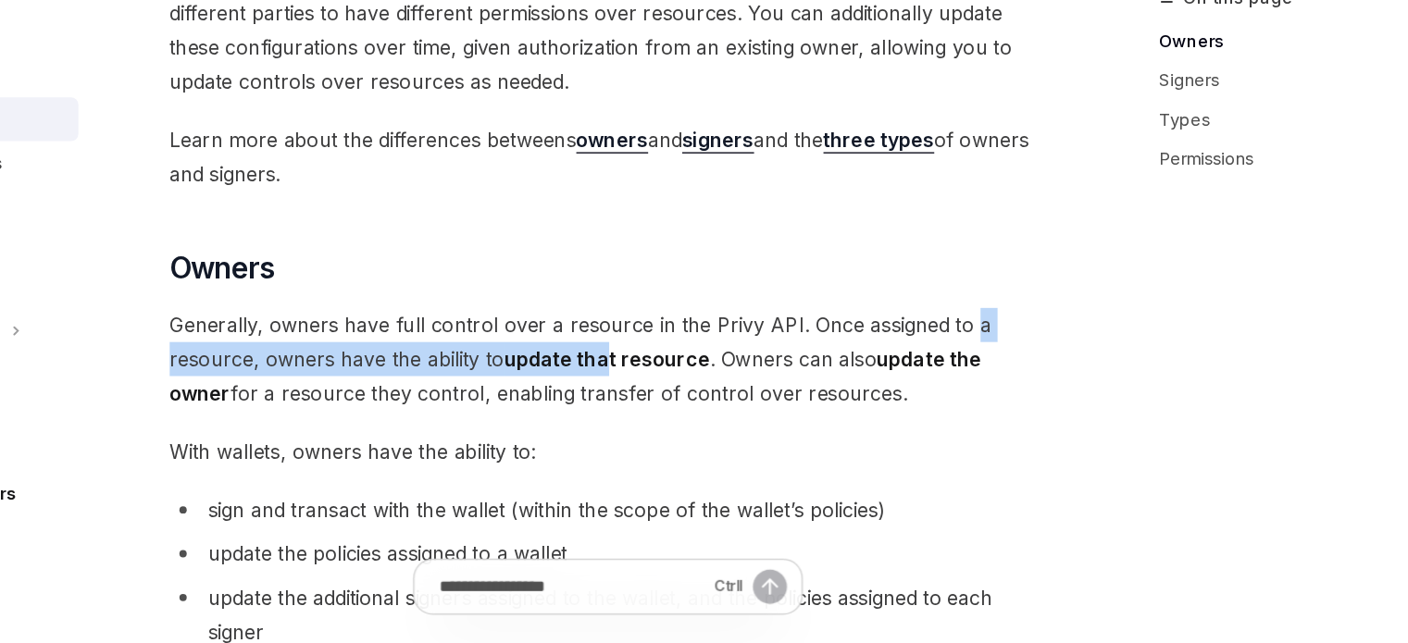
drag, startPoint x: 691, startPoint y: 430, endPoint x: 964, endPoint y: 412, distance: 273.7
click at [964, 412] on span "Generally, owners have full control over a resource in the Privy API. Once assi…" at bounding box center [692, 427] width 667 height 78
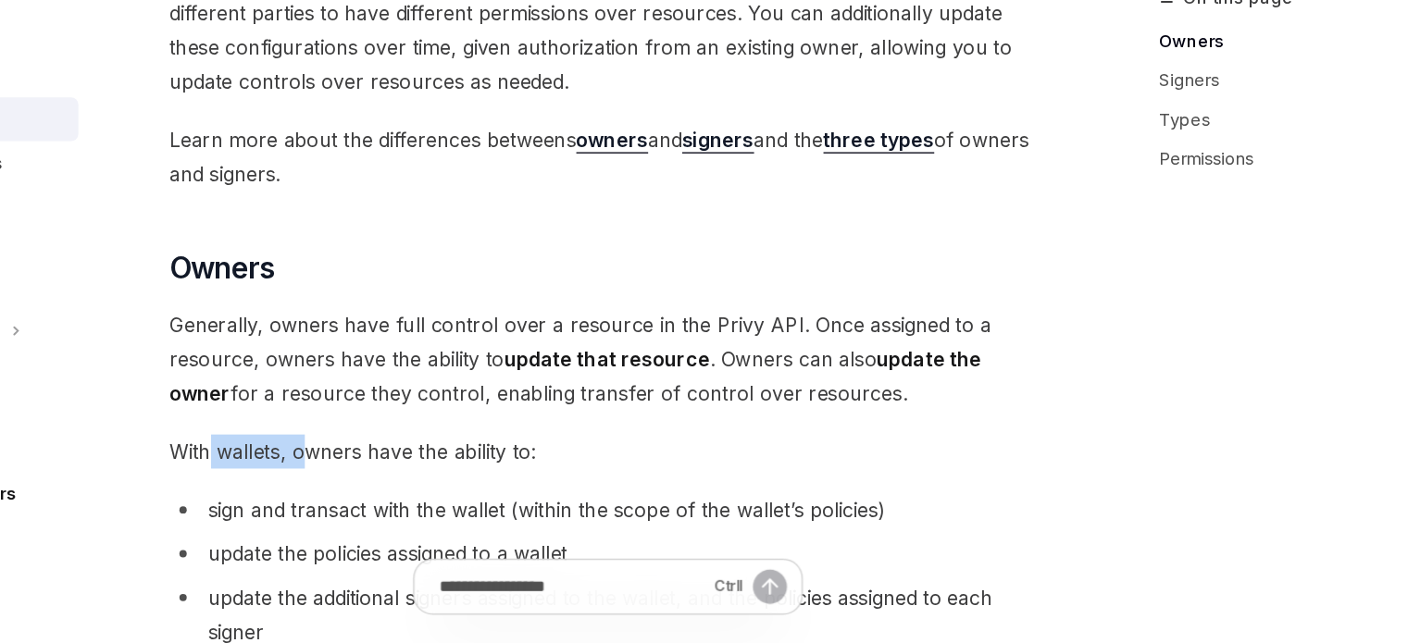
drag, startPoint x: 389, startPoint y: 477, endPoint x: 464, endPoint y: 479, distance: 75.0
click at [448, 492] on span "With wallets, owners have the ability to:" at bounding box center [692, 497] width 667 height 26
click at [379, 507] on span "With wallets, owners have the ability to:" at bounding box center [692, 497] width 667 height 26
drag, startPoint x: 362, startPoint y: 493, endPoint x: 481, endPoint y: 483, distance: 119.8
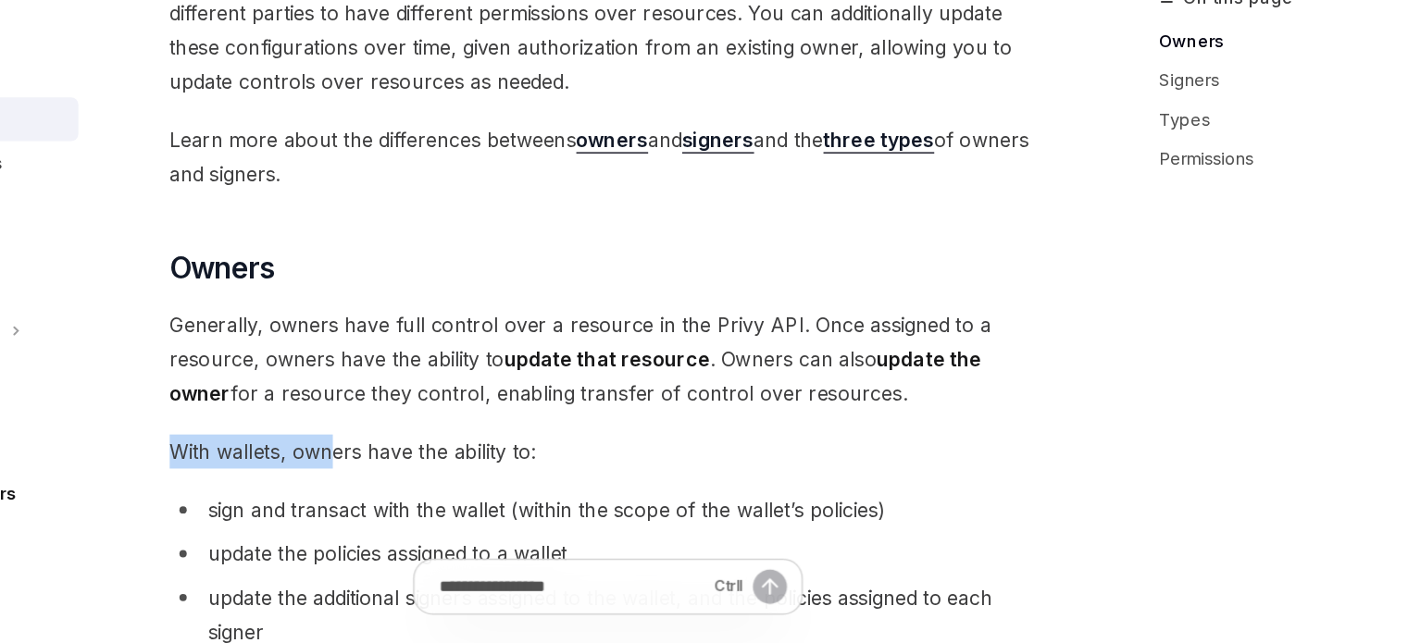
click at [481, 484] on span "With wallets, owners have the ability to:" at bounding box center [692, 497] width 667 height 26
drag, startPoint x: 444, startPoint y: 487, endPoint x: 556, endPoint y: 487, distance: 112.0
click at [556, 487] on span "With wallets, owners have the ability to:" at bounding box center [692, 497] width 667 height 26
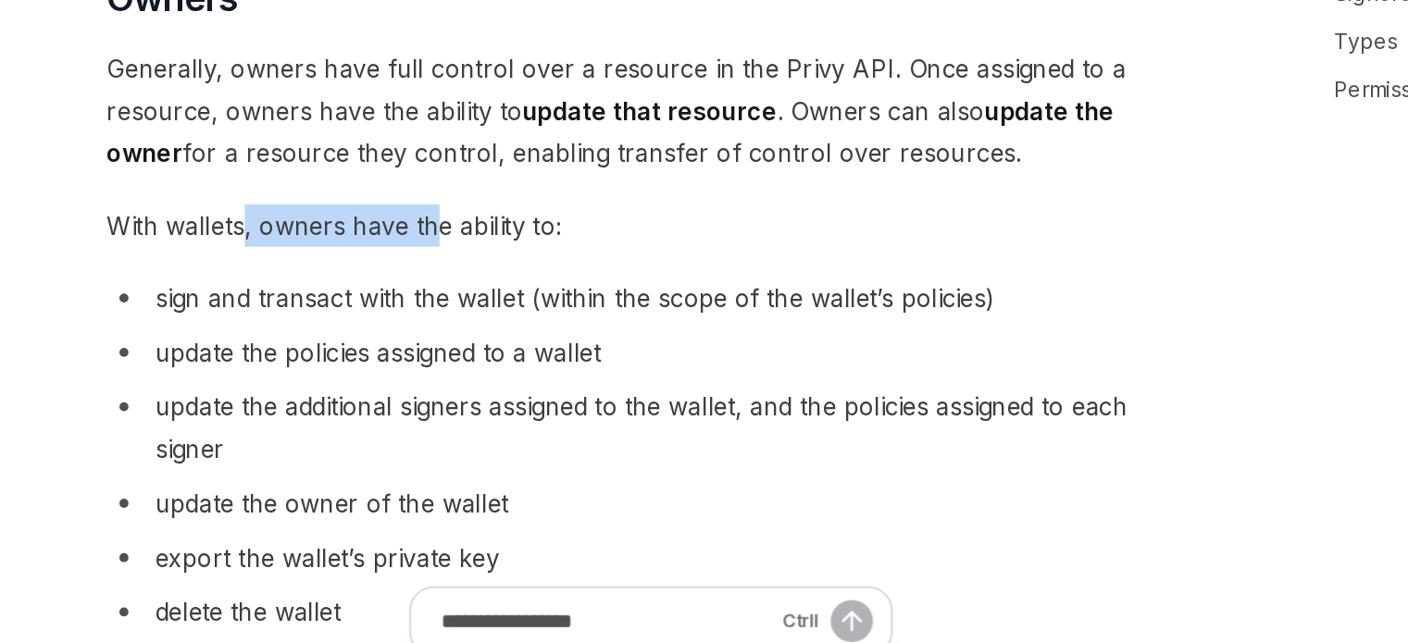
scroll to position [389, 0]
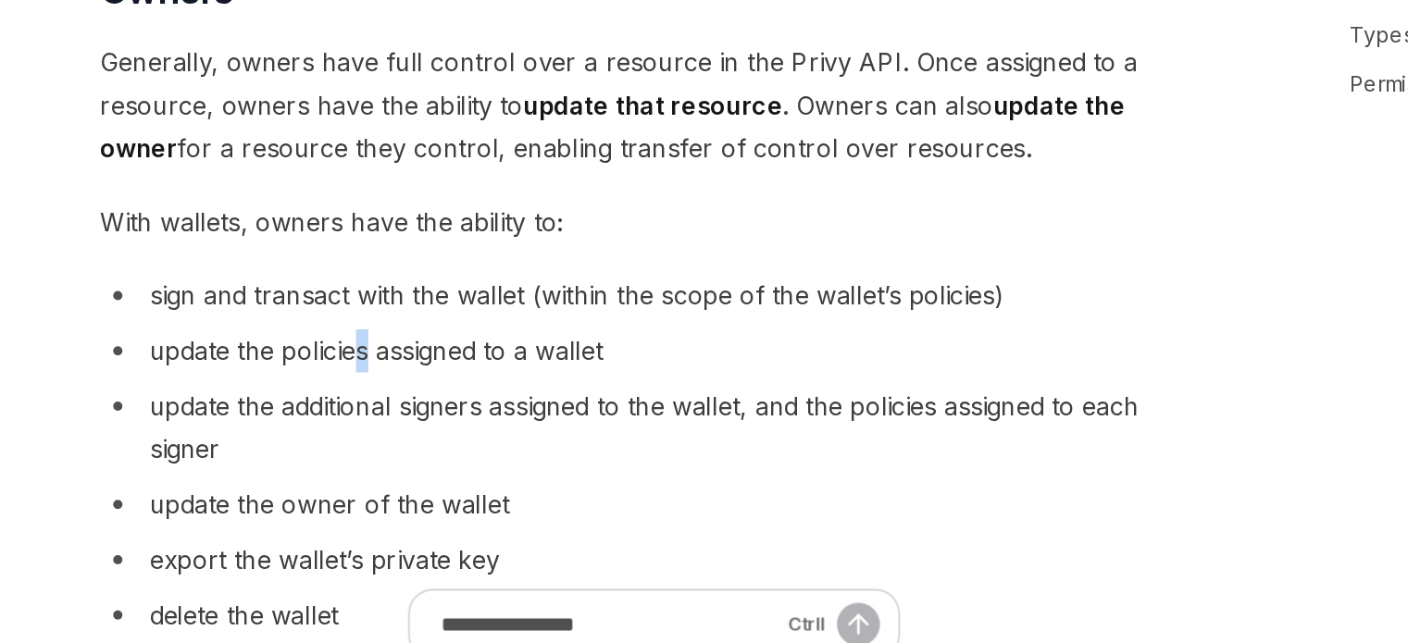
click at [522, 416] on ul "sign and transact with the wallet (within the scope of the wallet’s policies) u…" at bounding box center [692, 498] width 667 height 218
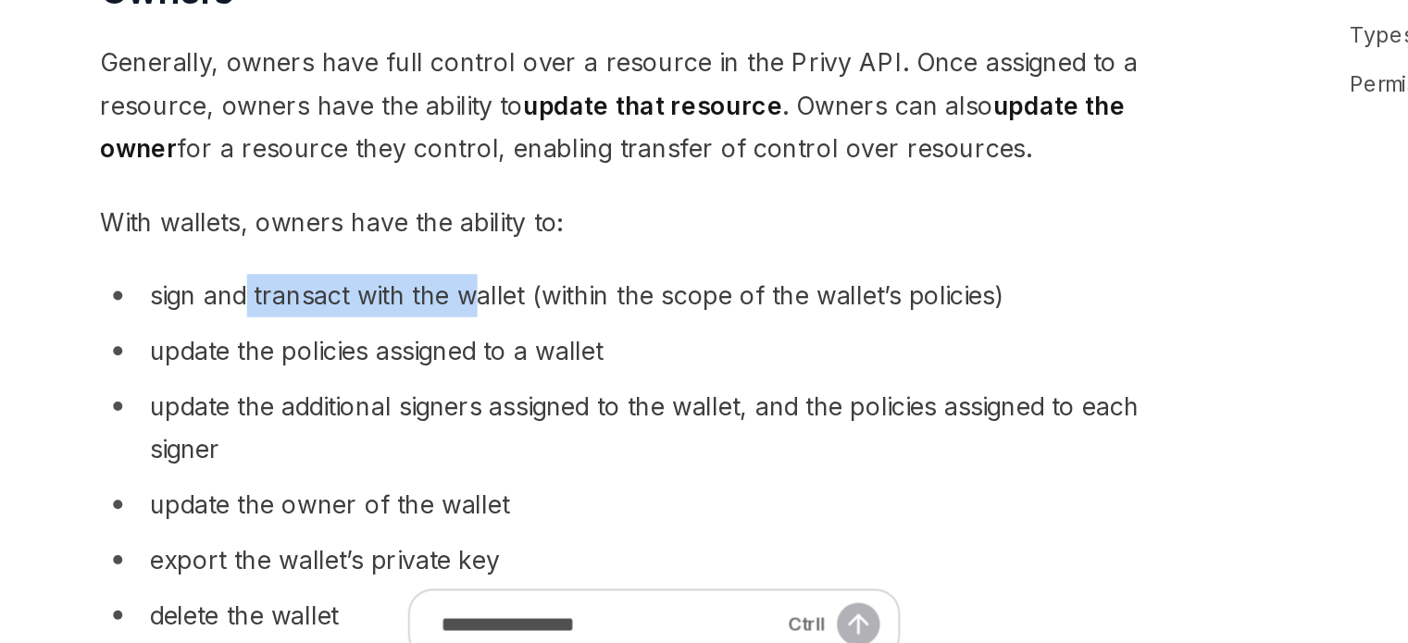
drag, startPoint x: 447, startPoint y: 397, endPoint x: 581, endPoint y: 394, distance: 134.3
click at [581, 394] on span "sign and transact with the wallet (within the scope of the wallet’s policies)" at bounding box center [646, 402] width 515 height 19
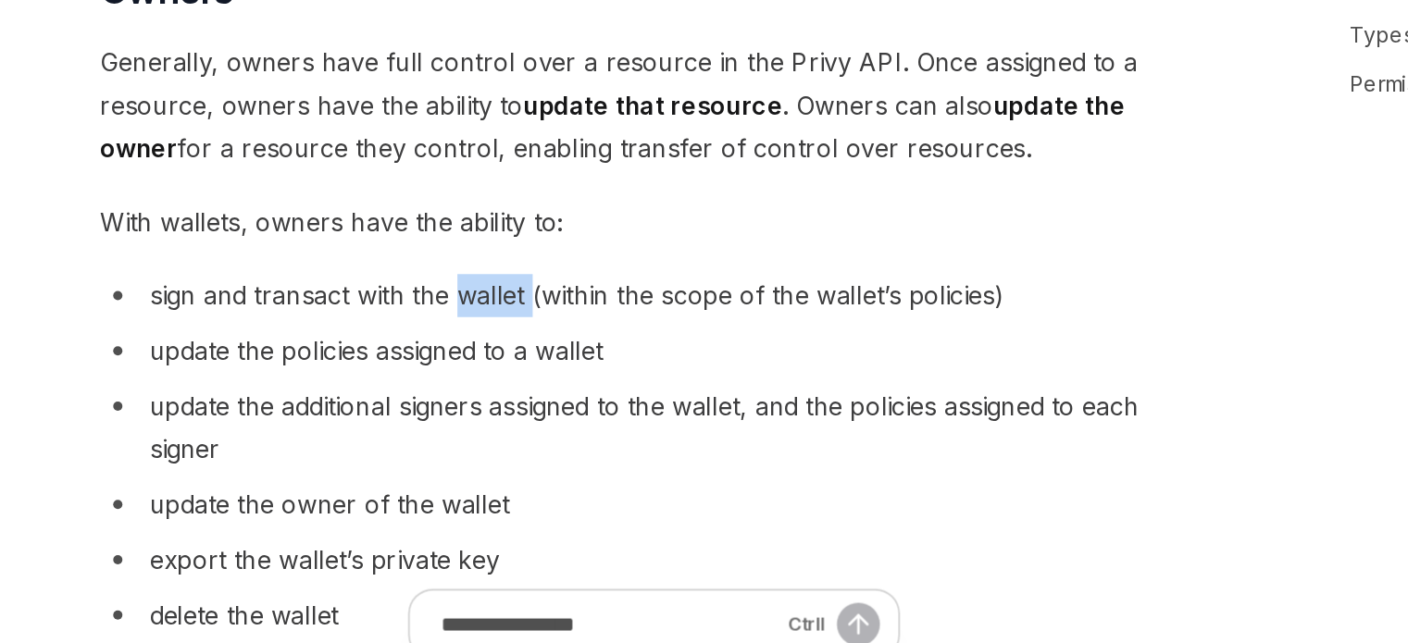
click at [581, 394] on span "sign and transact with the wallet (within the scope of the wallet’s policies)" at bounding box center [646, 402] width 515 height 19
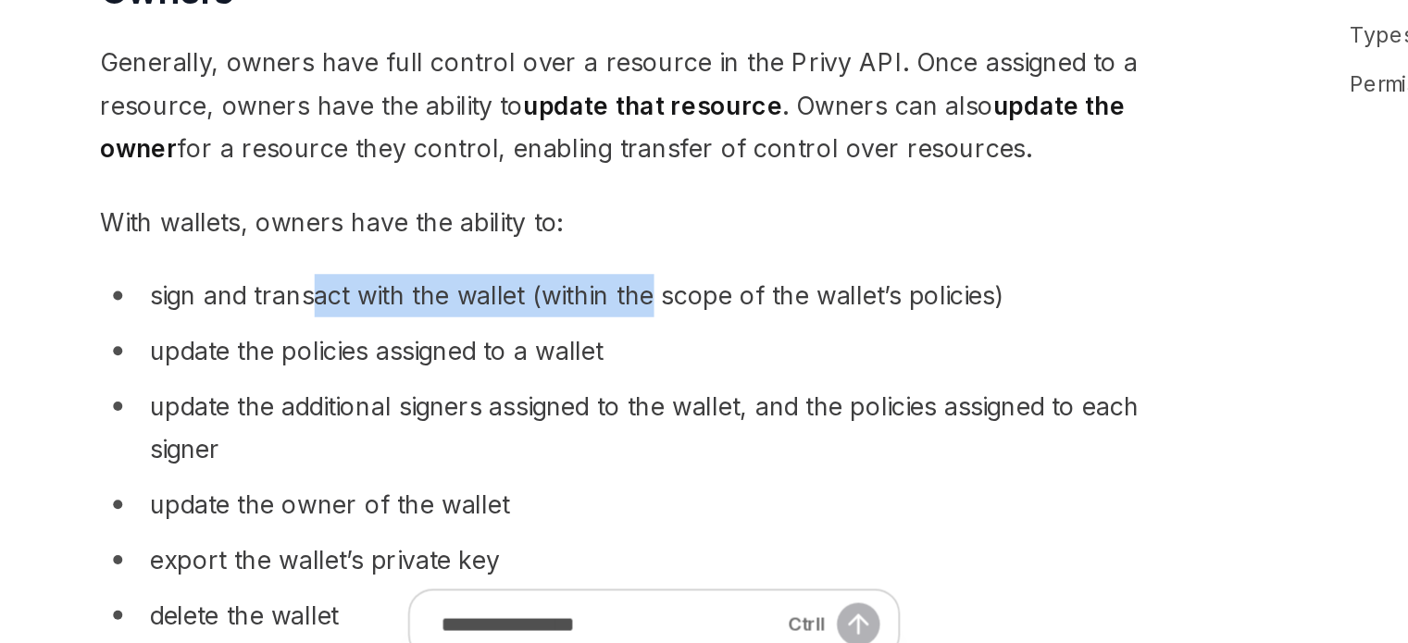
drag, startPoint x: 491, startPoint y: 406, endPoint x: 690, endPoint y: 404, distance: 199.1
click at [690, 404] on span "sign and transact with the wallet (within the scope of the wallet’s policies)" at bounding box center [646, 402] width 515 height 19
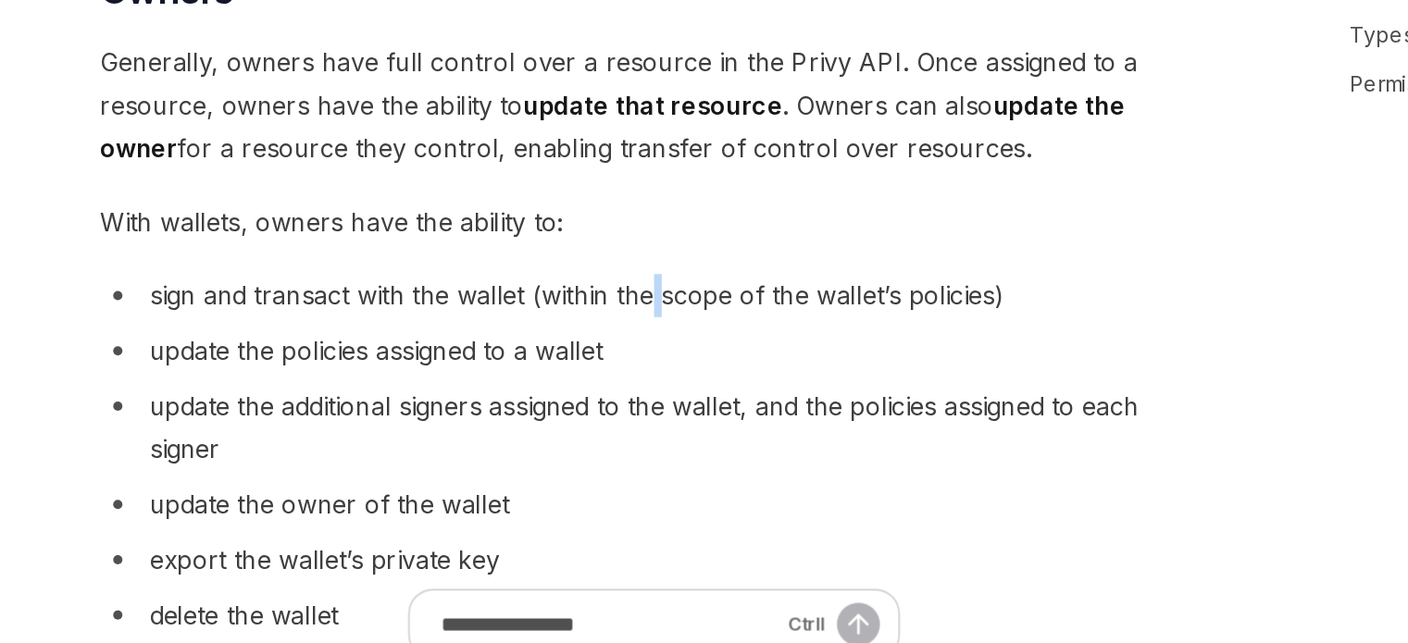
click at [689, 405] on span "sign and transact with the wallet (within the scope of the wallet’s policies)" at bounding box center [646, 402] width 515 height 19
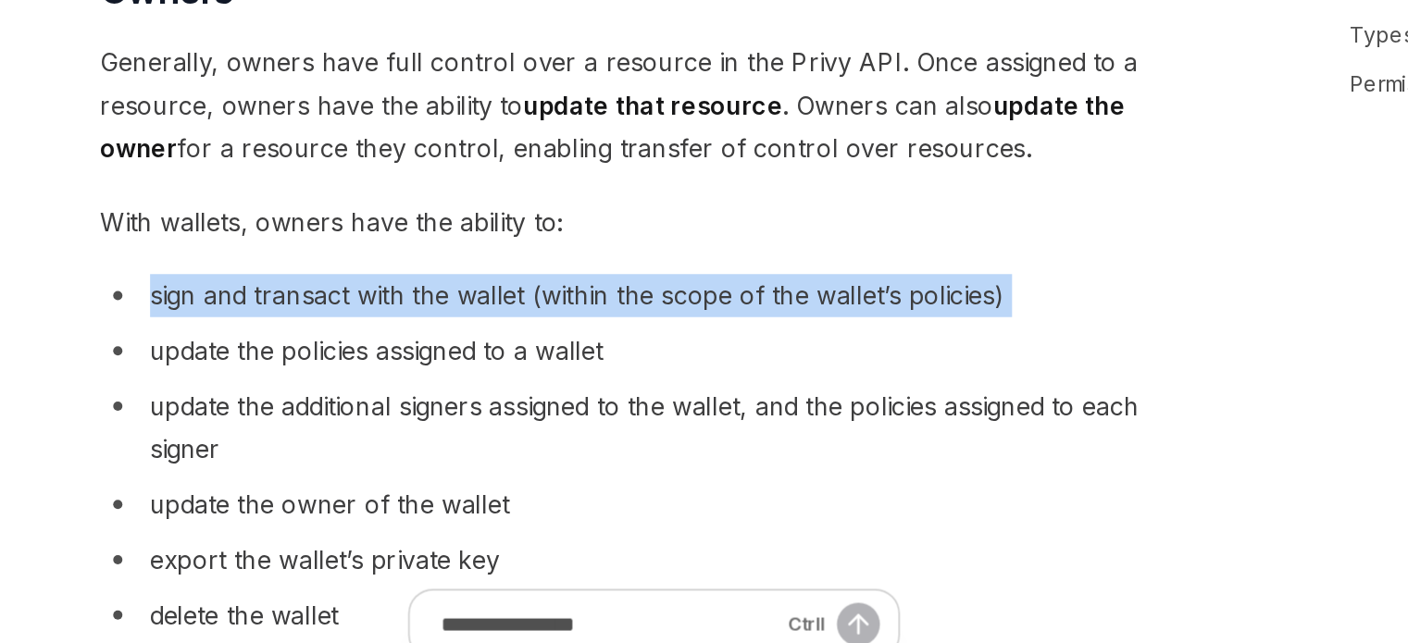
click at [689, 405] on span "sign and transact with the wallet (within the scope of the wallet’s policies)" at bounding box center [646, 402] width 515 height 19
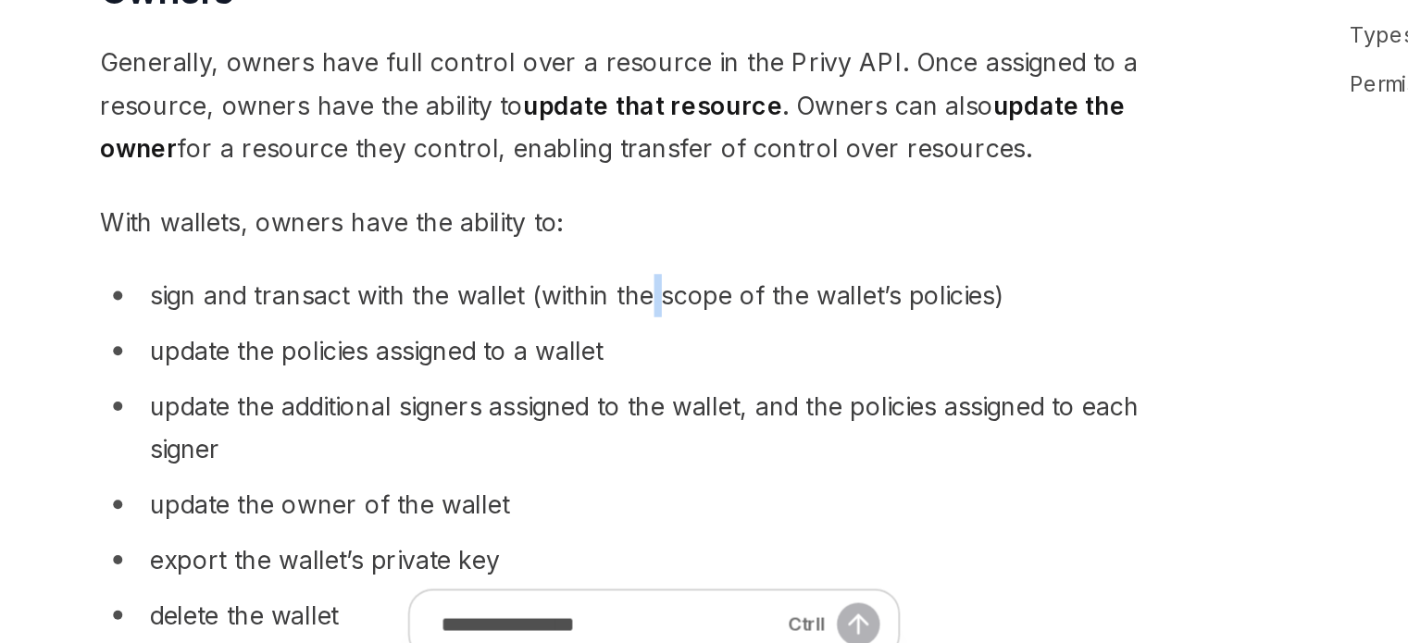
click at [689, 405] on span "sign and transact with the wallet (within the scope of the wallet’s policies)" at bounding box center [646, 402] width 515 height 19
drag, startPoint x: 487, startPoint y: 428, endPoint x: 528, endPoint y: 427, distance: 40.7
click at [528, 427] on span "update the policies assigned to a wallet" at bounding box center [525, 435] width 273 height 19
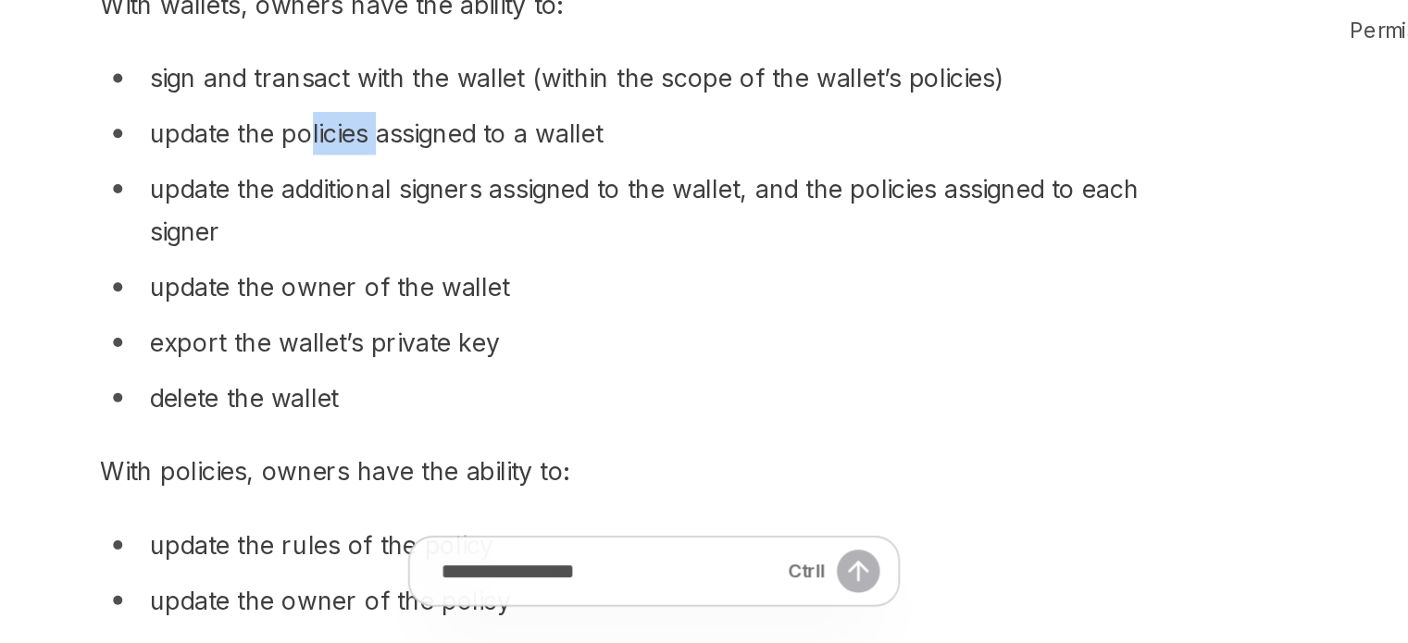
scroll to position [525, 0]
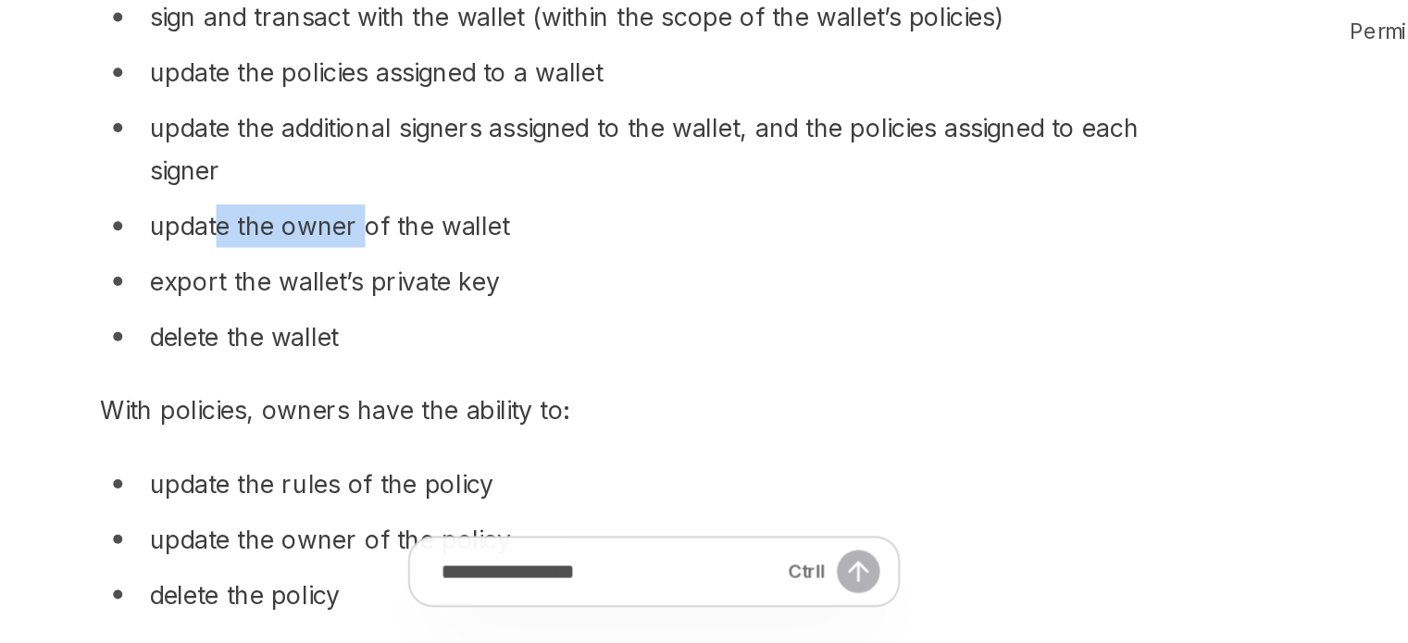
drag, startPoint x: 431, startPoint y: 393, endPoint x: 518, endPoint y: 402, distance: 86.5
click at [518, 402] on li "update the owner of the wallet" at bounding box center [692, 392] width 667 height 26
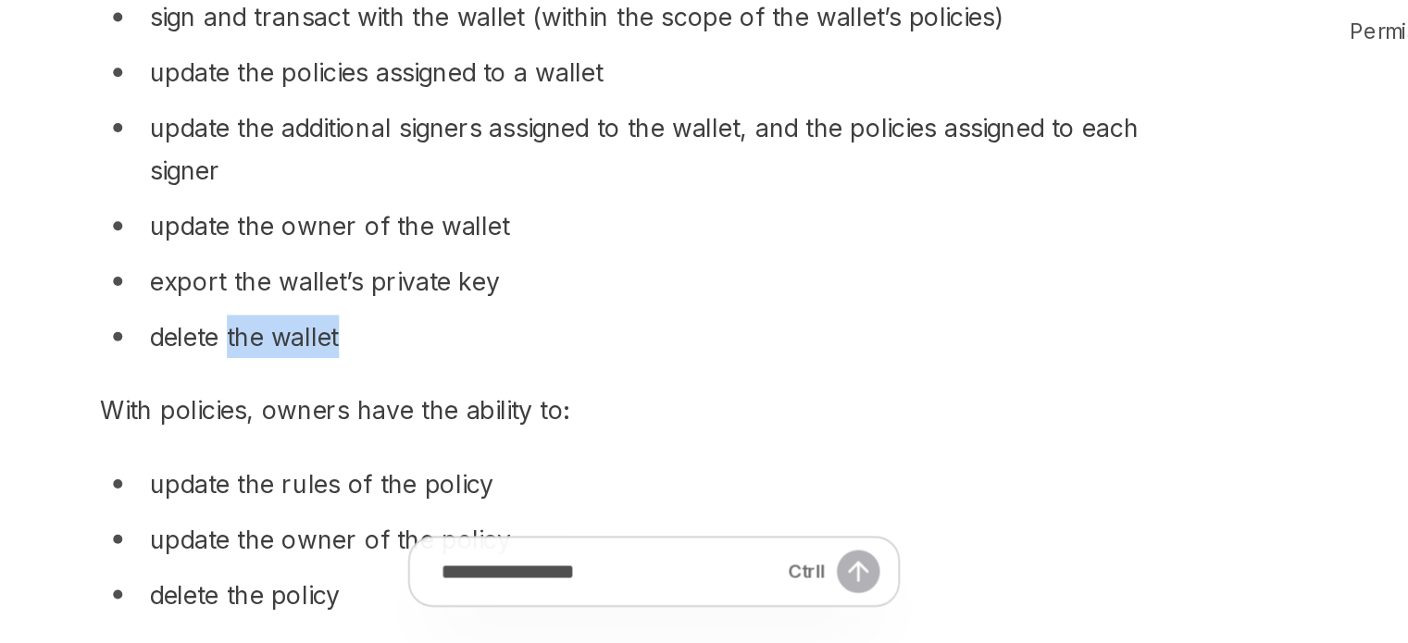
drag, startPoint x: 433, startPoint y: 440, endPoint x: 496, endPoint y: 448, distance: 63.5
click at [518, 440] on ul "sign and transact with the wallet (within the scope of the wallet’s policies) u…" at bounding box center [692, 362] width 667 height 218
drag, startPoint x: 414, startPoint y: 457, endPoint x: 471, endPoint y: 455, distance: 57.5
click at [469, 455] on span "delete the wallet" at bounding box center [446, 458] width 114 height 19
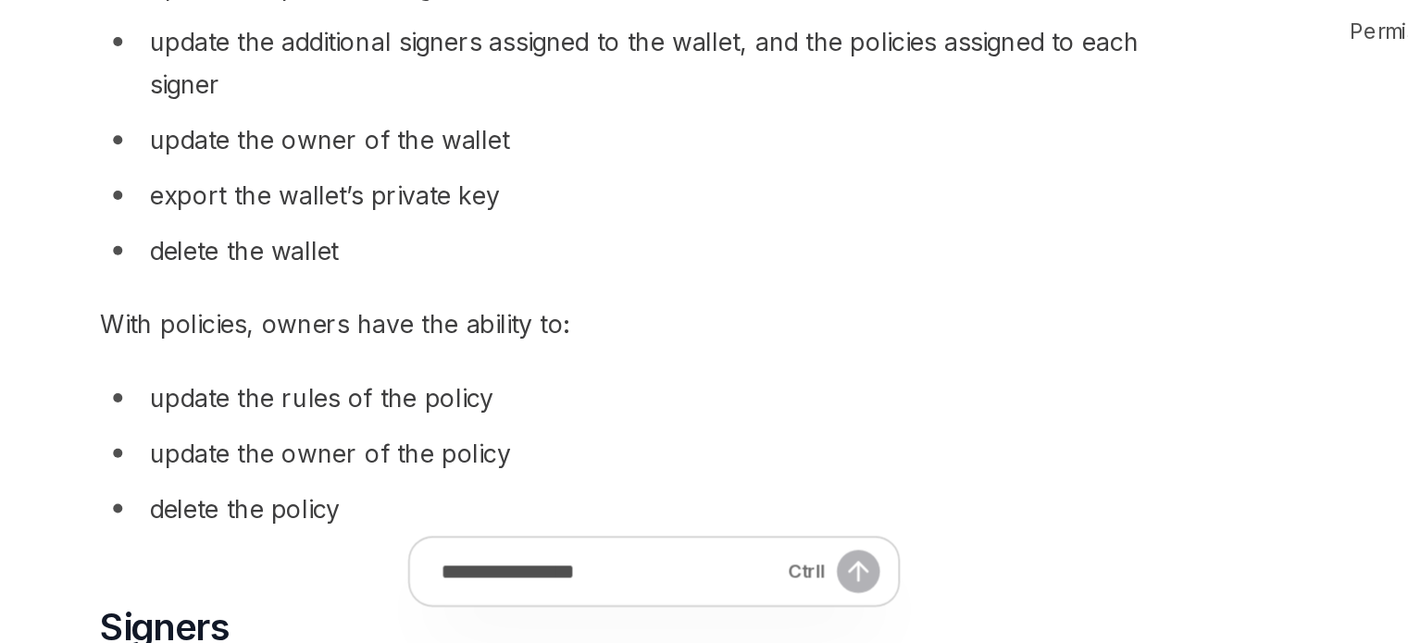
scroll to position [581, 0]
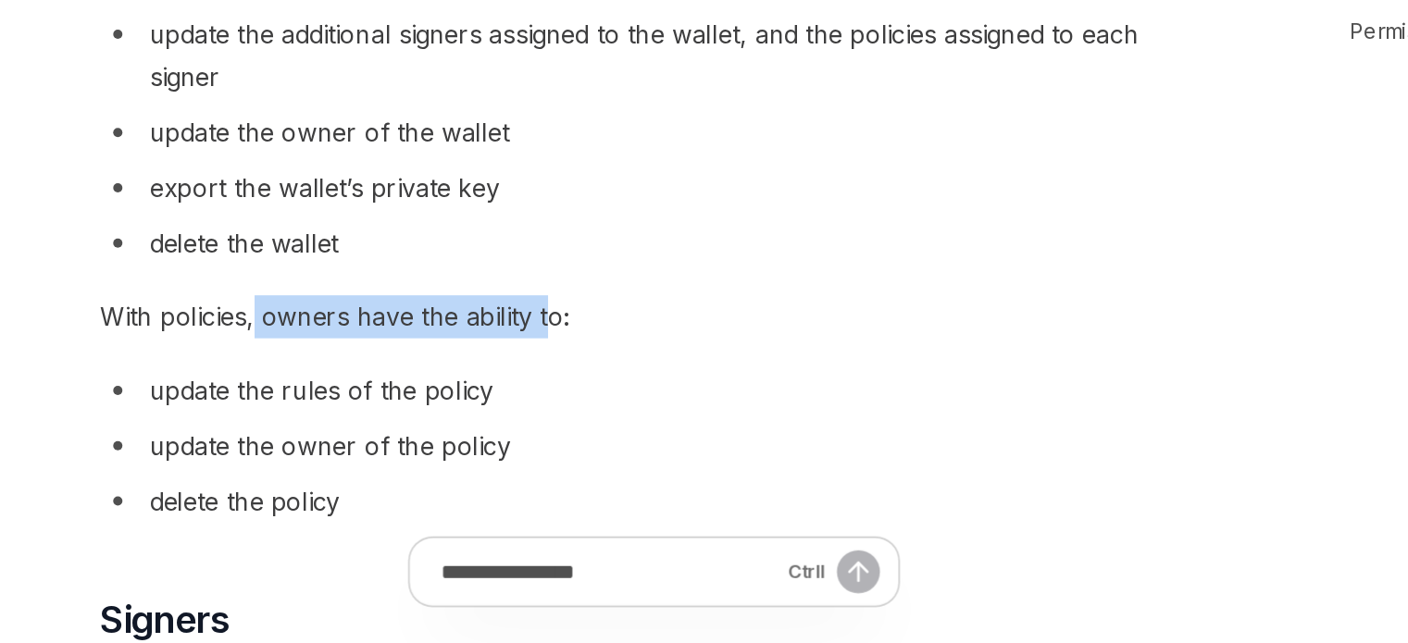
drag, startPoint x: 453, startPoint y: 451, endPoint x: 626, endPoint y: 446, distance: 173.2
click at [626, 446] on span "With policies, owners have the ability to:" at bounding box center [692, 446] width 667 height 26
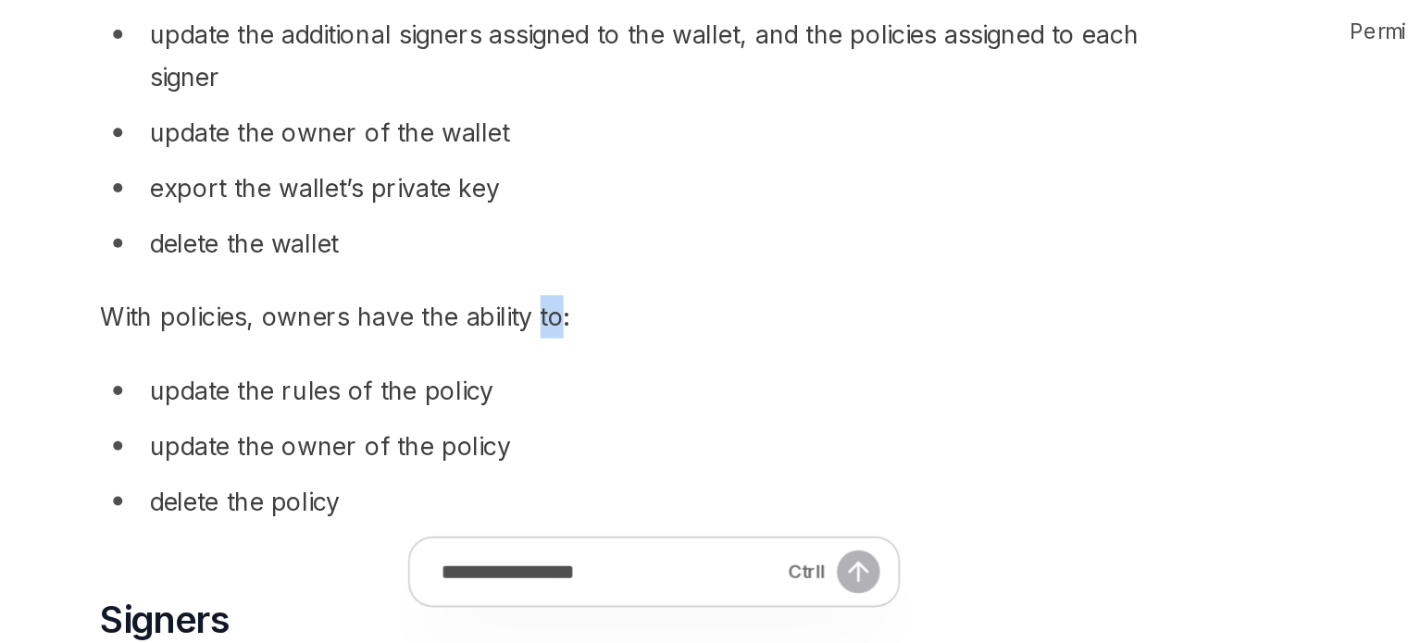
click at [626, 446] on span "With policies, owners have the ability to:" at bounding box center [692, 446] width 667 height 26
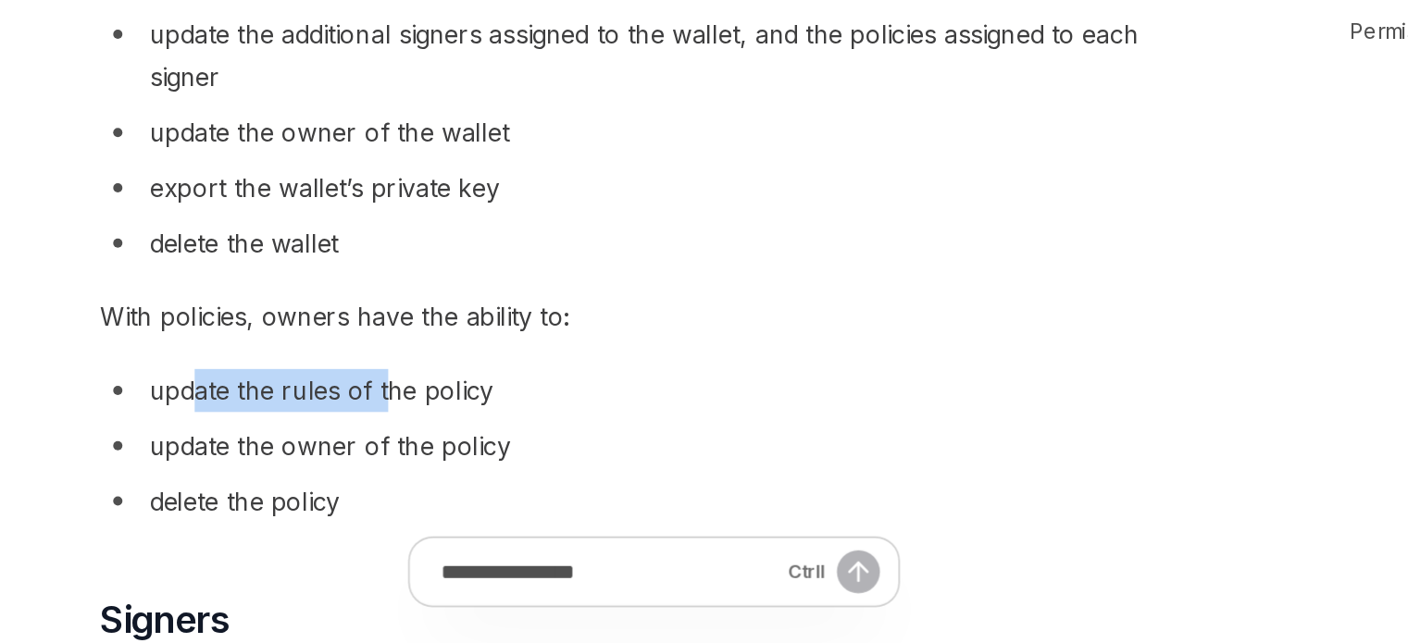
drag, startPoint x: 413, startPoint y: 467, endPoint x: 532, endPoint y: 467, distance: 119.4
click at [532, 467] on div "Privy resources, such as wallets and policies, are controlled or managed by a u…" at bounding box center [692, 568] width 667 height 1833
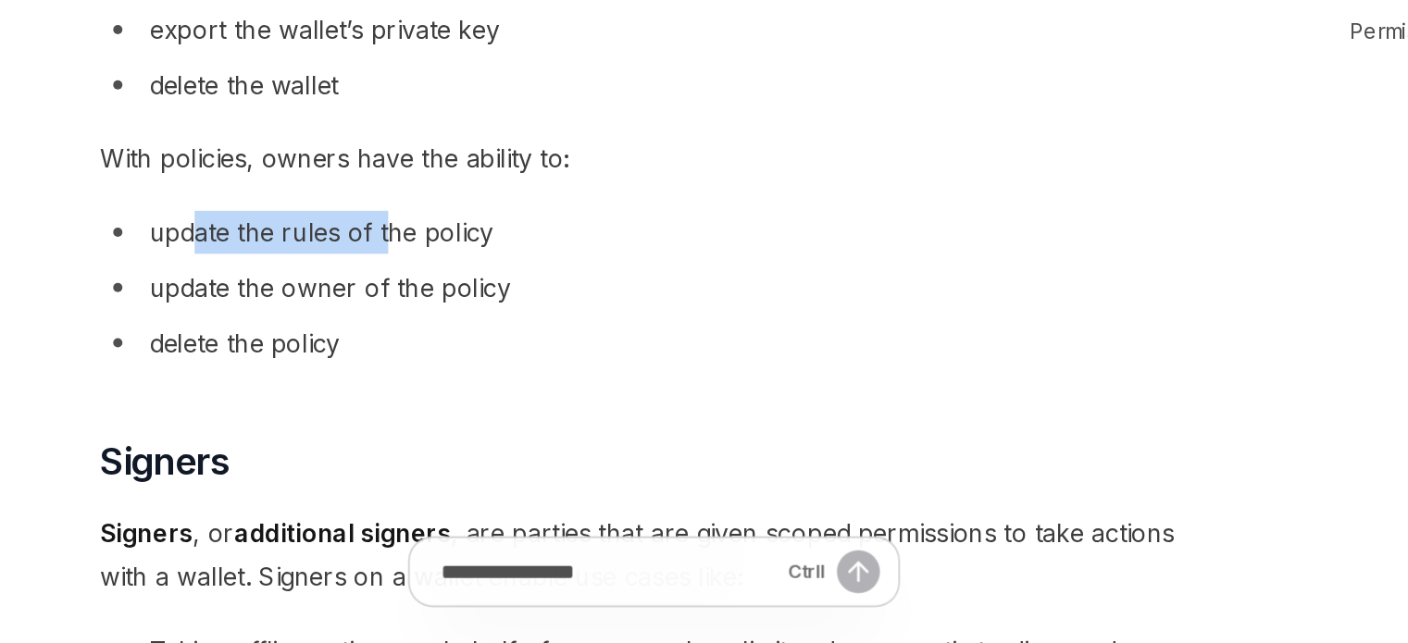
scroll to position [692, 0]
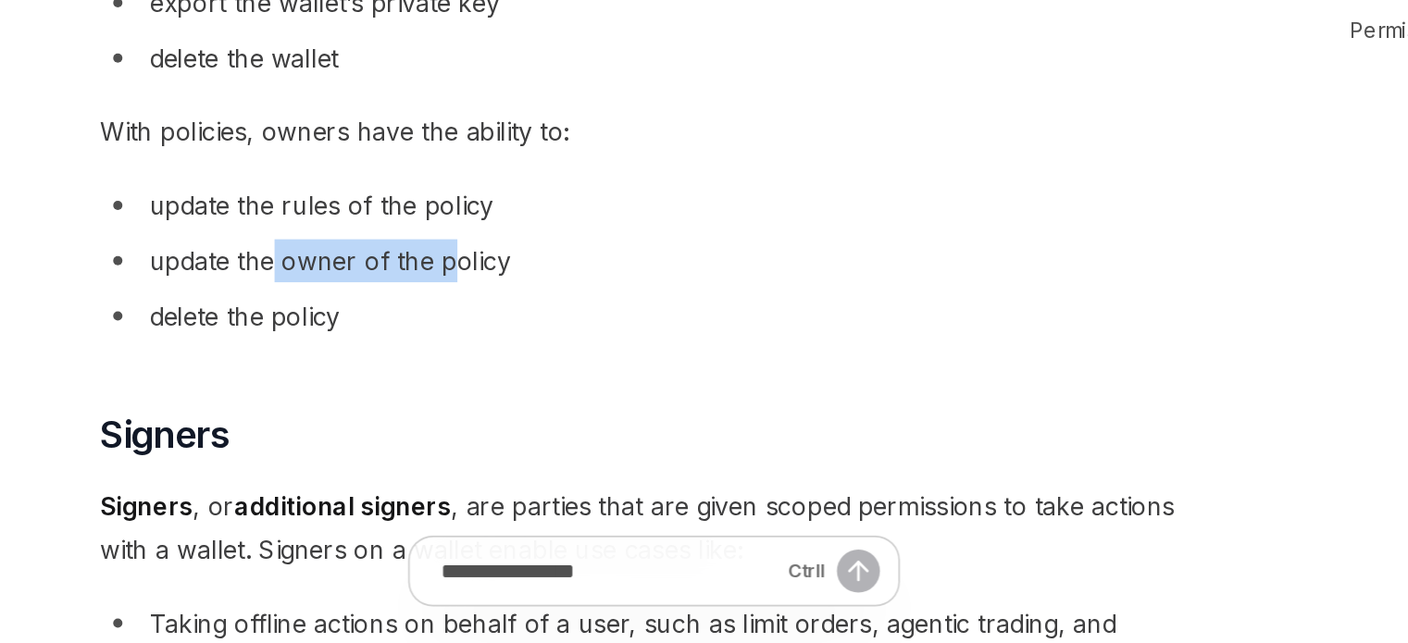
drag, startPoint x: 466, startPoint y: 401, endPoint x: 572, endPoint y: 405, distance: 106.6
click at [572, 405] on li "update the owner of the policy" at bounding box center [692, 413] width 667 height 26
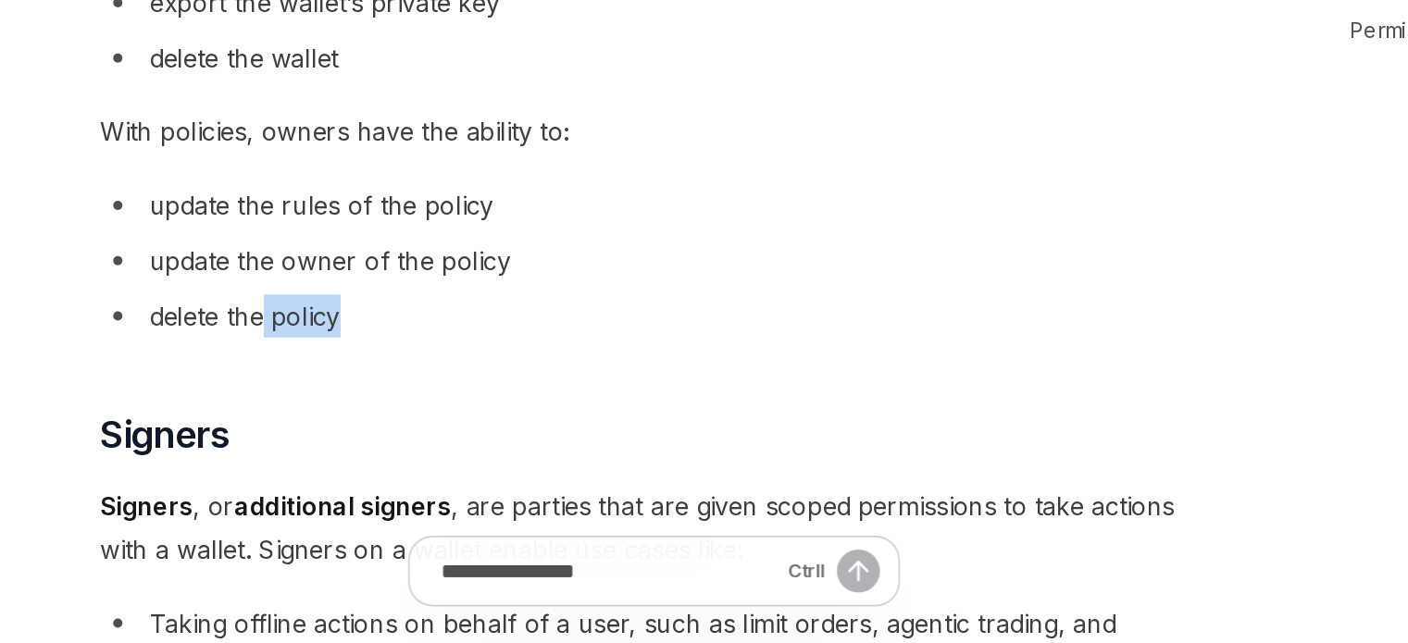
drag, startPoint x: 455, startPoint y: 450, endPoint x: 524, endPoint y: 450, distance: 68.5
click at [522, 450] on li "delete the policy" at bounding box center [692, 446] width 667 height 26
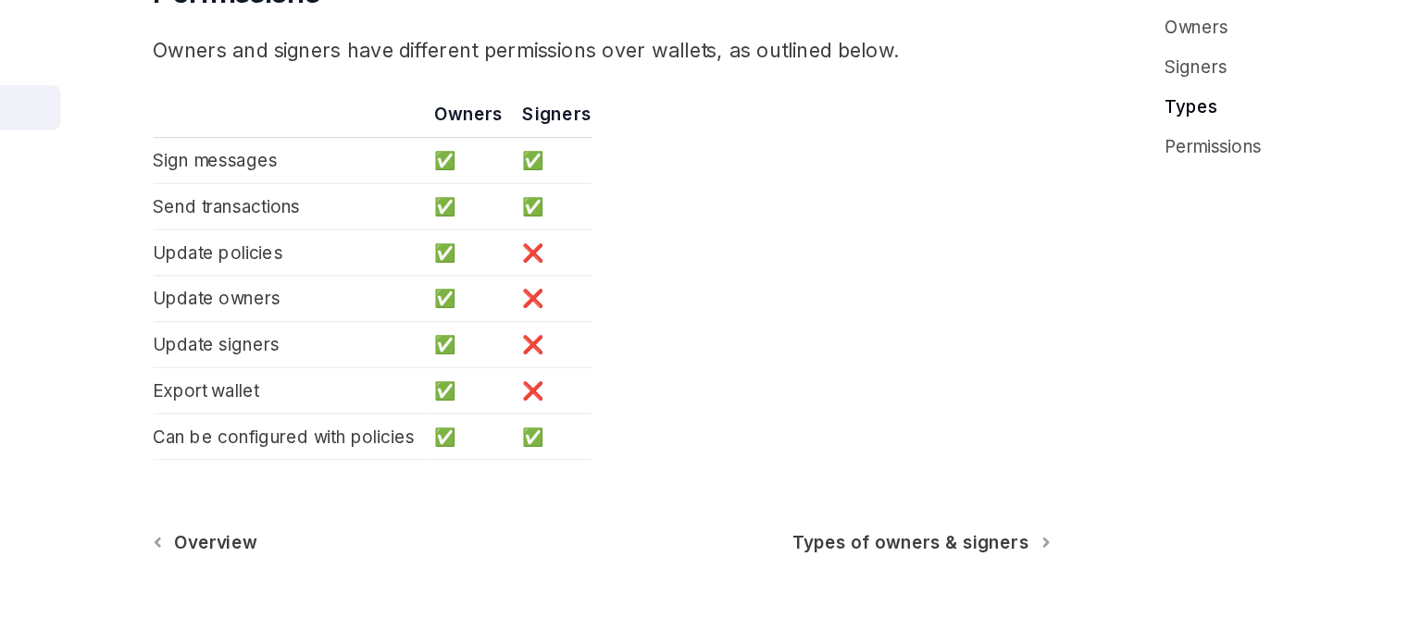
scroll to position [1562, 0]
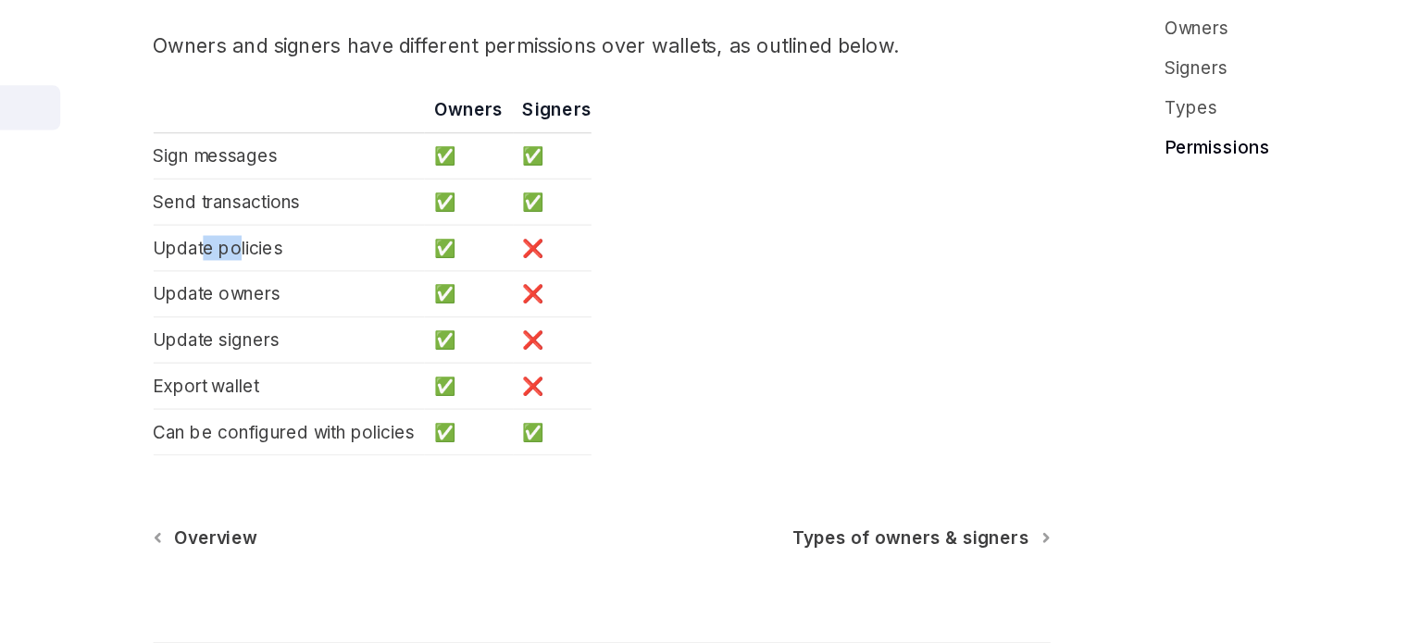
drag, startPoint x: 397, startPoint y: 354, endPoint x: 418, endPoint y: 355, distance: 21.3
click at [418, 355] on td "Update policies" at bounding box center [460, 349] width 202 height 34
drag, startPoint x: 418, startPoint y: 430, endPoint x: 493, endPoint y: 444, distance: 76.3
click at [467, 441] on tbody "Sign messages ✅ ✅ Send transactions ✅ ✅ Update policies ✅ ❌ Update owners ✅ ❌ U…" at bounding box center [522, 384] width 326 height 240
click at [857, 565] on span "Types of owners & signers" at bounding box center [923, 564] width 176 height 19
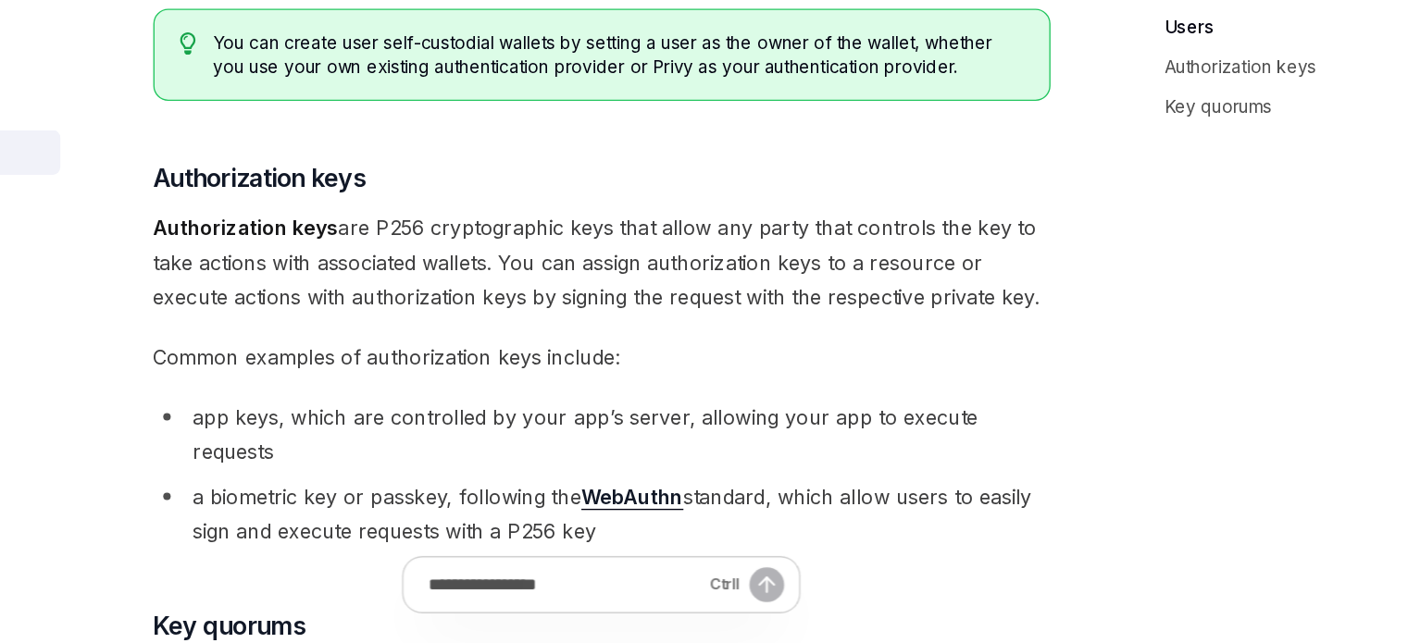
scroll to position [275, 0]
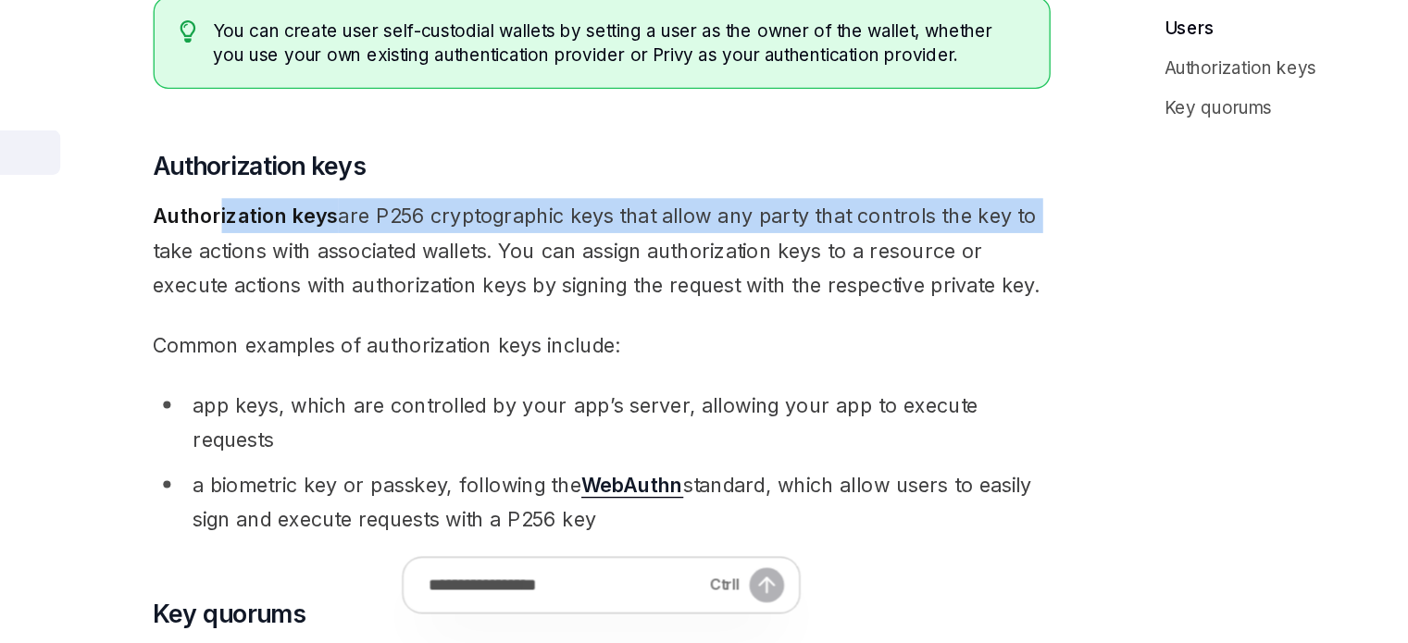
drag, startPoint x: 415, startPoint y: 311, endPoint x: 1023, endPoint y: 330, distance: 608.5
click at [1023, 330] on div "There are three types of owners & signers: users , authorization keys , and key…" at bounding box center [692, 474] width 667 height 1033
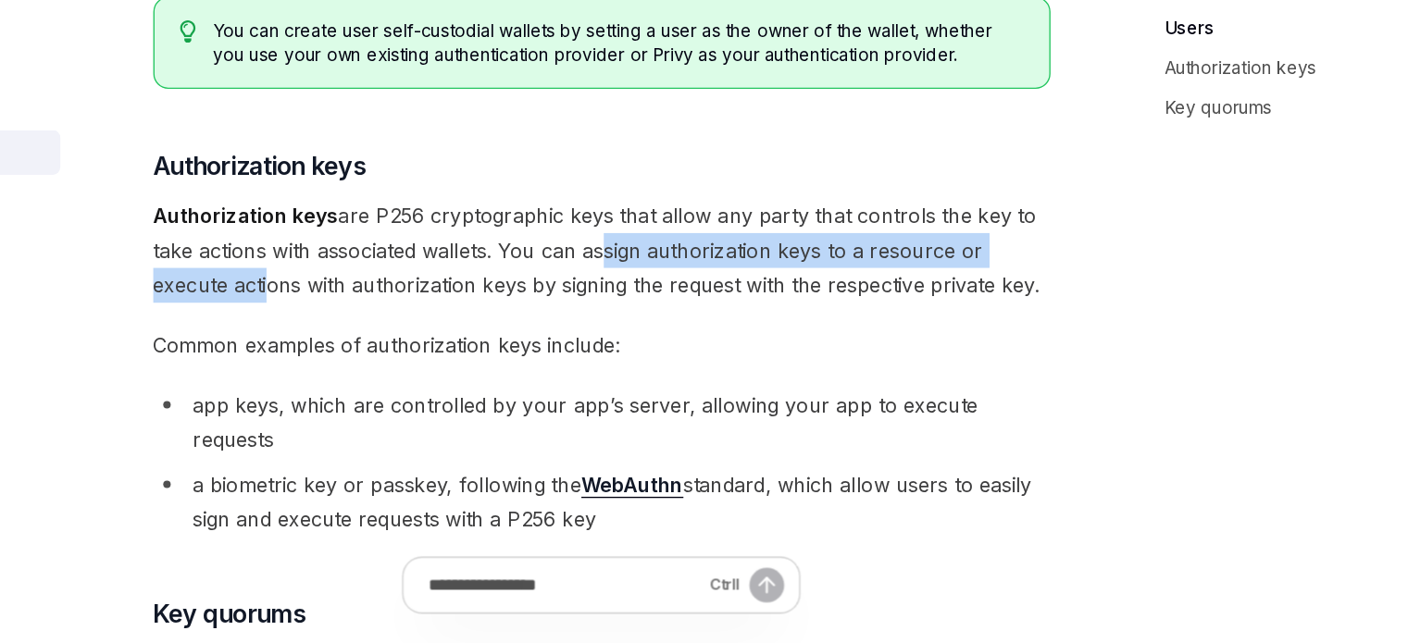
drag, startPoint x: 439, startPoint y: 364, endPoint x: 694, endPoint y: 360, distance: 255.5
click at [693, 360] on span "Authorization keys are P256 cryptographic keys that allow any party that contro…" at bounding box center [692, 351] width 667 height 78
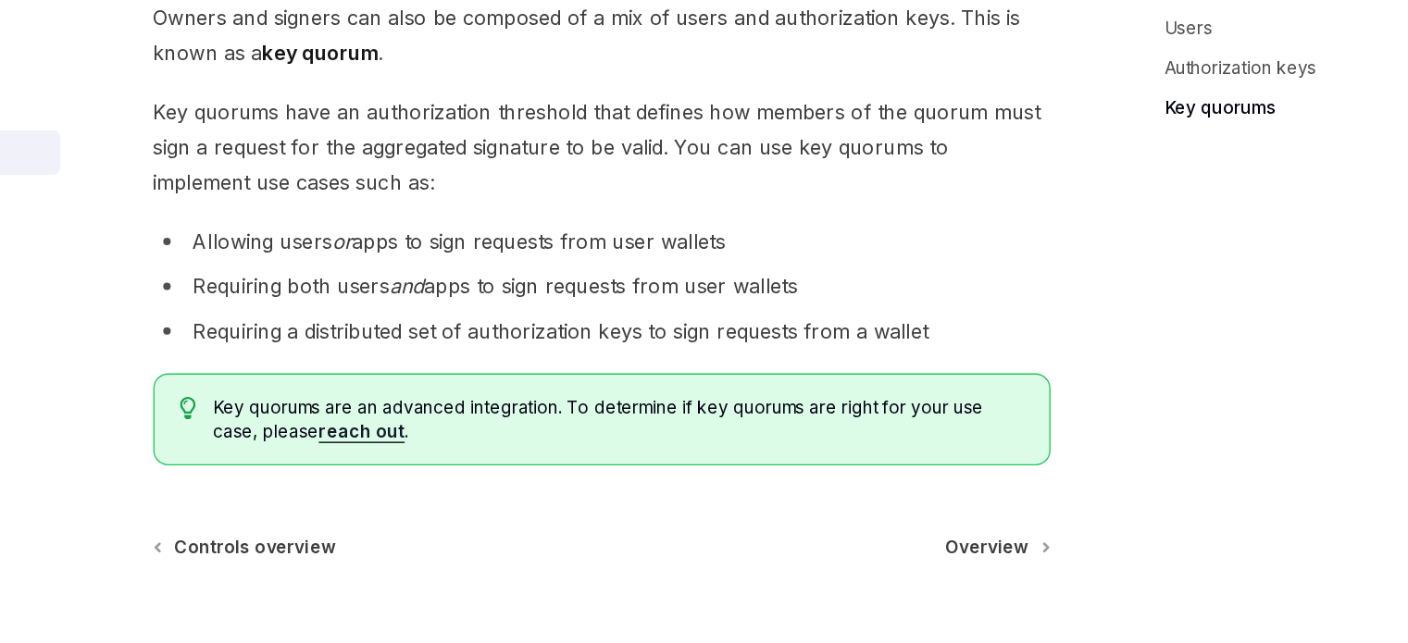
scroll to position [757, 0]
drag, startPoint x: 469, startPoint y: 300, endPoint x: 753, endPoint y: 287, distance: 283.6
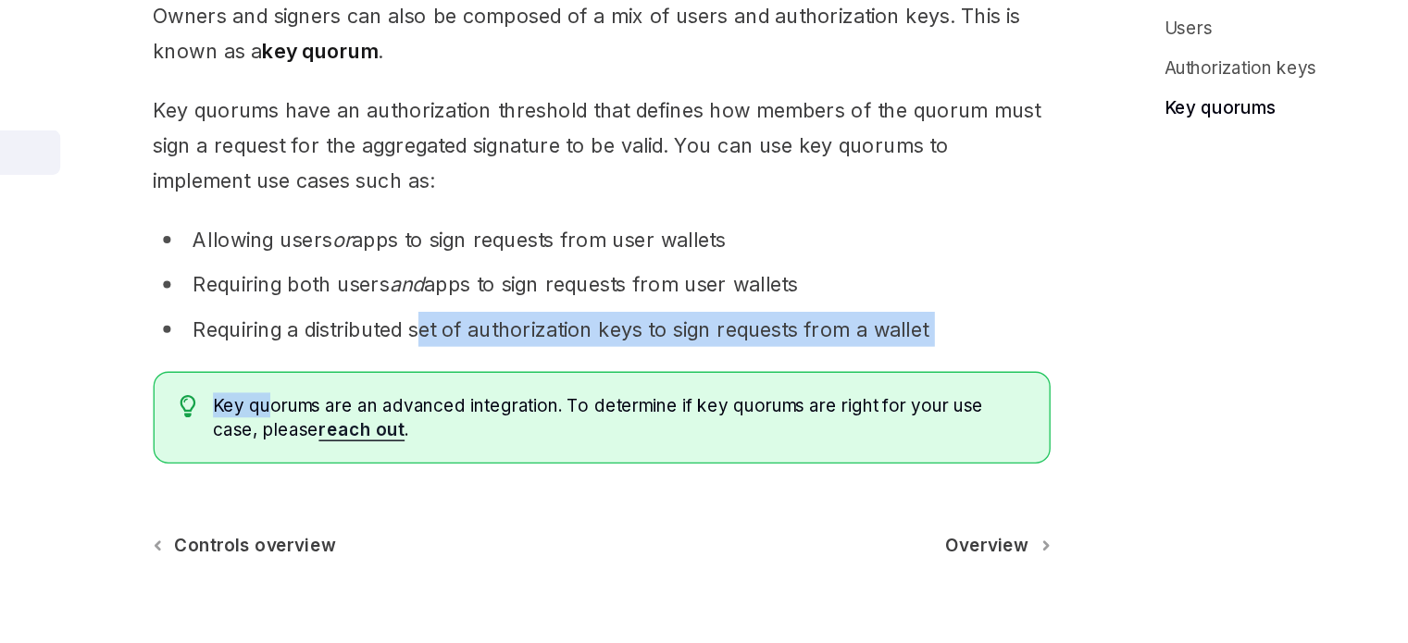
drag, startPoint x: 442, startPoint y: 411, endPoint x: 562, endPoint y: 392, distance: 121.9
click at [563, 396] on li "Requiring a distributed set of authorization keys to sign requests from a wallet" at bounding box center [692, 409] width 667 height 26
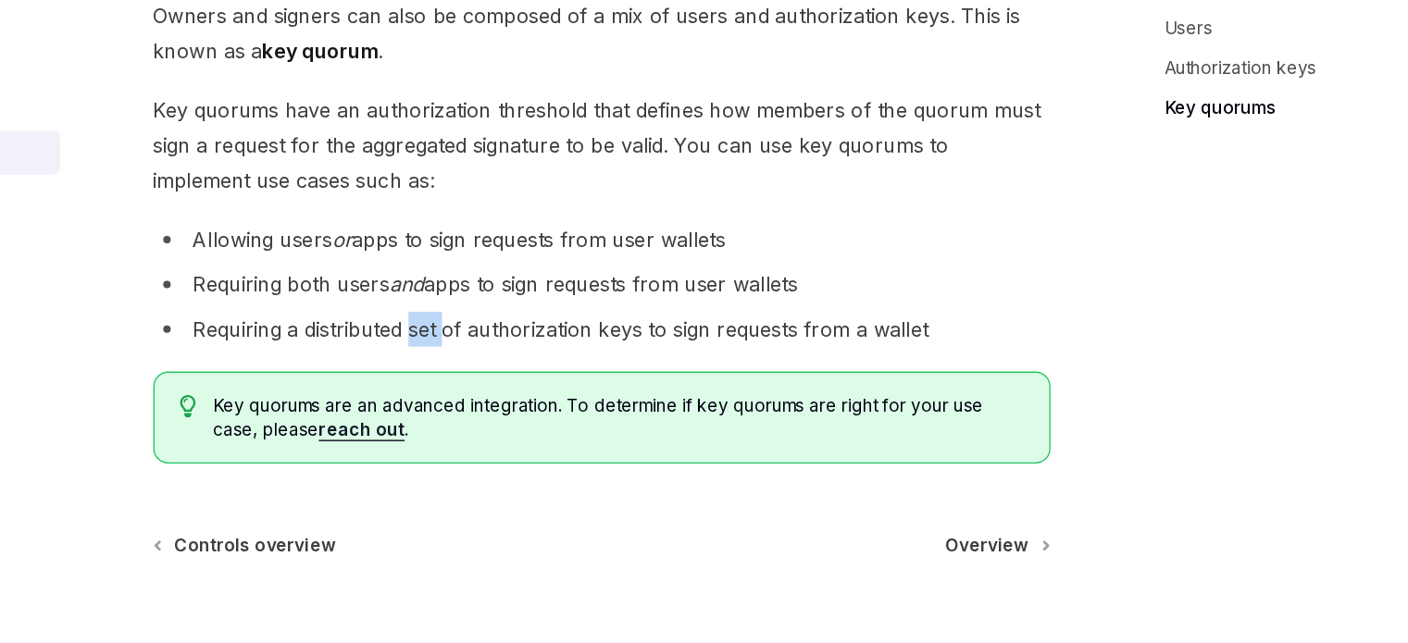
click at [563, 396] on li "Requiring a distributed set of authorization keys to sign requests from a wallet" at bounding box center [692, 409] width 667 height 26
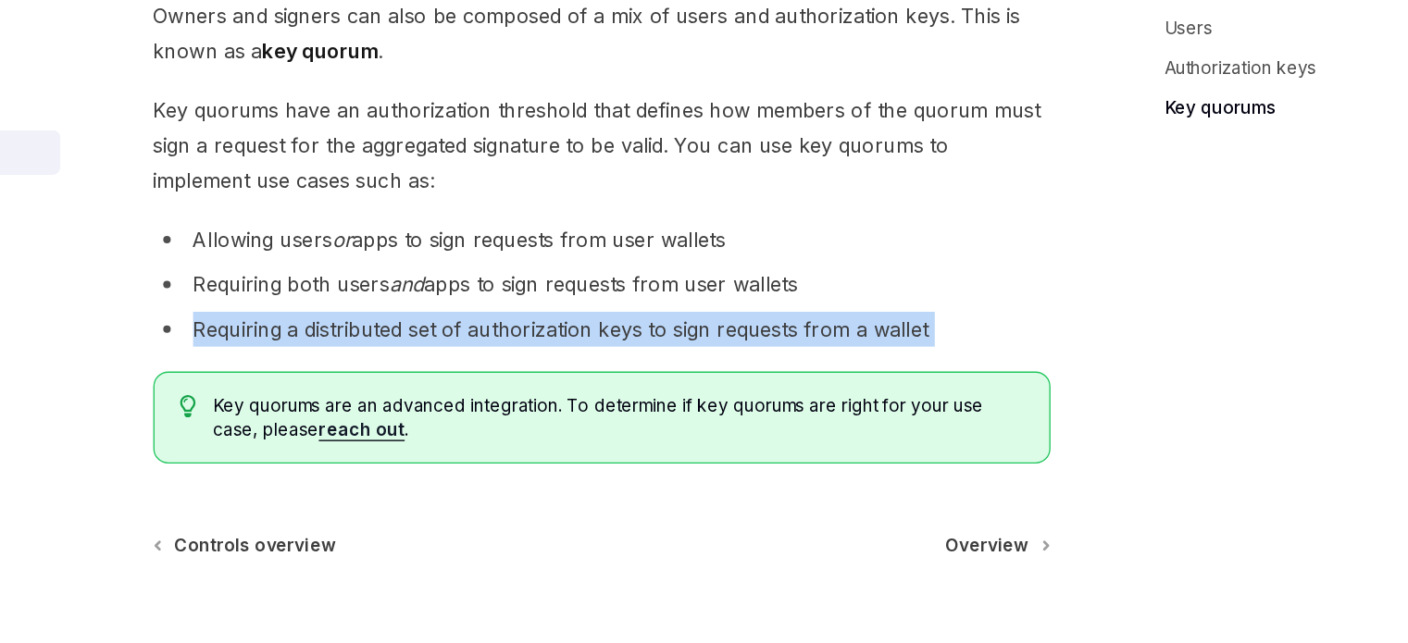
click at [563, 396] on li "Requiring a distributed set of authorization keys to sign requests from a wallet" at bounding box center [692, 409] width 667 height 26
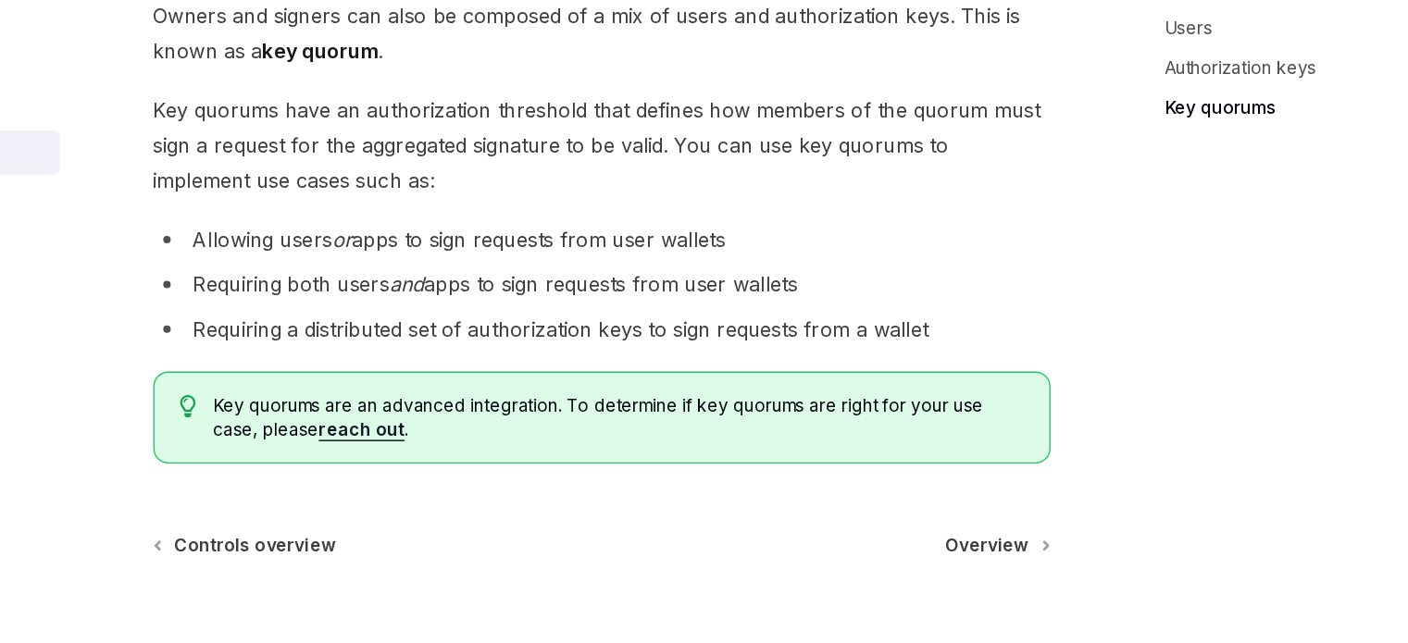
click at [589, 363] on li "Requiring both users and apps to sign requests from user wallets" at bounding box center [692, 376] width 667 height 26
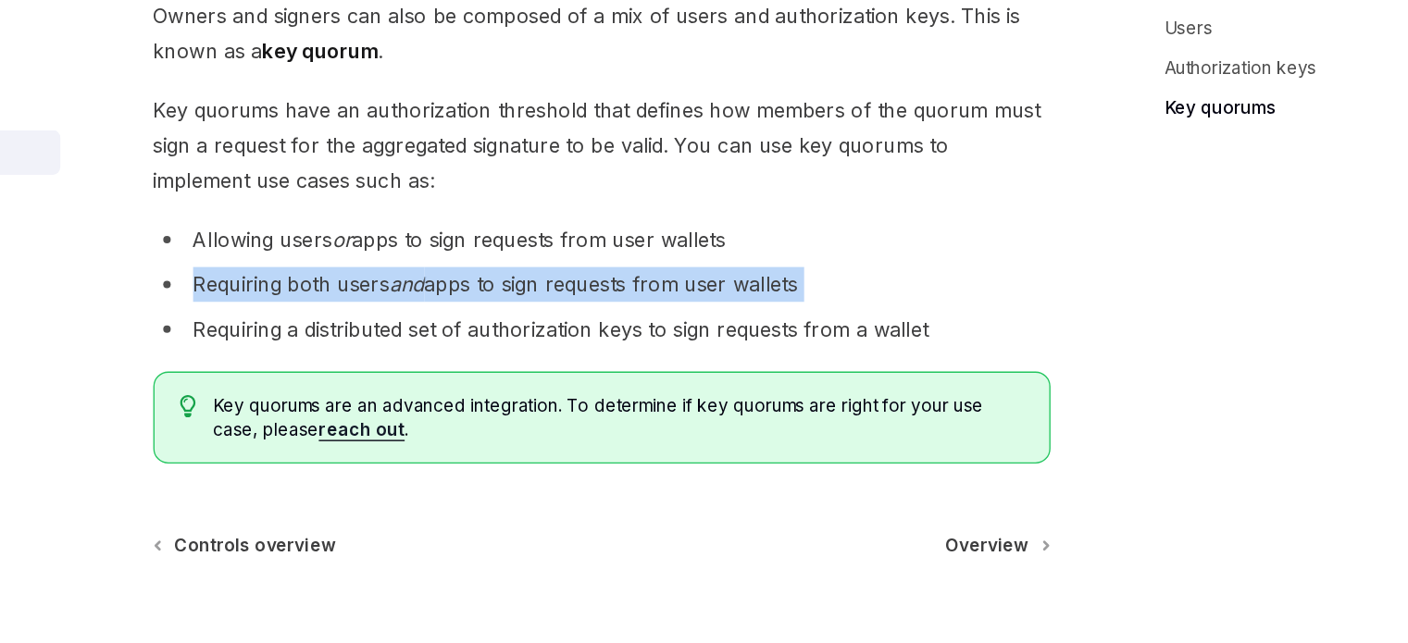
click at [589, 363] on li "Requiring both users and apps to sign requests from user wallets" at bounding box center [692, 376] width 667 height 26
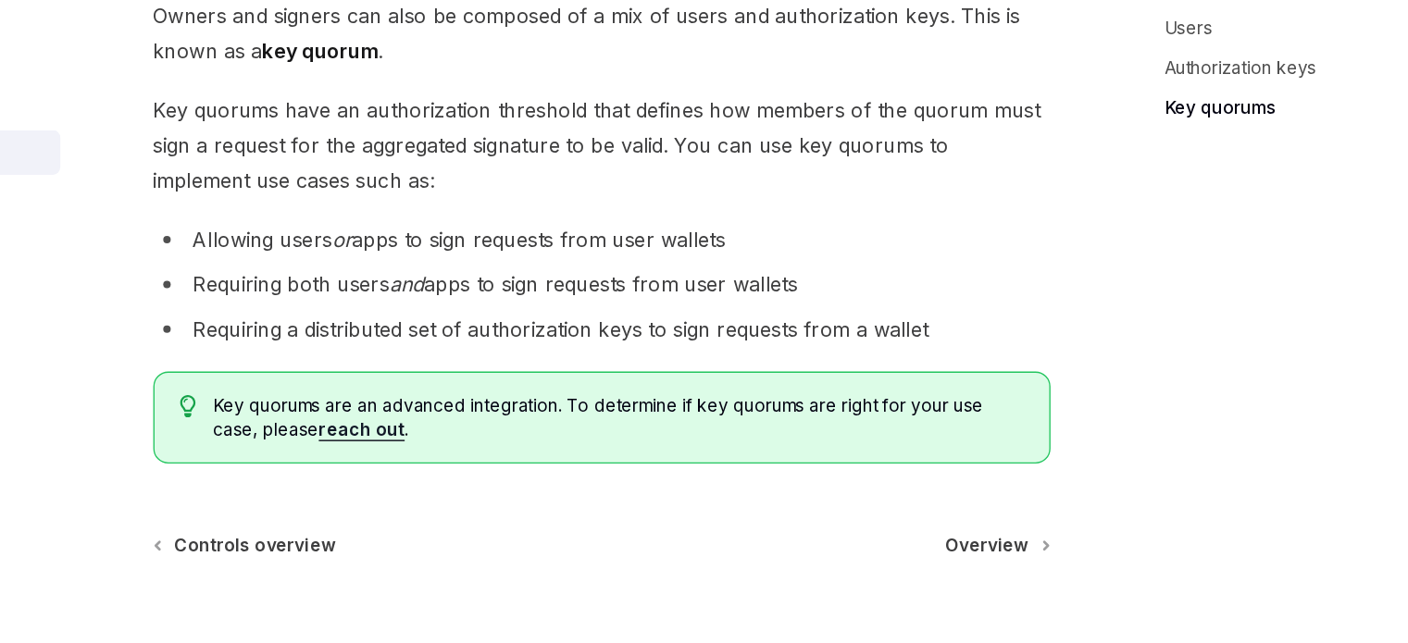
click at [582, 396] on li "Requiring a distributed set of authorization keys to sign requests from a wallet" at bounding box center [692, 409] width 667 height 26
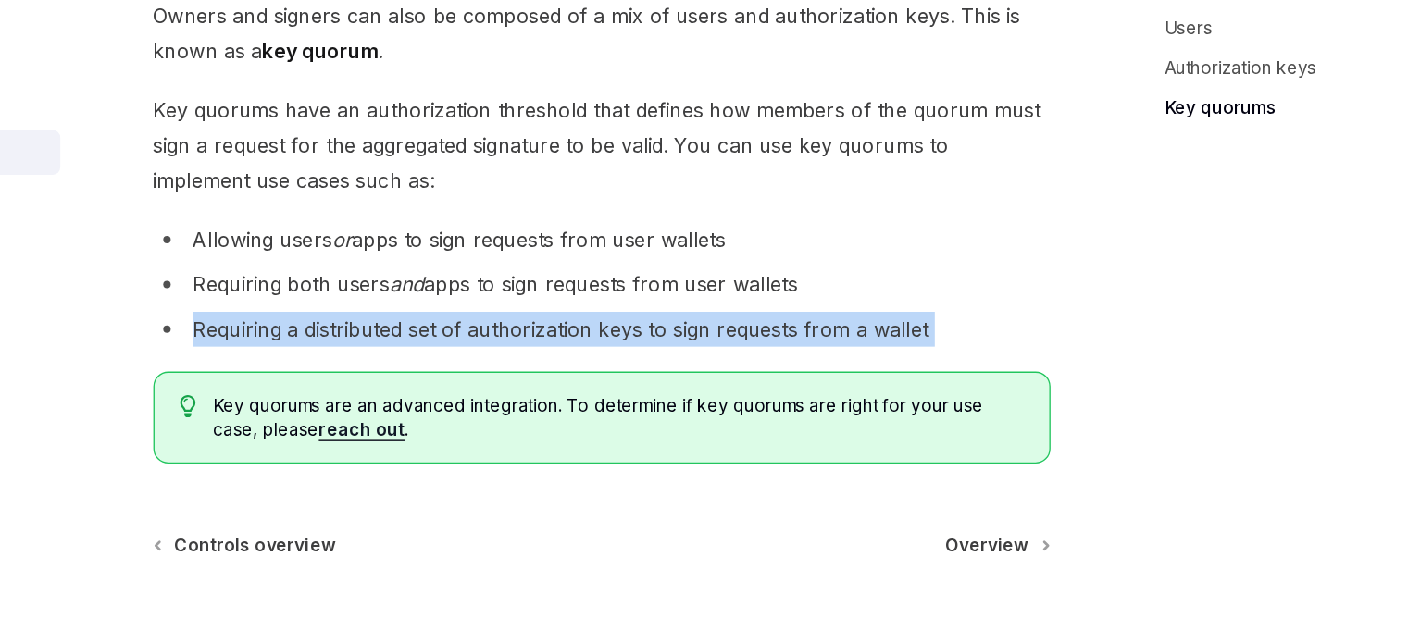
click at [582, 396] on li "Requiring a distributed set of authorization keys to sign requests from a wallet" at bounding box center [692, 409] width 667 height 26
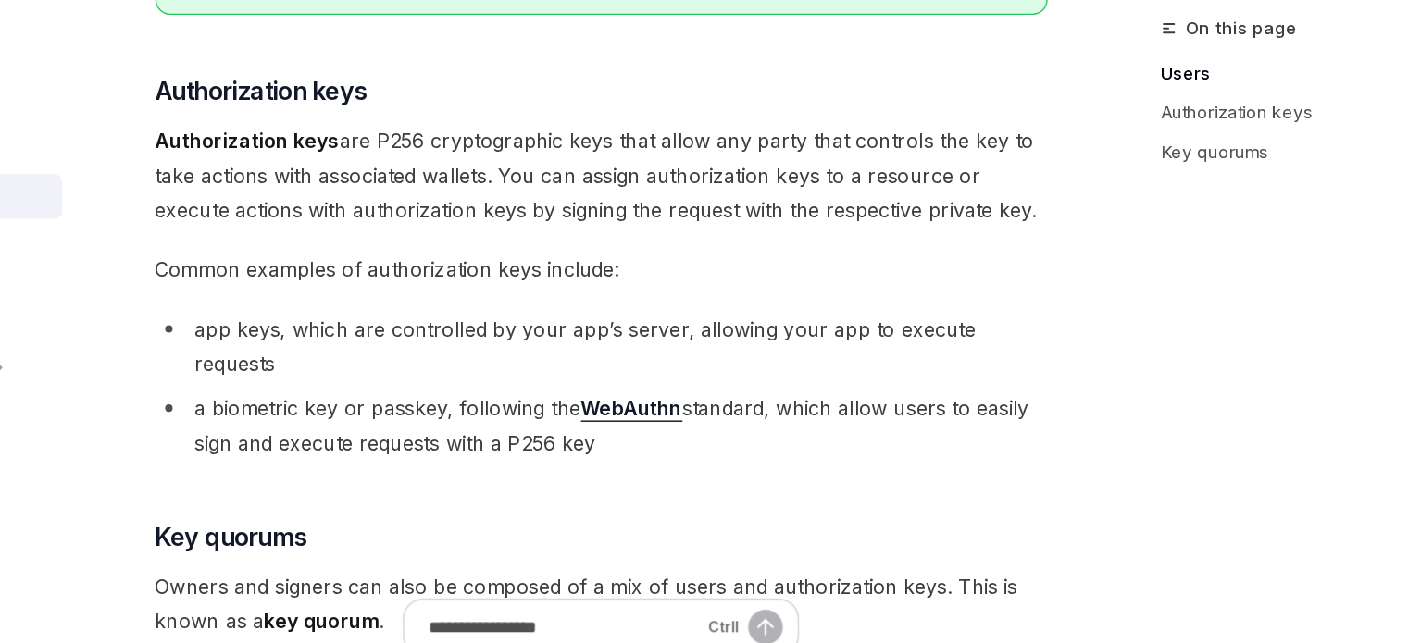
scroll to position [364, 0]
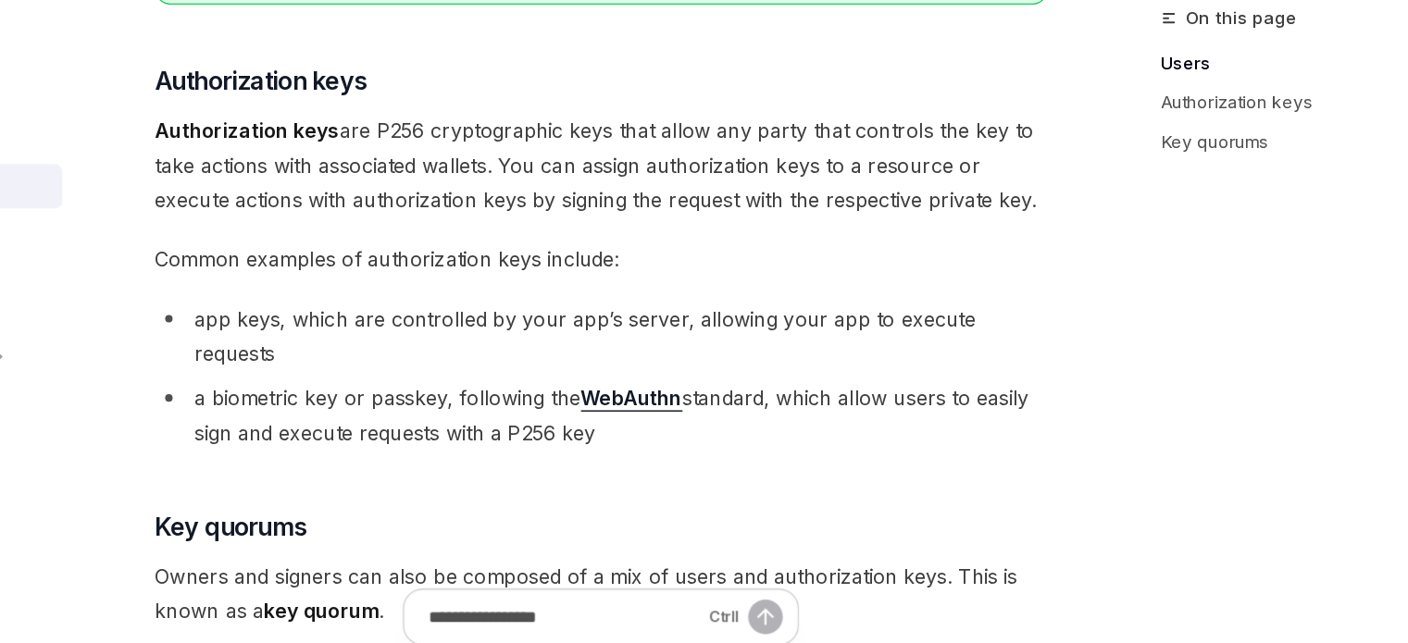
click at [477, 423] on li "a biometric key or passkey, following the WebAuthn standard, which allow users …" at bounding box center [692, 449] width 667 height 52
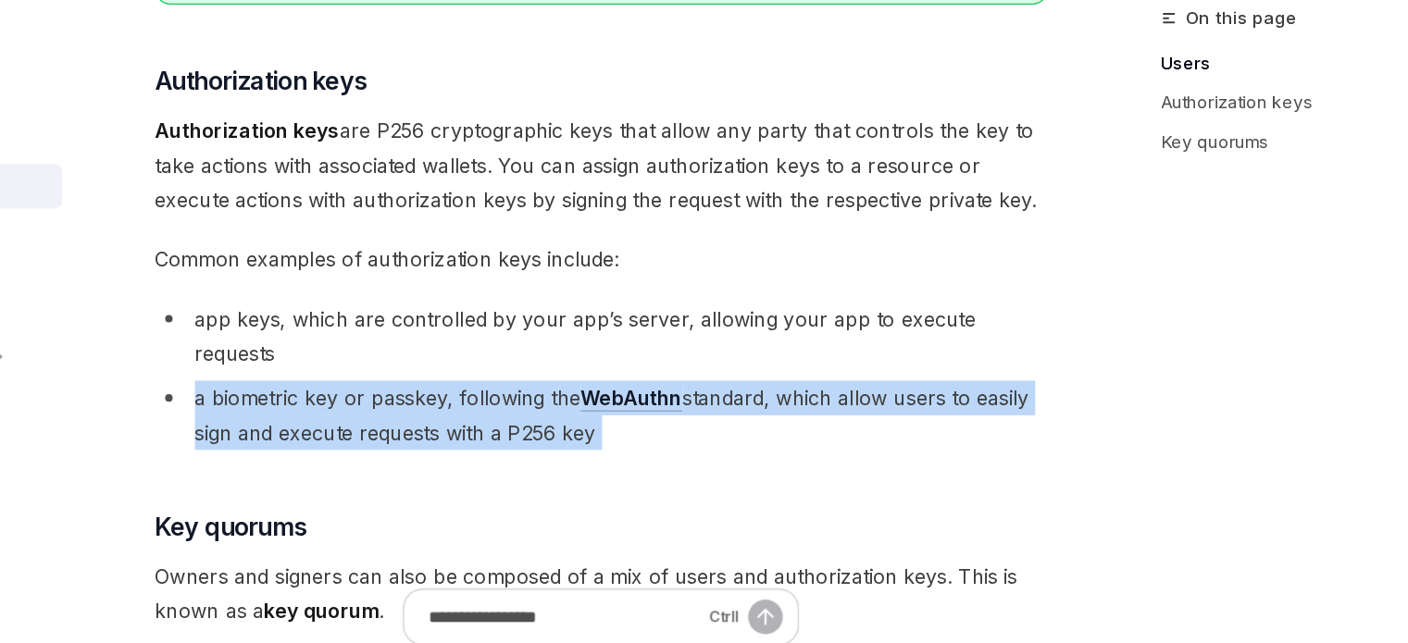
click at [477, 423] on li "a biometric key or passkey, following the WebAuthn standard, which allow users …" at bounding box center [692, 449] width 667 height 52
click at [483, 423] on li "a biometric key or passkey, following the WebAuthn standard, which allow users …" at bounding box center [692, 449] width 667 height 52
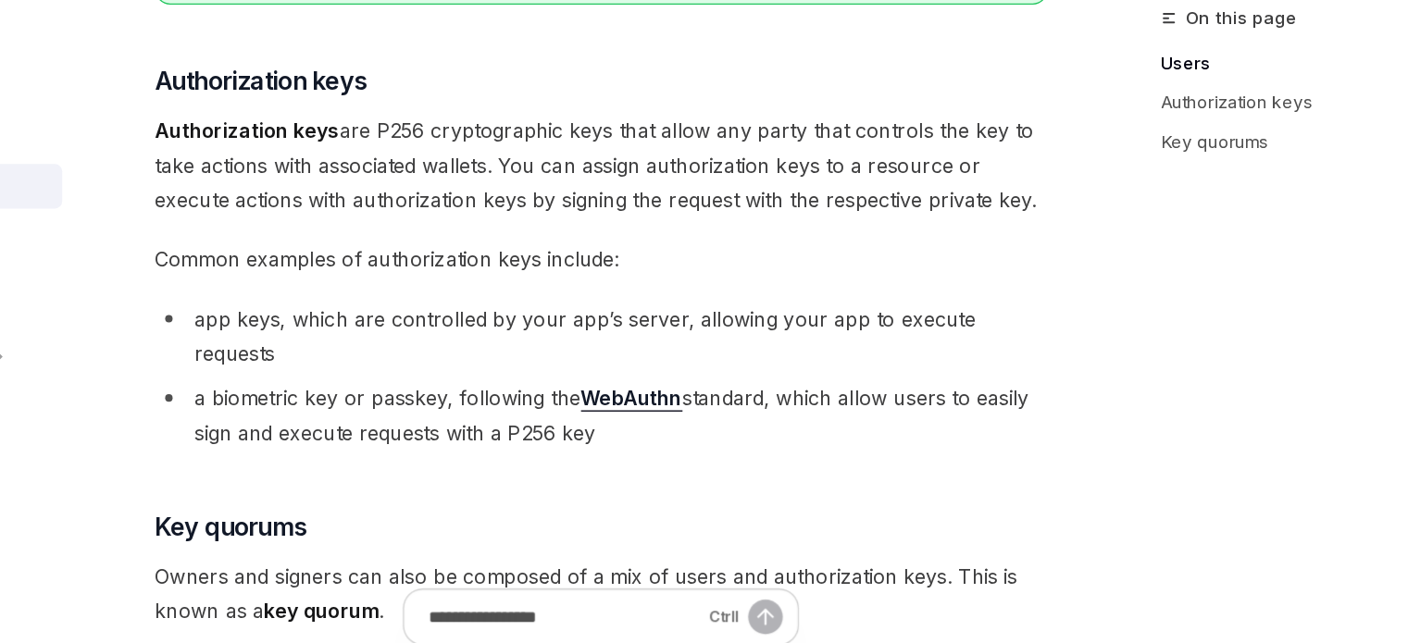
click at [483, 423] on li "a biometric key or passkey, following the WebAuthn standard, which allow users …" at bounding box center [692, 449] width 667 height 52
drag, startPoint x: 481, startPoint y: 429, endPoint x: 560, endPoint y: 426, distance: 78.7
click at [559, 426] on li "a biometric key or passkey, following the WebAuthn standard, which allow users …" at bounding box center [692, 449] width 667 height 52
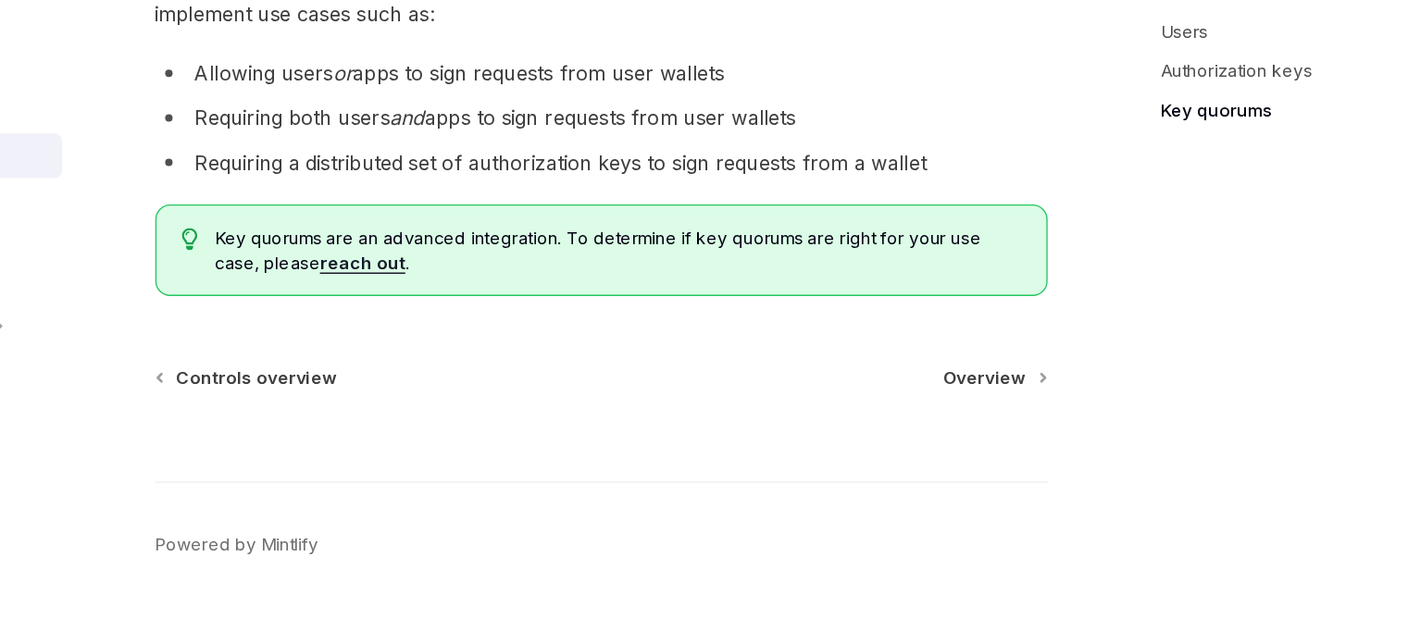
scroll to position [894, 0]
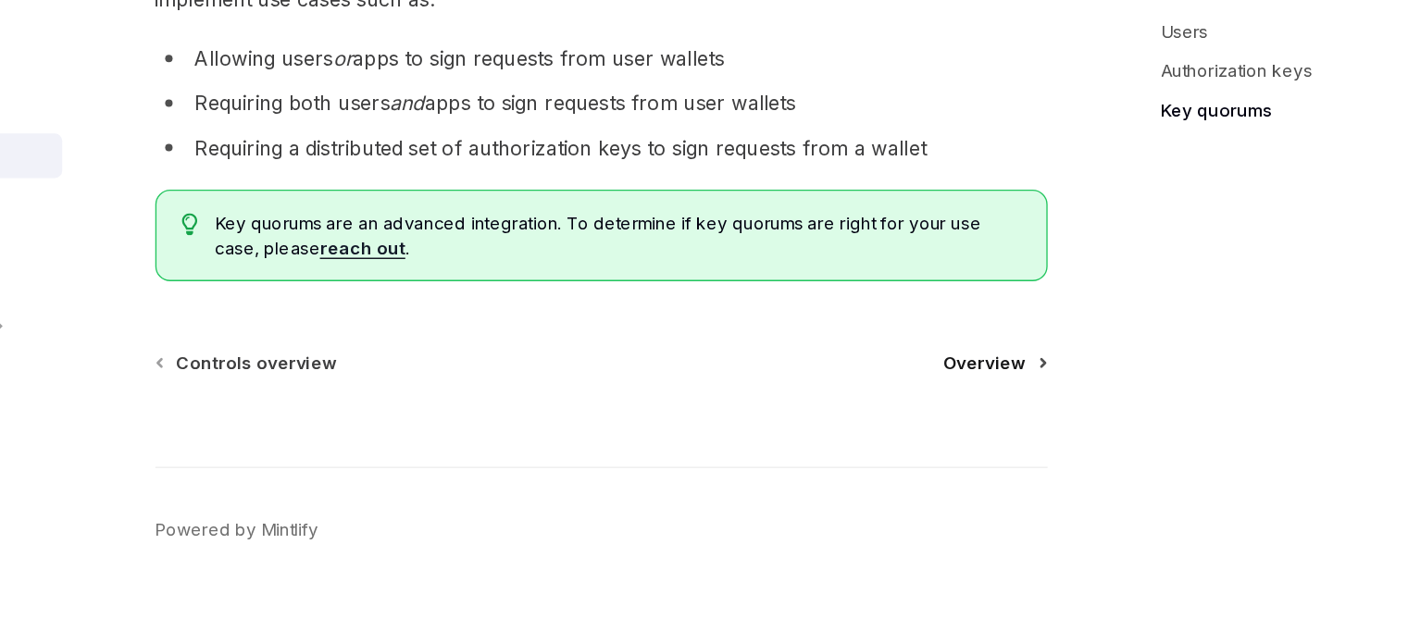
click at [1013, 424] on link "Overview" at bounding box center [987, 433] width 76 height 19
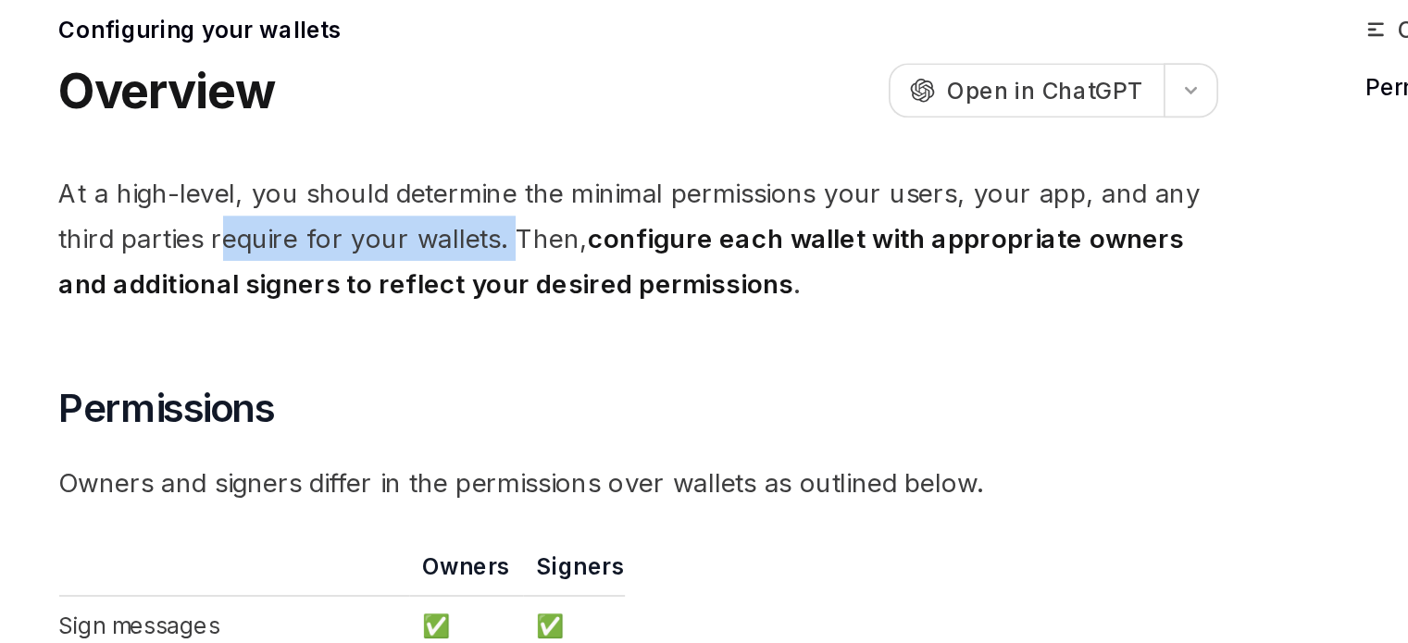
drag, startPoint x: 453, startPoint y: 268, endPoint x: 619, endPoint y: 262, distance: 166.8
click at [619, 262] on span "At a high-level, you should determine the minimal permissions your users, your …" at bounding box center [692, 272] width 667 height 78
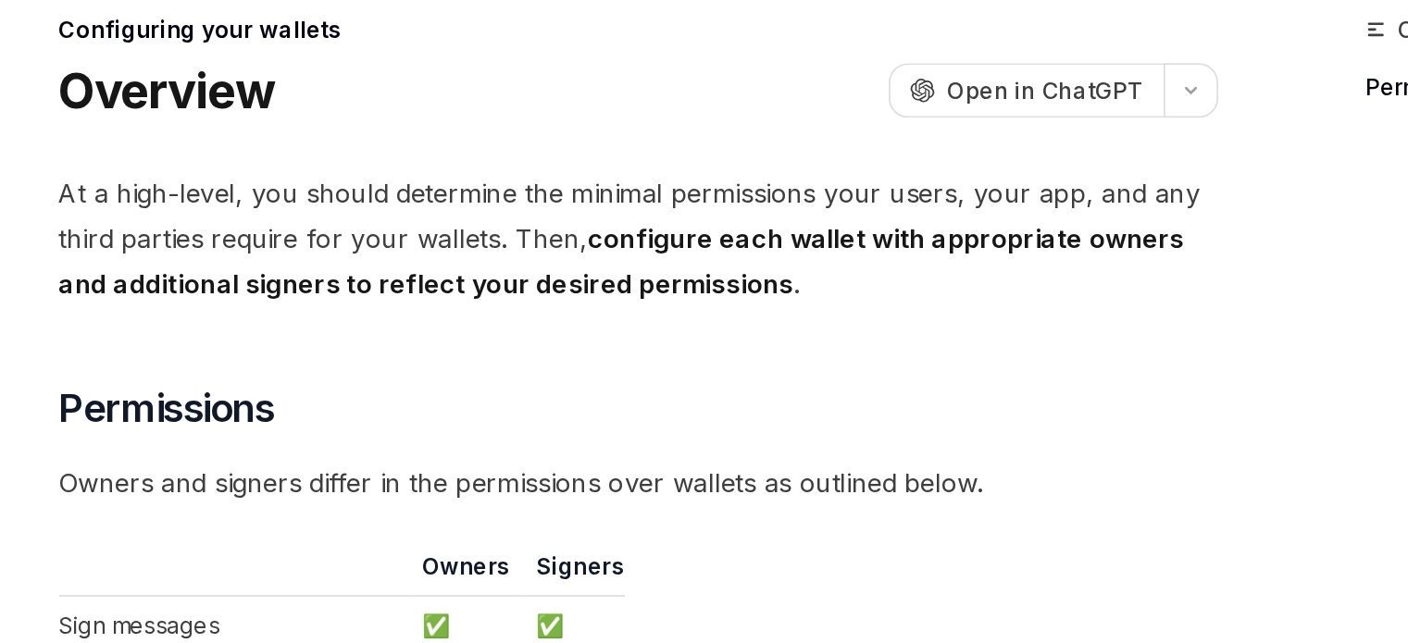
click at [627, 261] on span "At a high-level, you should determine the minimal permissions your users, your …" at bounding box center [692, 272] width 667 height 78
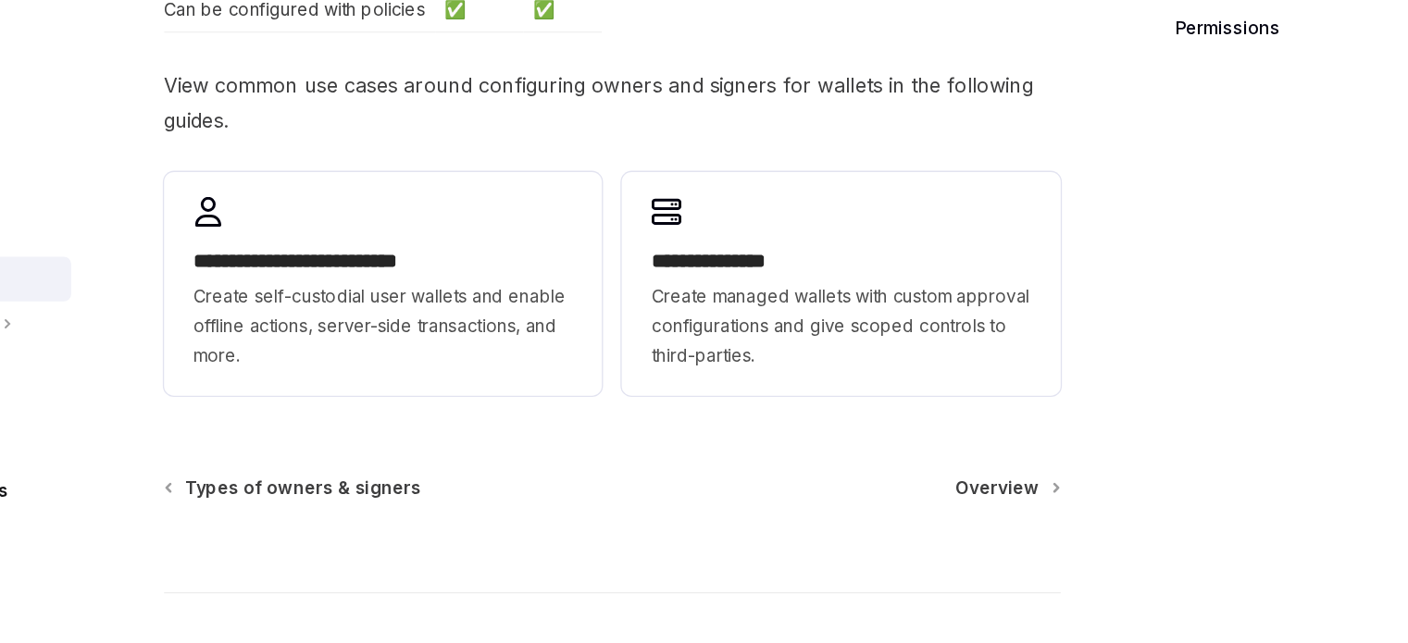
scroll to position [649, 0]
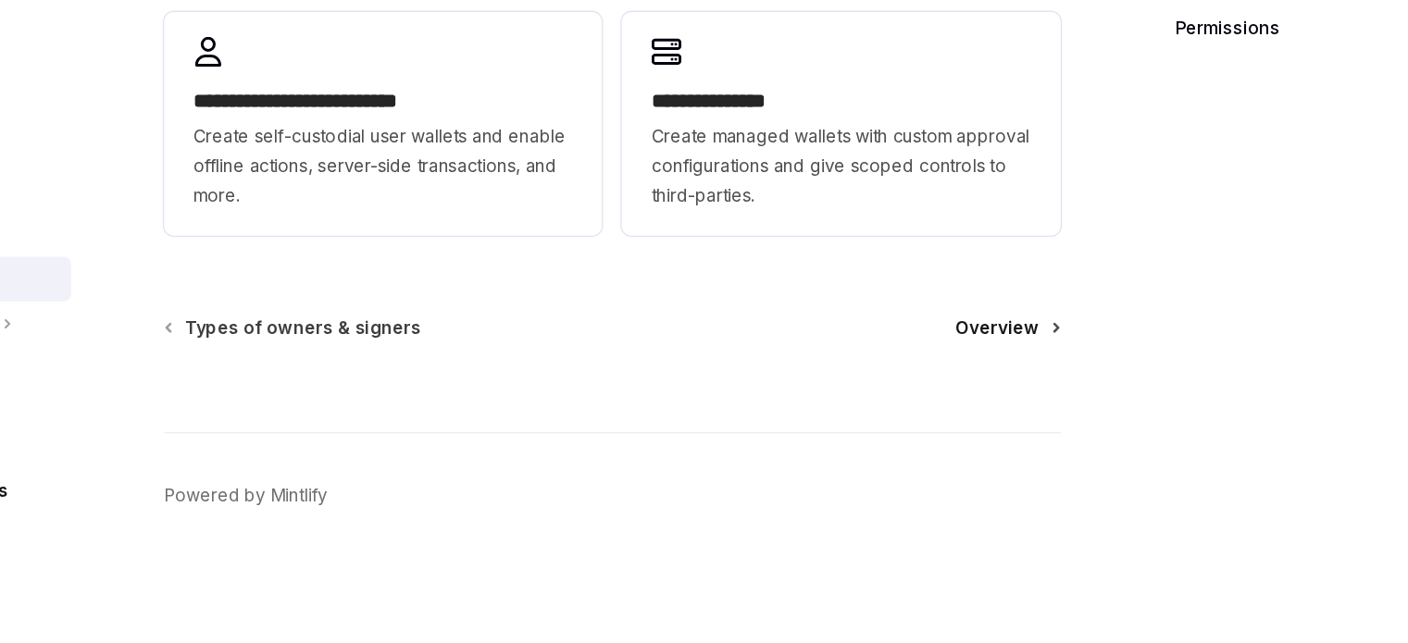
click at [979, 401] on span "Overview" at bounding box center [980, 408] width 62 height 19
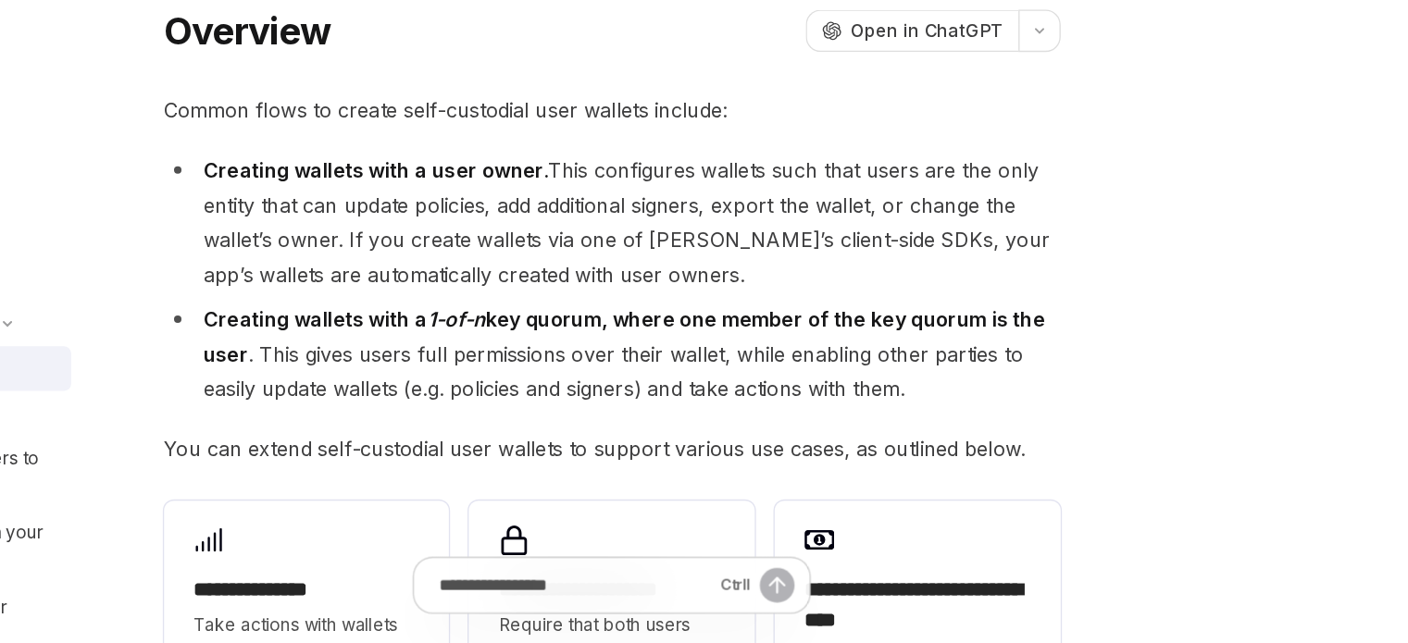
type textarea "*"
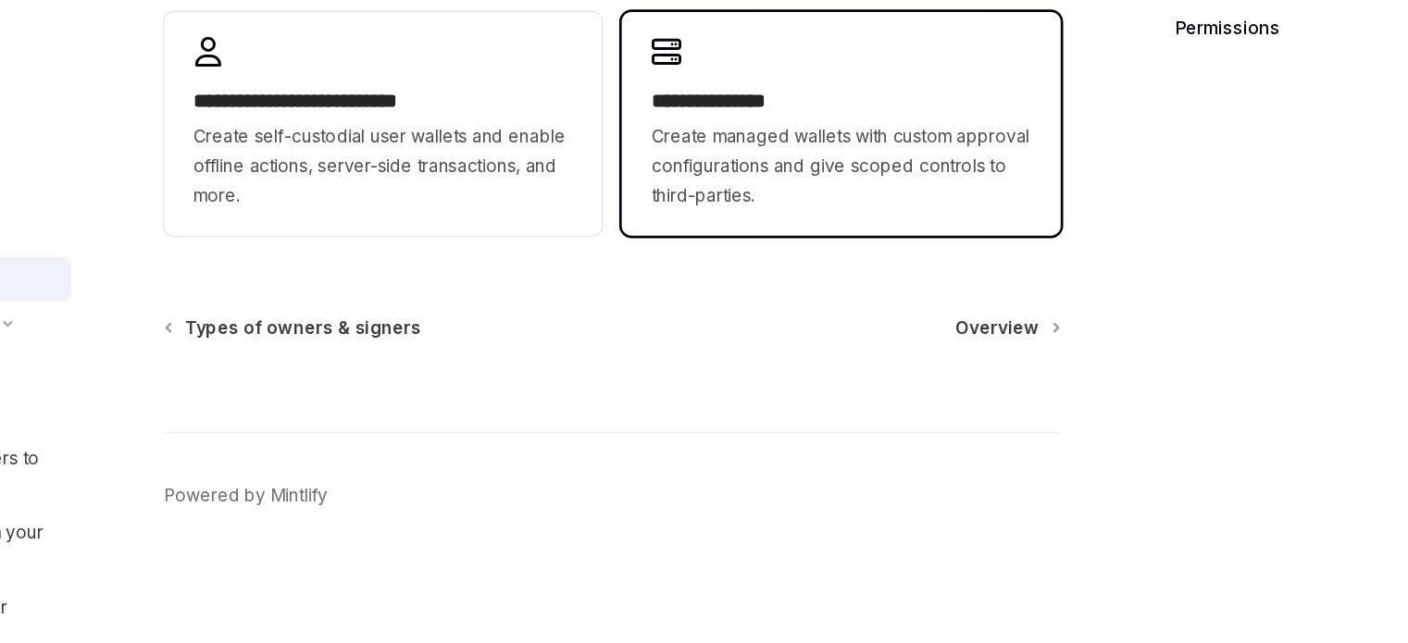
scroll to position [648, 0]
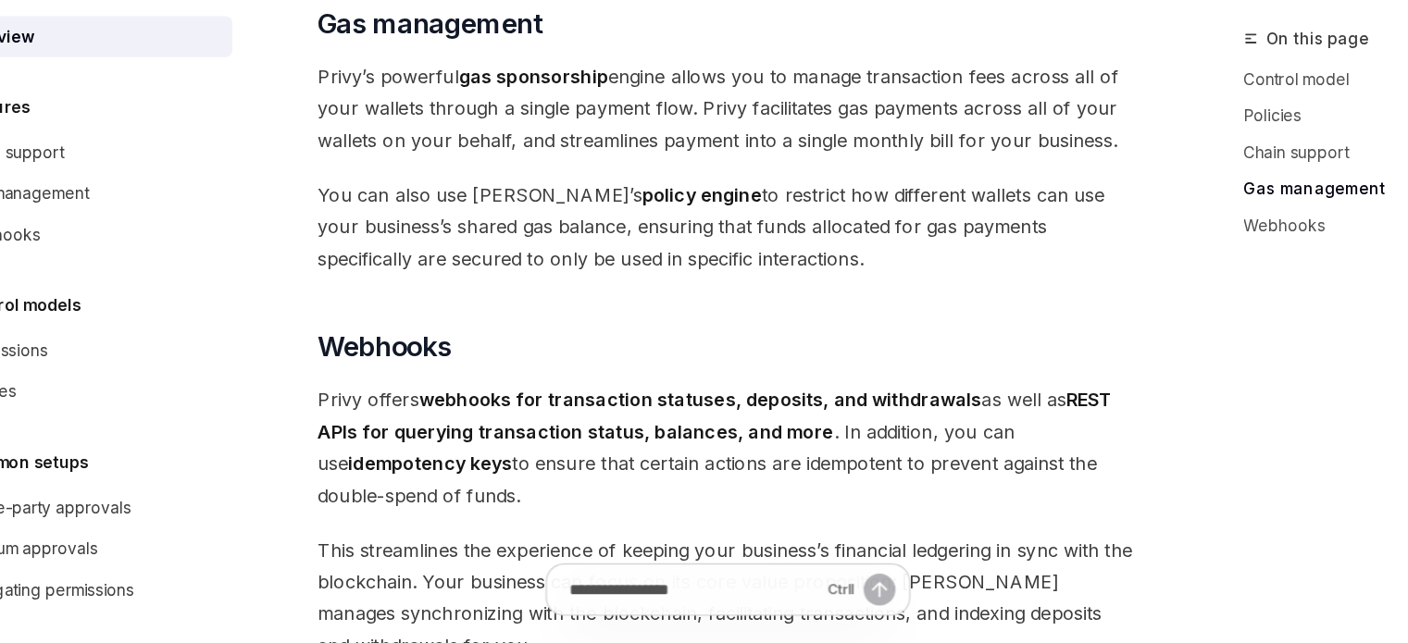
scroll to position [1565, 0]
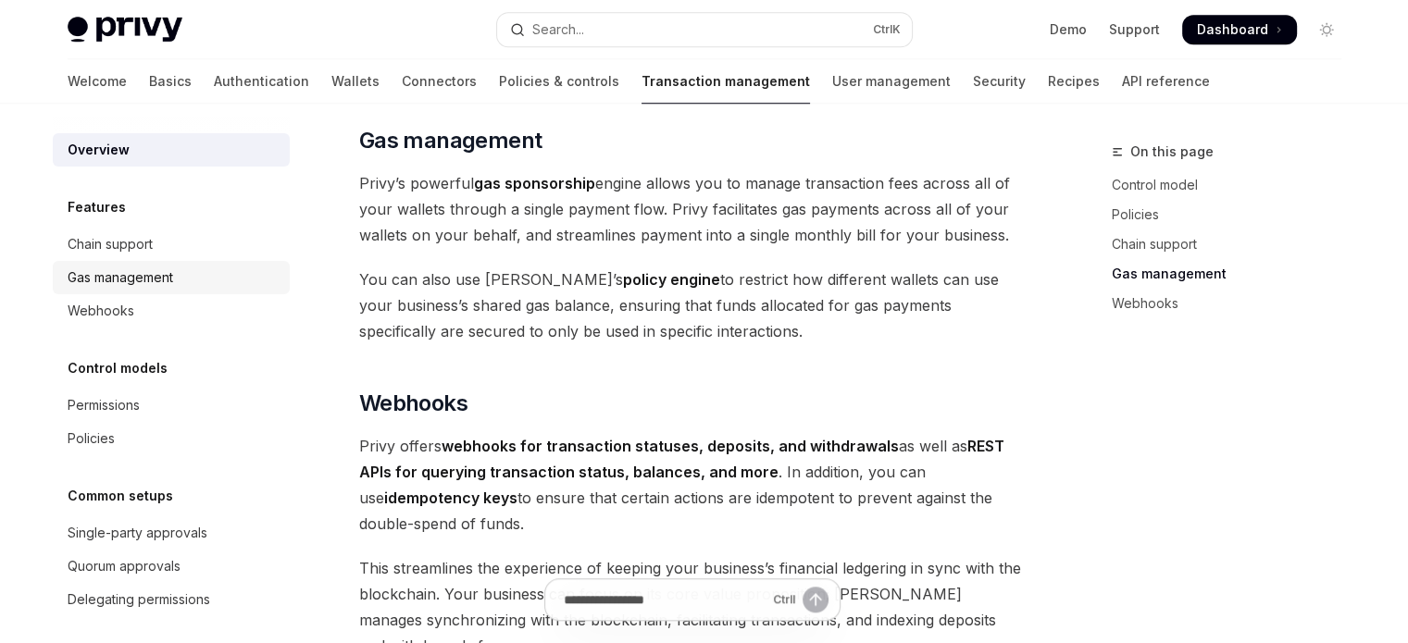
click at [106, 267] on div "Gas management" at bounding box center [121, 278] width 106 height 22
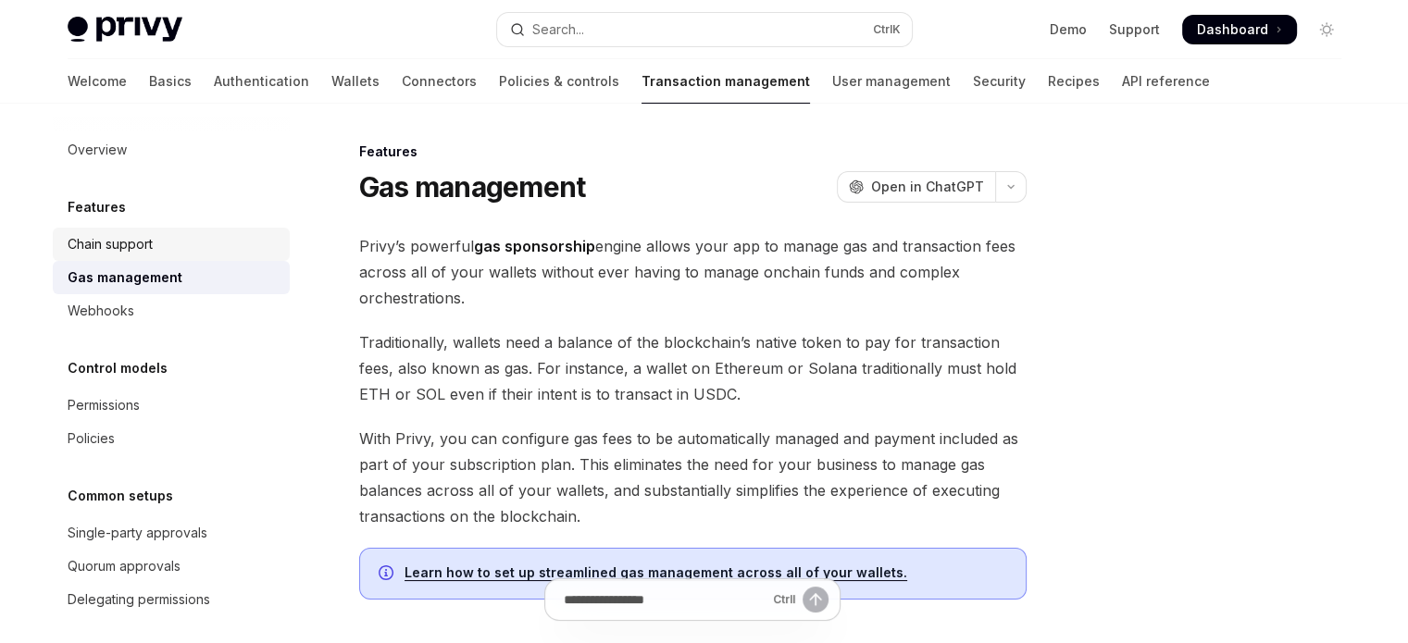
click at [106, 251] on div "Chain support" at bounding box center [110, 244] width 85 height 22
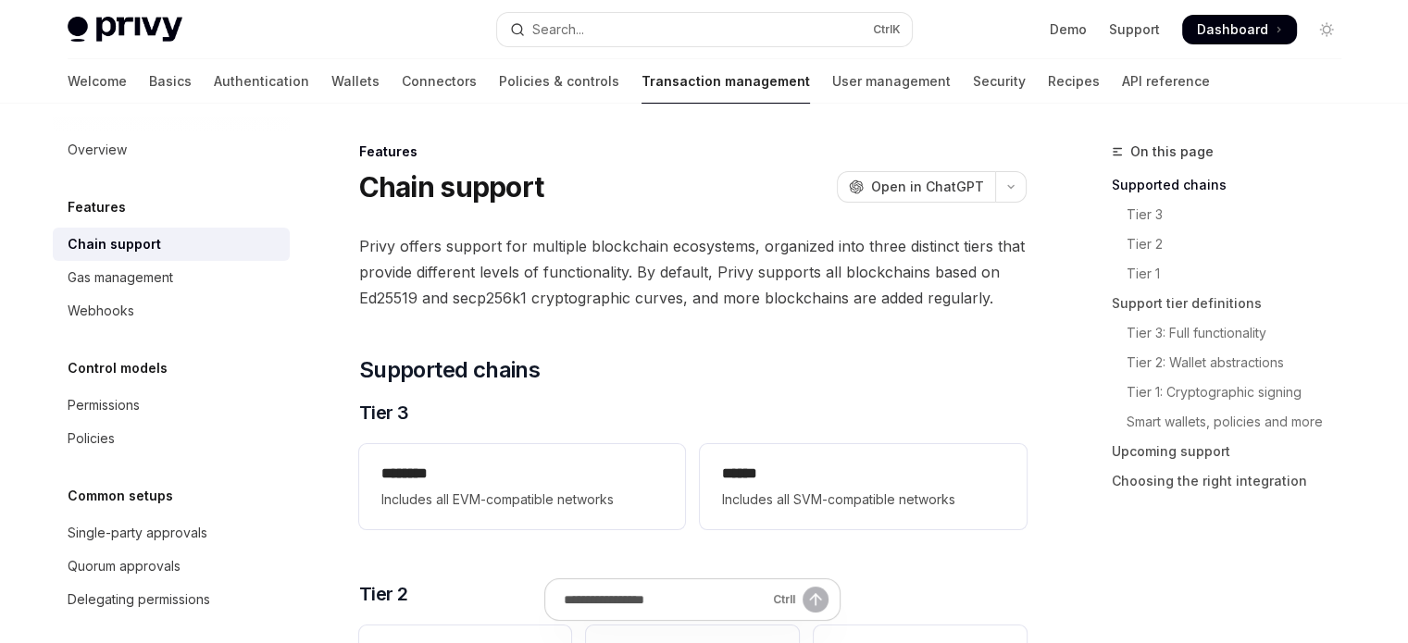
click at [85, 294] on li "Webhooks" at bounding box center [171, 310] width 237 height 33
click at [63, 401] on link "Permissions" at bounding box center [171, 405] width 237 height 33
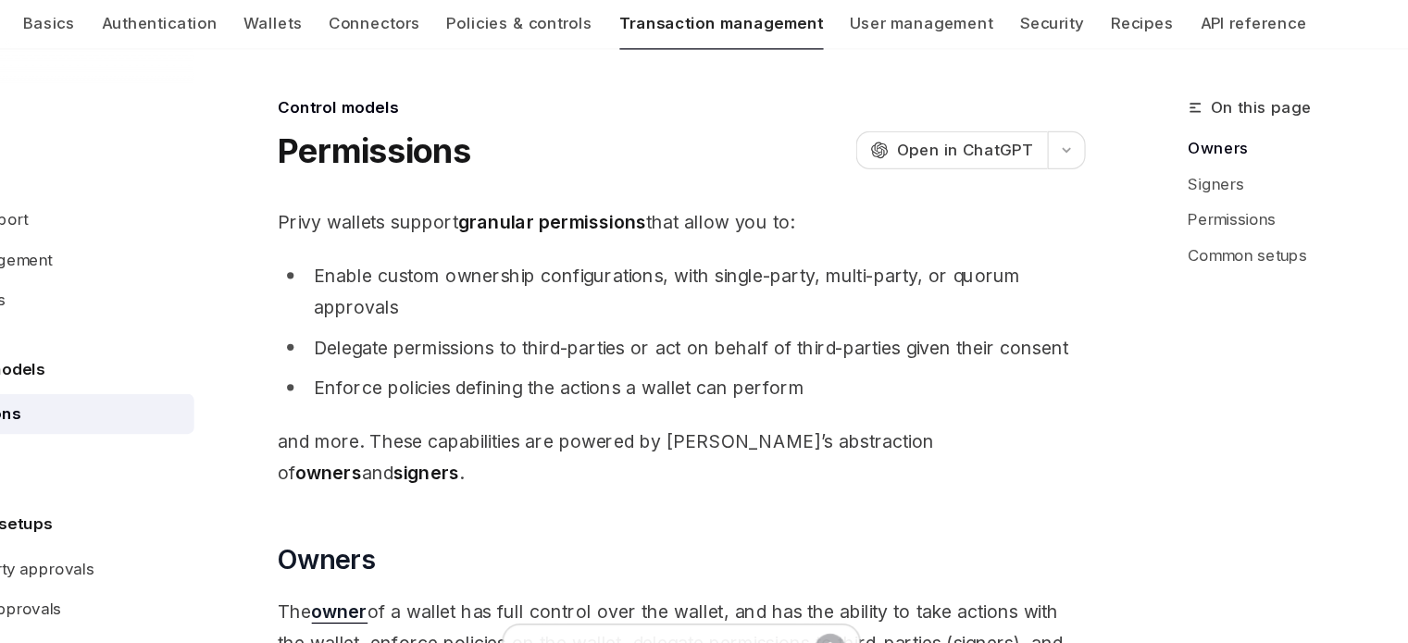
drag, startPoint x: 510, startPoint y: 295, endPoint x: 573, endPoint y: 286, distance: 63.6
click at [565, 286] on li "Enable custom ownership configurations, with single-party, multi-party, or quor…" at bounding box center [692, 304] width 667 height 52
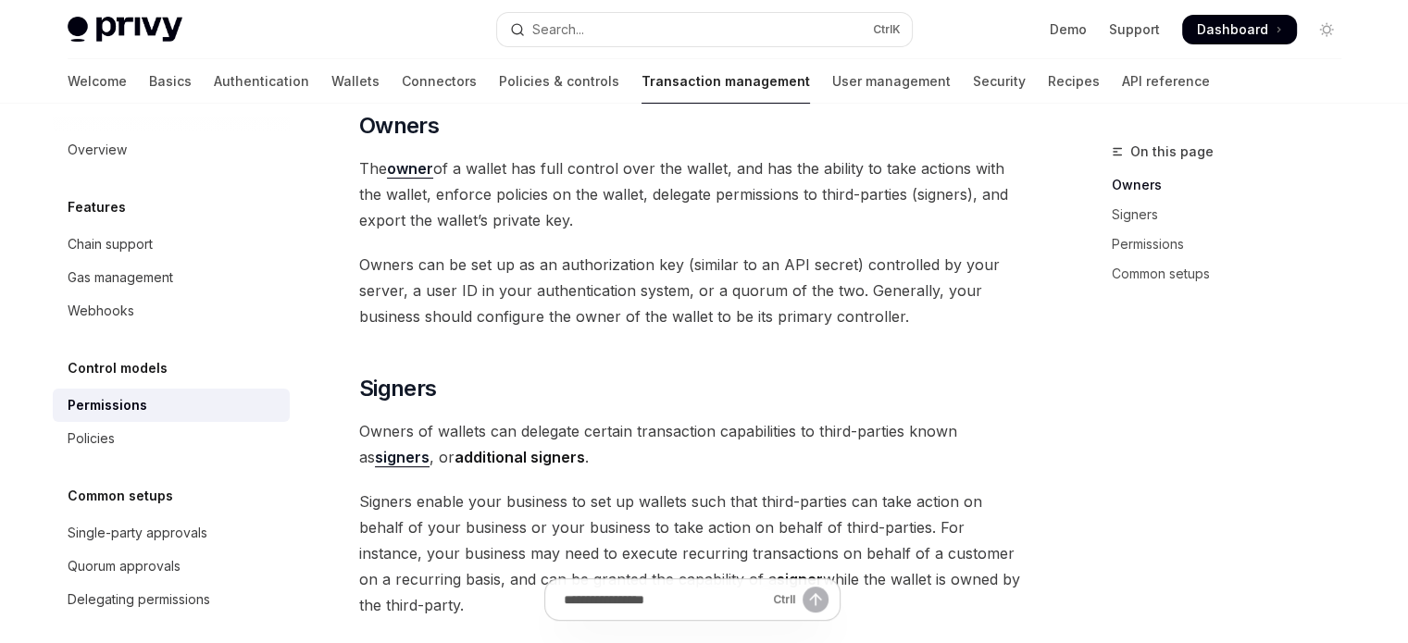
scroll to position [463, 0]
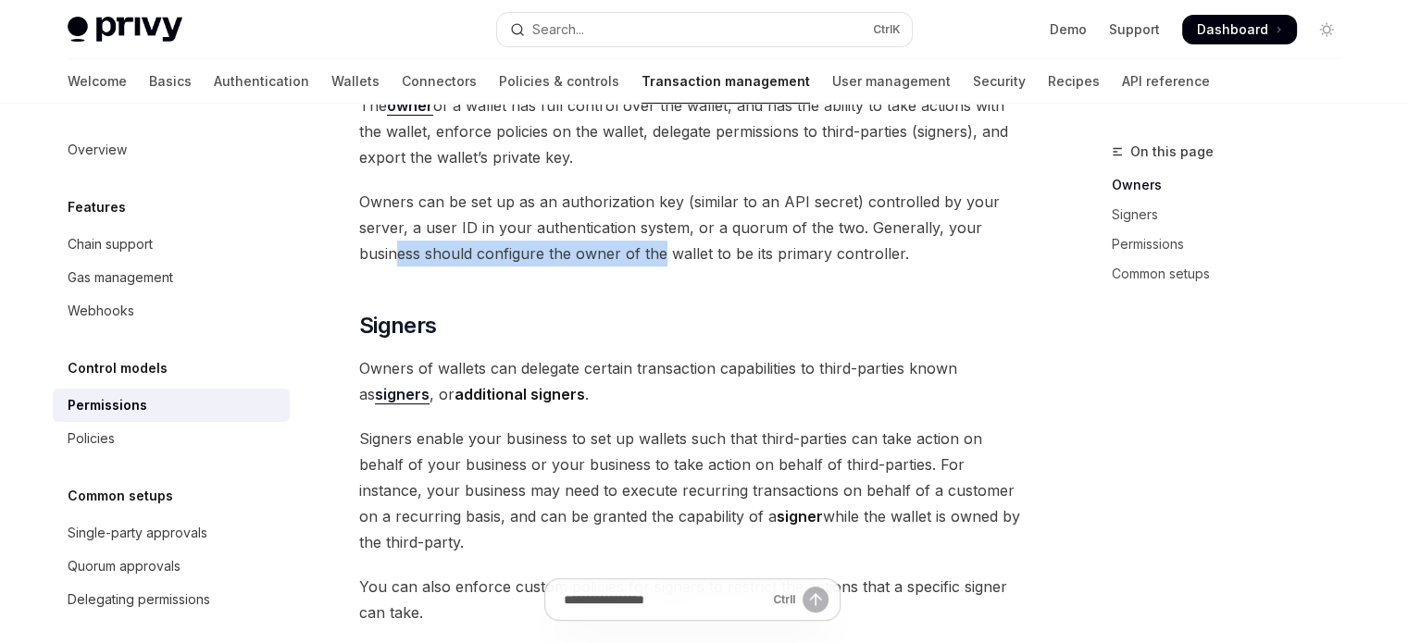
drag, startPoint x: 393, startPoint y: 232, endPoint x: 660, endPoint y: 228, distance: 266.7
click at [660, 228] on span "Owners can be set up as an authorization key (similar to an API secret) control…" at bounding box center [692, 228] width 667 height 78
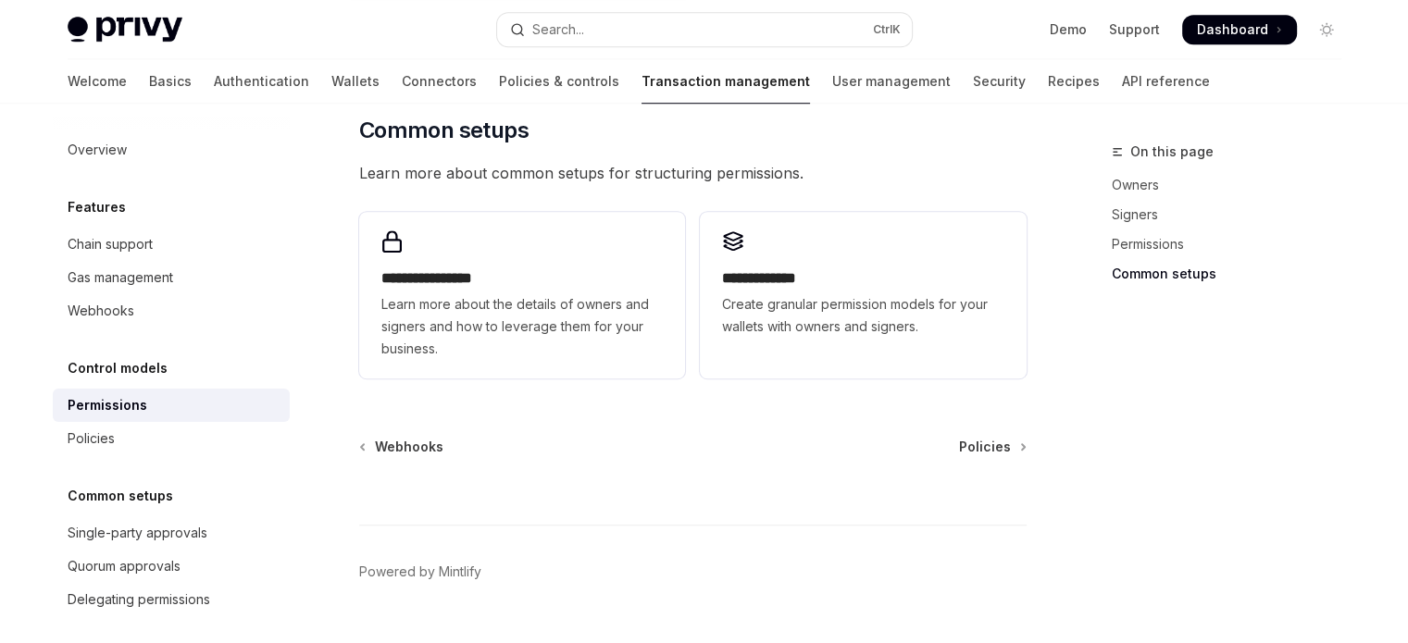
scroll to position [1438, 0]
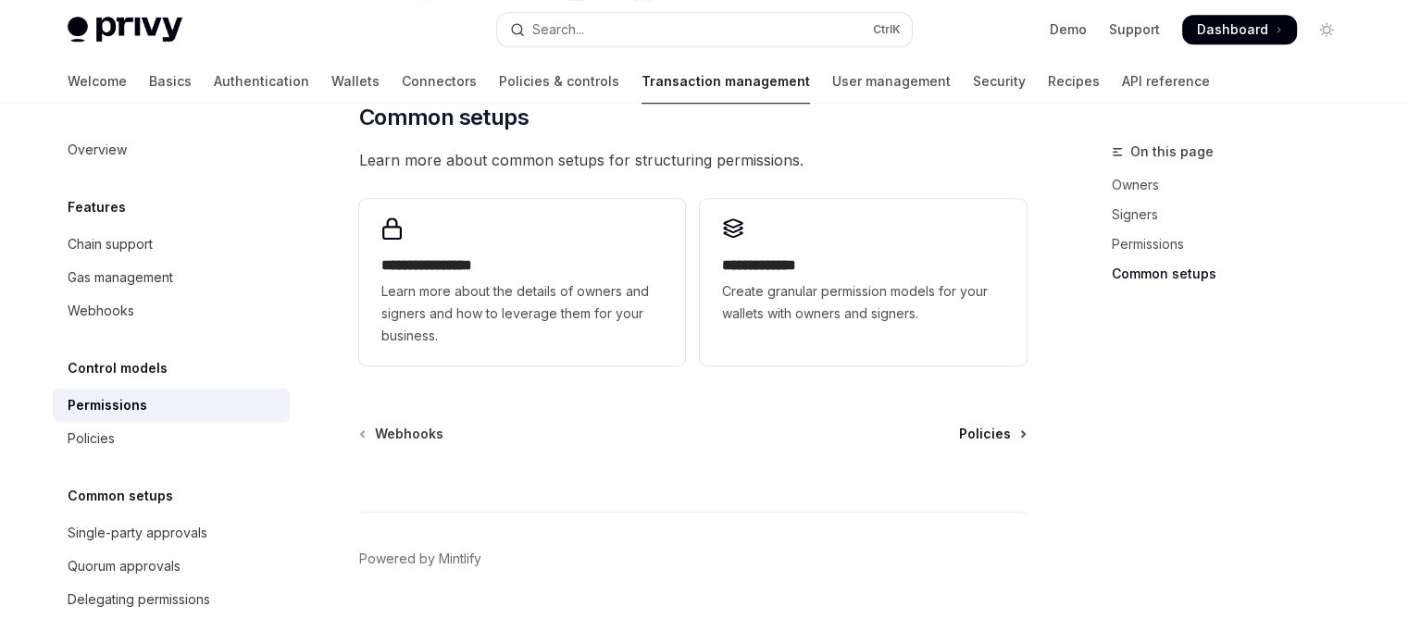
click at [1016, 425] on link "Policies" at bounding box center [992, 434] width 66 height 19
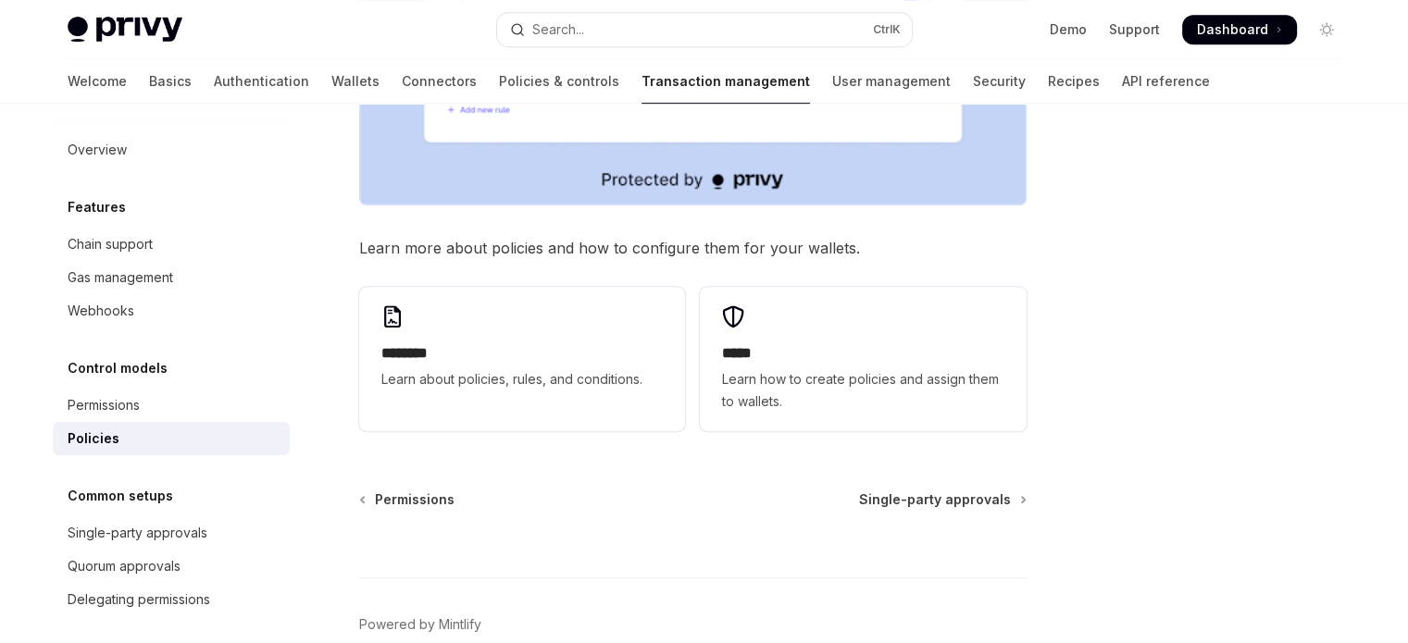
scroll to position [1018, 0]
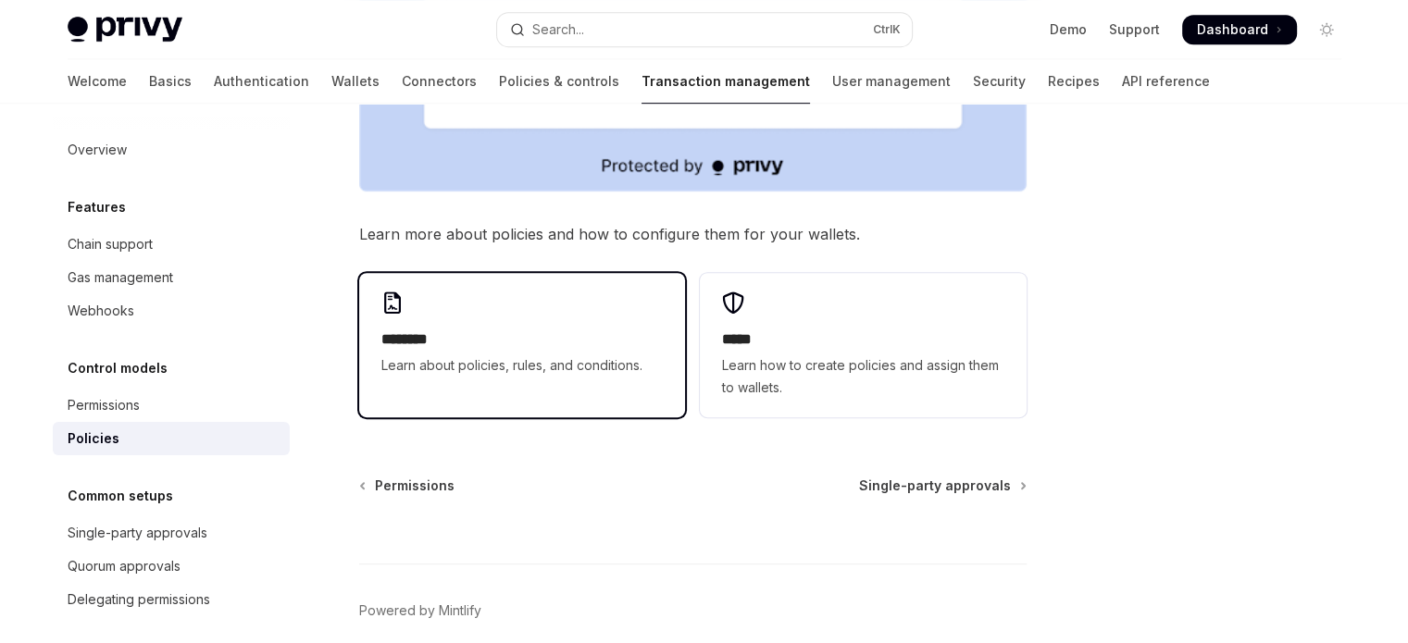
click at [592, 355] on span "Learn about policies, rules, and conditions." at bounding box center [521, 366] width 281 height 22
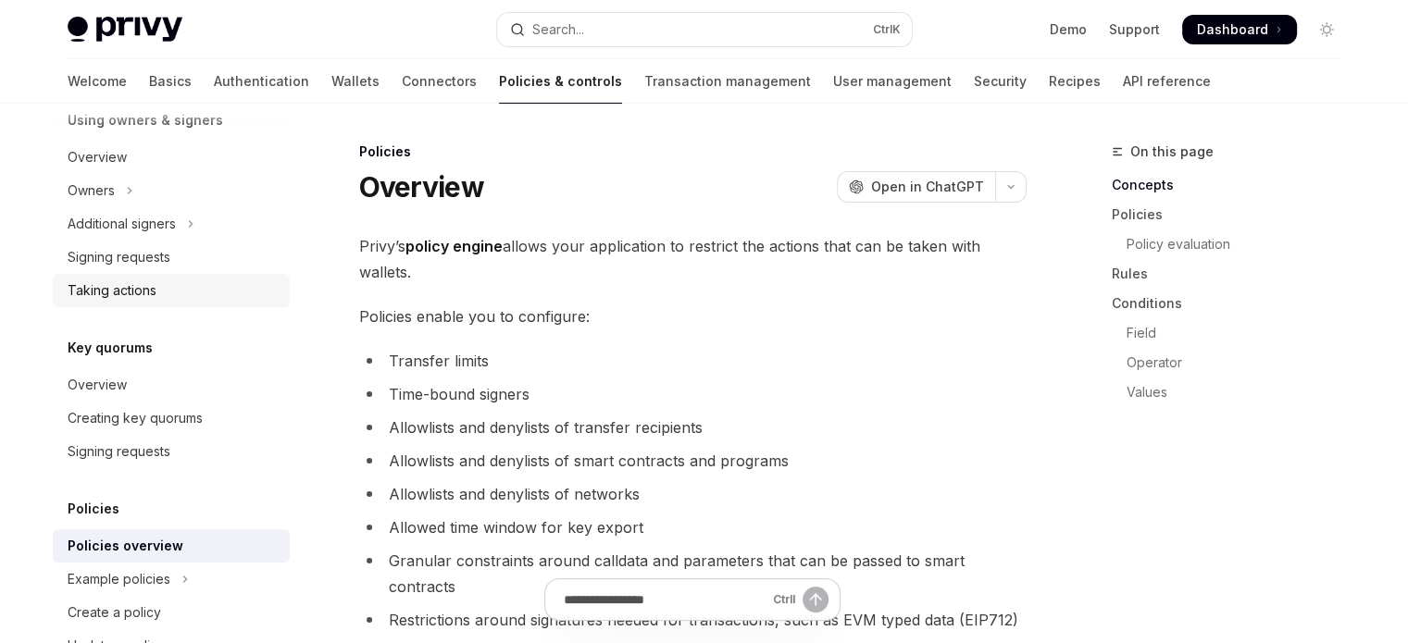
scroll to position [567, 0]
click at [141, 270] on div "Signing requests" at bounding box center [119, 261] width 103 height 22
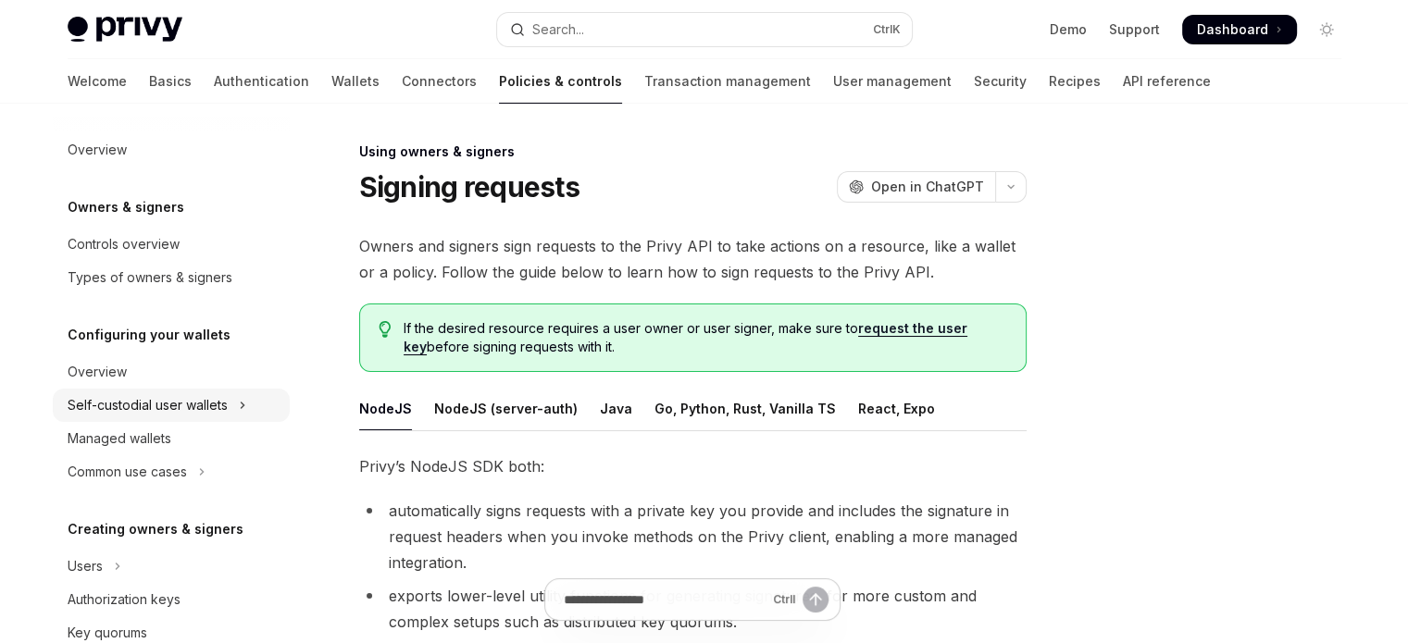
click at [132, 389] on button "Self-custodial user wallets" at bounding box center [171, 405] width 237 height 33
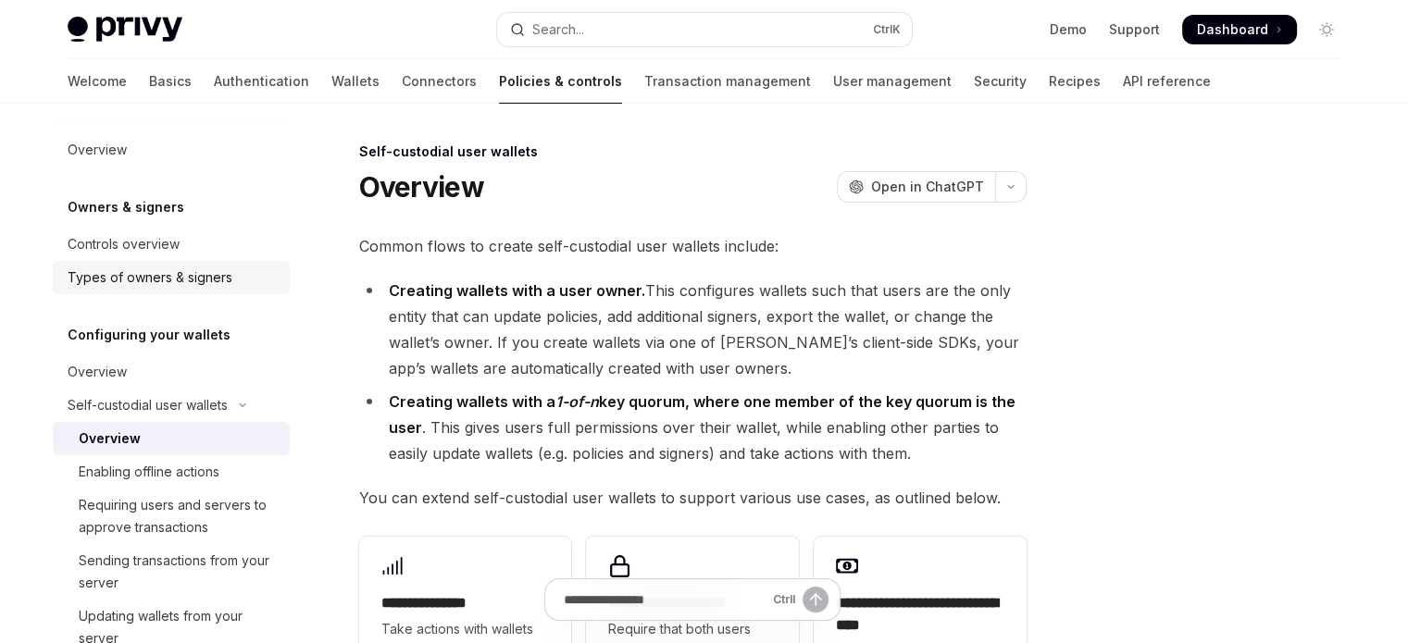
click at [149, 287] on div "Types of owners & signers" at bounding box center [150, 278] width 165 height 22
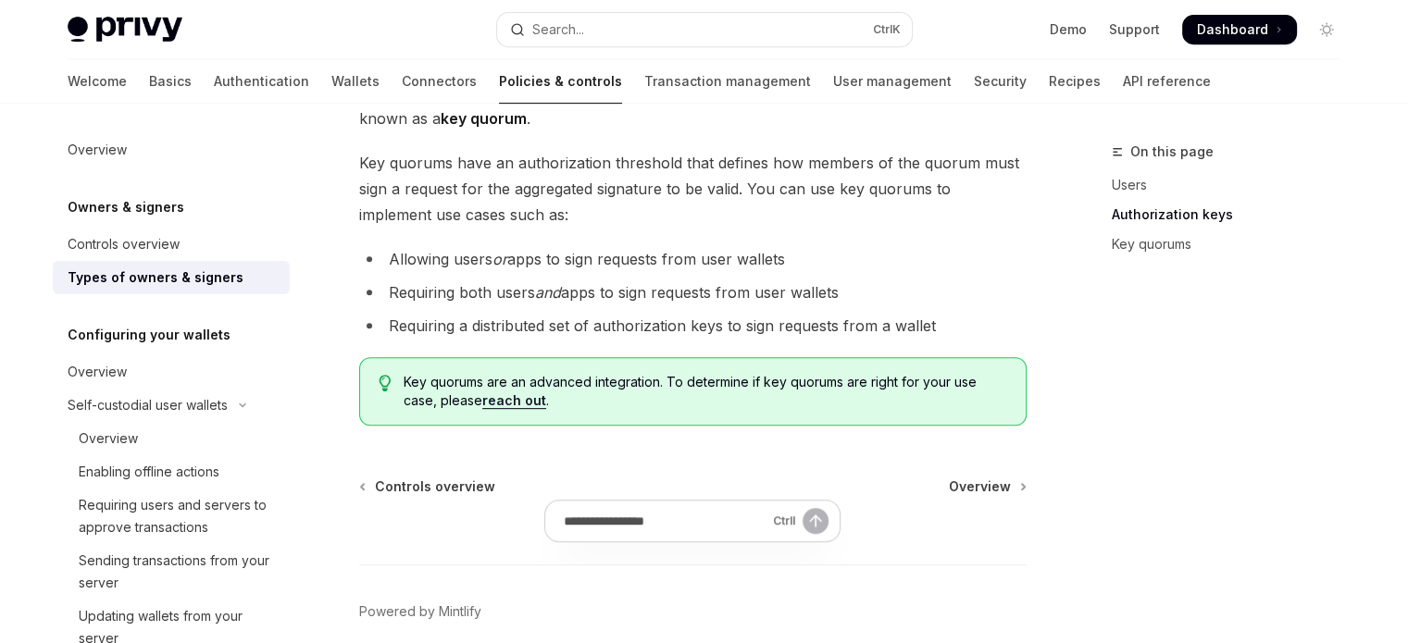
scroll to position [894, 0]
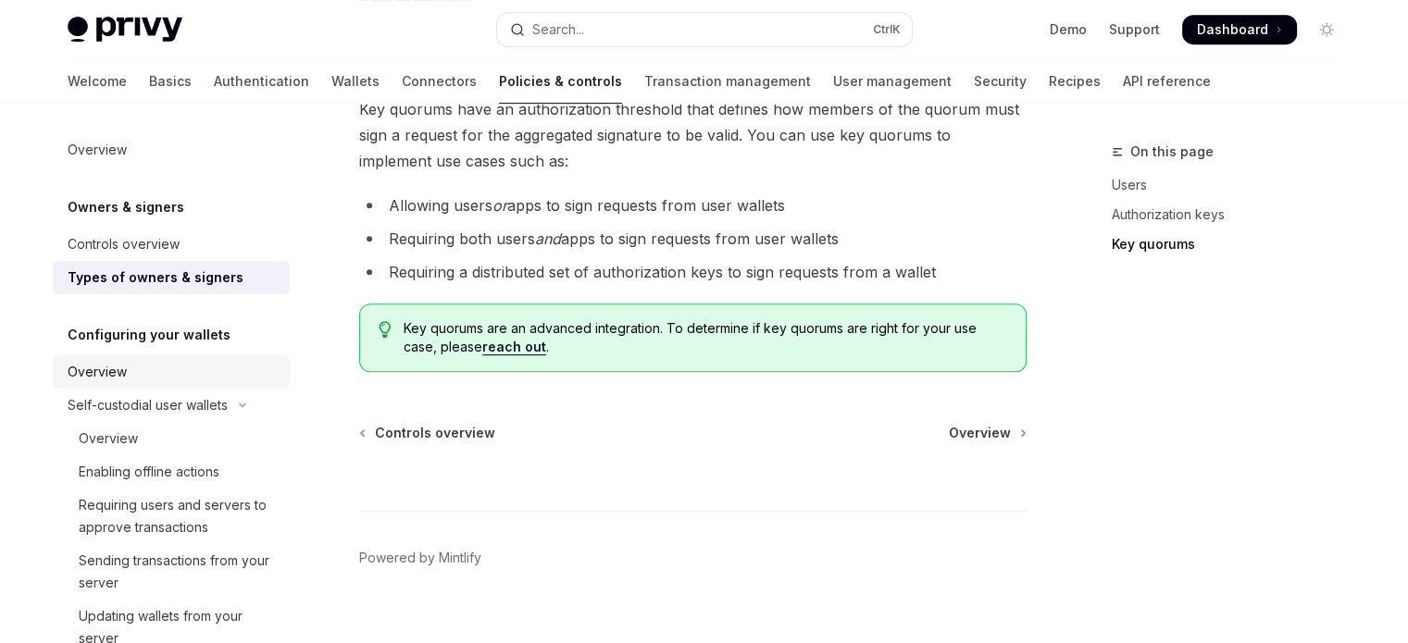
click at [174, 376] on div "Overview" at bounding box center [173, 372] width 211 height 22
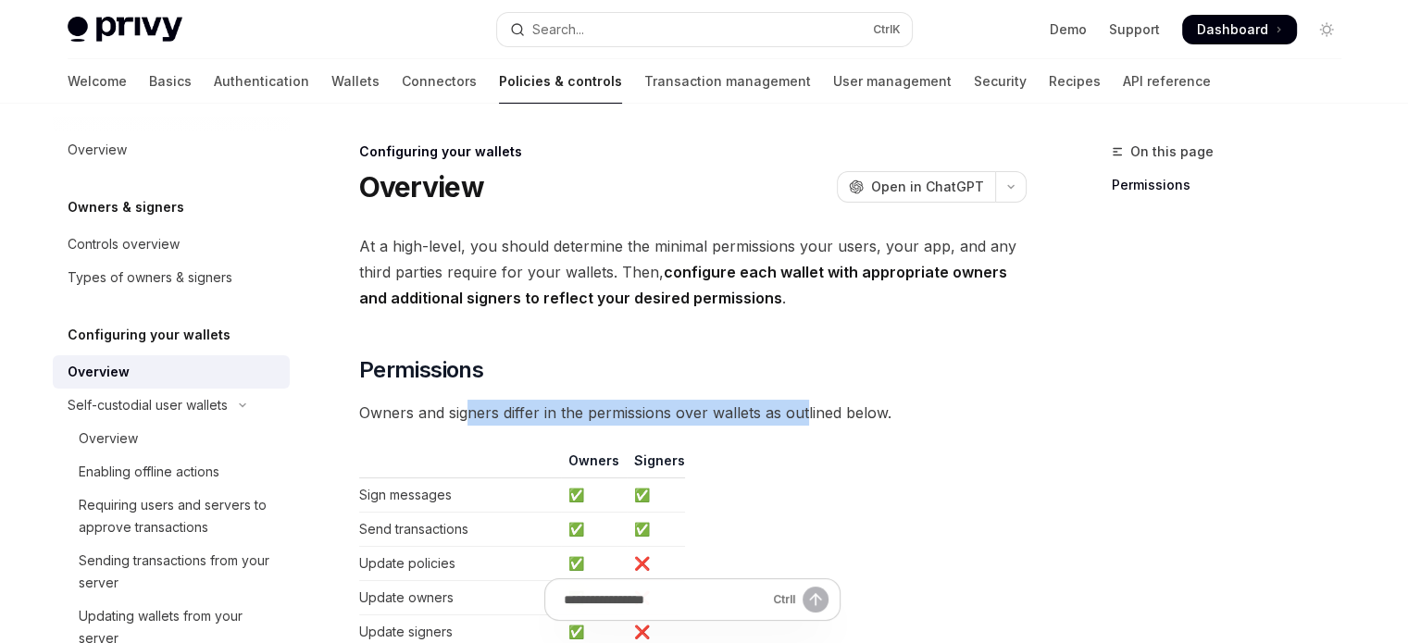
drag, startPoint x: 468, startPoint y: 409, endPoint x: 806, endPoint y: 398, distance: 338.1
click at [806, 398] on div "**********" at bounding box center [692, 614] width 667 height 763
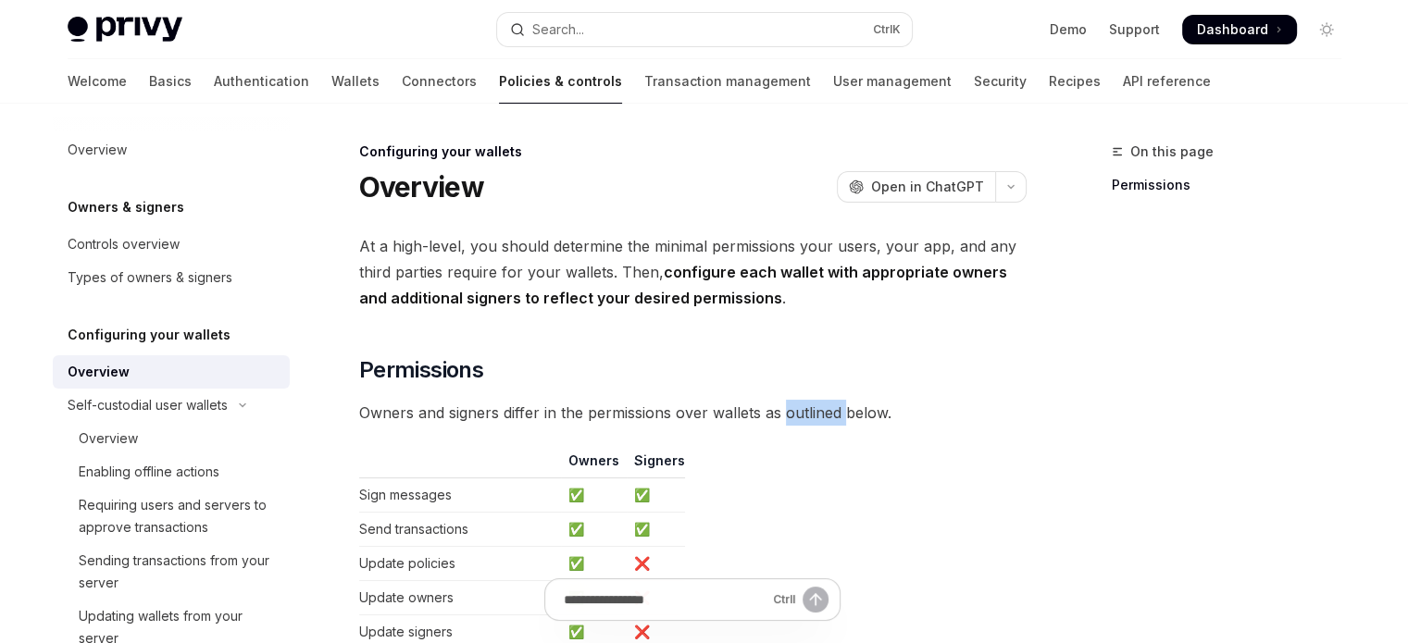
click at [806, 398] on div "**********" at bounding box center [692, 614] width 667 height 763
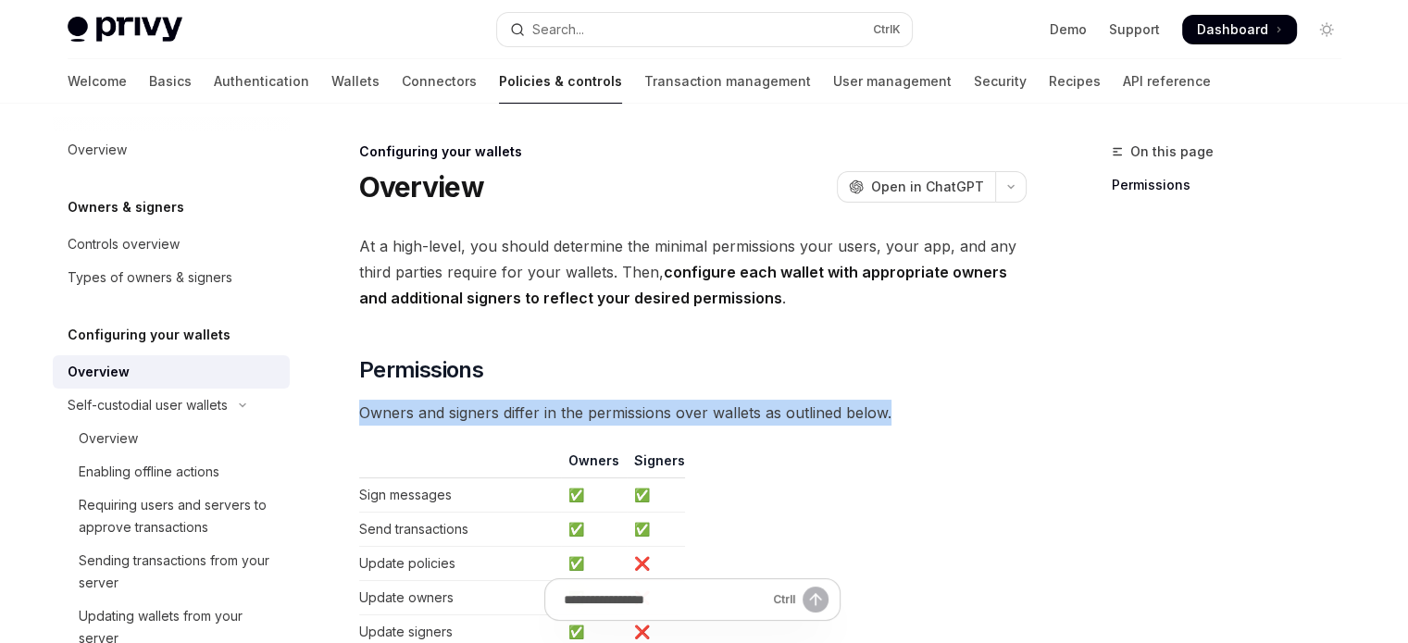
click at [806, 398] on div "**********" at bounding box center [692, 614] width 667 height 763
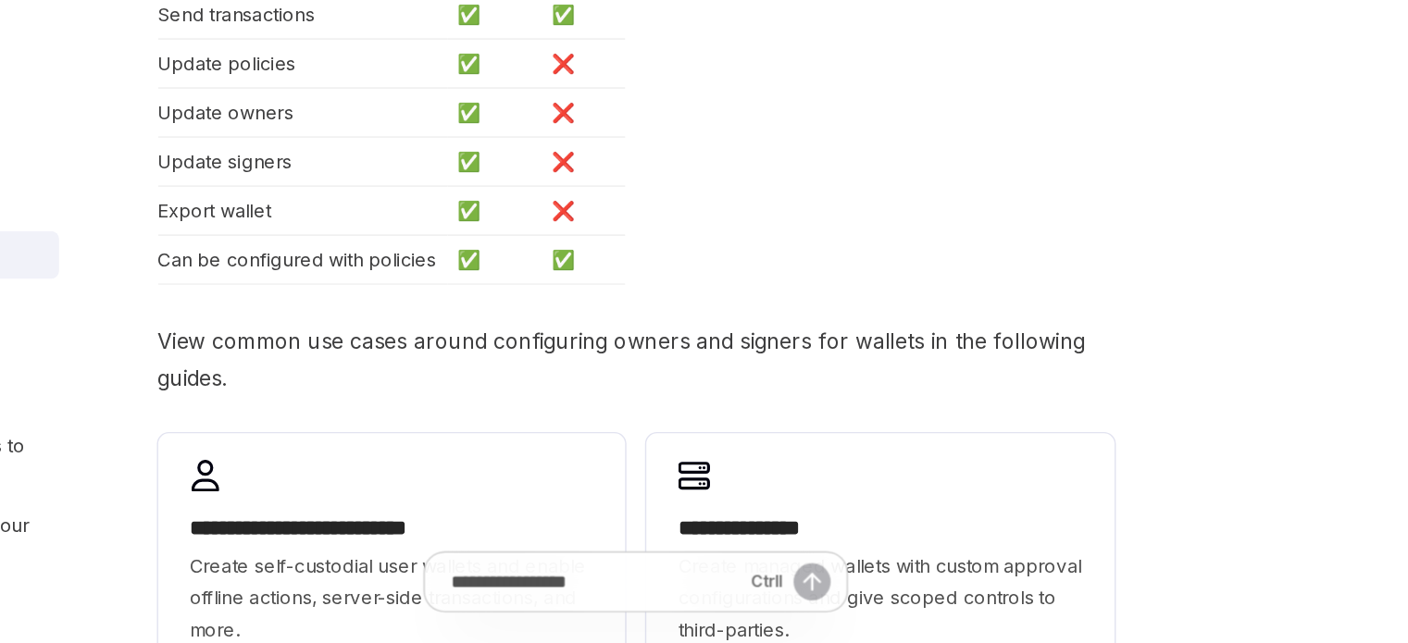
scroll to position [328, 0]
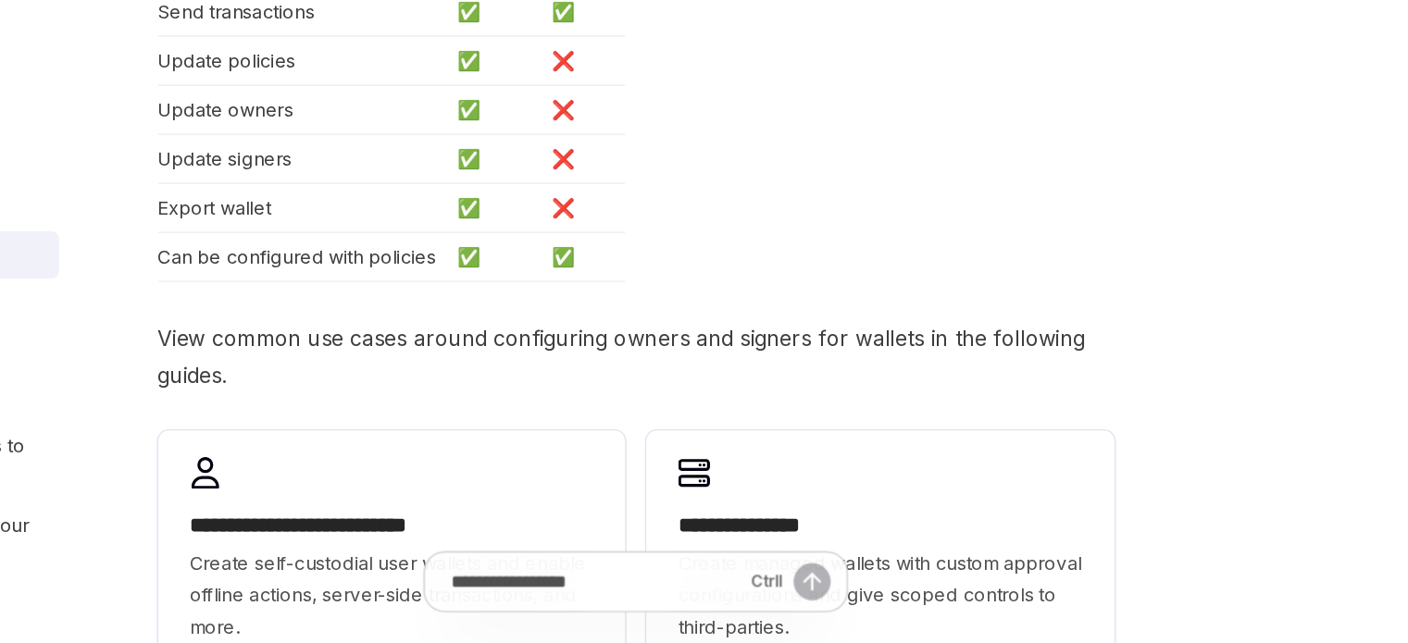
click at [763, 419] on span "View common use cases around configuring owners and signers for wallets in the …" at bounding box center [692, 443] width 667 height 52
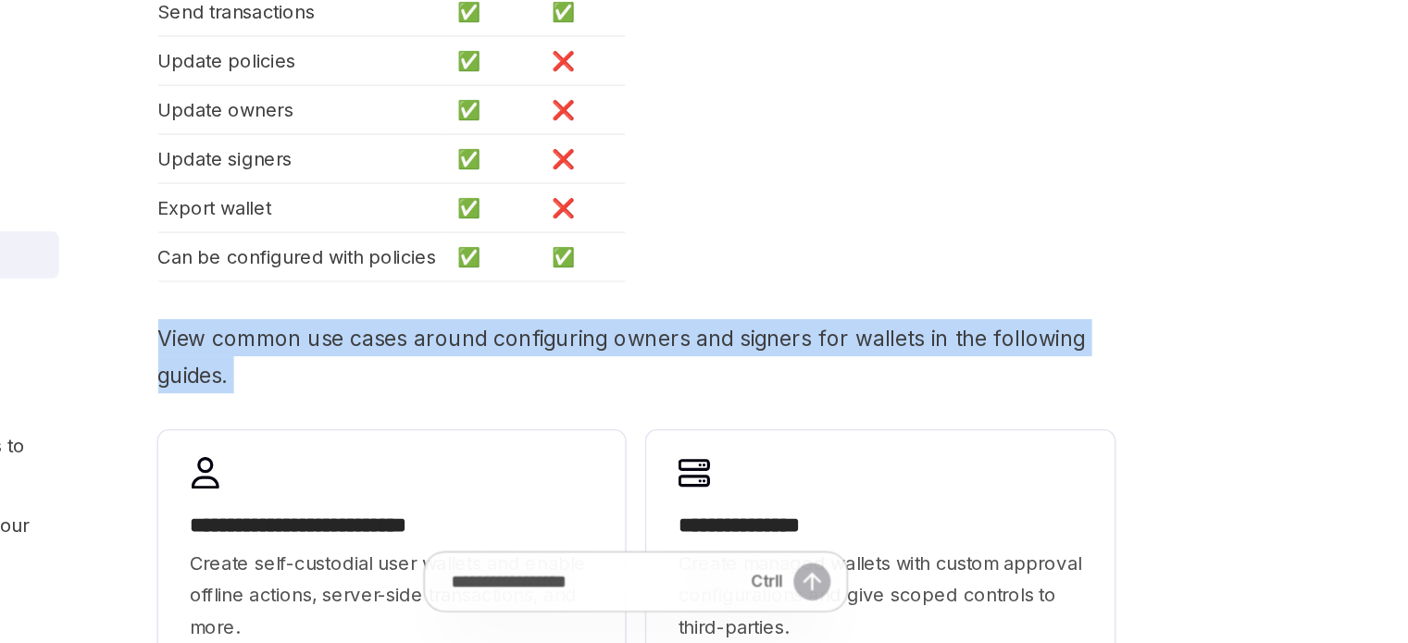
click at [763, 419] on span "View common use cases around configuring owners and signers for wallets in the …" at bounding box center [692, 443] width 667 height 52
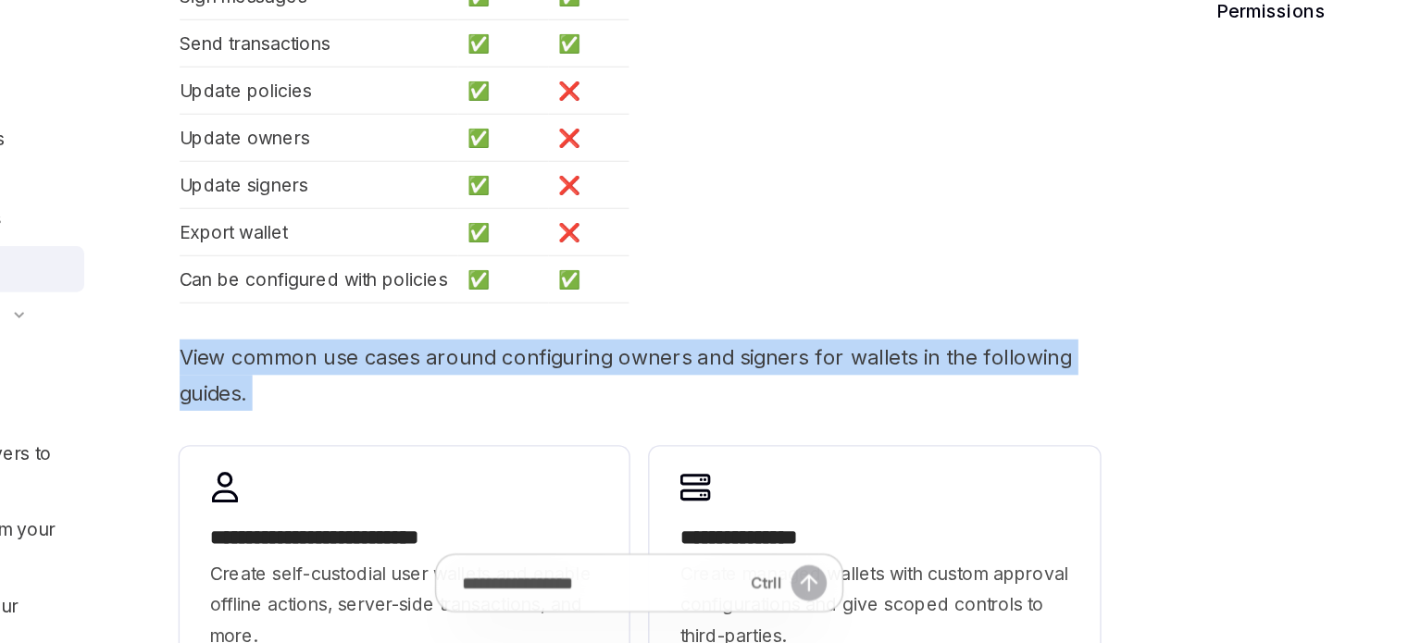
scroll to position [320, 0]
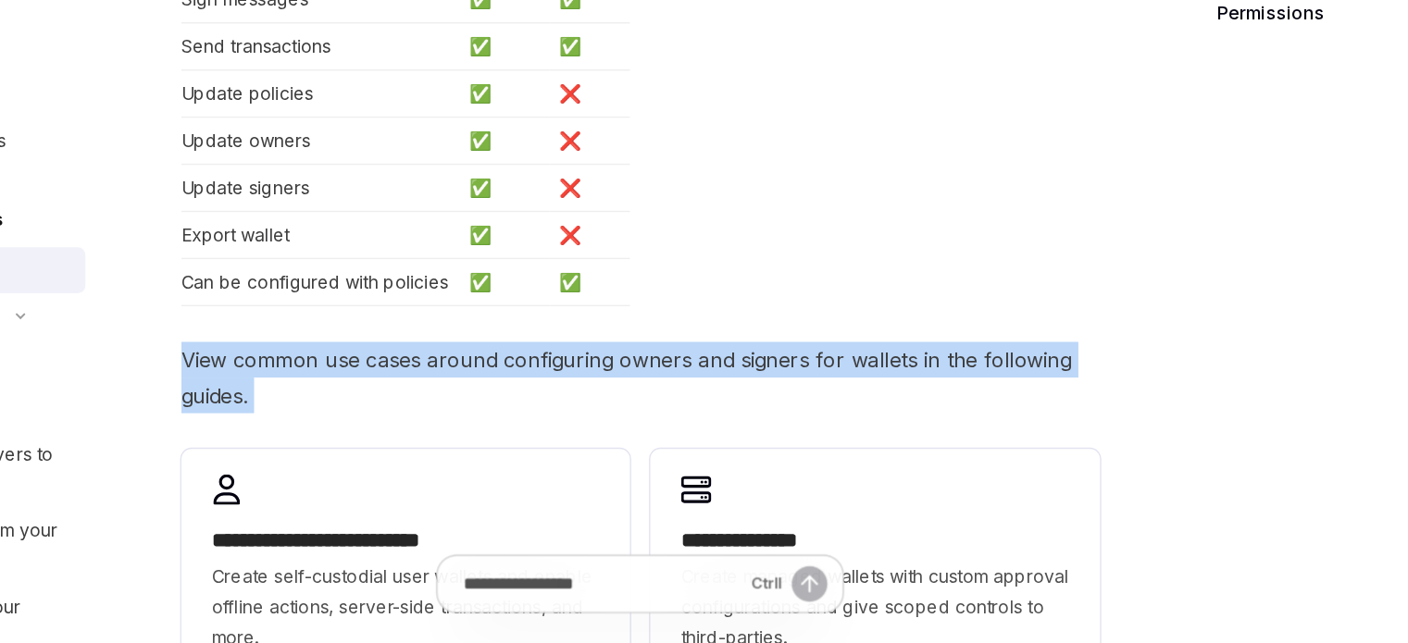
click at [763, 410] on div "**********" at bounding box center [692, 294] width 667 height 763
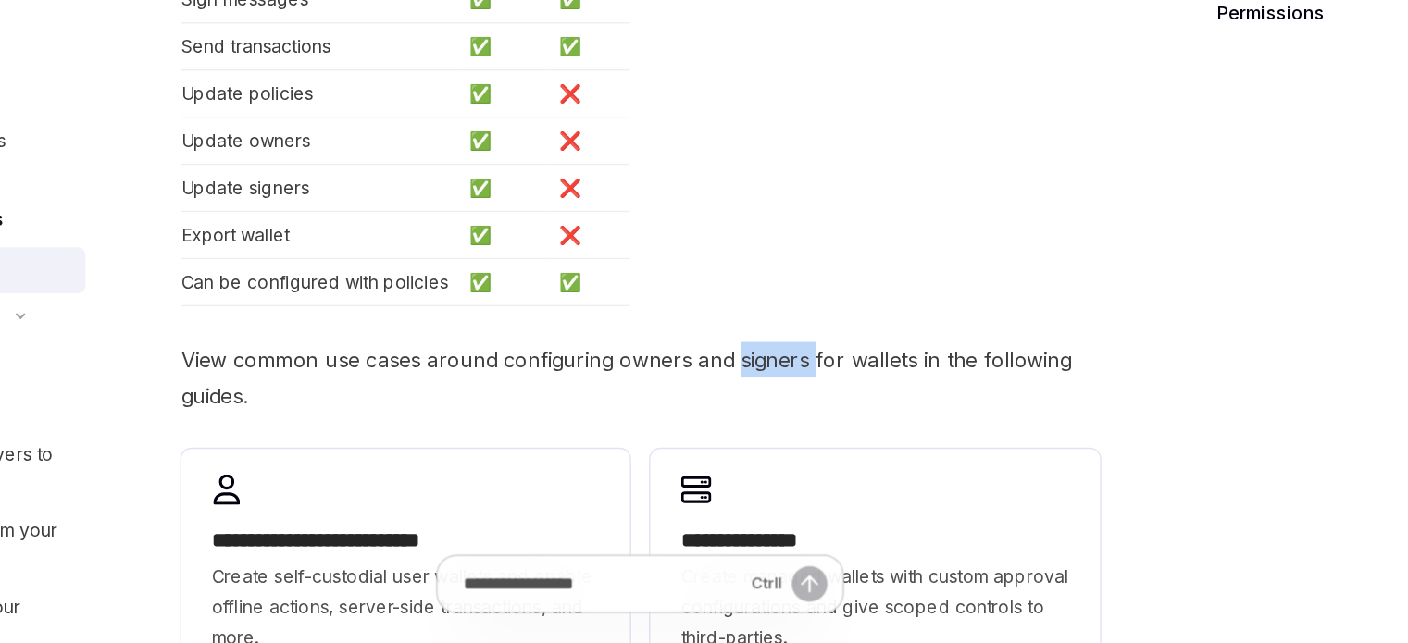
click at [763, 410] on div "**********" at bounding box center [692, 294] width 667 height 763
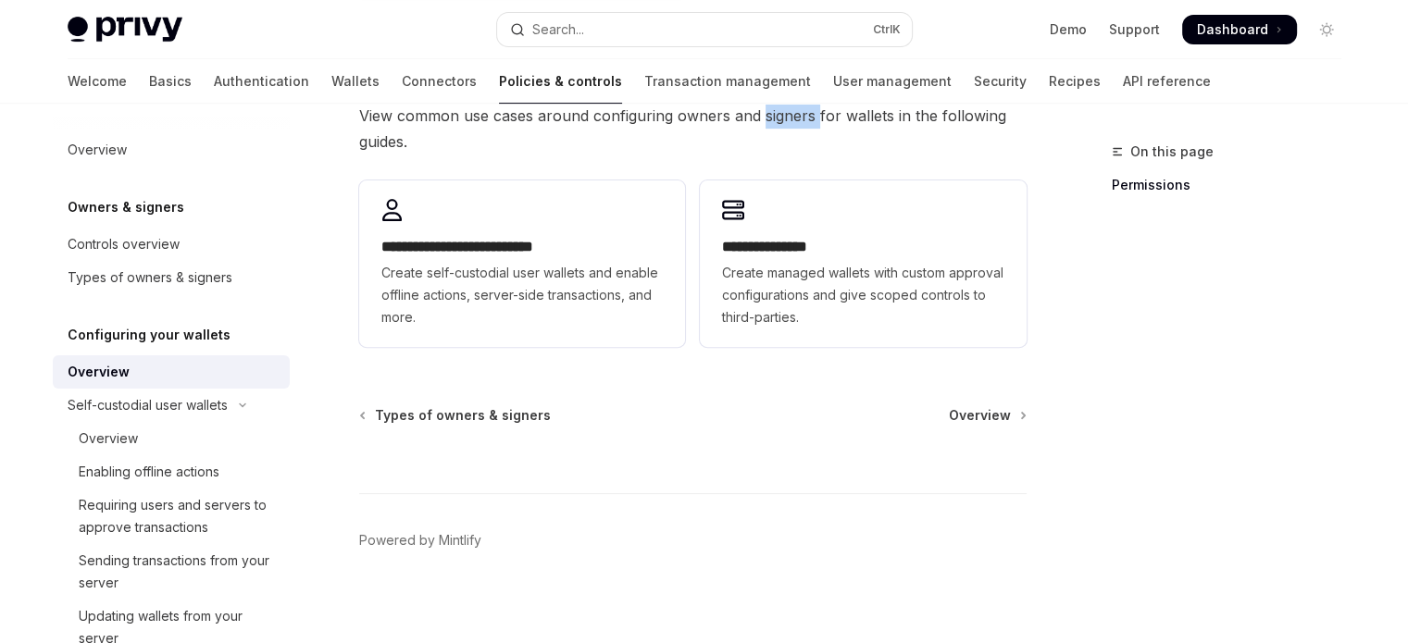
scroll to position [649, 0]
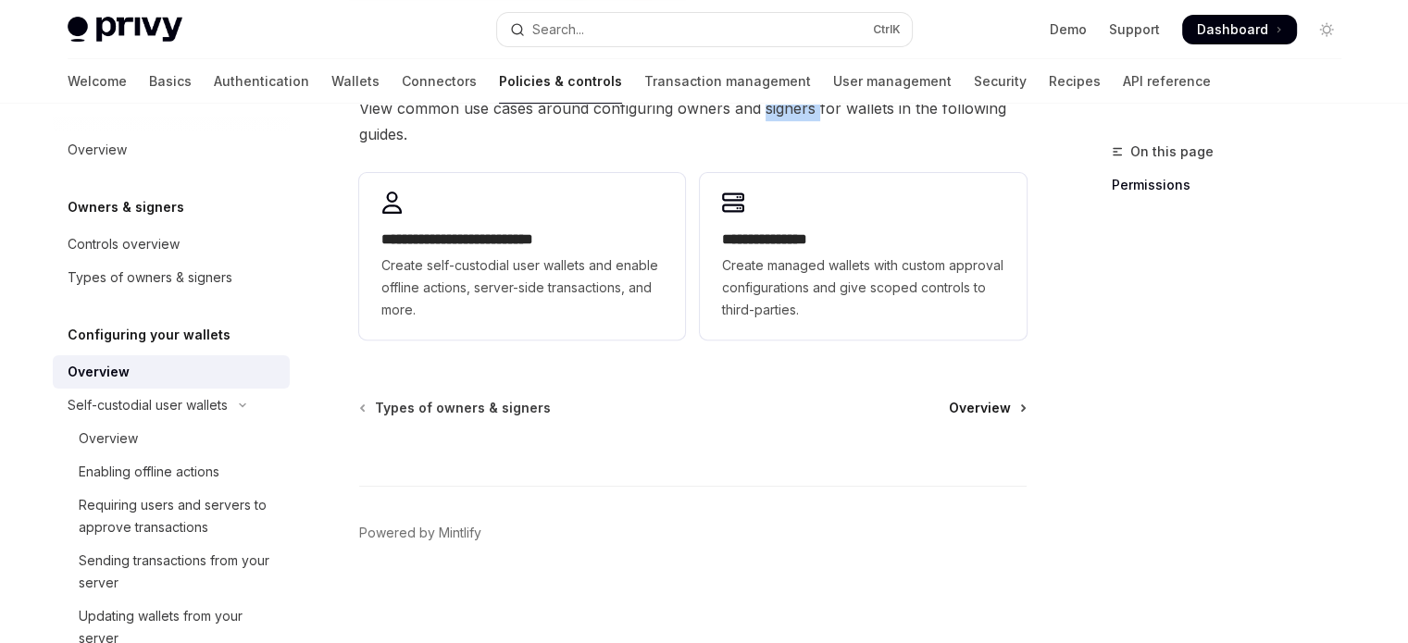
click at [963, 414] on span "Overview" at bounding box center [980, 408] width 62 height 19
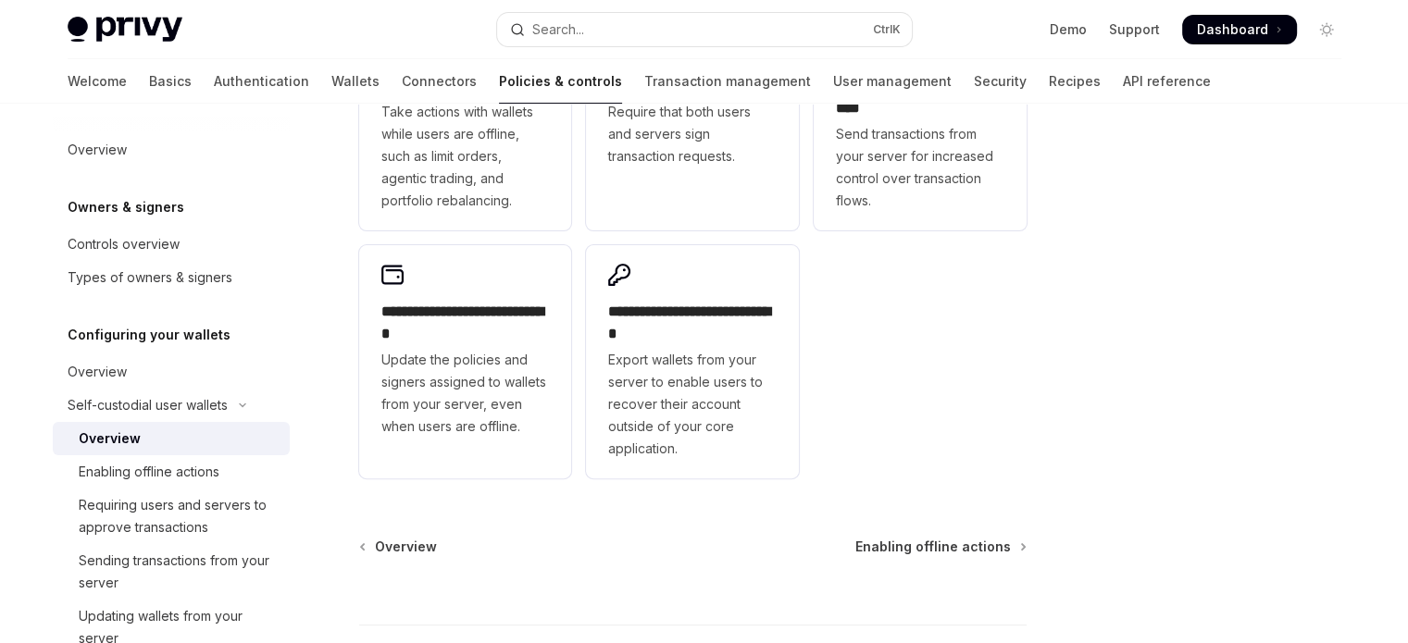
scroll to position [517, 0]
click at [179, 482] on div "Enabling offline actions" at bounding box center [149, 472] width 141 height 22
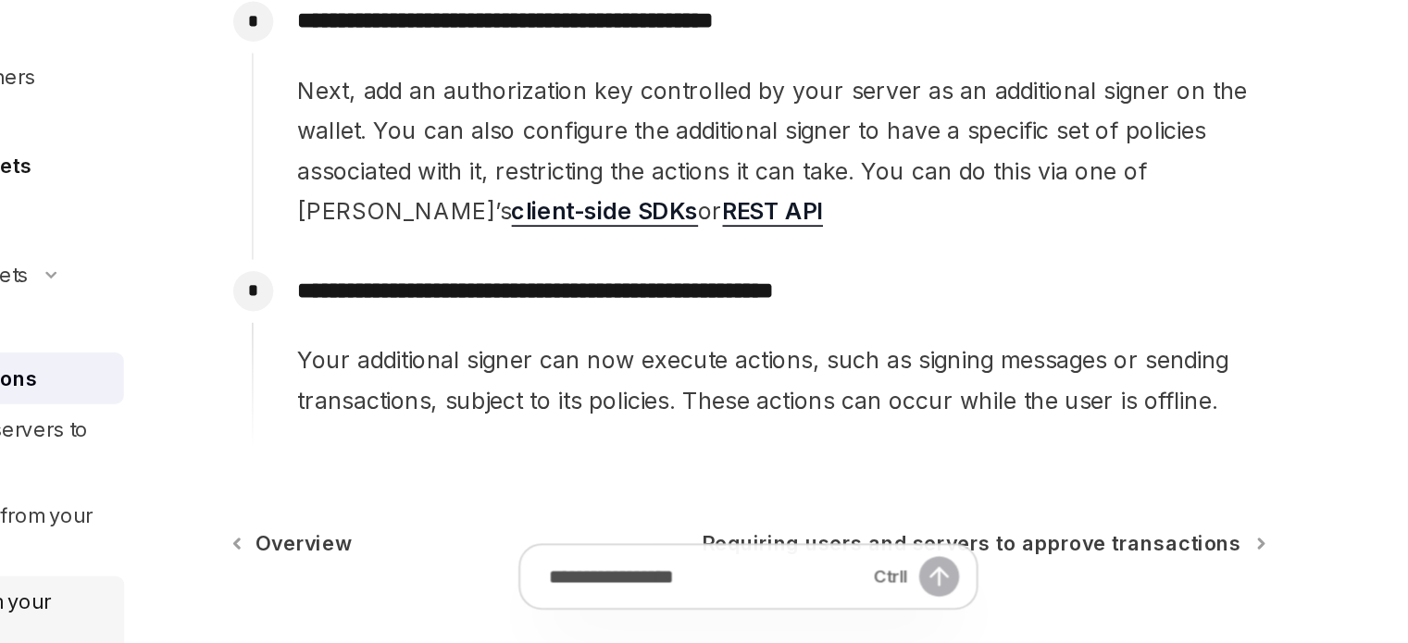
scroll to position [318, 0]
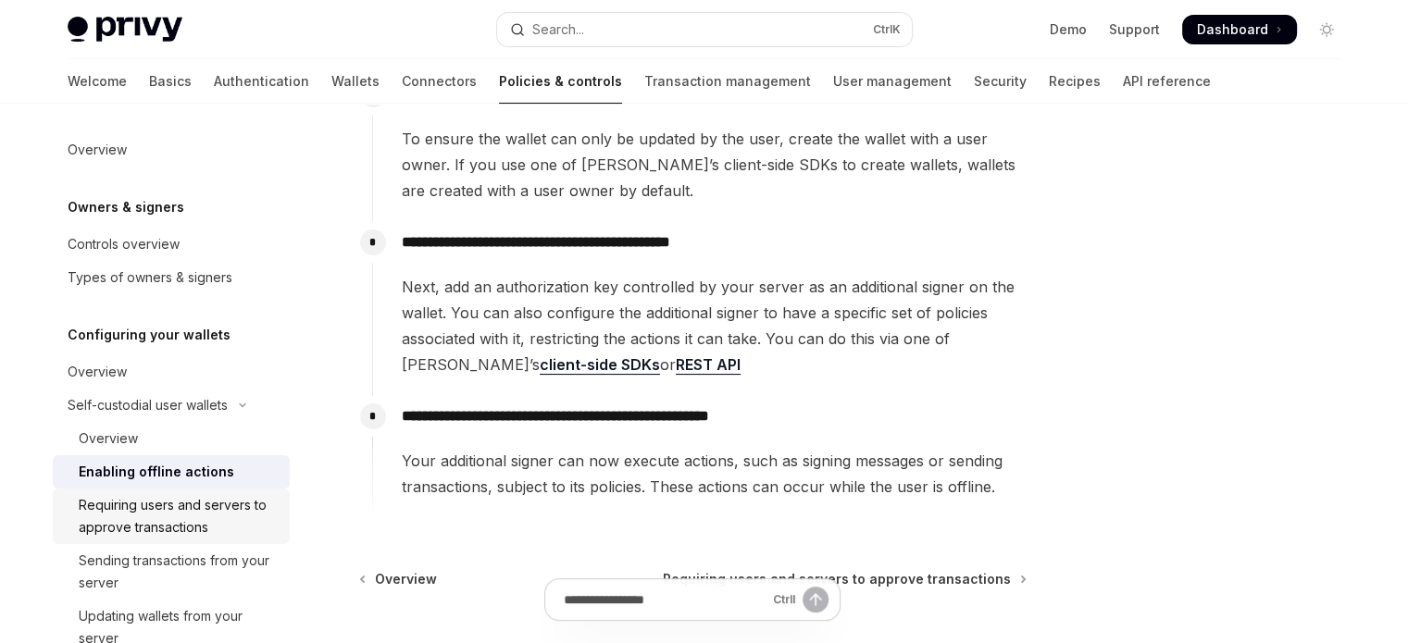
click at [93, 527] on div "Requiring users and servers to approve transactions" at bounding box center [179, 516] width 200 height 44
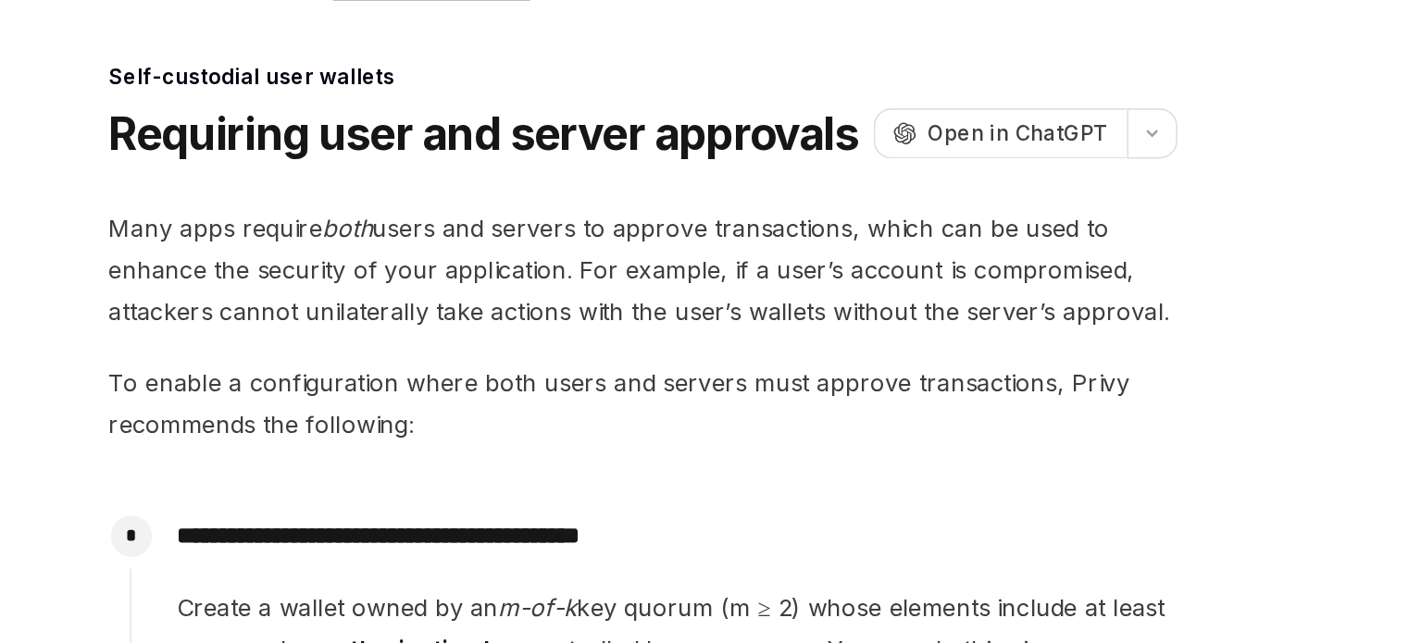
drag, startPoint x: 671, startPoint y: 332, endPoint x: 844, endPoint y: 334, distance: 173.1
click at [844, 334] on span "To enable a configuration where both users and servers must approve transaction…" at bounding box center [692, 356] width 667 height 52
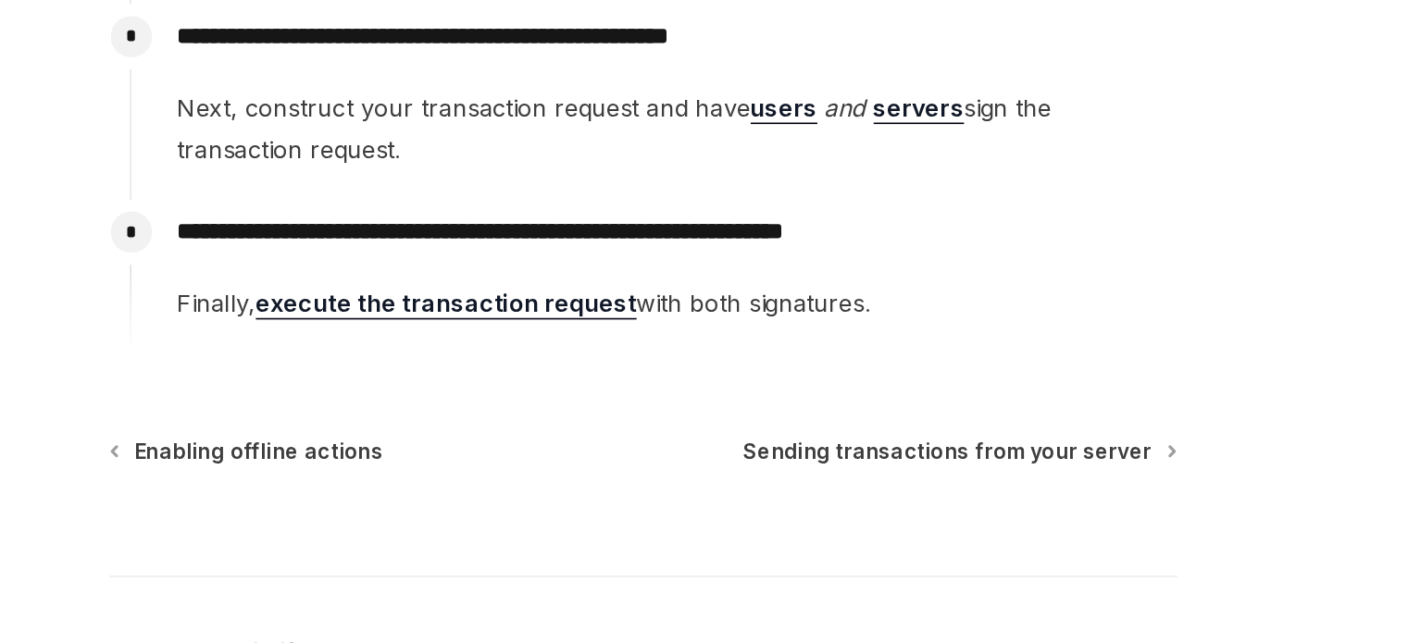
scroll to position [322, 0]
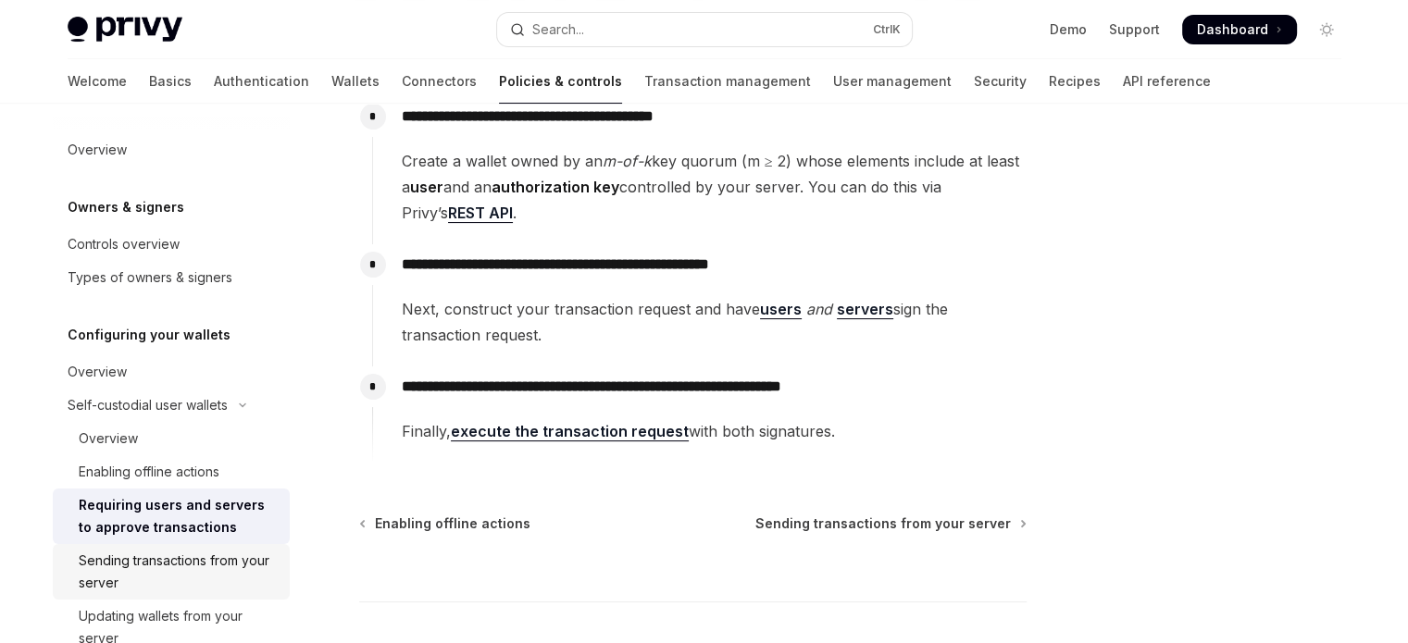
click at [204, 556] on div "Sending transactions from your server" at bounding box center [179, 572] width 200 height 44
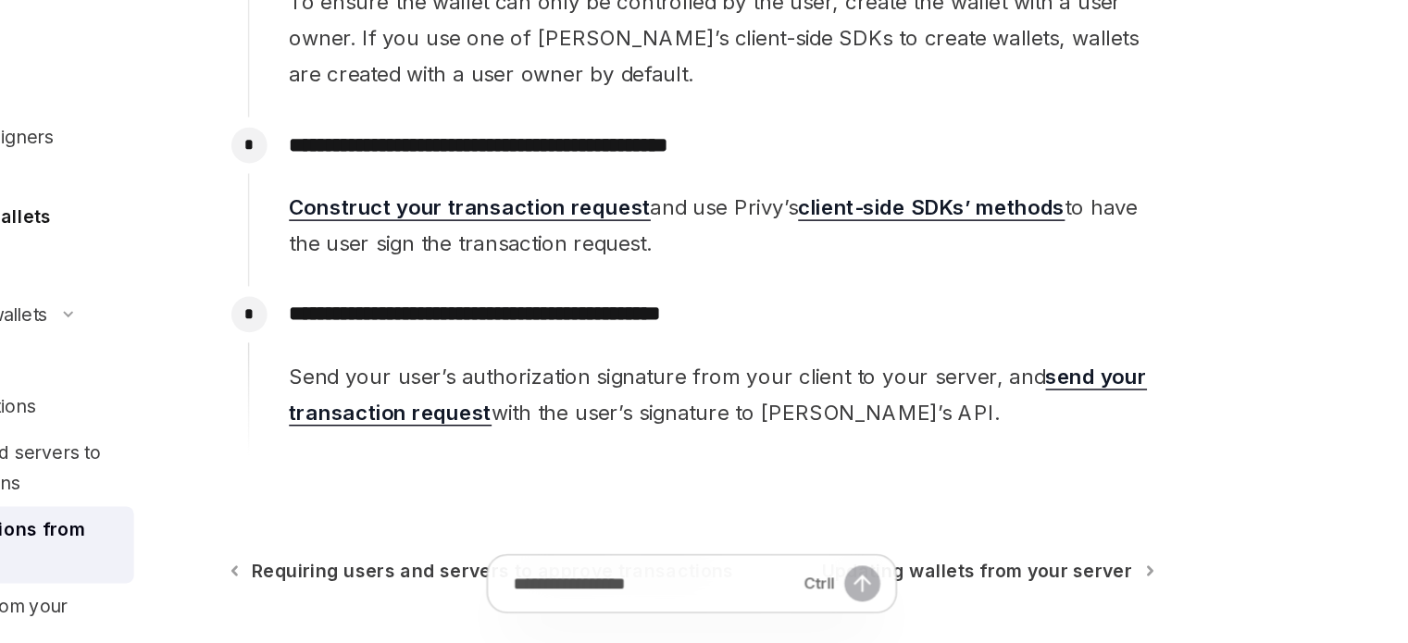
scroll to position [488, 0]
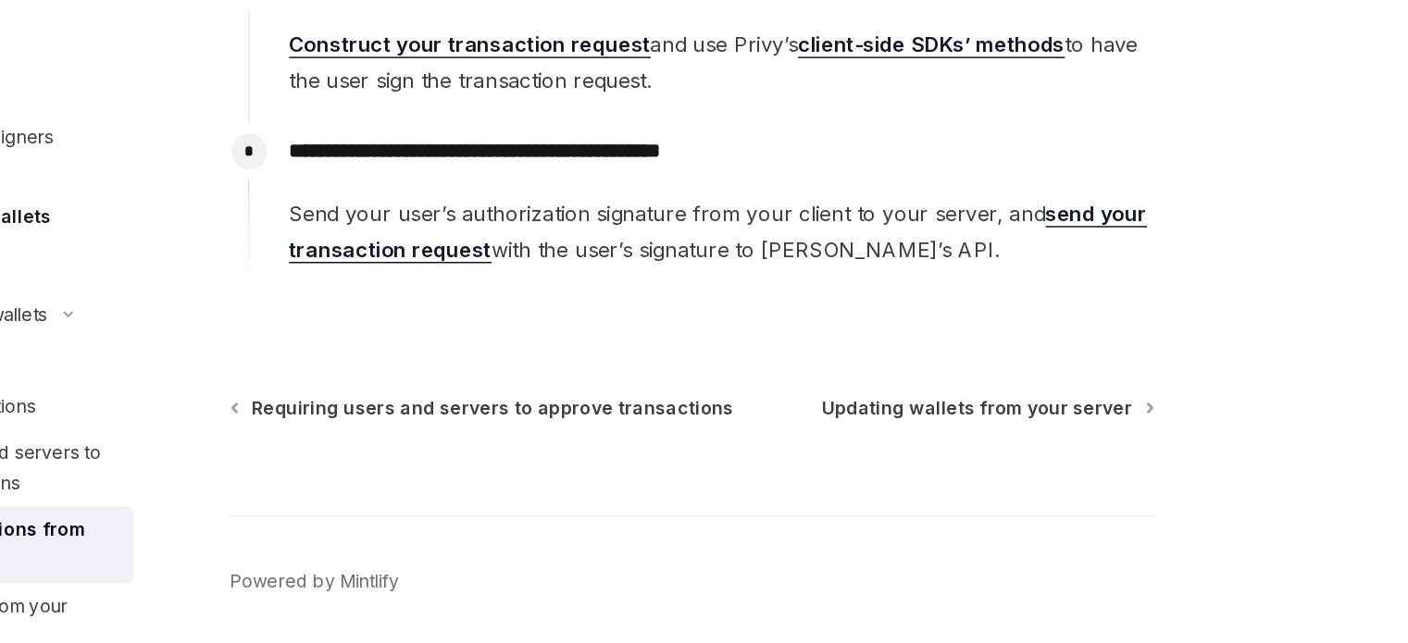
click at [825, 461] on div "**********" at bounding box center [519, 182] width 1022 height 1058
click at [827, 470] on span "Updating wallets from your server" at bounding box center [899, 473] width 224 height 19
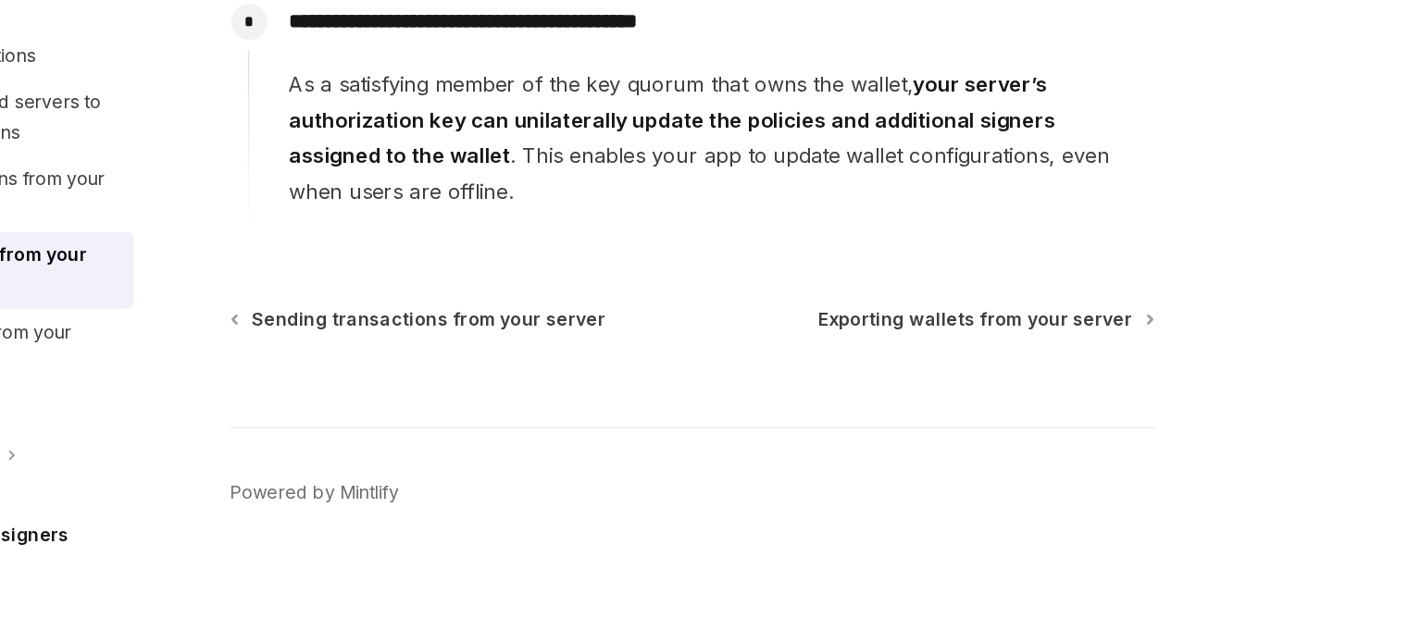
scroll to position [318, 0]
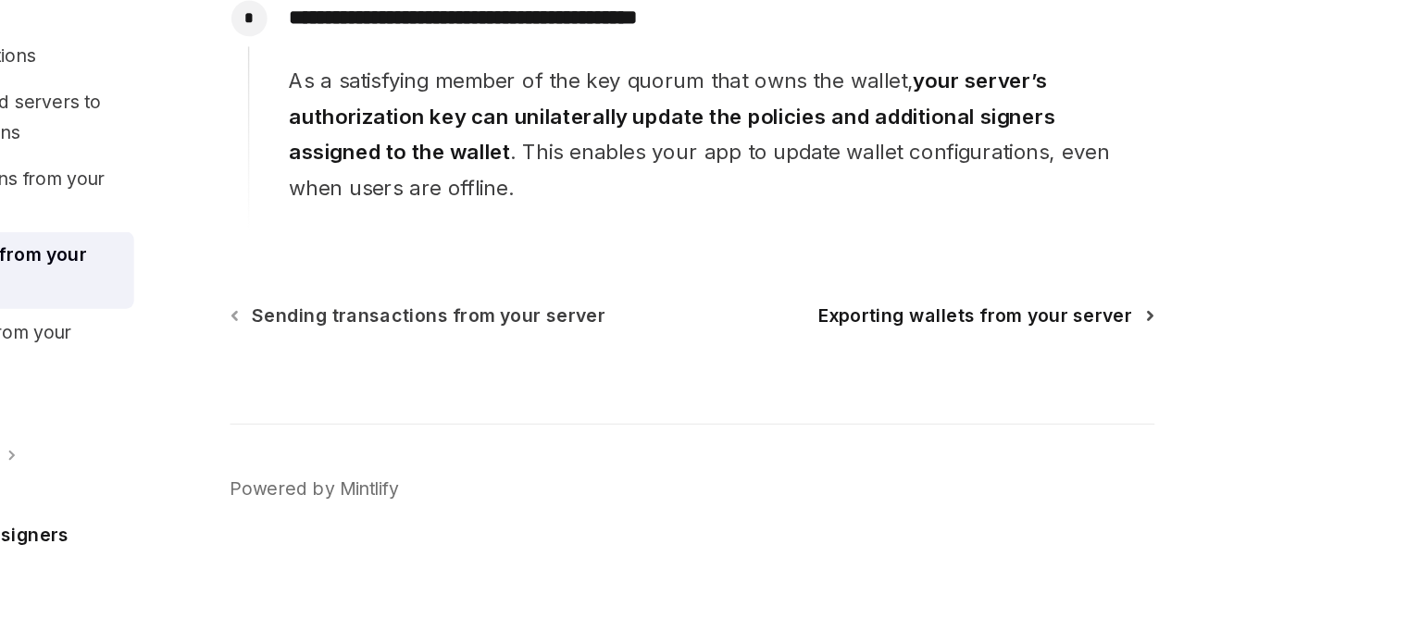
click at [842, 404] on span "Exporting wallets from your server" at bounding box center [897, 406] width 227 height 19
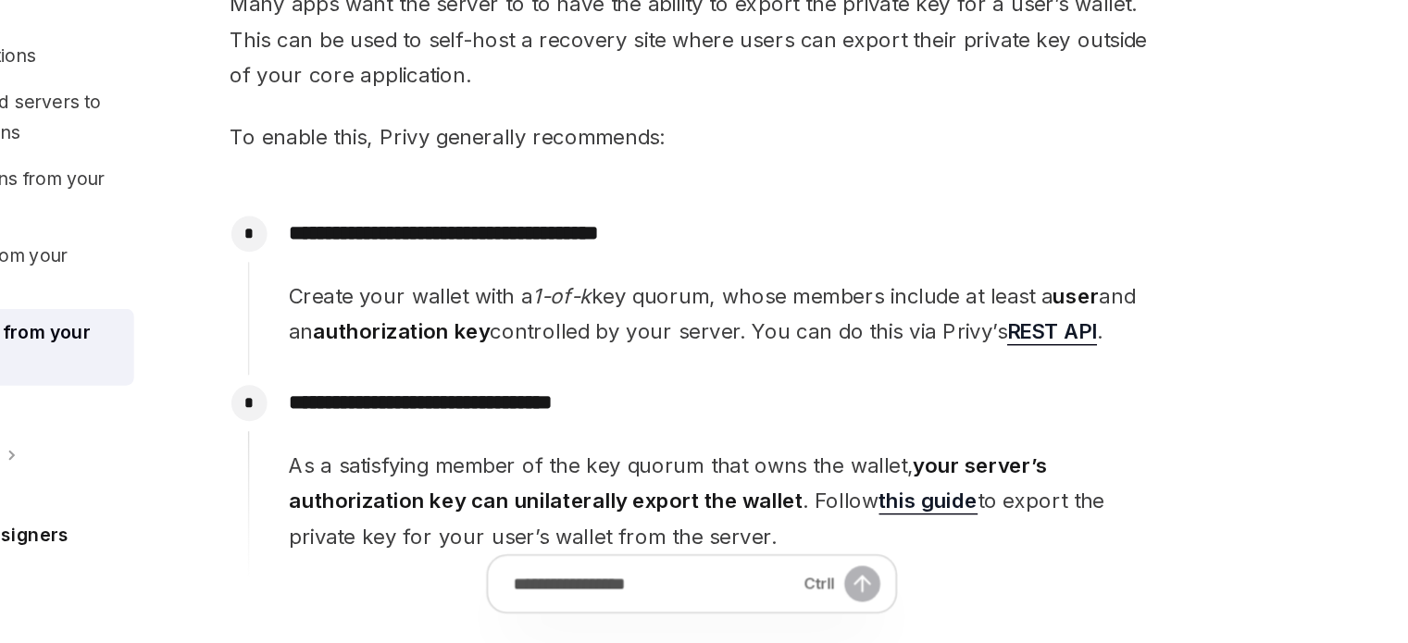
scroll to position [67, 0]
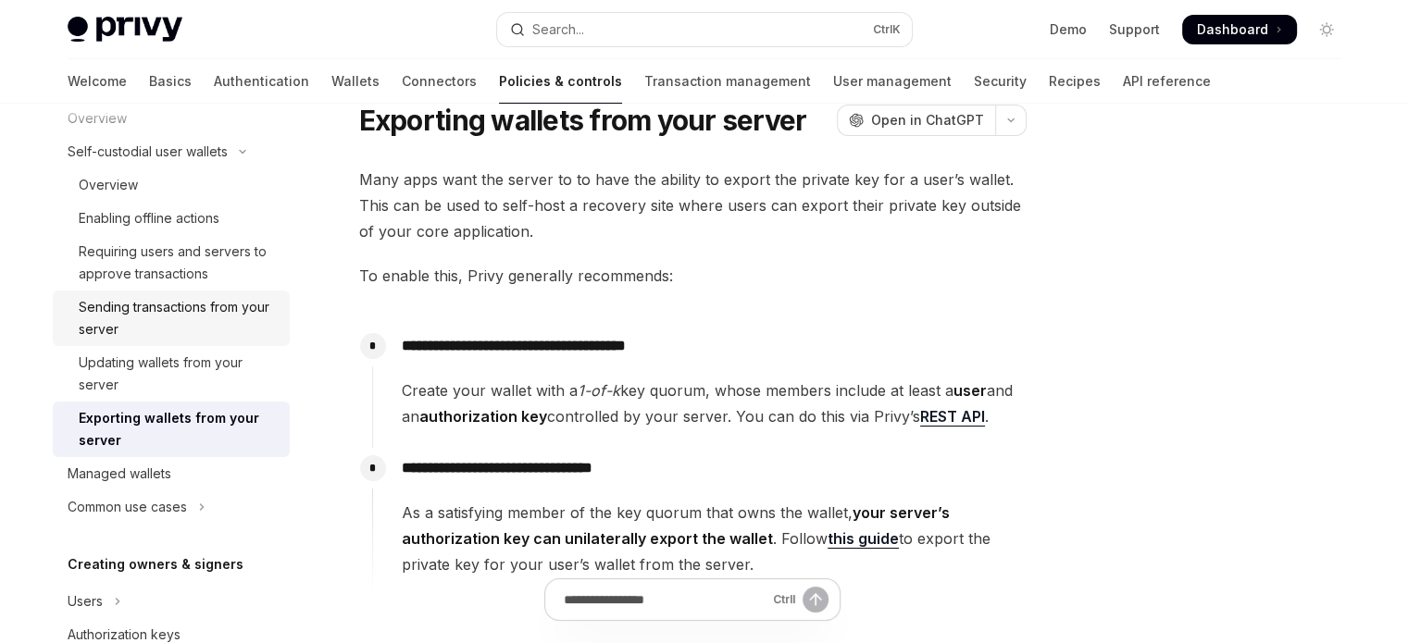
click at [171, 303] on div "Sending transactions from your server" at bounding box center [179, 318] width 200 height 44
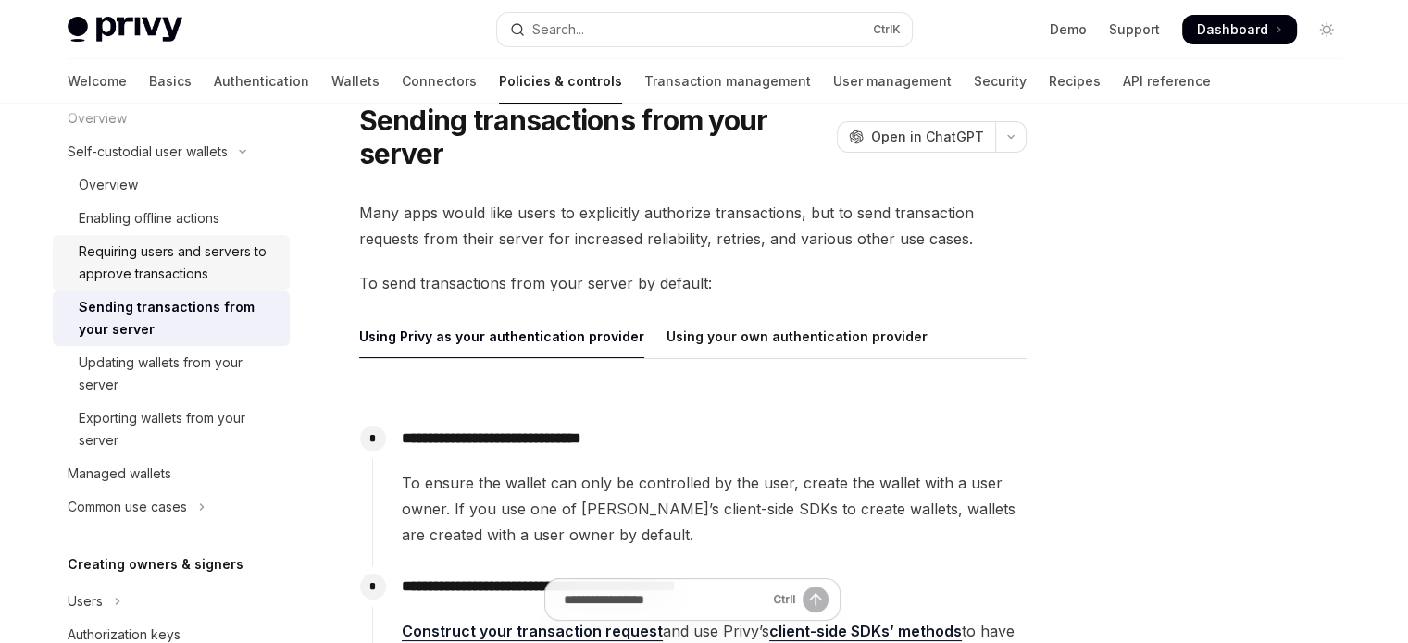
click at [178, 284] on div "Requiring users and servers to approve transactions" at bounding box center [179, 263] width 200 height 44
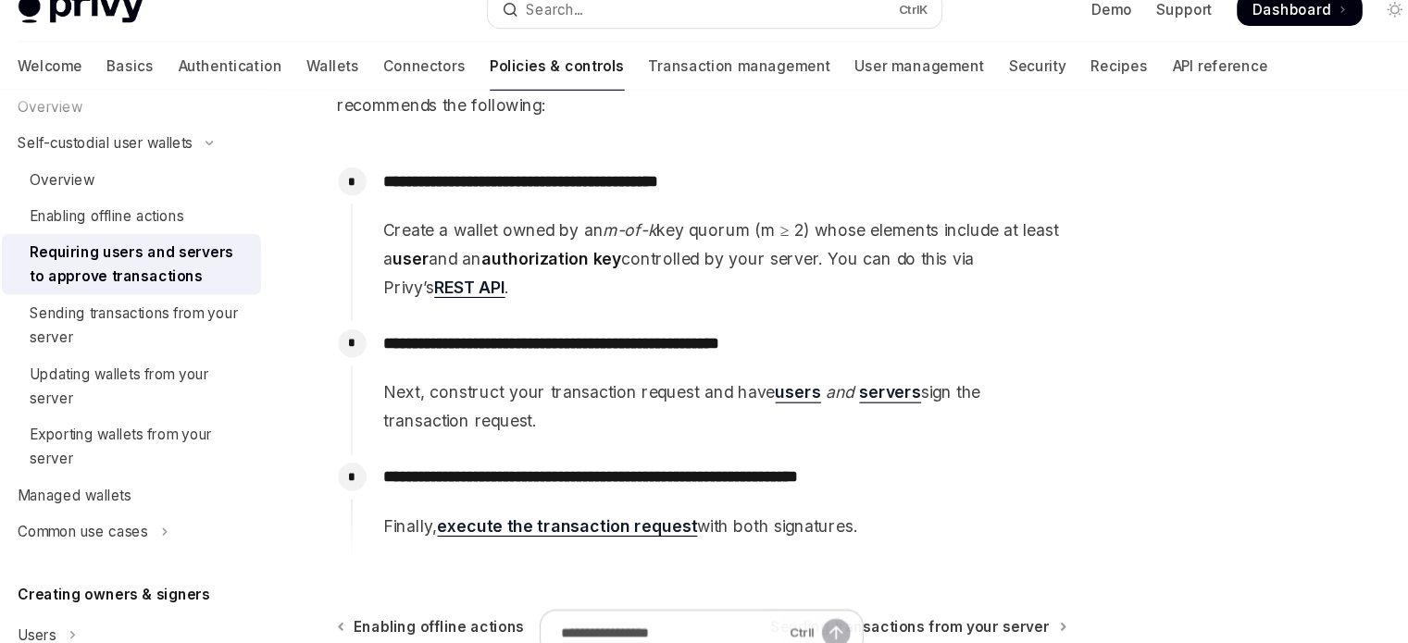
scroll to position [252, 0]
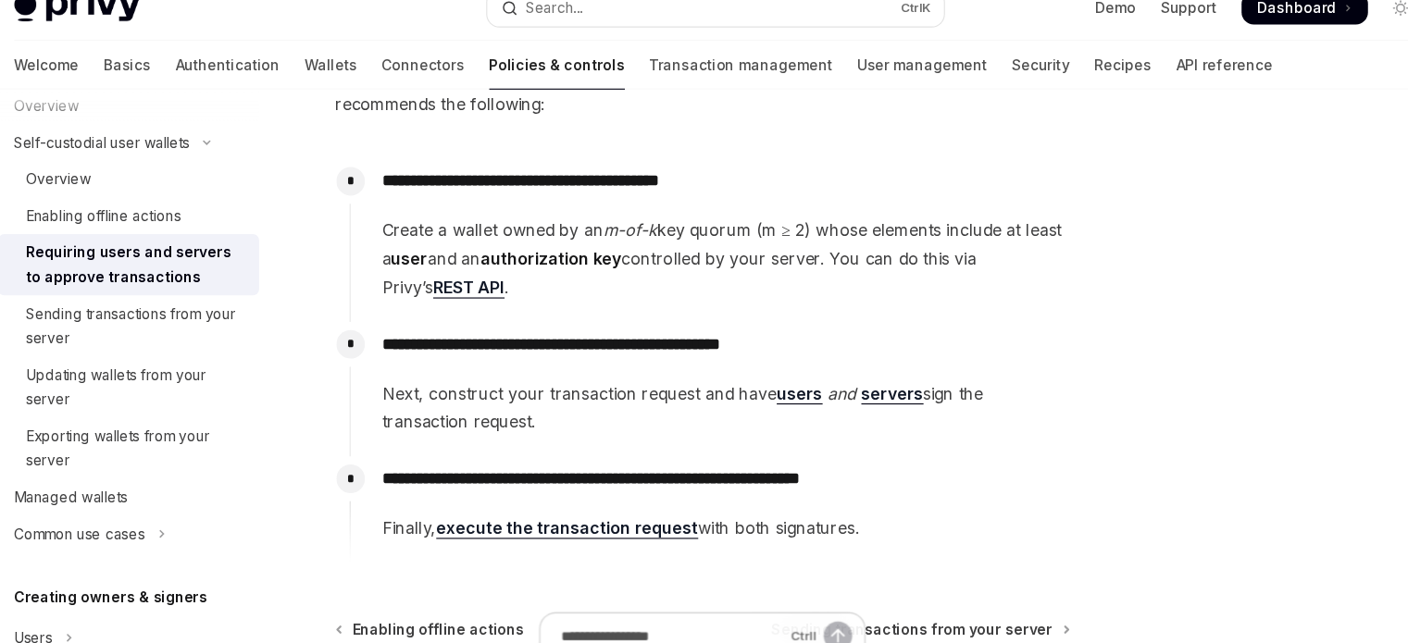
click at [731, 191] on p "**********" at bounding box center [714, 187] width 624 height 26
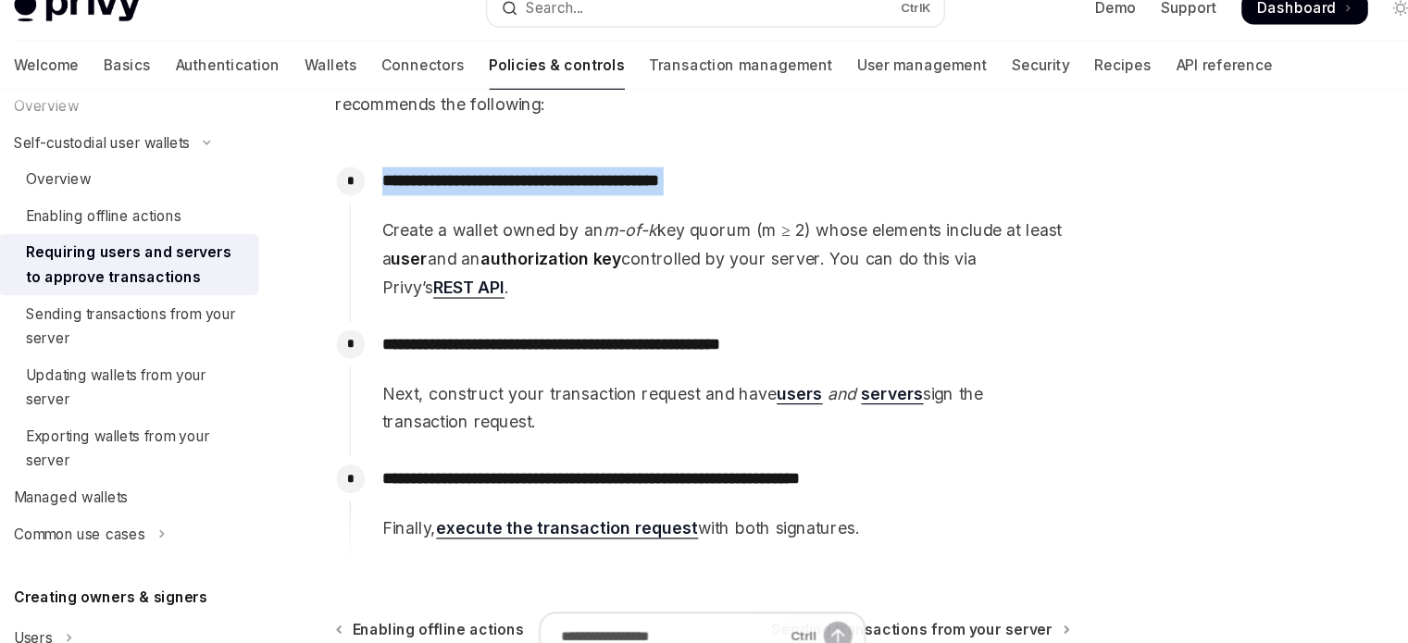
click at [731, 191] on p "**********" at bounding box center [714, 187] width 624 height 26
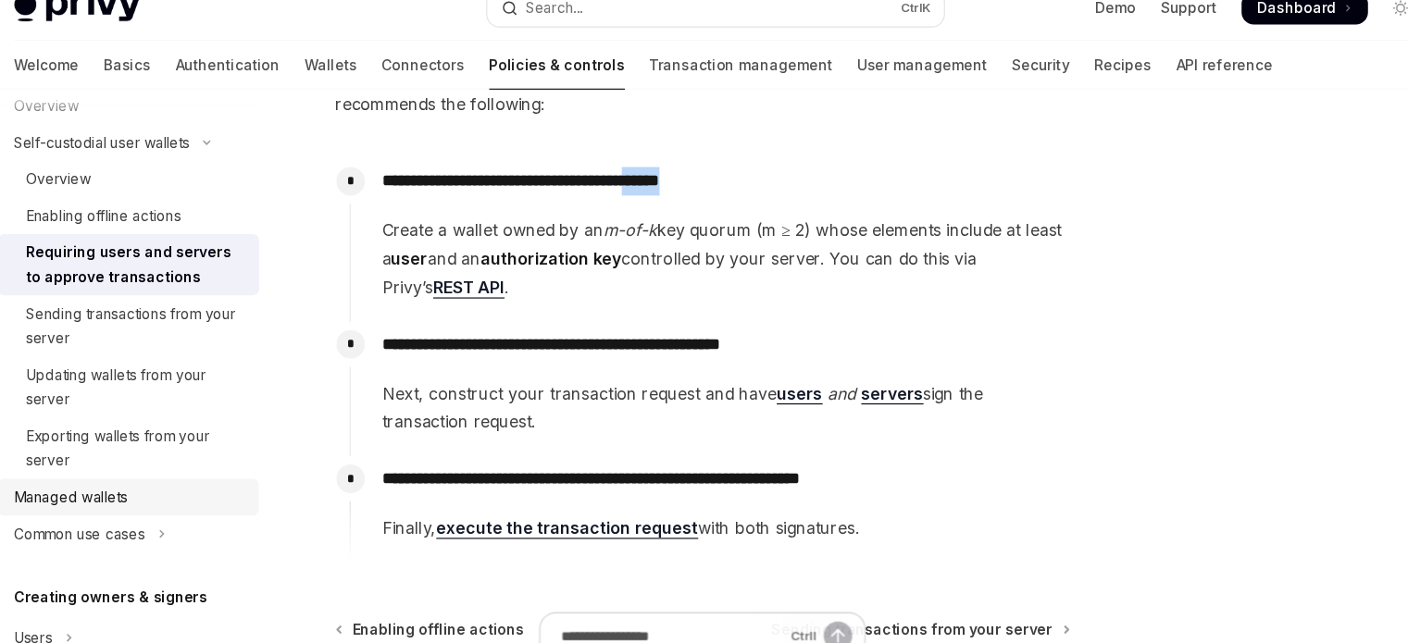
click at [148, 463] on div "Managed wallets" at bounding box center [120, 474] width 104 height 22
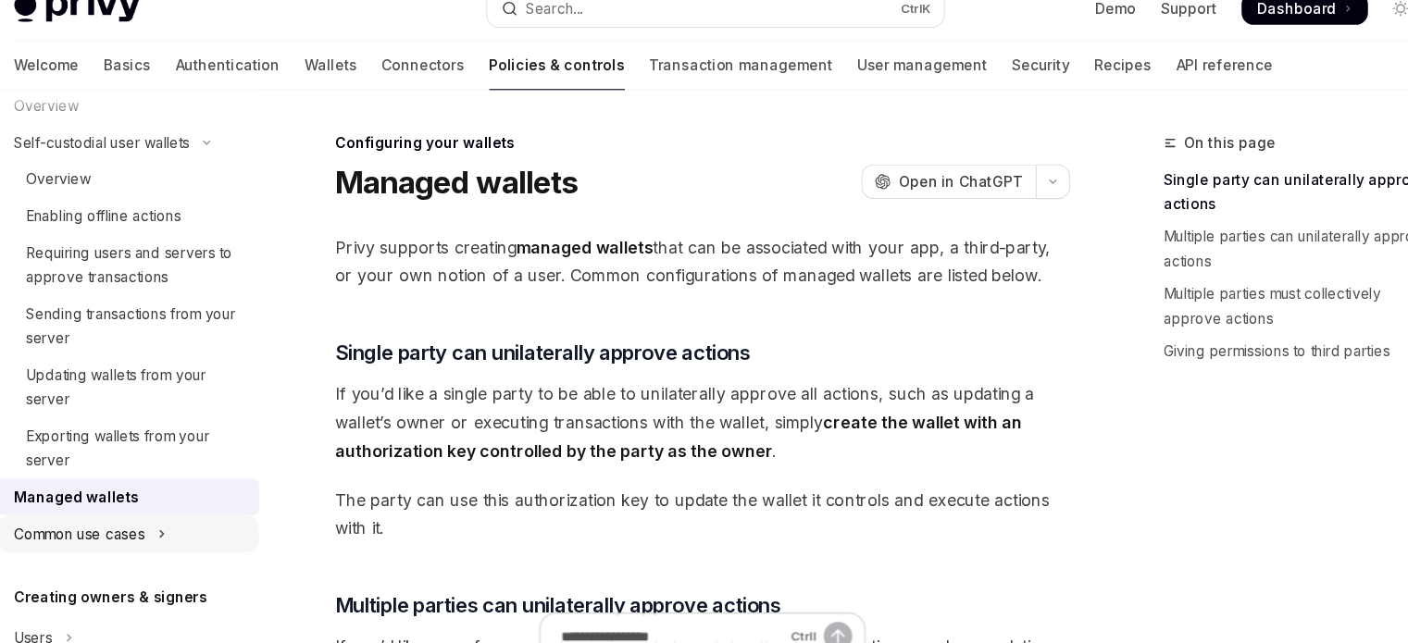
click at [154, 500] on div "Common use cases" at bounding box center [127, 507] width 119 height 22
type textarea "*"
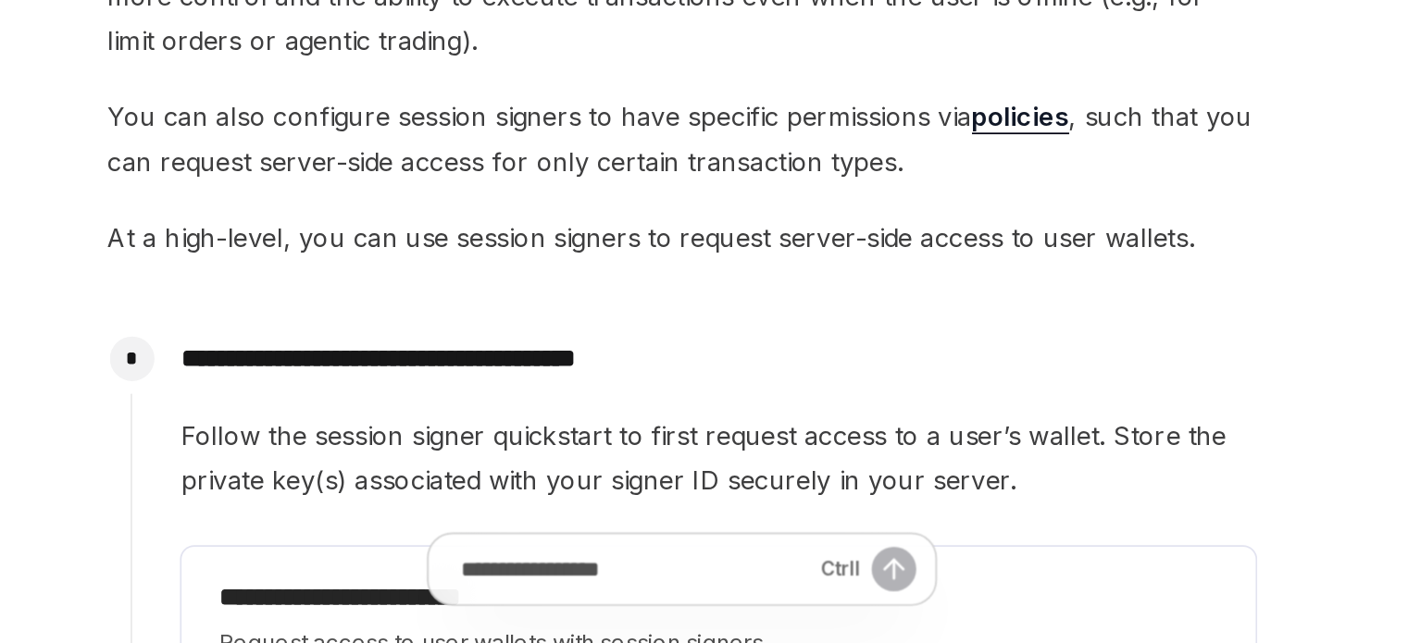
scroll to position [64, 0]
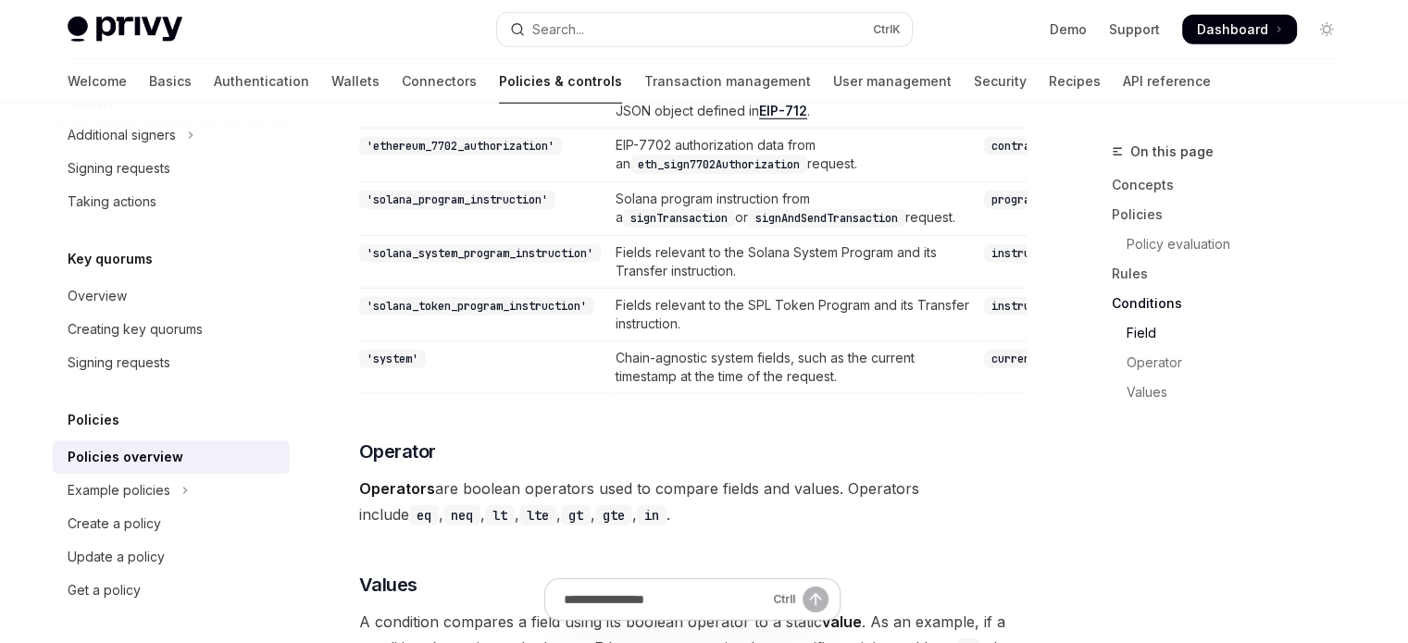
scroll to position [5904, 0]
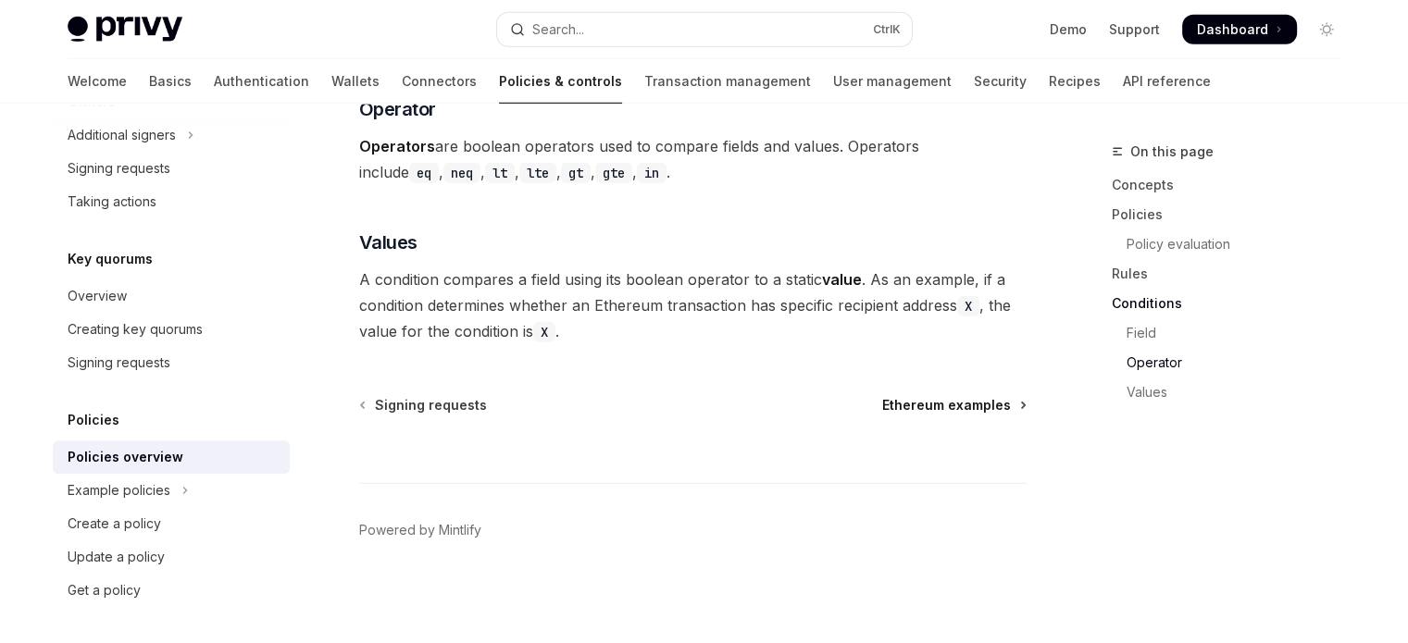
click at [954, 409] on span "Ethereum examples" at bounding box center [946, 405] width 129 height 19
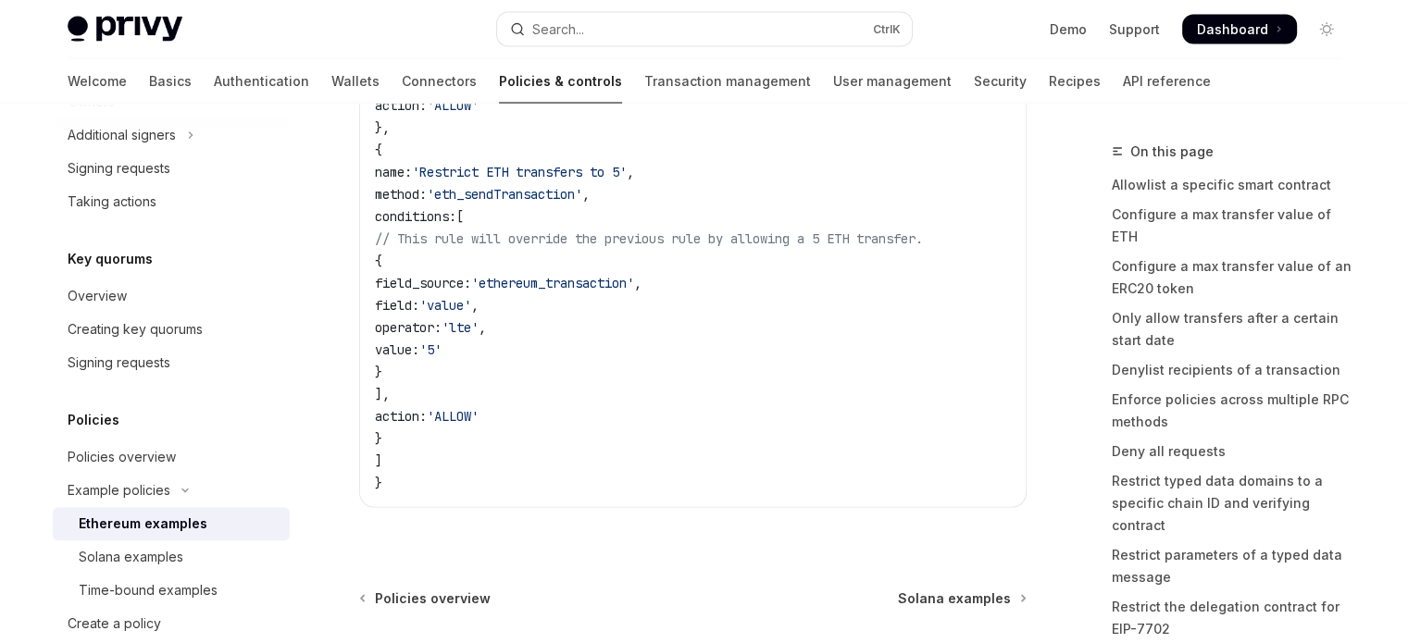
scroll to position [11004, 0]
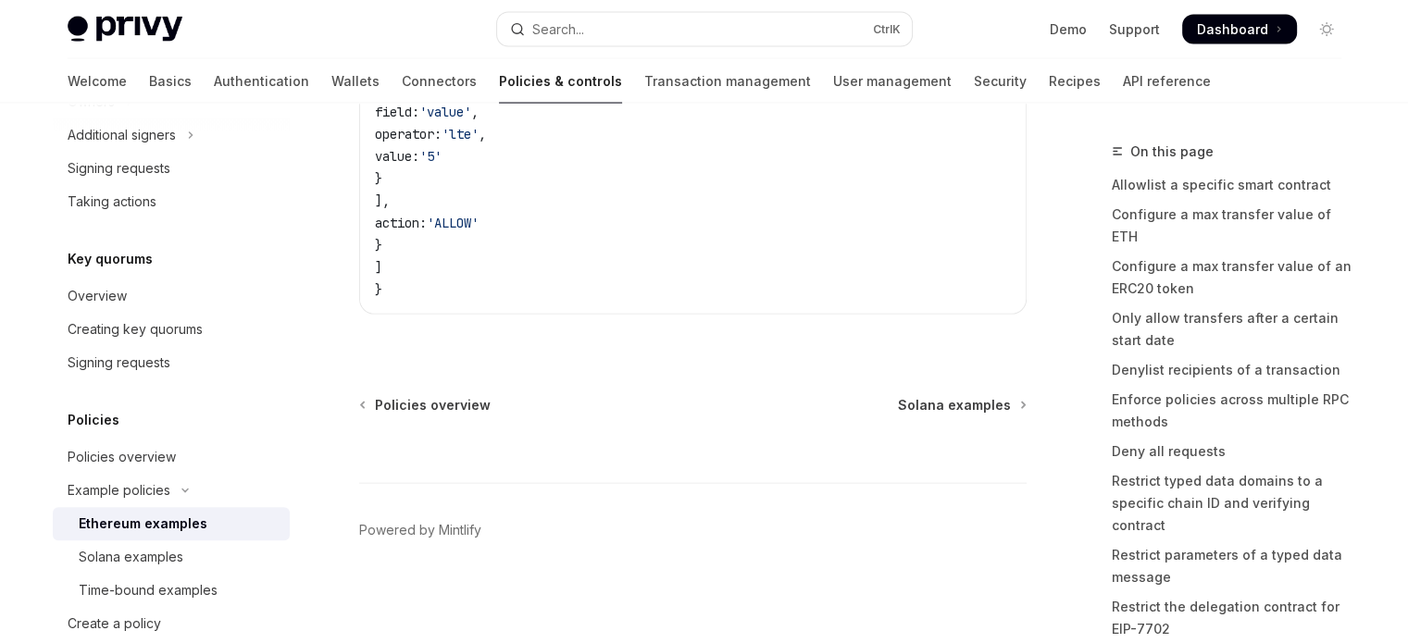
click at [983, 418] on div "Ctrl I" at bounding box center [692, 449] width 667 height 69
click at [985, 417] on div "Ctrl I" at bounding box center [692, 449] width 667 height 69
click at [992, 409] on span "Solana examples" at bounding box center [954, 405] width 113 height 19
type textarea "*"
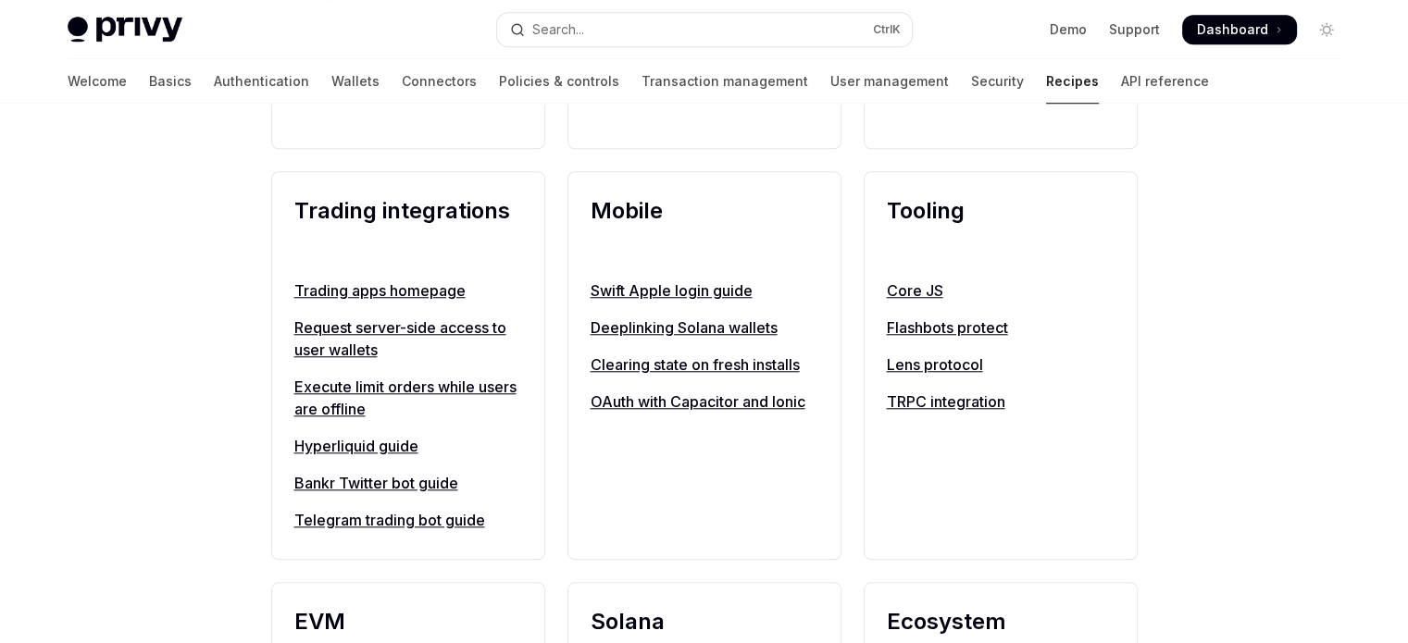
scroll to position [1574, 0]
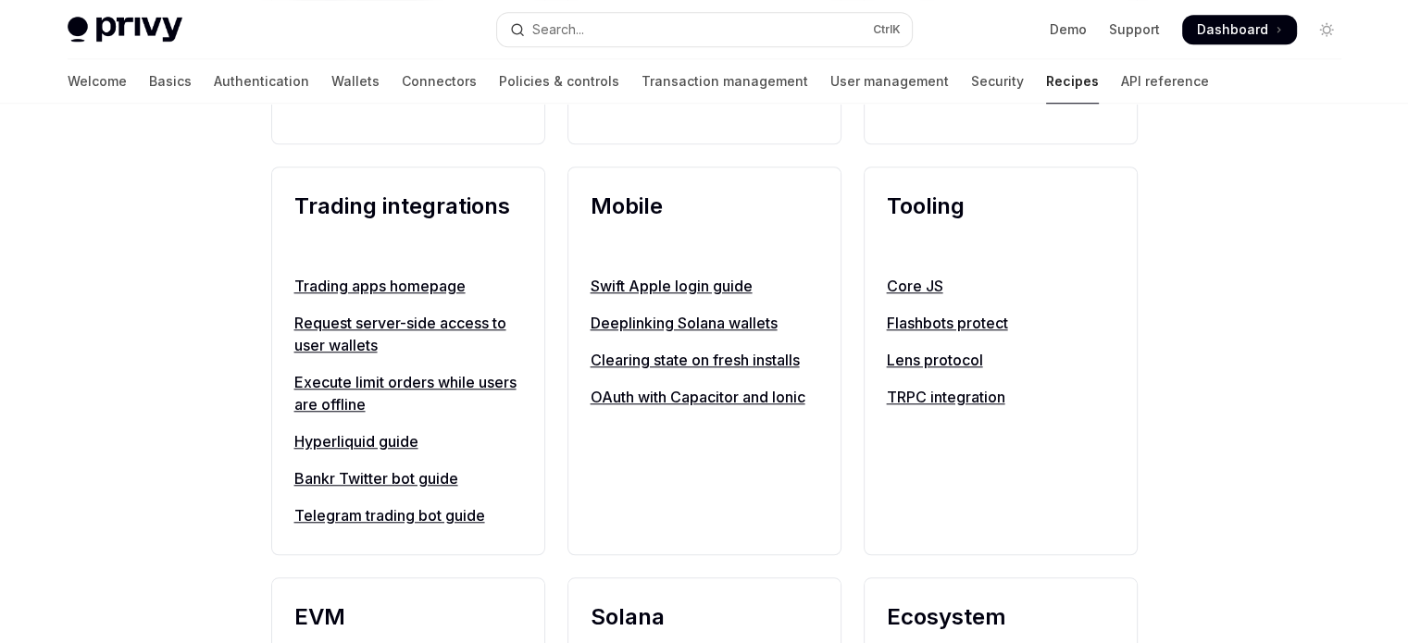
click at [452, 345] on link "Request server-side access to user wallets" at bounding box center [408, 334] width 228 height 44
type textarea "*"
